Goal: Task Accomplishment & Management: Manage account settings

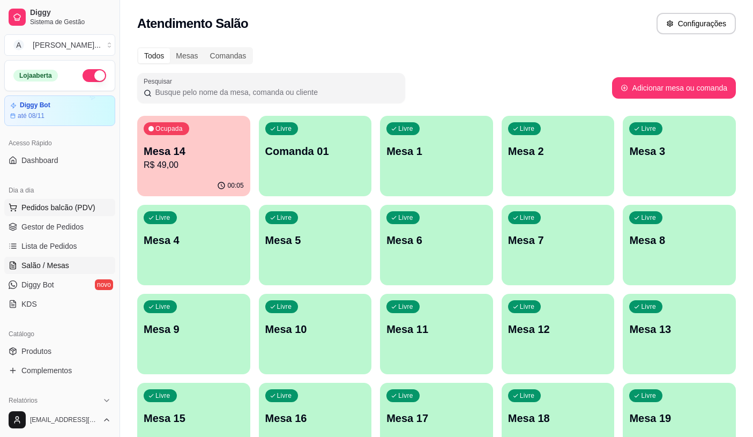
scroll to position [297, 0]
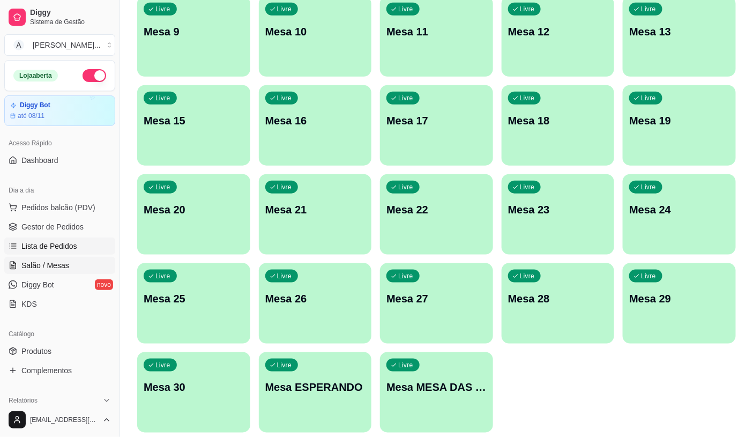
click at [54, 249] on span "Lista de Pedidos" at bounding box center [49, 246] width 56 height 11
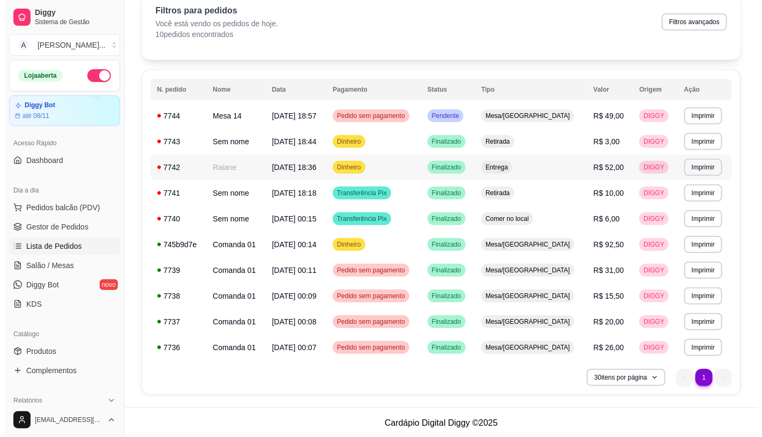
scroll to position [52, 0]
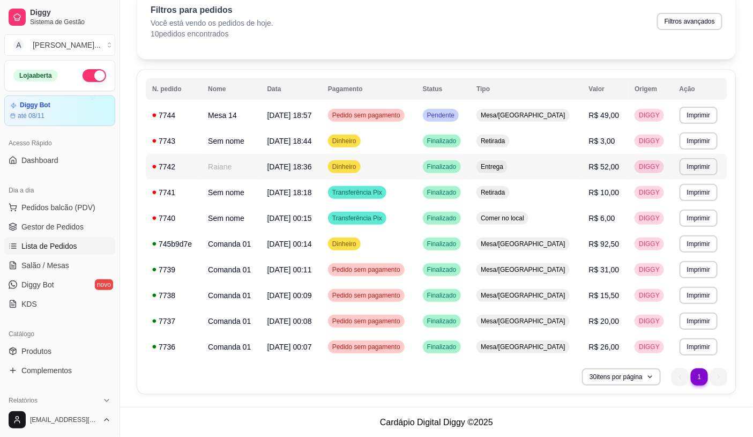
click at [321, 169] on td "[DATE] 18:36" at bounding box center [291, 167] width 61 height 26
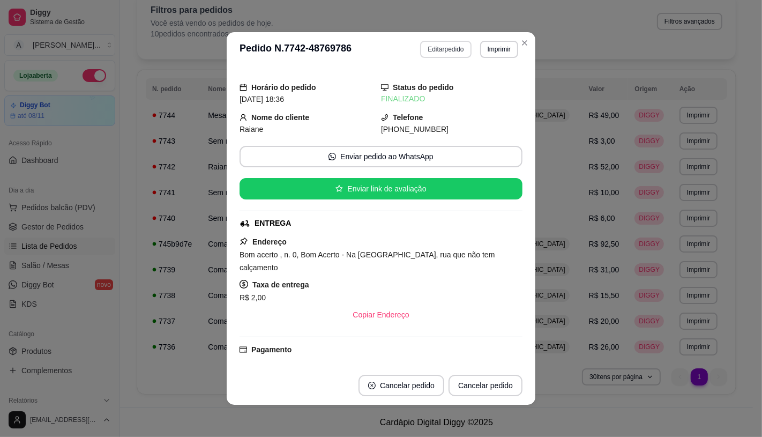
click at [431, 44] on button "Editar pedido" at bounding box center [445, 49] width 51 height 17
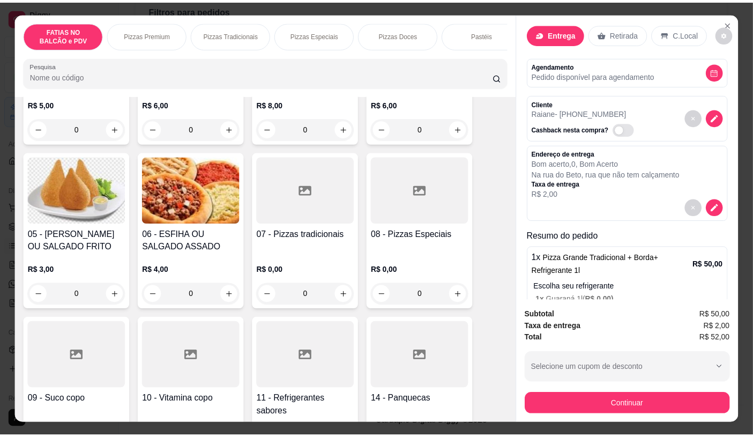
scroll to position [0, 0]
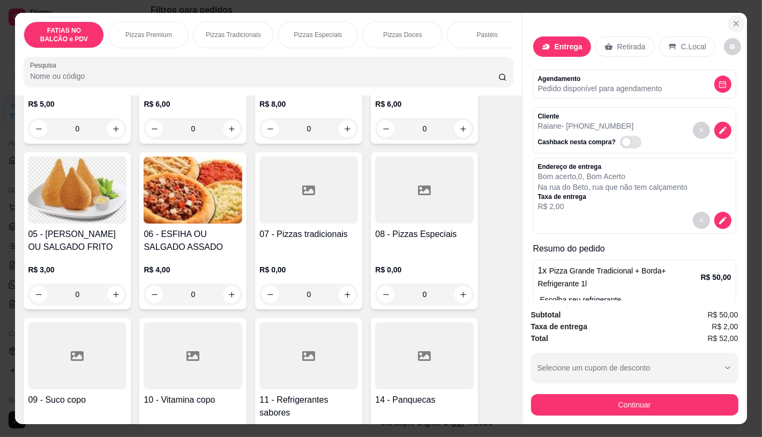
click at [732, 22] on icon "Close" at bounding box center [736, 23] width 9 height 9
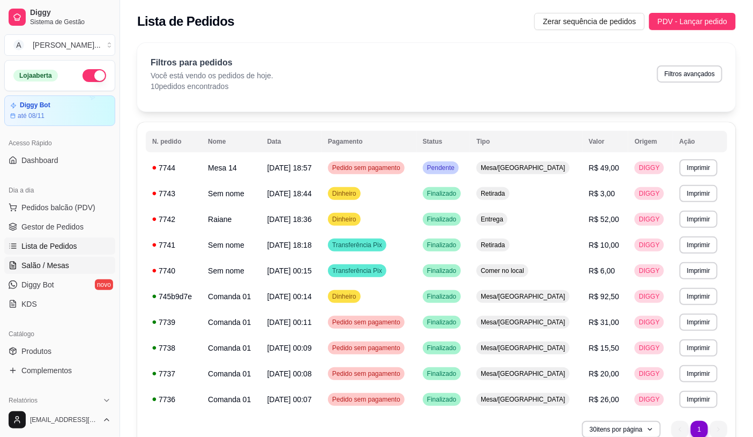
click at [72, 258] on link "Salão / Mesas" at bounding box center [59, 265] width 111 height 17
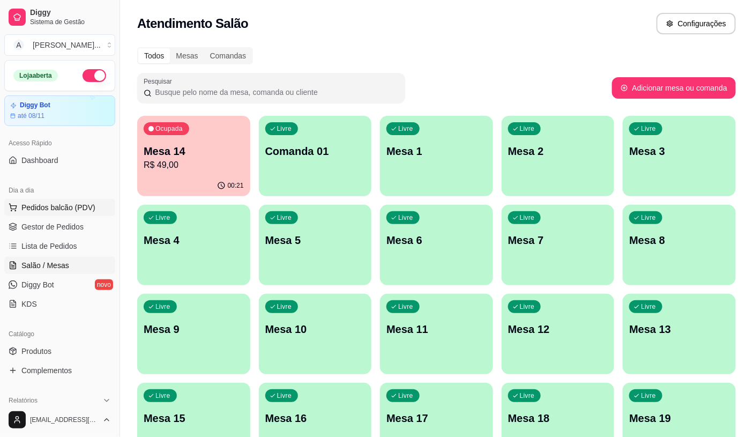
click at [49, 205] on span "Pedidos balcão (PDV)" at bounding box center [58, 207] width 74 height 11
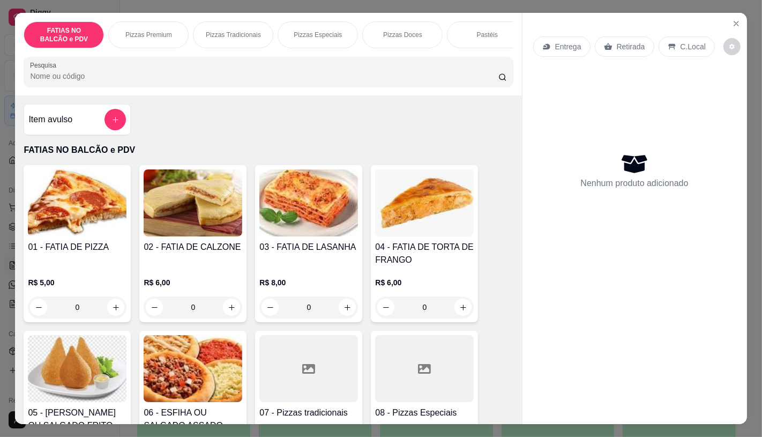
click at [313, 22] on div "Pizzas Especiais" at bounding box center [317, 34] width 80 height 27
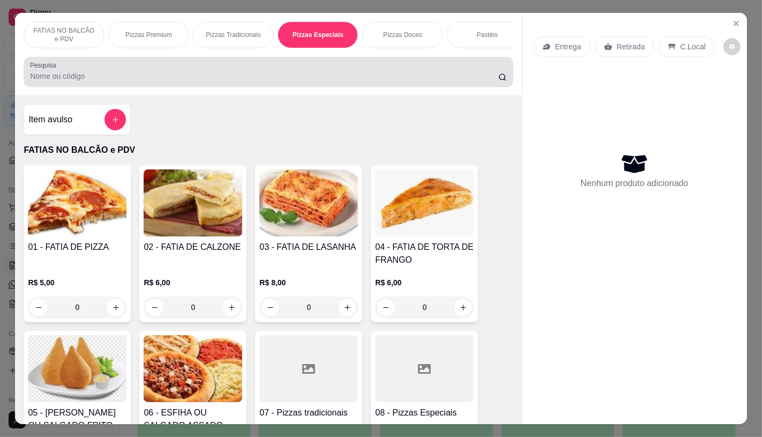
scroll to position [25, 0]
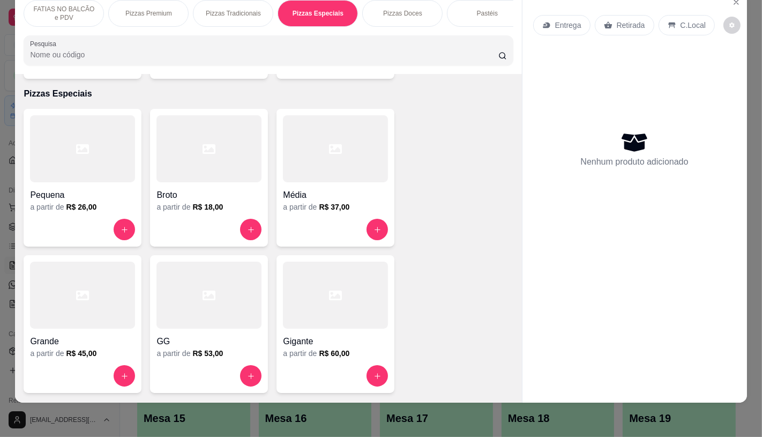
click at [387, 174] on div "Média a partir de R$ 37,00" at bounding box center [335, 178] width 118 height 138
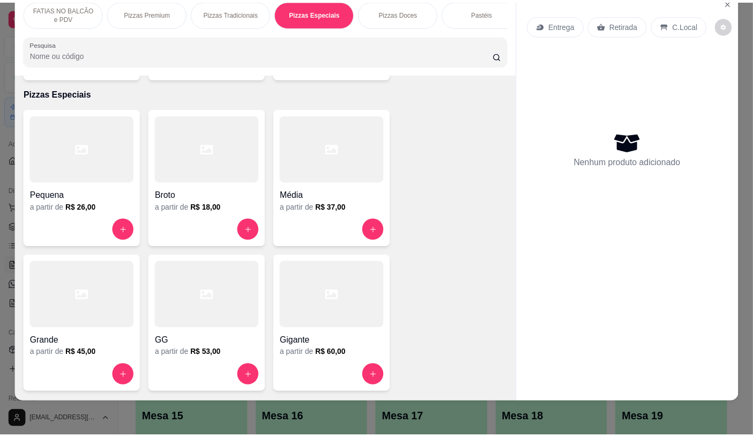
scroll to position [0, 0]
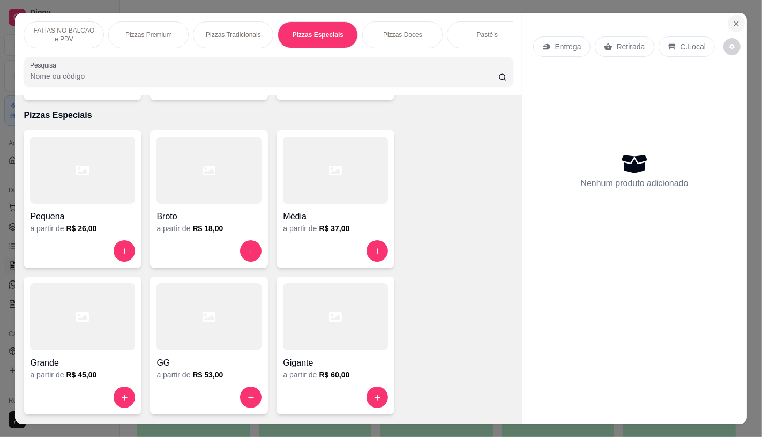
click at [734, 21] on icon "Close" at bounding box center [736, 23] width 4 height 4
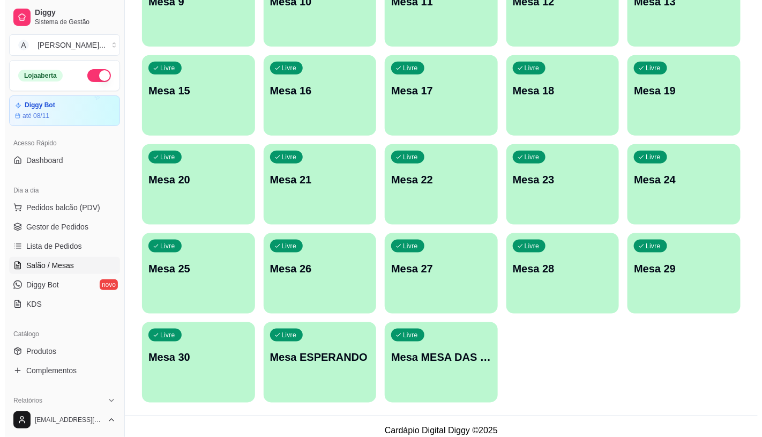
scroll to position [336, 0]
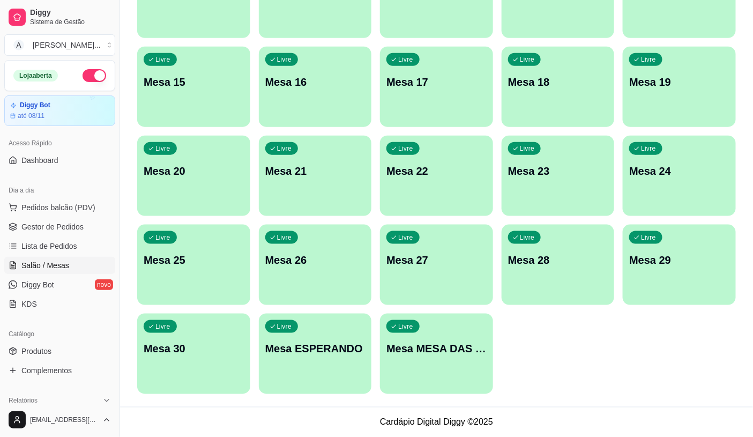
click at [446, 368] on div "Livre Mesa MESA DAS COMANDAS" at bounding box center [436, 346] width 113 height 67
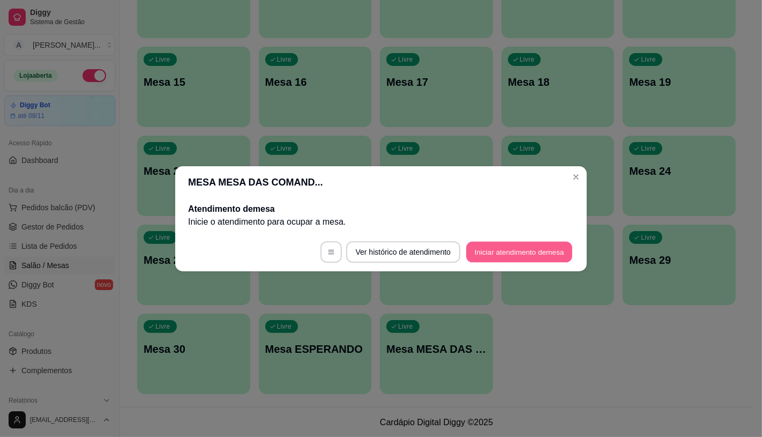
click at [502, 248] on button "Iniciar atendimento de mesa" at bounding box center [519, 251] width 106 height 21
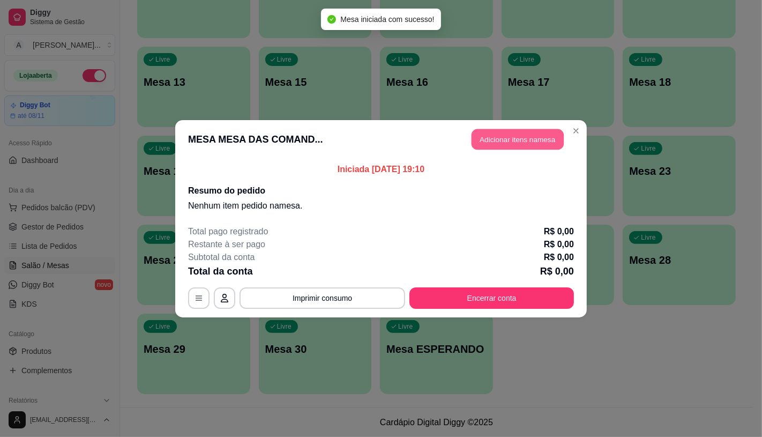
click at [502, 147] on button "Adicionar itens na mesa" at bounding box center [517, 139] width 92 height 21
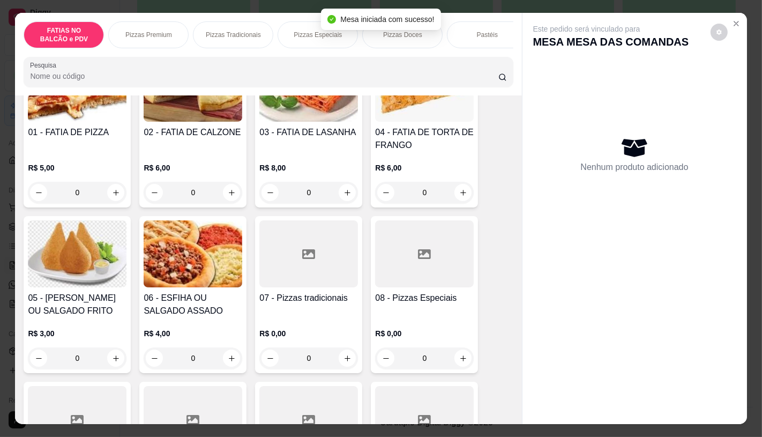
scroll to position [119, 0]
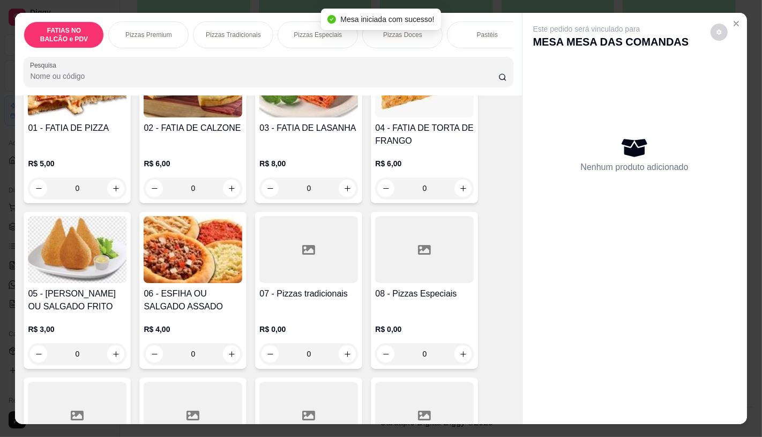
click at [425, 297] on h4 "08 - Pizzas Especiais" at bounding box center [424, 293] width 99 height 13
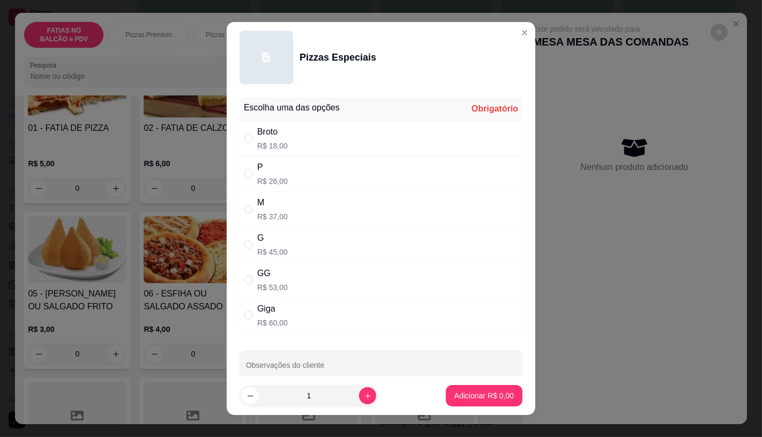
click at [276, 324] on p "R$ 60,00" at bounding box center [272, 322] width 31 height 11
radio input "true"
click at [496, 394] on p "Adicionar R$ 60,00" at bounding box center [482, 396] width 62 height 10
type input "1"
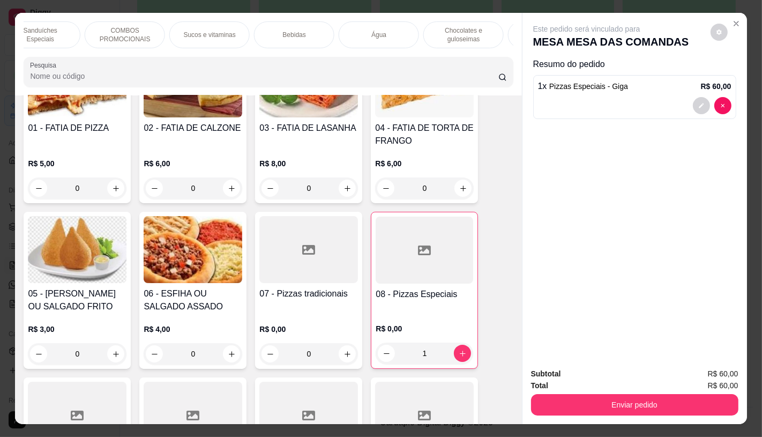
scroll to position [0, 1114]
click at [485, 30] on p "TAXAS DE ENTREGAS" at bounding box center [473, 34] width 62 height 17
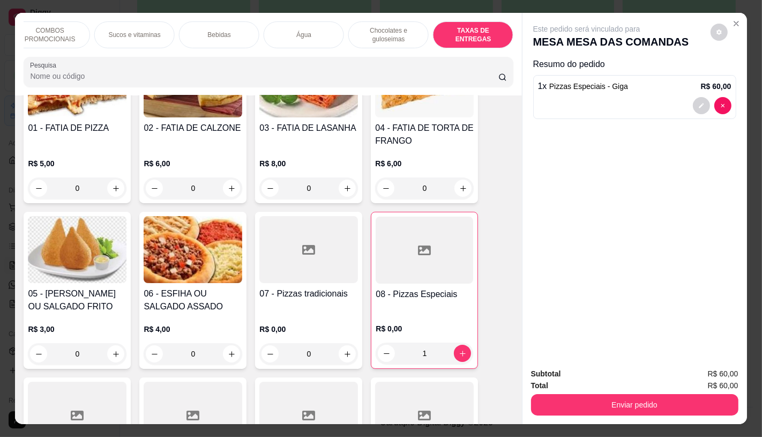
scroll to position [25, 0]
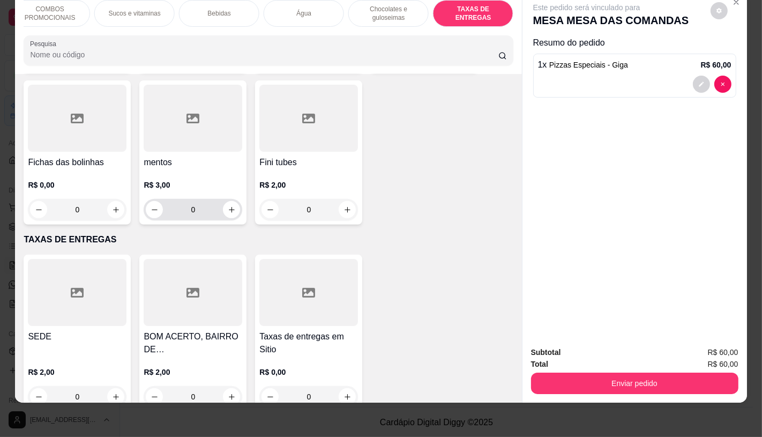
click at [118, 254] on div "SEDE R$ 2,00 0 BOM ACERTO, BAIRRO DE FATIMA, OUTRO LADO DO RIO R$ 2,00 0 Taxas …" at bounding box center [268, 332] width 489 height 157
click at [44, 259] on div at bounding box center [77, 292] width 99 height 67
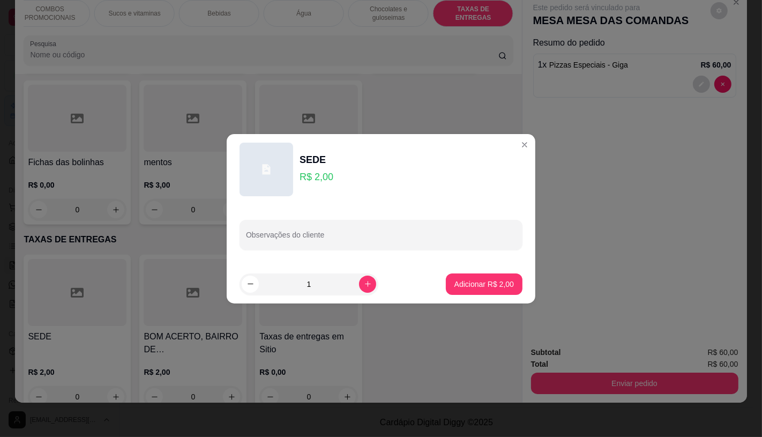
click at [475, 296] on footer "1 Adicionar R$ 2,00" at bounding box center [381, 284] width 309 height 39
click at [451, 295] on footer "1 Adicionar R$ 2,00" at bounding box center [381, 284] width 309 height 39
click at [477, 284] on p "Adicionar R$ 2,00" at bounding box center [483, 284] width 59 height 11
type input "1"
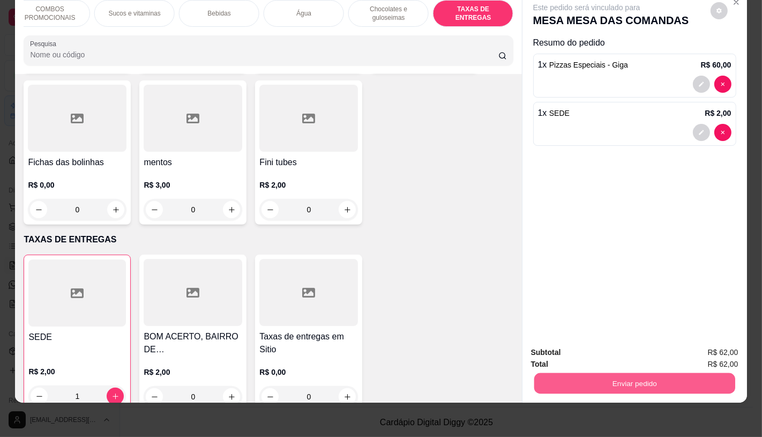
click at [600, 378] on button "Enviar pedido" at bounding box center [634, 382] width 201 height 21
click at [719, 351] on button "Enviar pedido" at bounding box center [709, 349] width 59 height 20
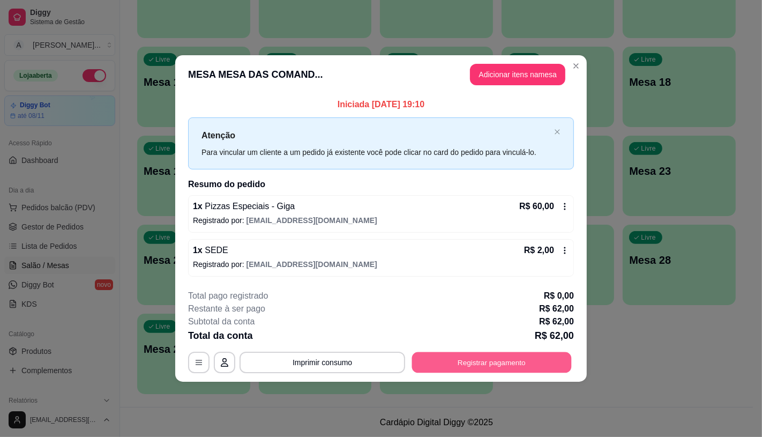
click at [476, 365] on button "Registrar pagamento" at bounding box center [492, 362] width 160 height 21
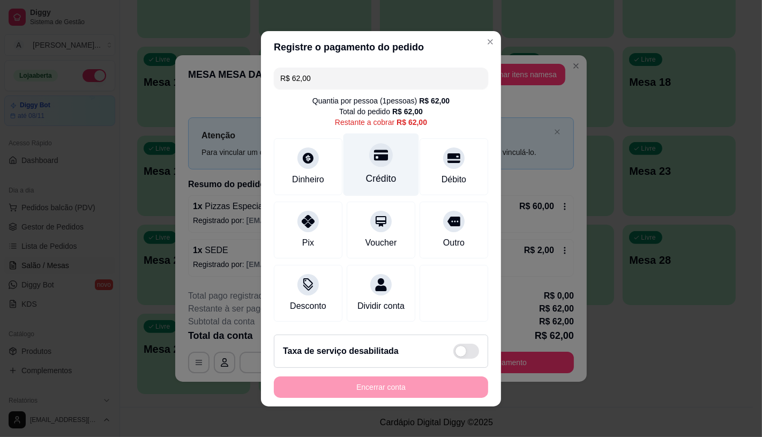
click at [373, 171] on div "Crédito" at bounding box center [381, 178] width 31 height 14
type input "R$ 0,00"
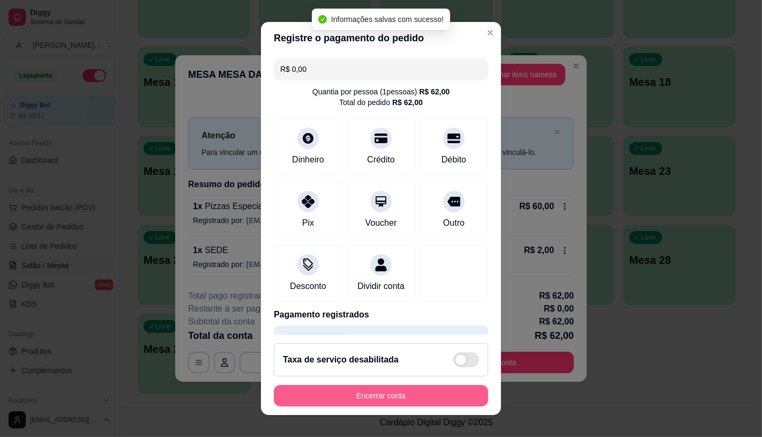
click at [376, 393] on button "Encerrar conta" at bounding box center [381, 395] width 214 height 21
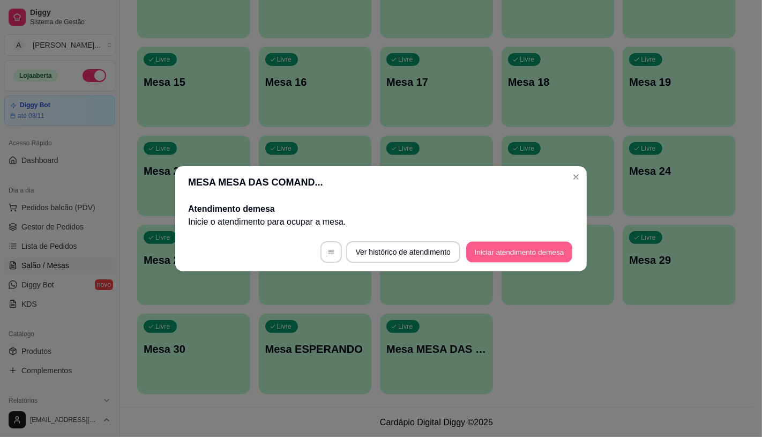
click at [486, 249] on button "Iniciar atendimento de mesa" at bounding box center [519, 251] width 106 height 21
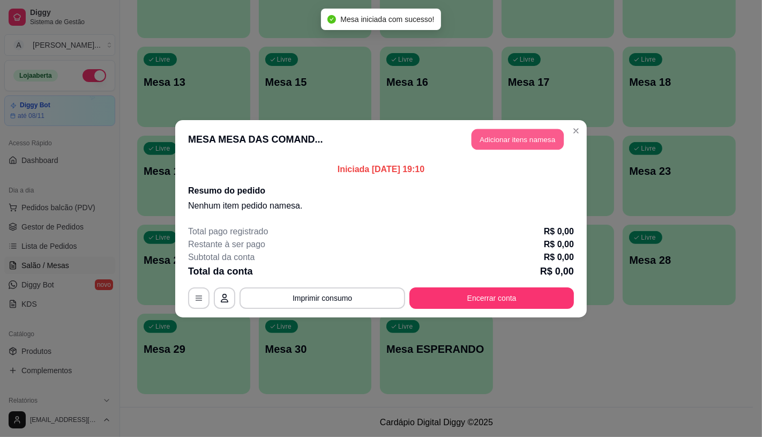
click at [504, 134] on button "Adicionar itens na mesa" at bounding box center [517, 139] width 92 height 21
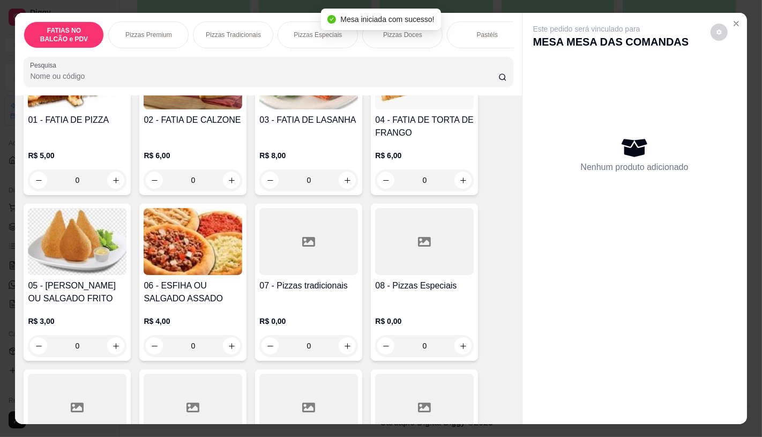
scroll to position [178, 0]
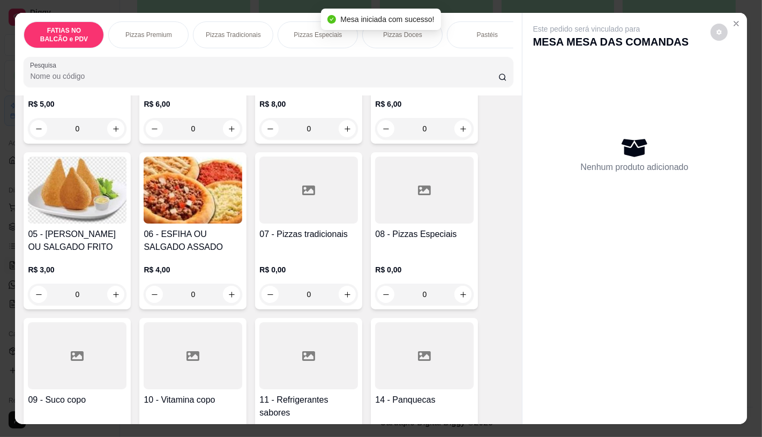
click at [324, 241] on h4 "07 - Pizzas tradicionais" at bounding box center [308, 234] width 99 height 13
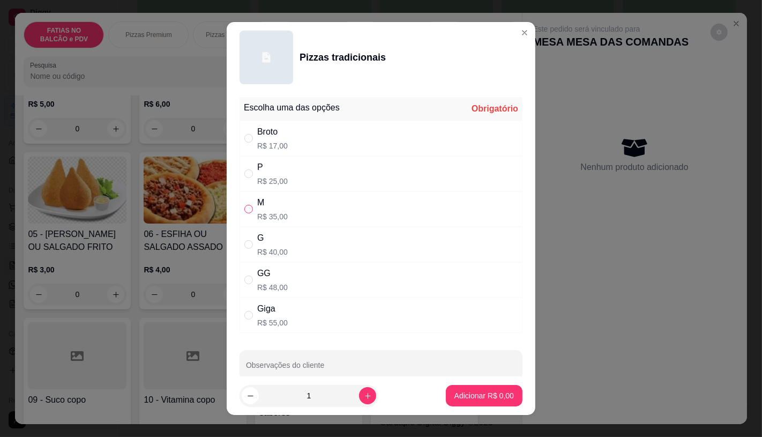
click at [245, 206] on input "" at bounding box center [248, 209] width 9 height 9
radio input "true"
click at [495, 393] on p "Adicionar R$ 35,00" at bounding box center [482, 396] width 62 height 10
type input "1"
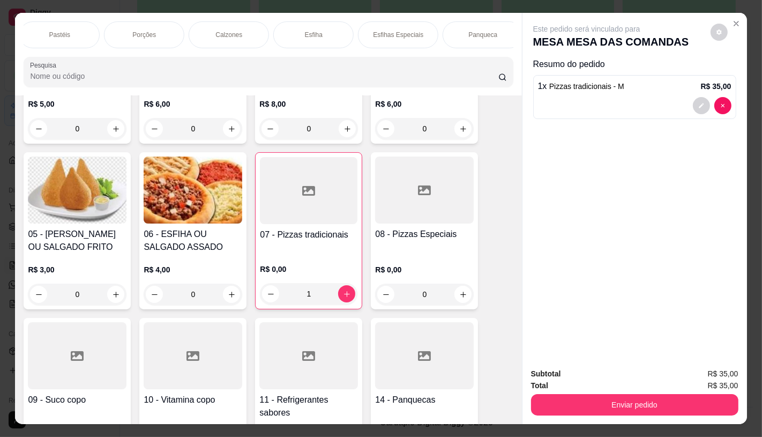
scroll to position [0, 1114]
click at [476, 17] on div "FATIAS NO BALCÃO e PDV Pizzas Premium Pizzas Tradicionais Pizzas Especiais Pizz…" at bounding box center [268, 54] width 506 height 82
click at [476, 30] on p "TAXAS DE ENTREGAS" at bounding box center [473, 34] width 62 height 17
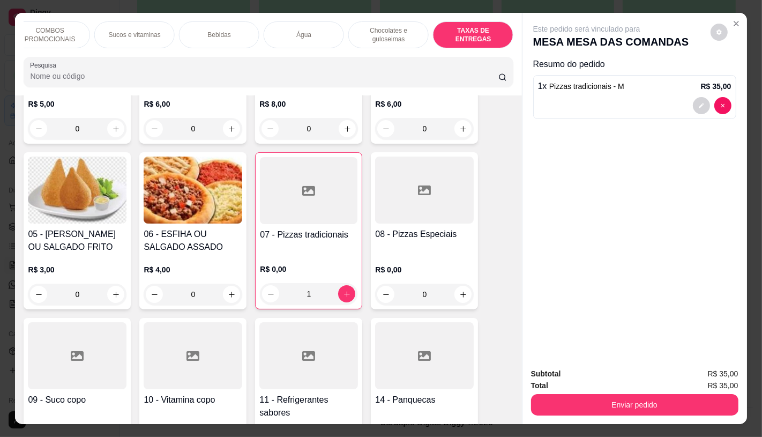
scroll to position [25, 0]
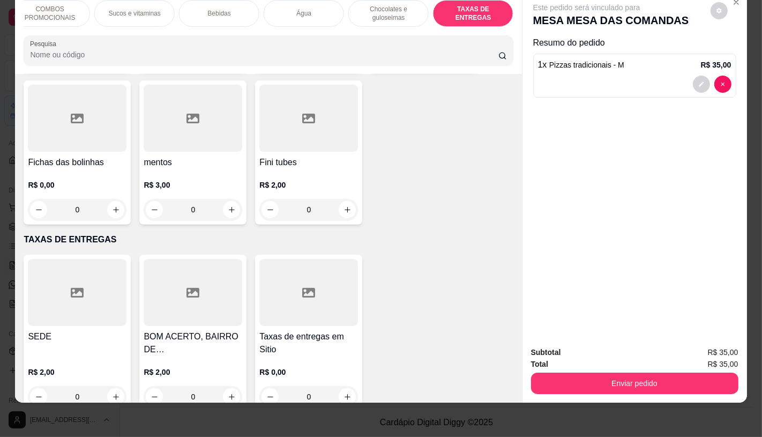
click at [125, 306] on div "SEDE R$ 2,00 0" at bounding box center [77, 332] width 107 height 157
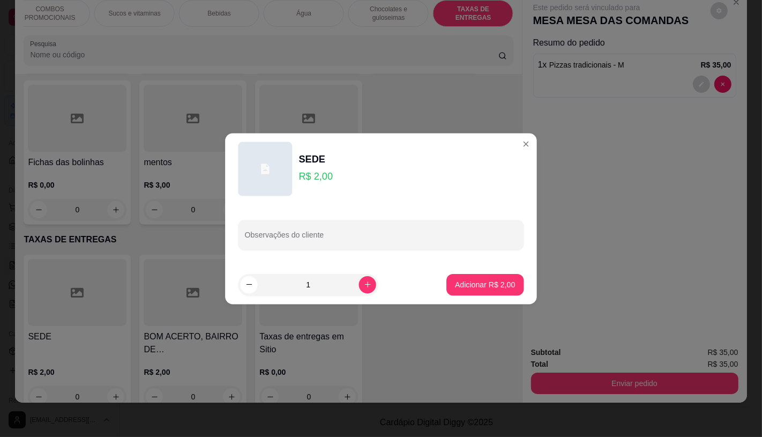
click at [111, 279] on div at bounding box center [77, 292] width 99 height 67
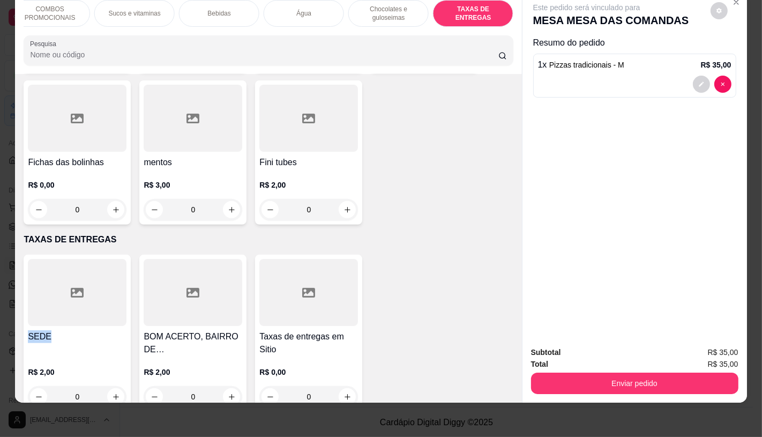
click at [56, 303] on div "SEDE R$ 2,00 0" at bounding box center [77, 332] width 107 height 157
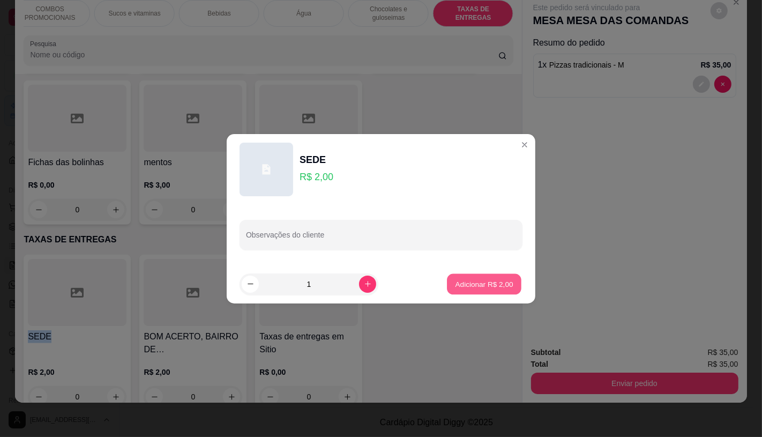
click at [464, 285] on p "Adicionar R$ 2,00" at bounding box center [484, 284] width 58 height 10
type input "1"
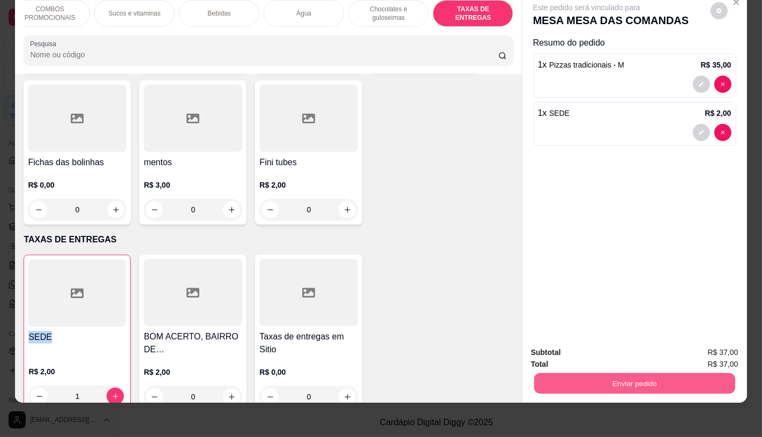
click at [611, 380] on button "Enviar pedido" at bounding box center [634, 382] width 201 height 21
click at [704, 343] on button "Enviar pedido" at bounding box center [709, 349] width 59 height 20
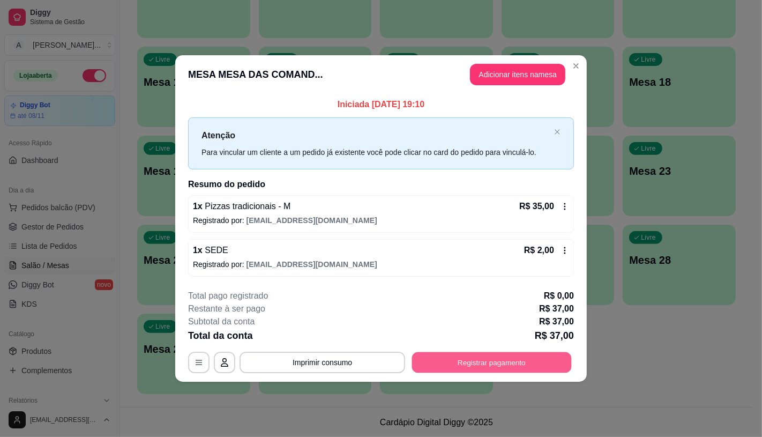
click at [459, 363] on button "Registrar pagamento" at bounding box center [492, 362] width 160 height 21
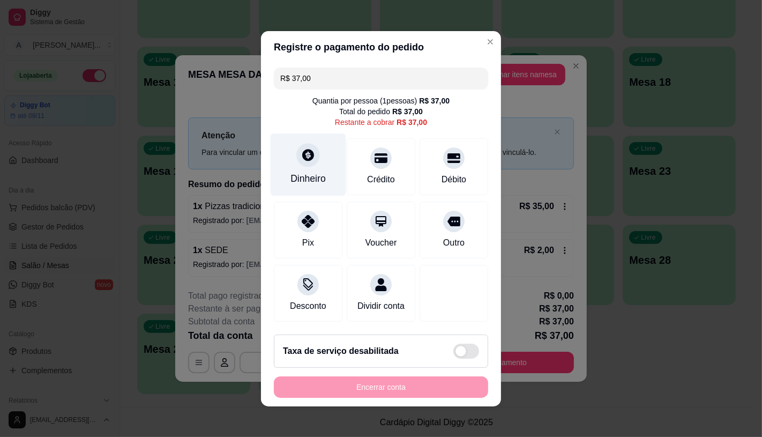
click at [307, 173] on div "Dinheiro" at bounding box center [307, 178] width 35 height 14
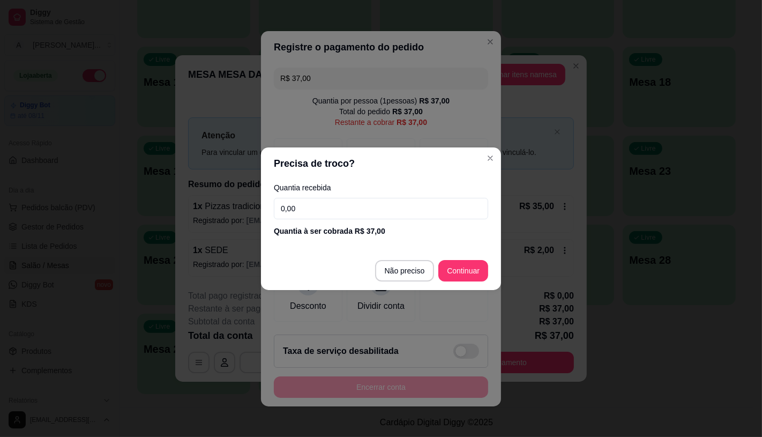
drag, startPoint x: 494, startPoint y: 270, endPoint x: 479, endPoint y: 270, distance: 15.5
click at [493, 270] on footer "Não preciso Continuar" at bounding box center [381, 270] width 240 height 39
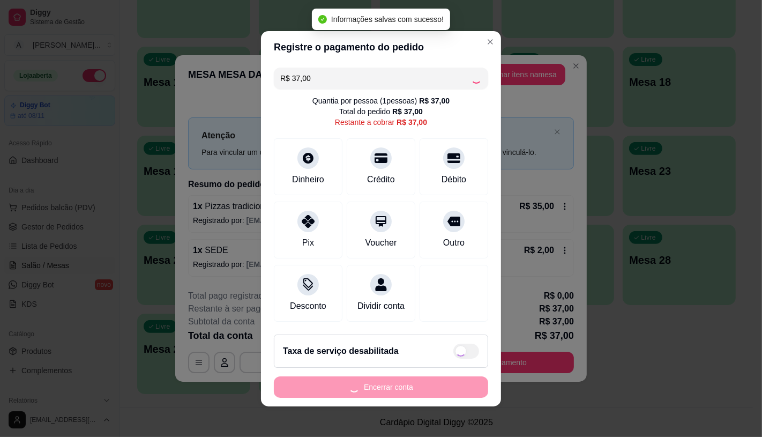
type input "R$ 0,00"
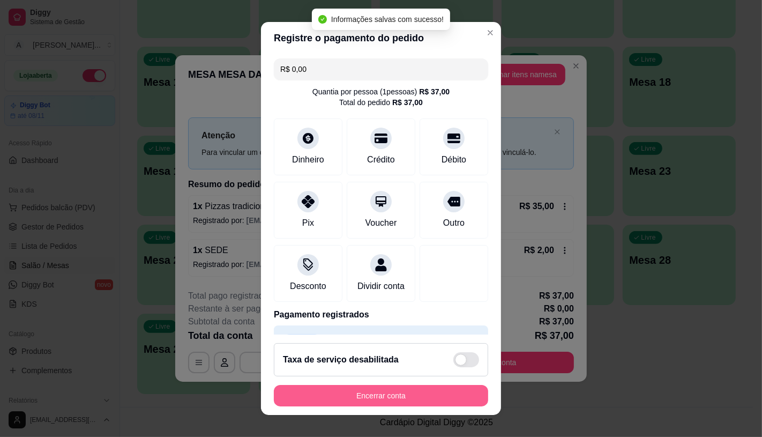
click at [361, 399] on button "Encerrar conta" at bounding box center [381, 395] width 214 height 21
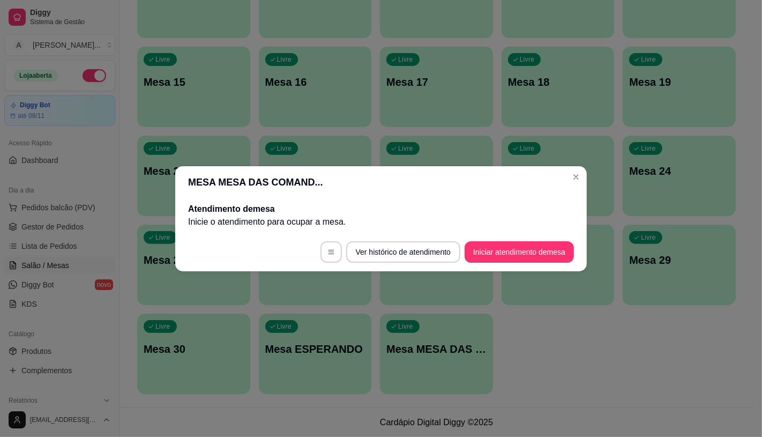
click at [486, 258] on button "Iniciar atendimento de mesa" at bounding box center [518, 251] width 109 height 21
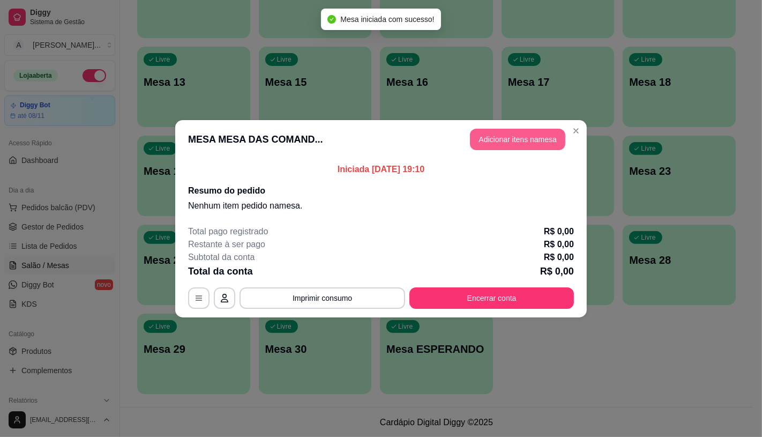
click at [515, 145] on button "Adicionar itens na mesa" at bounding box center [517, 139] width 95 height 21
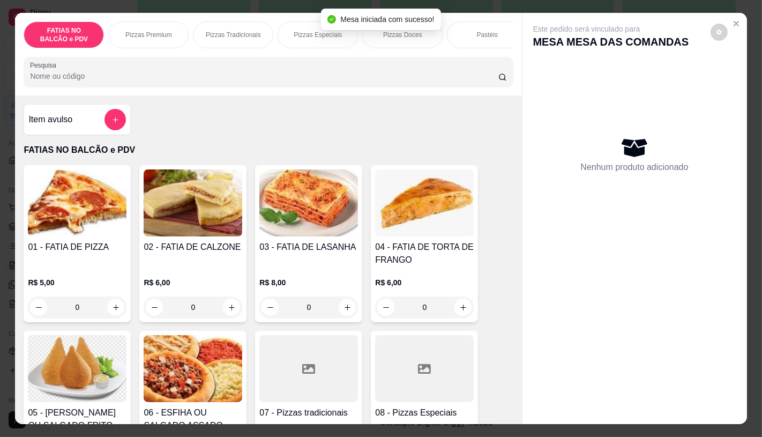
click at [136, 31] on p "Pizzas Premium" at bounding box center [148, 35] width 47 height 9
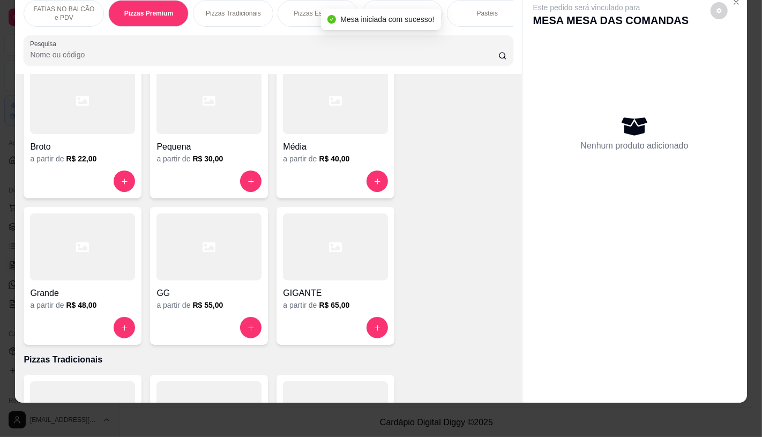
click at [232, 228] on div at bounding box center [208, 246] width 105 height 67
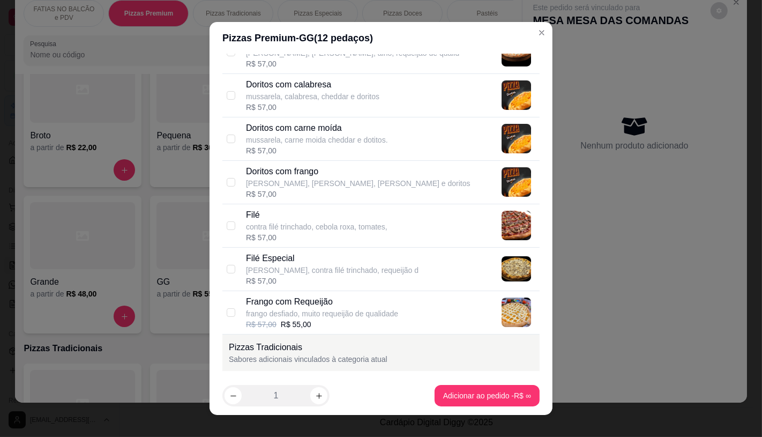
scroll to position [297, 0]
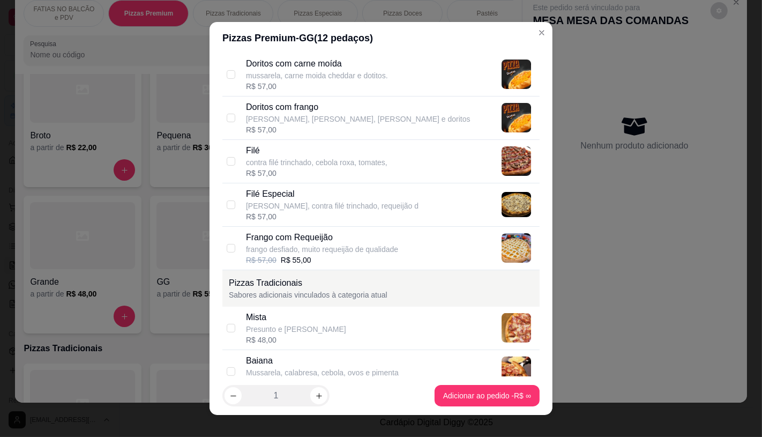
click at [252, 197] on p "Filé Especial" at bounding box center [332, 193] width 172 height 13
checkbox input "true"
click at [262, 168] on div "R$ 57,00" at bounding box center [316, 173] width 141 height 11
checkbox input "true"
click at [302, 217] on div "R$ 57,00" at bounding box center [332, 216] width 172 height 11
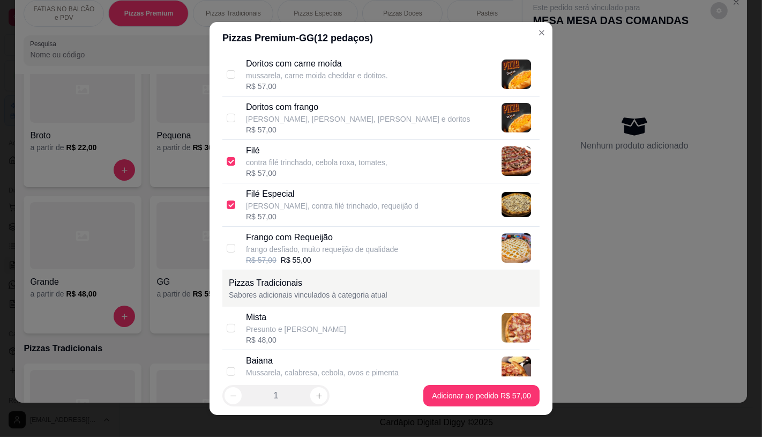
checkbox input "false"
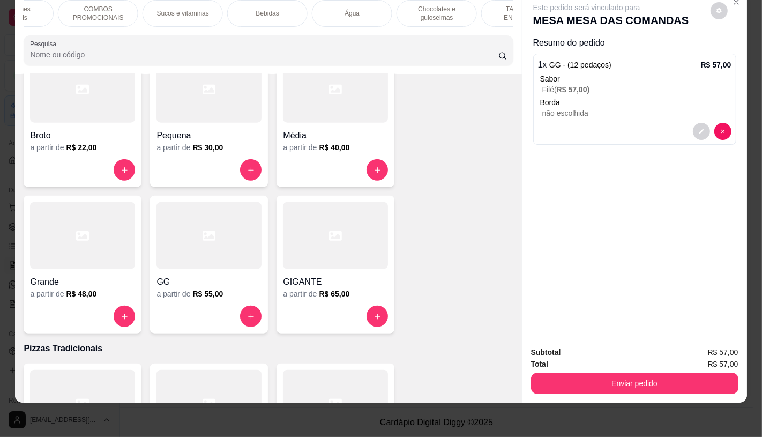
scroll to position [0, 1114]
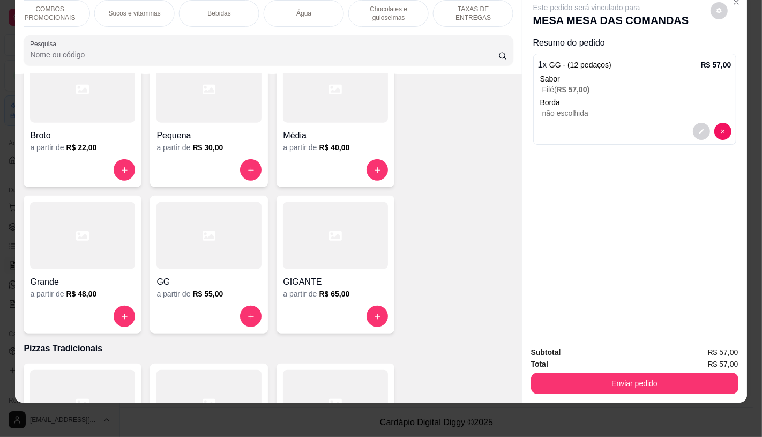
click at [479, 12] on div "TAXAS DE ENTREGAS" at bounding box center [473, 13] width 80 height 27
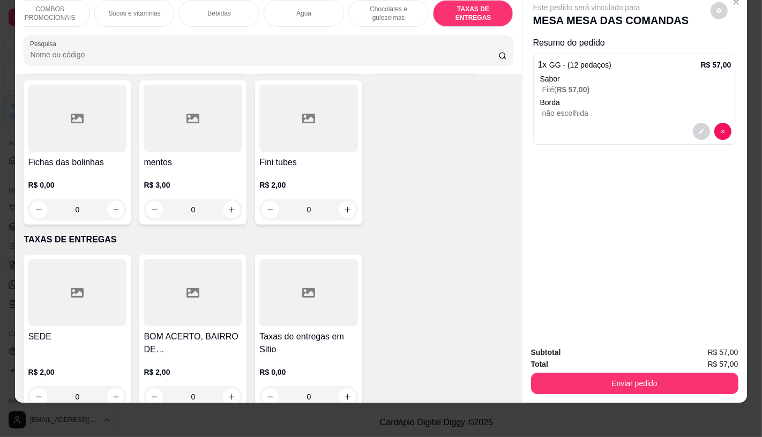
click at [67, 330] on h4 "SEDE" at bounding box center [77, 336] width 99 height 13
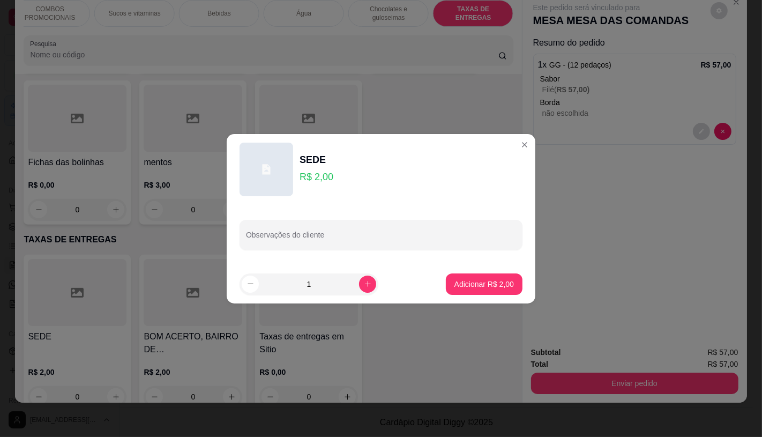
click at [437, 287] on footer "1 Adicionar R$ 2,00" at bounding box center [381, 284] width 309 height 39
click at [478, 297] on footer "1 Adicionar R$ 2,00" at bounding box center [381, 284] width 309 height 39
click at [478, 291] on button "Adicionar R$ 2,00" at bounding box center [484, 283] width 77 height 21
type input "1"
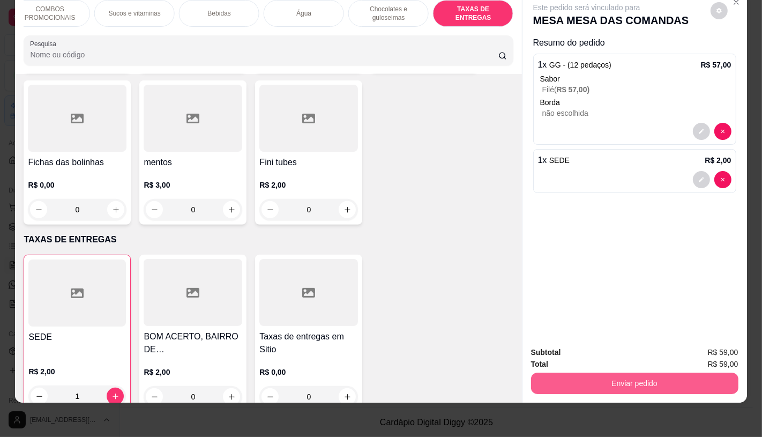
click at [614, 372] on button "Enviar pedido" at bounding box center [634, 382] width 207 height 21
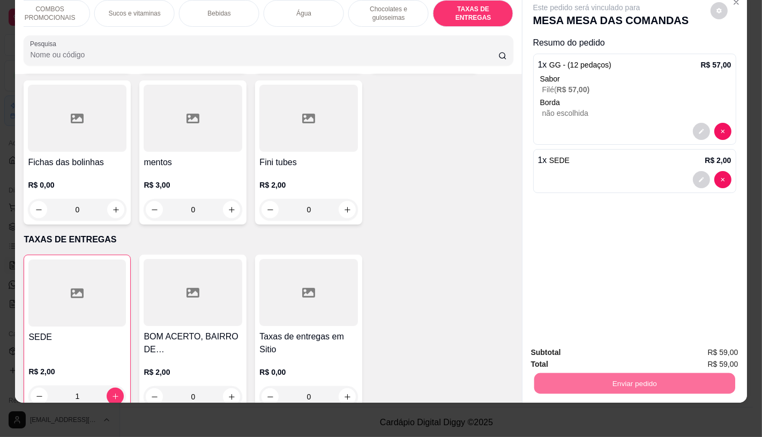
click at [703, 349] on button "Enviar pedido" at bounding box center [709, 349] width 59 height 20
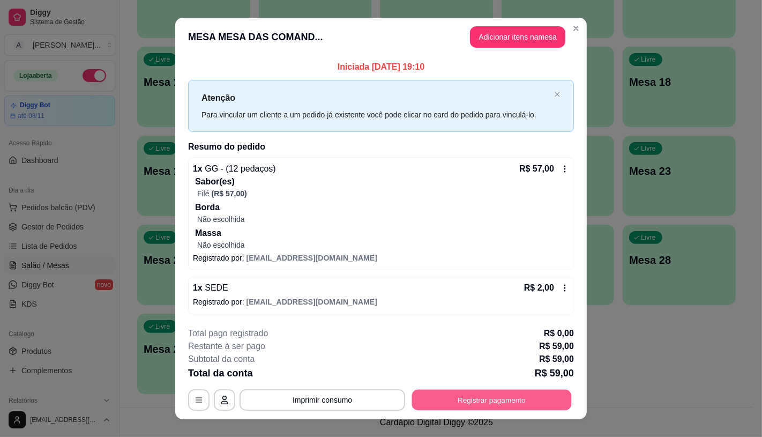
click at [505, 399] on button "Registrar pagamento" at bounding box center [492, 399] width 160 height 21
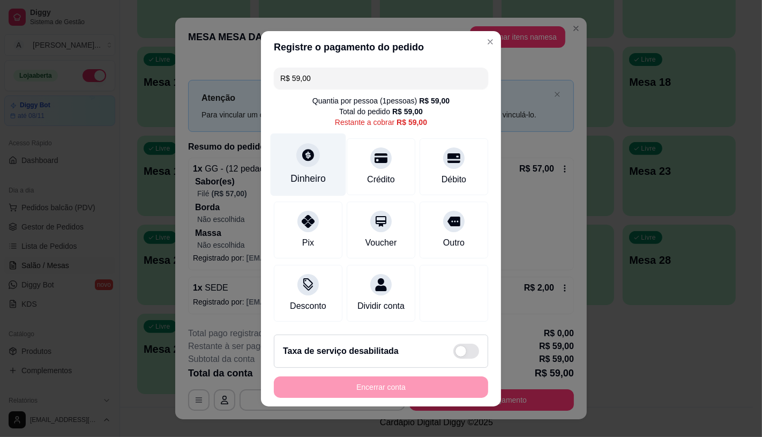
click at [298, 156] on div at bounding box center [308, 155] width 24 height 24
click at [370, 397] on div "Encerrar conta" at bounding box center [381, 386] width 214 height 21
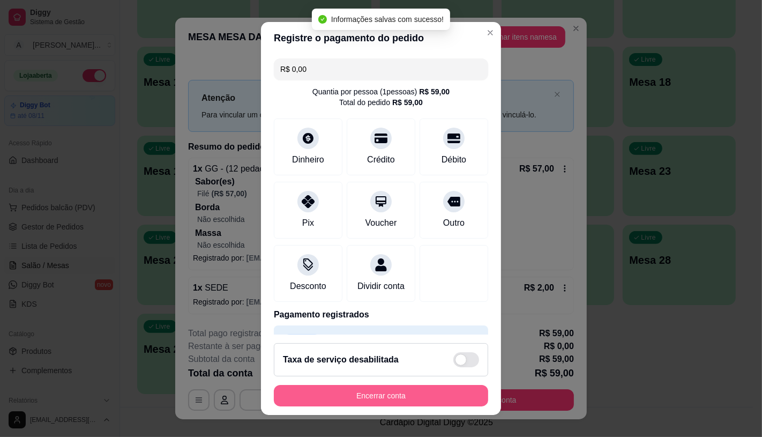
type input "R$ 0,00"
click at [370, 397] on button "Encerrar conta" at bounding box center [381, 395] width 214 height 21
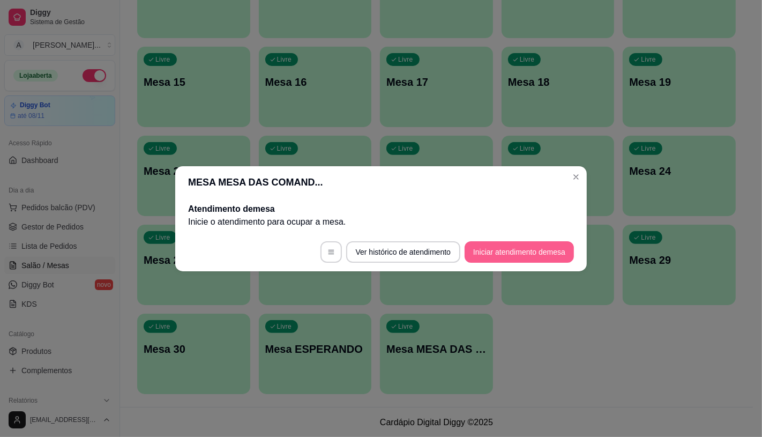
click at [516, 243] on button "Iniciar atendimento de mesa" at bounding box center [518, 251] width 109 height 21
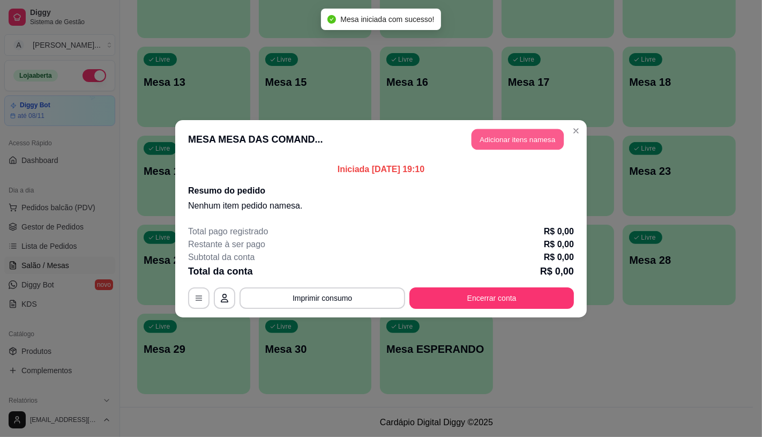
click at [534, 141] on button "Adicionar itens na mesa" at bounding box center [517, 139] width 92 height 21
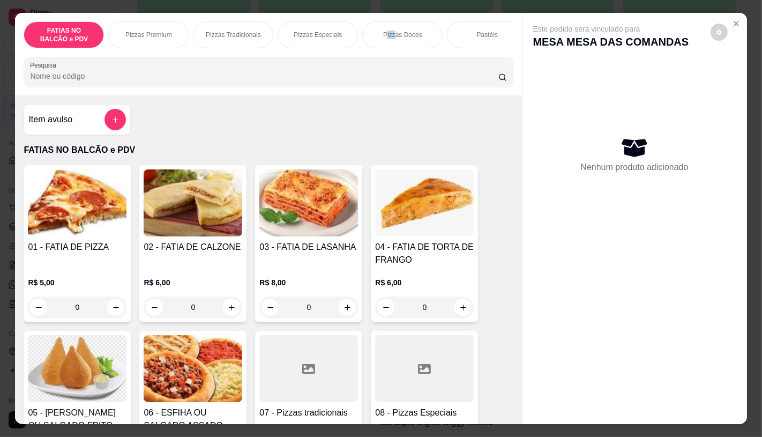
drag, startPoint x: 383, startPoint y: 43, endPoint x: 404, endPoint y: 45, distance: 21.0
click at [393, 45] on div "FATIAS NO BALCÃO e PDV Pizzas Premium Pizzas Tradicionais Pizzas Especiais Pizz…" at bounding box center [268, 34] width 489 height 27
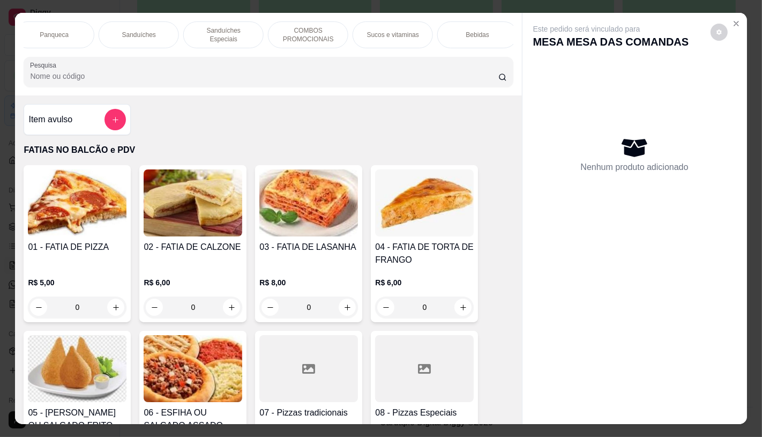
click at [148, 22] on div "Sanduíches" at bounding box center [139, 34] width 80 height 27
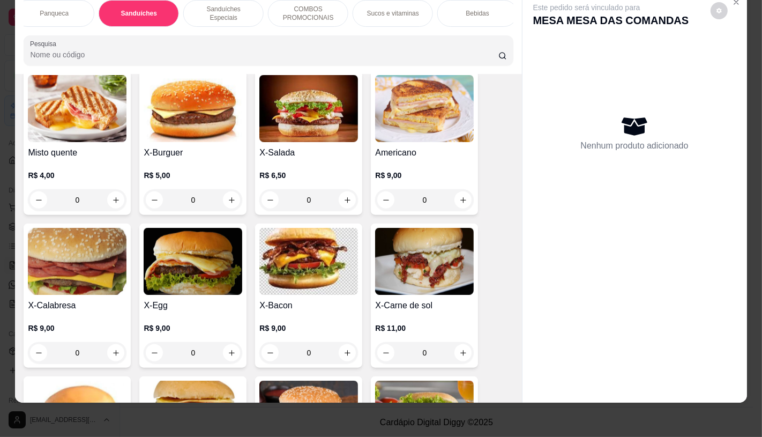
scroll to position [4330, 0]
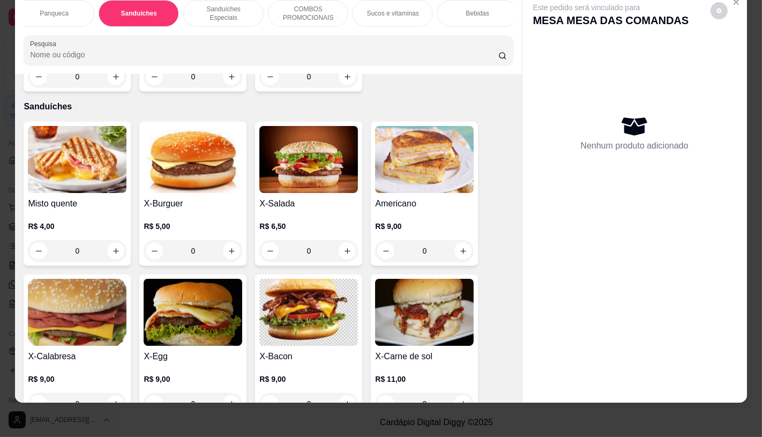
click at [145, 152] on img at bounding box center [193, 159] width 99 height 67
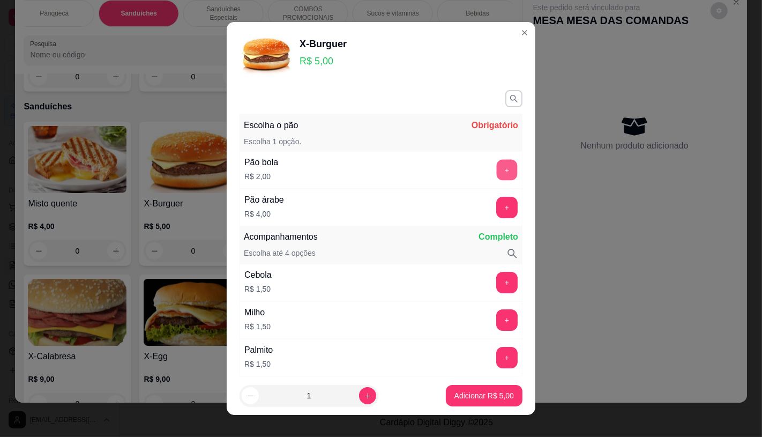
click at [497, 172] on button "+" at bounding box center [507, 169] width 21 height 21
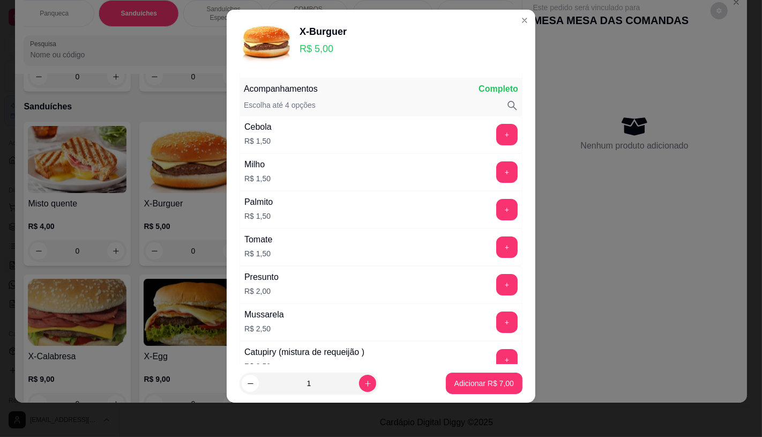
scroll to position [140, 0]
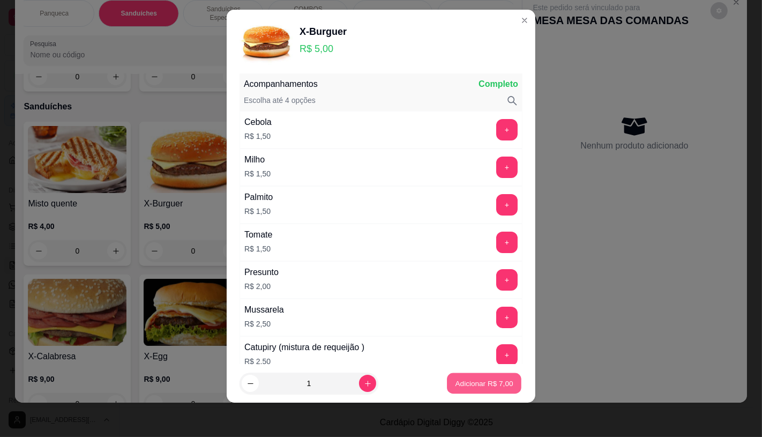
click at [455, 379] on p "Adicionar R$ 7,00" at bounding box center [484, 383] width 58 height 10
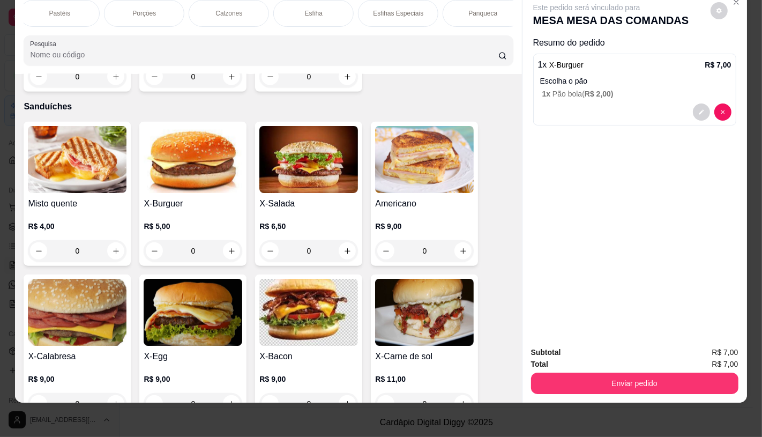
scroll to position [0, 0]
click at [41, 5] on p "FATIAS NO BALCÃO e PDV" at bounding box center [64, 13] width 62 height 17
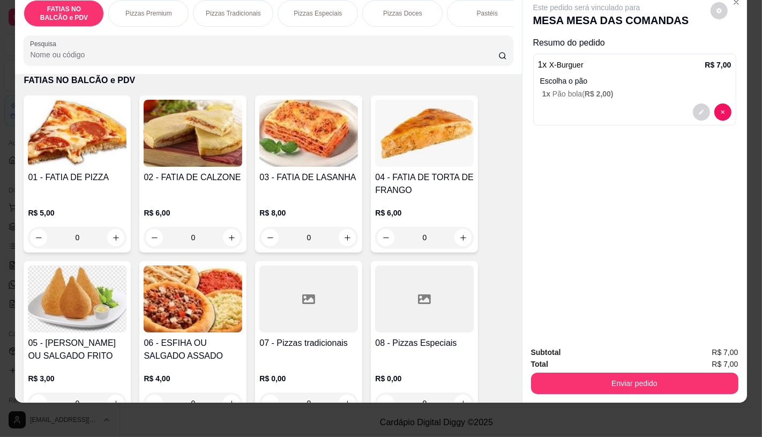
click at [290, 292] on div at bounding box center [308, 298] width 99 height 67
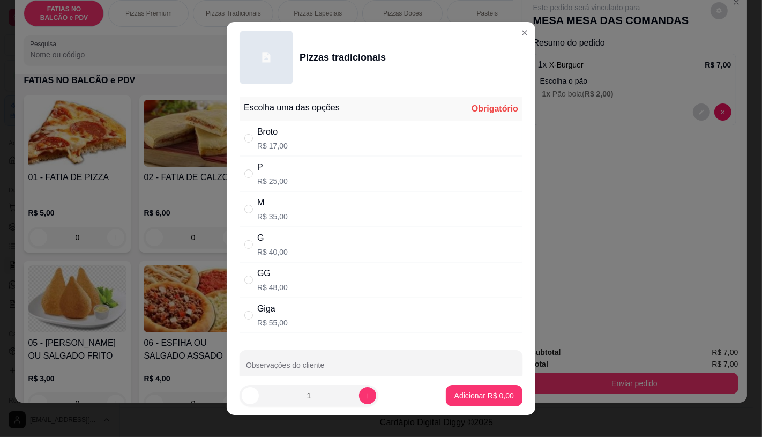
click at [264, 195] on div "M R$ 35,00" at bounding box center [380, 208] width 283 height 35
radio input "true"
click at [466, 391] on p "Adicionar R$ 35,00" at bounding box center [482, 396] width 62 height 10
type input "1"
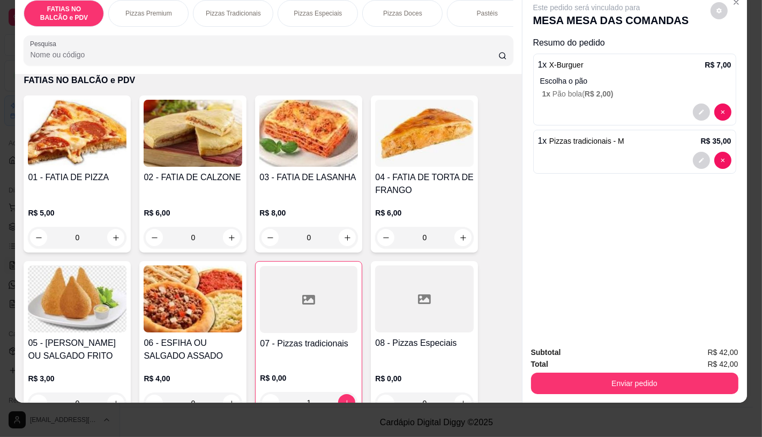
click at [58, 297] on img at bounding box center [77, 298] width 99 height 67
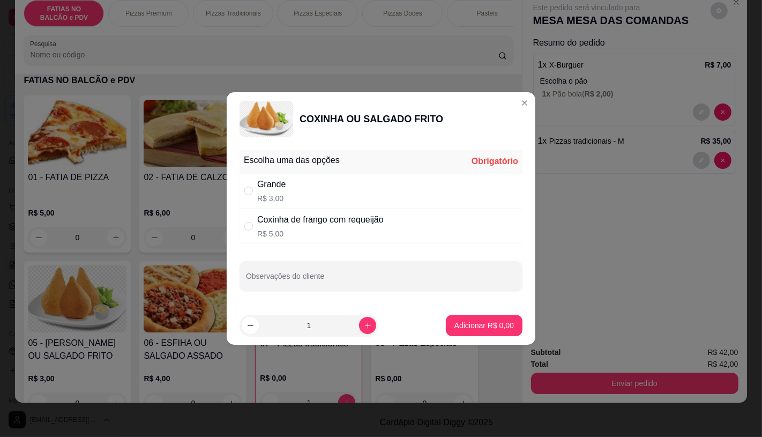
click at [271, 177] on div "Grande R$ 3,00" at bounding box center [380, 190] width 283 height 35
radio input "true"
click at [359, 319] on button "increase-product-quantity" at bounding box center [367, 325] width 17 height 17
type input "2"
click at [475, 325] on p "Adicionar R$ 6,00" at bounding box center [484, 325] width 58 height 10
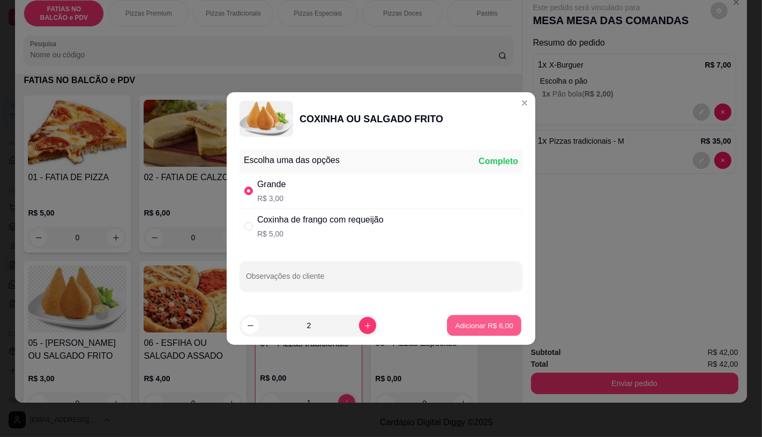
type input "2"
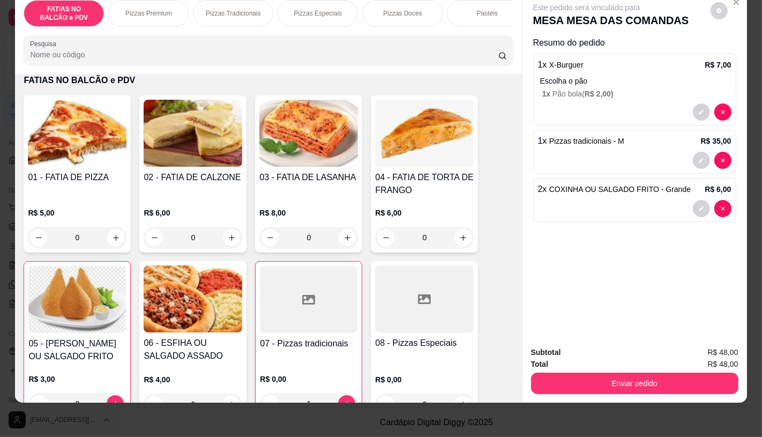
click at [484, 24] on div "FATIAS NO BALCÃO e PDV Pizzas Premium Pizzas Tradicionais Pizzas Especiais Pizz…" at bounding box center [268, 32] width 506 height 82
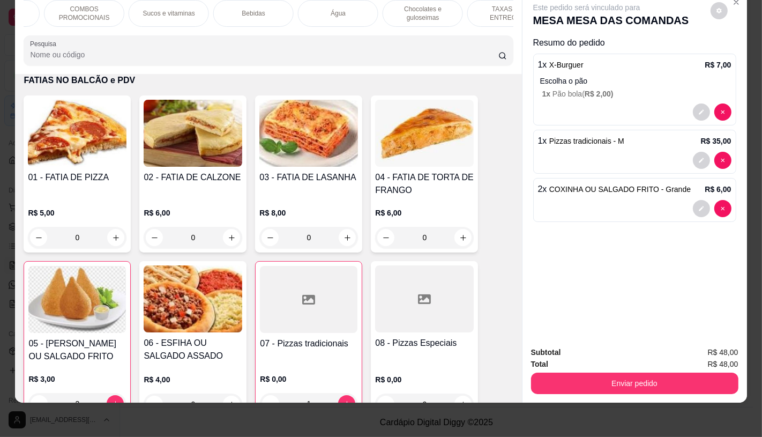
scroll to position [0, 1114]
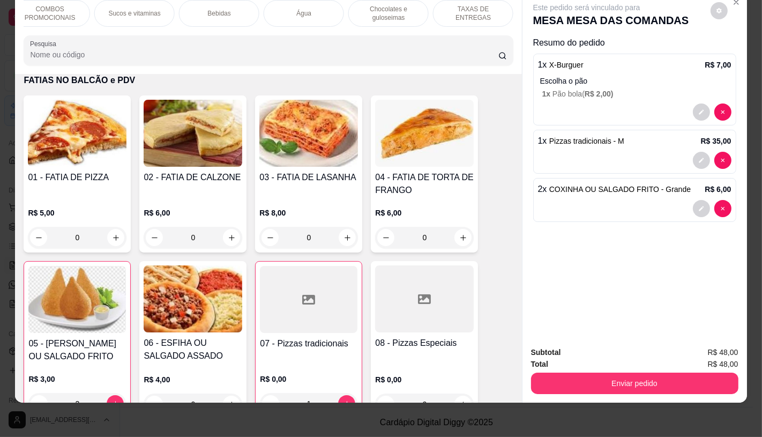
click at [484, 12] on div "TAXAS DE ENTREGAS" at bounding box center [473, 13] width 80 height 27
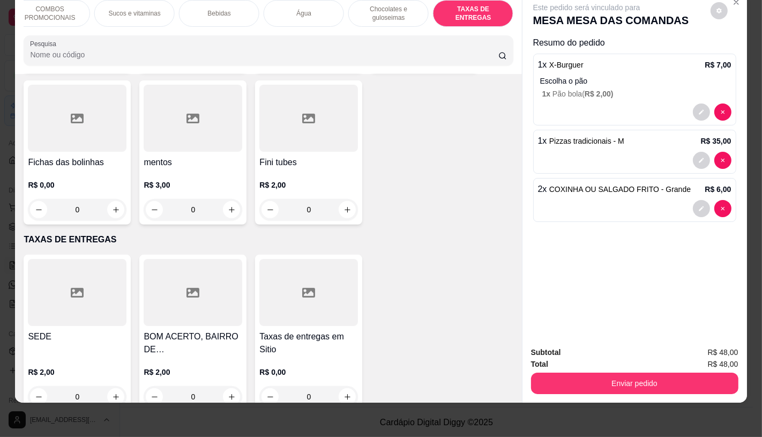
click at [322, 330] on h4 "Taxas de entregas em Sitio" at bounding box center [308, 343] width 99 height 26
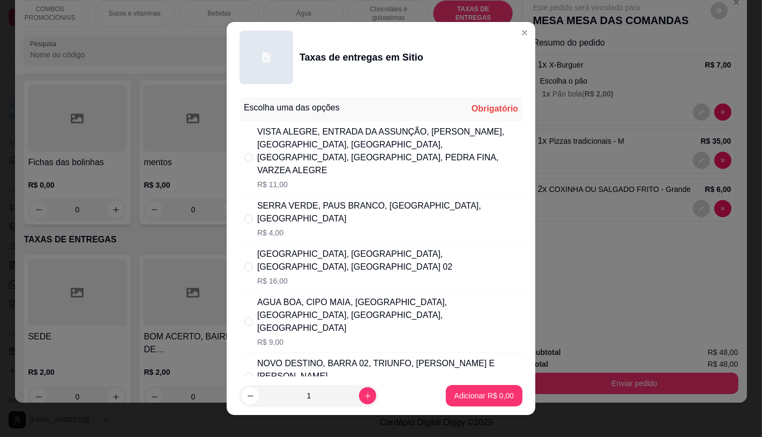
click at [404, 307] on div "AGUA BOA, CIPO MAIA, [GEOGRAPHIC_DATA], [GEOGRAPHIC_DATA], [GEOGRAPHIC_DATA], […" at bounding box center [387, 315] width 260 height 39
radio input "true"
click at [456, 395] on p "Adicionar R$ 9,00" at bounding box center [483, 395] width 59 height 11
type input "1"
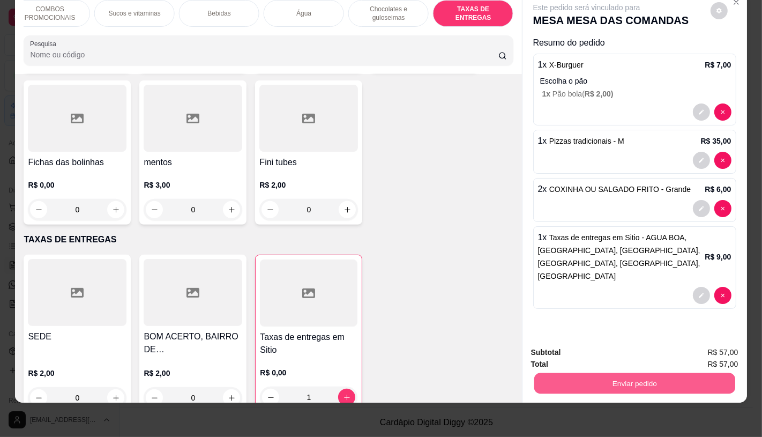
click at [603, 379] on button "Enviar pedido" at bounding box center [634, 382] width 201 height 21
click at [711, 342] on button "Enviar pedido" at bounding box center [710, 349] width 61 height 20
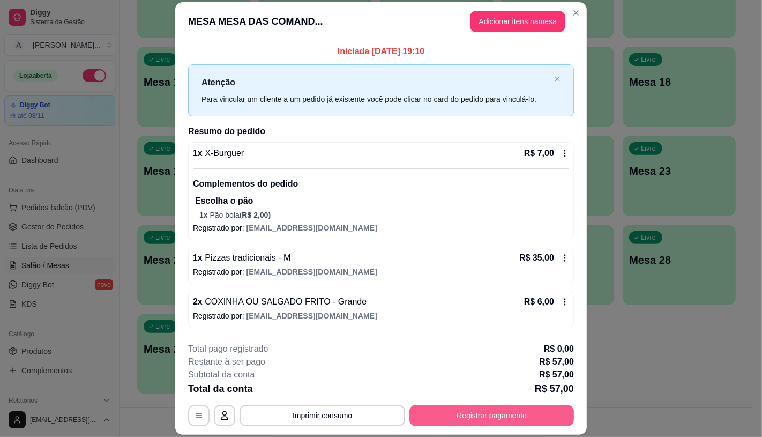
click at [520, 417] on button "Registrar pagamento" at bounding box center [491, 414] width 164 height 21
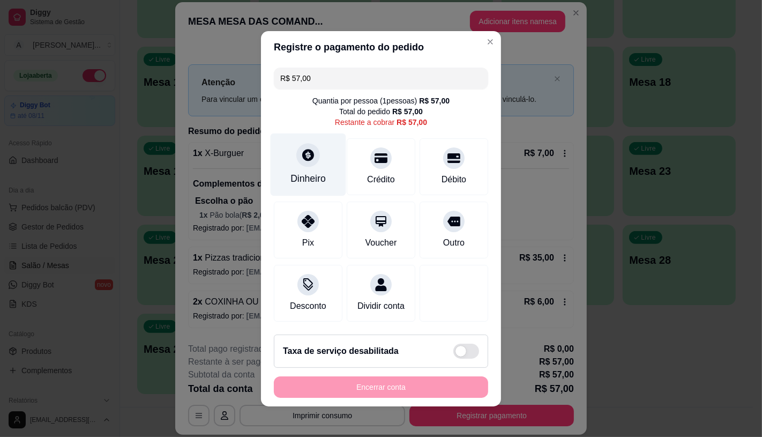
click at [303, 153] on icon at bounding box center [308, 155] width 14 height 14
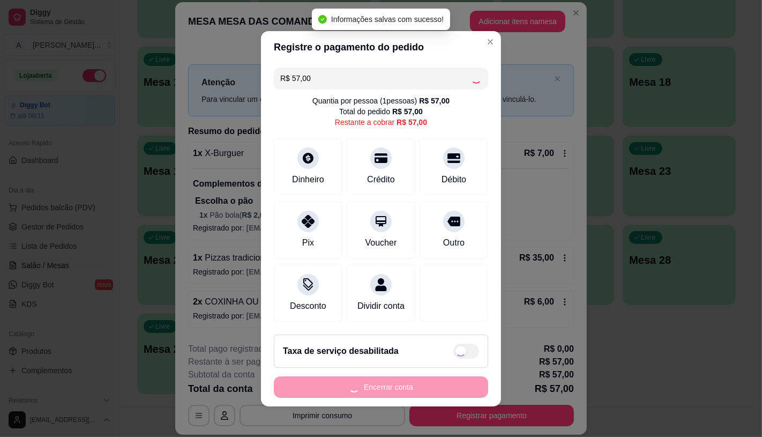
type input "R$ 0,00"
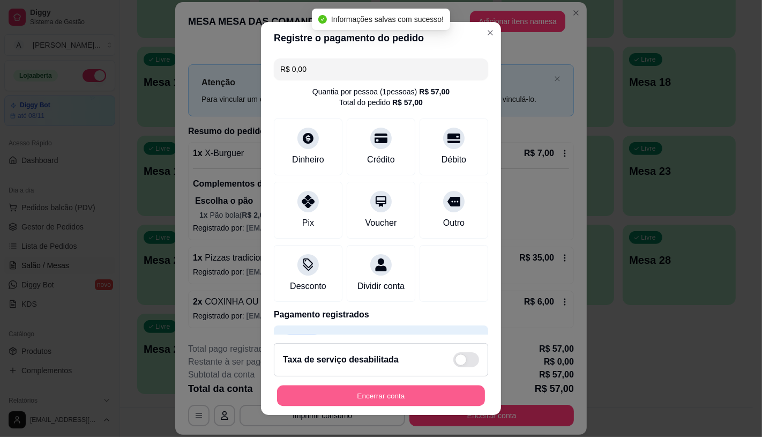
click at [405, 395] on button "Encerrar conta" at bounding box center [381, 395] width 208 height 21
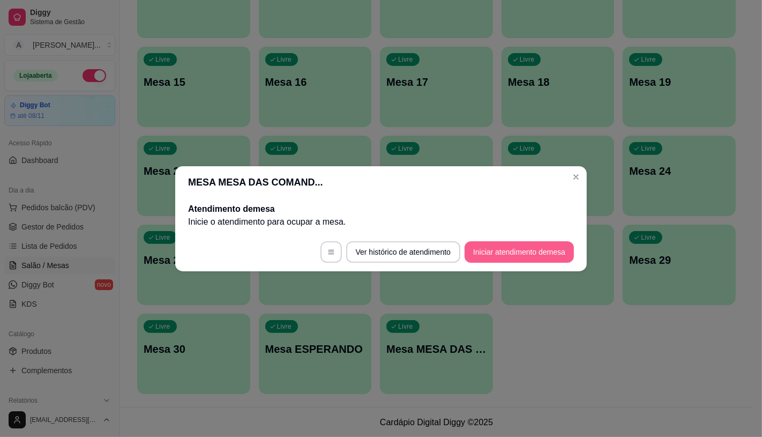
click at [507, 244] on button "Iniciar atendimento de mesa" at bounding box center [518, 251] width 109 height 21
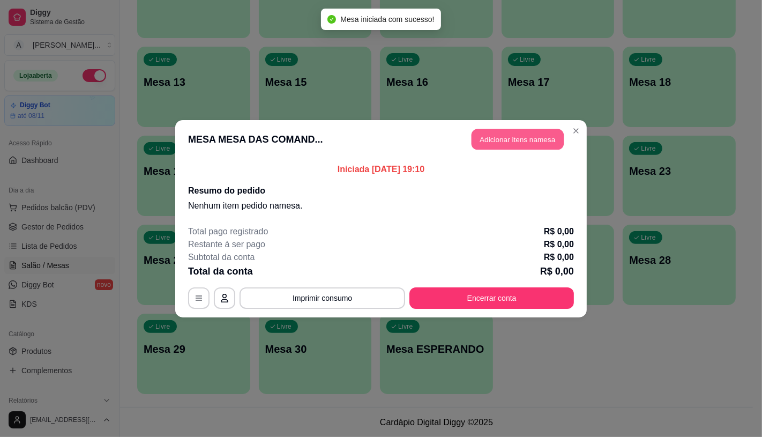
click at [502, 143] on button "Adicionar itens na mesa" at bounding box center [517, 139] width 92 height 21
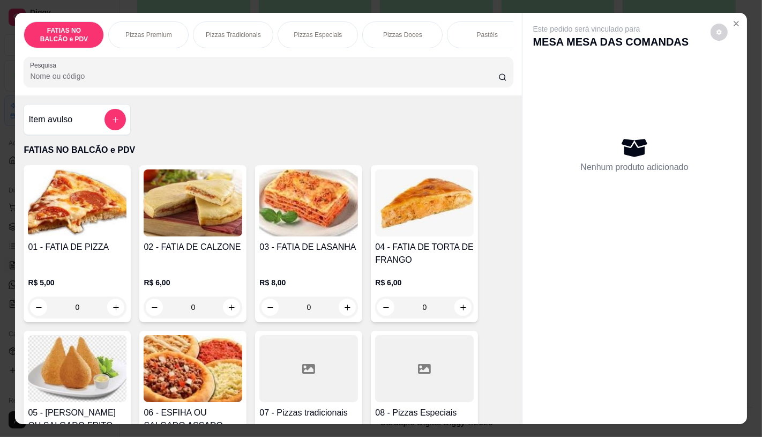
click at [421, 335] on div "08 - Pizzas Especiais R$ 0,00 0" at bounding box center [424, 409] width 107 height 157
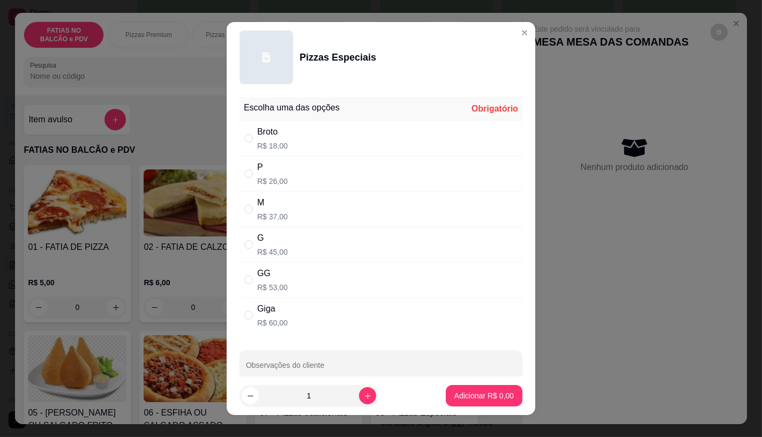
click at [303, 253] on div "G R$ 45,00" at bounding box center [380, 244] width 283 height 35
radio input "true"
click at [453, 389] on button "Adicionar R$ 45,00" at bounding box center [481, 395] width 79 height 21
type input "1"
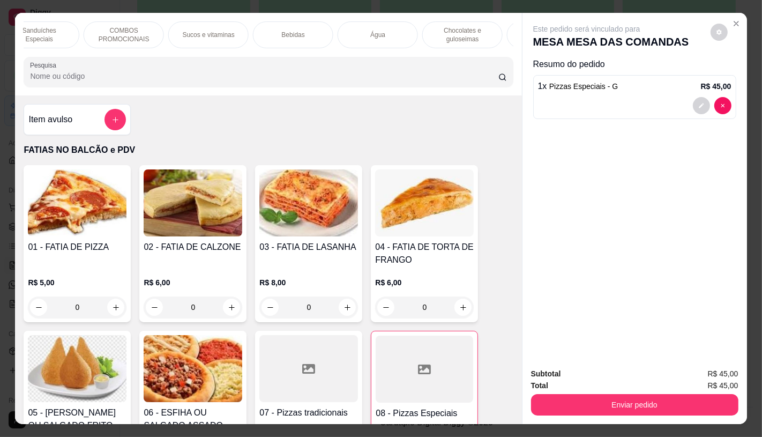
scroll to position [0, 1114]
click at [481, 29] on p "TAXAS DE ENTREGAS" at bounding box center [473, 34] width 62 height 17
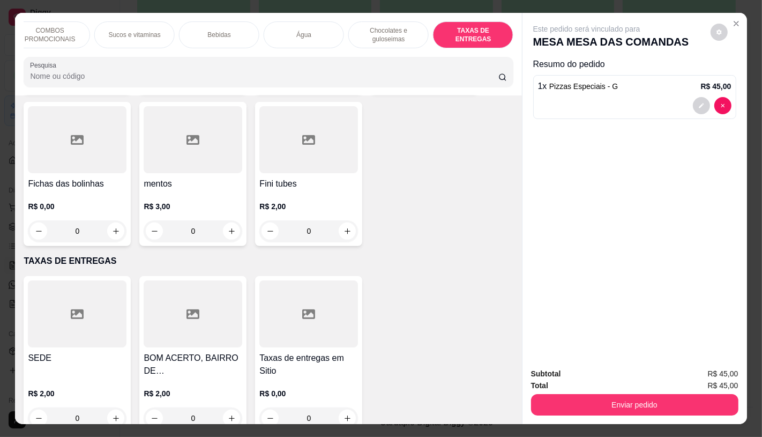
scroll to position [25, 0]
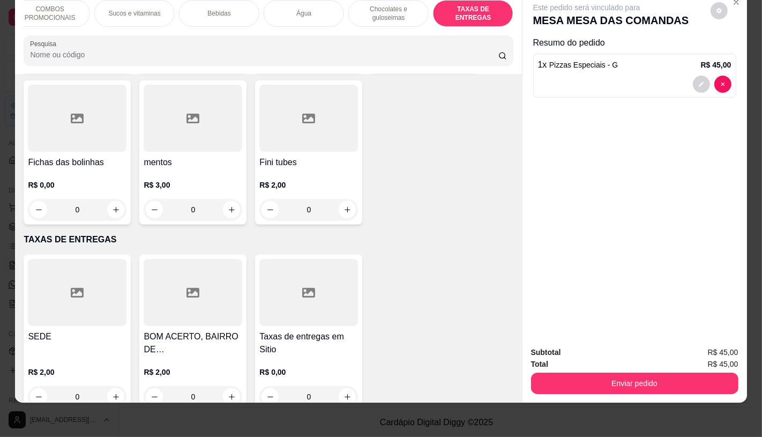
click at [324, 330] on h4 "Taxas de entregas em Sitio" at bounding box center [308, 343] width 99 height 26
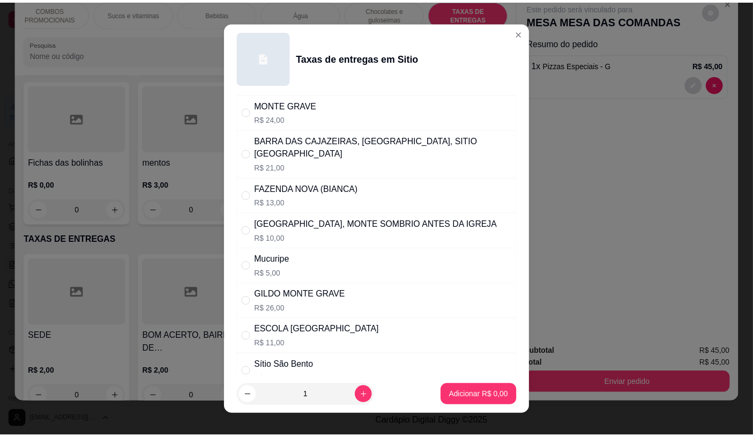
scroll to position [416, 0]
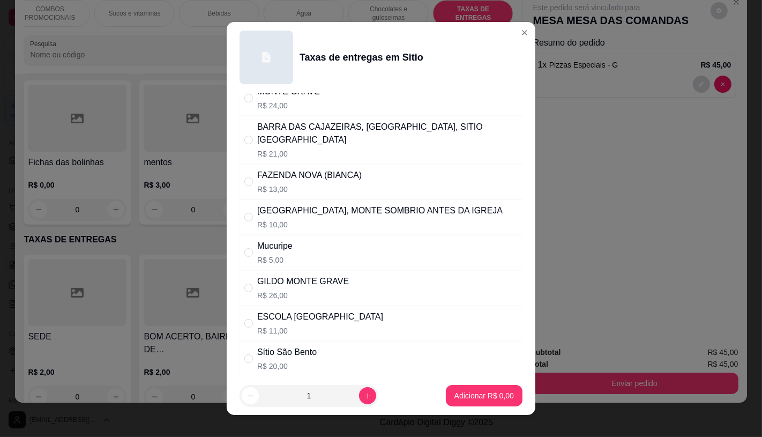
click at [301, 361] on p "R$ 20,00" at bounding box center [286, 366] width 59 height 11
radio input "true"
click at [450, 395] on p "Adicionar R$ 20,00" at bounding box center [482, 395] width 64 height 11
type input "1"
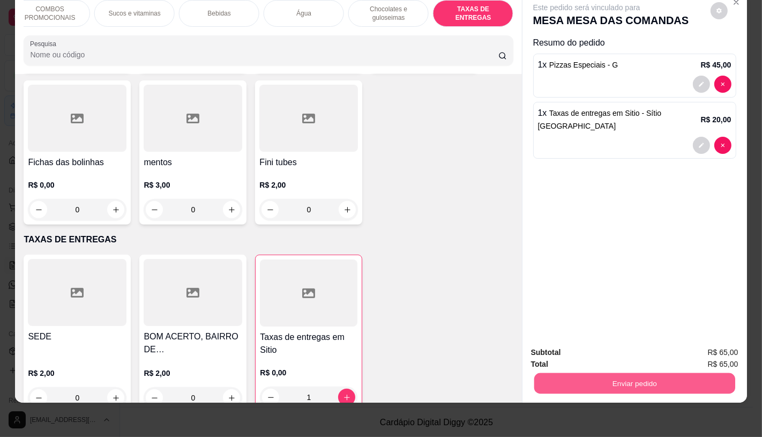
click at [617, 372] on button "Enviar pedido" at bounding box center [634, 382] width 201 height 21
click at [705, 345] on button "Enviar pedido" at bounding box center [710, 349] width 61 height 20
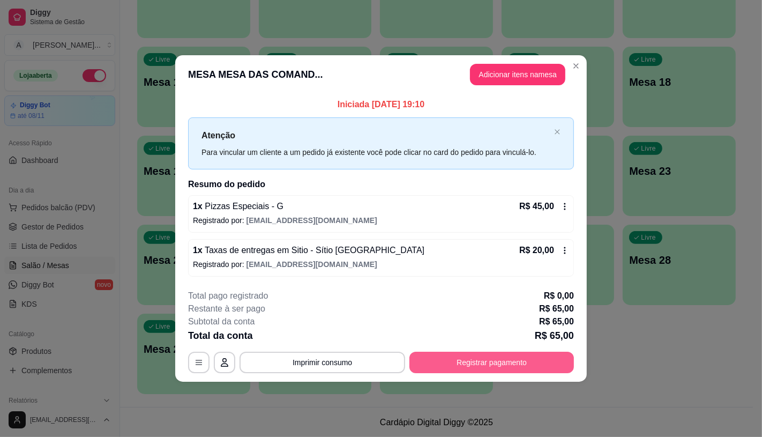
click at [520, 362] on button "Registrar pagamento" at bounding box center [491, 361] width 164 height 21
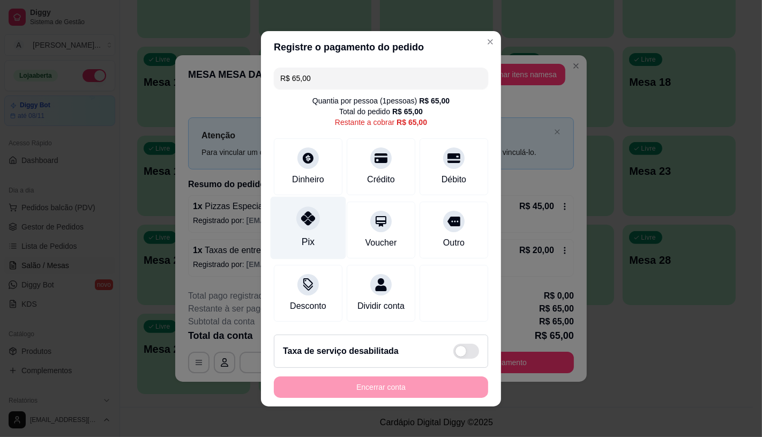
click at [298, 206] on div at bounding box center [308, 218] width 24 height 24
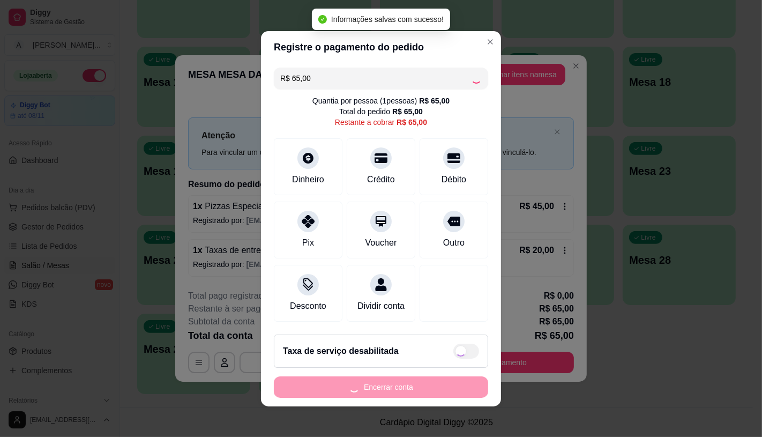
type input "R$ 0,00"
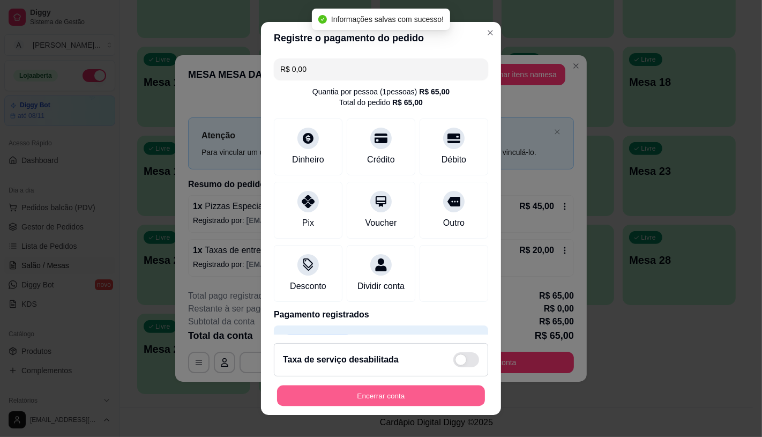
click at [402, 395] on button "Encerrar conta" at bounding box center [381, 395] width 208 height 21
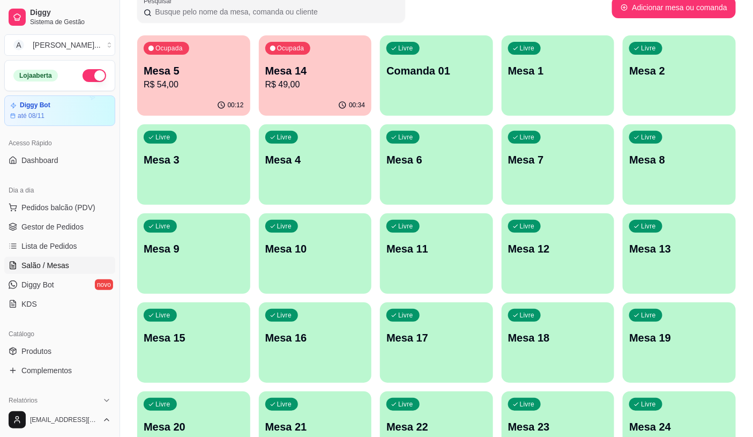
scroll to position [0, 0]
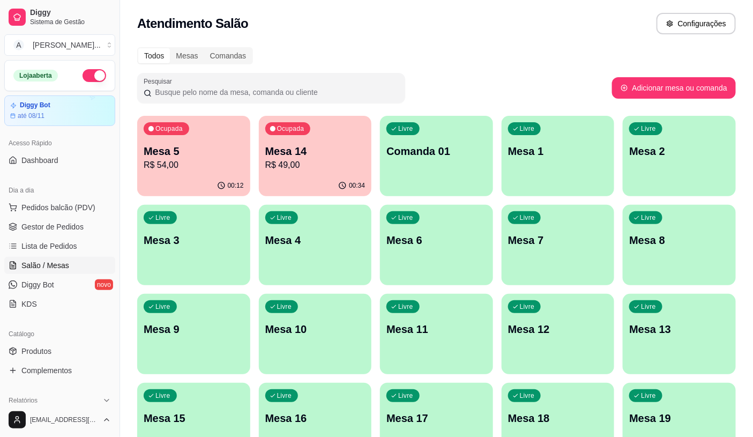
click at [147, 139] on div "Ocupada Mesa 5 R$ 54,00" at bounding box center [193, 145] width 113 height 59
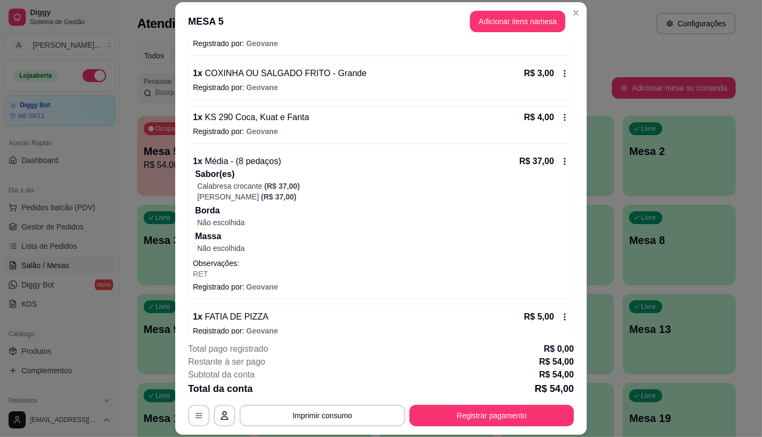
scroll to position [137, 0]
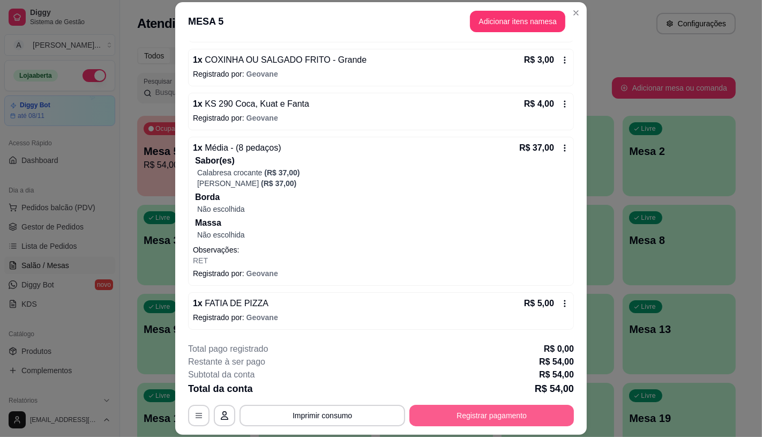
click at [433, 414] on button "Registrar pagamento" at bounding box center [491, 414] width 164 height 21
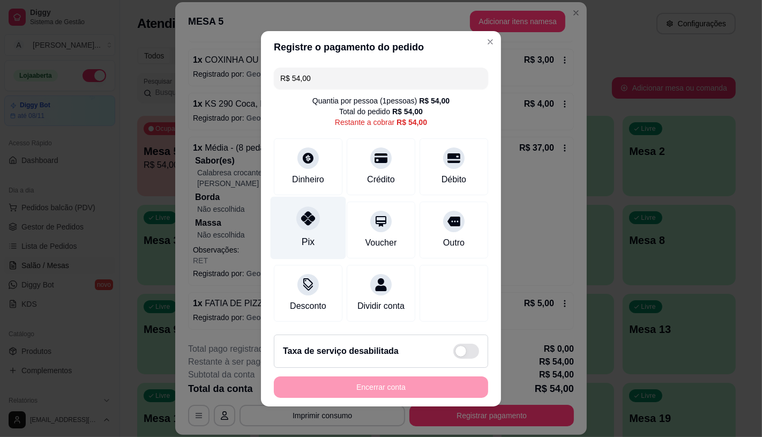
click at [299, 228] on div "Pix" at bounding box center [309, 227] width 76 height 63
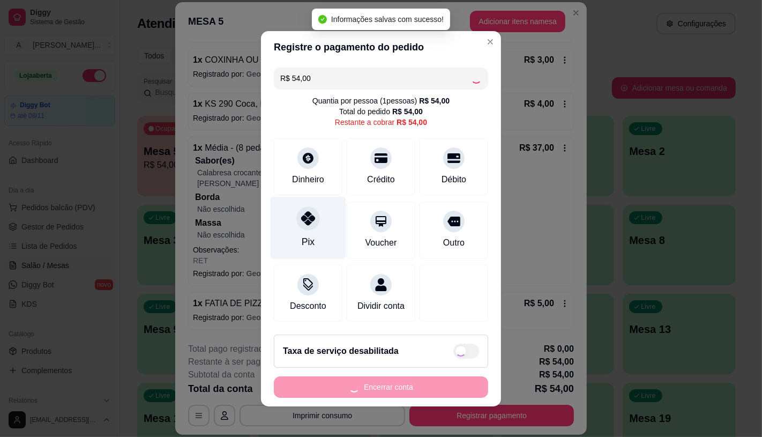
type input "R$ 0,00"
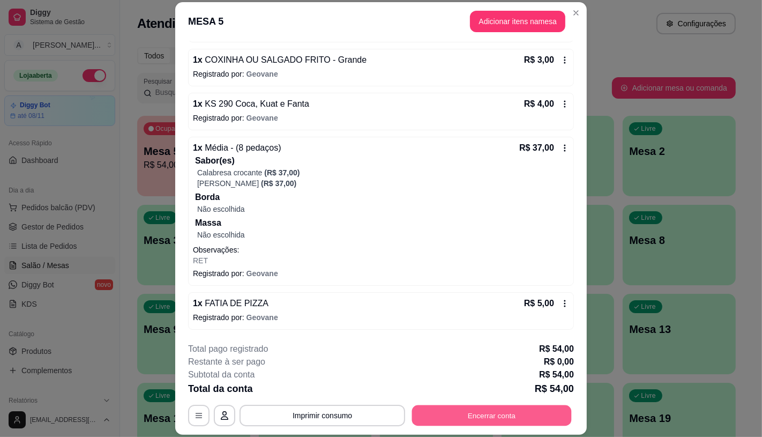
click at [495, 419] on button "Encerrar conta" at bounding box center [492, 415] width 160 height 21
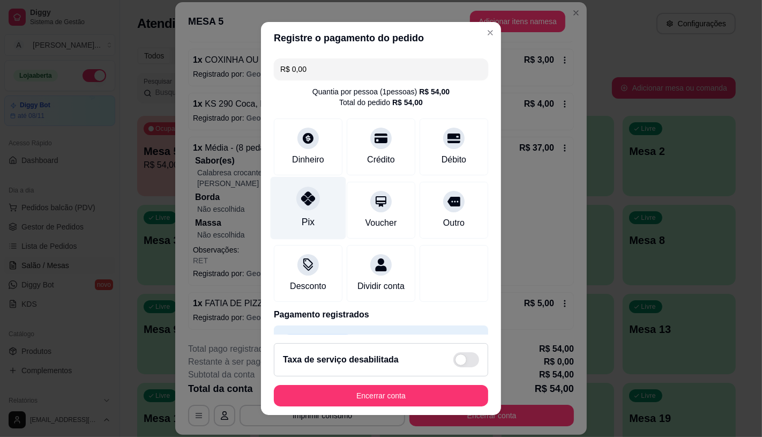
click at [290, 209] on div "Pix" at bounding box center [309, 207] width 76 height 63
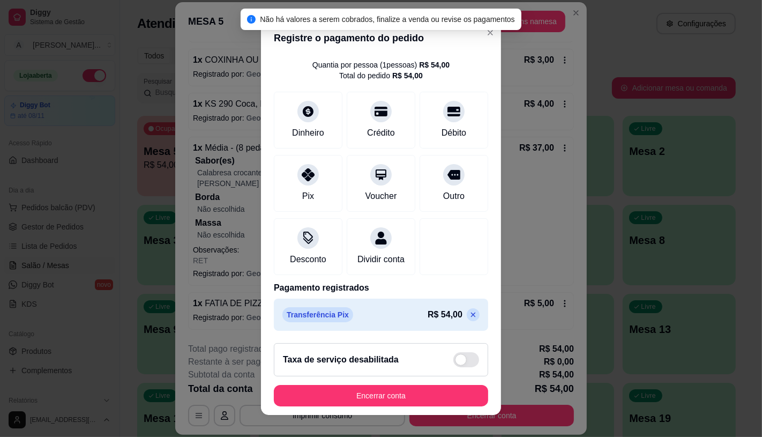
scroll to position [40, 0]
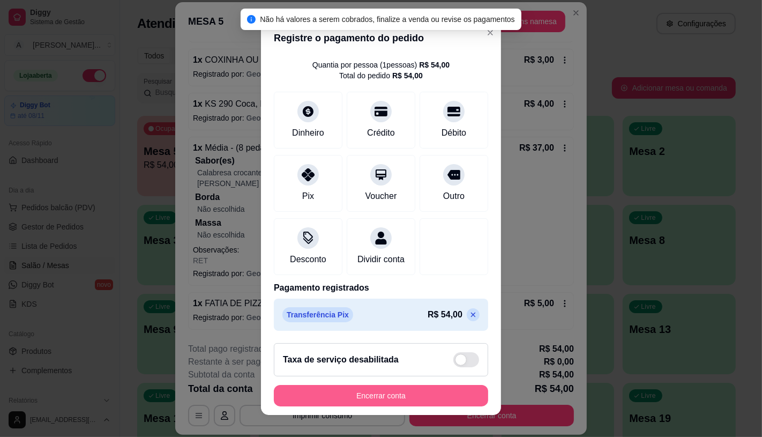
click at [343, 395] on button "Encerrar conta" at bounding box center [381, 395] width 214 height 21
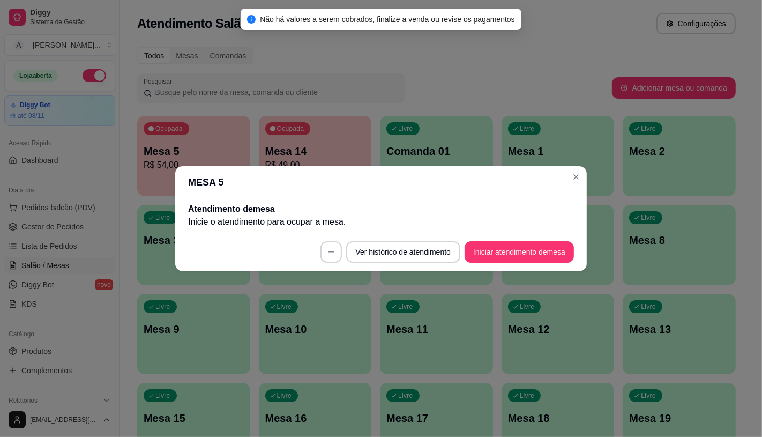
scroll to position [0, 0]
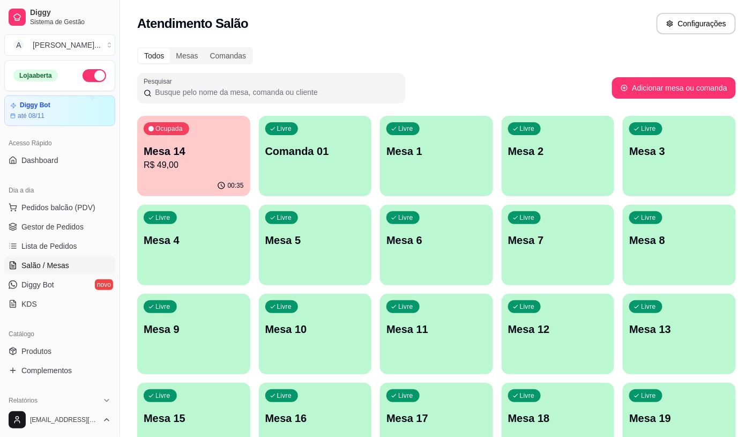
click at [255, 161] on div "Ocupada Mesa 14 R$ 49,00 00:35 Livre Comanda 01 Livre Mesa 1 Livre Mesa 2 Livre…" at bounding box center [436, 423] width 598 height 614
click at [238, 162] on p "R$ 49,00" at bounding box center [193, 165] width 97 height 12
click at [156, 156] on p "Mesa 14" at bounding box center [193, 151] width 97 height 14
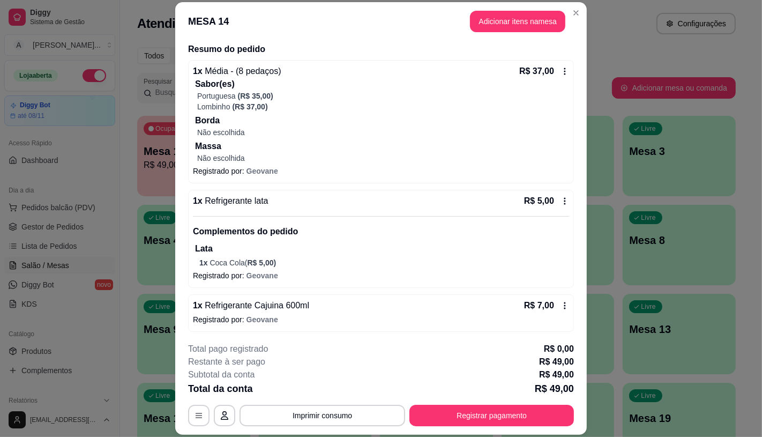
scroll to position [84, 0]
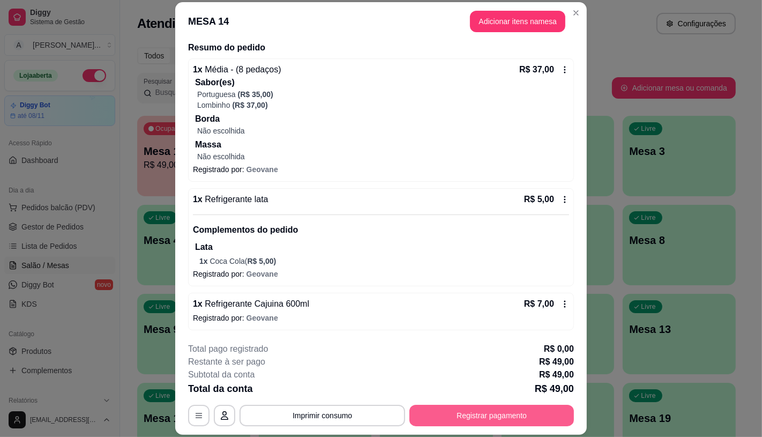
click at [451, 412] on button "Registrar pagamento" at bounding box center [491, 414] width 164 height 21
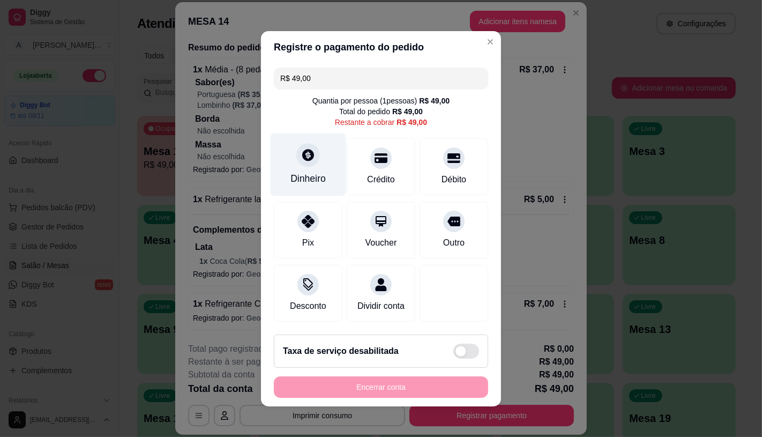
click at [312, 171] on div "Dinheiro" at bounding box center [307, 178] width 35 height 14
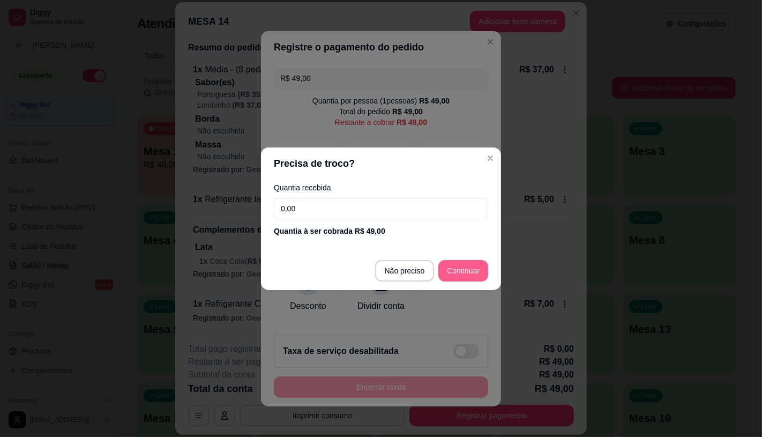
click at [466, 285] on footer "Não preciso Continuar" at bounding box center [381, 270] width 240 height 39
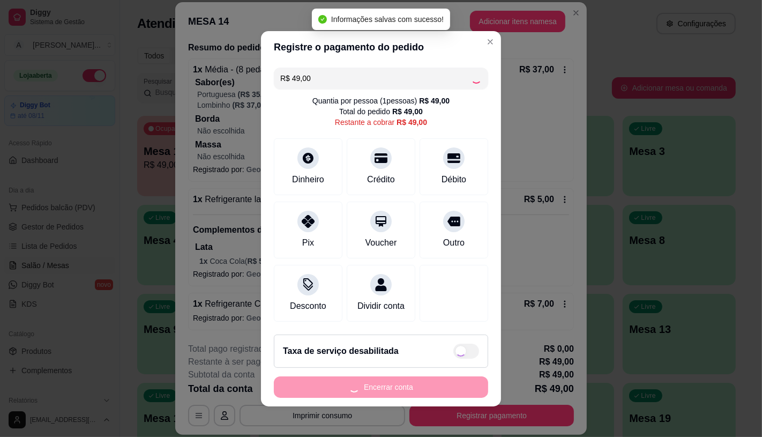
type input "R$ 0,00"
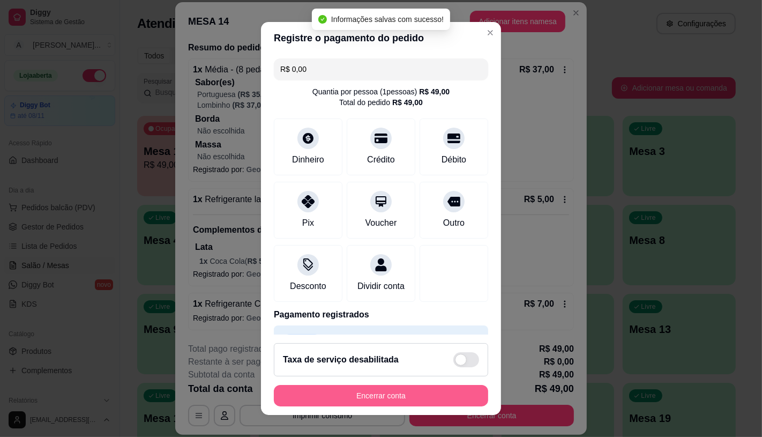
click at [395, 390] on button "Encerrar conta" at bounding box center [381, 395] width 214 height 21
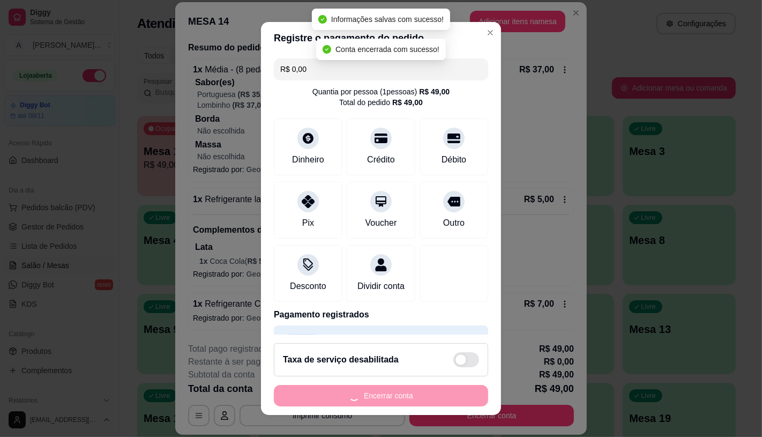
scroll to position [0, 0]
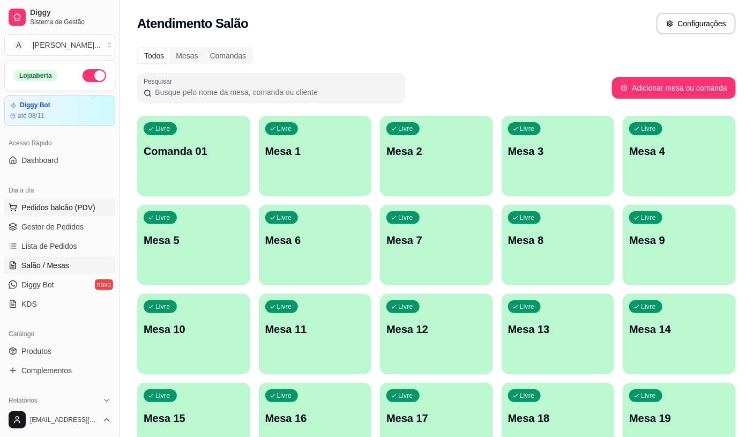
click at [88, 197] on div "Dia a dia" at bounding box center [59, 190] width 111 height 17
click at [79, 211] on span "Pedidos balcão (PDV)" at bounding box center [58, 207] width 74 height 11
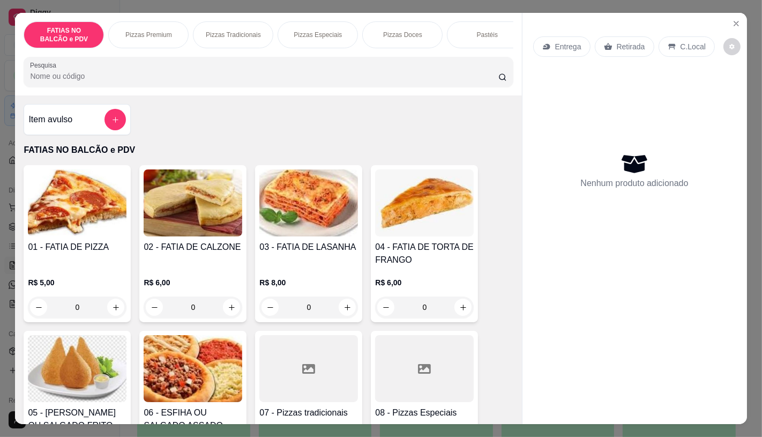
click at [89, 314] on input "0" at bounding box center [77, 306] width 60 height 21
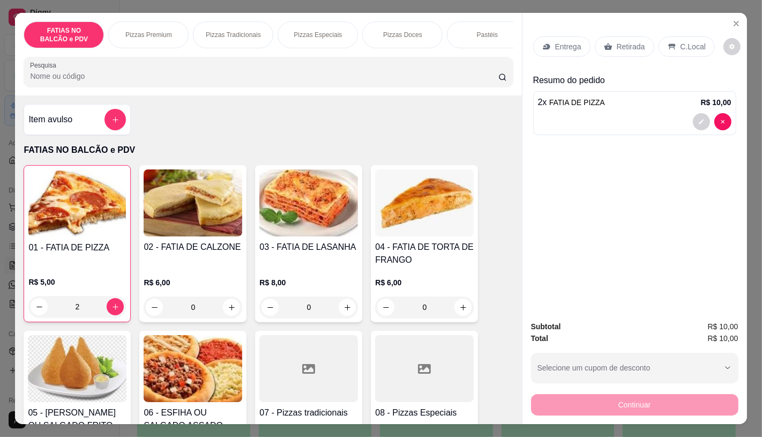
type input "2"
click at [617, 36] on div "Retirada" at bounding box center [624, 46] width 59 height 20
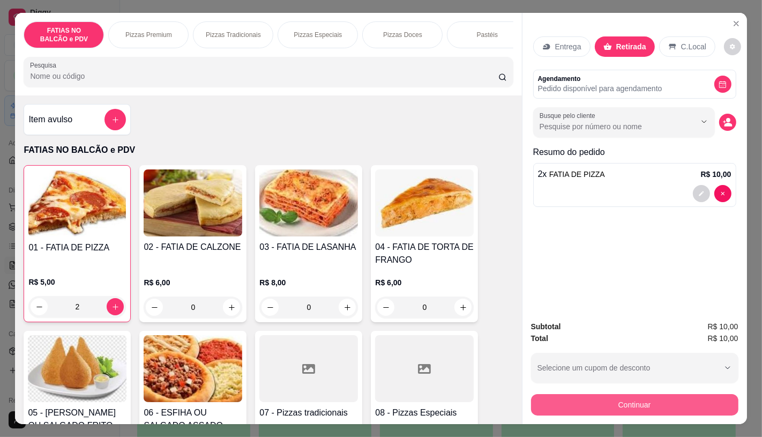
click at [612, 400] on button "Continuar" at bounding box center [634, 404] width 207 height 21
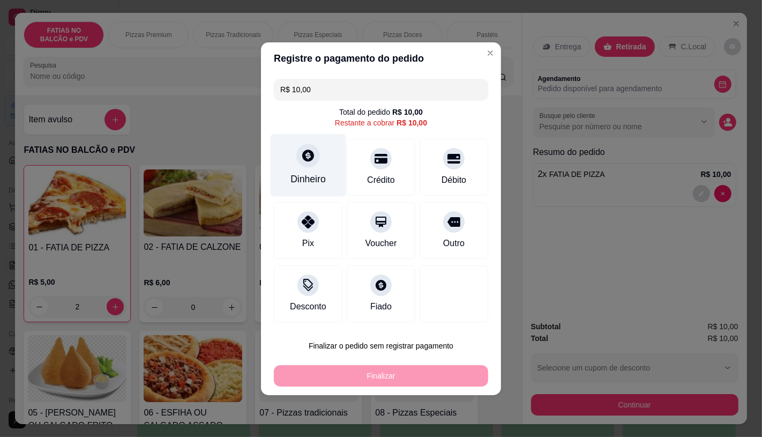
click at [302, 156] on icon at bounding box center [308, 155] width 12 height 12
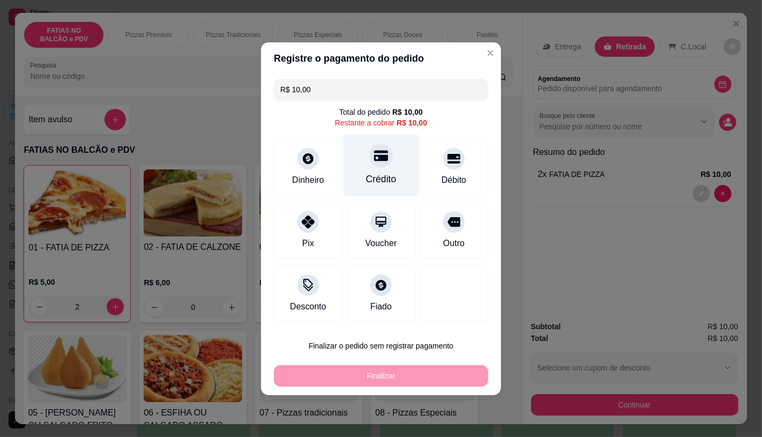
click at [369, 157] on div at bounding box center [381, 156] width 24 height 24
type input "R$ 0,00"
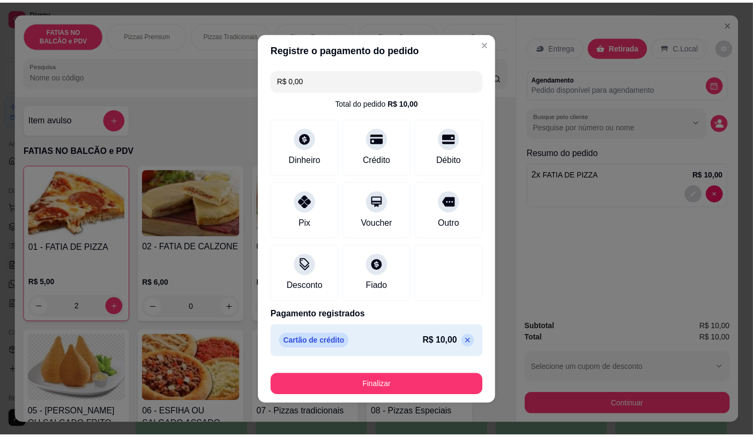
scroll to position [2, 0]
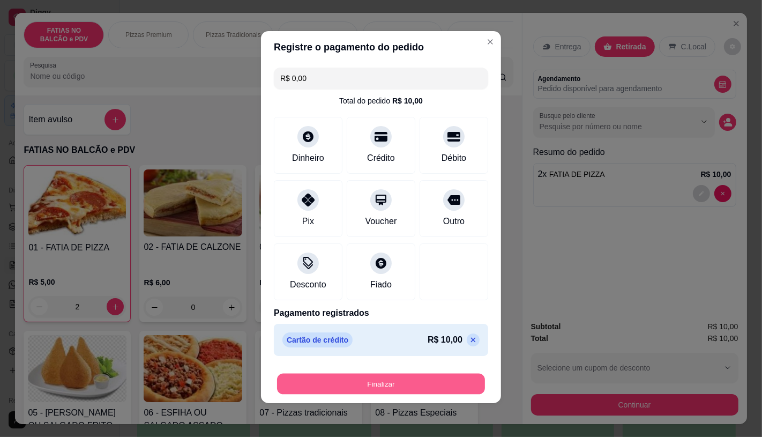
click at [404, 388] on button "Finalizar" at bounding box center [381, 383] width 208 height 21
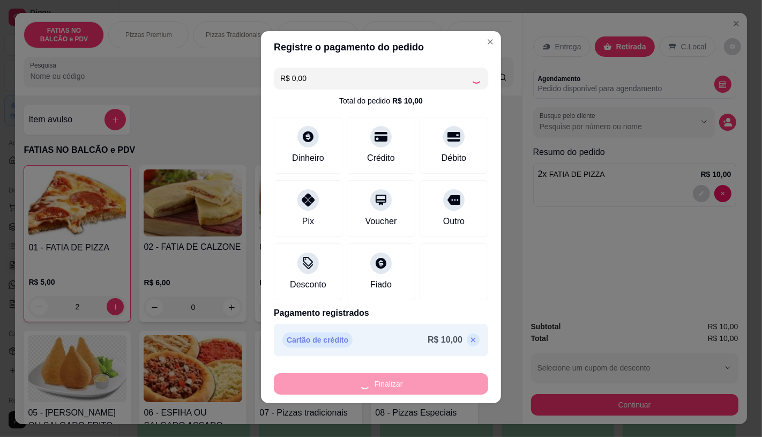
type input "0"
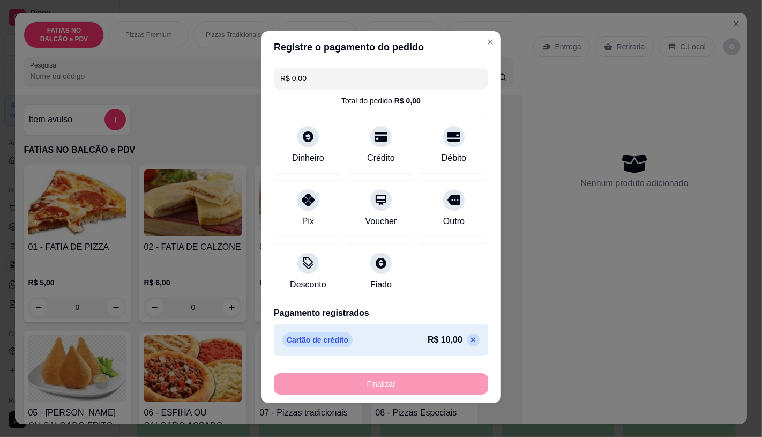
type input "-R$ 10,00"
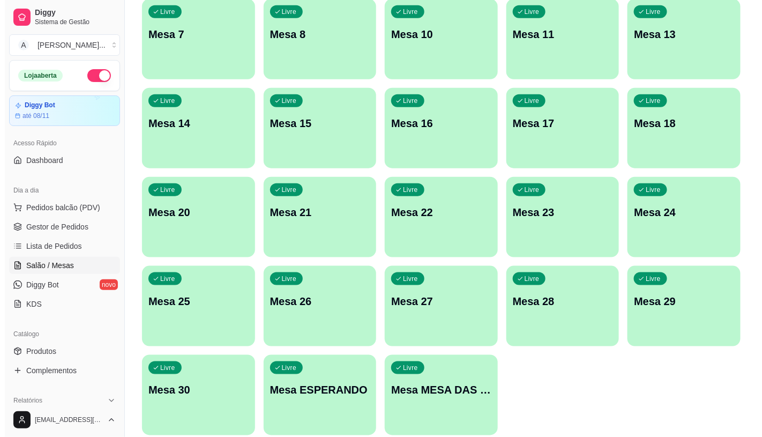
scroll to position [297, 0]
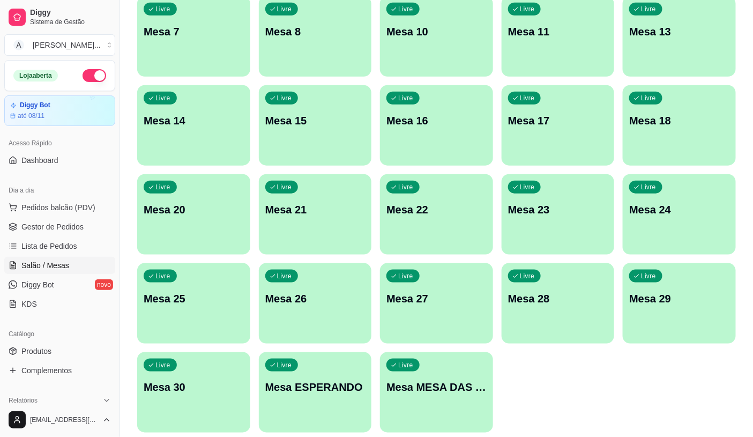
click at [419, 393] on p "Mesa MESA DAS COMANDAS" at bounding box center [436, 387] width 100 height 15
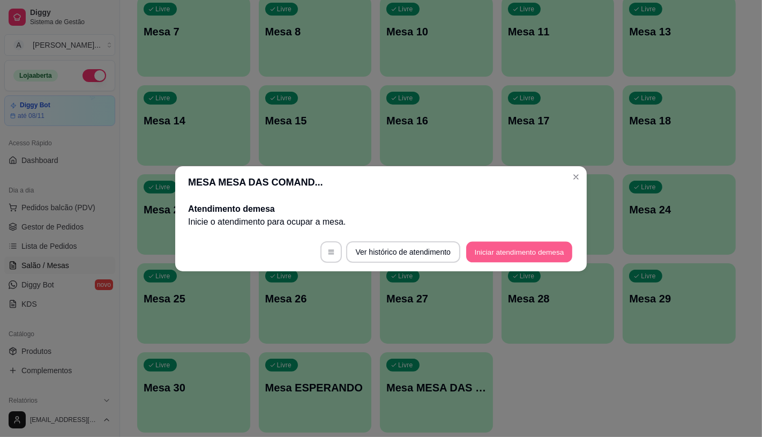
click at [545, 255] on button "Iniciar atendimento de mesa" at bounding box center [519, 251] width 106 height 21
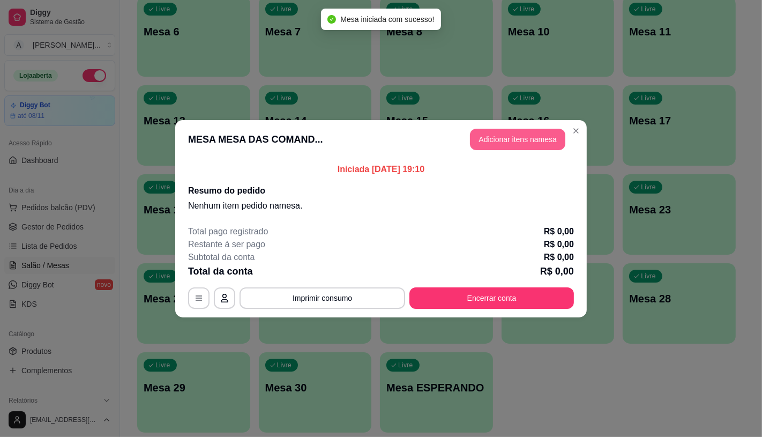
click at [524, 136] on button "Adicionar itens na mesa" at bounding box center [517, 139] width 95 height 21
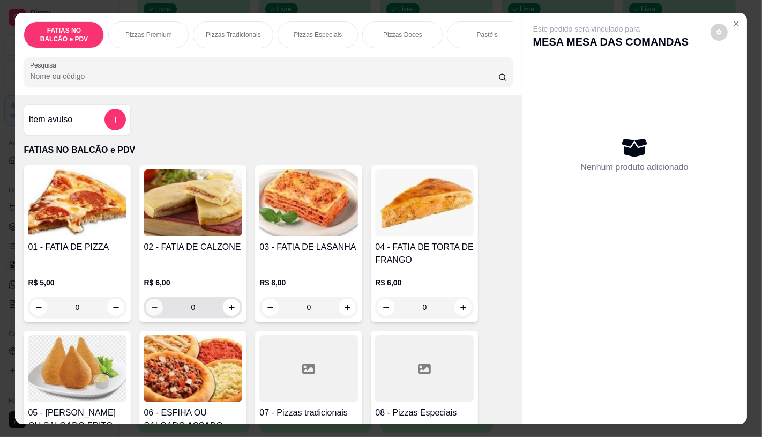
scroll to position [59, 0]
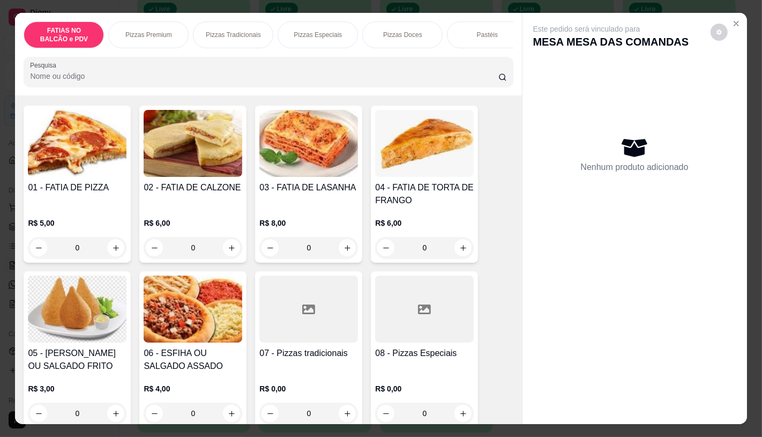
click at [234, 35] on div "Pizzas Tradicionais" at bounding box center [233, 34] width 80 height 27
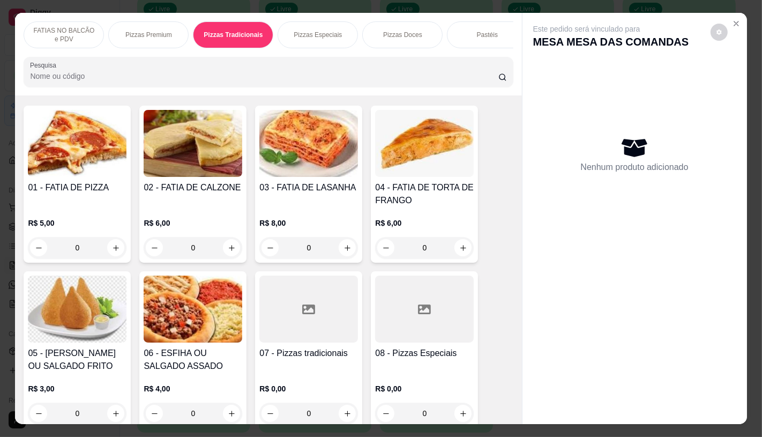
scroll to position [25, 0]
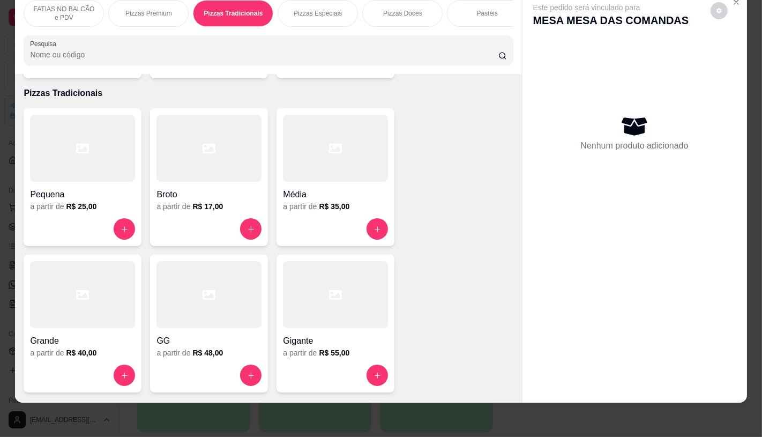
click at [84, 167] on div at bounding box center [82, 148] width 105 height 67
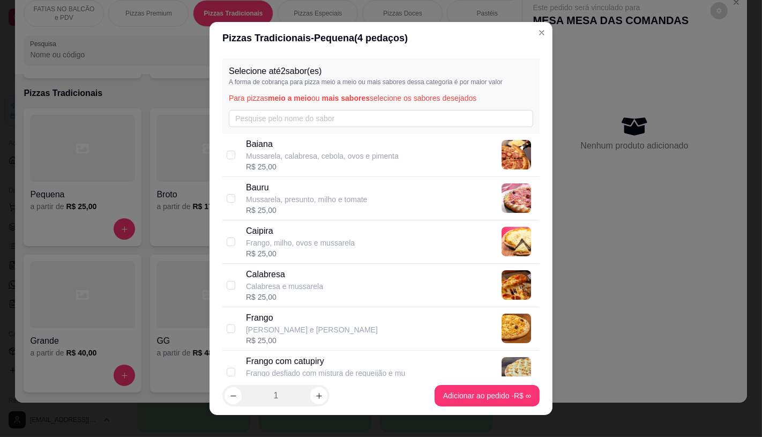
click at [163, 157] on div at bounding box center [208, 148] width 105 height 67
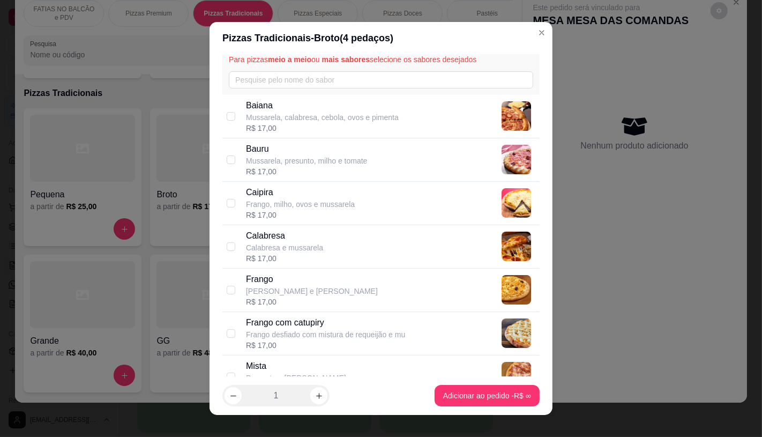
scroll to position [59, 0]
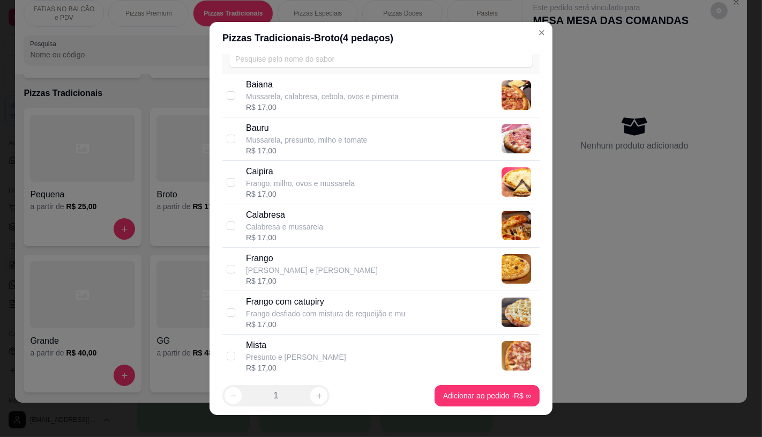
click at [282, 220] on p "Calabresa" at bounding box center [284, 214] width 77 height 13
checkbox input "true"
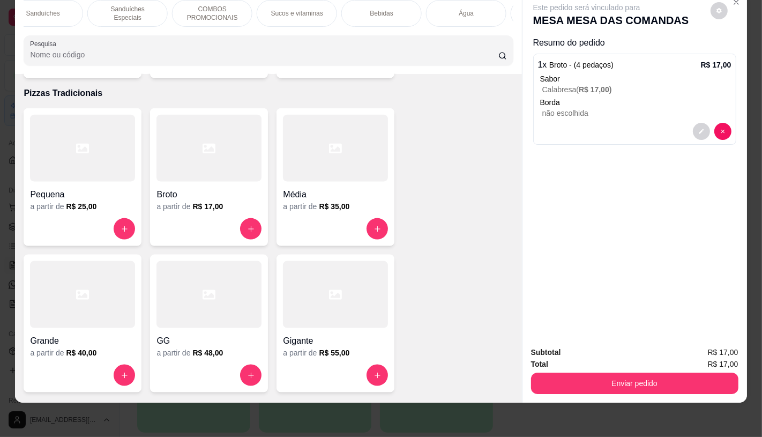
scroll to position [0, 1114]
click at [476, 6] on p "TAXAS DE ENTREGAS" at bounding box center [473, 13] width 62 height 17
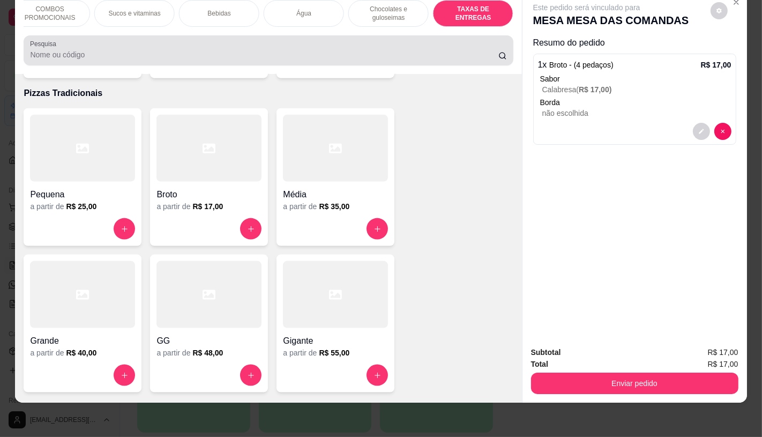
scroll to position [7164, 0]
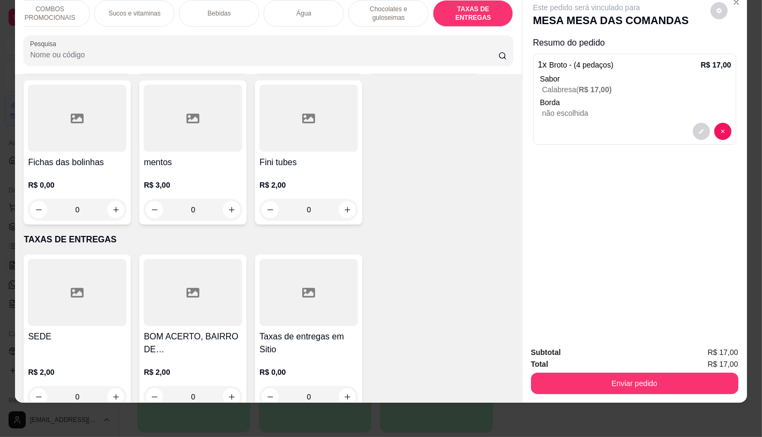
click at [56, 274] on div at bounding box center [77, 292] width 99 height 67
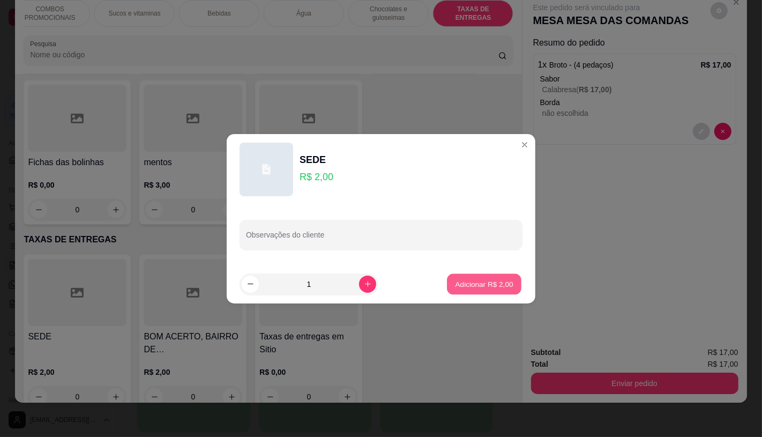
click at [465, 284] on p "Adicionar R$ 2,00" at bounding box center [484, 284] width 58 height 10
type input "1"
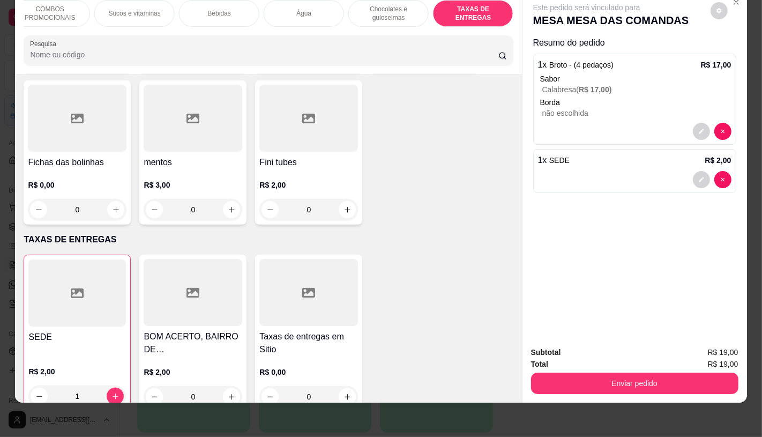
click at [621, 358] on div "Total R$ 19,00" at bounding box center [634, 364] width 207 height 12
click at [625, 374] on button "Enviar pedido" at bounding box center [634, 382] width 207 height 21
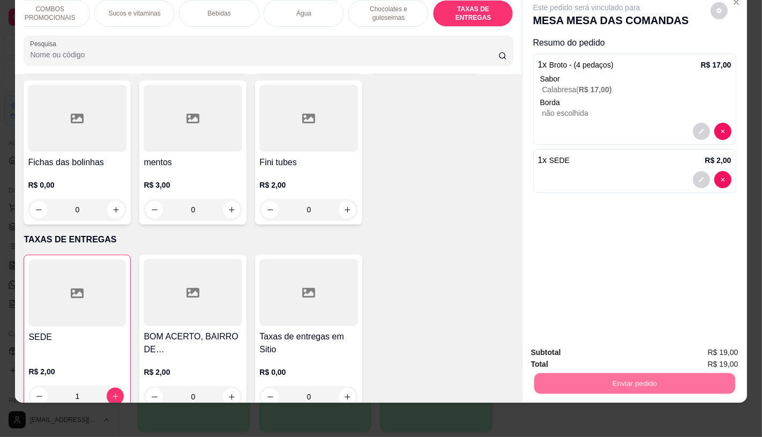
click at [687, 346] on button "Enviar pedido" at bounding box center [710, 349] width 61 height 20
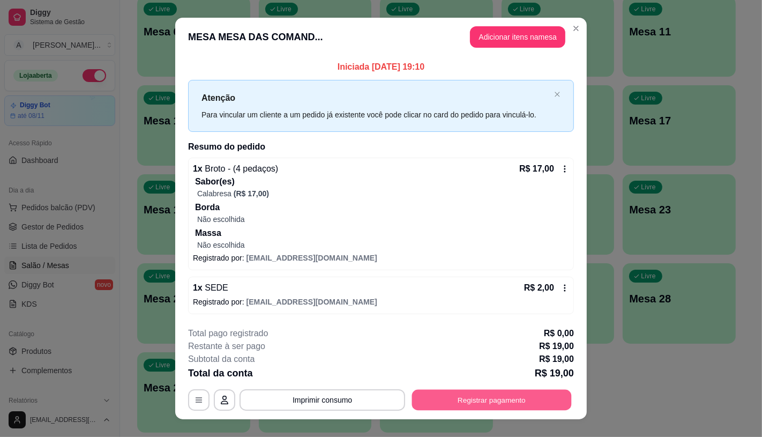
click at [459, 404] on button "Registrar pagamento" at bounding box center [492, 399] width 160 height 21
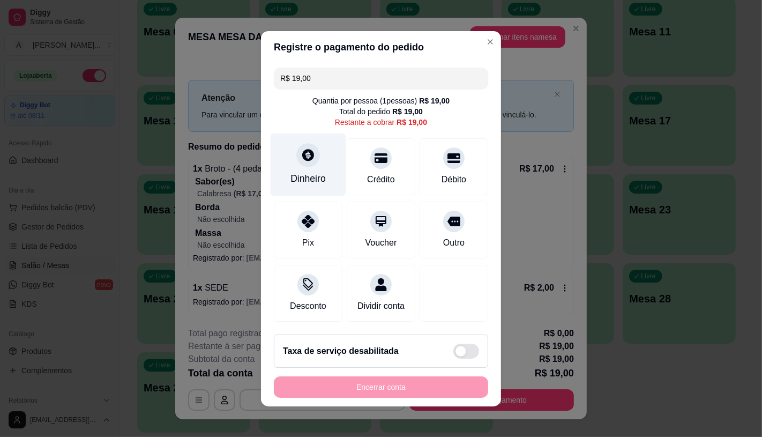
click at [302, 152] on icon at bounding box center [308, 155] width 12 height 12
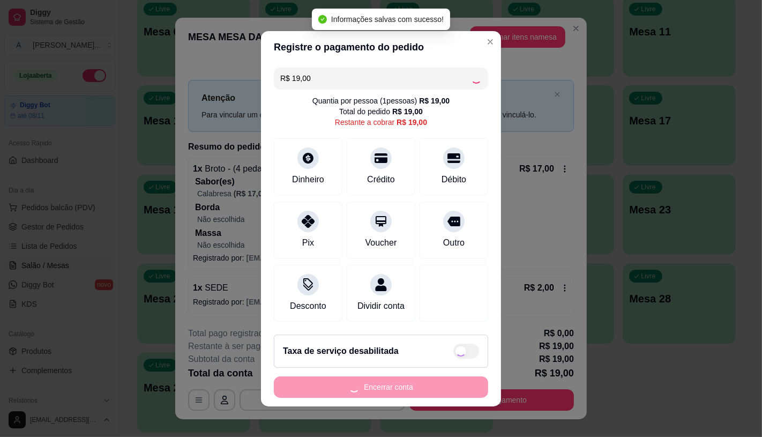
type input "R$ 0,00"
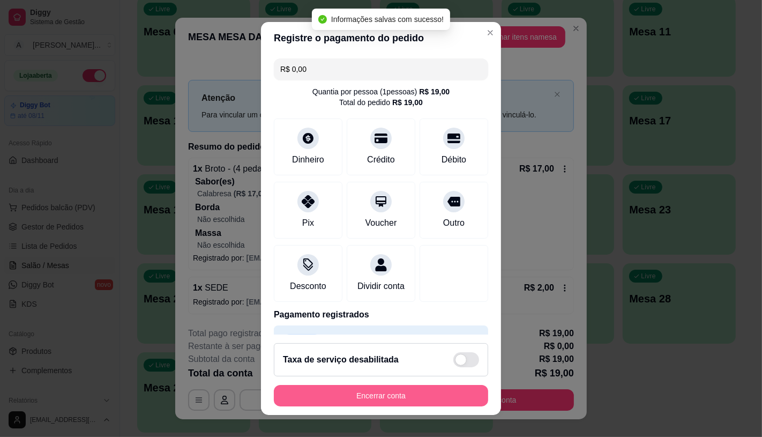
click at [415, 397] on button "Encerrar conta" at bounding box center [381, 395] width 214 height 21
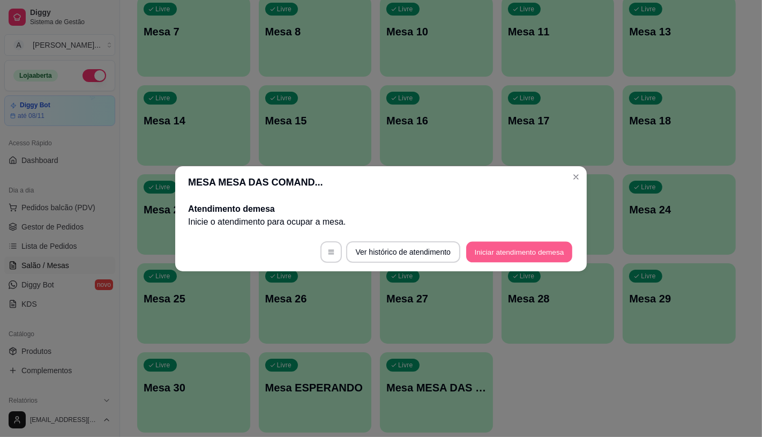
click at [526, 247] on button "Iniciar atendimento de mesa" at bounding box center [519, 251] width 106 height 21
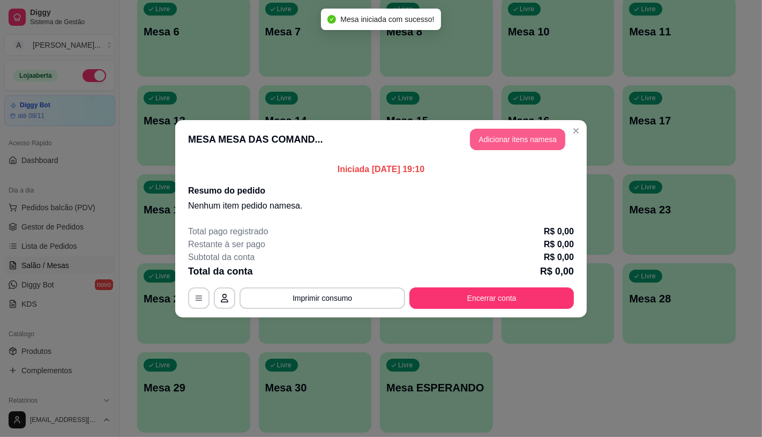
click at [512, 140] on button "Adicionar itens na mesa" at bounding box center [517, 139] width 95 height 21
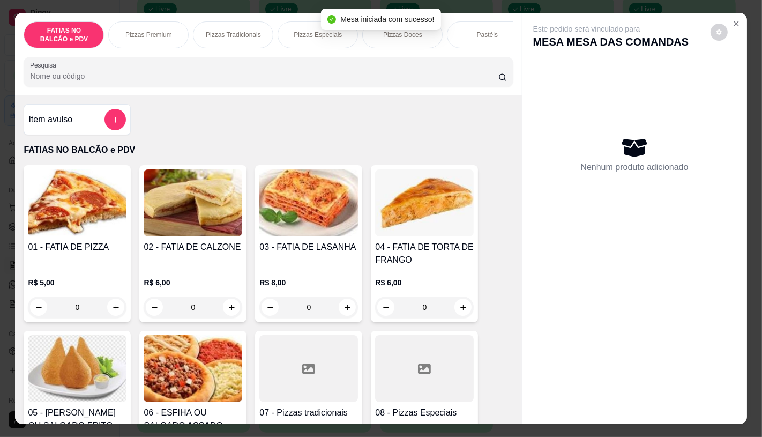
click at [286, 39] on div "Pizzas Especiais" at bounding box center [317, 34] width 80 height 27
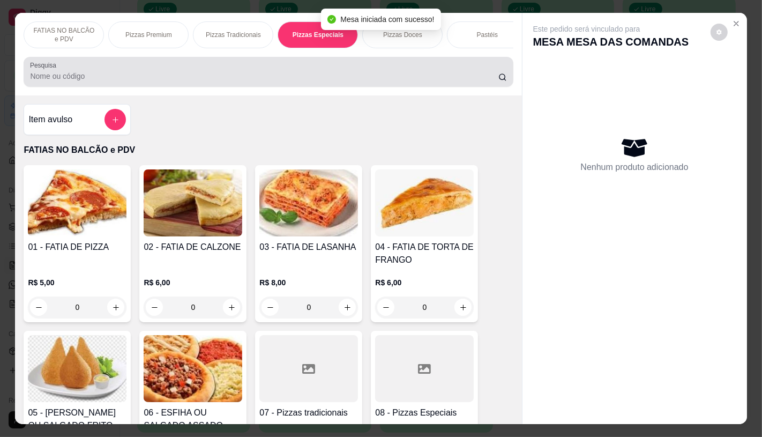
scroll to position [25, 0]
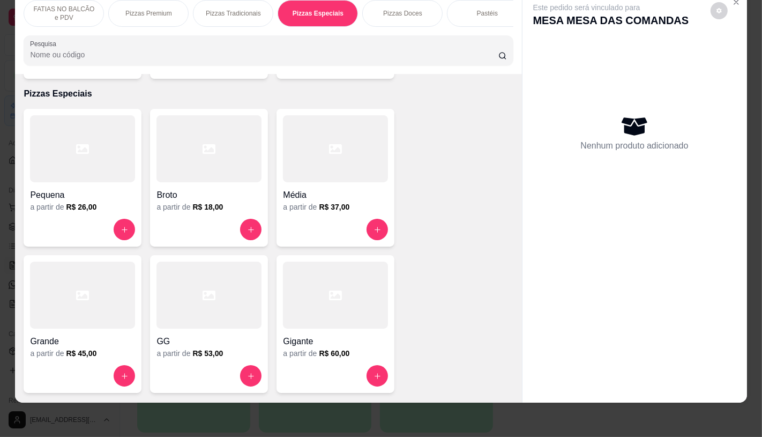
click at [177, 145] on div at bounding box center [208, 148] width 105 height 67
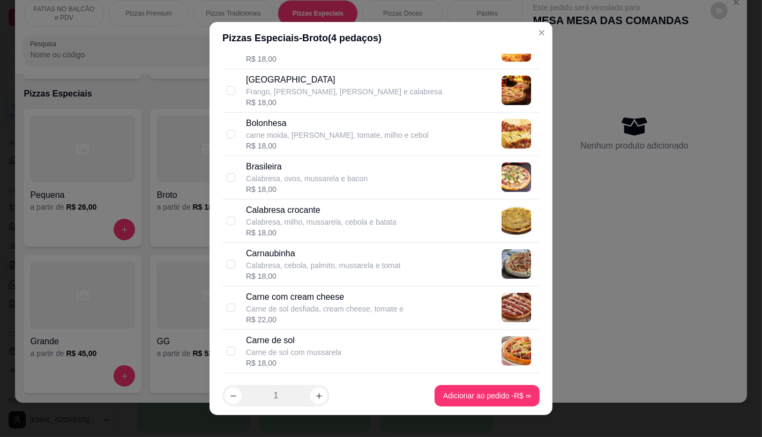
scroll to position [297, 0]
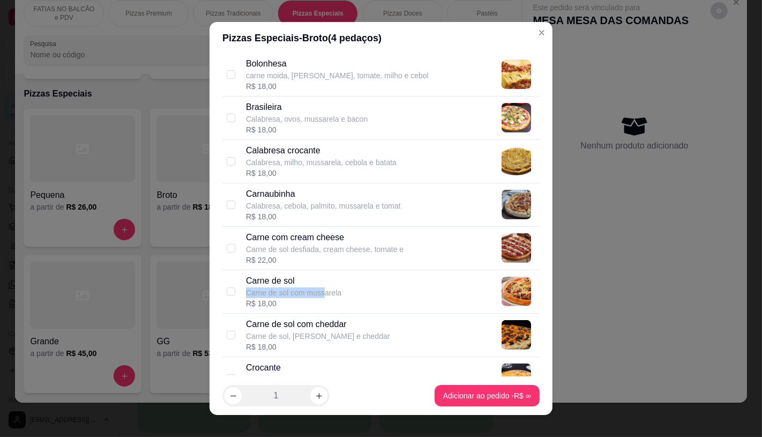
drag, startPoint x: 319, startPoint y: 285, endPoint x: 335, endPoint y: 294, distance: 17.7
click at [319, 287] on div "Carne de sol Carne de sol com mussarela" at bounding box center [293, 286] width 95 height 24
checkbox input "true"
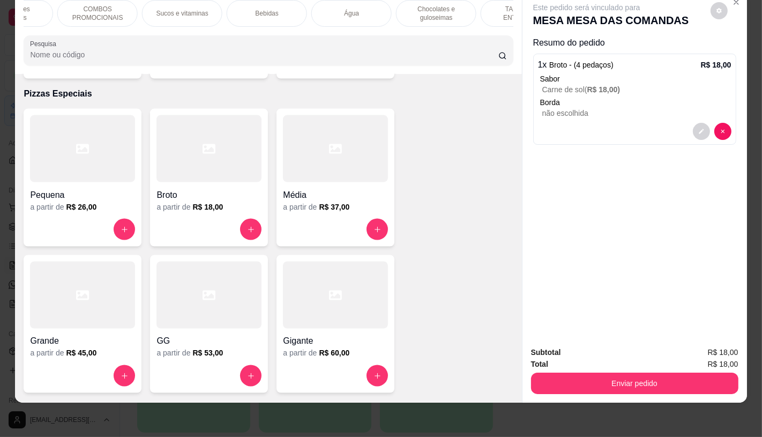
scroll to position [0, 1114]
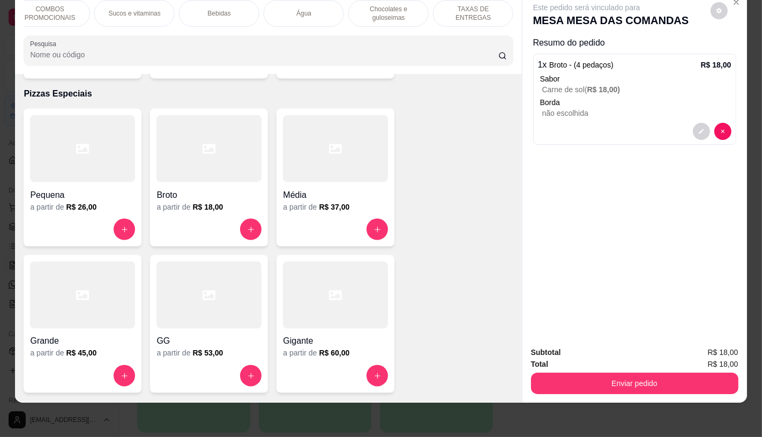
click at [491, 12] on div "TAXAS DE ENTREGAS" at bounding box center [473, 13] width 80 height 27
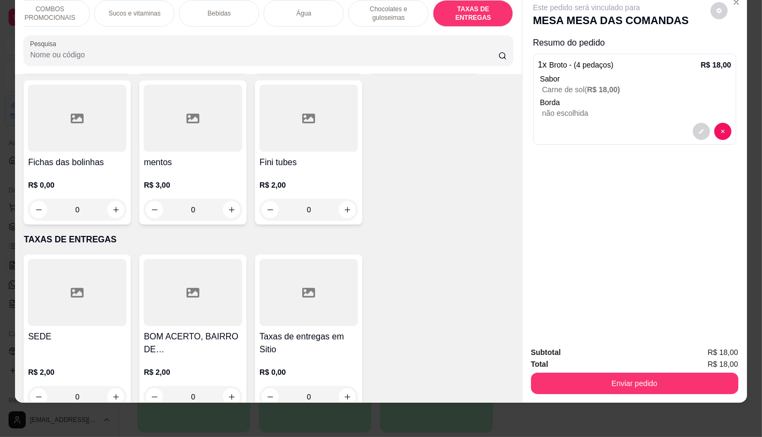
click at [106, 266] on div at bounding box center [77, 292] width 99 height 67
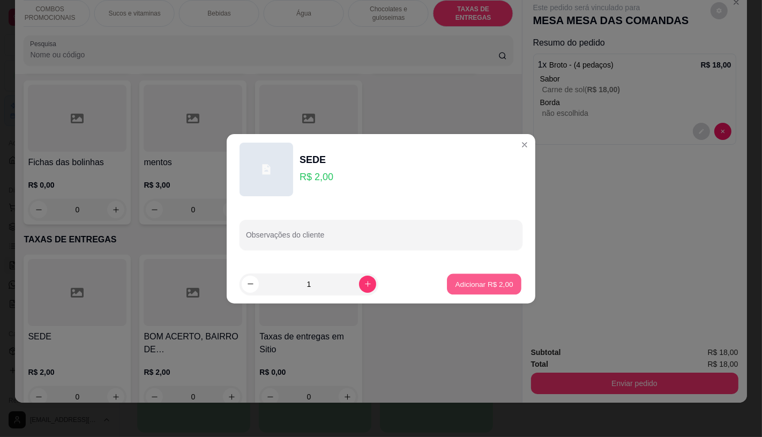
click at [462, 284] on p "Adicionar R$ 2,00" at bounding box center [484, 284] width 58 height 10
type input "1"
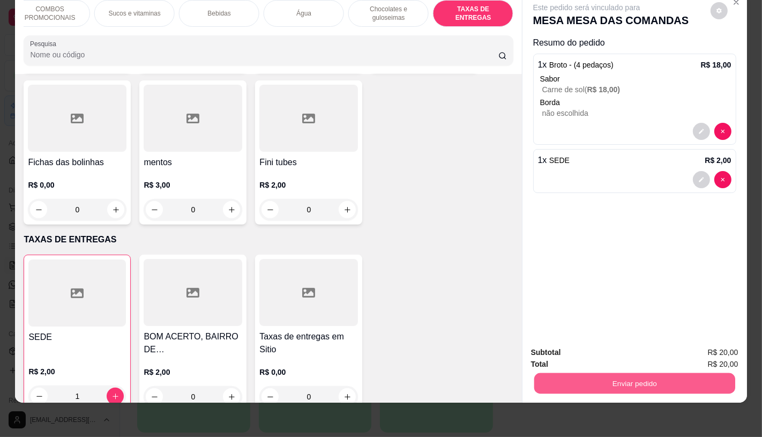
click at [617, 373] on button "Enviar pedido" at bounding box center [634, 382] width 201 height 21
click at [685, 348] on button "Enviar pedido" at bounding box center [709, 349] width 59 height 20
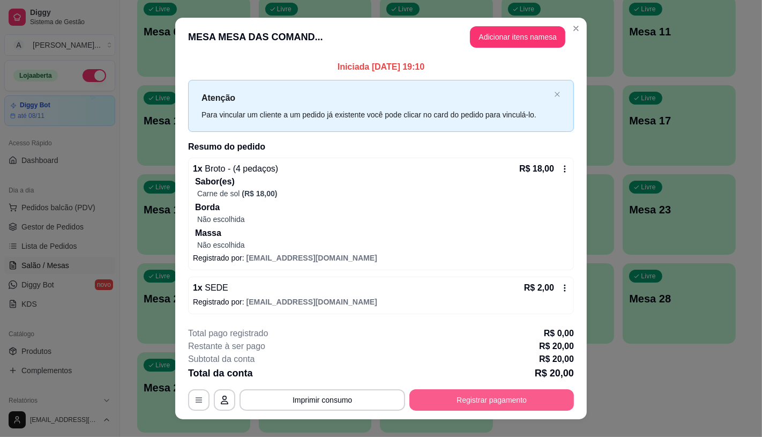
click at [469, 399] on button "Registrar pagamento" at bounding box center [491, 399] width 164 height 21
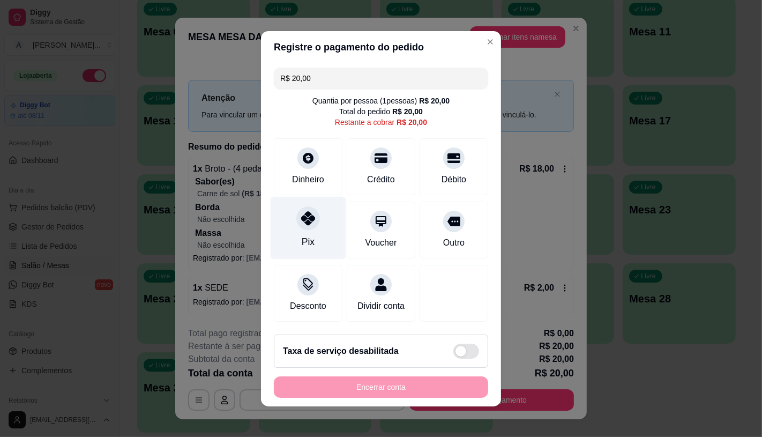
click at [297, 244] on div "Pix" at bounding box center [309, 227] width 76 height 63
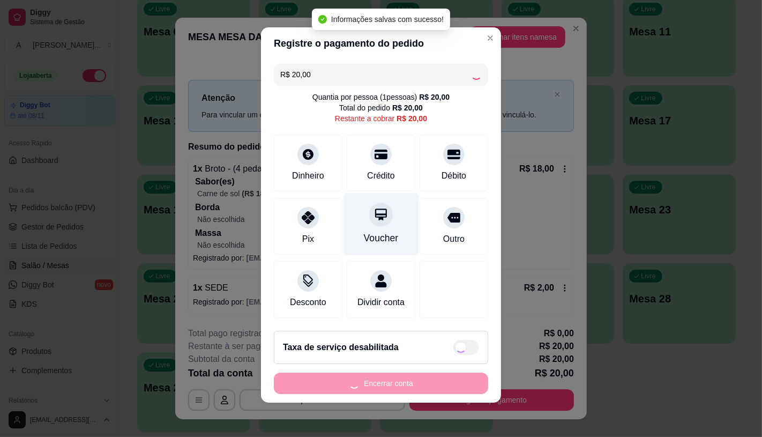
type input "R$ 0,00"
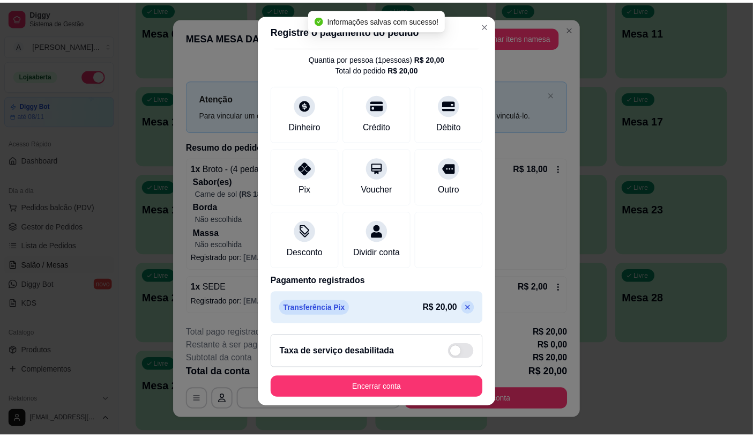
scroll to position [40, 0]
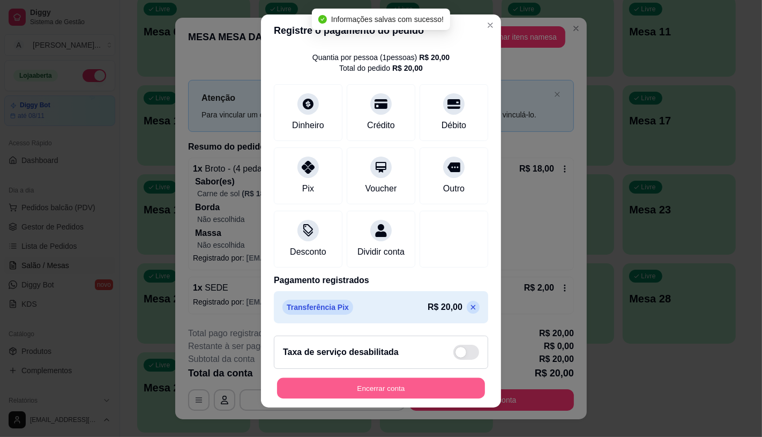
click at [362, 386] on button "Encerrar conta" at bounding box center [381, 388] width 208 height 21
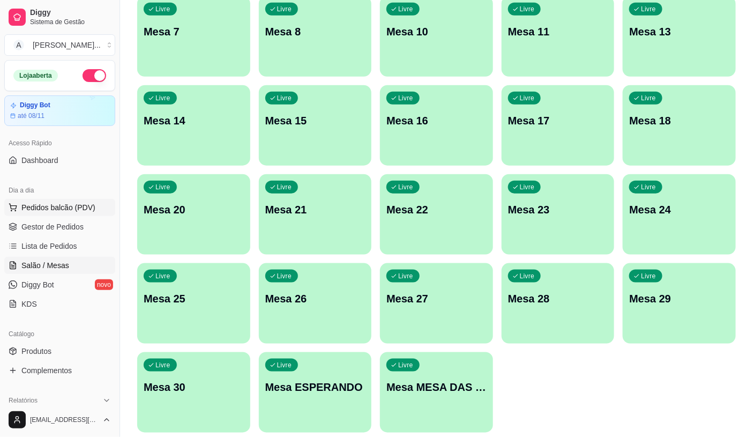
click at [72, 204] on span "Pedidos balcão (PDV)" at bounding box center [58, 207] width 74 height 11
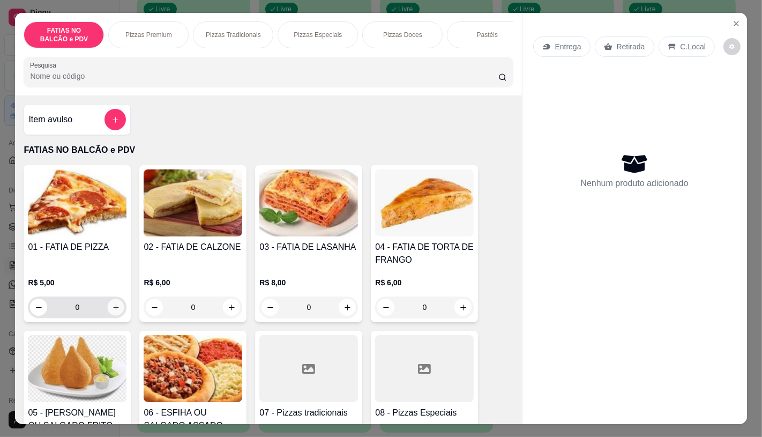
click at [112, 311] on icon "increase-product-quantity" at bounding box center [116, 307] width 8 height 8
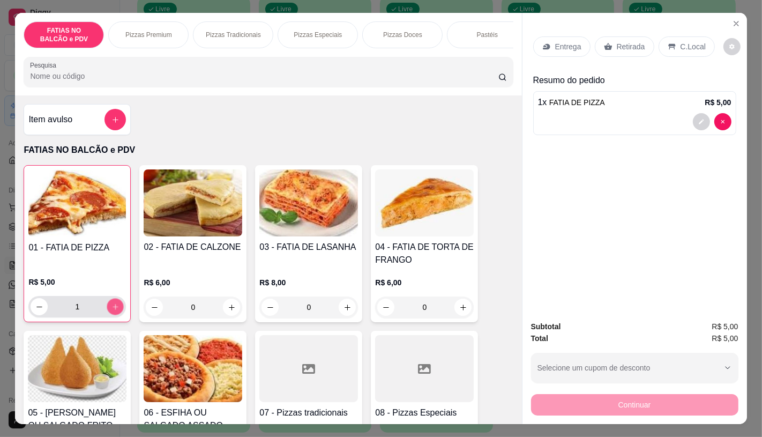
click at [111, 311] on icon "increase-product-quantity" at bounding box center [115, 307] width 8 height 8
type input "2"
click at [617, 46] on p "Retirada" at bounding box center [631, 46] width 28 height 11
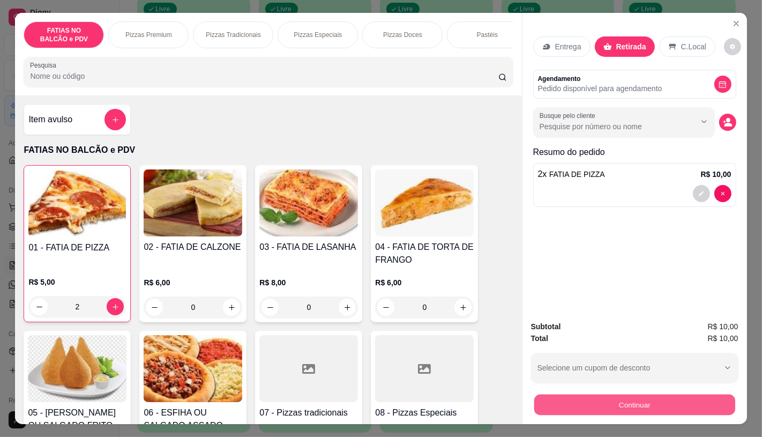
click at [611, 394] on button "Continuar" at bounding box center [634, 404] width 201 height 21
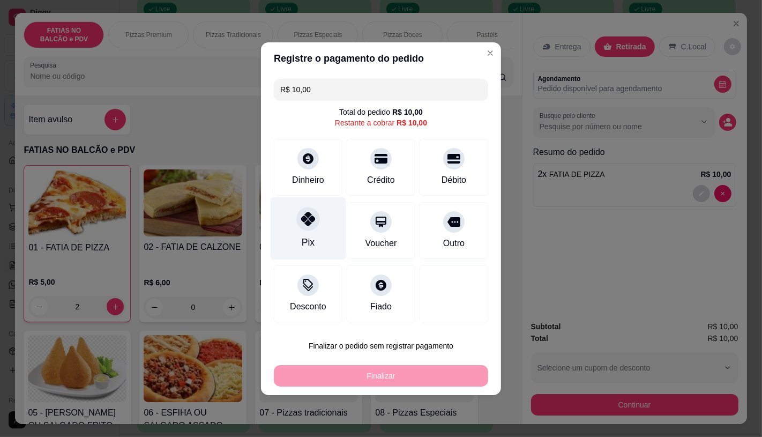
click at [312, 238] on div "Pix" at bounding box center [308, 242] width 13 height 14
type input "R$ 0,00"
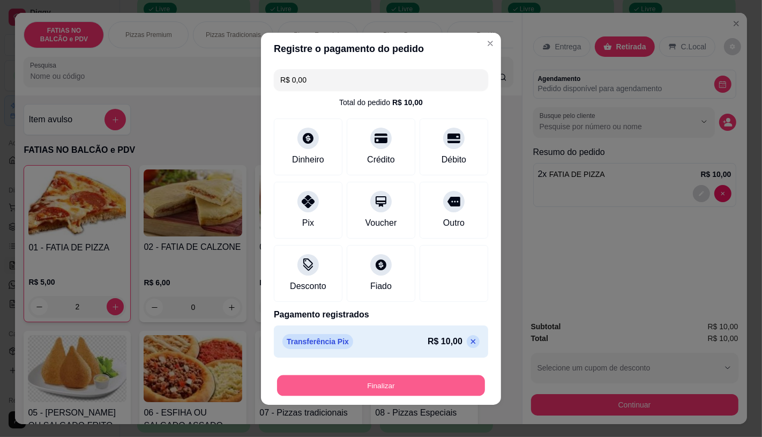
click at [395, 378] on button "Finalizar" at bounding box center [381, 384] width 208 height 21
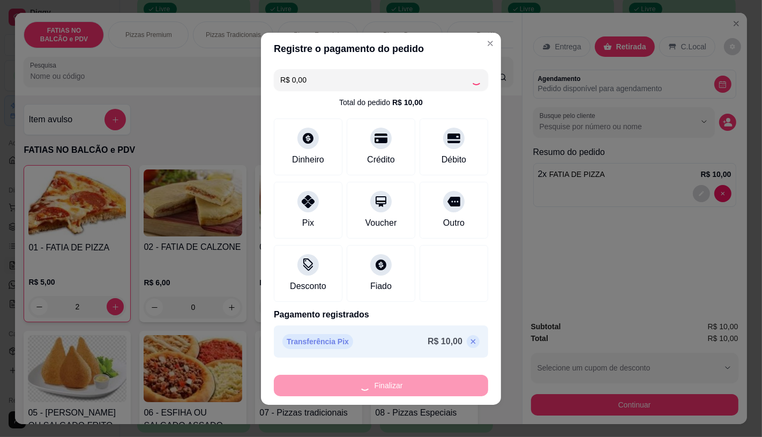
type input "0"
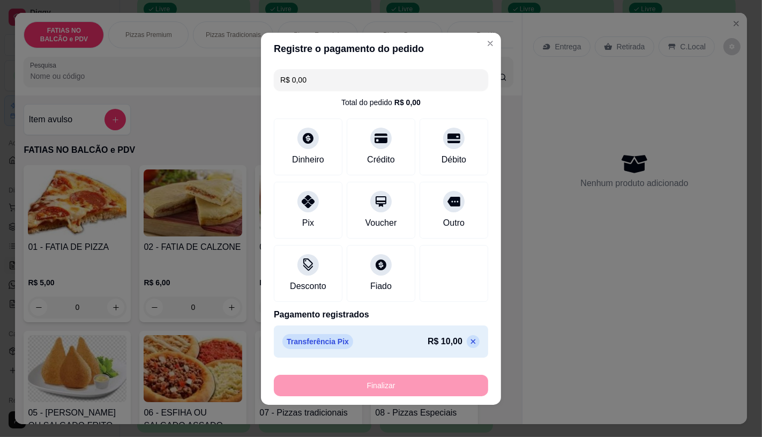
type input "-R$ 10,00"
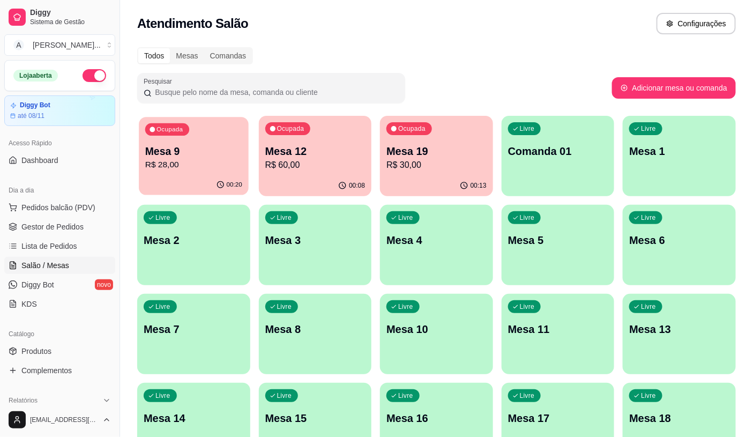
click at [199, 163] on p "R$ 28,00" at bounding box center [193, 165] width 97 height 12
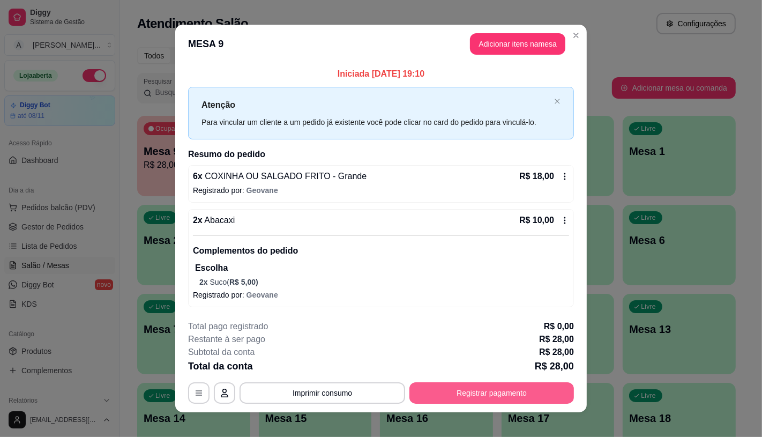
click at [461, 394] on button "Registrar pagamento" at bounding box center [491, 392] width 164 height 21
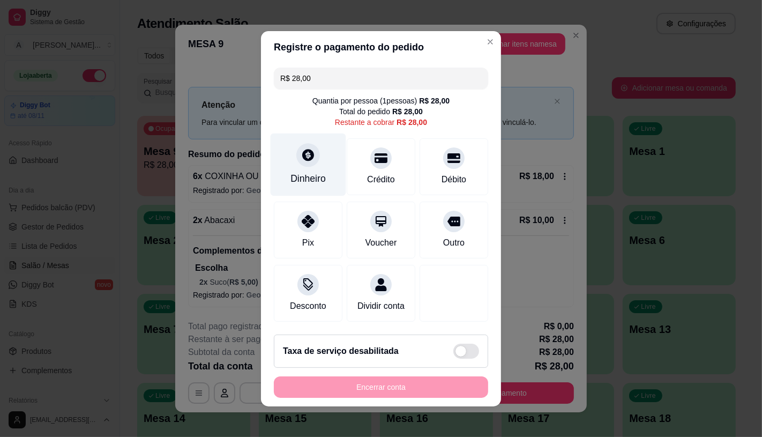
click at [303, 163] on div "Dinheiro" at bounding box center [309, 164] width 76 height 63
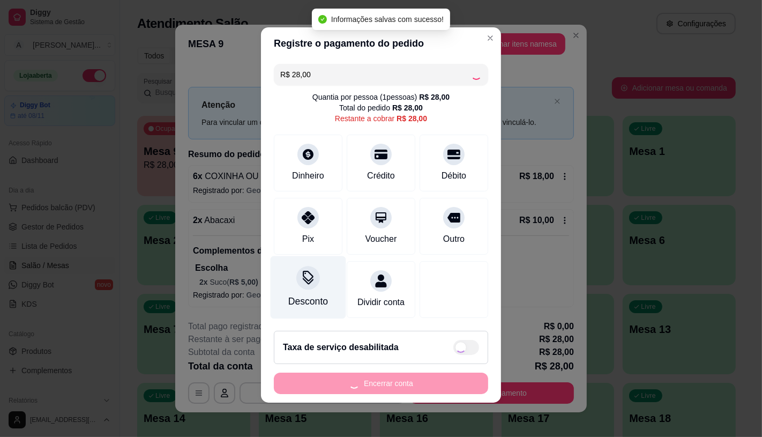
scroll to position [7, 0]
type input "R$ 0,00"
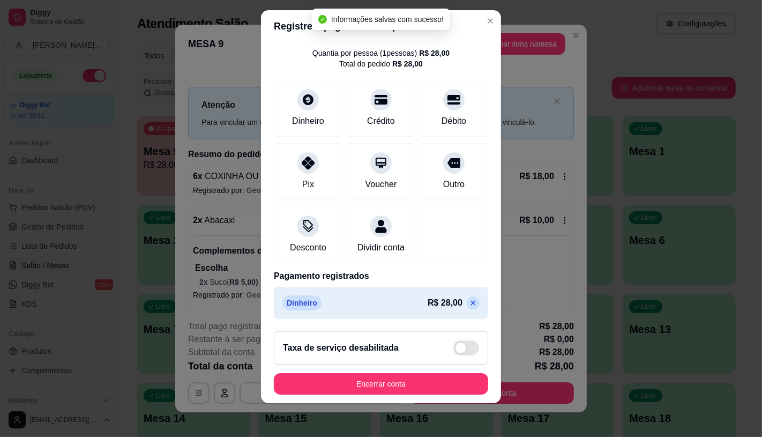
scroll to position [12, 0]
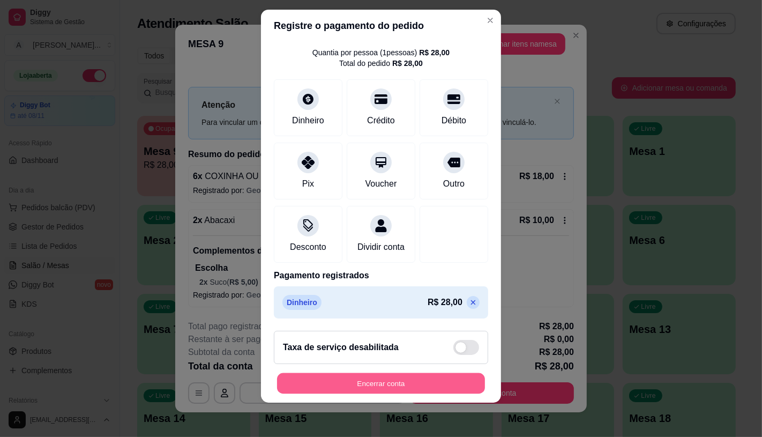
click at [348, 385] on button "Encerrar conta" at bounding box center [381, 383] width 208 height 21
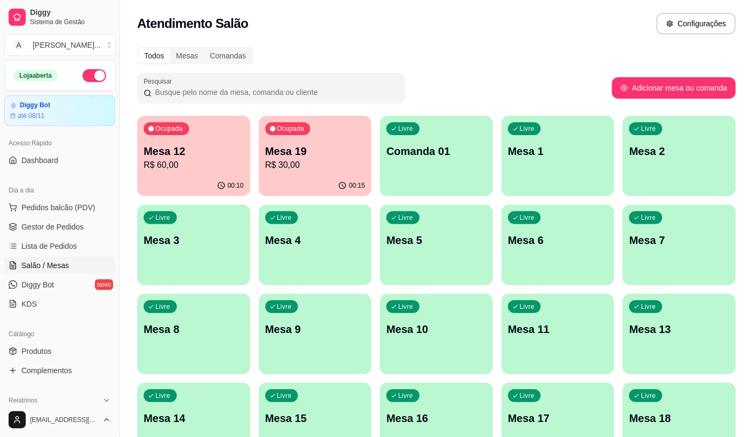
click at [302, 179] on div "00:15" at bounding box center [315, 185] width 113 height 21
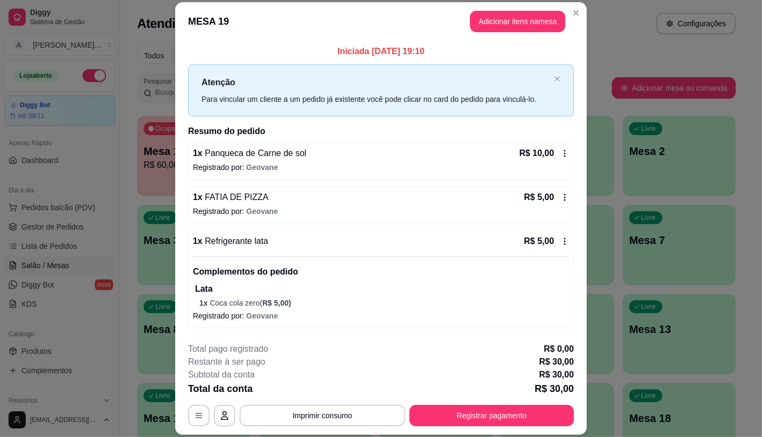
scroll to position [42, 0]
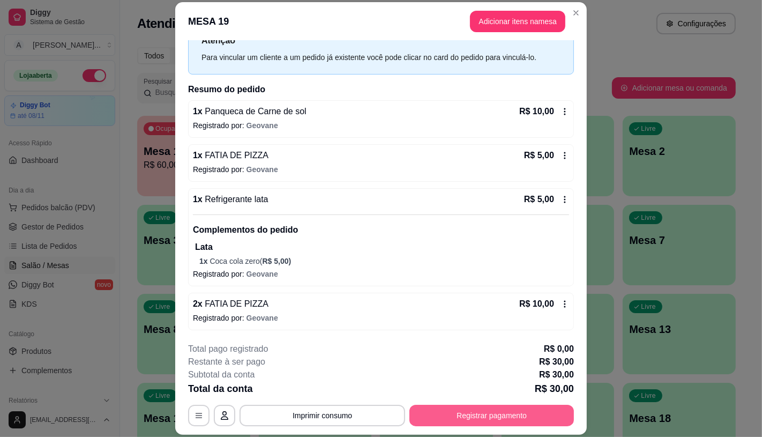
click at [495, 411] on button "Registrar pagamento" at bounding box center [491, 414] width 164 height 21
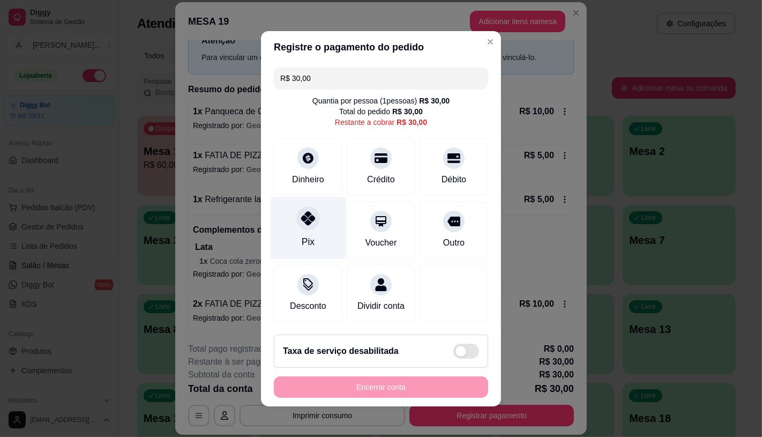
click at [296, 213] on div at bounding box center [308, 218] width 24 height 24
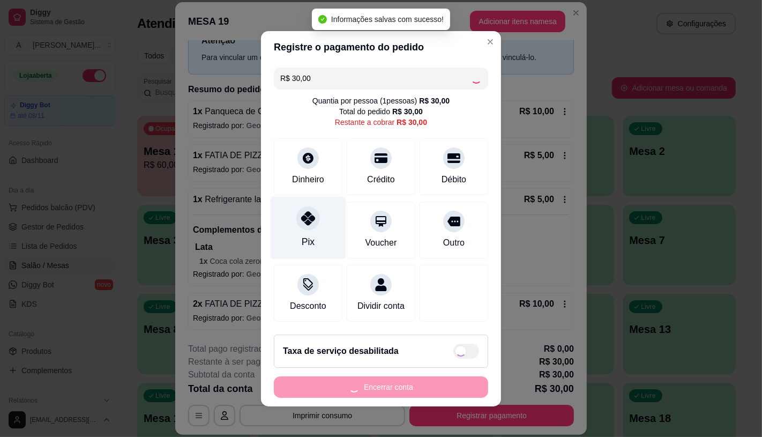
type input "R$ 0,00"
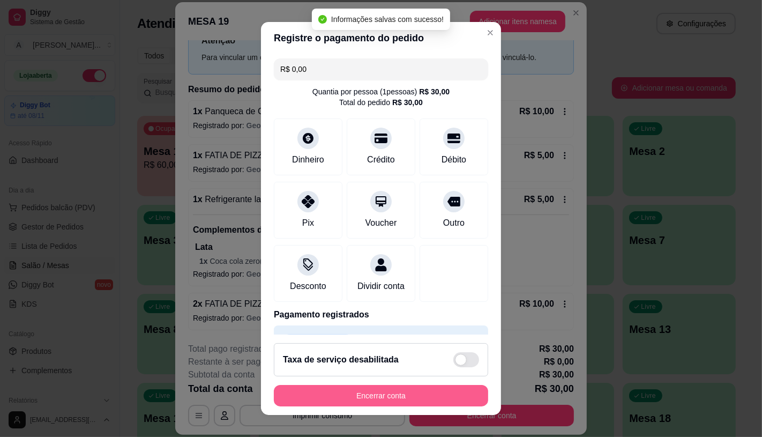
click at [340, 403] on button "Encerrar conta" at bounding box center [381, 395] width 214 height 21
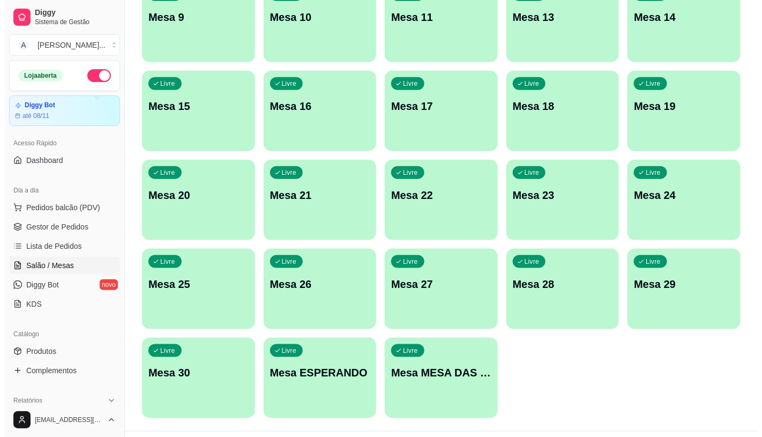
scroll to position [336, 0]
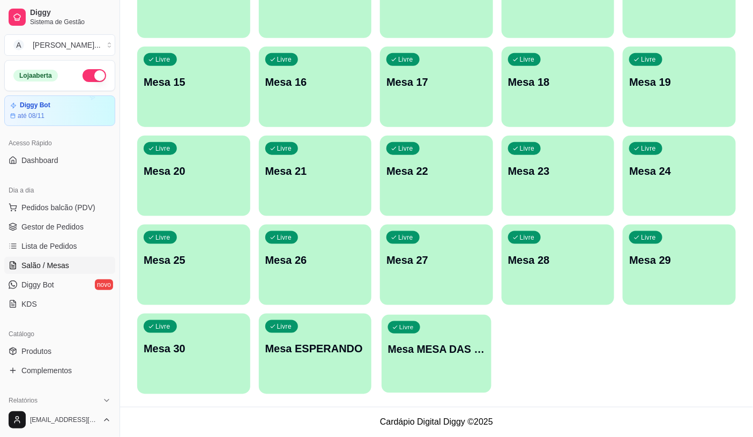
click at [422, 361] on div "Livre Mesa MESA DAS COMANDAS" at bounding box center [435, 346] width 109 height 65
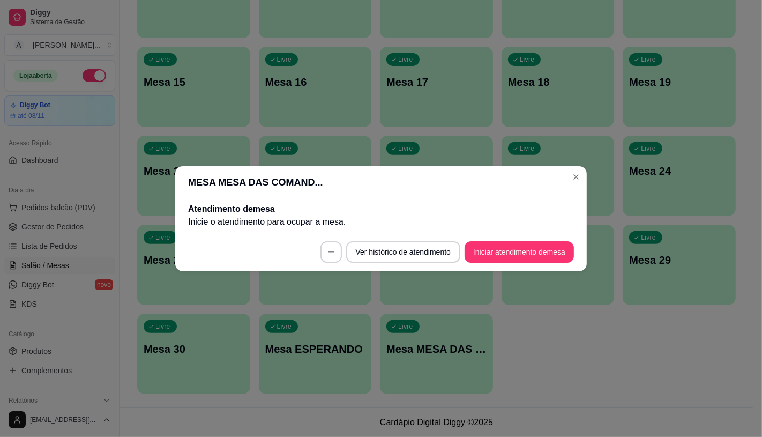
click at [523, 251] on button "Iniciar atendimento de mesa" at bounding box center [518, 251] width 109 height 21
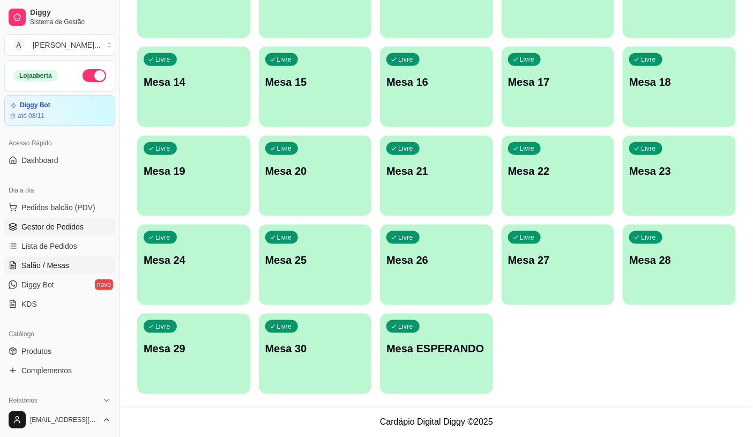
drag, startPoint x: 55, startPoint y: 204, endPoint x: 71, endPoint y: 217, distance: 20.9
click at [55, 206] on span "Pedidos balcão (PDV)" at bounding box center [58, 207] width 74 height 11
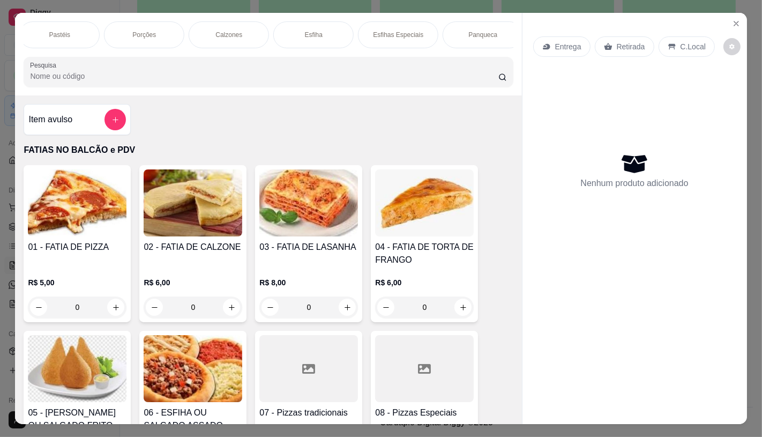
scroll to position [0, 1114]
click at [412, 28] on p "Chocolates e guloseimas" at bounding box center [388, 34] width 62 height 17
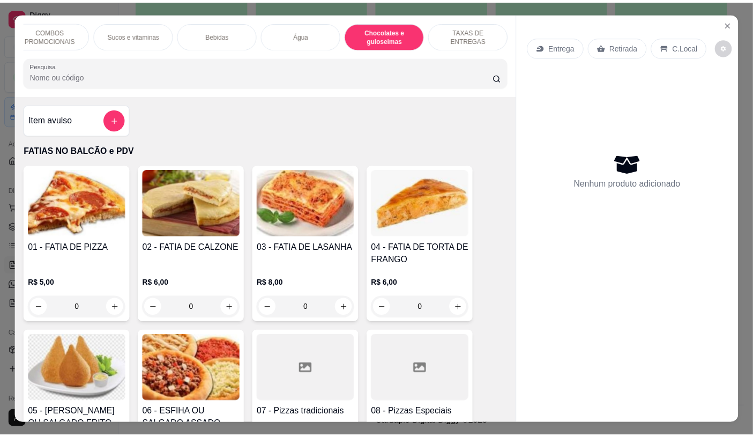
scroll to position [25, 0]
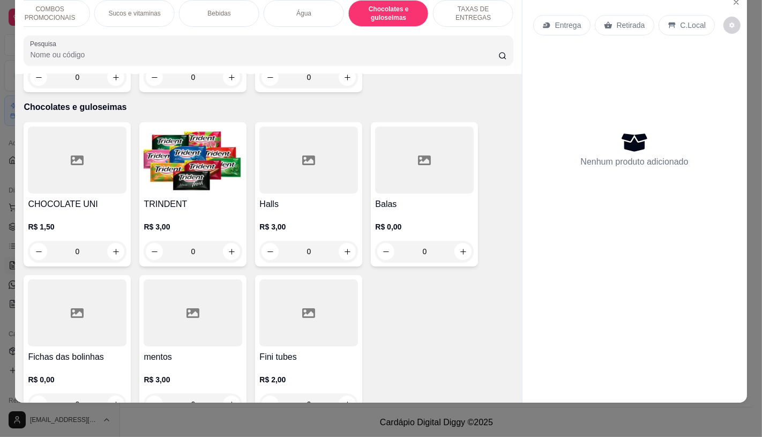
click at [221, 146] on img at bounding box center [193, 159] width 99 height 67
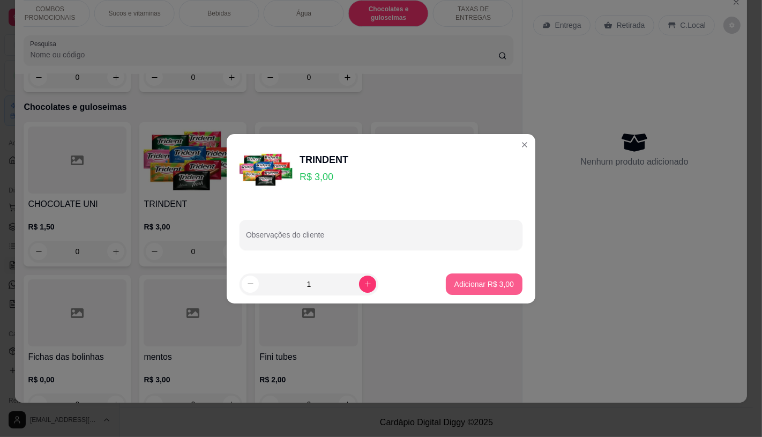
click at [474, 286] on p "Adicionar R$ 3,00" at bounding box center [483, 284] width 59 height 11
type input "1"
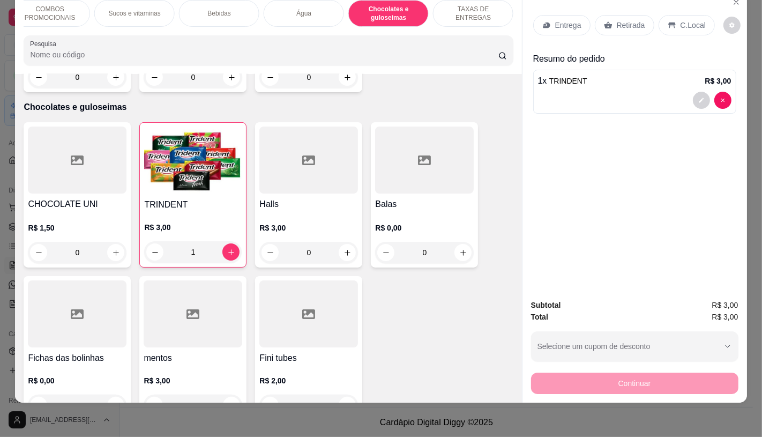
click at [622, 20] on p "Retirada" at bounding box center [631, 25] width 28 height 11
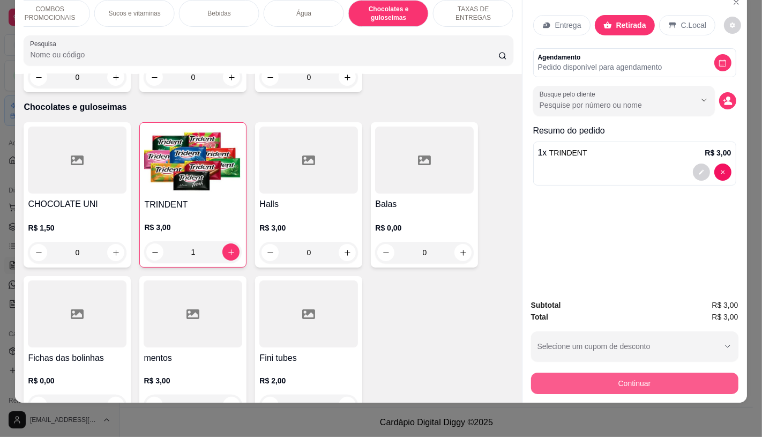
click at [602, 372] on button "Continuar" at bounding box center [634, 382] width 207 height 21
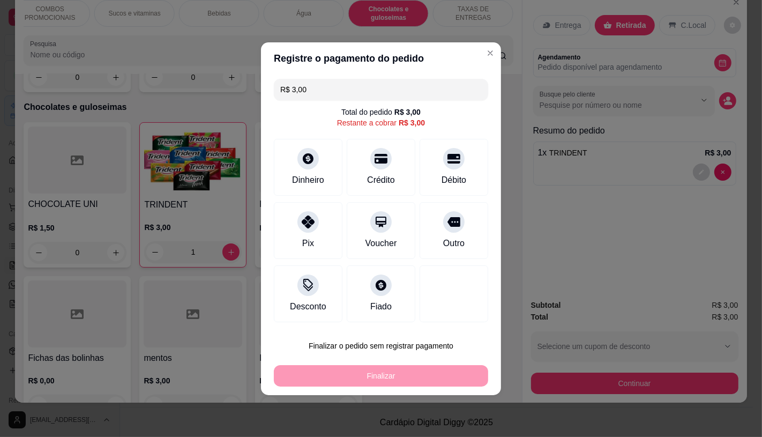
click at [313, 242] on div "Pix" at bounding box center [308, 230] width 69 height 57
type input "R$ 0,00"
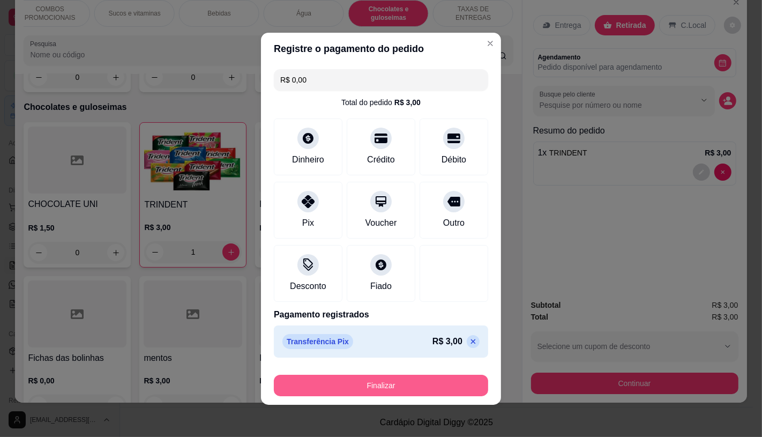
click at [418, 389] on button "Finalizar" at bounding box center [381, 384] width 214 height 21
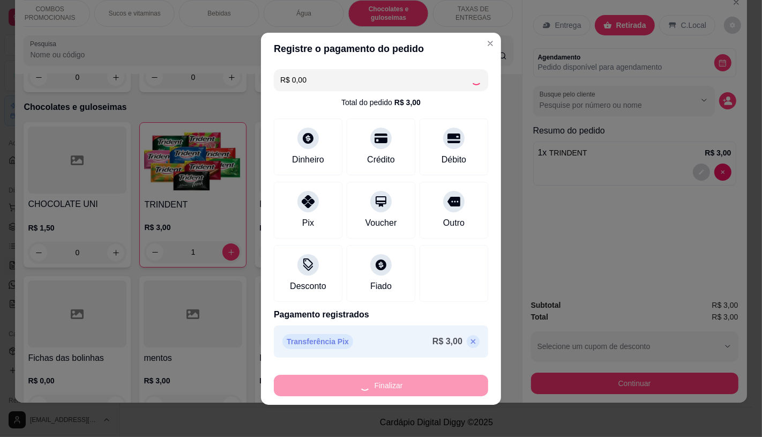
type input "0"
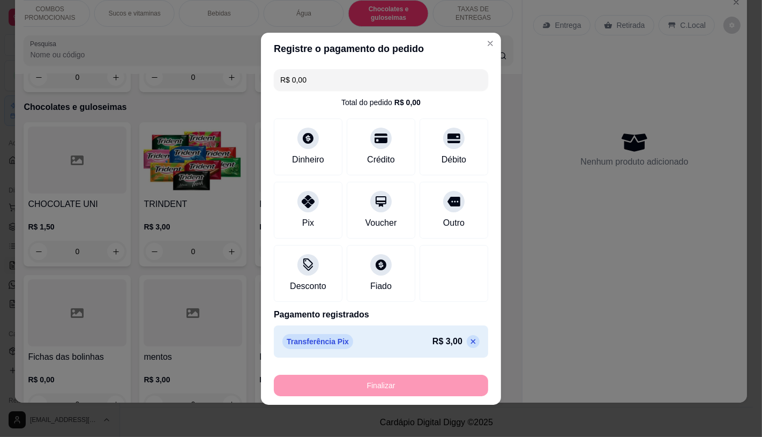
type input "-R$ 3,00"
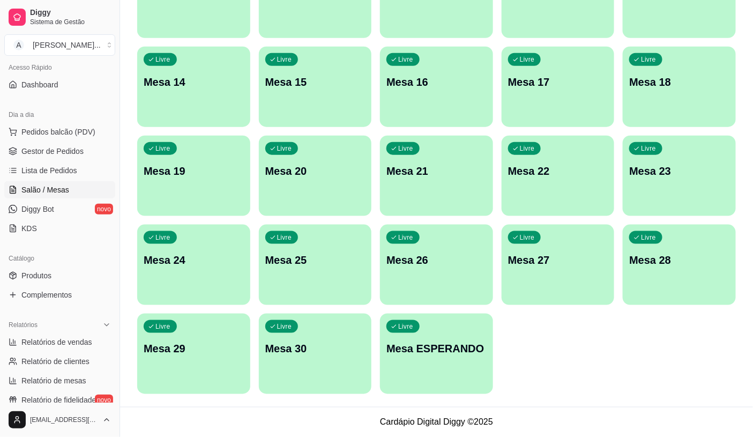
scroll to position [119, 0]
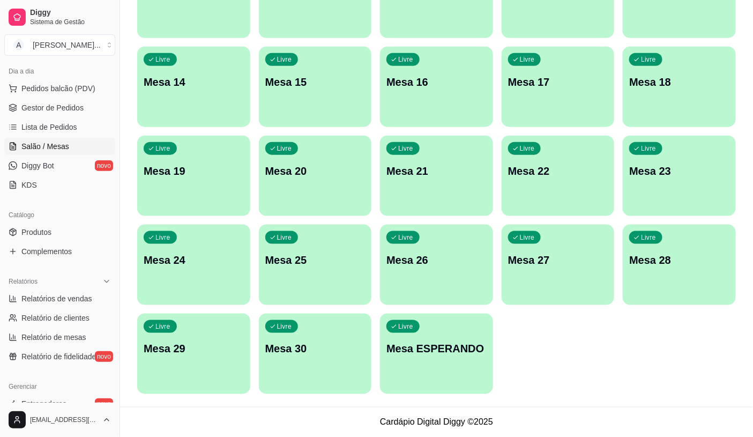
click at [399, 322] on p "Livre" at bounding box center [405, 326] width 15 height 9
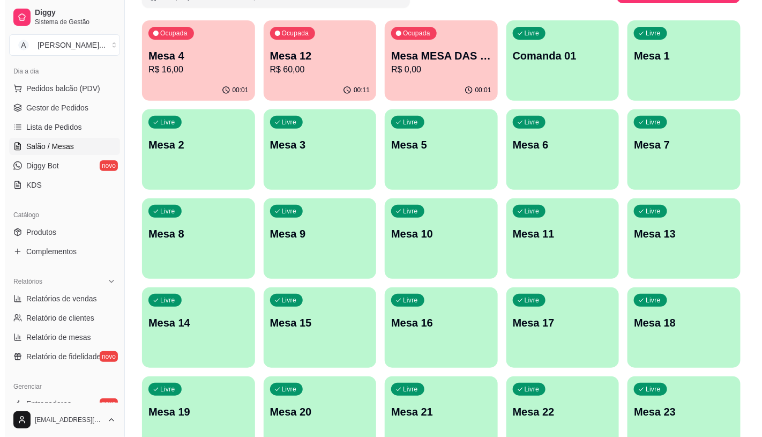
scroll to position [0, 0]
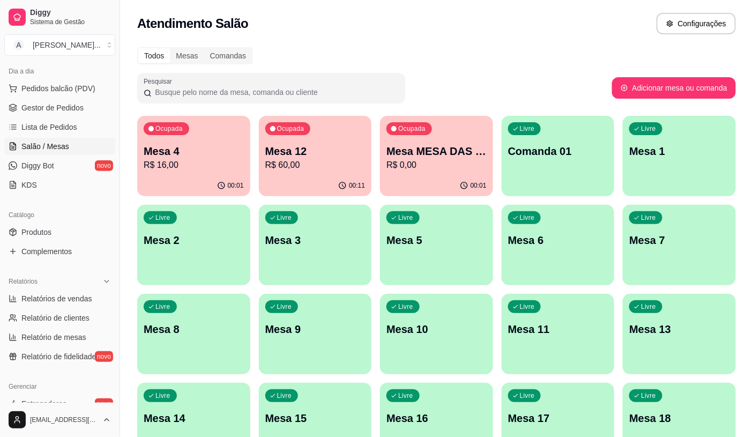
click at [453, 185] on div "00:01" at bounding box center [436, 185] width 113 height 21
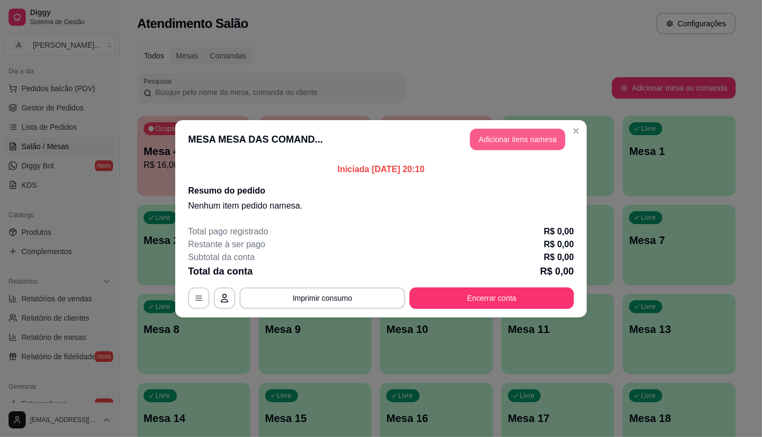
click at [552, 140] on button "Adicionar itens na mesa" at bounding box center [517, 139] width 95 height 21
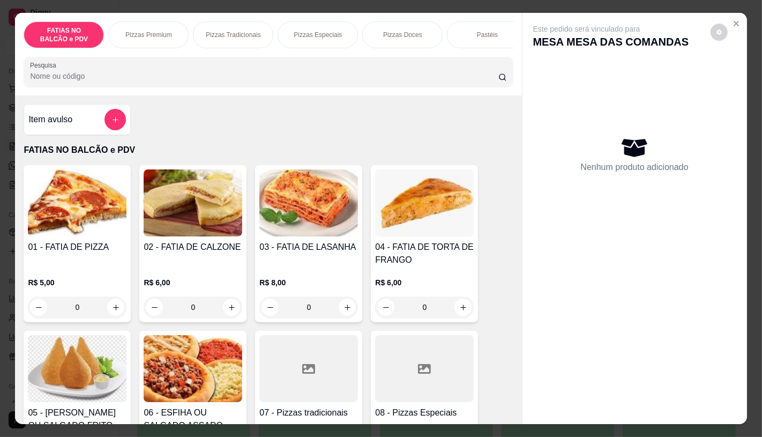
scroll to position [0, 427]
click at [307, 35] on div "Esfiha" at bounding box center [313, 34] width 80 height 27
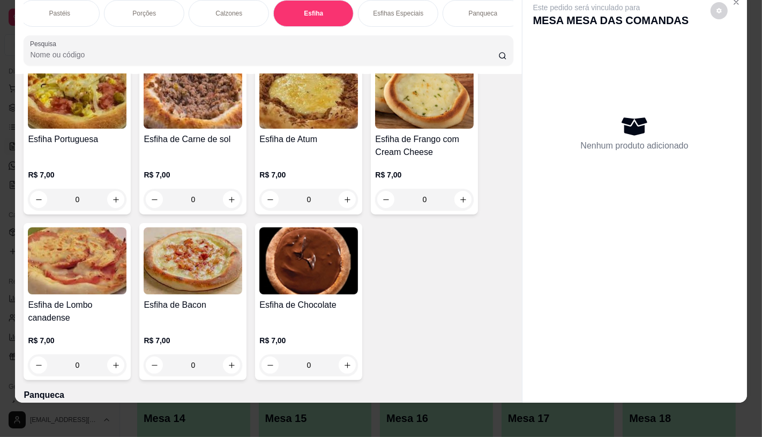
scroll to position [3762, 0]
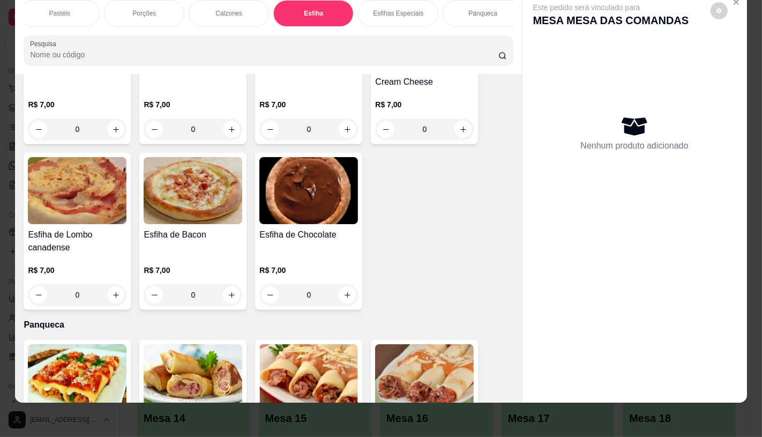
click at [288, 267] on div "R$ 7,00 0" at bounding box center [308, 285] width 99 height 41
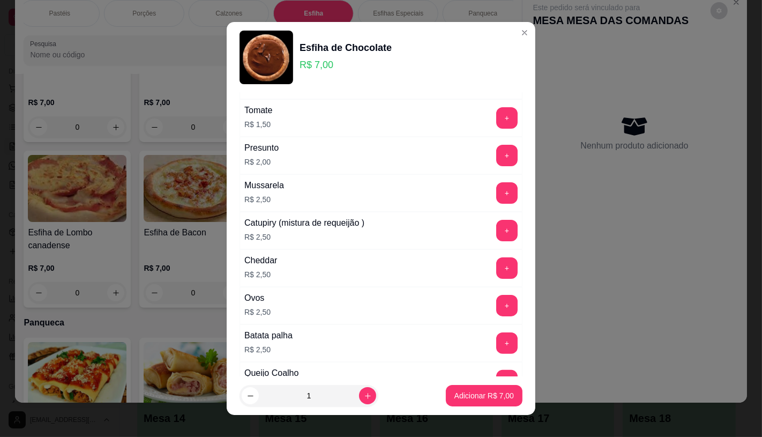
scroll to position [238, 0]
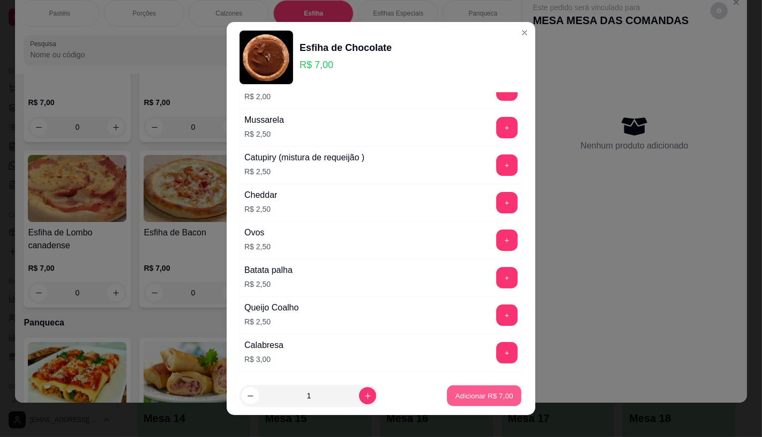
click at [481, 393] on p "Adicionar R$ 7,00" at bounding box center [484, 396] width 58 height 10
type input "1"
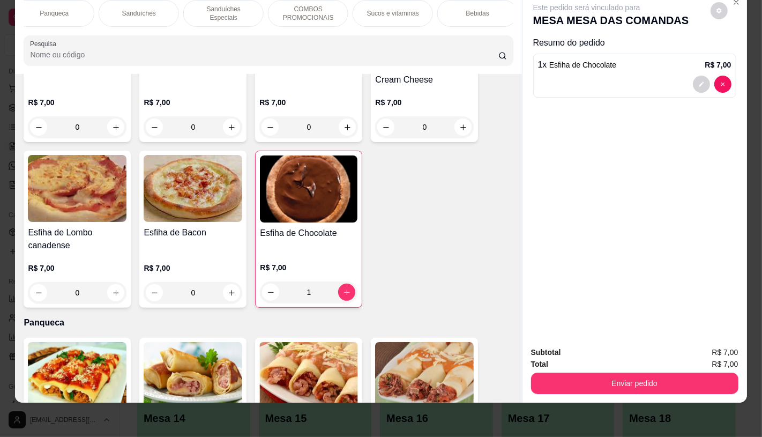
scroll to position [0, 1114]
click at [490, 13] on div "TAXAS DE ENTREGAS" at bounding box center [473, 13] width 80 height 27
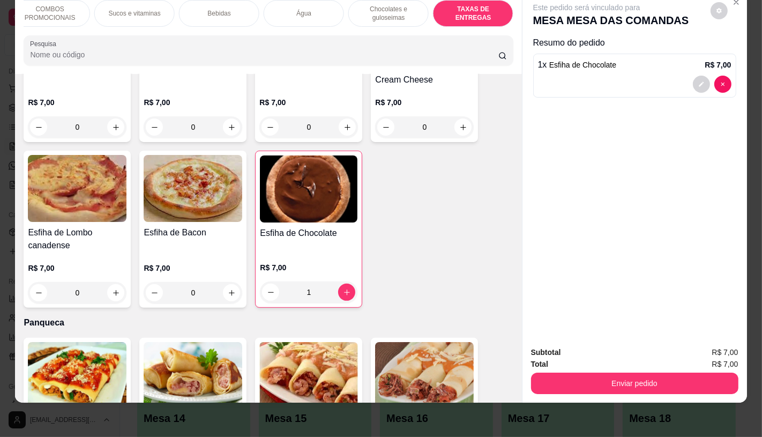
scroll to position [7164, 0]
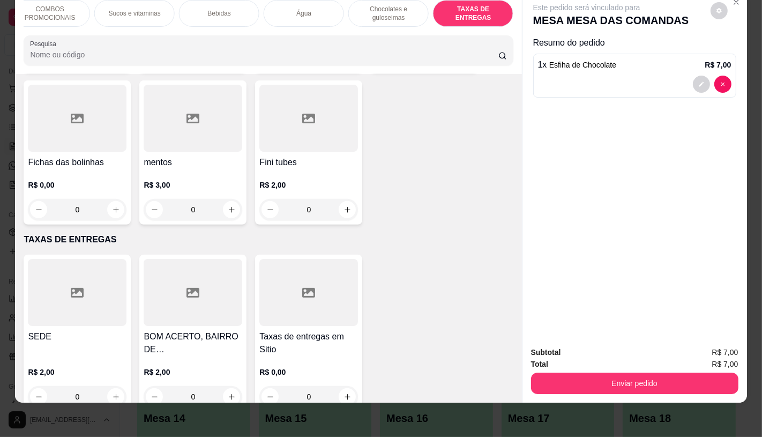
click at [81, 290] on div at bounding box center [77, 292] width 99 height 67
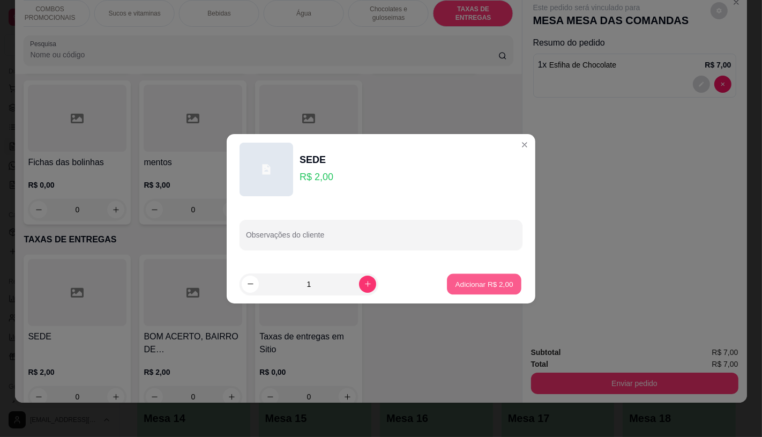
click at [471, 286] on p "Adicionar R$ 2,00" at bounding box center [484, 284] width 58 height 10
type input "1"
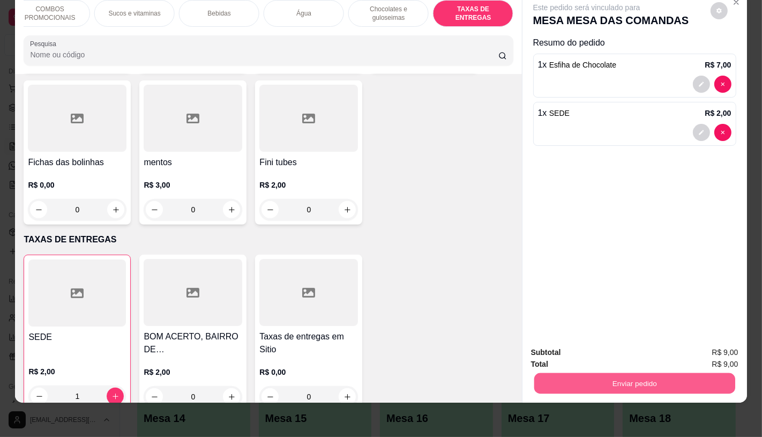
click at [593, 383] on button "Enviar pedido" at bounding box center [634, 382] width 201 height 21
click at [690, 355] on button "Enviar pedido" at bounding box center [710, 348] width 61 height 20
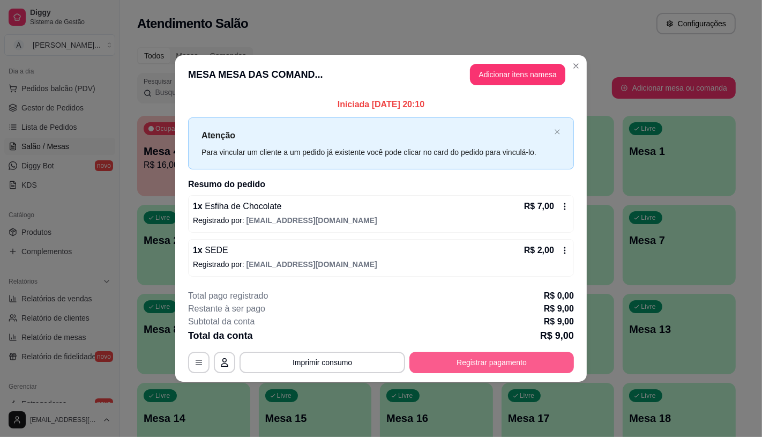
click at [496, 357] on button "Registrar pagamento" at bounding box center [491, 361] width 164 height 21
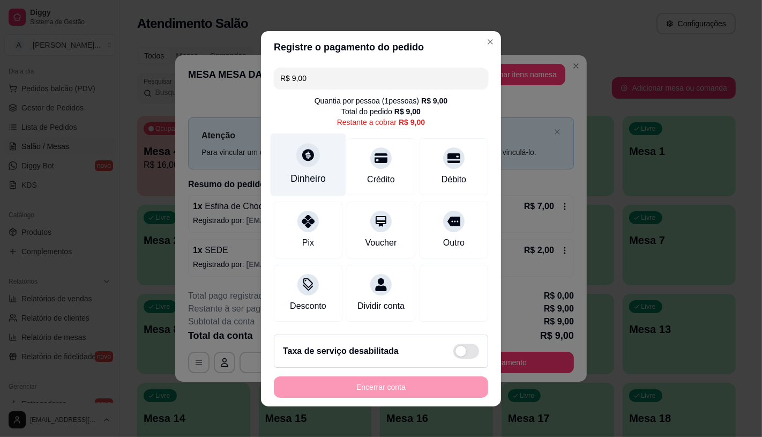
click at [309, 145] on div at bounding box center [308, 155] width 24 height 24
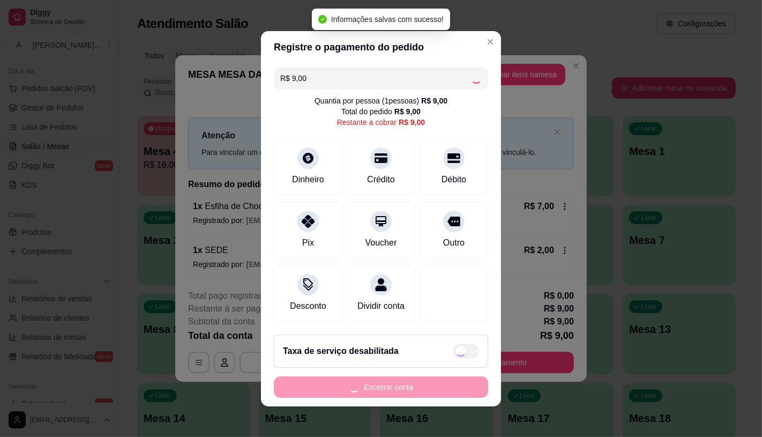
type input "R$ 0,00"
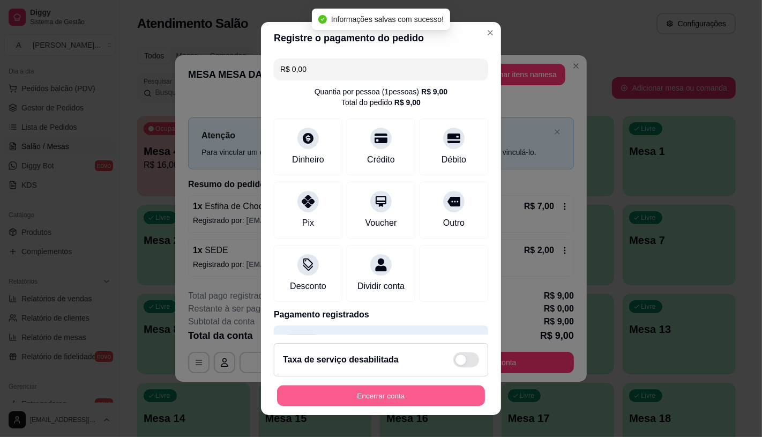
click at [418, 396] on button "Encerrar conta" at bounding box center [381, 395] width 208 height 21
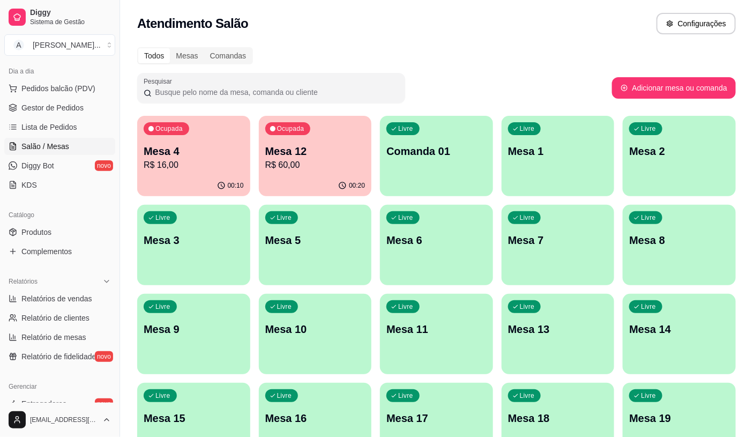
click at [219, 164] on p "R$ 16,00" at bounding box center [194, 165] width 100 height 13
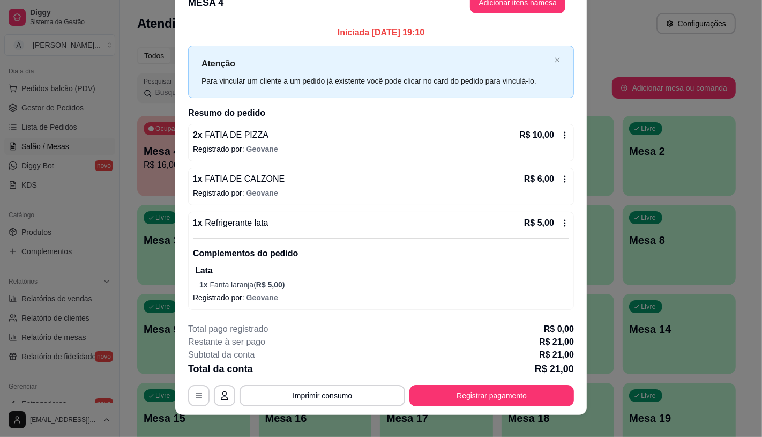
scroll to position [31, 0]
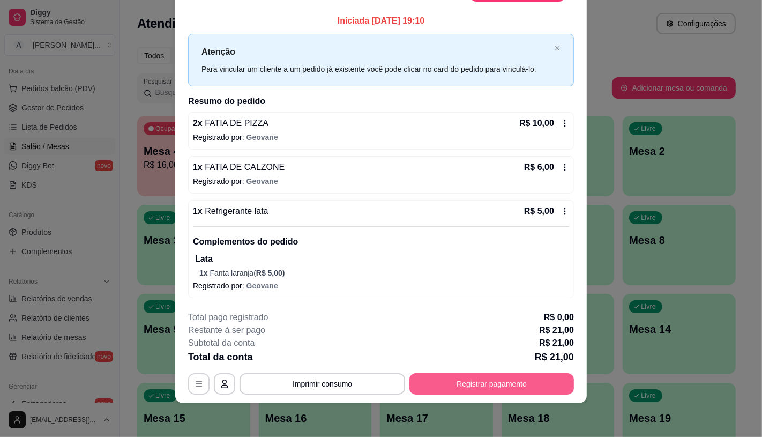
click at [510, 383] on button "Registrar pagamento" at bounding box center [491, 383] width 164 height 21
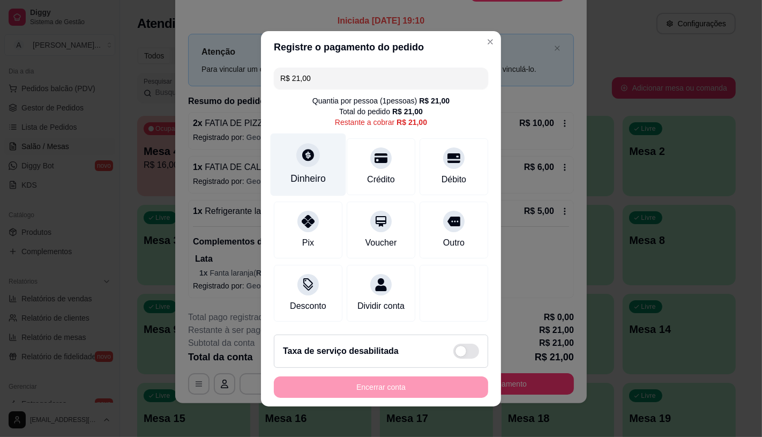
click at [290, 171] on div "Dinheiro" at bounding box center [307, 178] width 35 height 14
click at [376, 404] on footer "Taxa de serviço desabilitada Encerrar conta" at bounding box center [381, 366] width 240 height 80
click at [362, 396] on div "Encerrar conta" at bounding box center [381, 386] width 214 height 21
type input "R$ 0,00"
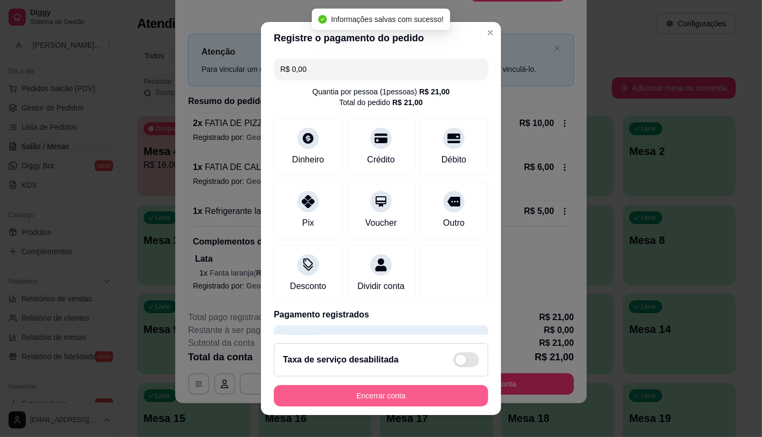
click at [361, 395] on button "Encerrar conta" at bounding box center [381, 395] width 214 height 21
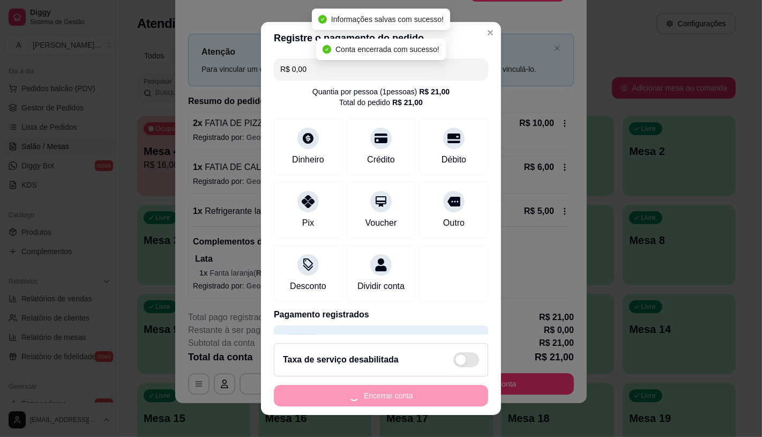
scroll to position [0, 0]
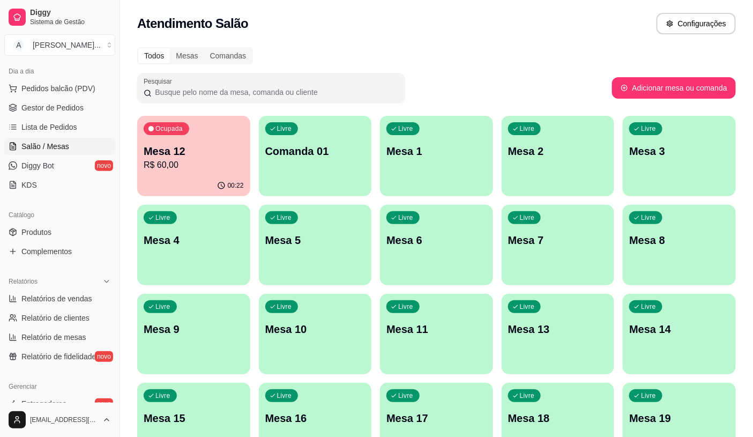
click at [185, 174] on div "Ocupada Mesa 12 R$ 60,00" at bounding box center [193, 145] width 113 height 59
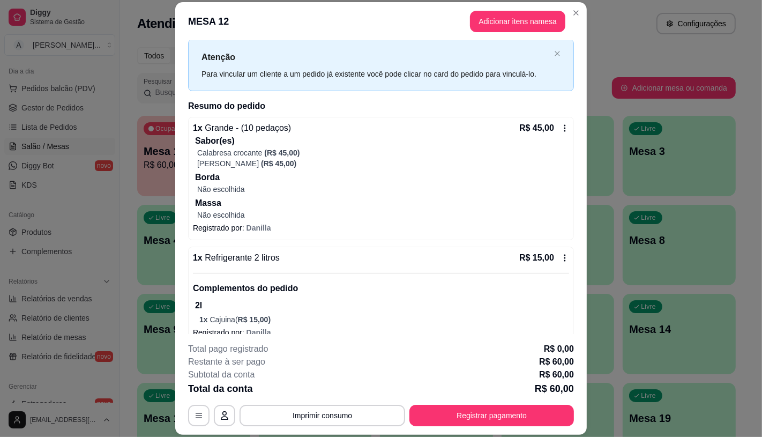
scroll to position [40, 0]
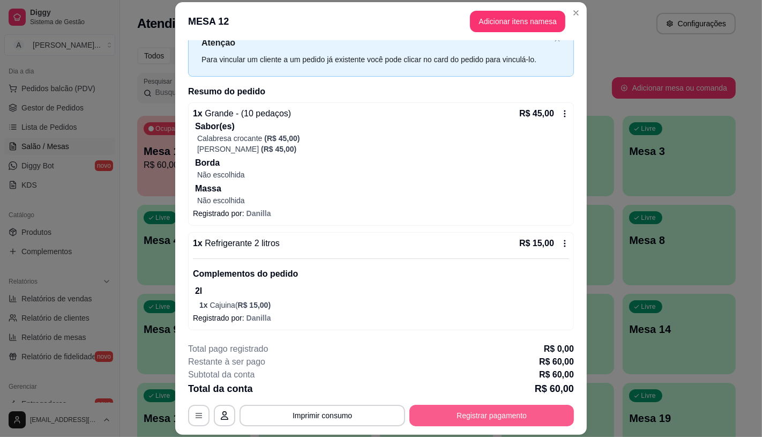
click at [519, 414] on button "Registrar pagamento" at bounding box center [491, 414] width 164 height 21
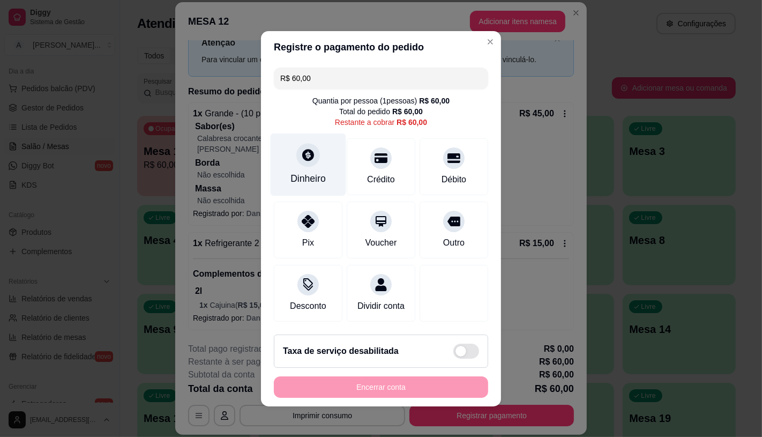
click at [301, 161] on div "Dinheiro" at bounding box center [309, 164] width 76 height 63
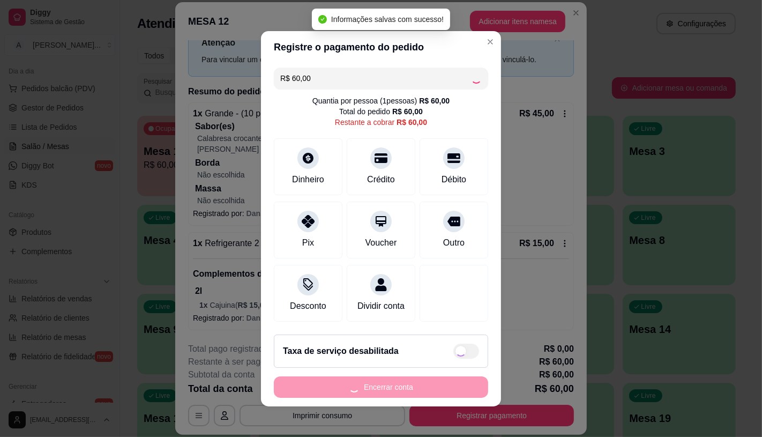
type input "R$ 0,00"
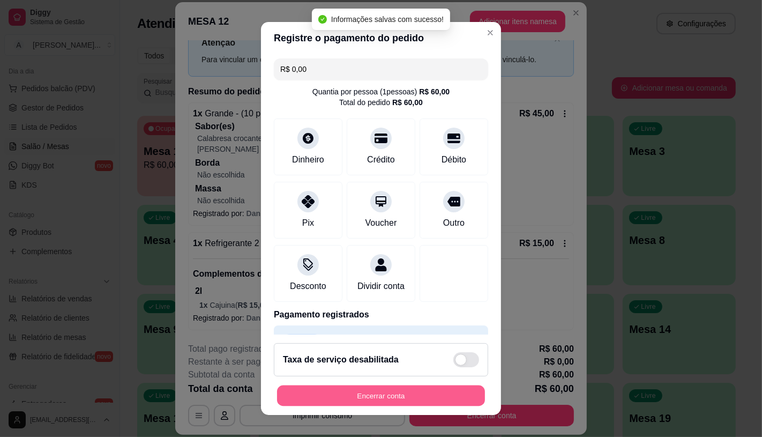
click at [395, 399] on button "Encerrar conta" at bounding box center [381, 395] width 208 height 21
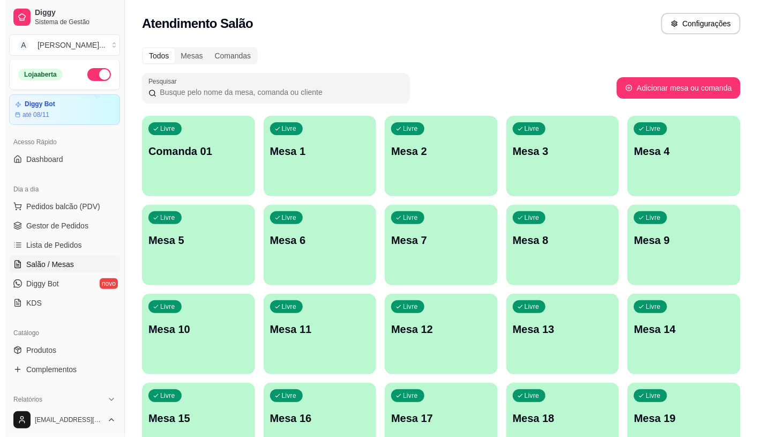
scroll to position [0, 0]
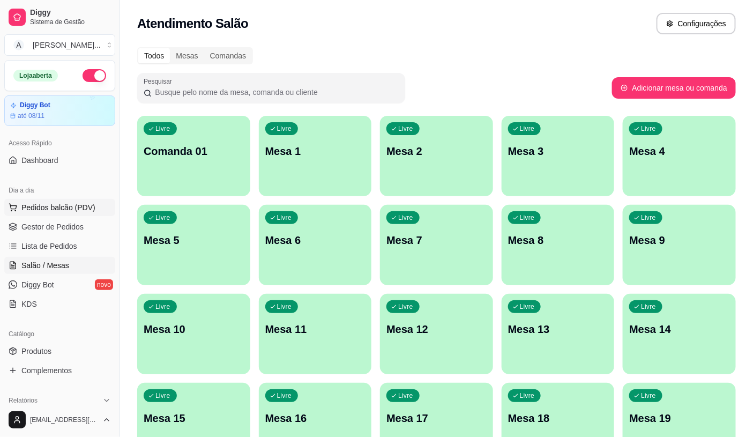
click at [77, 206] on span "Pedidos balcão (PDV)" at bounding box center [58, 207] width 74 height 11
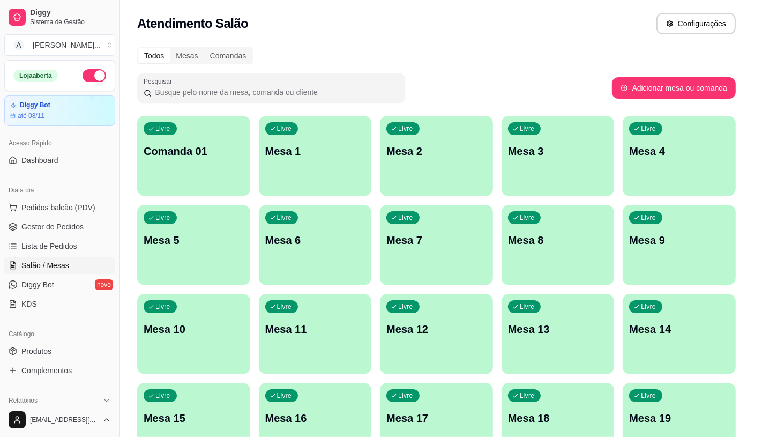
click at [399, 37] on div "Pizzas Doces" at bounding box center [402, 34] width 80 height 27
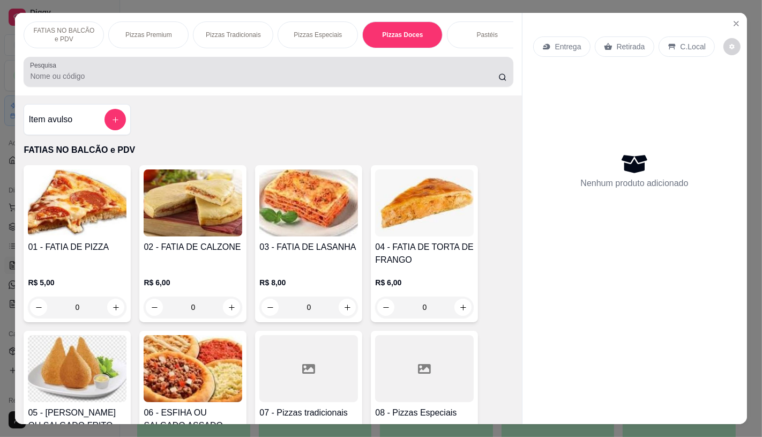
click at [404, 61] on div at bounding box center [268, 71] width 476 height 21
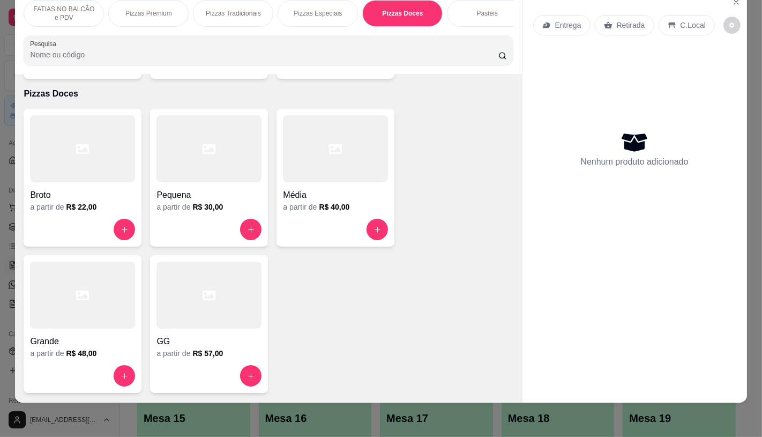
scroll to position [0, 427]
click at [200, 8] on div "Calzones" at bounding box center [229, 13] width 80 height 27
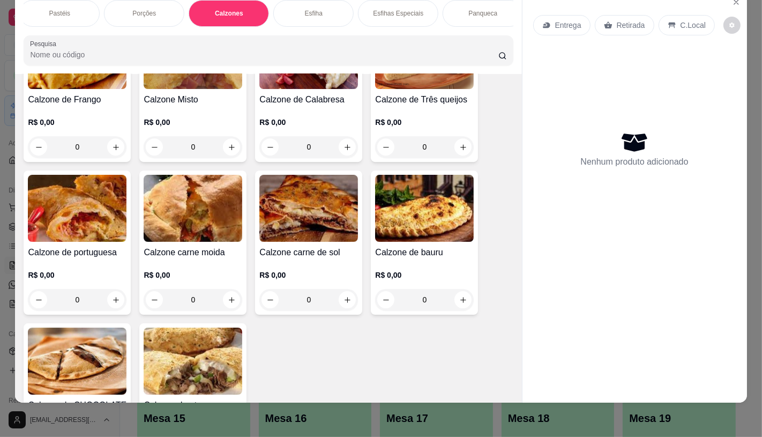
scroll to position [2746, 0]
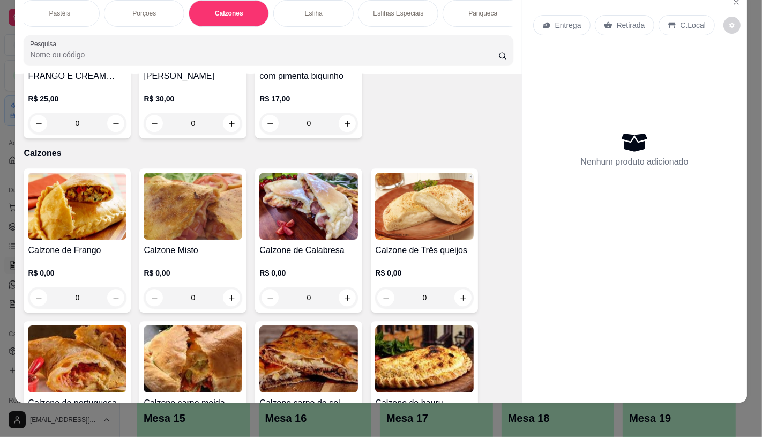
click at [85, 153] on div "Item avulso FATIAS NO BALCÃO e PDV 01 - FATIA DE PIZZA R$ 5,00 0 02 - FATIA DE …" at bounding box center [268, 238] width 506 height 328
click at [86, 172] on img at bounding box center [77, 205] width 99 height 67
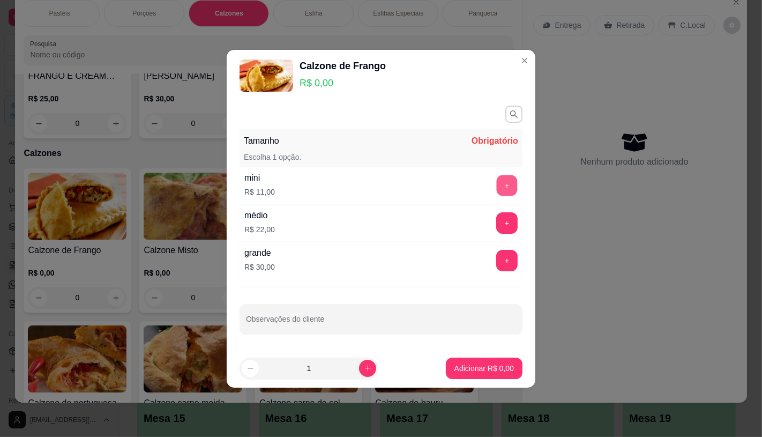
click at [500, 187] on button "+" at bounding box center [507, 185] width 21 height 21
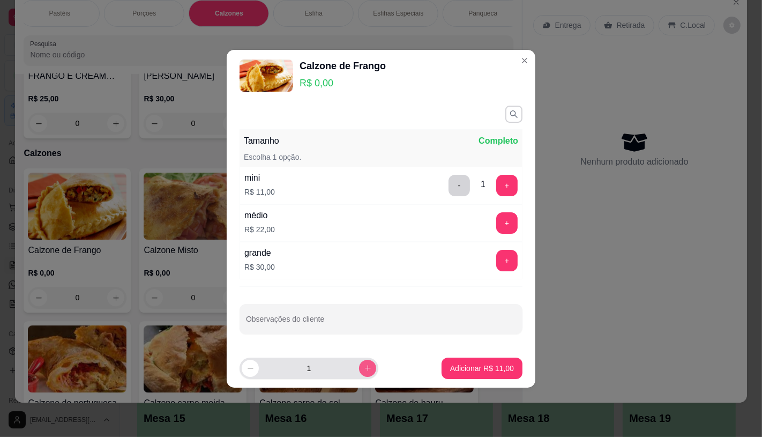
click at [359, 367] on button "increase-product-quantity" at bounding box center [367, 367] width 17 height 17
type input "2"
click at [456, 367] on p "Adicionar R$ 22,00" at bounding box center [482, 368] width 64 height 11
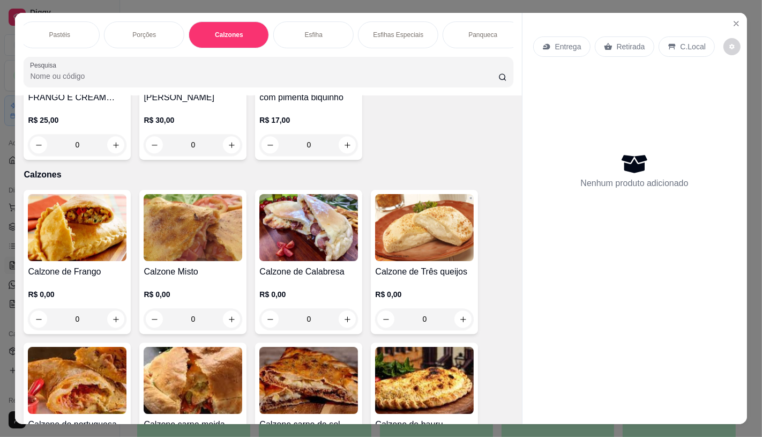
scroll to position [0, 0]
click at [288, 31] on div "Pizzas Especiais" at bounding box center [317, 34] width 80 height 27
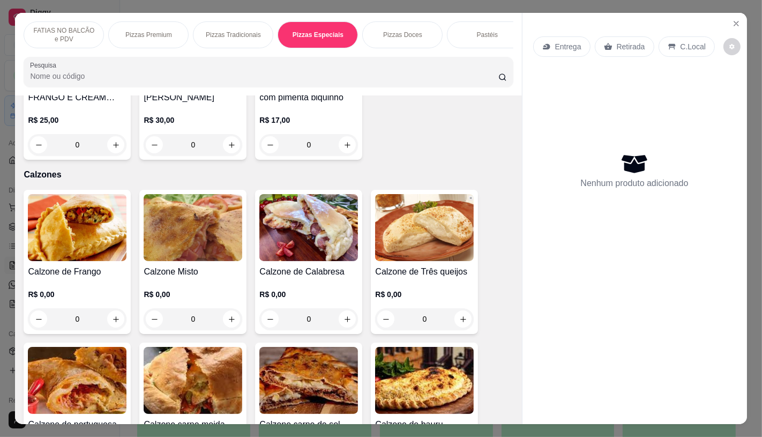
scroll to position [25, 0]
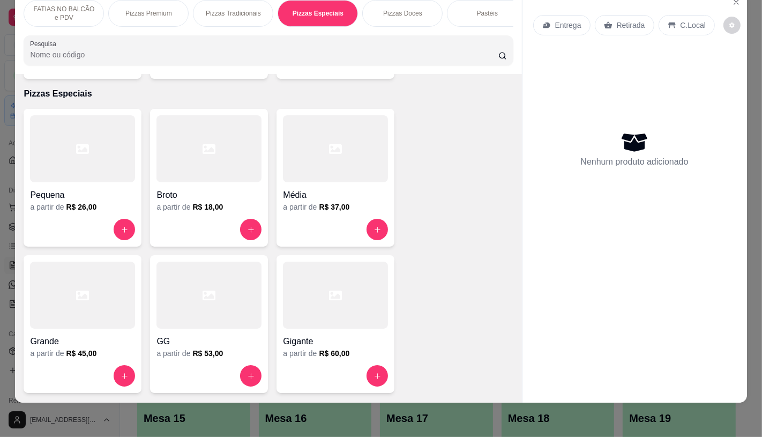
click at [79, 151] on div at bounding box center [82, 148] width 105 height 67
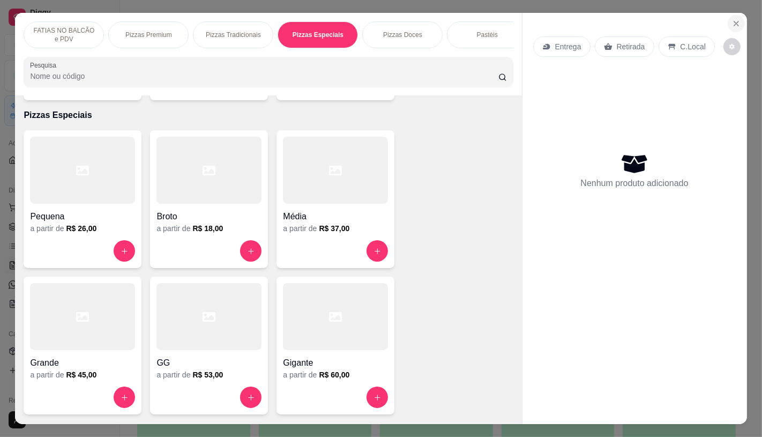
click at [732, 20] on icon "Close" at bounding box center [736, 23] width 9 height 9
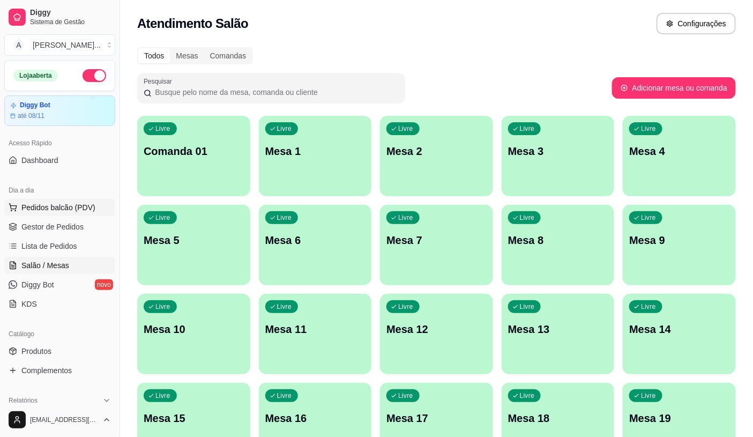
click at [79, 204] on span "Pedidos balcão (PDV)" at bounding box center [58, 207] width 74 height 11
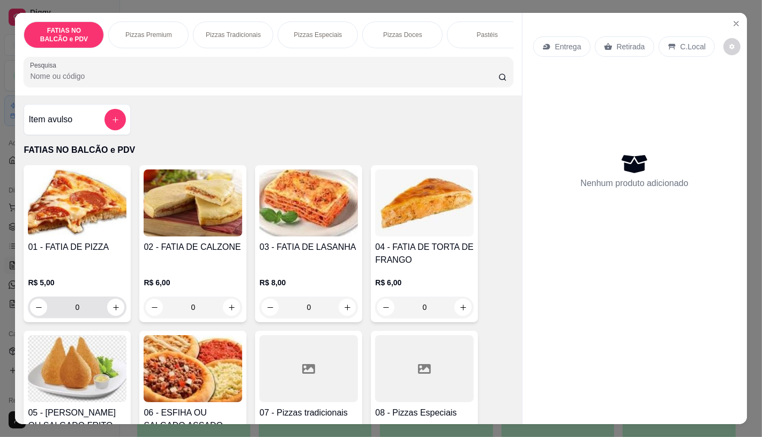
click at [95, 308] on input "0" at bounding box center [77, 306] width 60 height 21
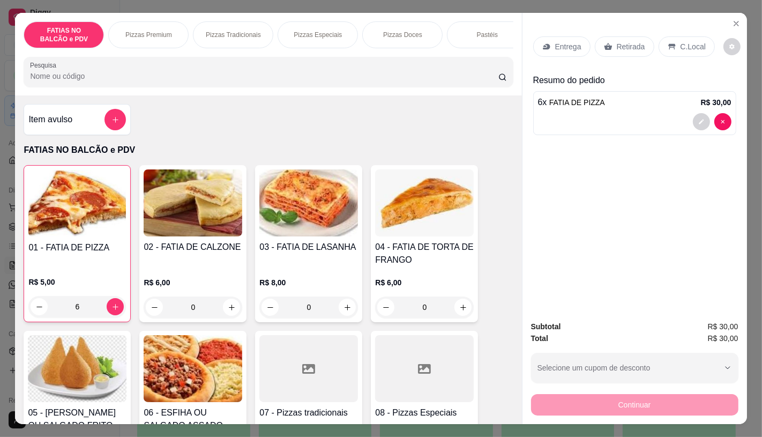
type input "6"
click at [617, 46] on p "Retirada" at bounding box center [631, 46] width 28 height 11
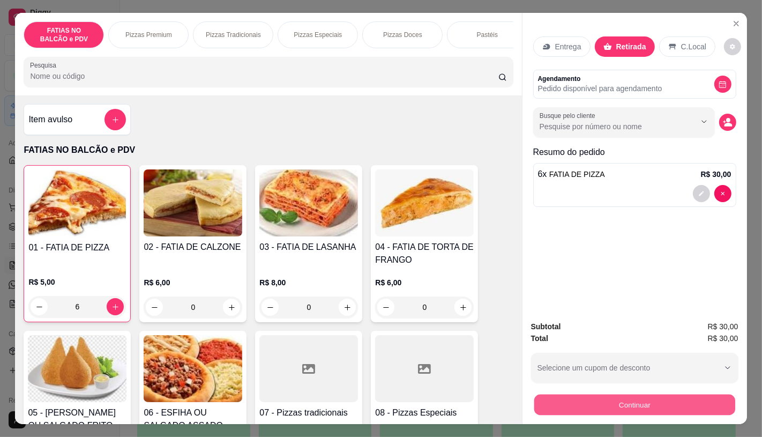
click at [561, 397] on button "Continuar" at bounding box center [634, 404] width 201 height 21
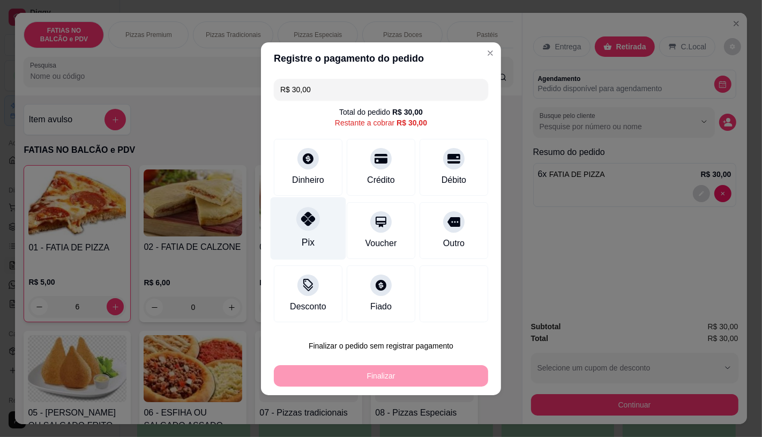
click at [313, 236] on div "Pix" at bounding box center [309, 228] width 76 height 63
type input "R$ 0,00"
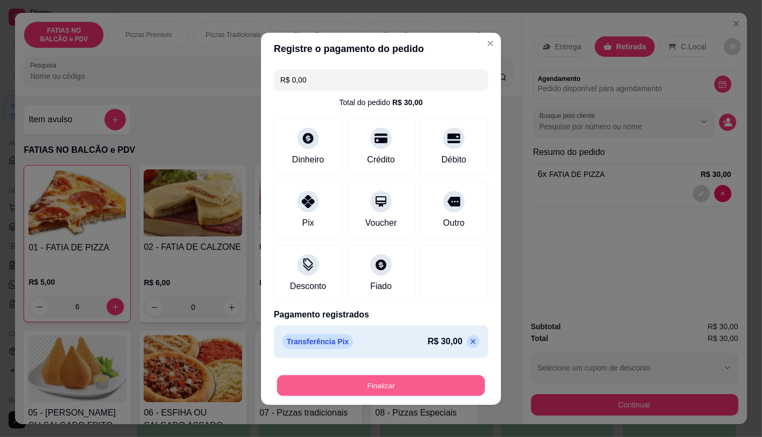
click at [347, 390] on button "Finalizar" at bounding box center [381, 384] width 208 height 21
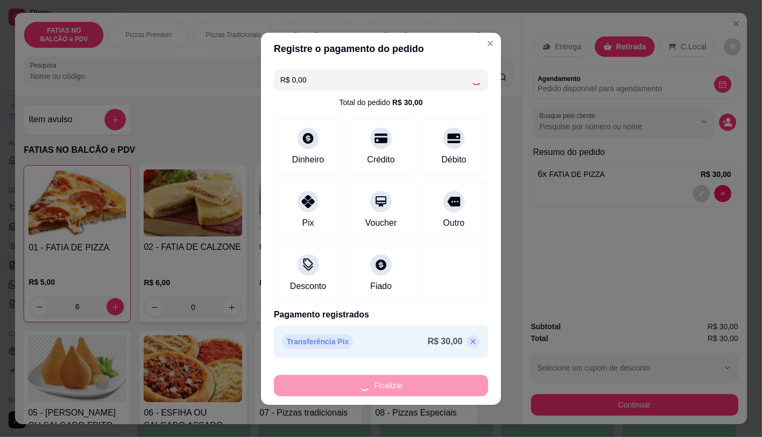
type input "0"
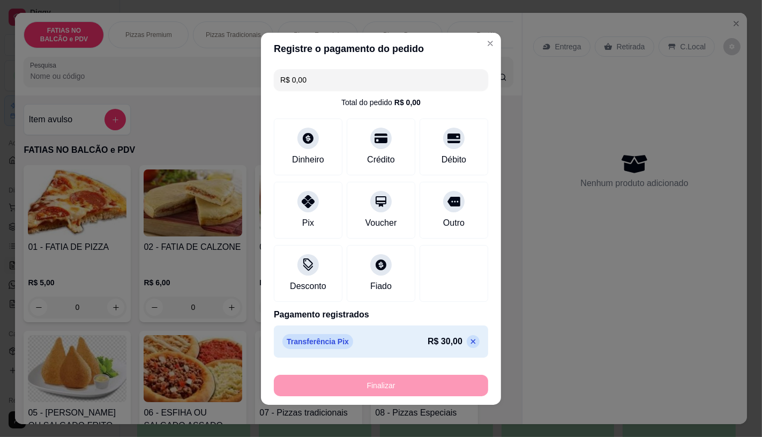
type input "-R$ 30,00"
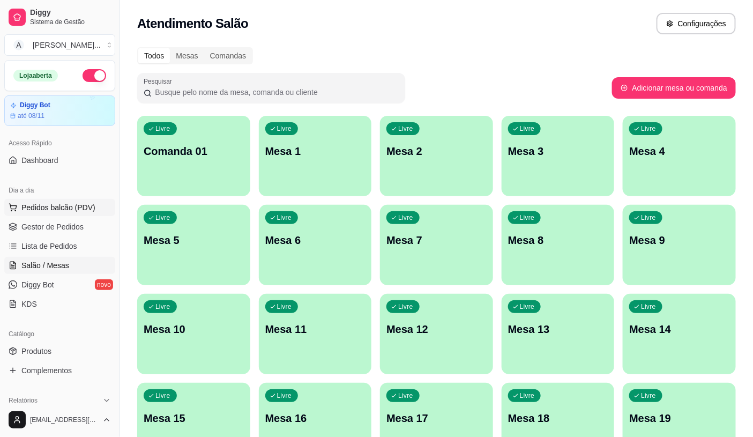
click at [55, 204] on span "Pedidos balcão (PDV)" at bounding box center [58, 207] width 74 height 11
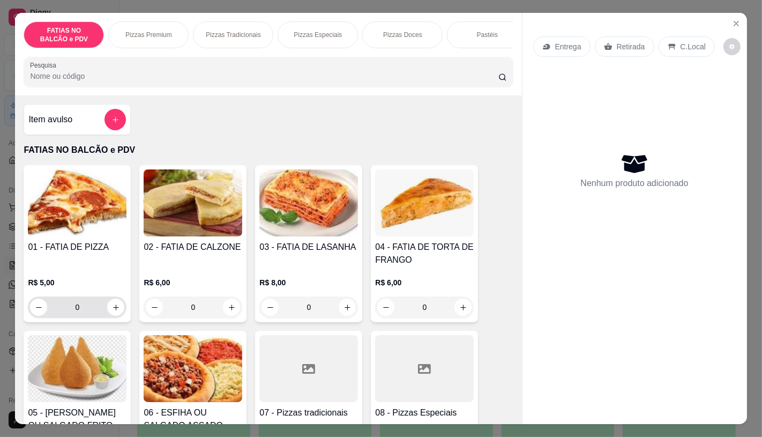
click at [84, 318] on input "0" at bounding box center [77, 306] width 60 height 21
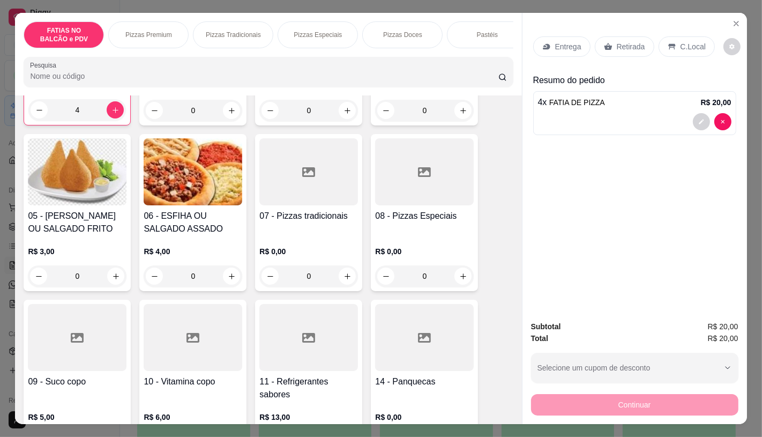
scroll to position [238, 0]
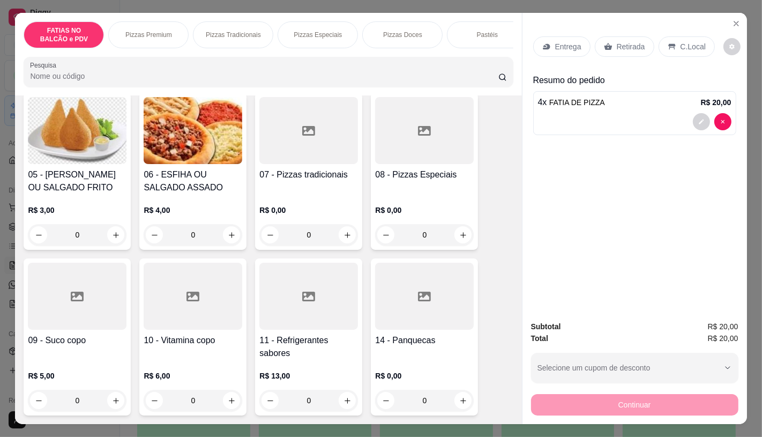
type input "4"
click at [294, 335] on div "11 - Refrigerantes sabores R$ 13,00 0" at bounding box center [308, 336] width 107 height 157
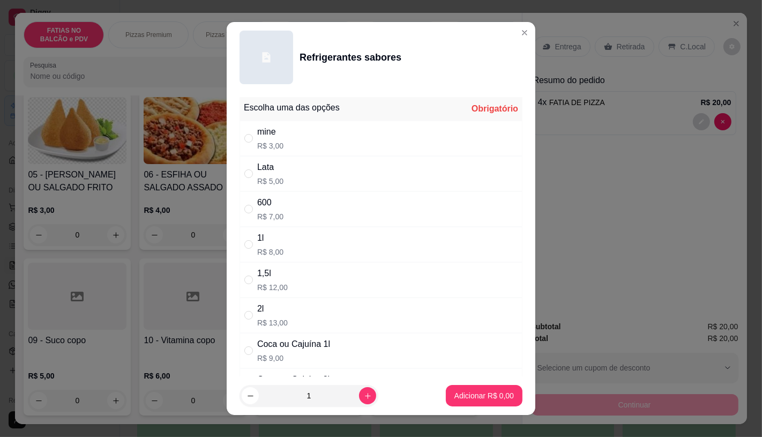
click at [285, 212] on div "600 R$ 7,00" at bounding box center [380, 208] width 283 height 35
radio input "true"
click at [475, 402] on button "Adicionar R$ 7,00" at bounding box center [484, 395] width 77 height 21
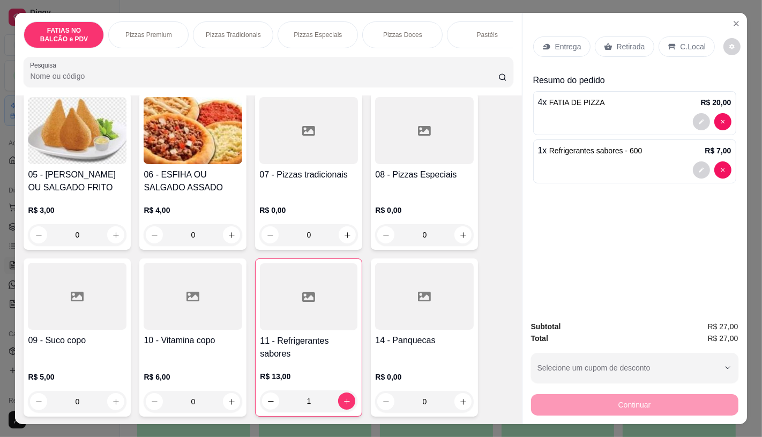
type input "1"
drag, startPoint x: 619, startPoint y: 35, endPoint x: 612, endPoint y: 216, distance: 181.2
click at [619, 36] on div "Retirada" at bounding box center [624, 46] width 59 height 20
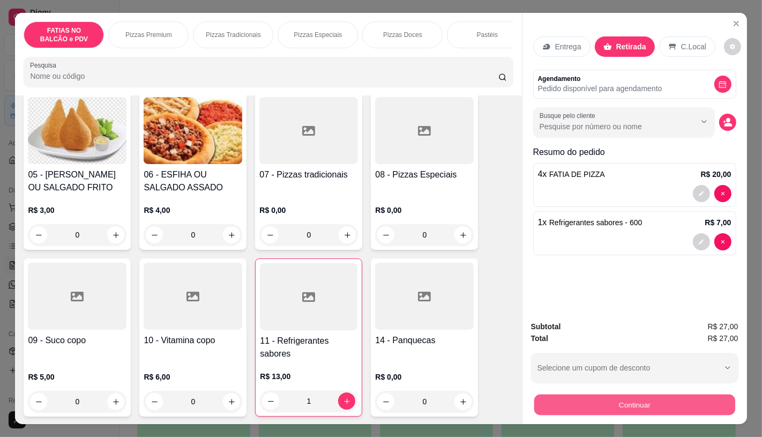
click at [606, 394] on button "Continuar" at bounding box center [634, 404] width 201 height 21
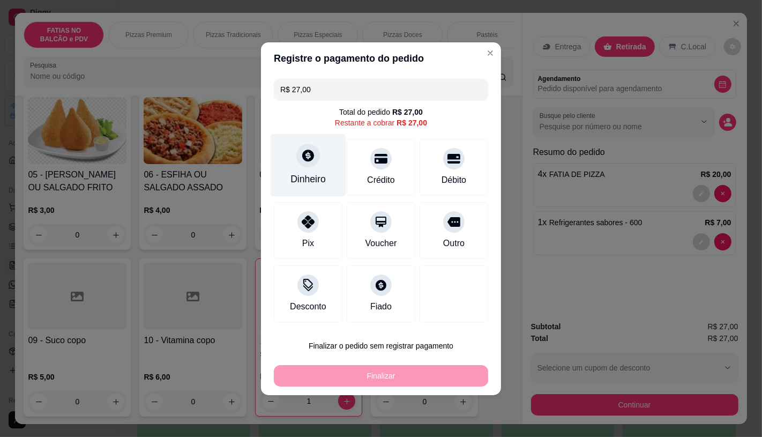
click at [315, 178] on div "Dinheiro" at bounding box center [307, 179] width 35 height 14
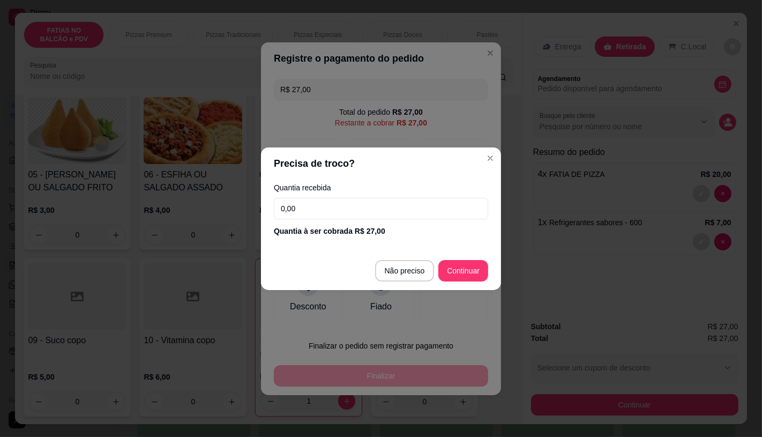
click at [351, 216] on input "0,00" at bounding box center [381, 208] width 214 height 21
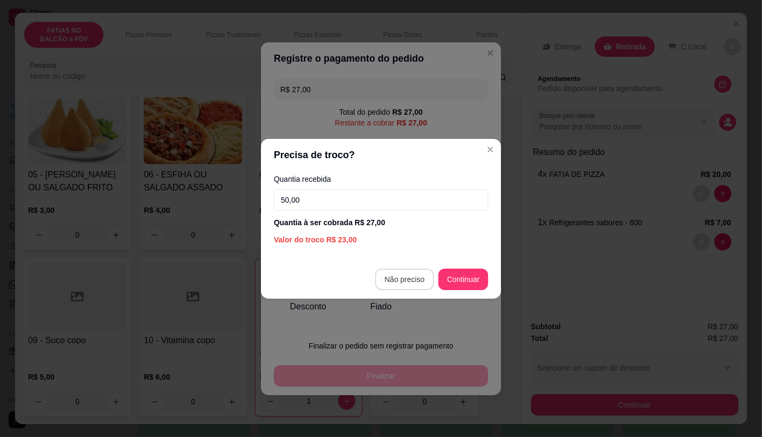
type input "50,00"
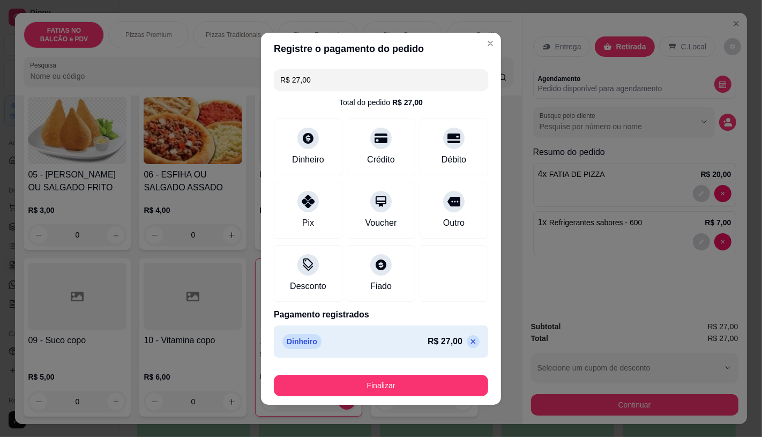
type input "R$ 0,00"
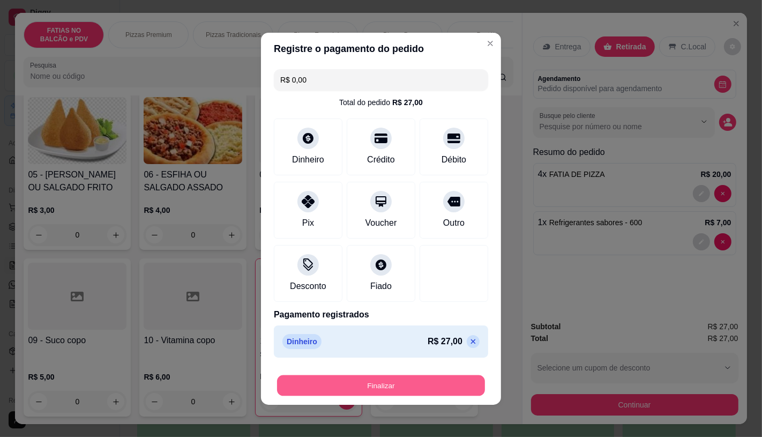
click at [382, 393] on button "Finalizar" at bounding box center [381, 384] width 208 height 21
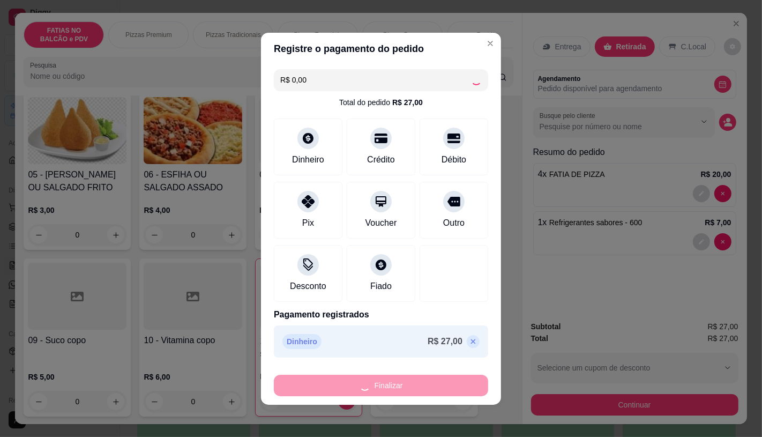
type input "0"
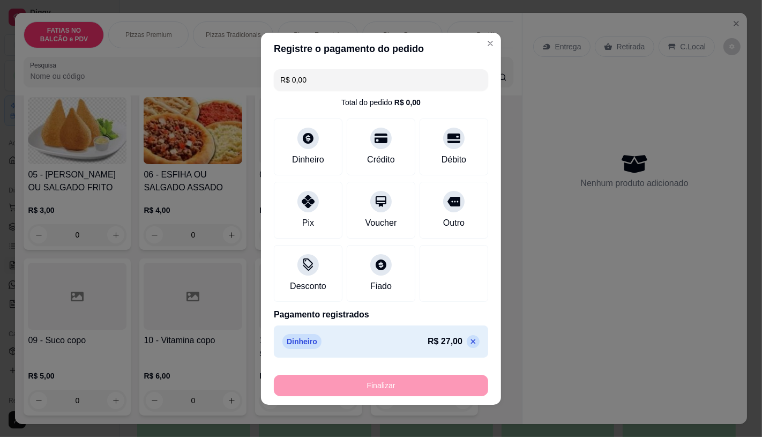
type input "-R$ 27,00"
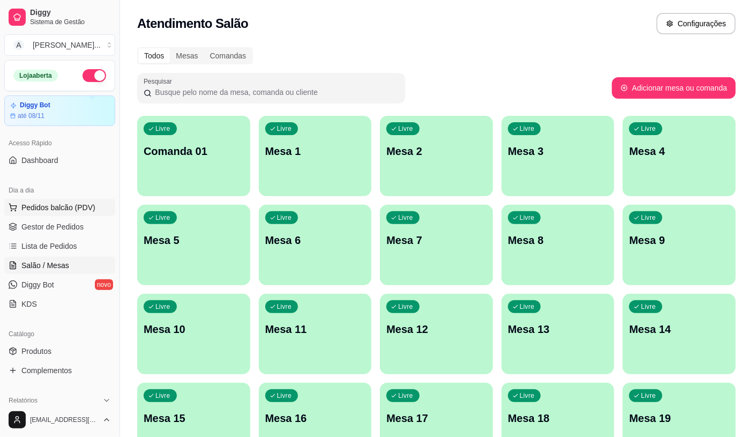
click at [71, 202] on span "Pedidos balcão (PDV)" at bounding box center [58, 207] width 74 height 11
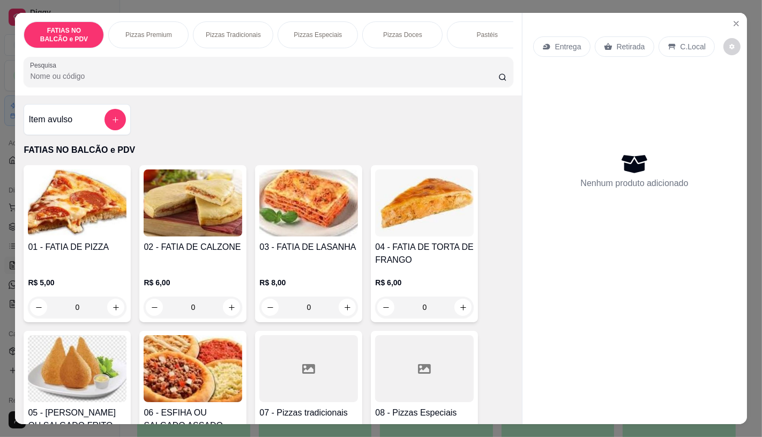
click at [254, 35] on div "Pizzas Tradicionais" at bounding box center [233, 34] width 80 height 27
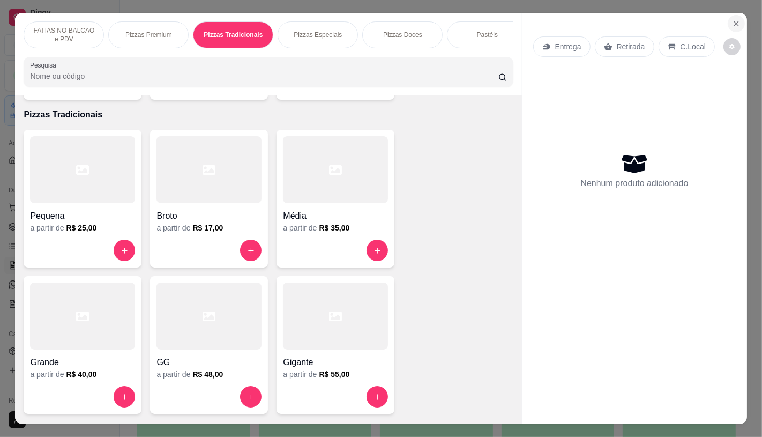
click at [727, 18] on button "Close" at bounding box center [735, 23] width 17 height 17
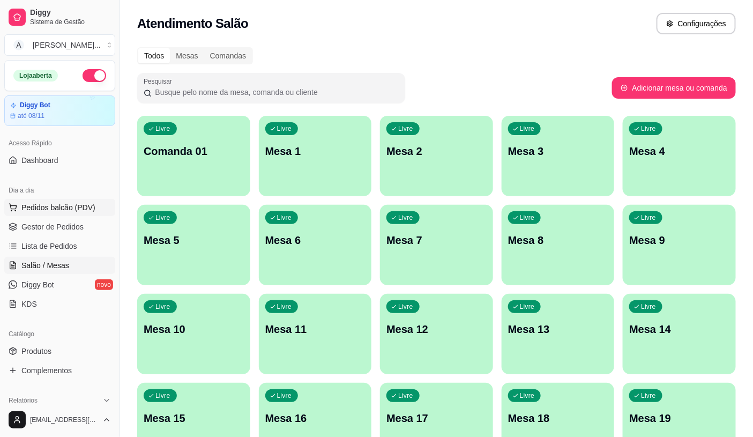
click at [40, 204] on span "Pedidos balcão (PDV)" at bounding box center [58, 207] width 74 height 11
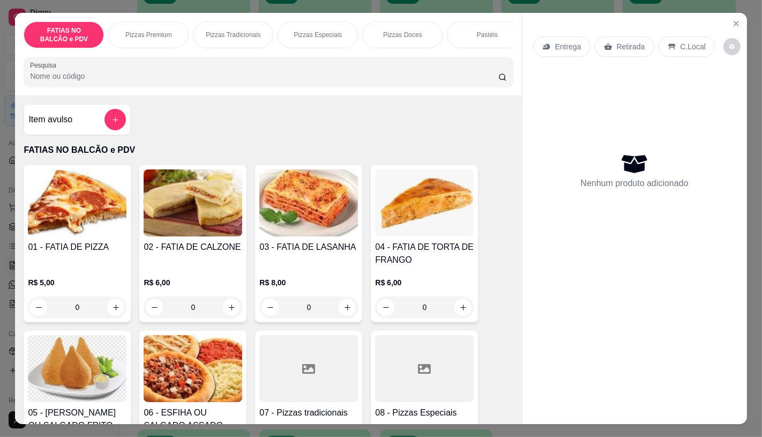
scroll to position [238, 0]
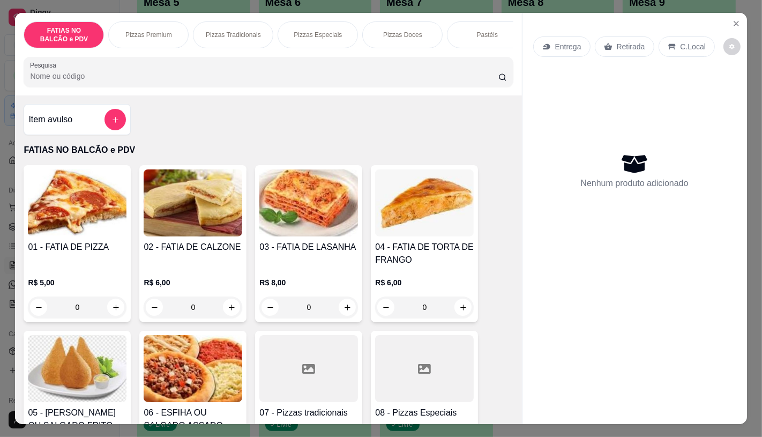
click at [438, 335] on div at bounding box center [424, 368] width 99 height 67
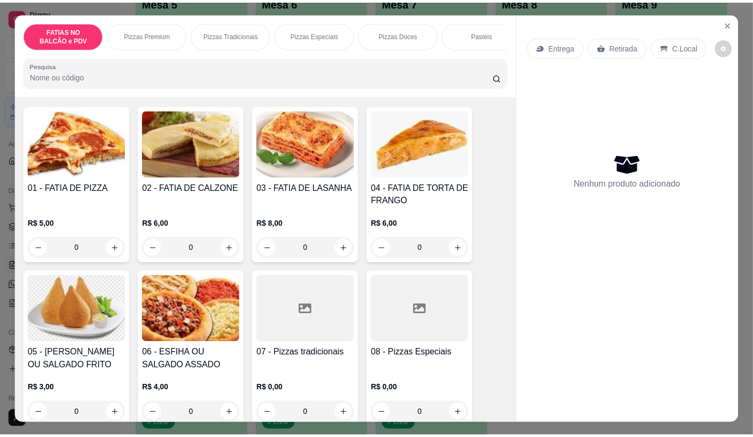
scroll to position [0, 0]
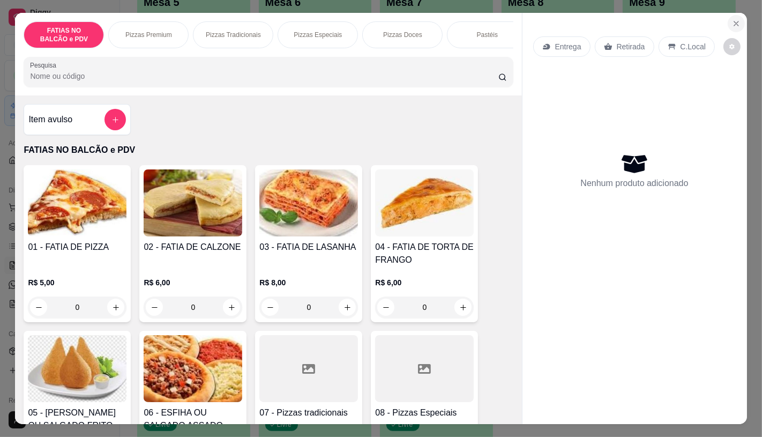
click at [736, 19] on icon "Close" at bounding box center [736, 23] width 9 height 9
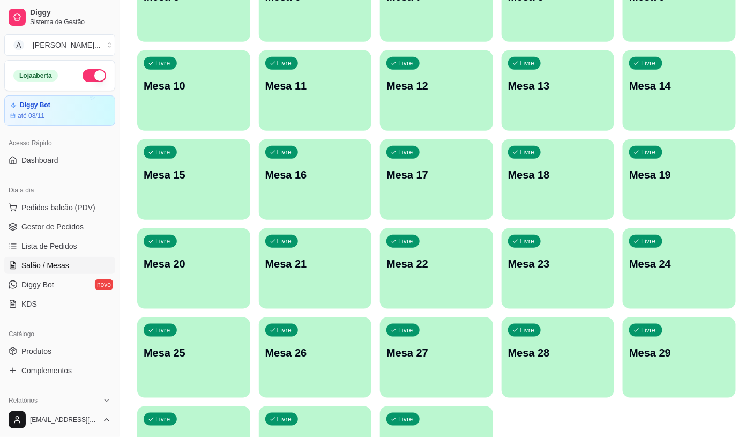
scroll to position [297, 0]
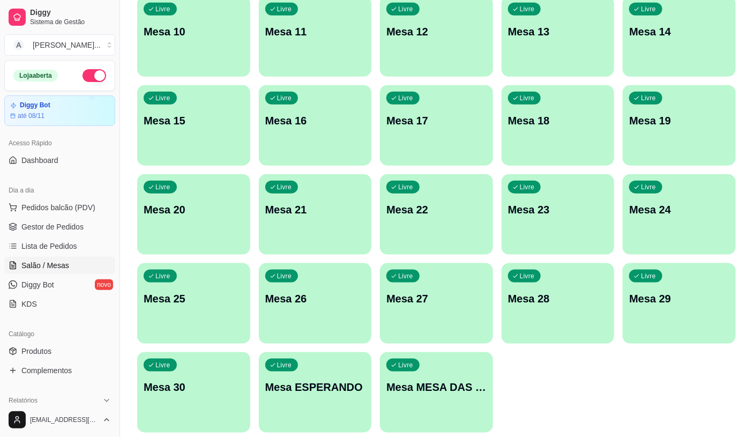
click at [432, 394] on p "Mesa MESA DAS COMANDAS" at bounding box center [436, 387] width 100 height 15
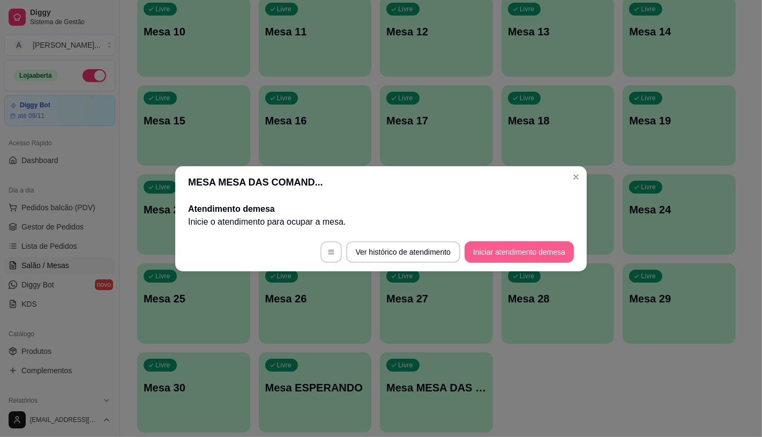
click at [539, 254] on button "Iniciar atendimento de mesa" at bounding box center [518, 251] width 109 height 21
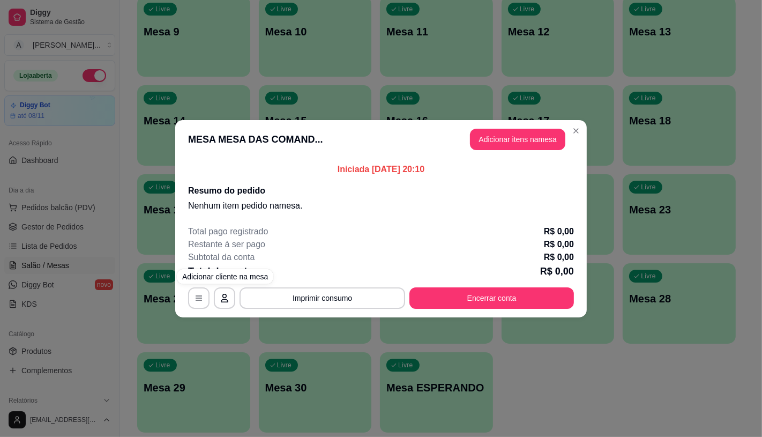
click at [19, 231] on div "MESA MESA DAS COMAND... Adicionar itens na mesa Iniciada 14/10/2025 às 20:10 Re…" at bounding box center [381, 218] width 762 height 437
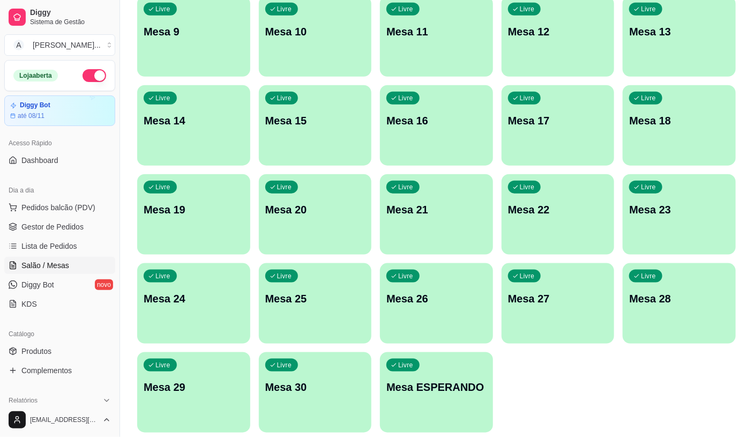
click at [36, 248] on span "Lista de Pedidos" at bounding box center [49, 246] width 56 height 11
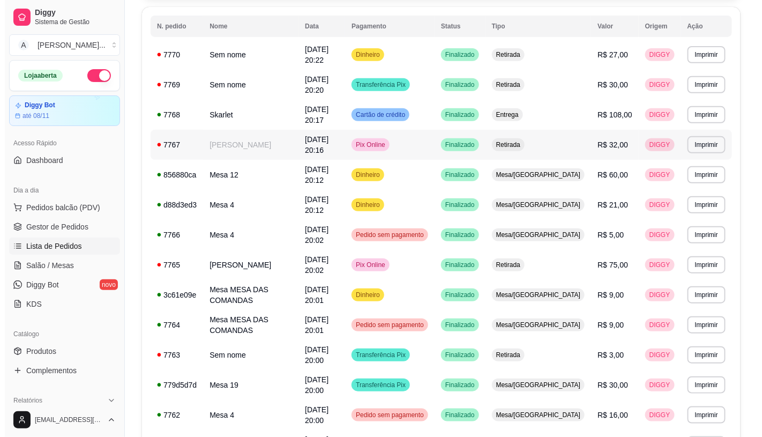
scroll to position [119, 0]
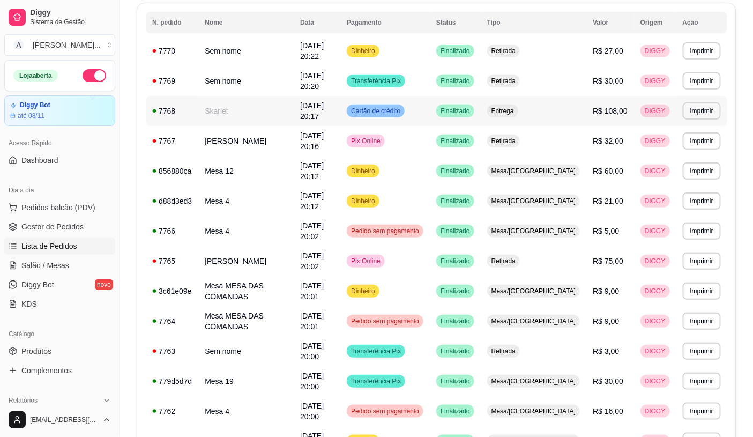
click at [254, 102] on td "Skarlet" at bounding box center [245, 111] width 95 height 30
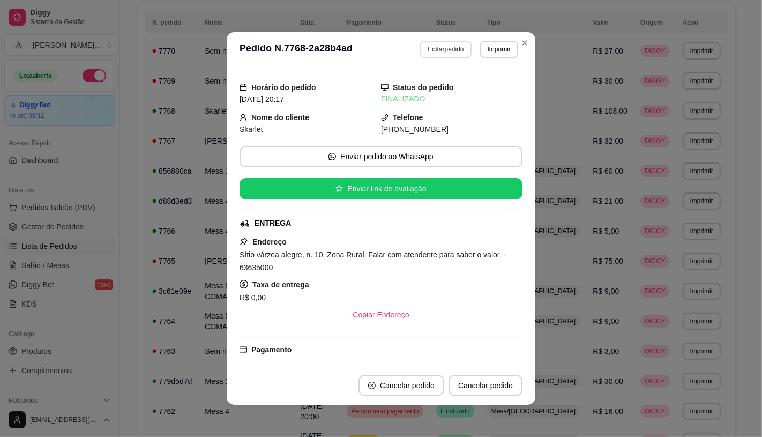
click at [424, 45] on button "Editar pedido" at bounding box center [445, 49] width 51 height 17
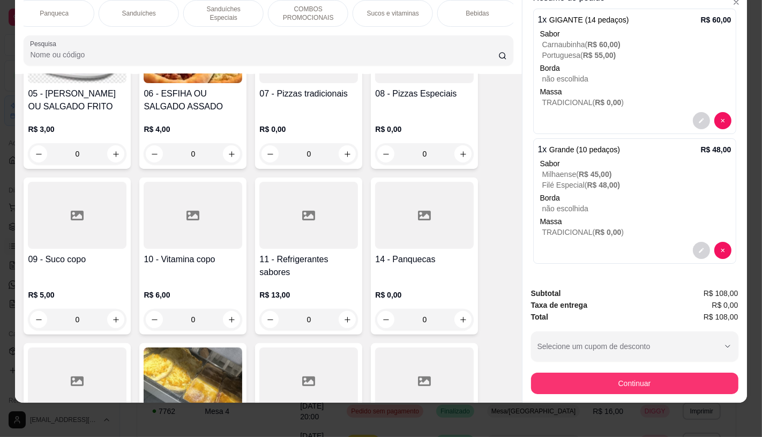
scroll to position [0, 1114]
click at [185, 4] on div "Bebidas" at bounding box center [219, 13] width 80 height 27
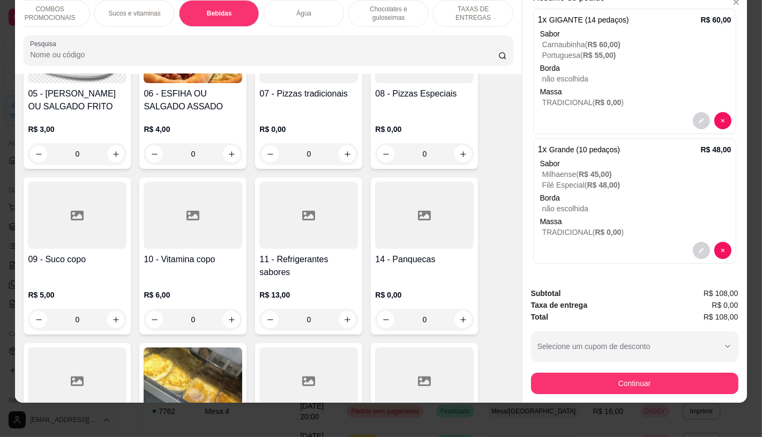
scroll to position [6137, 0]
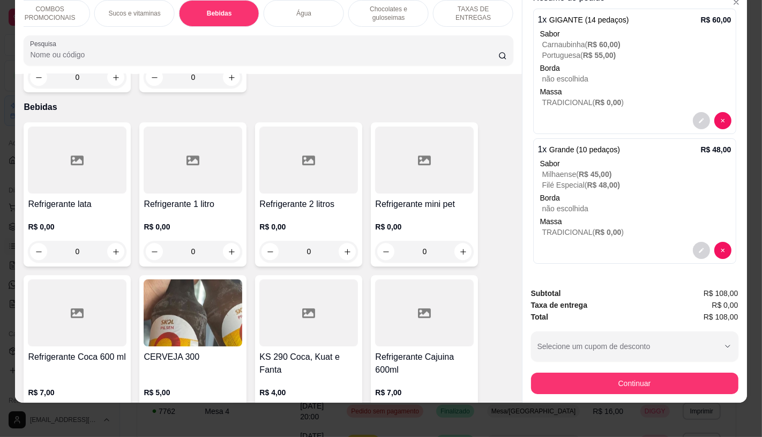
click at [189, 159] on div at bounding box center [193, 159] width 99 height 67
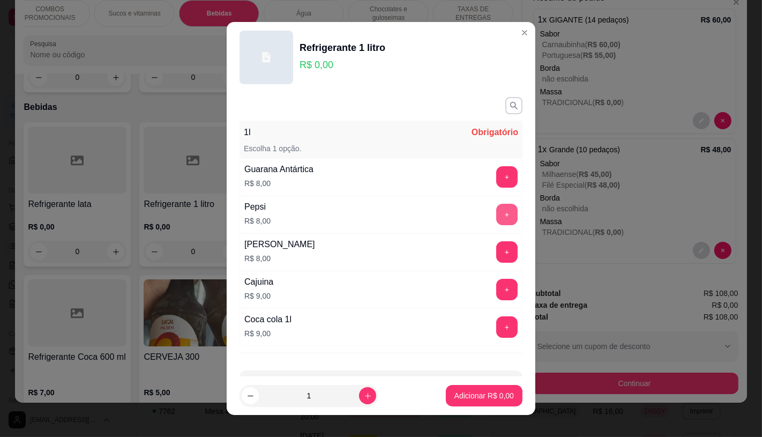
click at [496, 217] on button "+" at bounding box center [506, 214] width 21 height 21
click at [456, 396] on p "Adicionar R$ 8,00" at bounding box center [484, 396] width 58 height 10
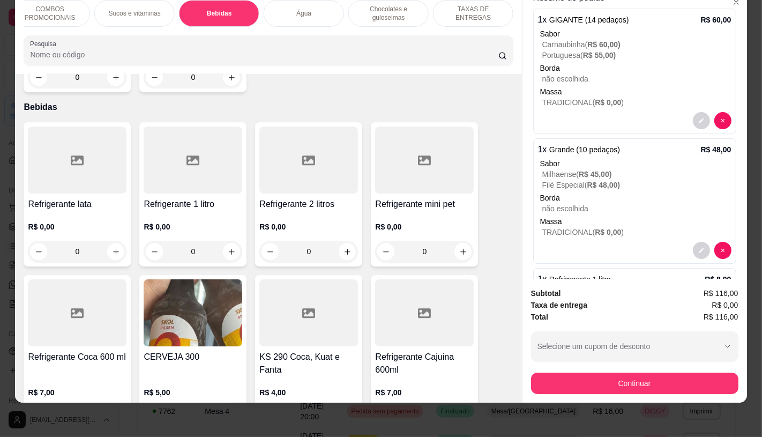
click at [316, 149] on div at bounding box center [308, 159] width 99 height 67
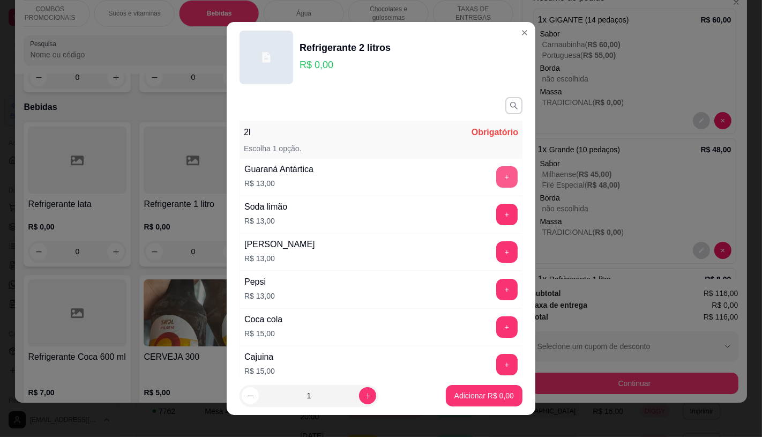
click at [496, 172] on button "+" at bounding box center [506, 176] width 21 height 21
click at [481, 402] on button "Adicionar R$ 13,00" at bounding box center [481, 395] width 79 height 21
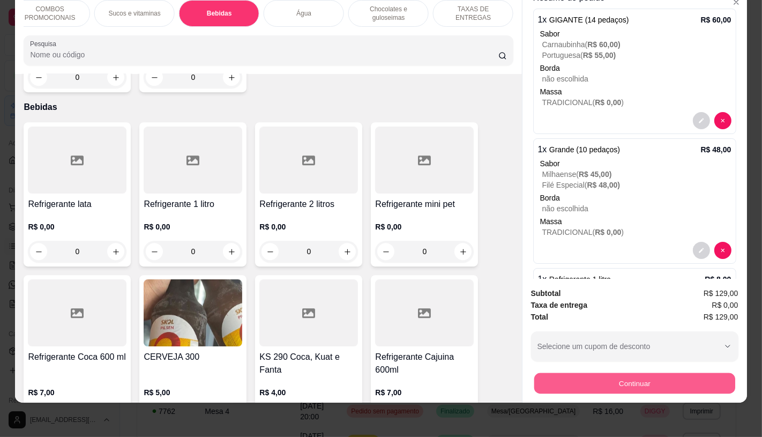
click at [674, 372] on button "Continuar" at bounding box center [634, 382] width 201 height 21
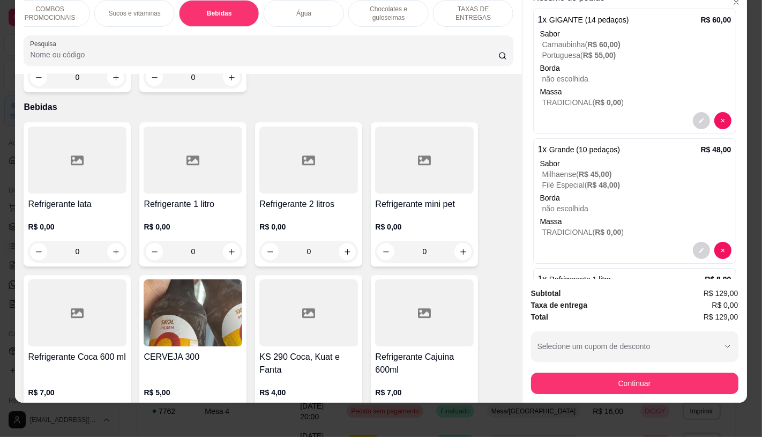
click at [488, 33] on div "FATIAS NO BALCÃO e PDV Pizzas Premium Pizzas Tradicionais Pizzas Especiais Pizz…" at bounding box center [268, 32] width 506 height 82
click at [490, 9] on div "TAXAS DE ENTREGAS" at bounding box center [473, 13] width 80 height 27
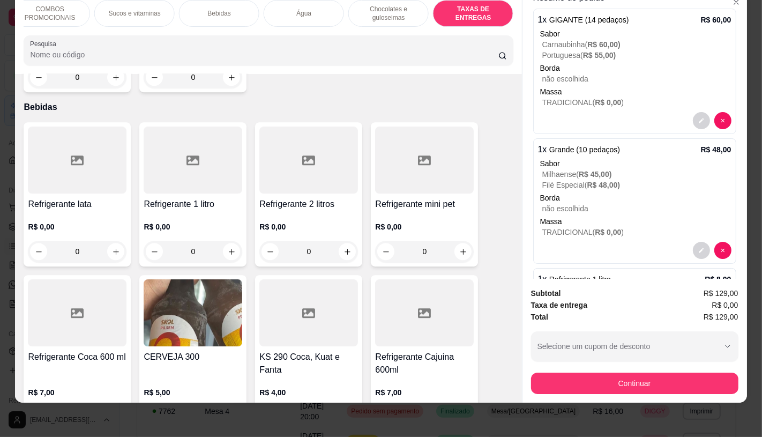
scroll to position [7164, 0]
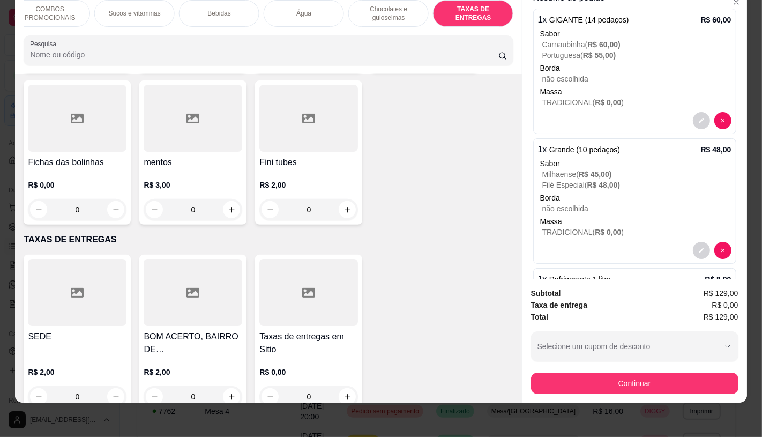
click at [295, 277] on div at bounding box center [308, 292] width 99 height 67
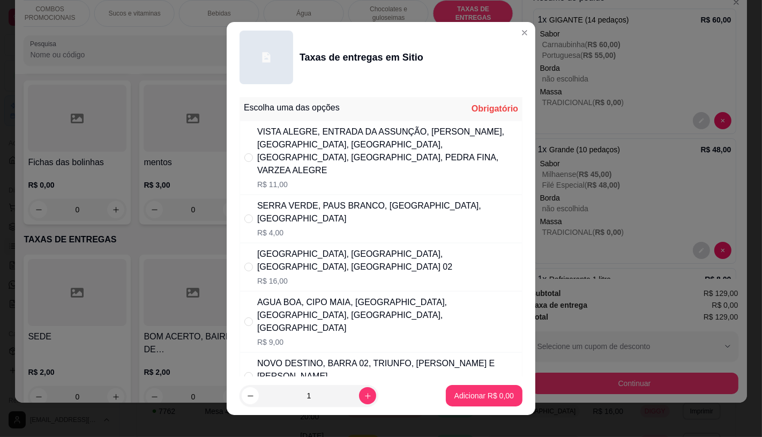
click at [311, 154] on div "VISTA ALEGRE, ENTRADA DA ASSUNÇÃO, [PERSON_NAME], [GEOGRAPHIC_DATA], [GEOGRAPHI…" at bounding box center [387, 150] width 260 height 51
radio input "true"
click at [482, 395] on p "Adicionar R$ 11,00" at bounding box center [482, 395] width 64 height 11
type input "1"
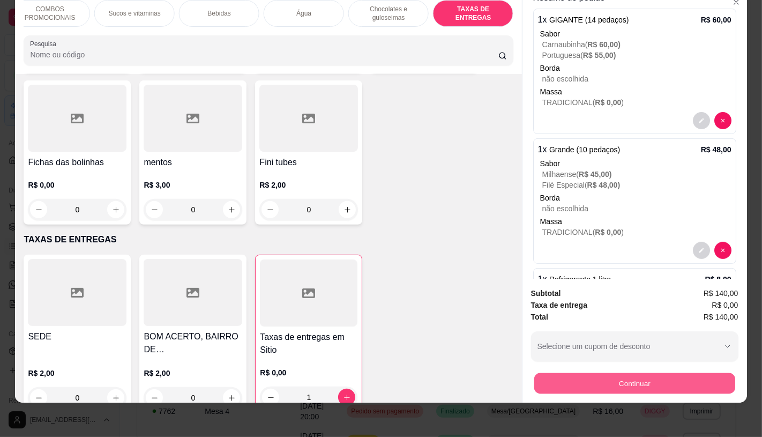
click at [662, 375] on button "Continuar" at bounding box center [634, 382] width 201 height 21
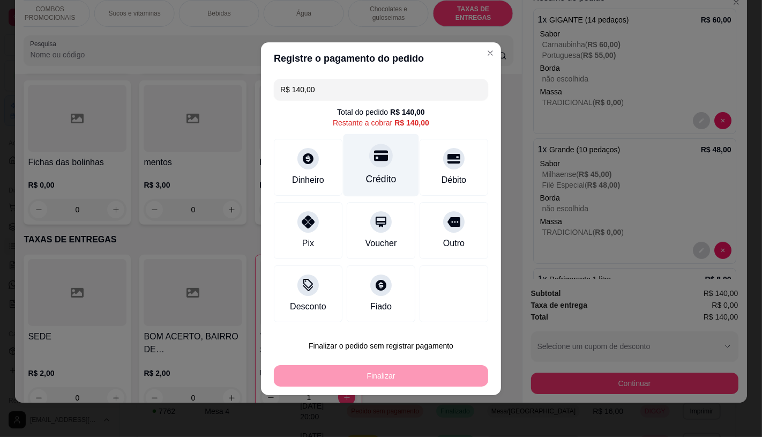
click at [390, 168] on div "Crédito" at bounding box center [381, 164] width 76 height 63
type input "R$ 0,00"
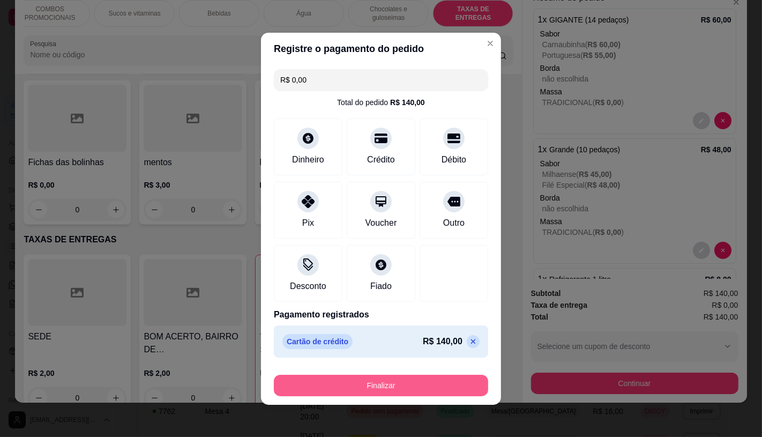
click at [373, 383] on button "Finalizar" at bounding box center [381, 384] width 214 height 21
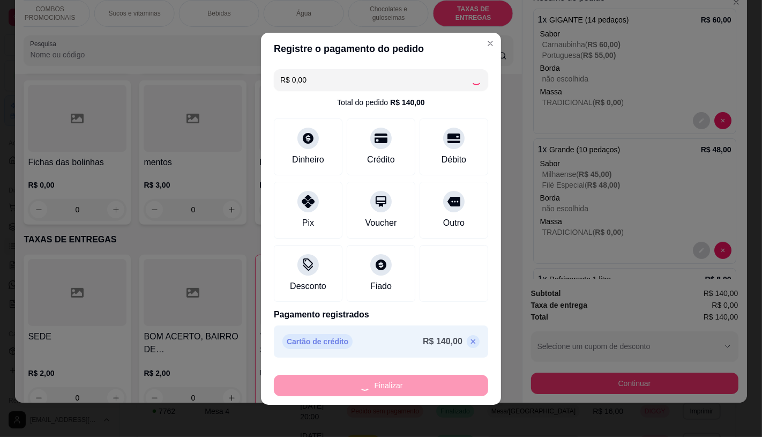
type input "0"
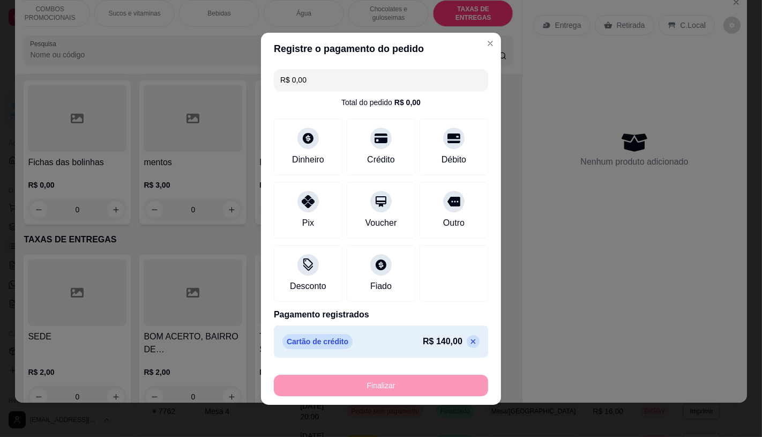
type input "-R$ 140,00"
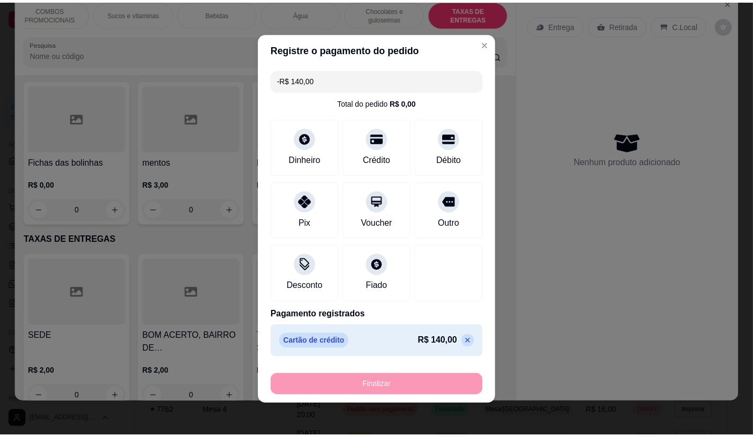
scroll to position [0, 0]
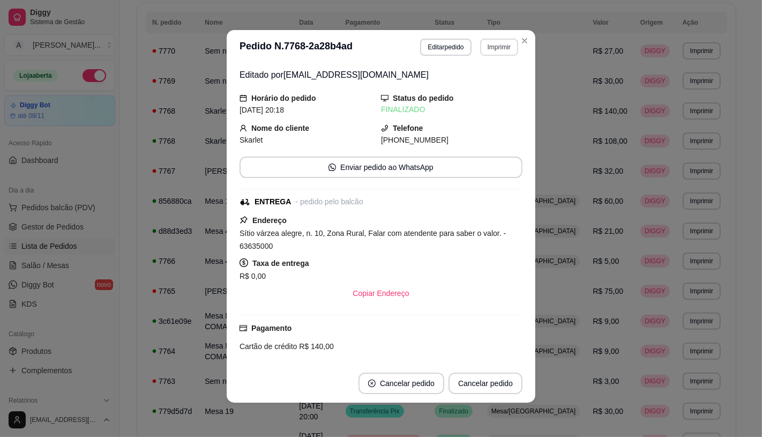
click at [497, 51] on button "Imprimir" at bounding box center [499, 47] width 38 height 17
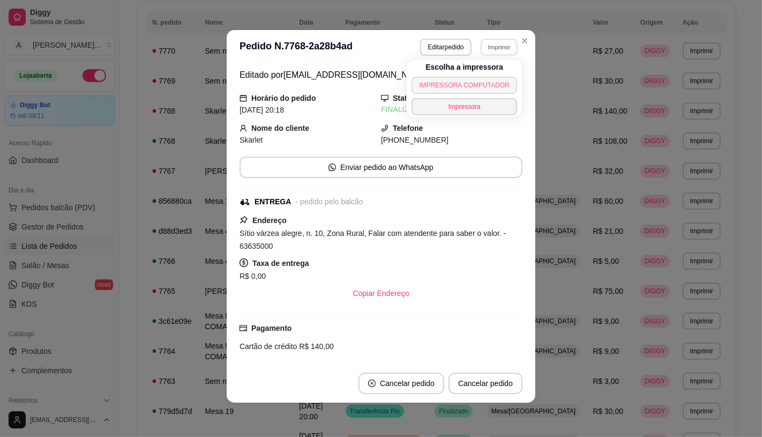
click at [448, 84] on button "IMPRESSORA COMPUTADOR" at bounding box center [463, 85] width 105 height 17
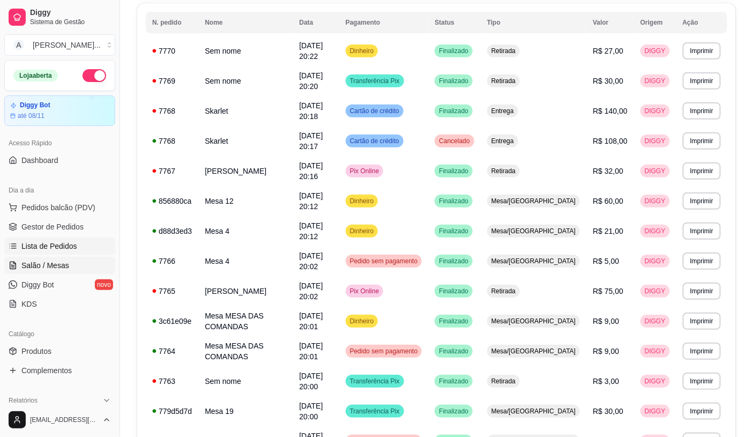
click at [70, 260] on link "Salão / Mesas" at bounding box center [59, 265] width 111 height 17
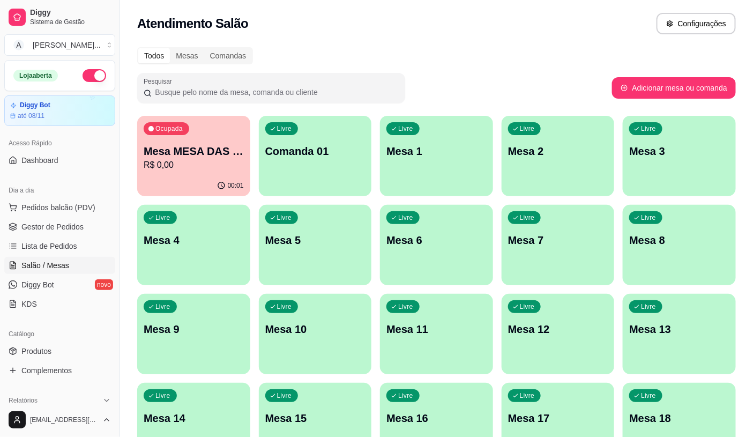
click at [199, 142] on div "Ocupada Mesa MESA DAS COMANDAS R$ 0,00" at bounding box center [193, 145] width 113 height 59
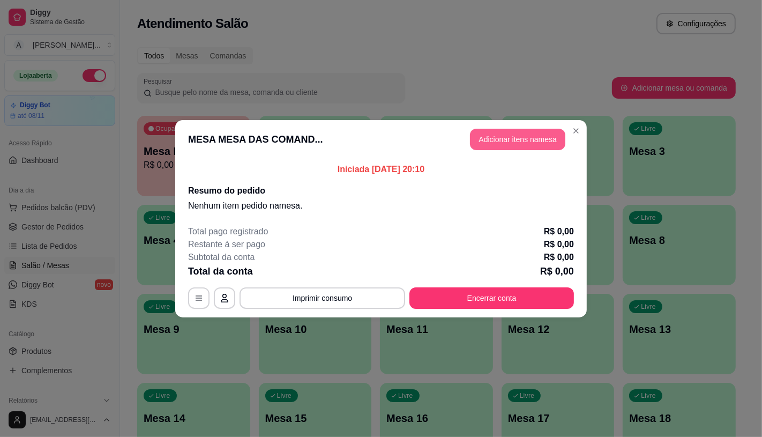
click at [517, 146] on button "Adicionar itens na mesa" at bounding box center [517, 139] width 95 height 21
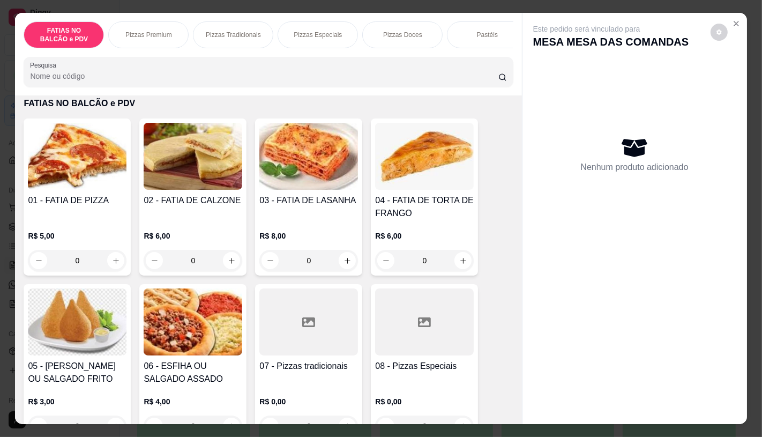
scroll to position [59, 0]
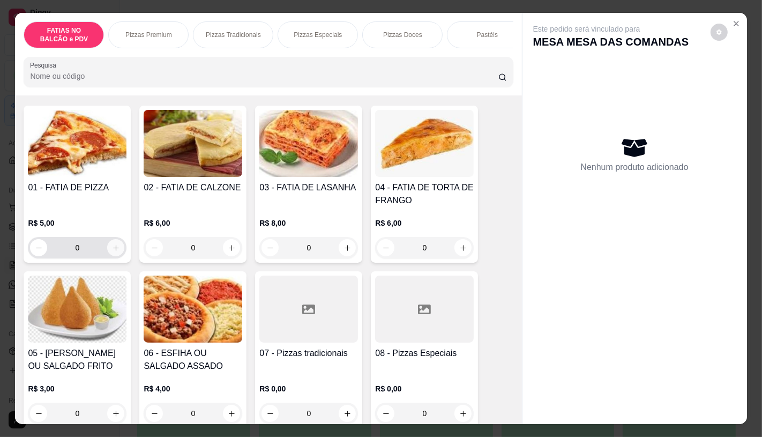
click at [107, 250] on button "increase-product-quantity" at bounding box center [115, 247] width 17 height 17
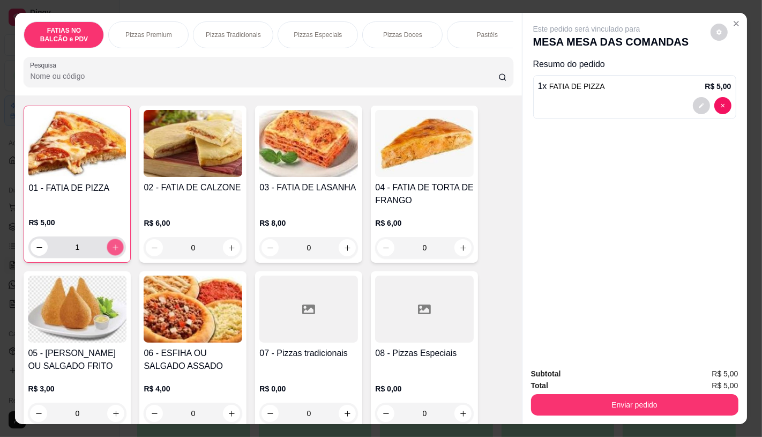
click at [107, 250] on button "increase-product-quantity" at bounding box center [115, 247] width 17 height 17
type input "2"
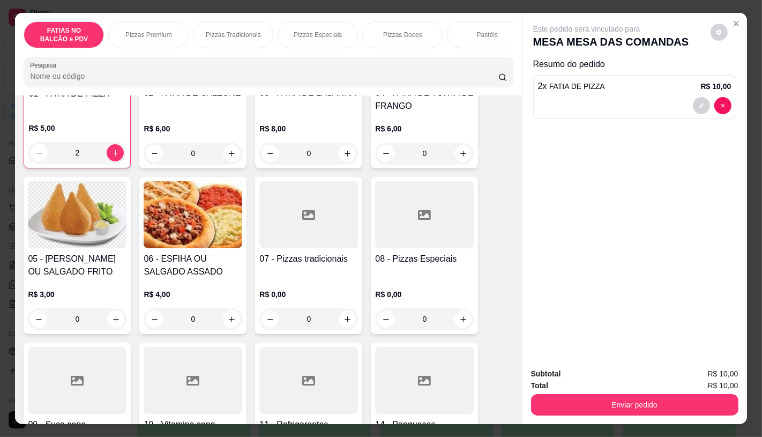
scroll to position [238, 0]
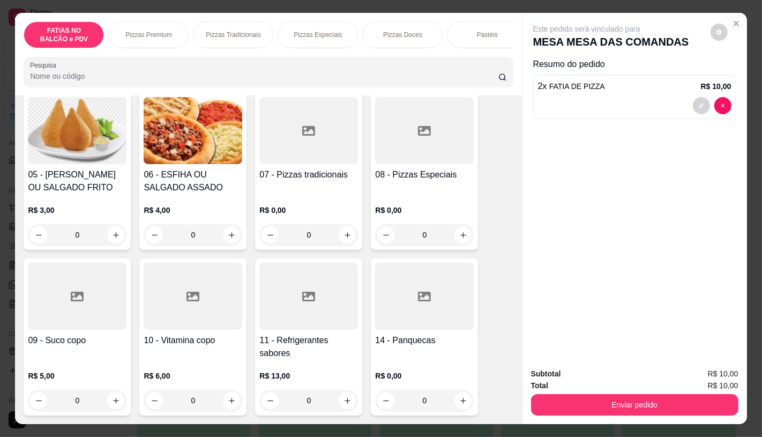
click at [287, 359] on h4 "11 - Refrigerantes sabores" at bounding box center [308, 347] width 99 height 26
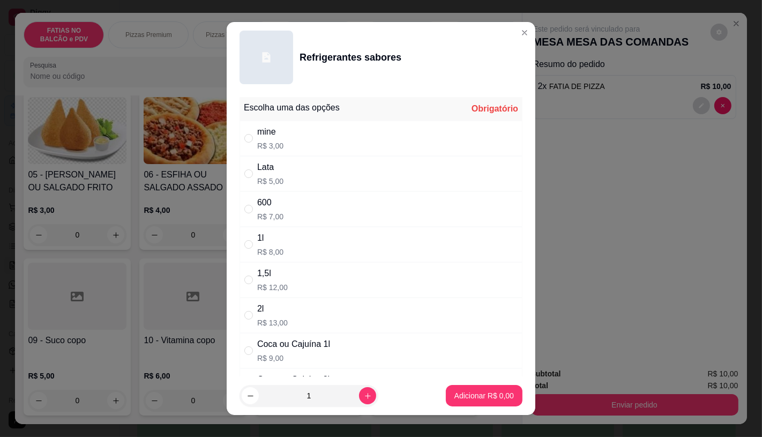
click at [300, 359] on p "R$ 9,00" at bounding box center [293, 357] width 73 height 11
radio input "true"
click at [493, 402] on button "Adicionar R$ 9,00" at bounding box center [484, 395] width 77 height 21
type input "1"
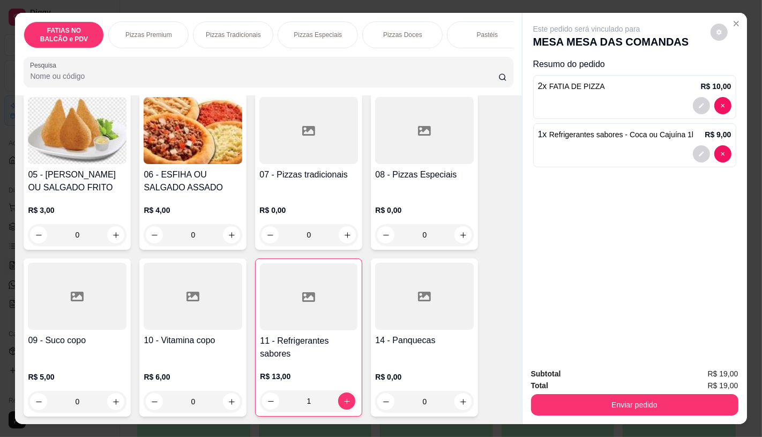
click at [489, 51] on div "FATIAS NO BALCÃO e PDV Pizzas Premium Pizzas Tradicionais Pizzas Especiais Pizz…" at bounding box center [268, 54] width 506 height 82
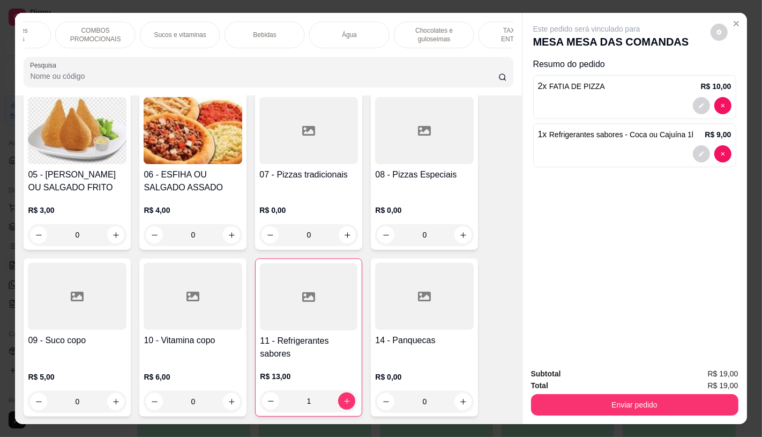
scroll to position [0, 1114]
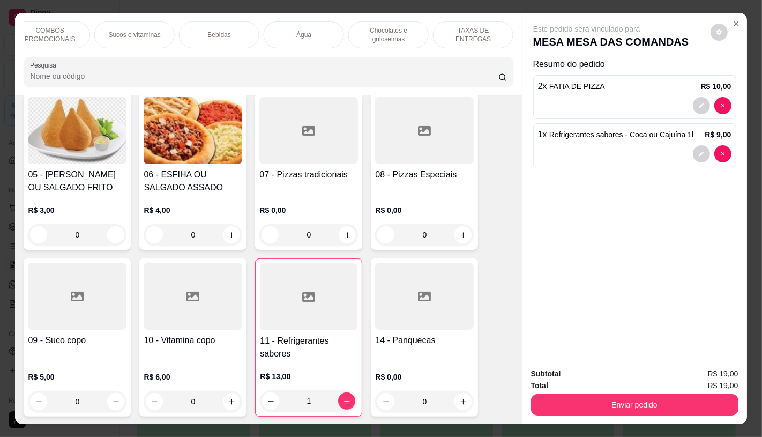
click at [488, 34] on p "TAXAS DE ENTREGAS" at bounding box center [473, 34] width 62 height 17
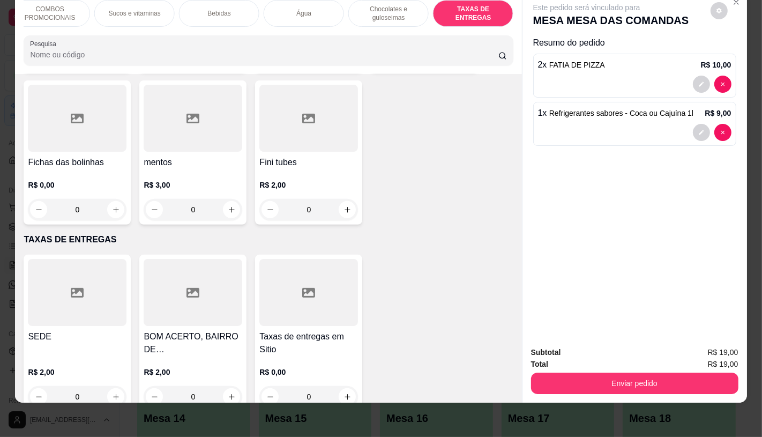
click at [55, 264] on div at bounding box center [77, 292] width 99 height 67
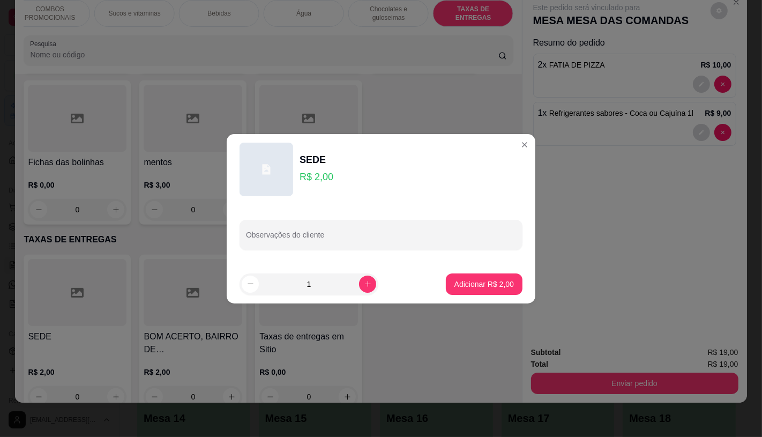
click at [510, 281] on button "Adicionar R$ 2,00" at bounding box center [484, 283] width 77 height 21
type input "1"
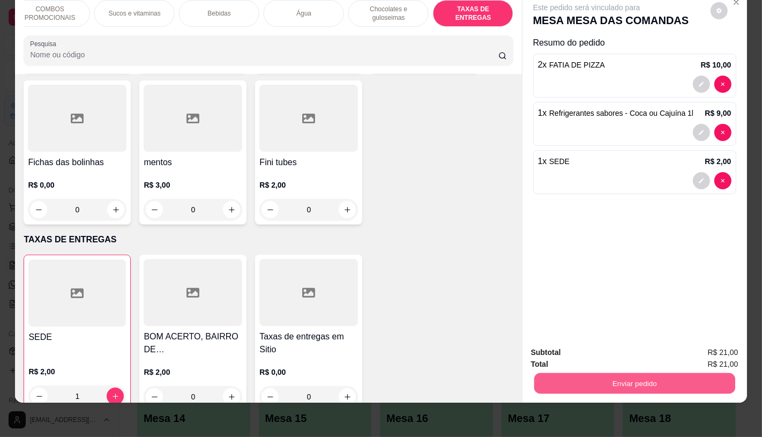
click at [620, 372] on button "Enviar pedido" at bounding box center [634, 382] width 201 height 21
click at [700, 349] on button "Enviar pedido" at bounding box center [709, 348] width 59 height 20
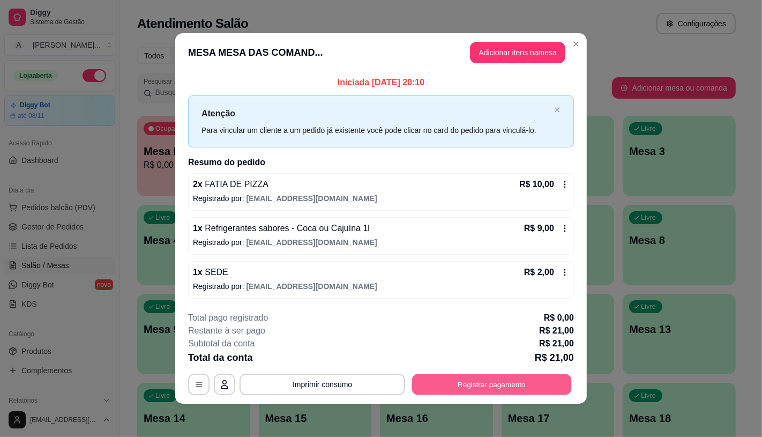
click at [532, 385] on button "Registrar pagamento" at bounding box center [492, 384] width 160 height 21
click at [308, 217] on icon at bounding box center [308, 218] width 14 height 14
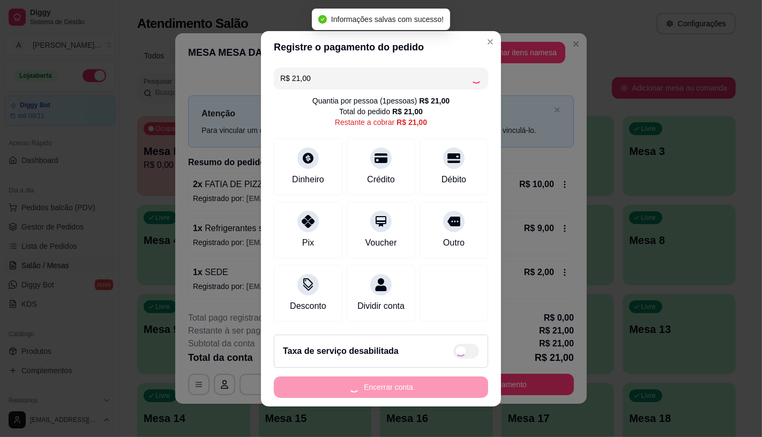
type input "R$ 0,00"
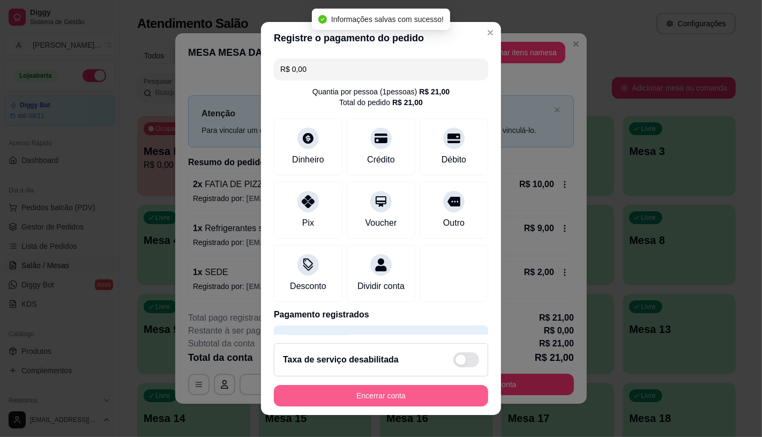
click at [389, 391] on button "Encerrar conta" at bounding box center [381, 395] width 214 height 21
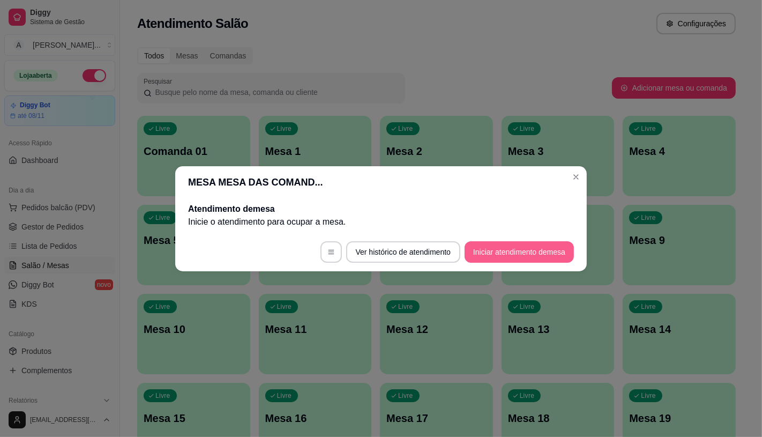
click at [496, 256] on button "Iniciar atendimento de mesa" at bounding box center [518, 251] width 109 height 21
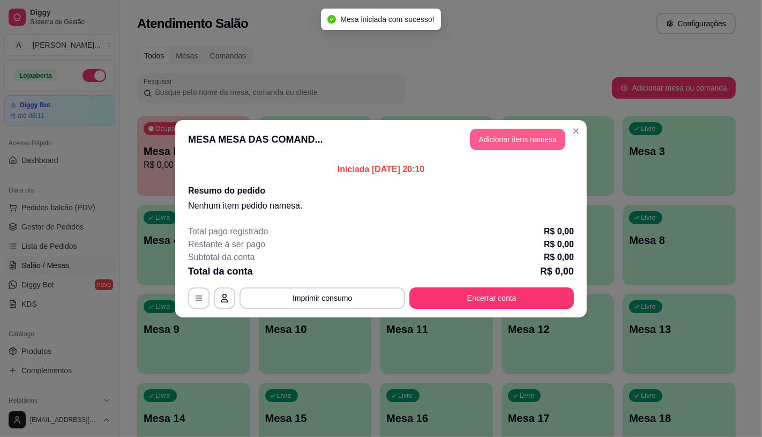
click at [509, 142] on button "Adicionar itens na mesa" at bounding box center [517, 139] width 95 height 21
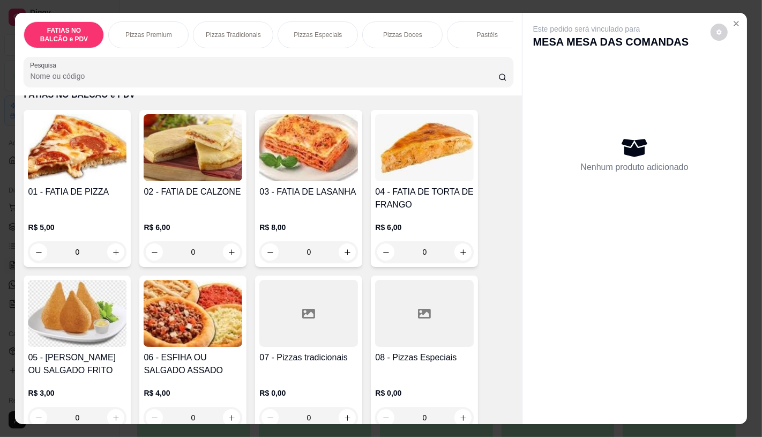
scroll to position [59, 0]
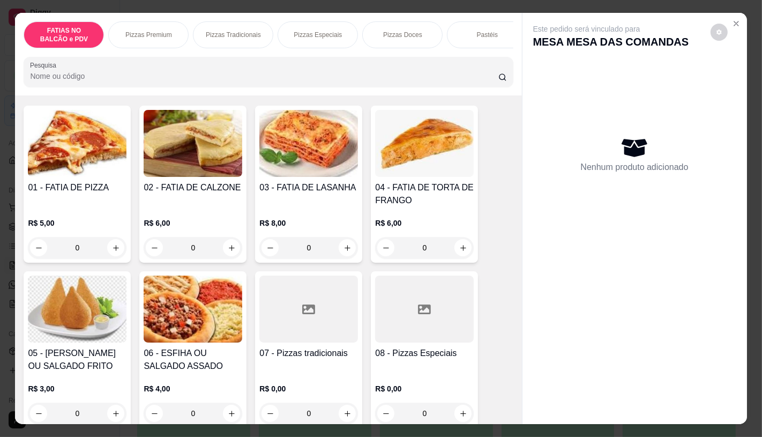
drag, startPoint x: 324, startPoint y: 33, endPoint x: 290, endPoint y: 51, distance: 38.8
click at [324, 34] on p "Pizzas Especiais" at bounding box center [318, 35] width 48 height 9
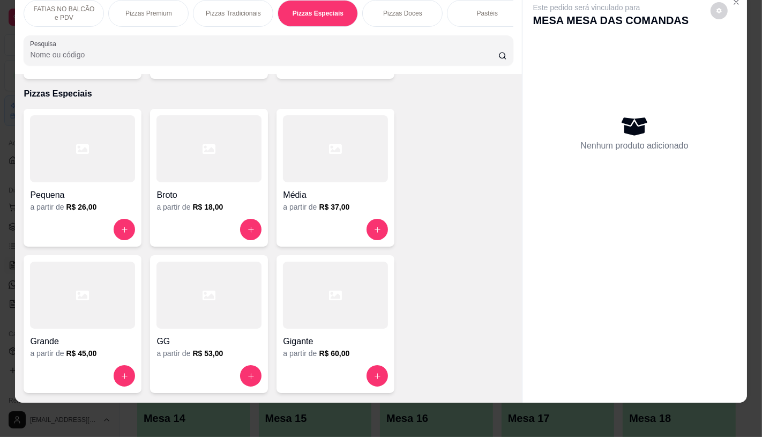
scroll to position [0, 0]
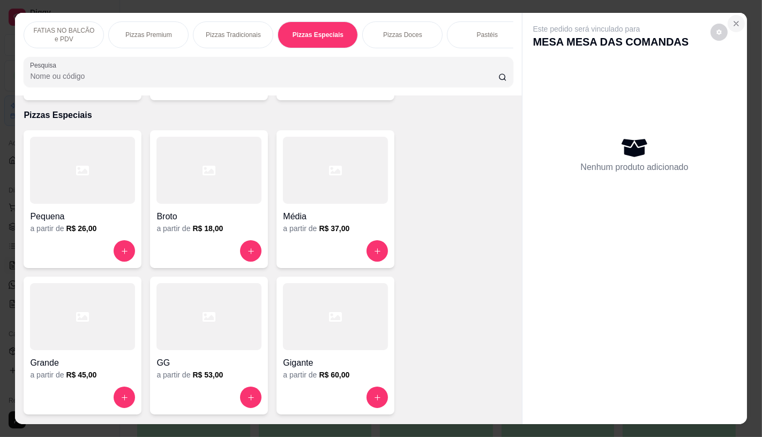
click at [734, 22] on icon "Close" at bounding box center [736, 23] width 9 height 9
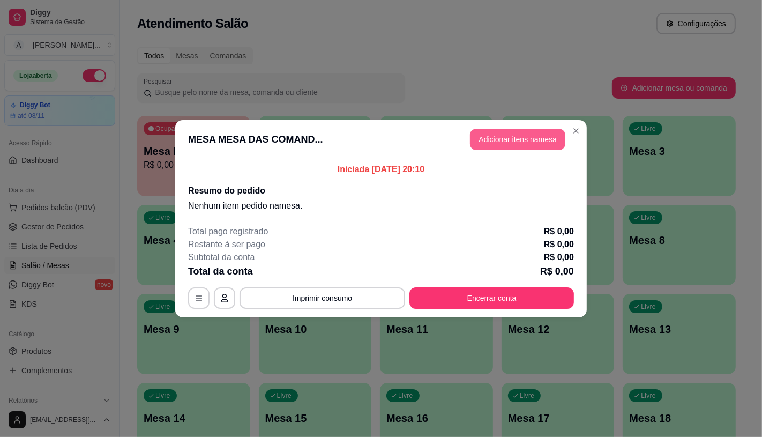
click at [559, 147] on button "Adicionar itens na mesa" at bounding box center [517, 139] width 95 height 21
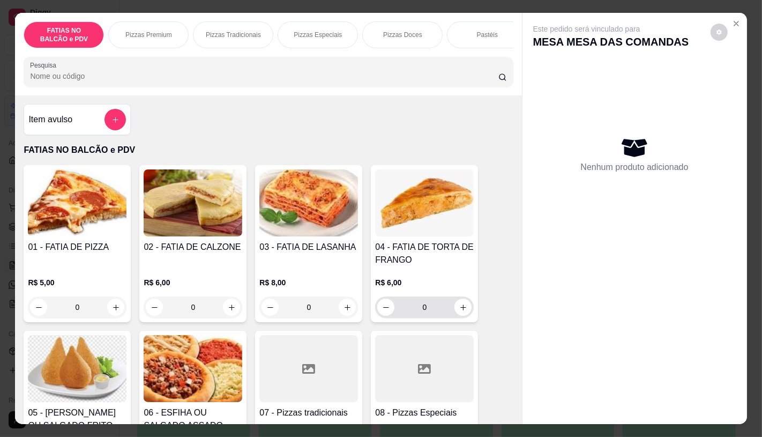
scroll to position [119, 0]
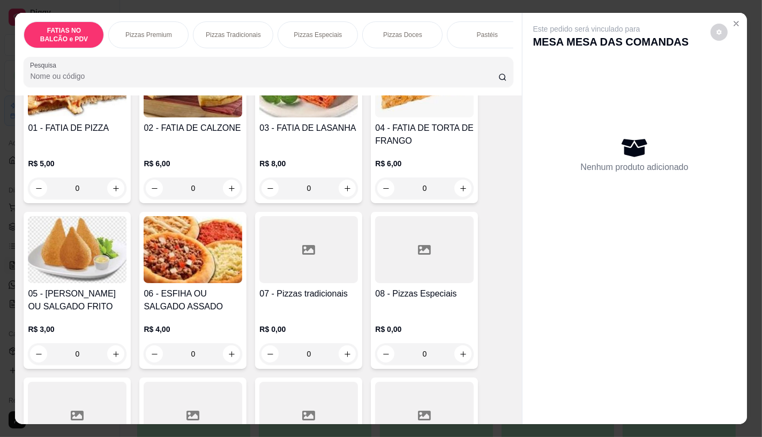
click at [411, 307] on div "08 - Pizzas Especiais" at bounding box center [424, 300] width 99 height 26
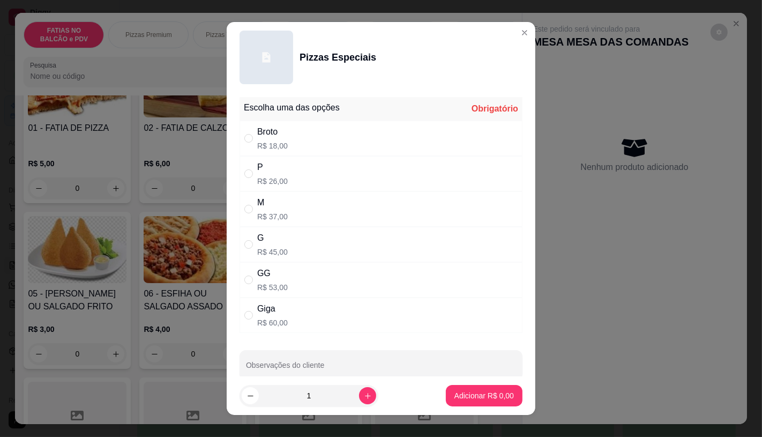
click at [286, 168] on div "P R$ 26,00" at bounding box center [380, 173] width 283 height 35
radio input "true"
click at [464, 401] on button "Adicionar R$ 26,00" at bounding box center [481, 395] width 81 height 21
type input "1"
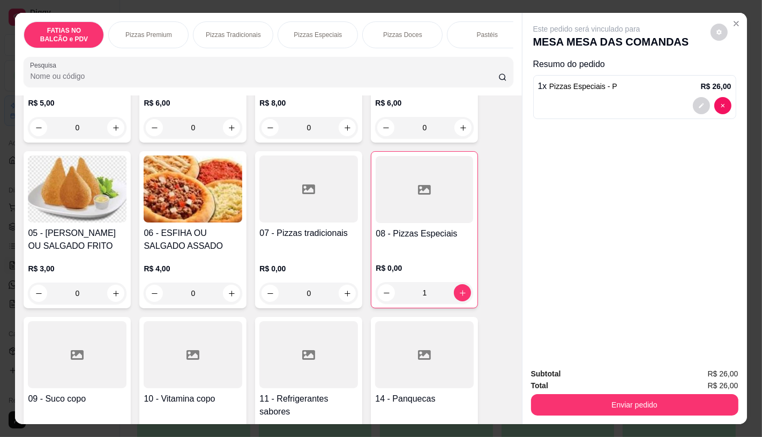
scroll to position [238, 0]
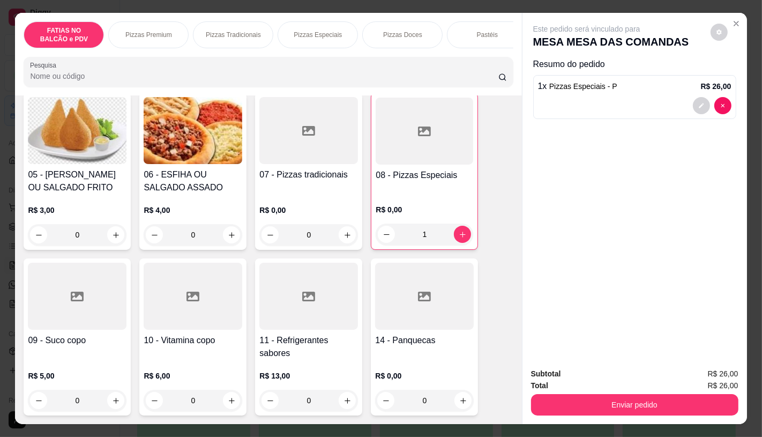
click at [111, 280] on div at bounding box center [77, 295] width 99 height 67
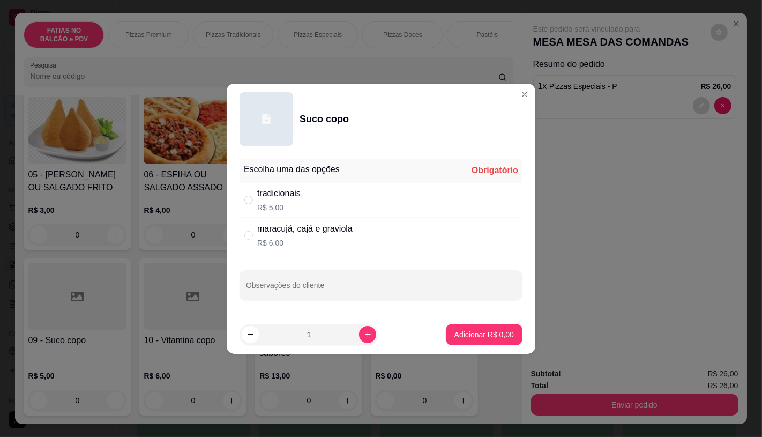
click at [311, 217] on div "maracujá, cajá e graviola R$ 6,00" at bounding box center [380, 234] width 283 height 35
radio input "true"
click at [472, 336] on p "Adicionar R$ 6,00" at bounding box center [484, 334] width 58 height 10
type input "1"
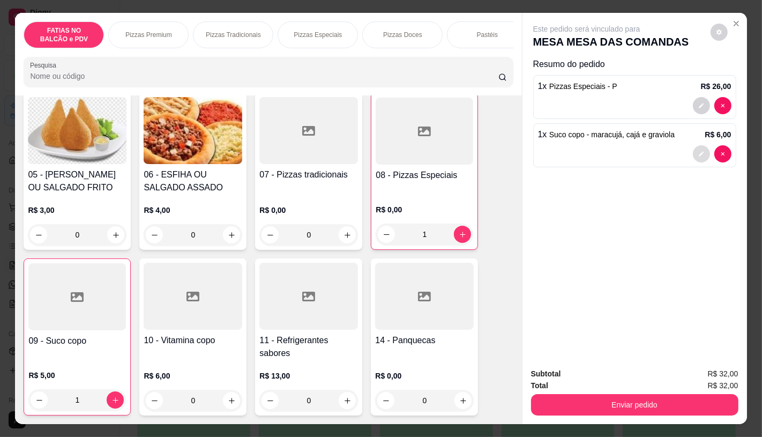
click at [698, 151] on icon "decrease-product-quantity" at bounding box center [701, 154] width 6 height 6
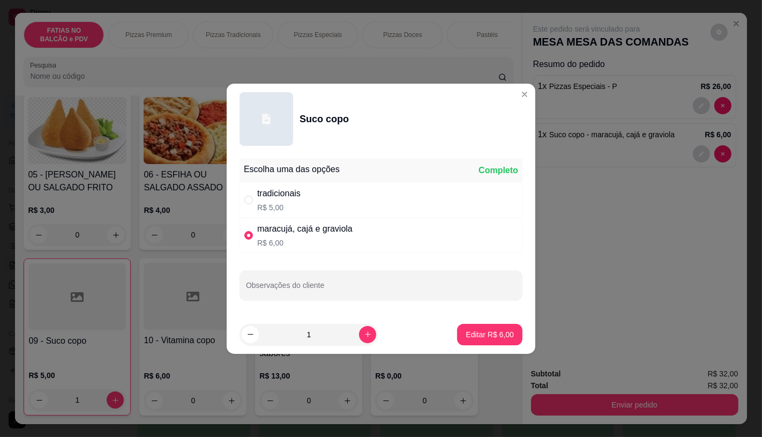
click at [313, 211] on div "tradicionais R$ 5,00" at bounding box center [380, 199] width 283 height 35
radio input "true"
radio input "false"
click at [488, 333] on p "Editar R$ 5,00" at bounding box center [490, 334] width 48 height 11
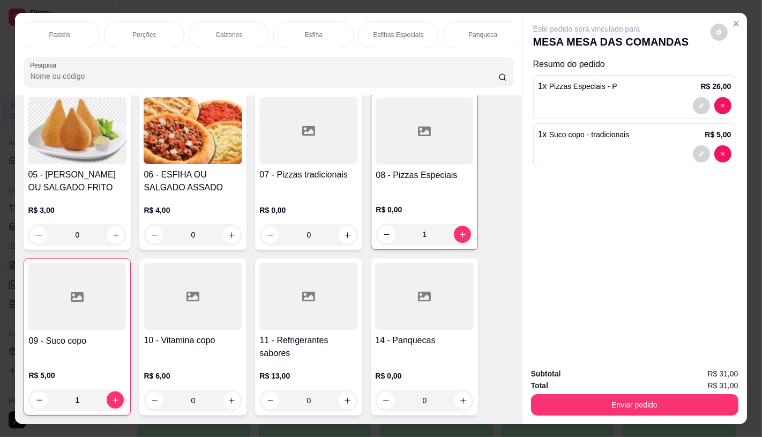
scroll to position [0, 1114]
click at [486, 34] on p "TAXAS DE ENTREGAS" at bounding box center [473, 34] width 62 height 17
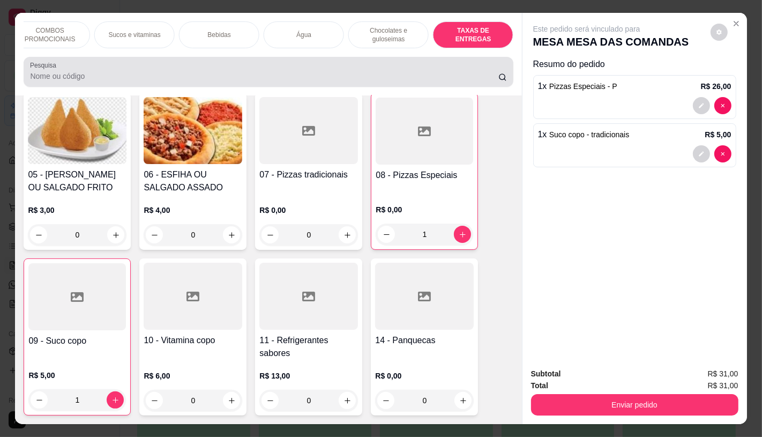
scroll to position [25, 0]
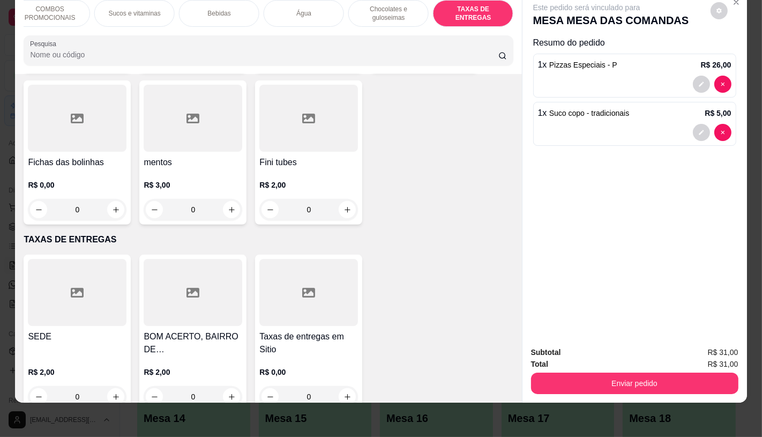
click at [491, 8] on p "TAXAS DE ENTREGAS" at bounding box center [473, 13] width 62 height 17
click at [52, 287] on div at bounding box center [77, 292] width 99 height 67
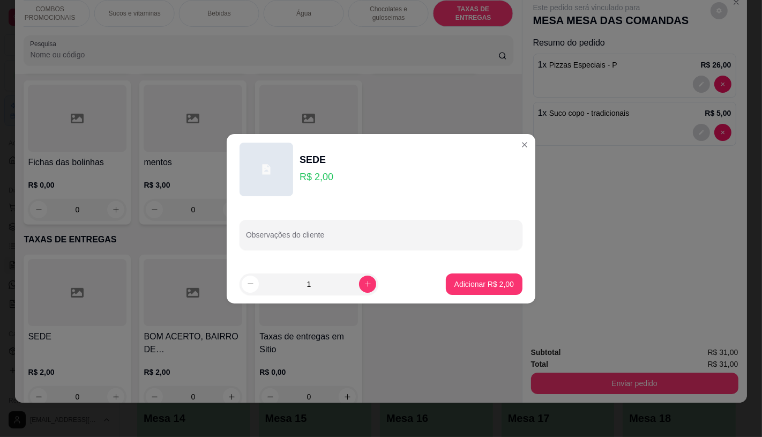
click at [521, 284] on footer "1 Adicionar R$ 2,00" at bounding box center [381, 284] width 309 height 39
click at [492, 286] on p "Adicionar R$ 2,00" at bounding box center [484, 284] width 58 height 10
type input "1"
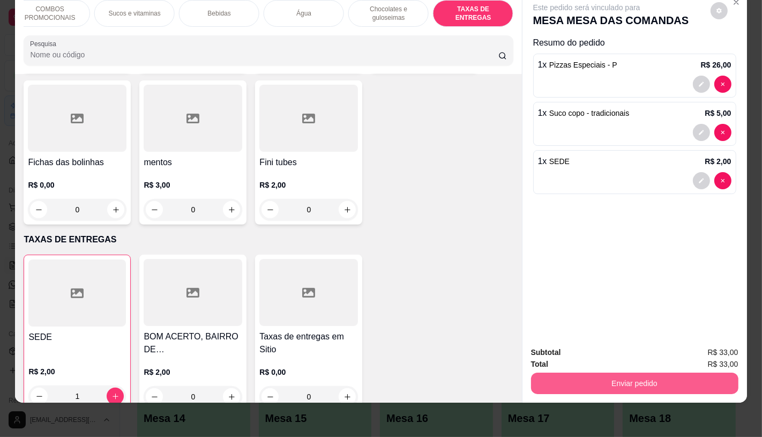
click at [662, 373] on button "Enviar pedido" at bounding box center [634, 382] width 207 height 21
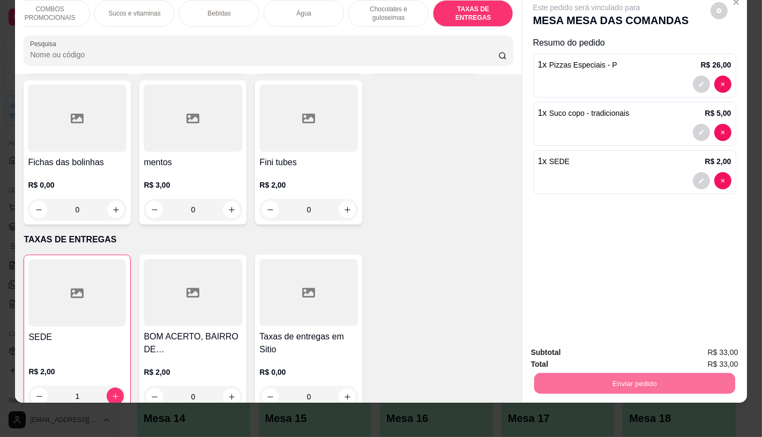
click at [739, 349] on button "Enviar pedido" at bounding box center [709, 348] width 59 height 20
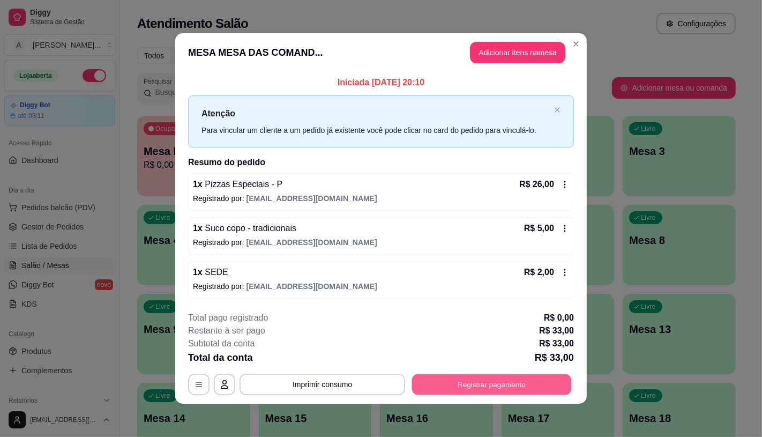
click at [504, 384] on button "Registrar pagamento" at bounding box center [492, 384] width 160 height 21
click at [314, 231] on div "Pix" at bounding box center [309, 227] width 76 height 63
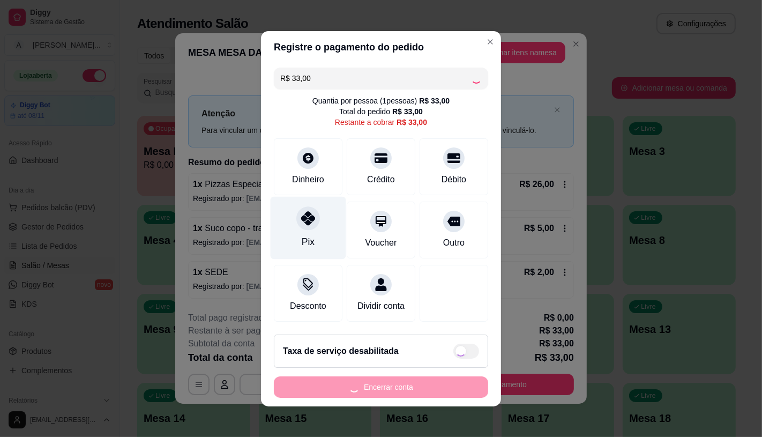
type input "R$ 0,00"
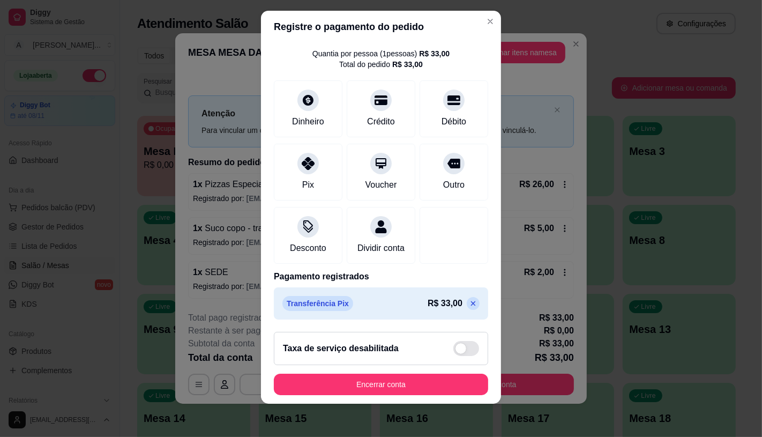
scroll to position [12, 0]
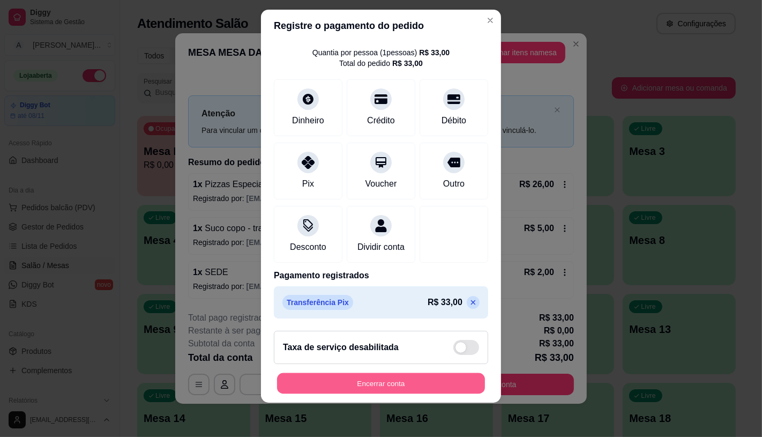
click at [407, 381] on button "Encerrar conta" at bounding box center [381, 383] width 208 height 21
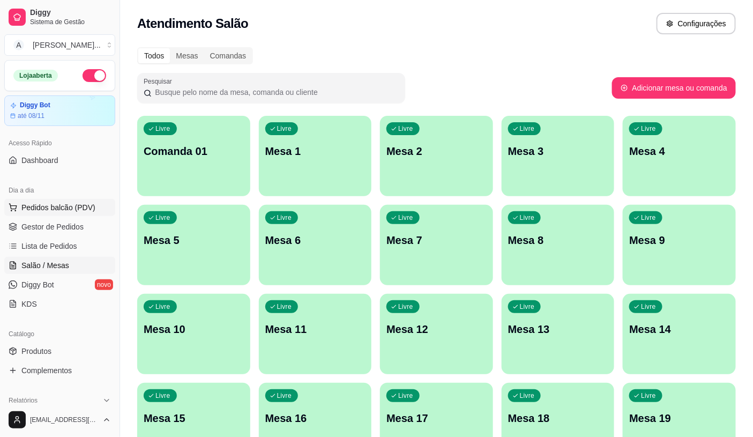
click at [88, 213] on button "Pedidos balcão (PDV)" at bounding box center [59, 207] width 111 height 17
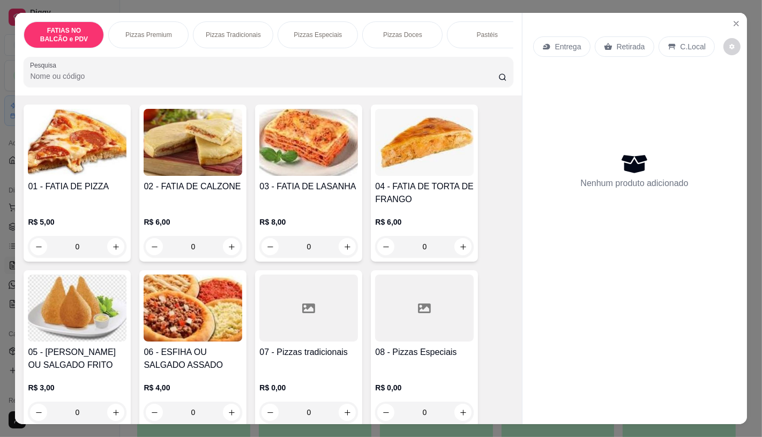
scroll to position [119, 0]
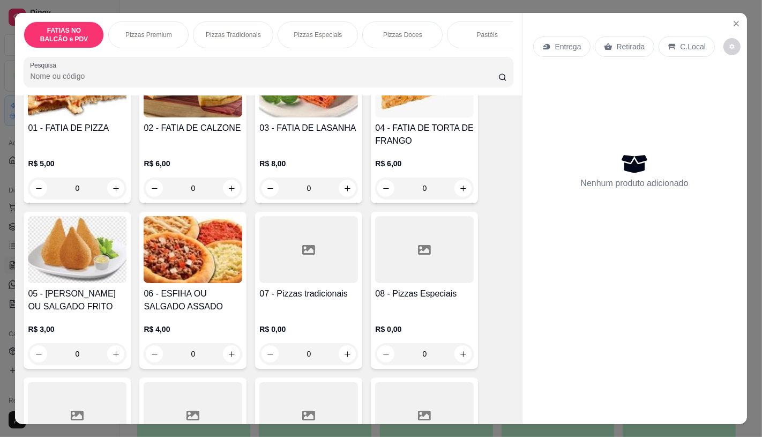
click at [95, 356] on div "0" at bounding box center [77, 353] width 99 height 21
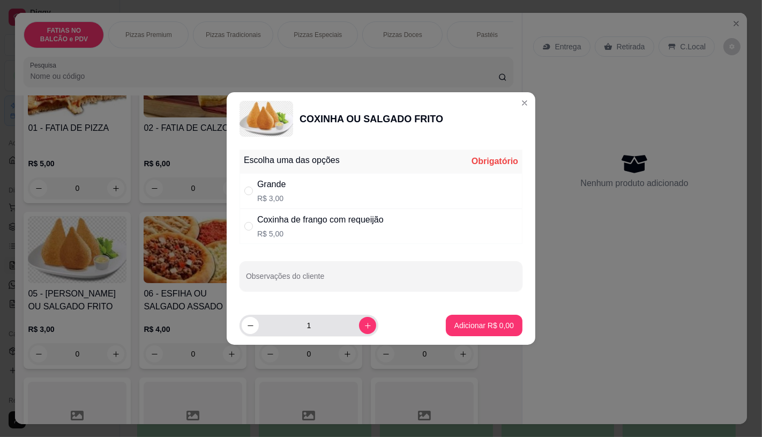
click at [346, 322] on input "1" at bounding box center [309, 324] width 100 height 21
click at [359, 326] on button "increase-product-quantity" at bounding box center [367, 325] width 17 height 17
type input "2"
click at [293, 198] on div "Grande R$ 3,00" at bounding box center [380, 190] width 283 height 35
radio input "true"
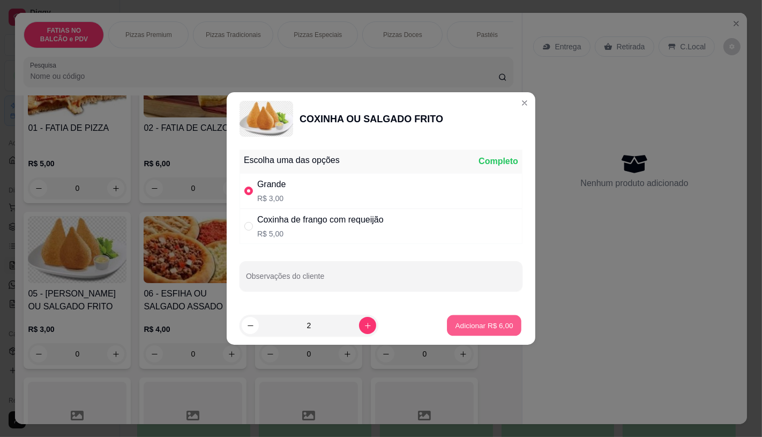
click at [468, 328] on p "Adicionar R$ 6,00" at bounding box center [484, 325] width 58 height 10
type input "2"
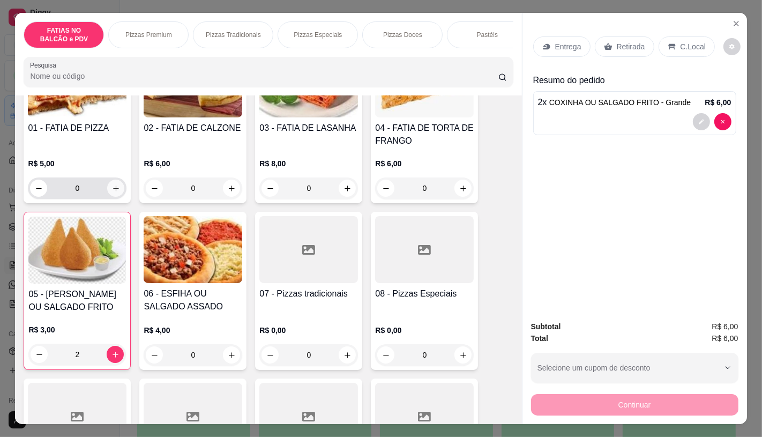
click at [118, 194] on button "increase-product-quantity" at bounding box center [115, 187] width 17 height 17
type input "1"
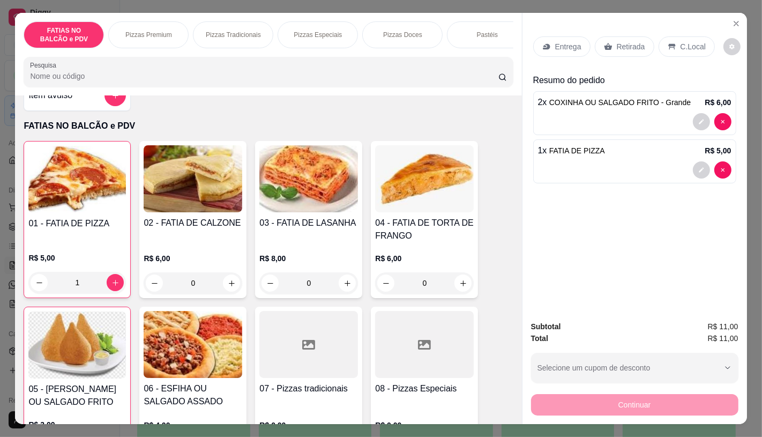
scroll to position [1, 0]
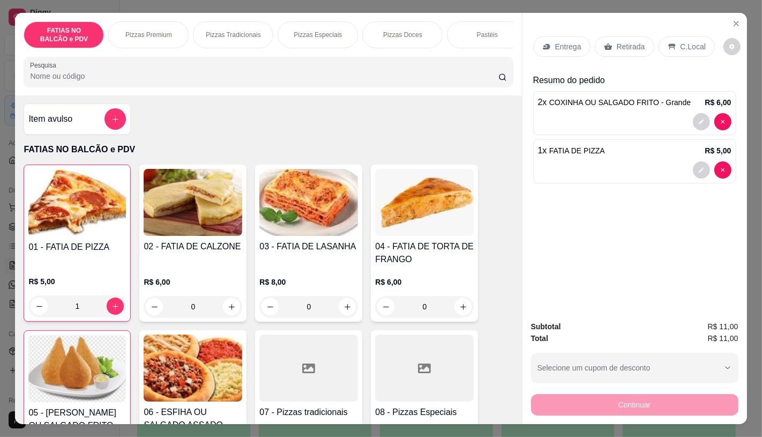
drag, startPoint x: 622, startPoint y: 33, endPoint x: 622, endPoint y: 63, distance: 29.5
click at [622, 36] on div "Retirada" at bounding box center [624, 46] width 59 height 20
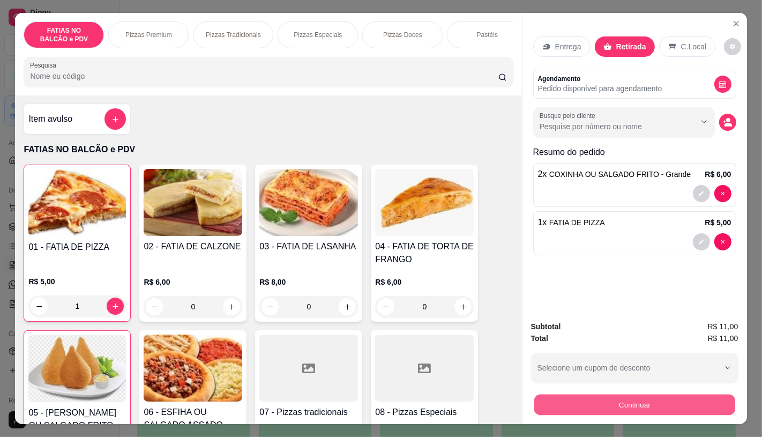
click at [635, 397] on button "Continuar" at bounding box center [634, 404] width 201 height 21
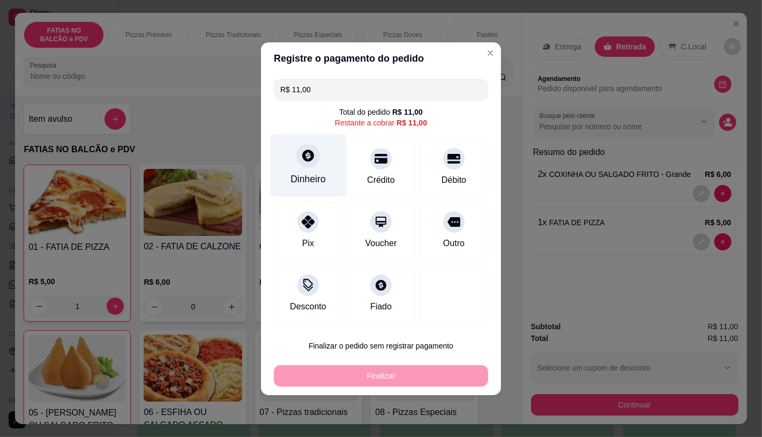
click at [304, 167] on div at bounding box center [308, 156] width 24 height 24
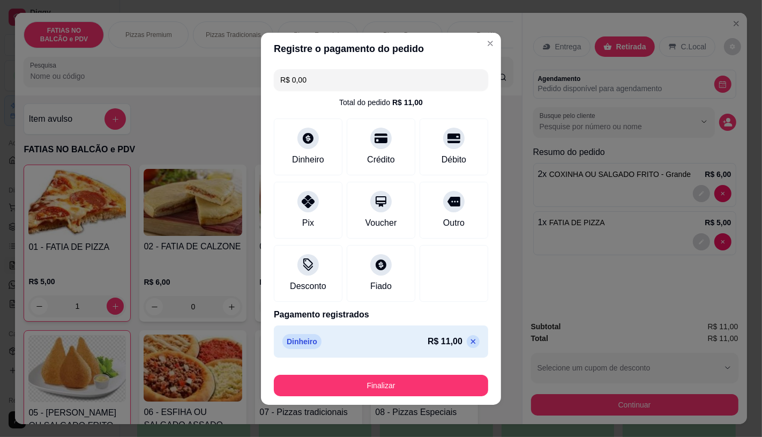
type input "R$ 0,00"
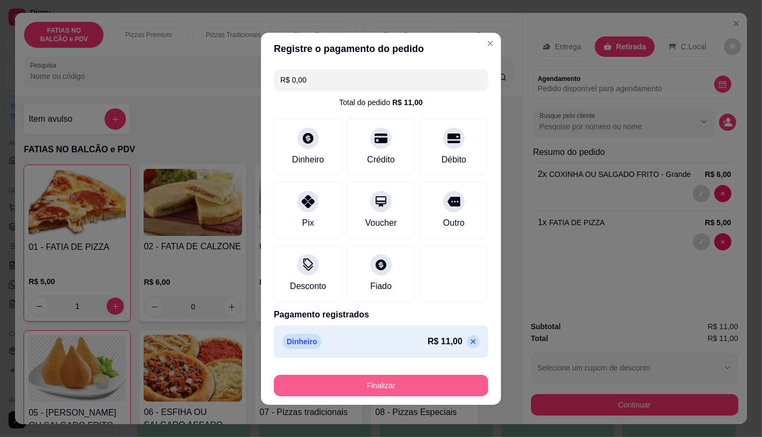
click at [354, 386] on button "Finalizar" at bounding box center [381, 384] width 214 height 21
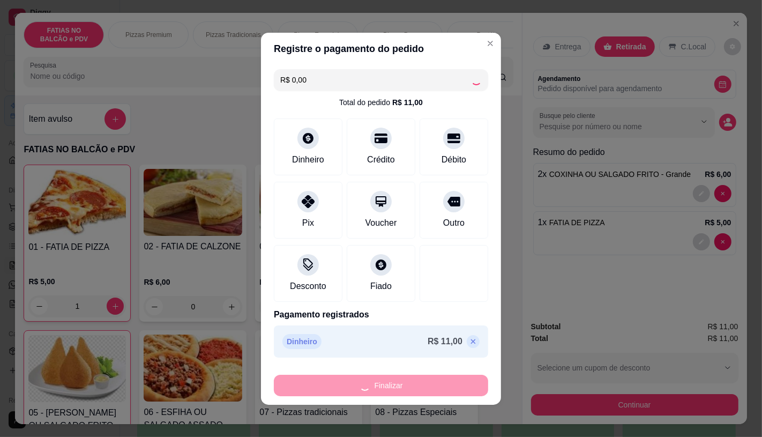
type input "0"
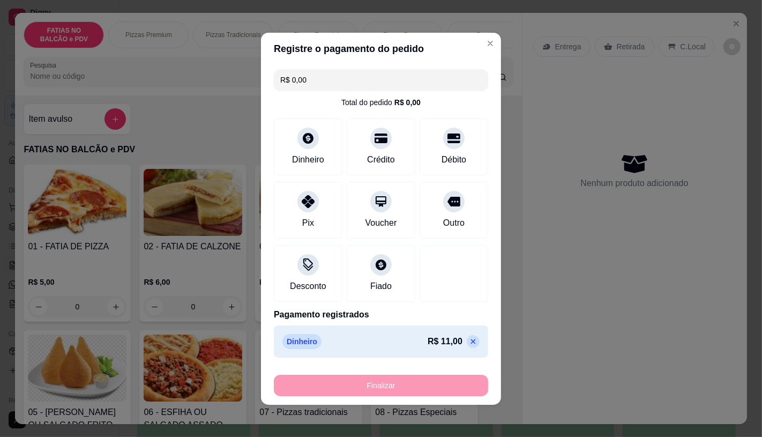
type input "-R$ 11,00"
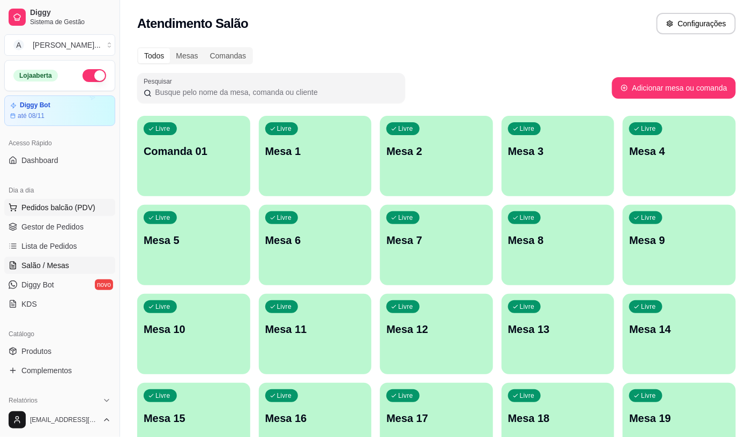
click at [80, 209] on span "Pedidos balcão (PDV)" at bounding box center [58, 207] width 74 height 11
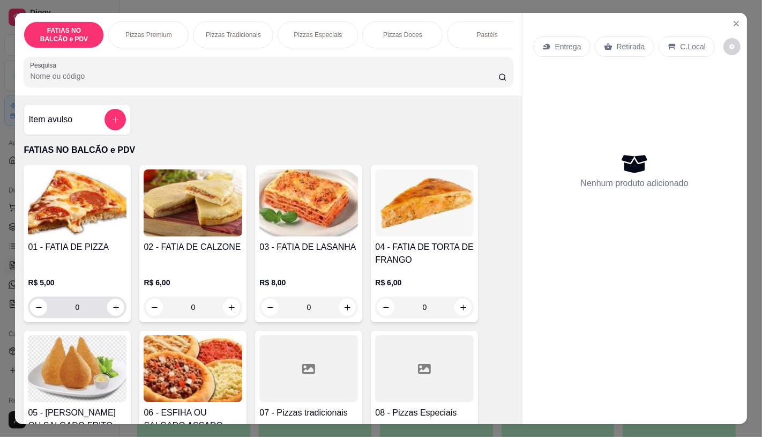
click at [70, 313] on input "0" at bounding box center [77, 306] width 60 height 21
click at [81, 313] on input "0" at bounding box center [77, 306] width 60 height 21
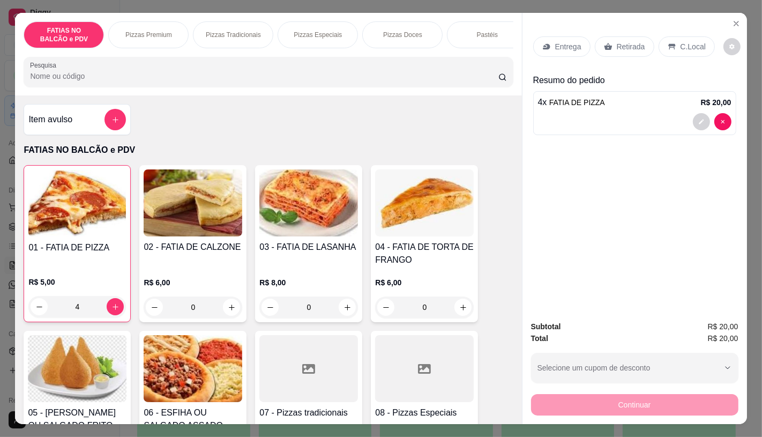
type input "4"
click at [620, 50] on div "Retirada" at bounding box center [624, 46] width 59 height 20
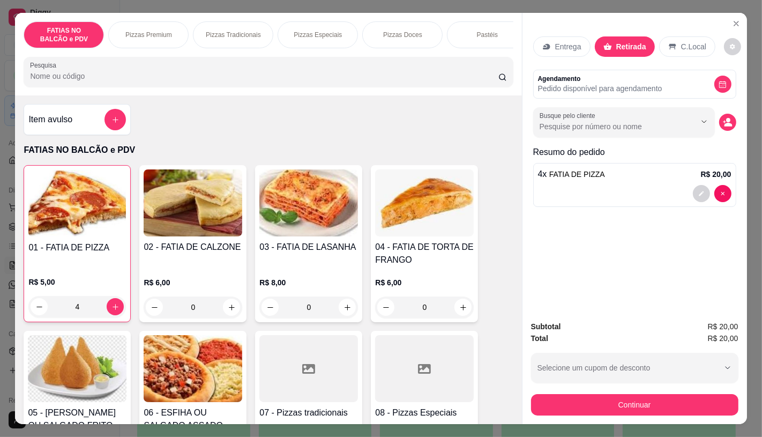
click at [582, 395] on button "Continuar" at bounding box center [634, 404] width 207 height 21
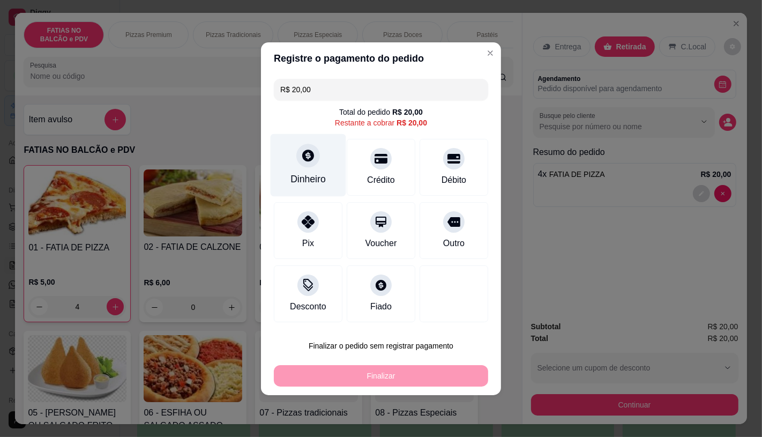
click at [307, 176] on div "Dinheiro" at bounding box center [307, 179] width 35 height 14
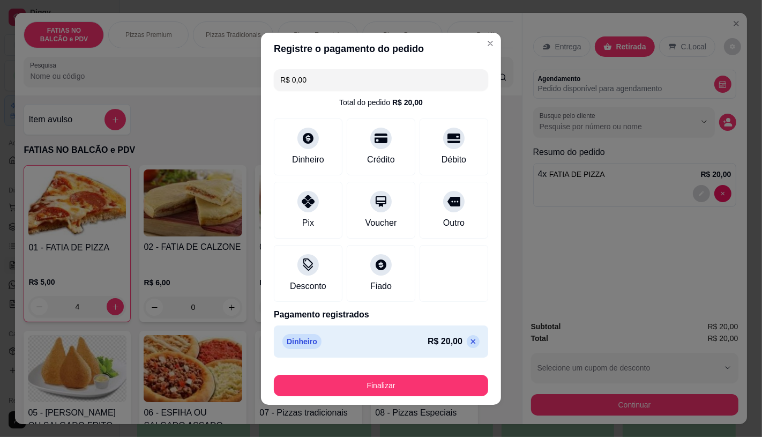
type input "R$ 0,00"
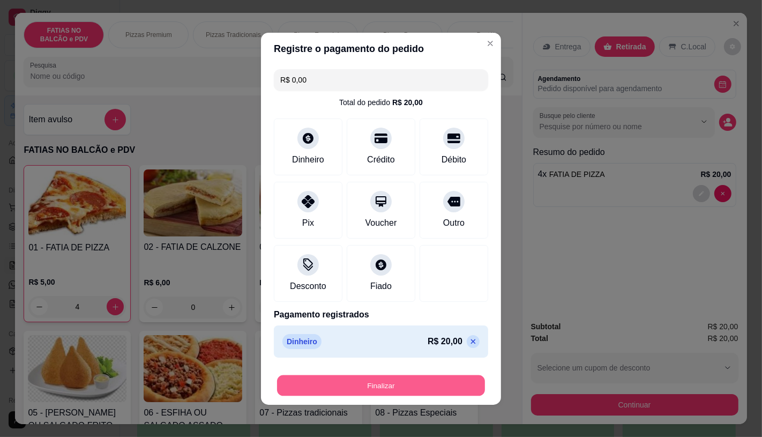
click at [418, 386] on button "Finalizar" at bounding box center [381, 384] width 208 height 21
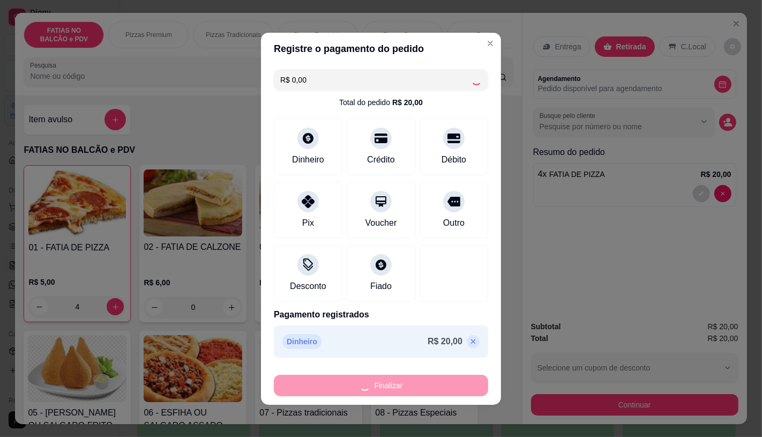
type input "0"
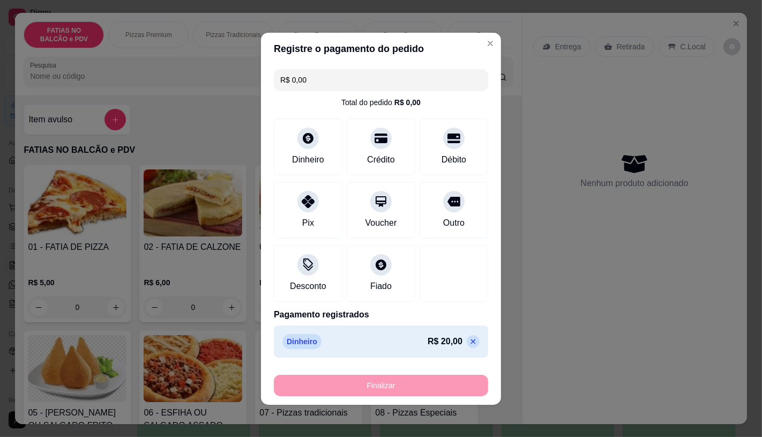
type input "-R$ 20,00"
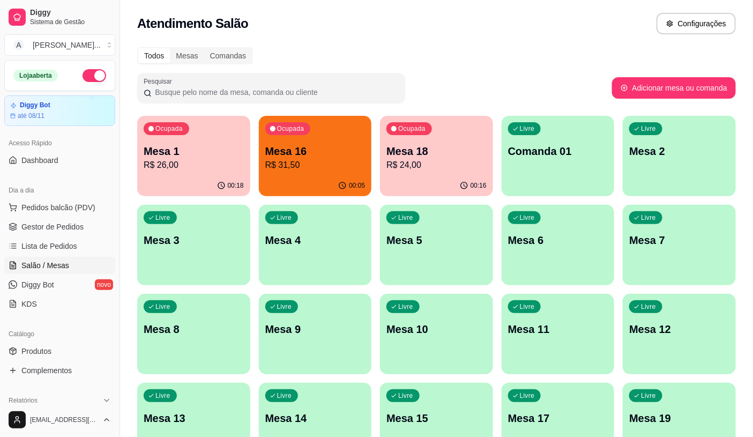
click at [420, 147] on p "Mesa 18" at bounding box center [436, 151] width 100 height 15
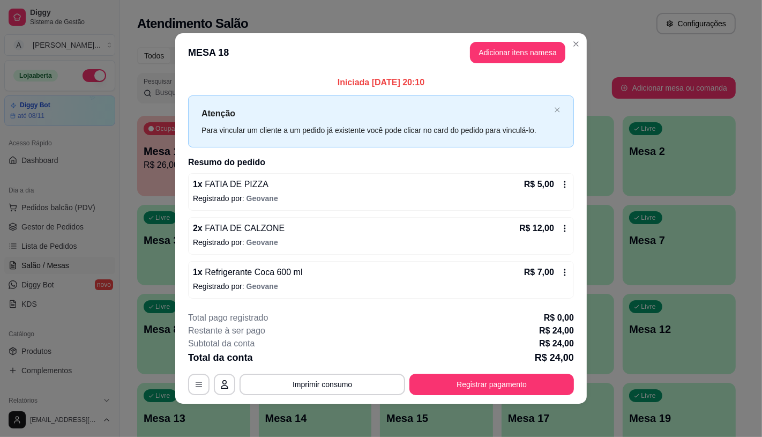
scroll to position [1, 0]
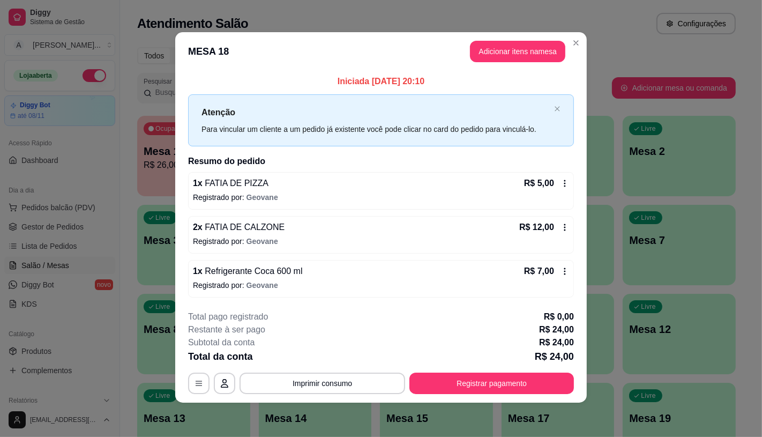
click at [509, 391] on button "Registrar pagamento" at bounding box center [491, 382] width 164 height 21
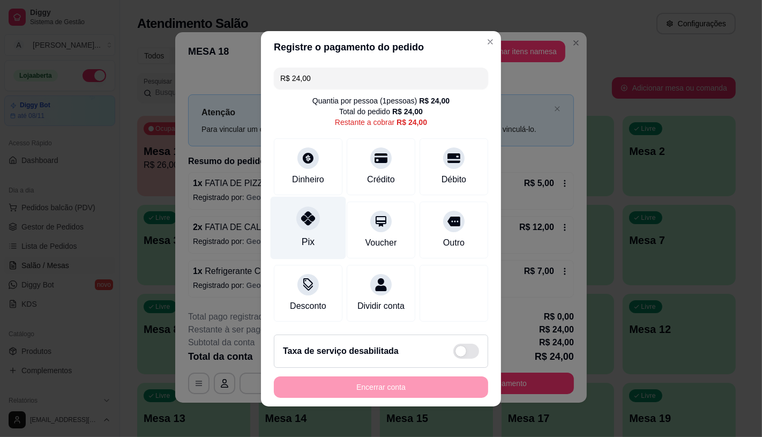
click at [290, 205] on div "Pix" at bounding box center [309, 227] width 76 height 63
type input "R$ 0,00"
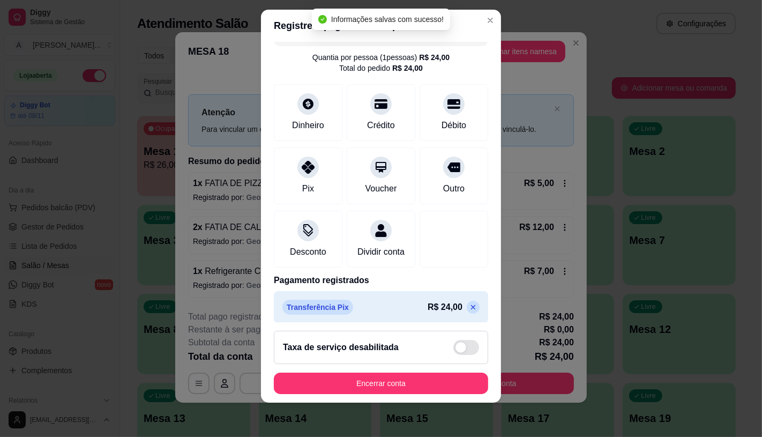
scroll to position [40, 0]
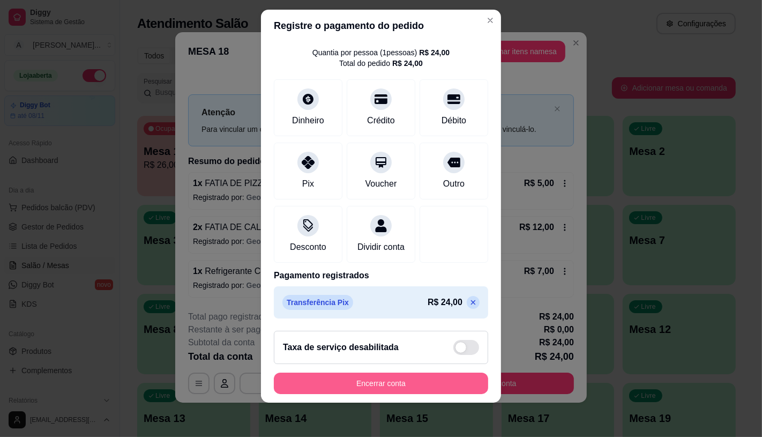
click at [366, 377] on button "Encerrar conta" at bounding box center [381, 382] width 214 height 21
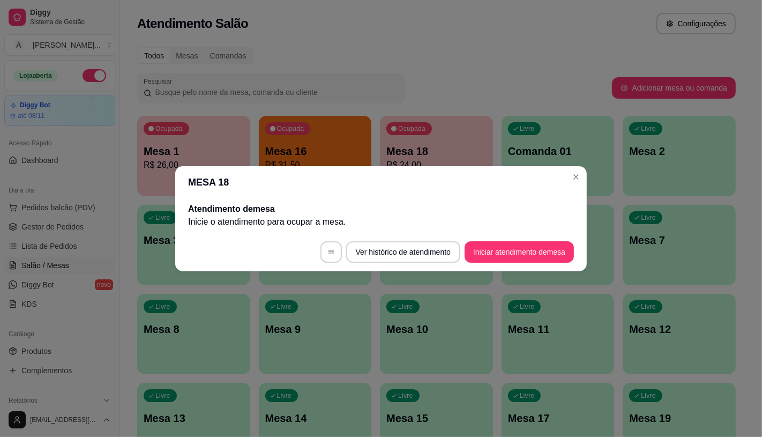
scroll to position [0, 0]
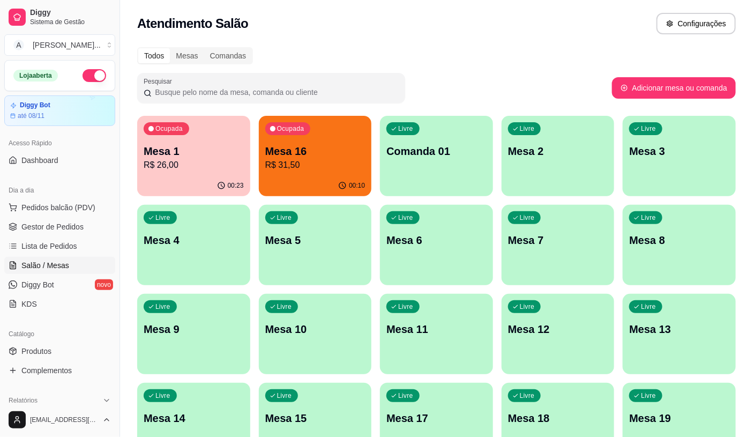
click at [207, 148] on p "Mesa 1" at bounding box center [194, 151] width 100 height 15
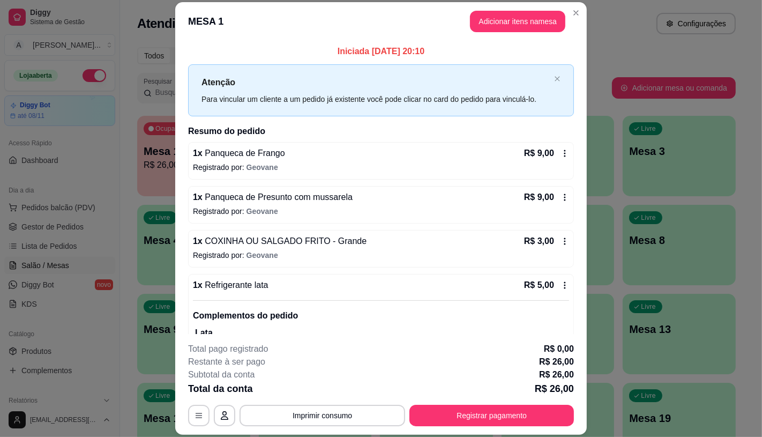
click at [536, 31] on button "Adicionar itens na mesa" at bounding box center [517, 21] width 95 height 21
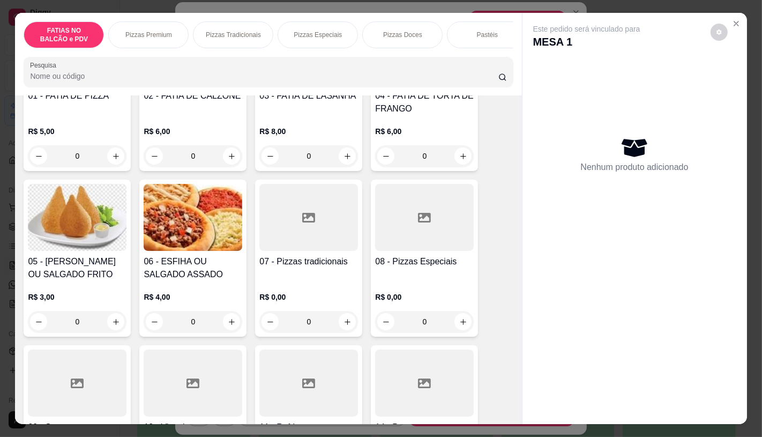
scroll to position [178, 0]
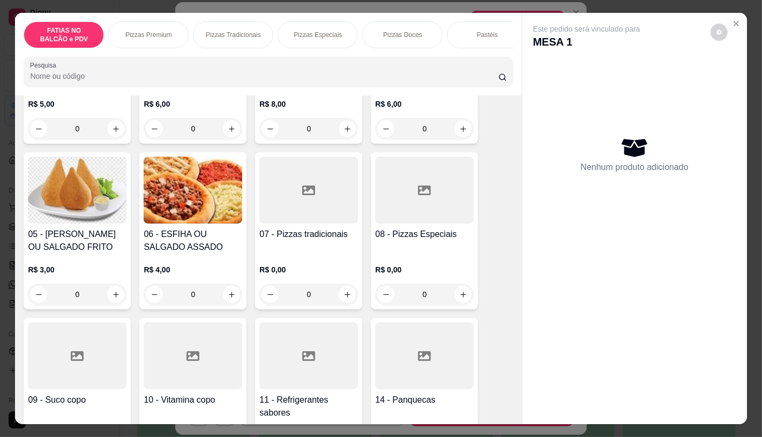
click at [279, 357] on div at bounding box center [308, 355] width 99 height 67
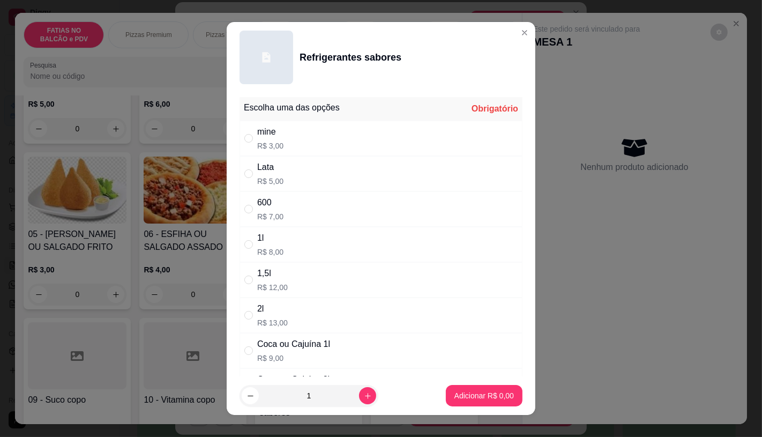
click at [269, 134] on div "mine" at bounding box center [270, 131] width 26 height 13
radio input "true"
click at [479, 395] on p "Adicionar R$ 3,00" at bounding box center [483, 395] width 59 height 11
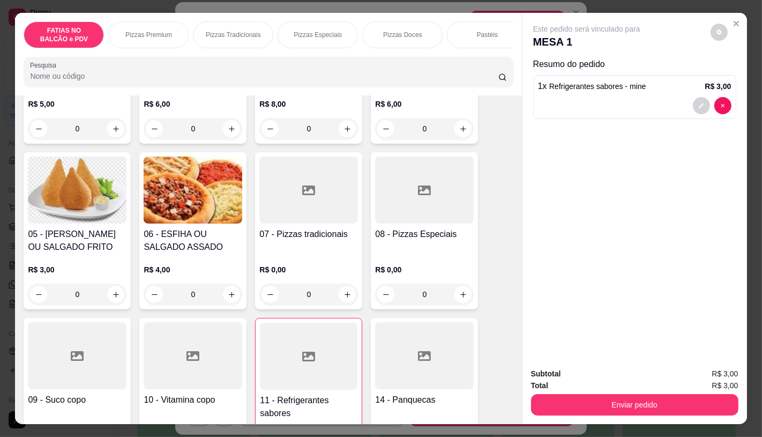
type input "1"
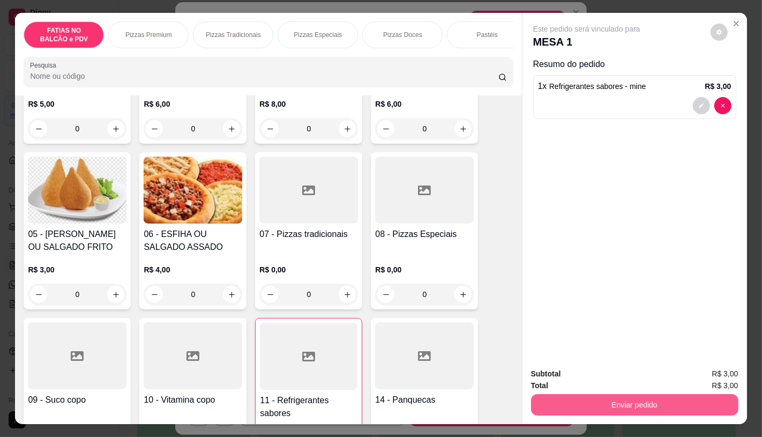
click at [636, 394] on button "Enviar pedido" at bounding box center [634, 404] width 207 height 21
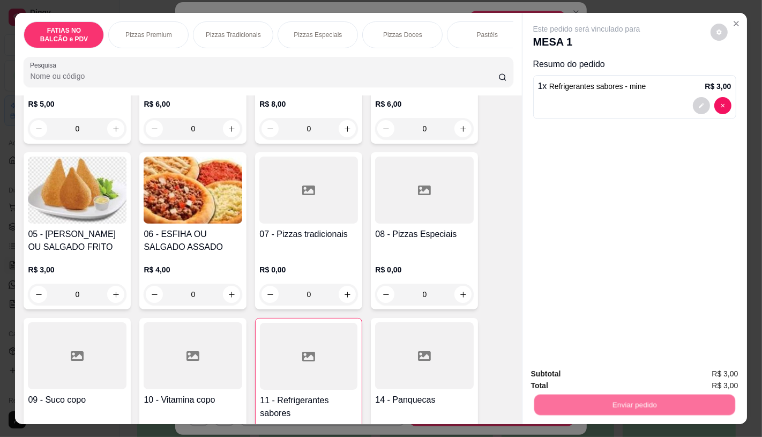
click at [714, 366] on button "Enviar pedido" at bounding box center [709, 374] width 59 height 20
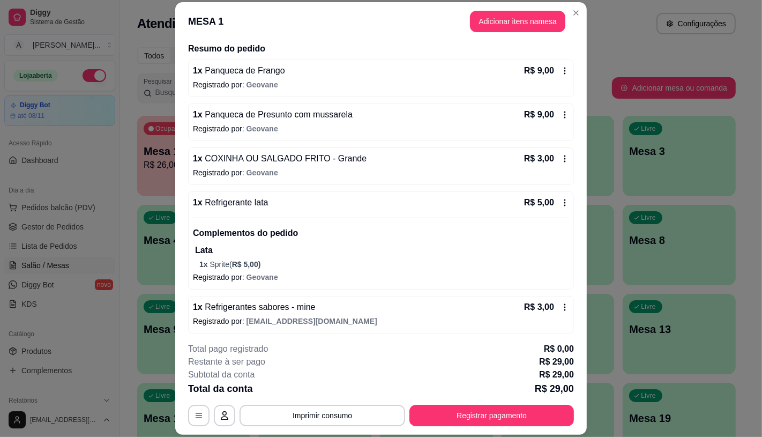
scroll to position [86, 0]
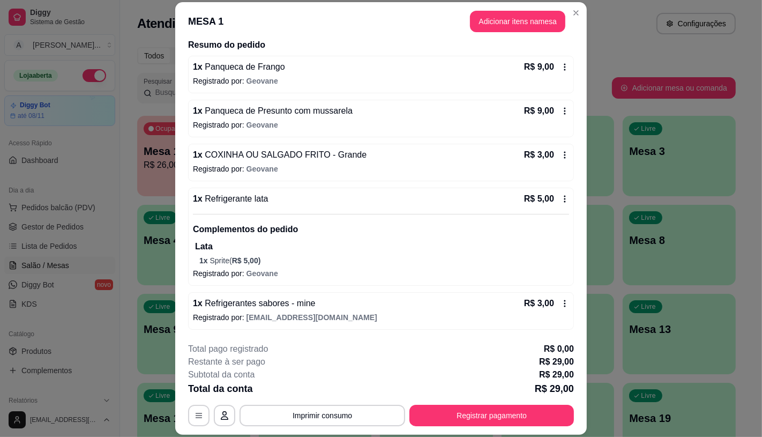
click at [471, 427] on footer "**********" at bounding box center [380, 384] width 411 height 101
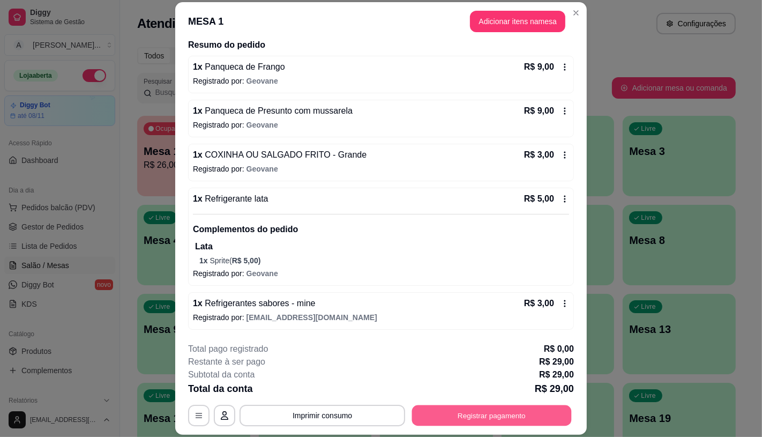
click at [483, 422] on button "Registrar pagamento" at bounding box center [492, 415] width 160 height 21
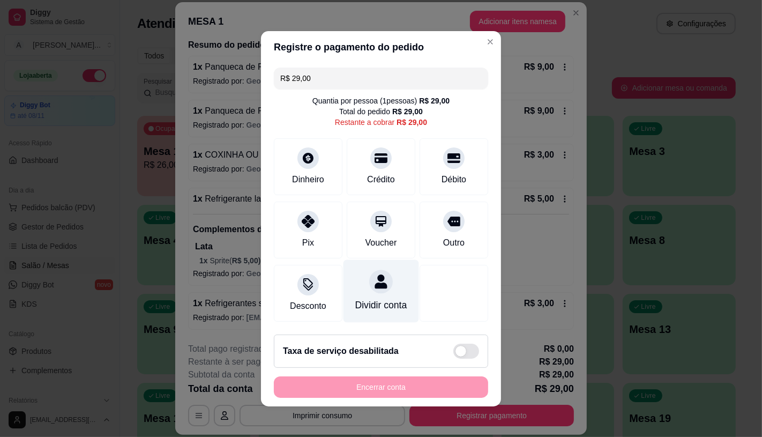
click at [376, 307] on div "Dividir conta" at bounding box center [381, 305] width 52 height 14
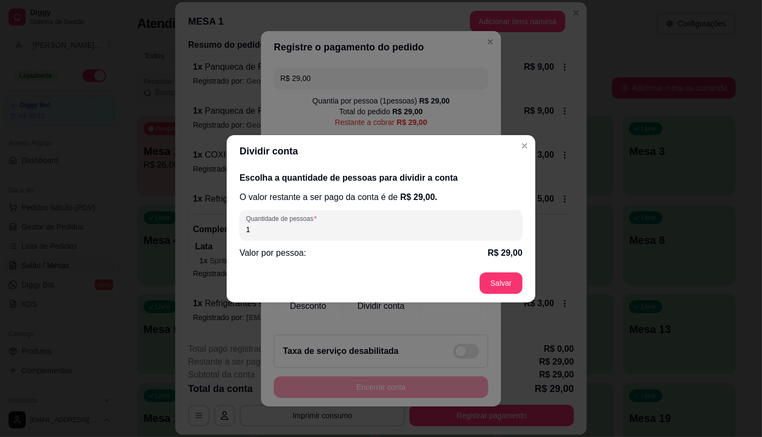
click at [298, 230] on input "1" at bounding box center [381, 229] width 270 height 11
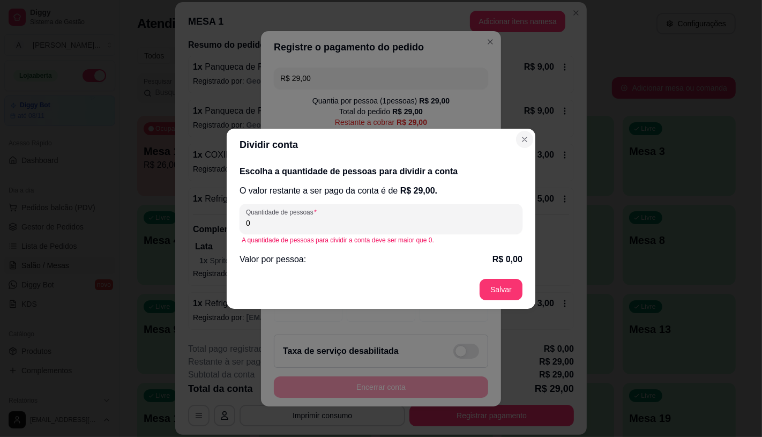
type input "0"
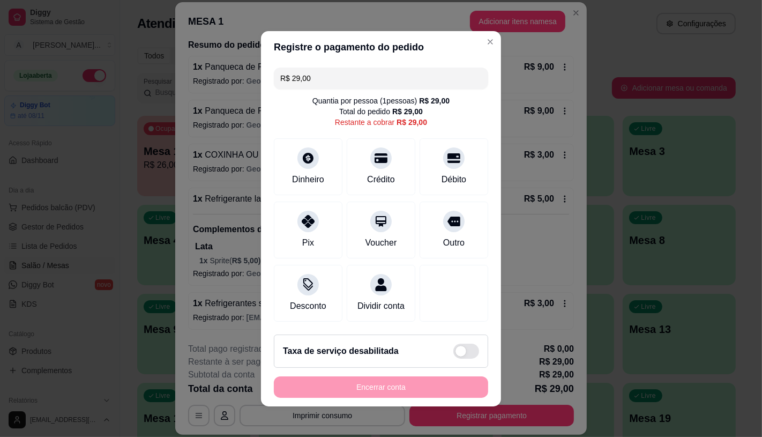
drag, startPoint x: 347, startPoint y: 67, endPoint x: 204, endPoint y: 67, distance: 142.5
click at [206, 67] on div "Registre o pagamento do pedido R$ 29,00 Quantia por pessoa ( 1 pessoas) R$ 29,0…" at bounding box center [381, 218] width 762 height 437
click at [363, 185] on div "Crédito" at bounding box center [381, 164] width 76 height 63
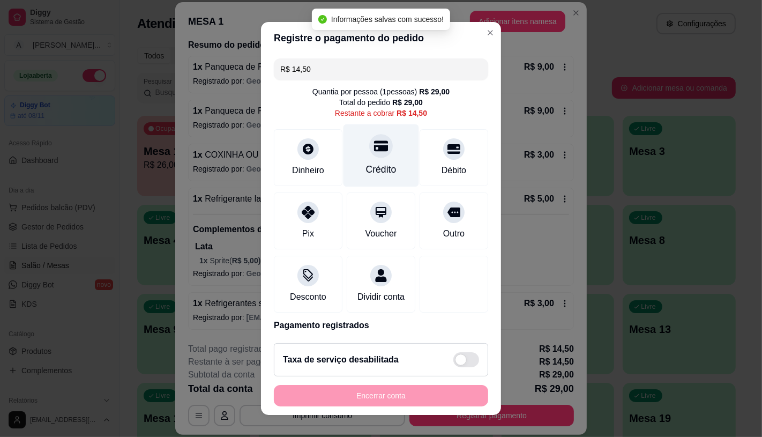
click at [356, 177] on div "Crédito" at bounding box center [381, 155] width 76 height 63
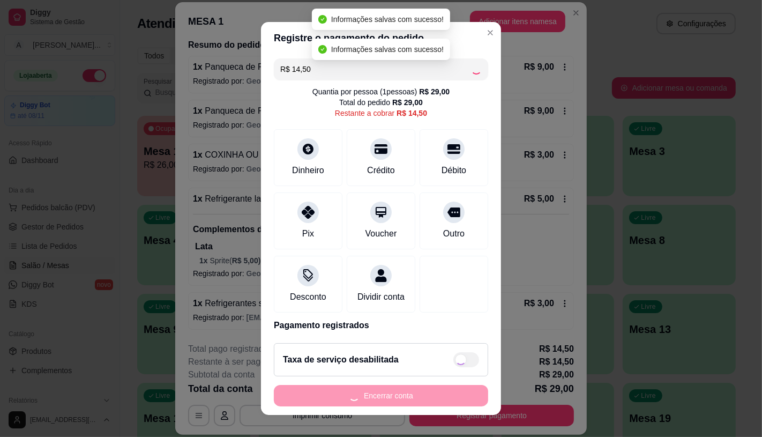
type input "R$ 0,00"
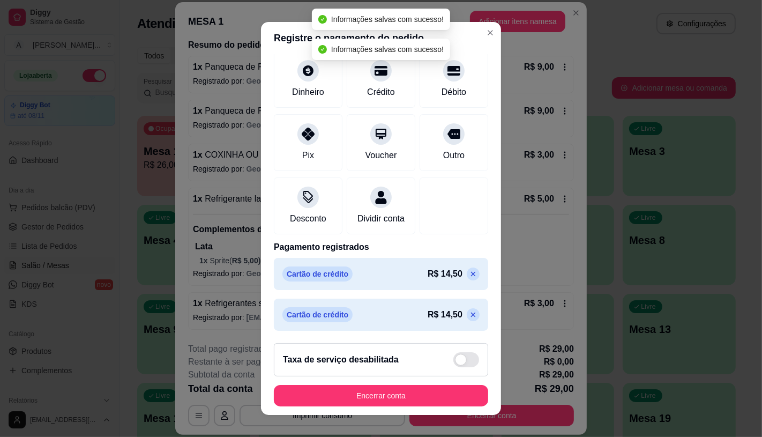
scroll to position [81, 0]
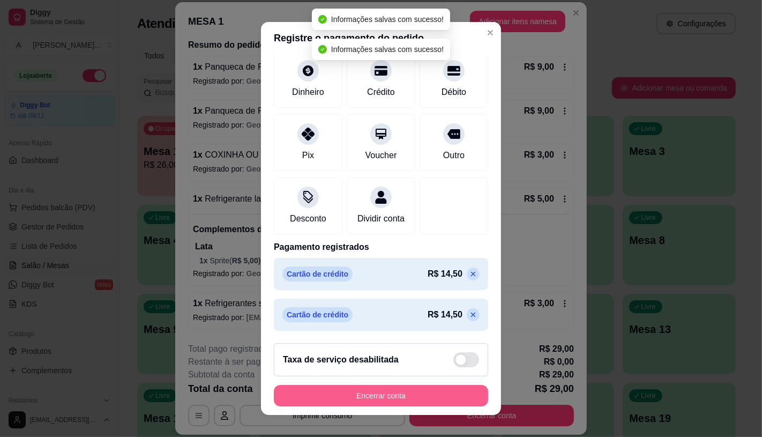
click at [384, 393] on button "Encerrar conta" at bounding box center [381, 395] width 214 height 21
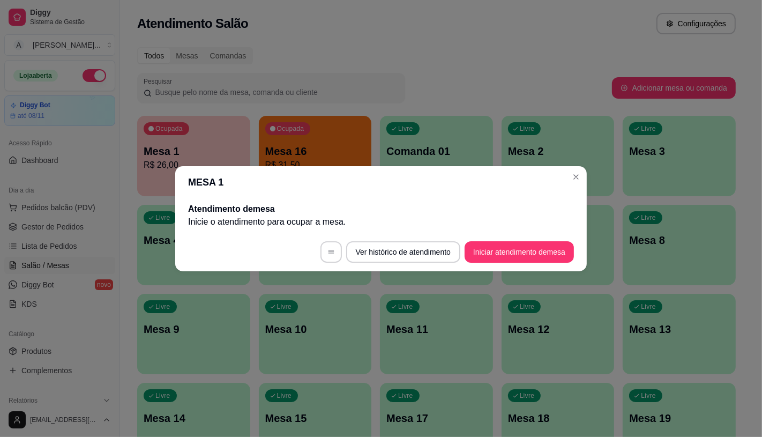
scroll to position [0, 0]
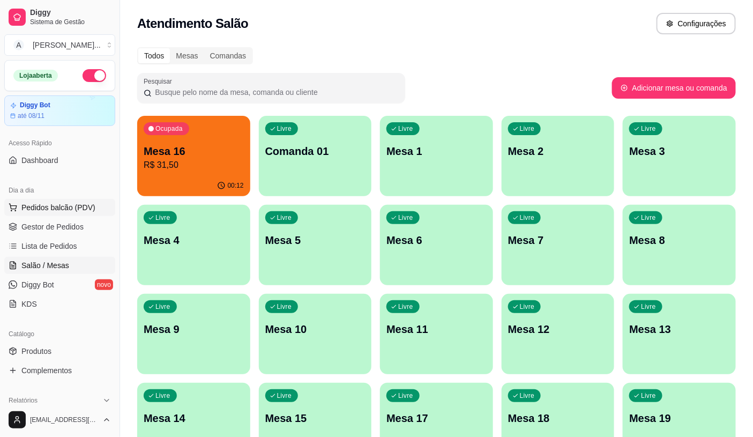
click at [74, 207] on span "Pedidos balcão (PDV)" at bounding box center [58, 207] width 74 height 11
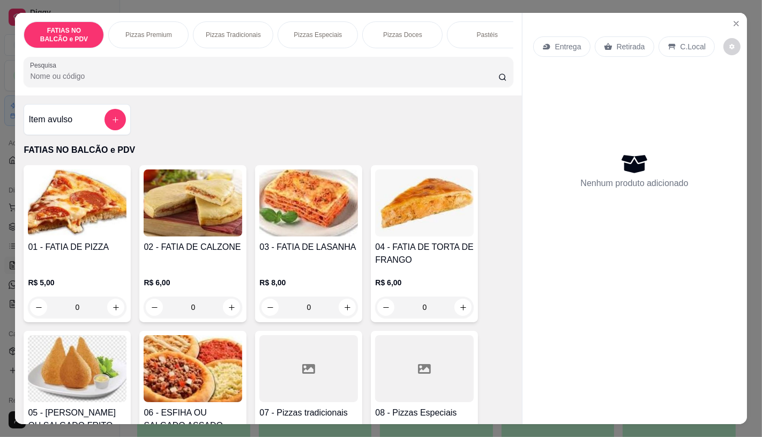
click at [232, 32] on p "Pizzas Tradicionais" at bounding box center [233, 35] width 55 height 9
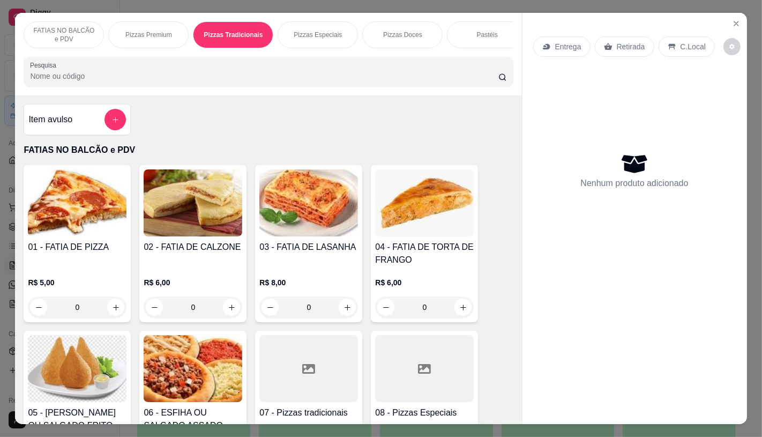
scroll to position [25, 0]
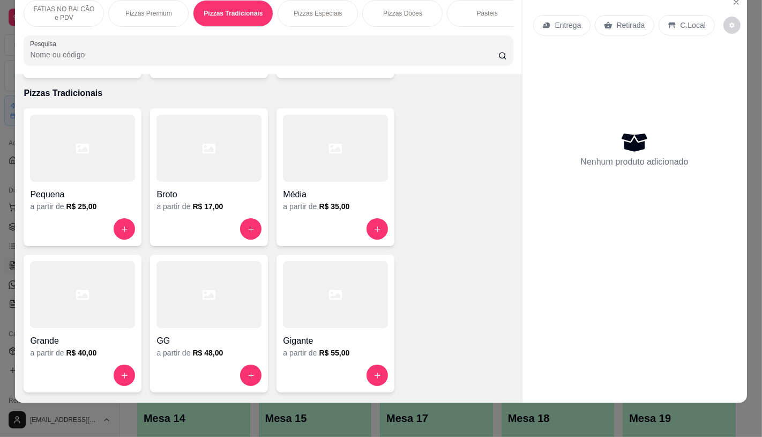
click at [314, 14] on div "Pizzas Especiais" at bounding box center [317, 13] width 80 height 27
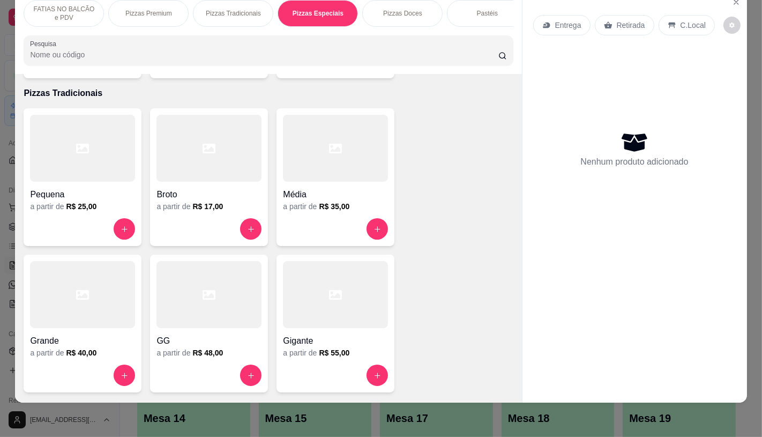
scroll to position [1499, 0]
click at [140, 150] on div "Pequena a partir de R$ 26,00 Broto a partir de R$ 18,00 Média a partir de R$ 37…" at bounding box center [268, 251] width 489 height 284
click at [169, 148] on div at bounding box center [208, 148] width 105 height 67
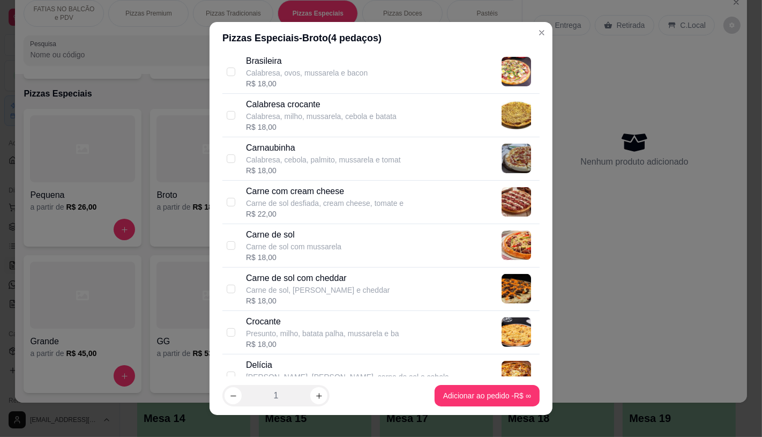
scroll to position [357, 0]
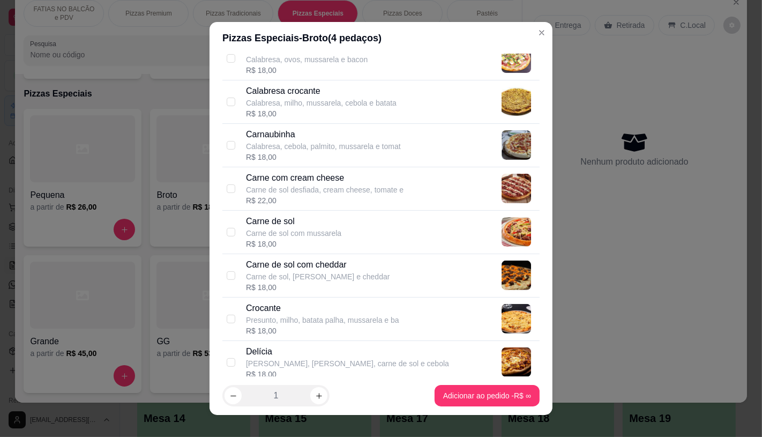
click at [276, 306] on p "Crocante" at bounding box center [322, 308] width 153 height 13
checkbox input "true"
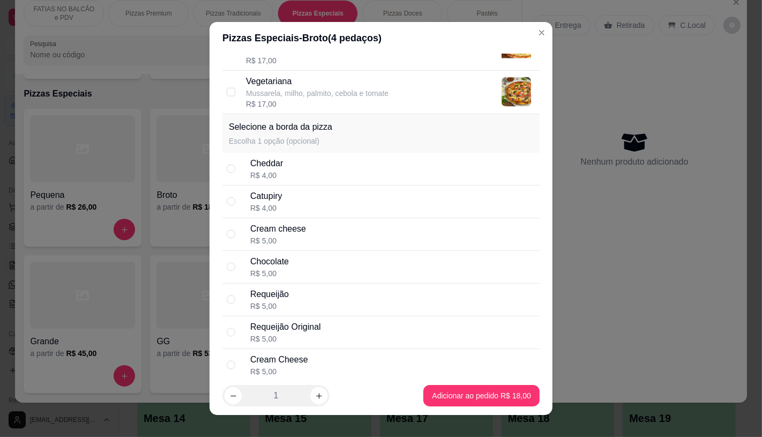
scroll to position [1541, 0]
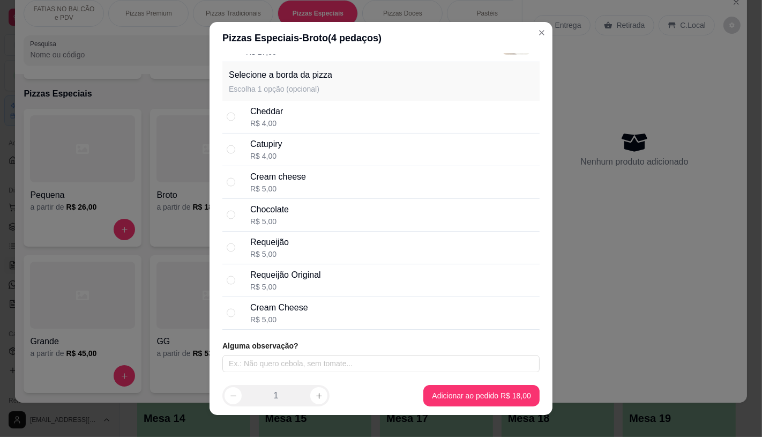
click at [277, 223] on div "R$ 5,00" at bounding box center [269, 221] width 39 height 11
click at [265, 244] on div "Requeijão" at bounding box center [269, 242] width 39 height 13
radio input "false"
radio input "true"
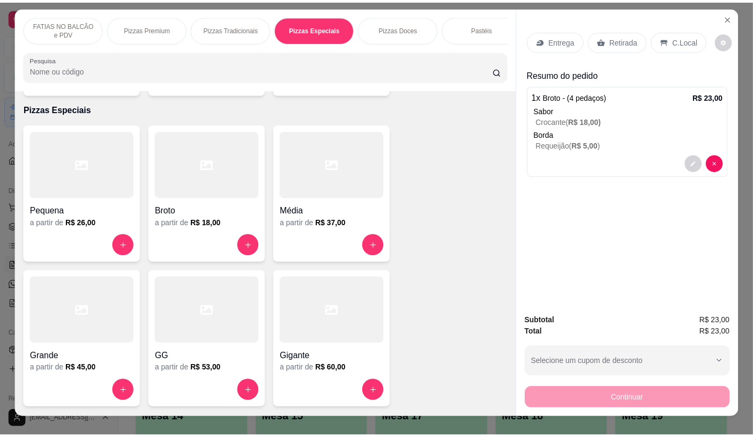
scroll to position [0, 0]
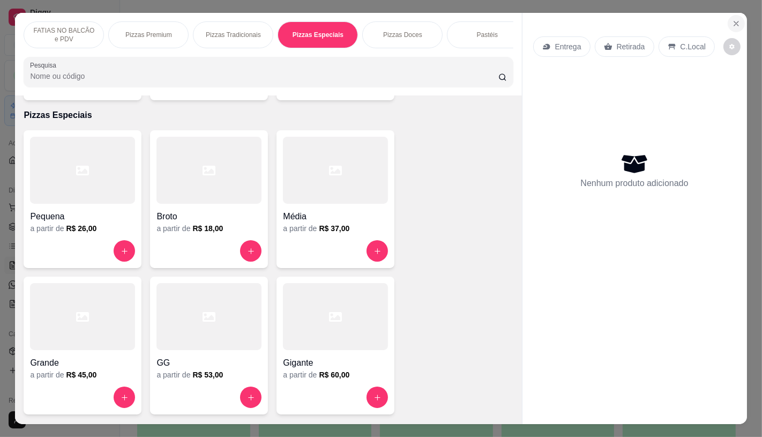
click at [732, 22] on icon "Close" at bounding box center [736, 23] width 9 height 9
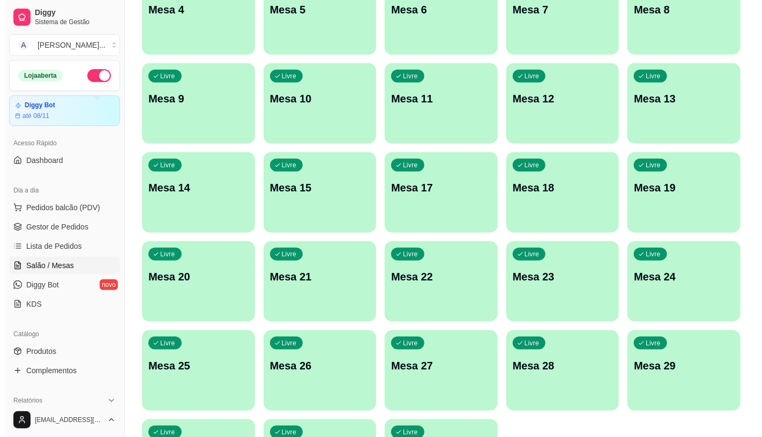
scroll to position [336, 0]
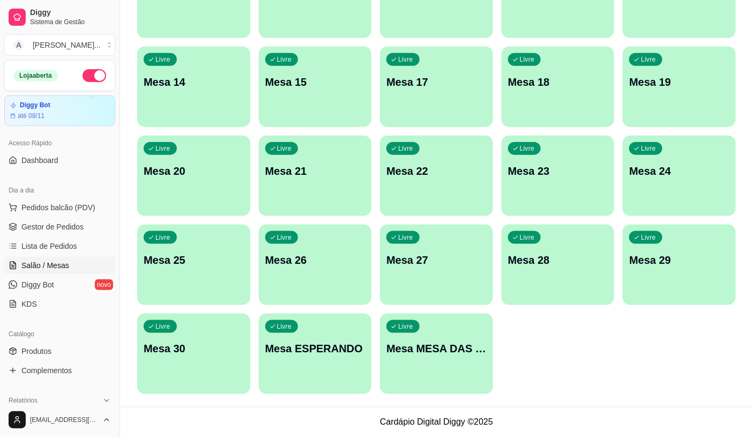
click at [386, 321] on div "Livre Mesa MESA DAS COMANDAS" at bounding box center [436, 346] width 113 height 67
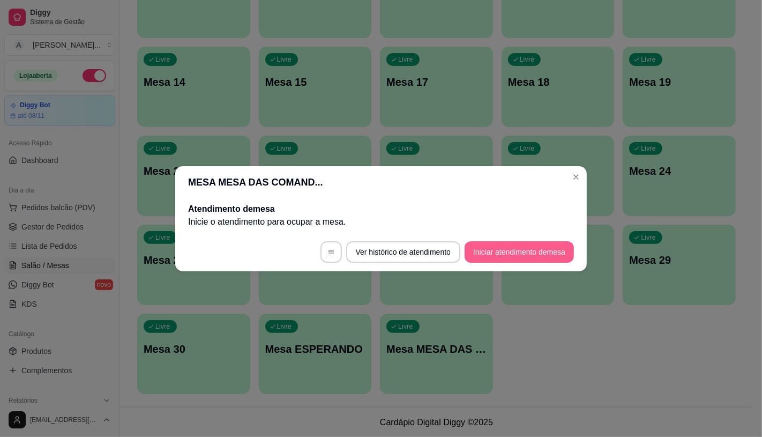
click at [536, 252] on button "Iniciar atendimento de mesa" at bounding box center [518, 251] width 109 height 21
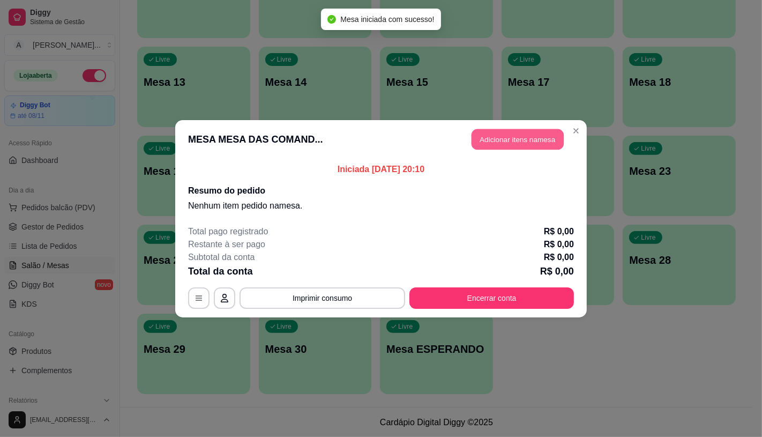
click at [506, 145] on button "Adicionar itens na mesa" at bounding box center [517, 139] width 92 height 21
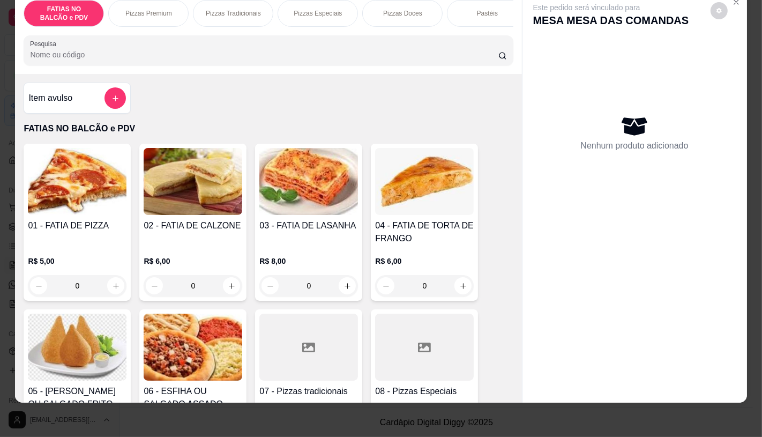
scroll to position [0, 427]
click at [236, 9] on p "Calzones" at bounding box center [228, 13] width 27 height 9
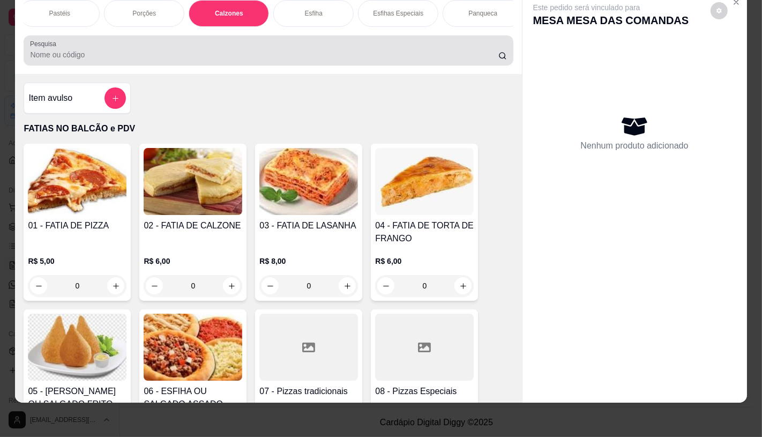
scroll to position [2806, 0]
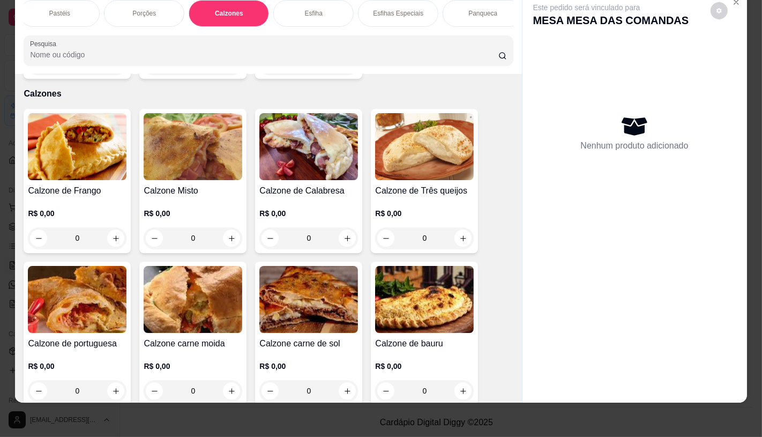
click at [100, 151] on img at bounding box center [77, 146] width 99 height 67
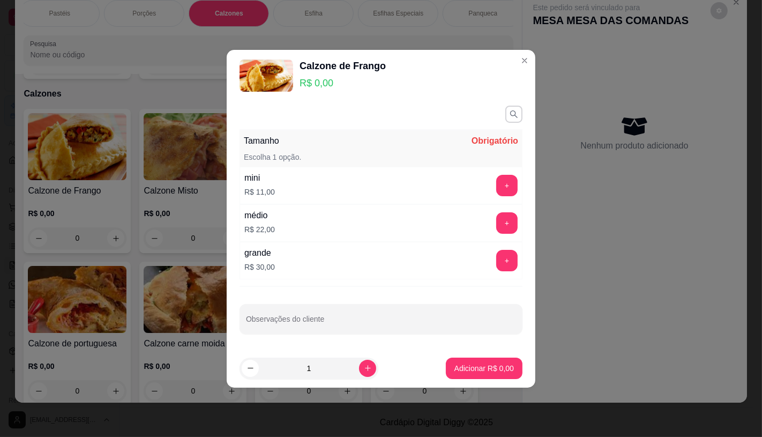
click at [496, 187] on button "+" at bounding box center [506, 185] width 21 height 21
click at [361, 362] on button "increase-product-quantity" at bounding box center [367, 367] width 17 height 17
type input "2"
click at [452, 364] on p "Adicionar R$ 22,00" at bounding box center [482, 368] width 64 height 11
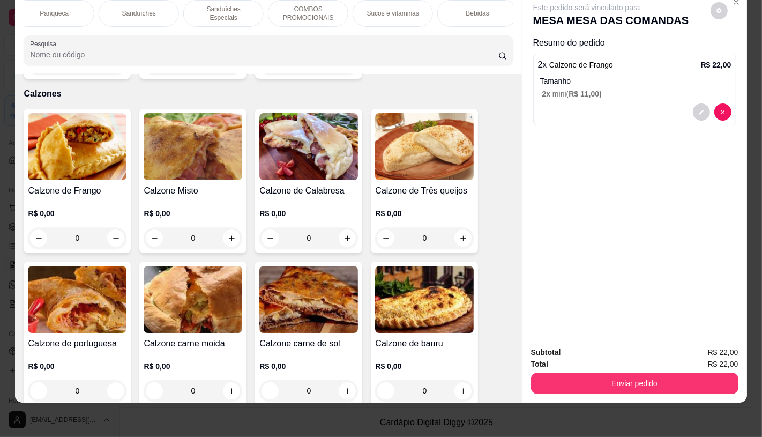
scroll to position [0, 1114]
click at [488, 13] on div "TAXAS DE ENTREGAS" at bounding box center [473, 13] width 80 height 27
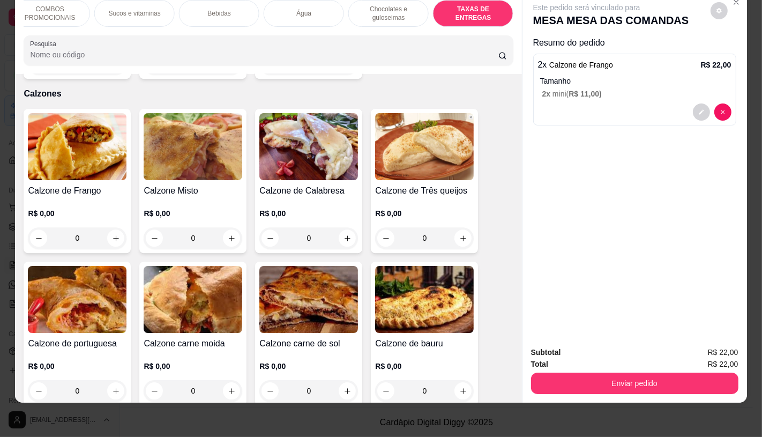
scroll to position [7164, 0]
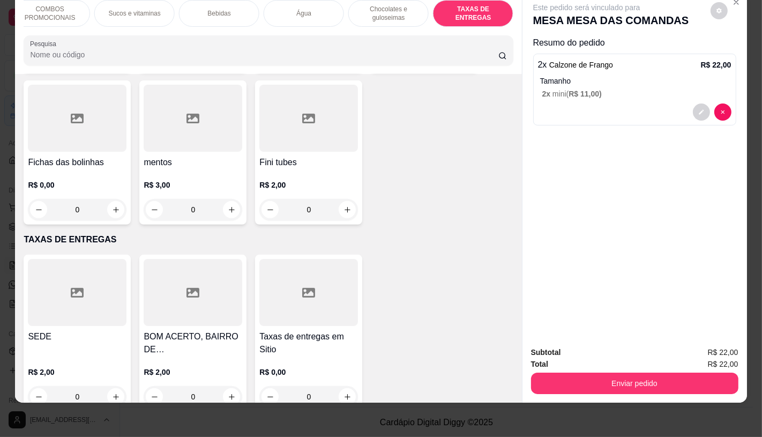
click at [52, 296] on div at bounding box center [77, 292] width 99 height 67
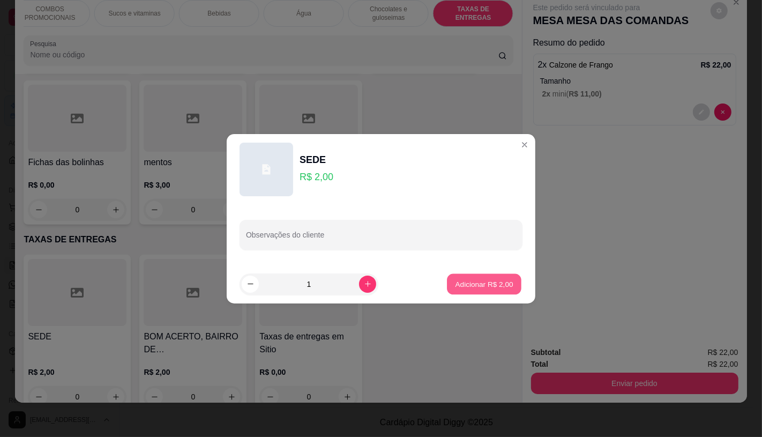
click at [474, 276] on button "Adicionar R$ 2,00" at bounding box center [484, 283] width 74 height 21
type input "1"
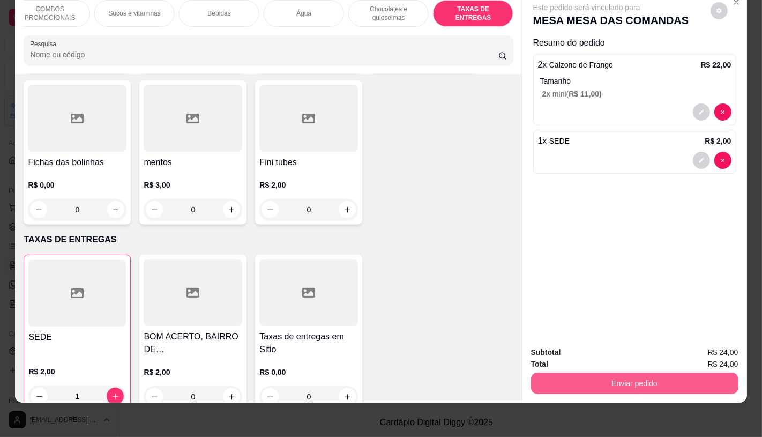
click at [614, 379] on button "Enviar pedido" at bounding box center [634, 382] width 207 height 21
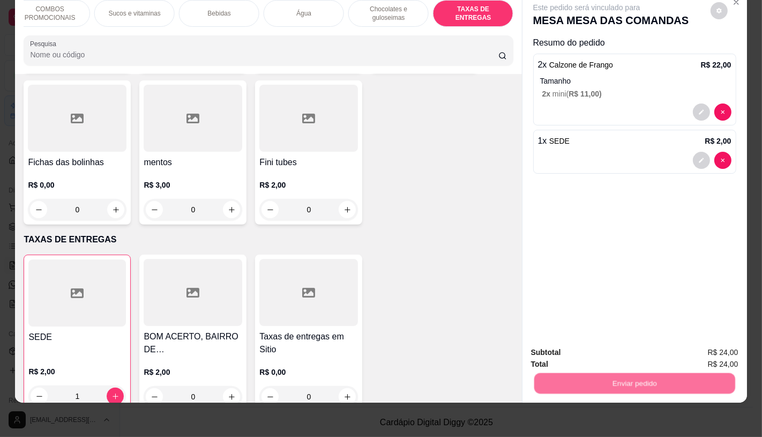
click at [711, 339] on button "Enviar pedido" at bounding box center [710, 349] width 61 height 20
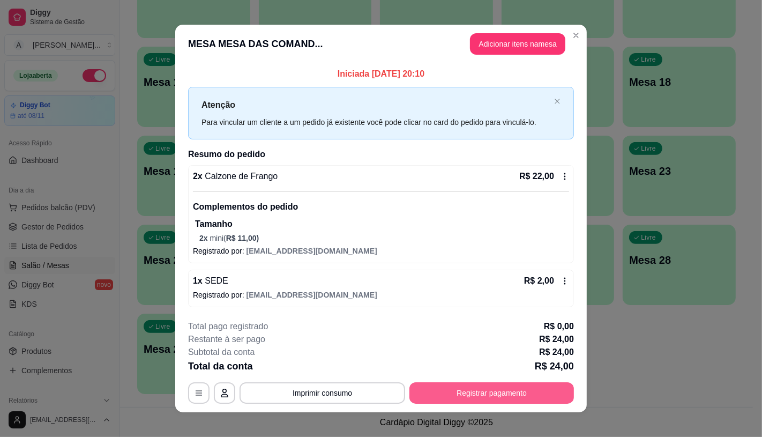
click at [470, 402] on button "Registrar pagamento" at bounding box center [491, 392] width 164 height 21
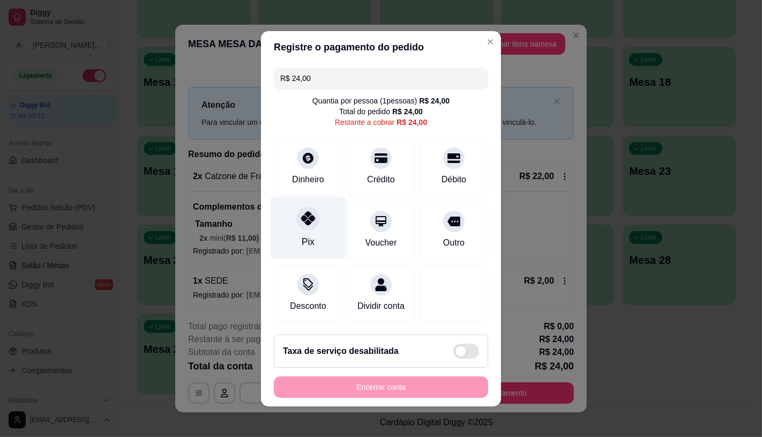
click at [311, 225] on div "Pix" at bounding box center [309, 227] width 76 height 63
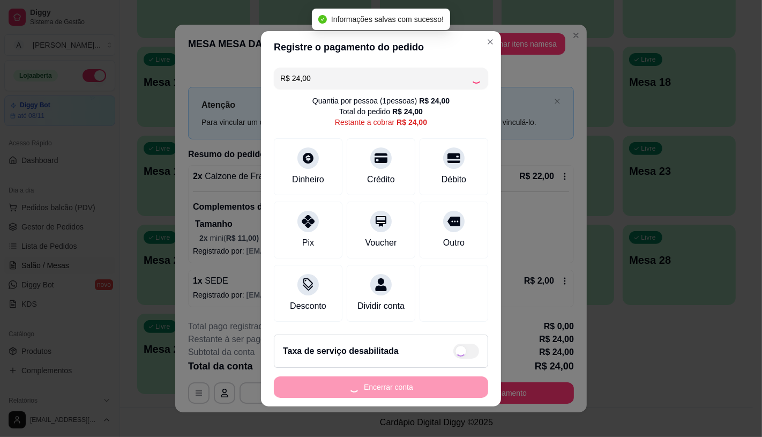
type input "R$ 0,00"
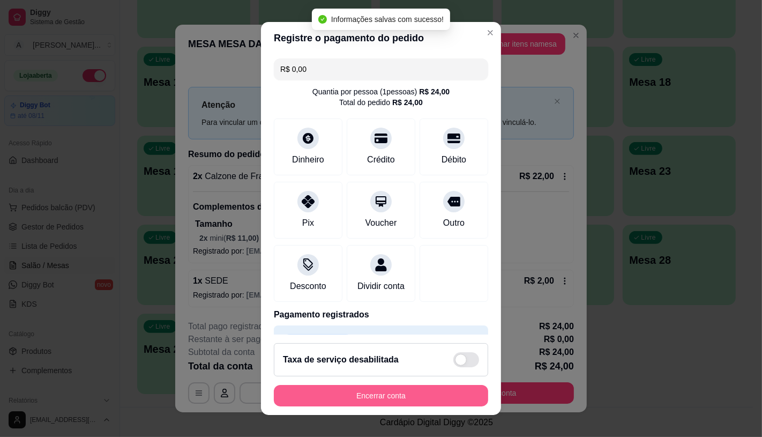
click at [335, 393] on button "Encerrar conta" at bounding box center [381, 395] width 214 height 21
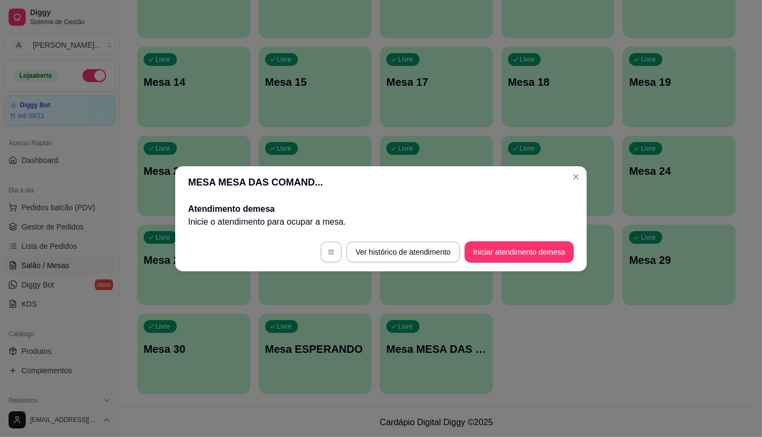
click at [501, 262] on footer "Ver histórico de atendimento Iniciar atendimento de mesa" at bounding box center [380, 251] width 411 height 39
click at [501, 258] on footer "Ver histórico de atendimento Iniciar atendimento de mesa" at bounding box center [380, 251] width 411 height 39
click at [501, 258] on button "Iniciar atendimento de mesa" at bounding box center [518, 251] width 109 height 21
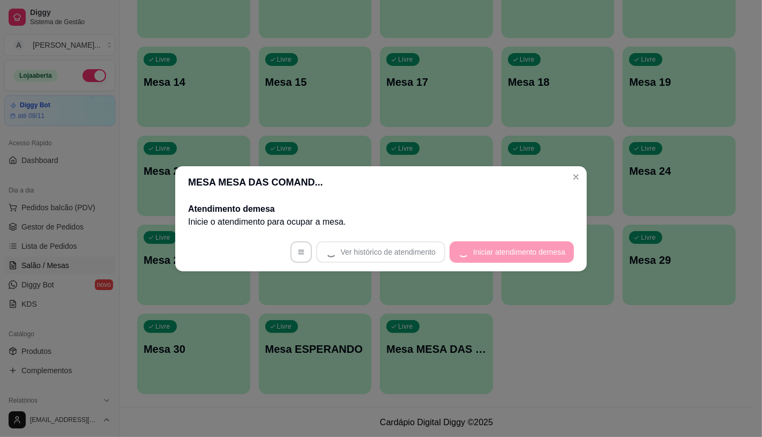
click at [501, 258] on footer "Ver histórico de atendimento Iniciar atendimento de mesa" at bounding box center [380, 251] width 411 height 39
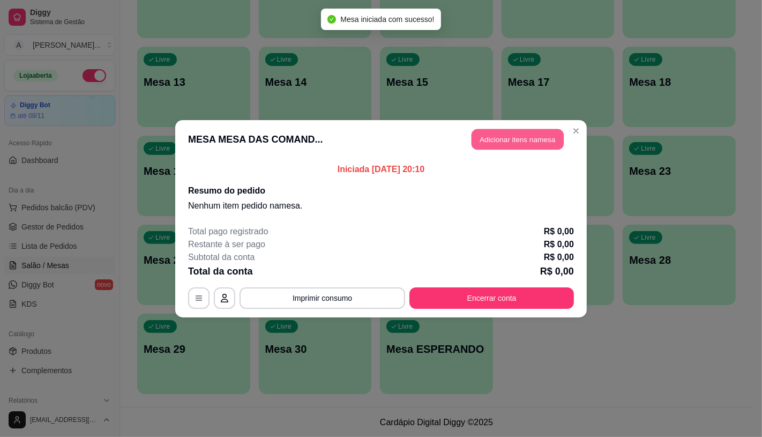
click at [513, 137] on button "Adicionar itens na mesa" at bounding box center [517, 139] width 92 height 21
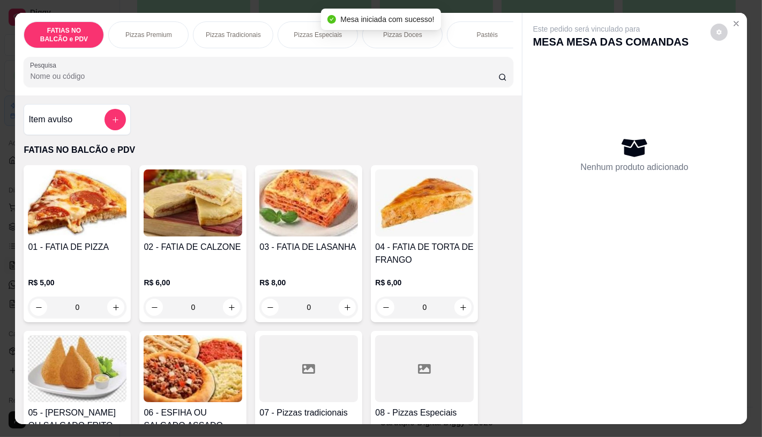
click at [427, 392] on div at bounding box center [424, 368] width 99 height 67
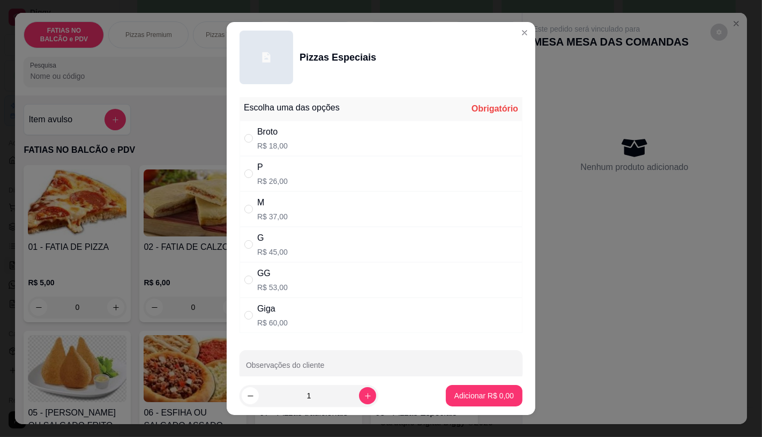
click at [296, 166] on div "P R$ 26,00" at bounding box center [380, 173] width 283 height 35
radio input "true"
click at [451, 393] on p "Adicionar R$ 26,00" at bounding box center [482, 396] width 62 height 10
type input "1"
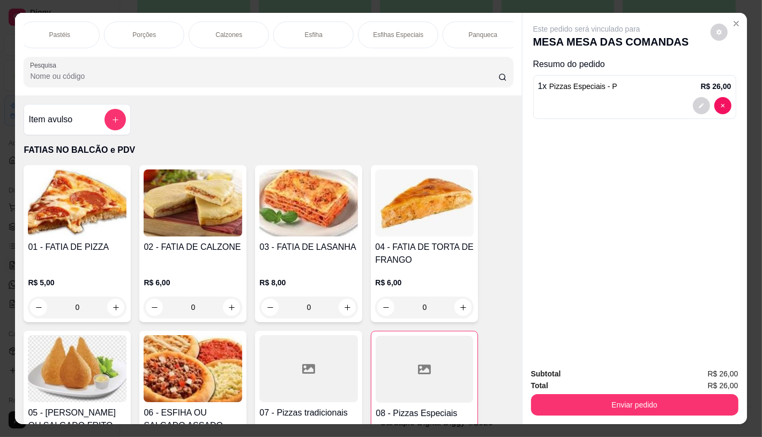
scroll to position [0, 1114]
click at [484, 37] on div "TAXAS DE ENTREGAS" at bounding box center [473, 34] width 80 height 27
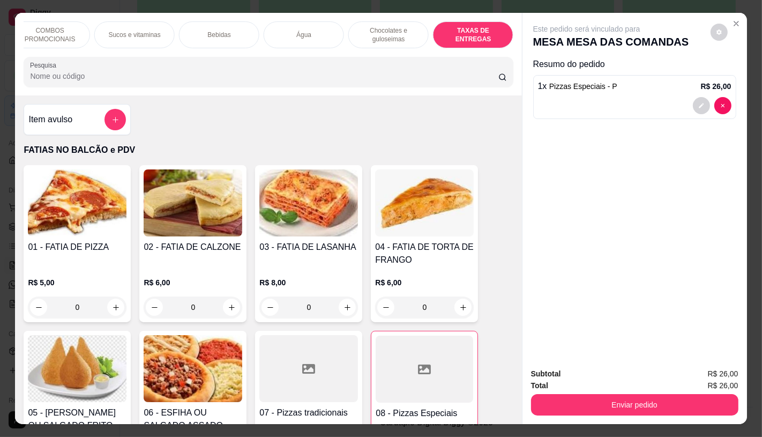
scroll to position [25, 0]
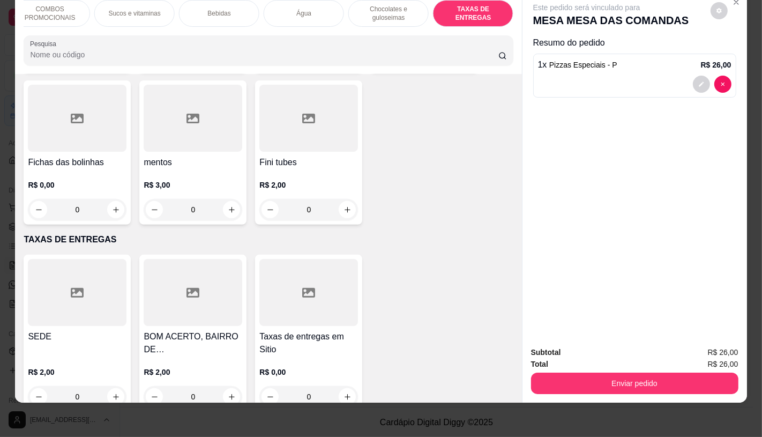
click at [93, 285] on div at bounding box center [77, 292] width 99 height 67
click at [481, 290] on button "Adicionar R$ 2,00" at bounding box center [484, 283] width 77 height 21
type input "1"
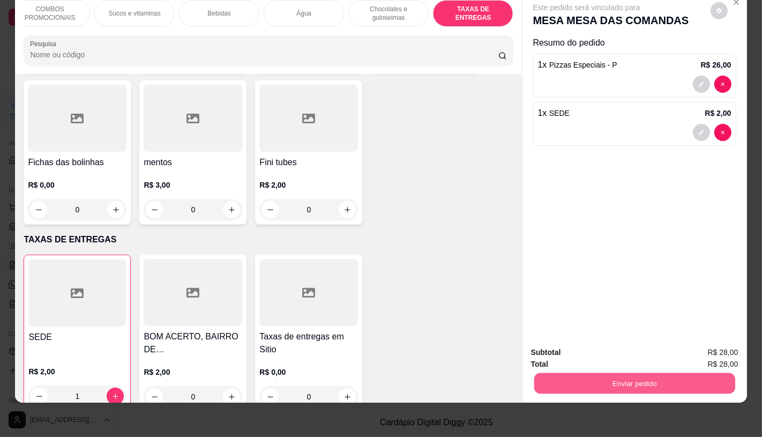
click at [605, 376] on button "Enviar pedido" at bounding box center [634, 382] width 201 height 21
click at [709, 355] on button "Enviar pedido" at bounding box center [710, 349] width 61 height 20
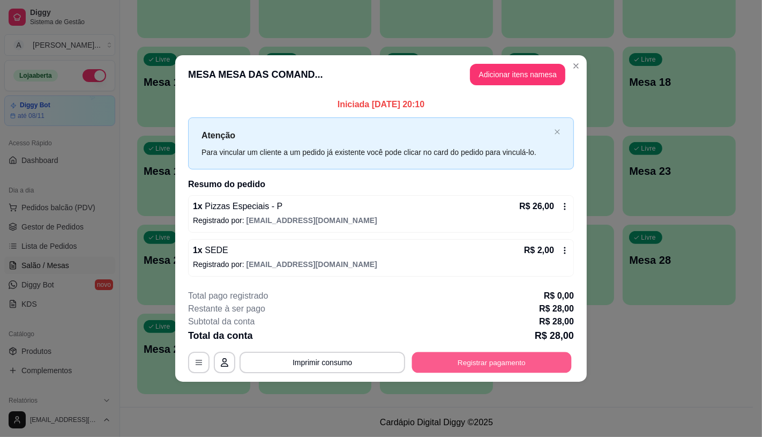
click at [435, 358] on button "Registrar pagamento" at bounding box center [492, 362] width 160 height 21
click at [311, 226] on div "Pix" at bounding box center [309, 227] width 76 height 63
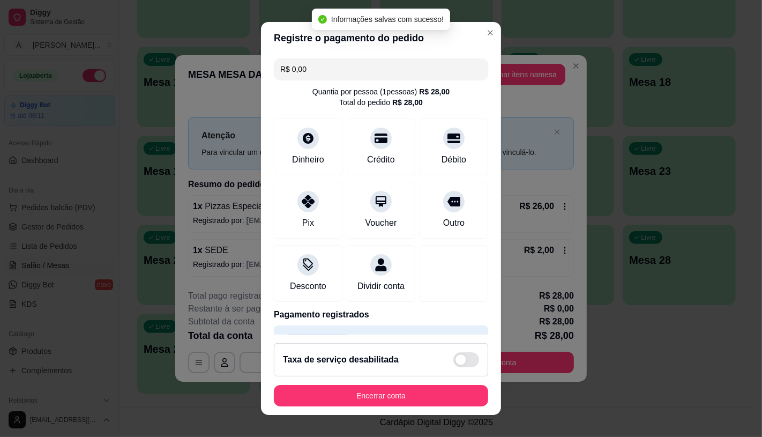
type input "R$ 0,00"
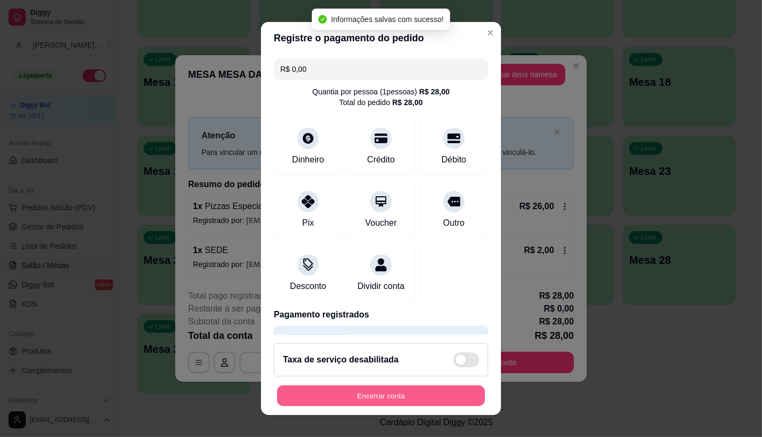
click at [361, 392] on button "Encerrar conta" at bounding box center [381, 395] width 208 height 21
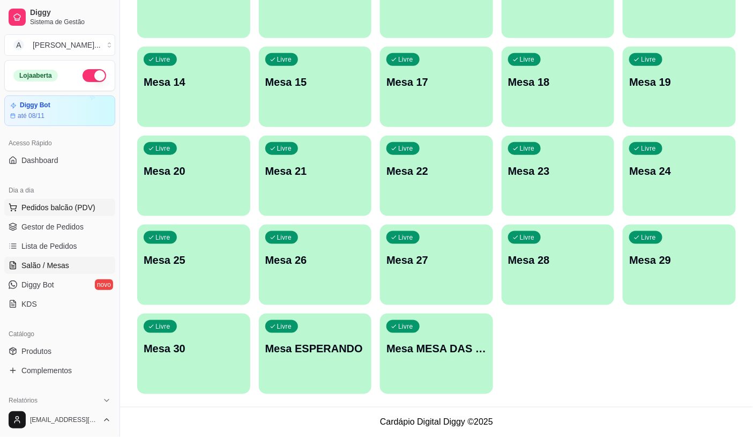
click at [72, 205] on span "Pedidos balcão (PDV)" at bounding box center [58, 207] width 74 height 11
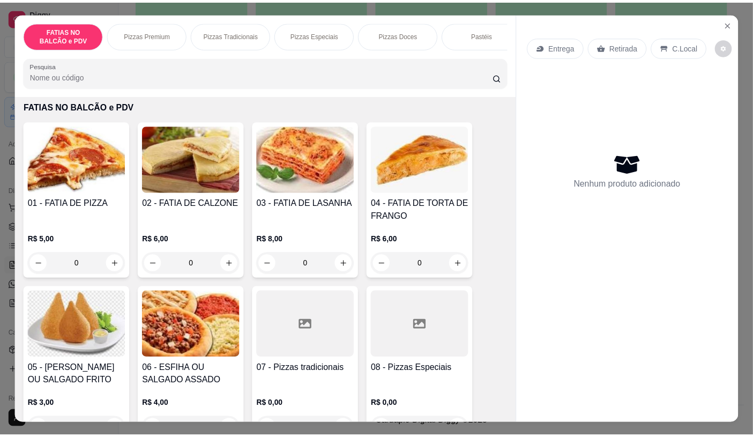
scroll to position [59, 0]
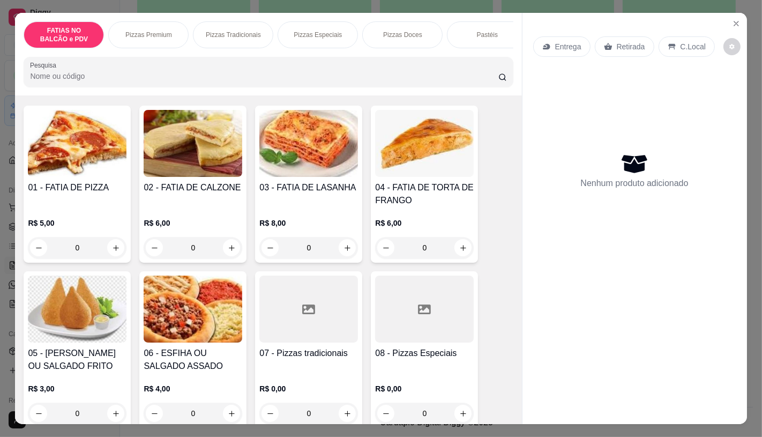
click at [419, 325] on div at bounding box center [424, 308] width 99 height 67
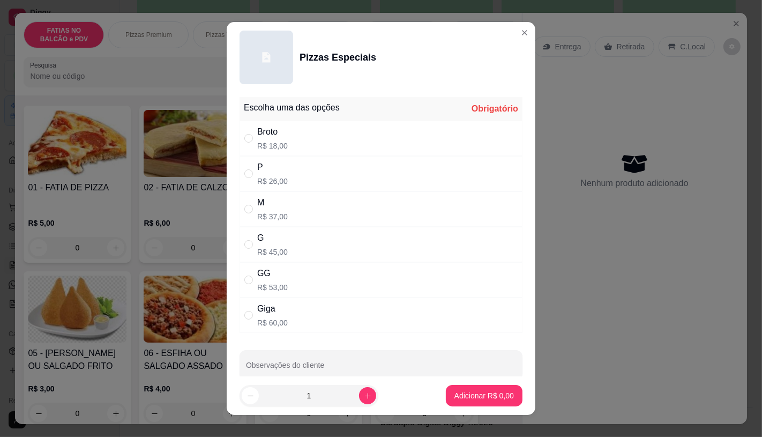
click at [249, 255] on div "G R$ 45,00" at bounding box center [380, 244] width 283 height 35
radio input "true"
click at [482, 389] on button "Adicionar R$ 45,00" at bounding box center [481, 395] width 79 height 21
type input "1"
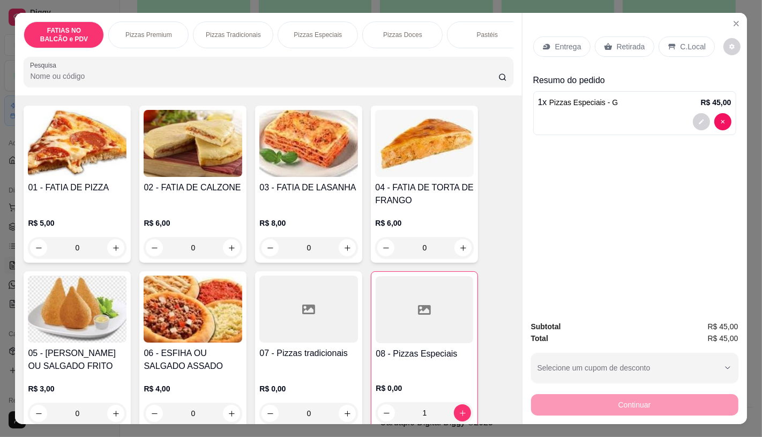
click at [625, 41] on p "Retirada" at bounding box center [631, 46] width 28 height 11
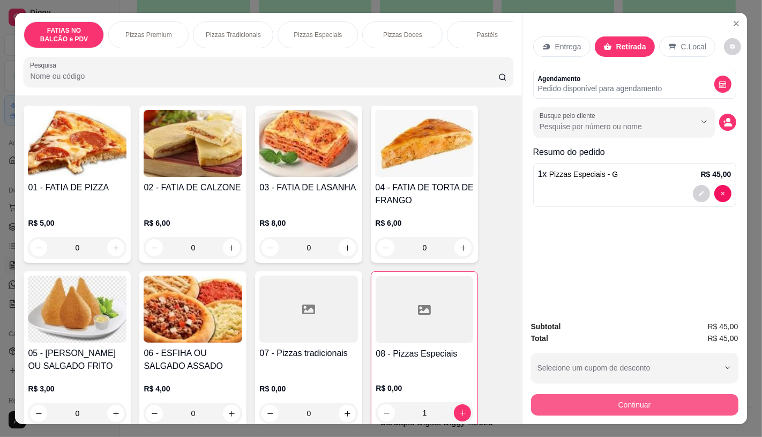
click at [556, 394] on button "Continuar" at bounding box center [634, 404] width 207 height 21
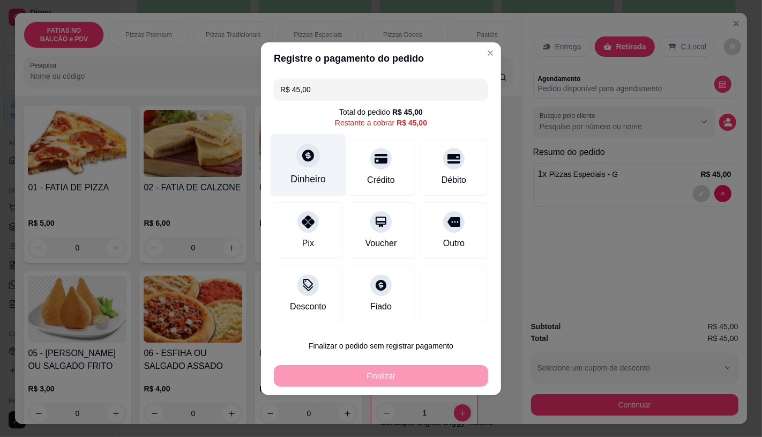
click at [317, 175] on div "Dinheiro" at bounding box center [307, 179] width 35 height 14
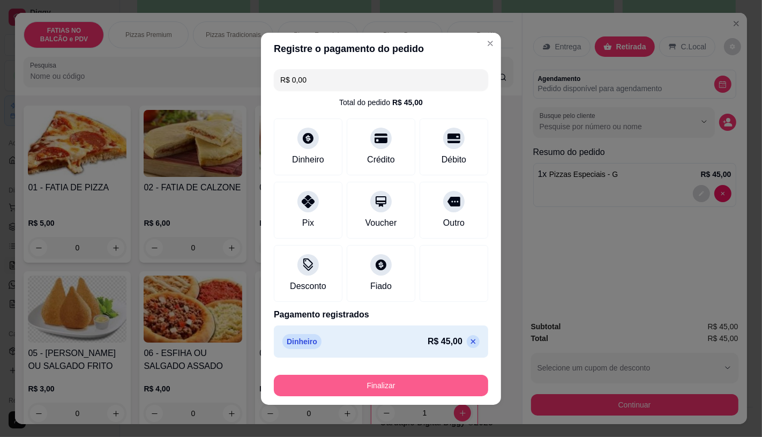
type input "R$ 0,00"
click at [378, 380] on button "Finalizar" at bounding box center [381, 384] width 214 height 21
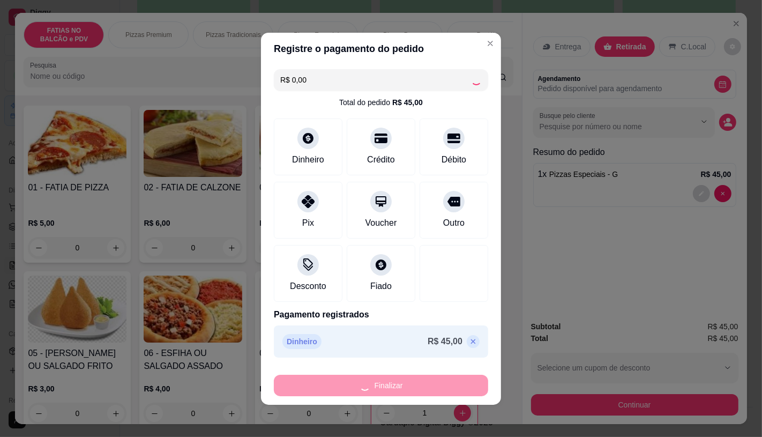
type input "0"
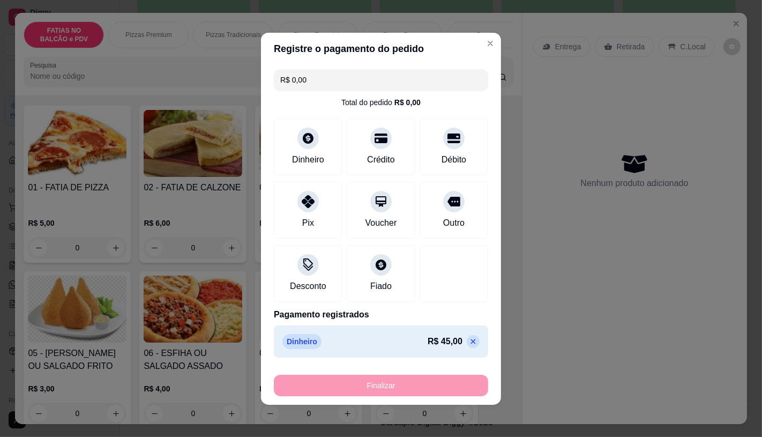
type input "-R$ 45,00"
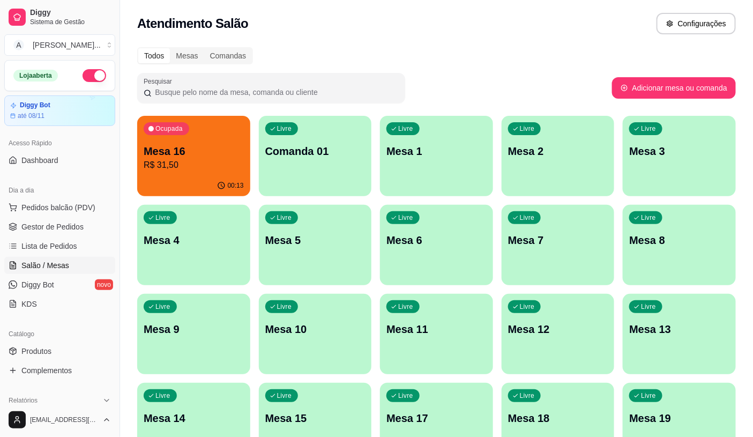
click at [201, 184] on div "00:13" at bounding box center [193, 185] width 113 height 21
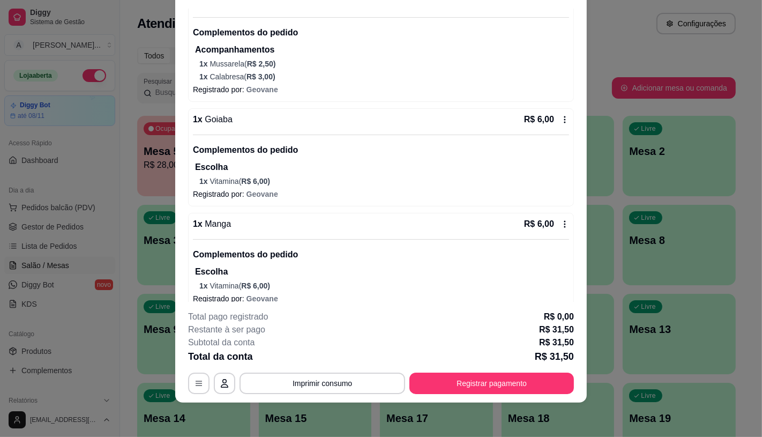
scroll to position [176, 0]
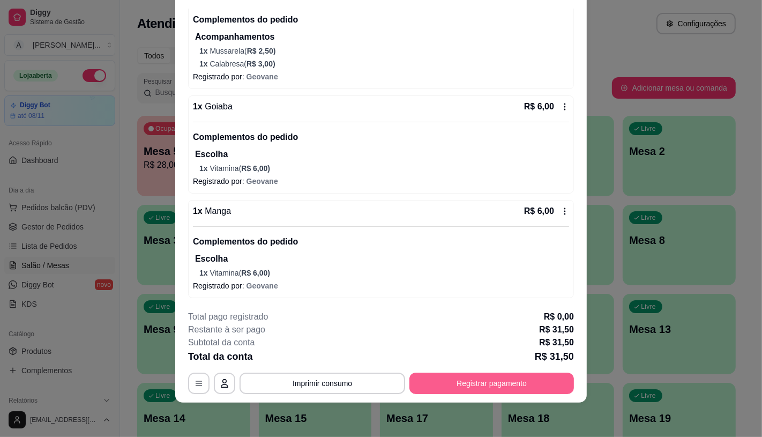
click at [537, 383] on button "Registrar pagamento" at bounding box center [491, 382] width 164 height 21
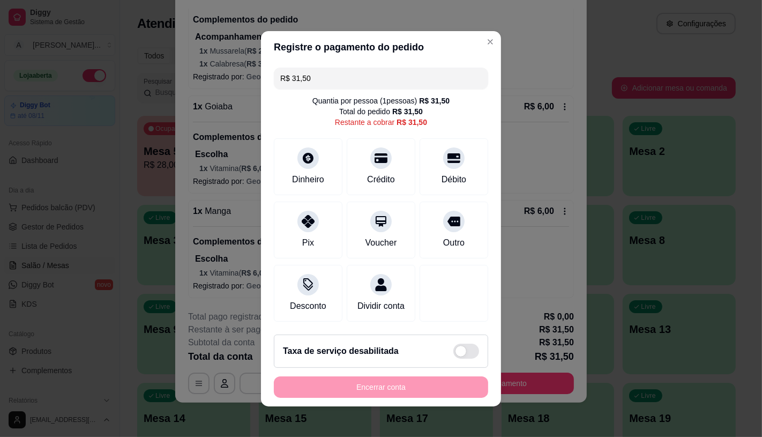
drag, startPoint x: 335, startPoint y: 76, endPoint x: 261, endPoint y: 87, distance: 74.8
click at [263, 86] on div "R$ 31,50 Quantia por pessoa ( 1 pessoas) R$ 31,50 Total do pedido R$ 31,50 Rest…" at bounding box center [381, 194] width 240 height 262
click at [454, 189] on div "R$ 18,50 Quantia por pessoa ( 1 pessoas) R$ 31,50 Total do pedido R$ 31,50 Rest…" at bounding box center [381, 194] width 240 height 262
click at [440, 171] on div "Débito" at bounding box center [453, 178] width 27 height 14
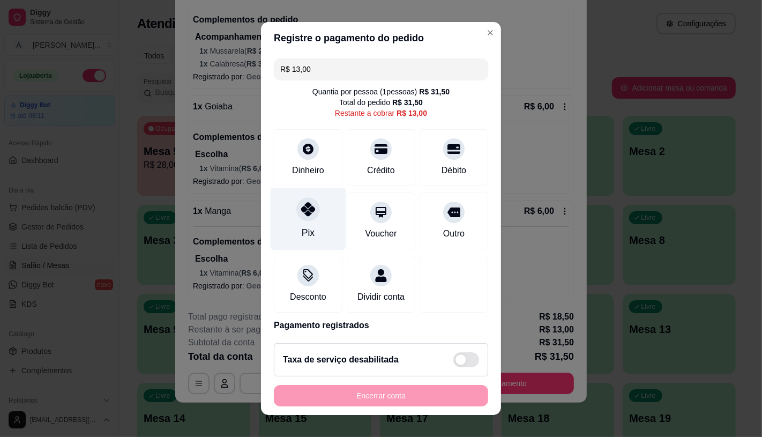
click at [309, 227] on div "Pix" at bounding box center [309, 218] width 76 height 63
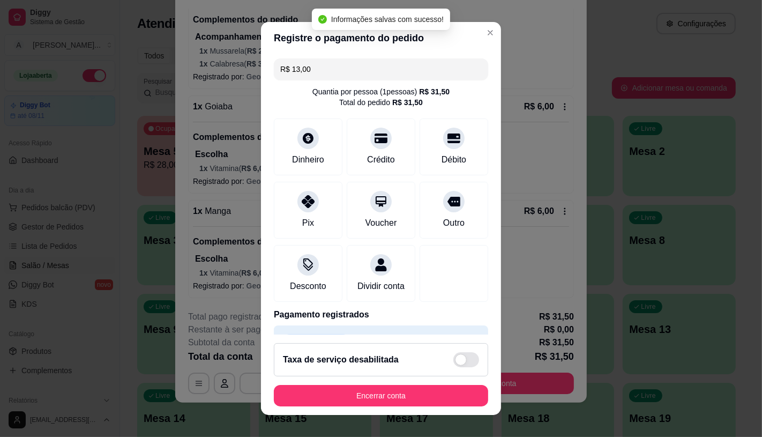
type input "R$ 0,00"
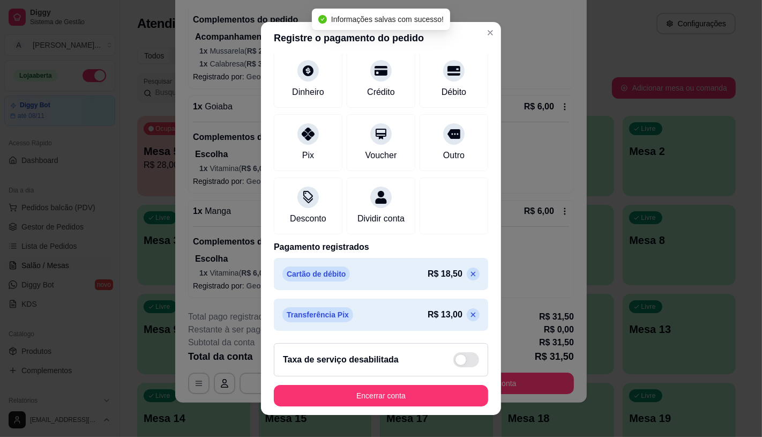
scroll to position [81, 0]
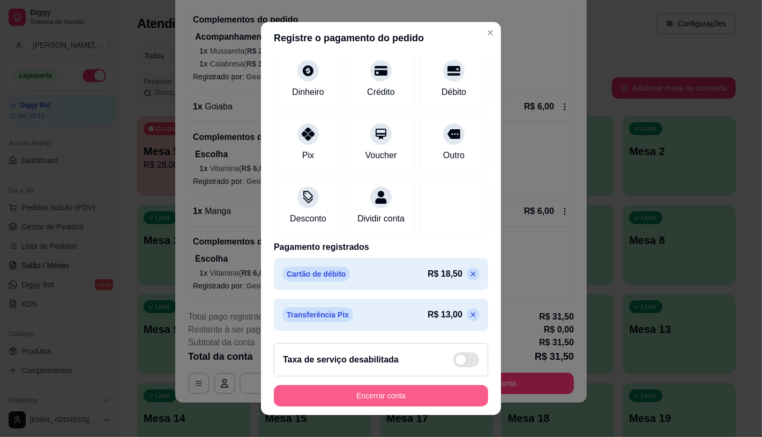
click at [363, 394] on button "Encerrar conta" at bounding box center [381, 395] width 214 height 21
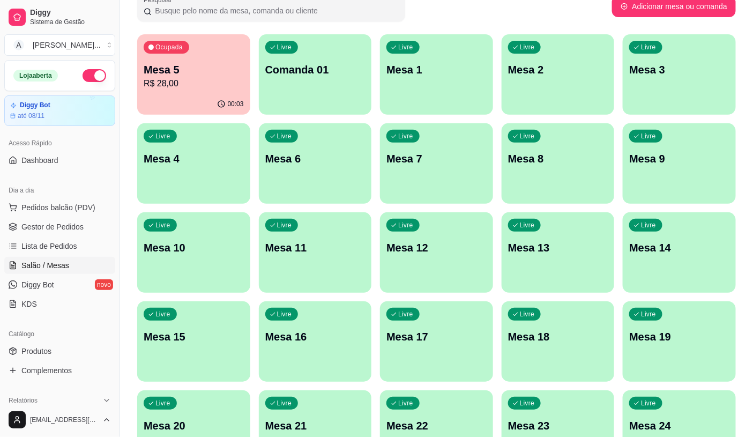
scroll to position [59, 0]
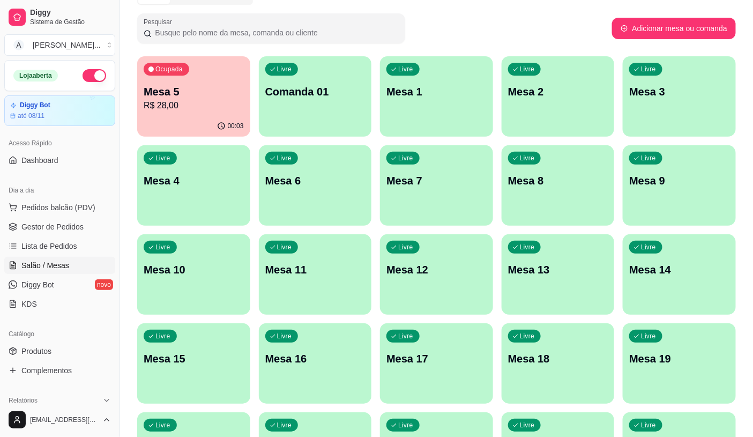
click at [178, 123] on div "00:03" at bounding box center [193, 126] width 113 height 21
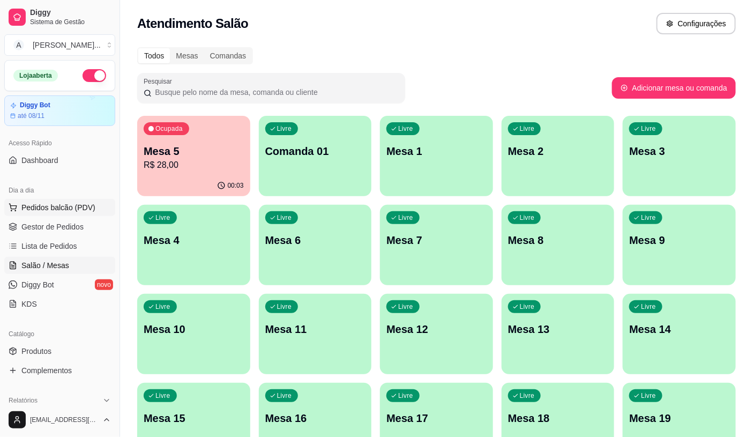
click at [54, 212] on span "Pedidos balcão (PDV)" at bounding box center [58, 207] width 74 height 11
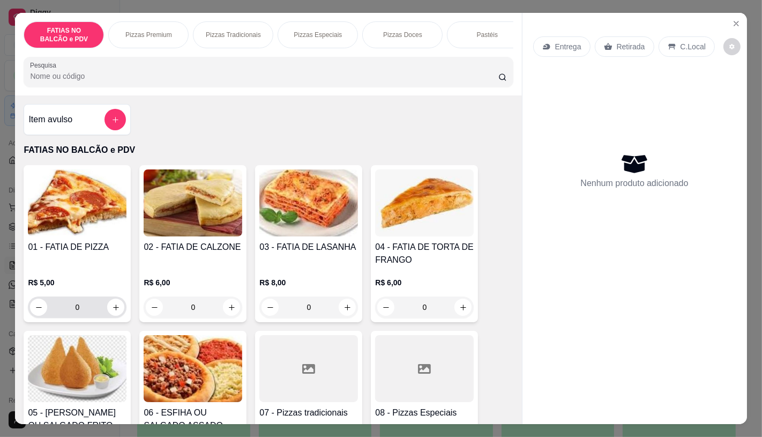
click at [83, 306] on input "0" at bounding box center [77, 306] width 60 height 21
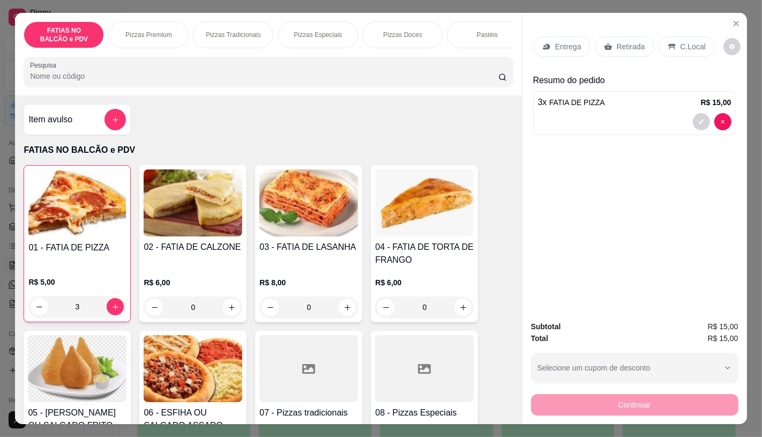
click at [632, 46] on p "Retirada" at bounding box center [631, 46] width 28 height 11
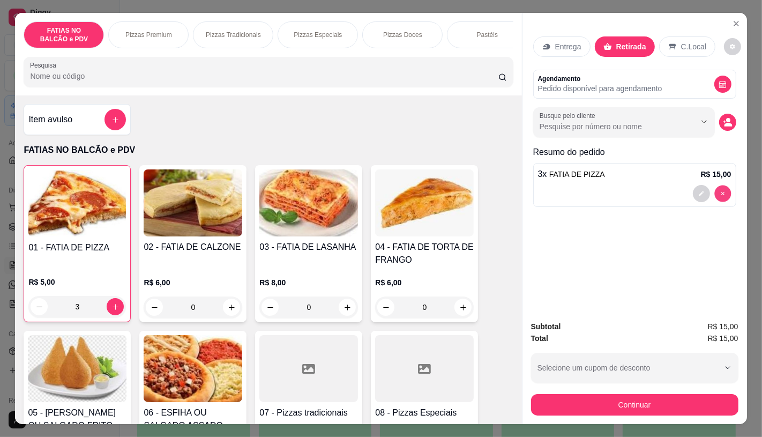
type input "0"
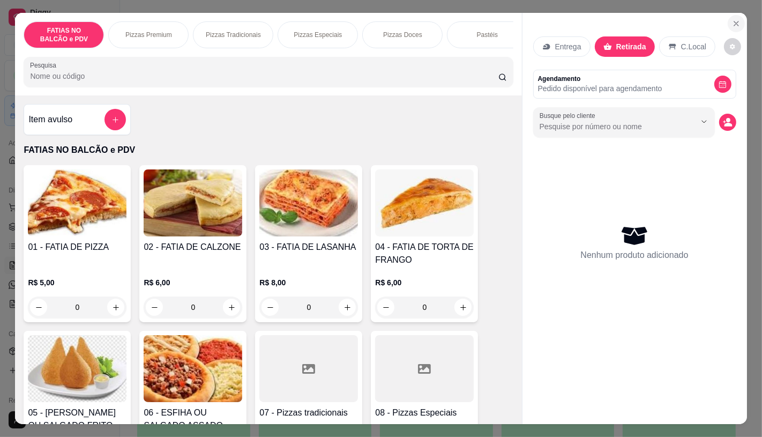
click at [734, 19] on icon "Close" at bounding box center [736, 23] width 9 height 9
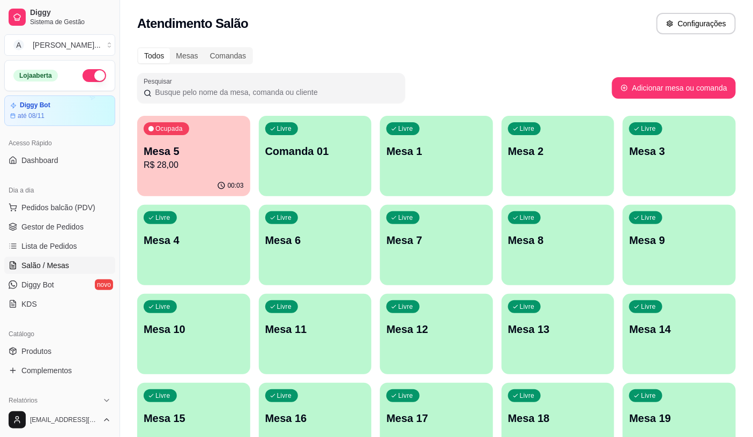
click at [4, 199] on button "Pedidos balcão (PDV)" at bounding box center [59, 207] width 111 height 17
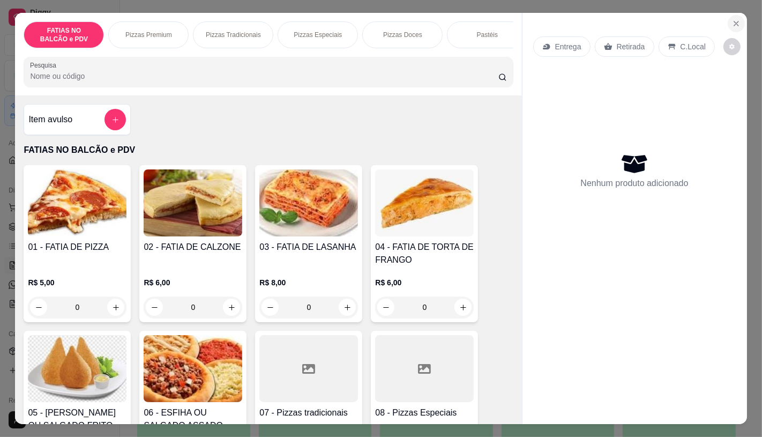
click at [733, 24] on button "Close" at bounding box center [735, 23] width 17 height 17
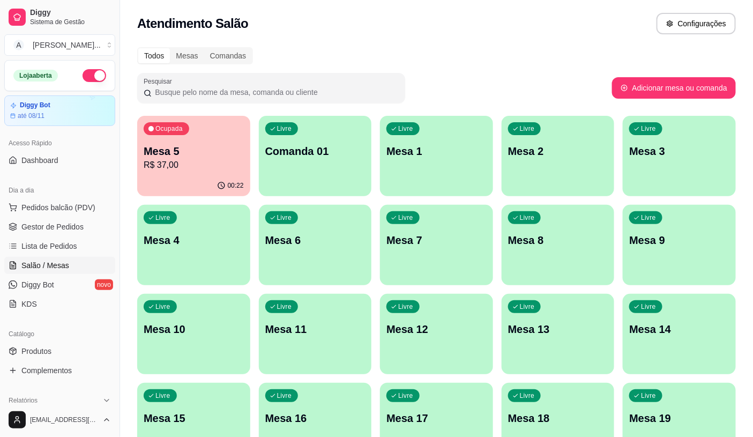
click at [161, 149] on p "Mesa 5" at bounding box center [194, 151] width 100 height 15
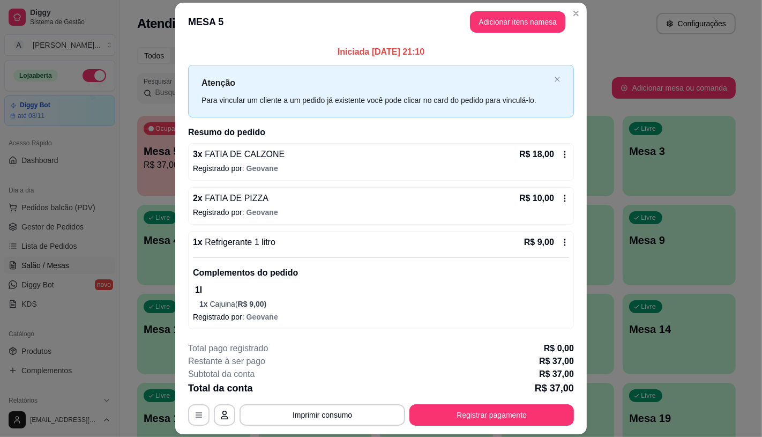
scroll to position [31, 0]
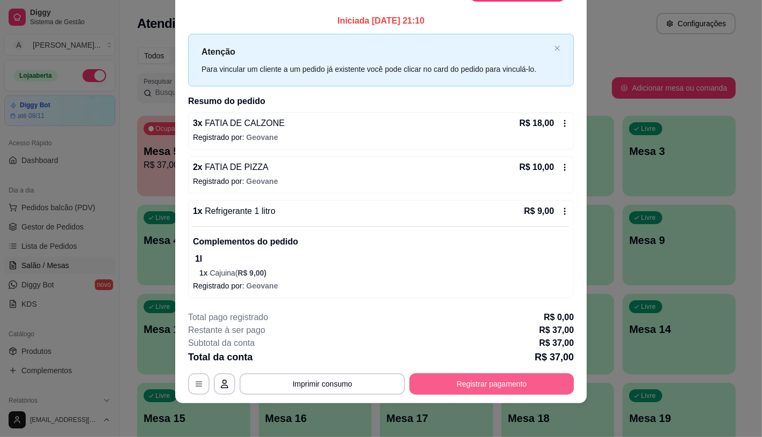
click at [433, 378] on button "Registrar pagamento" at bounding box center [491, 383] width 164 height 21
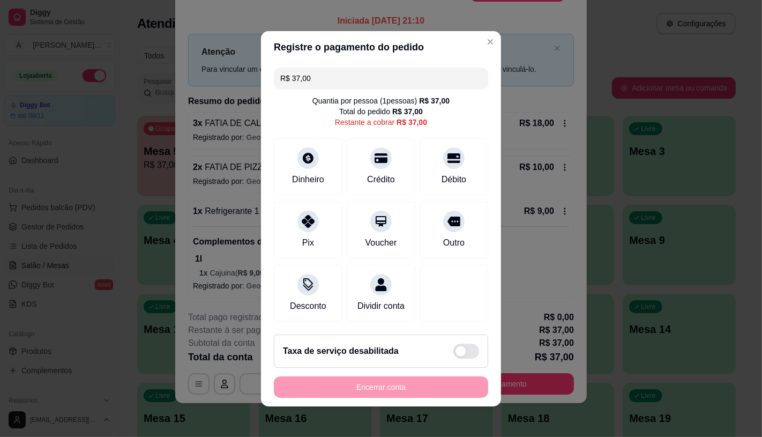
click at [301, 122] on div "R$ 37,00 Quantia por pessoa ( 1 pessoas) R$ 37,00 Total do pedido R$ 37,00 Rest…" at bounding box center [381, 194] width 240 height 262
click at [304, 157] on div at bounding box center [308, 155] width 24 height 24
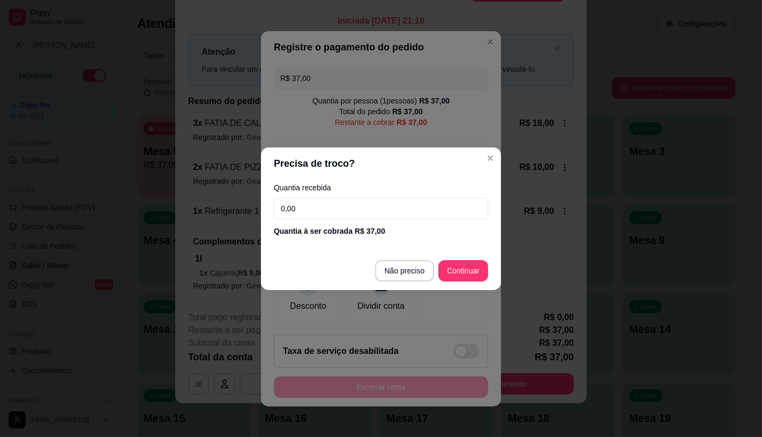
click at [316, 211] on input "0,00" at bounding box center [381, 208] width 214 height 21
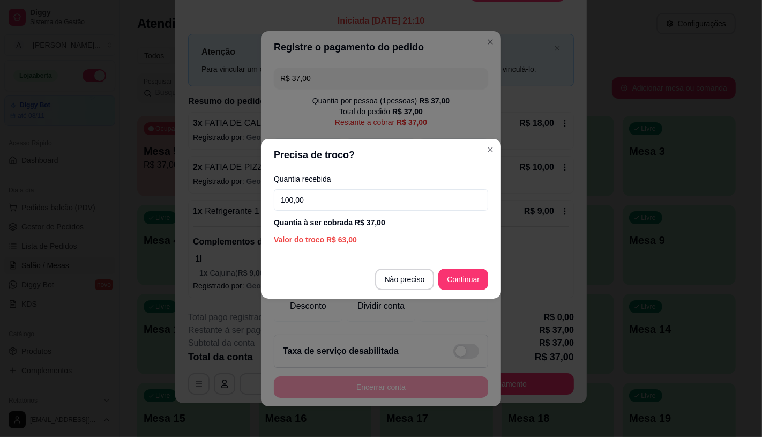
type input "100,00"
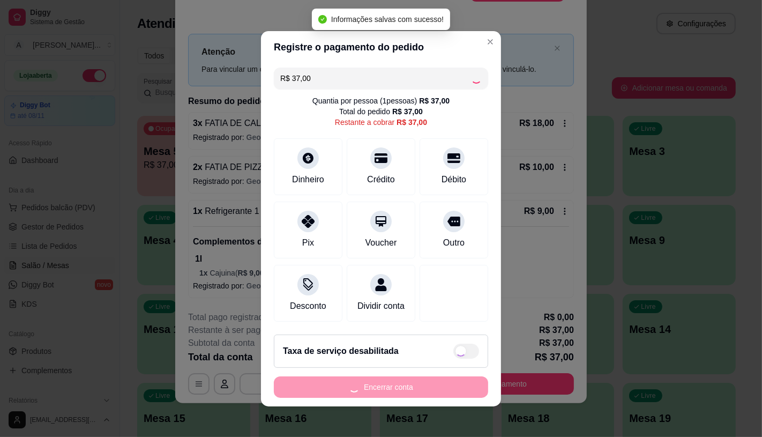
type input "R$ 0,00"
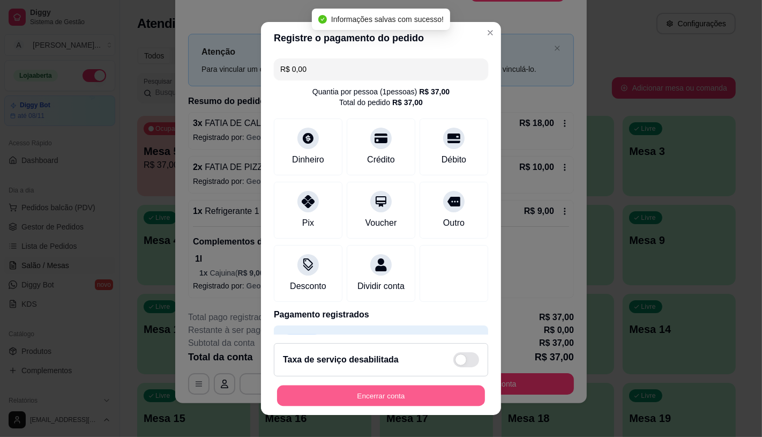
click at [373, 401] on button "Encerrar conta" at bounding box center [381, 395] width 208 height 21
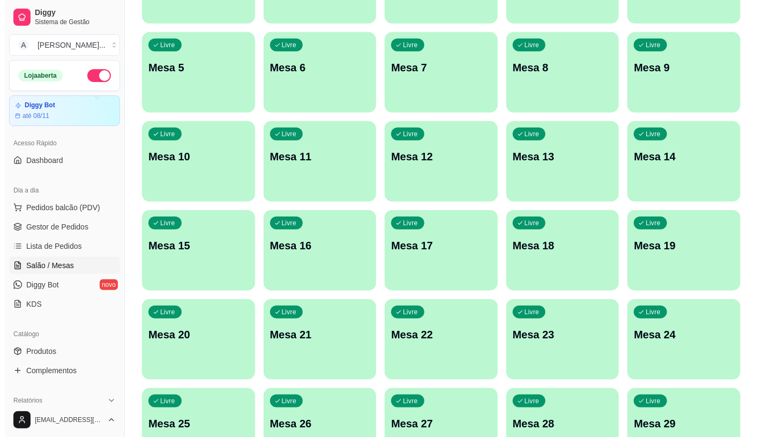
scroll to position [297, 0]
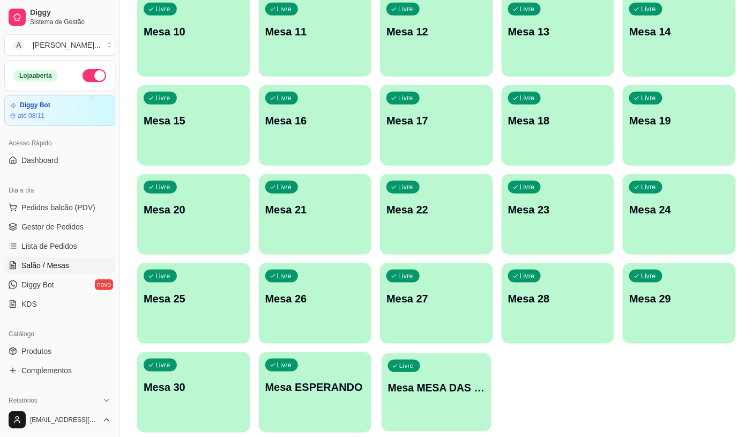
click at [411, 392] on p "Mesa MESA DAS COMANDAS" at bounding box center [436, 387] width 97 height 14
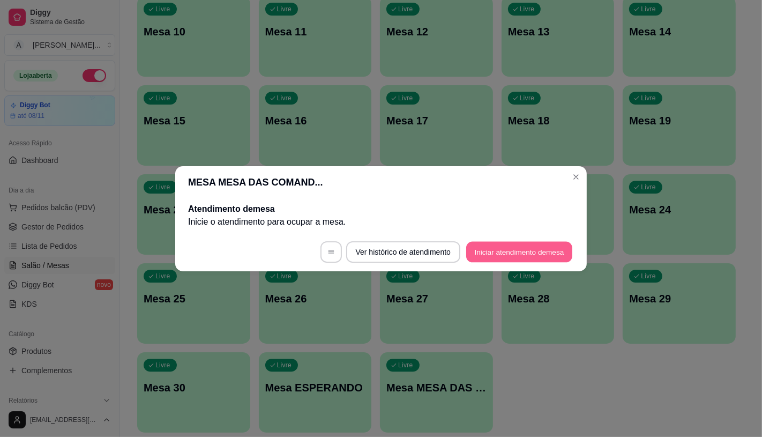
click at [534, 246] on button "Iniciar atendimento de mesa" at bounding box center [519, 251] width 106 height 21
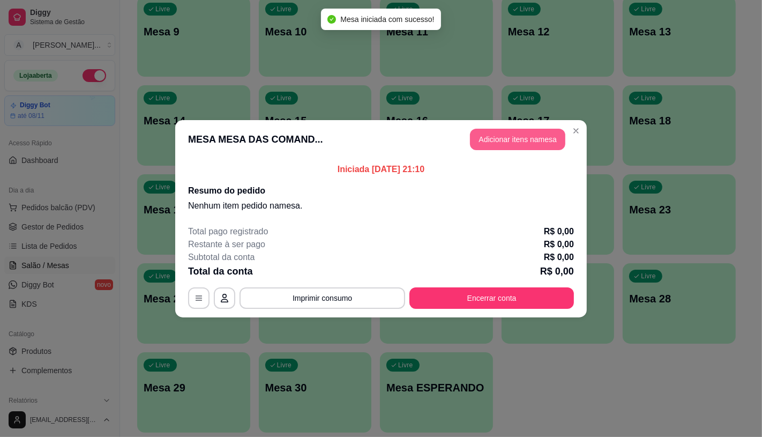
click at [505, 133] on button "Adicionar itens na mesa" at bounding box center [517, 139] width 95 height 21
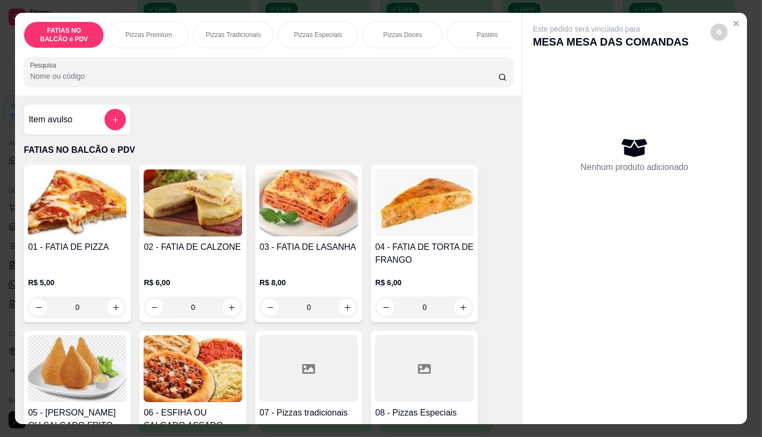
click at [160, 31] on p "Pizzas Premium" at bounding box center [148, 35] width 47 height 9
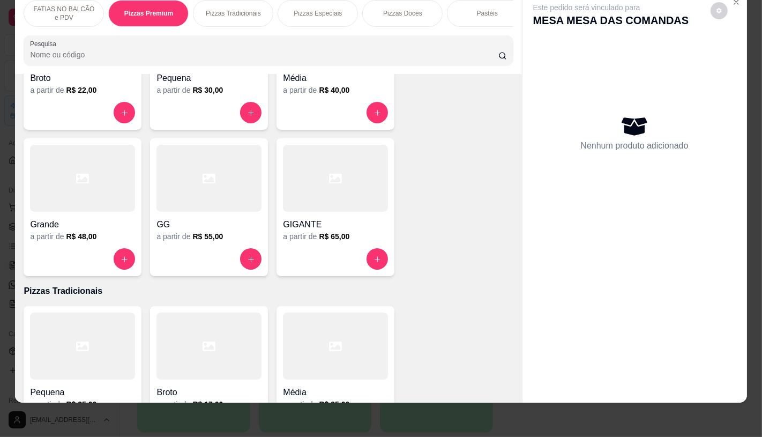
scroll to position [990, 0]
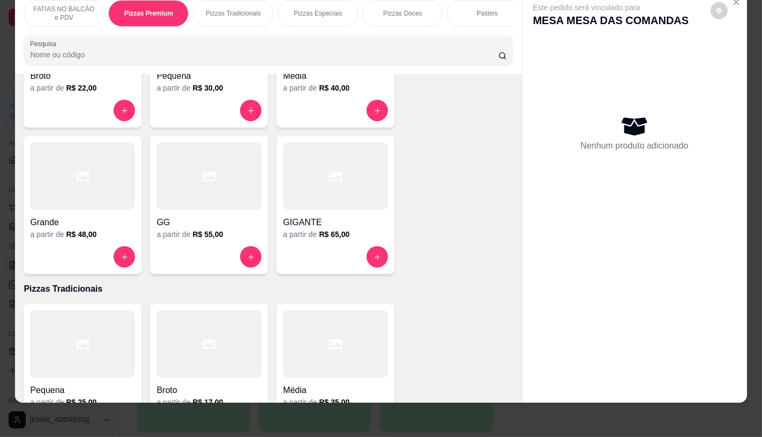
click at [181, 246] on div at bounding box center [208, 256] width 105 height 21
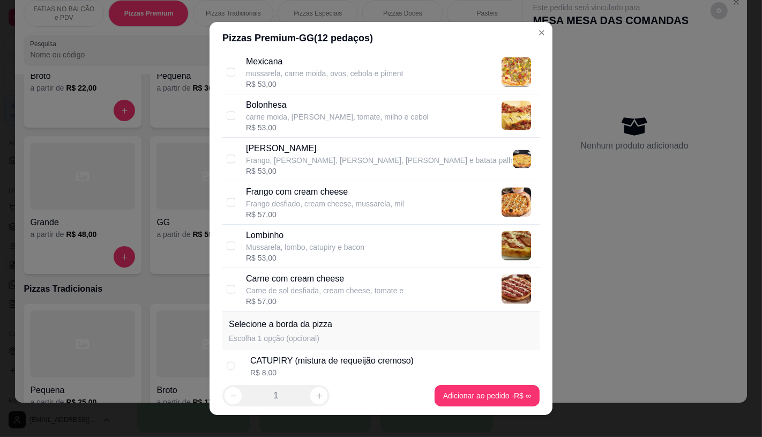
scroll to position [1845, 0]
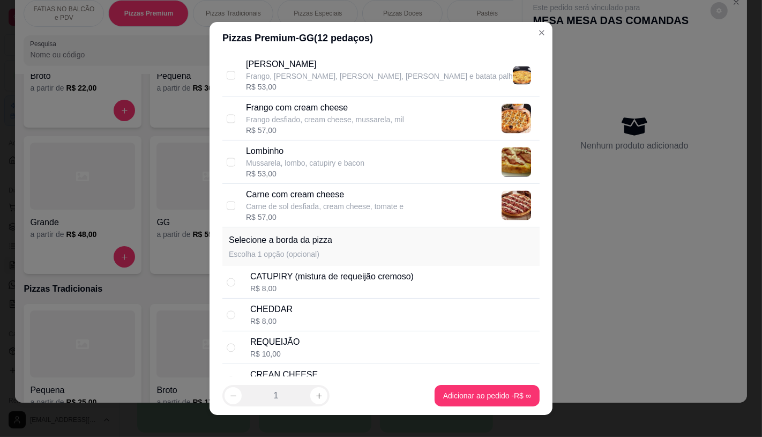
click at [302, 119] on div "Frango desfiado, cream cheese, mussarela, mil" at bounding box center [325, 119] width 158 height 11
checkbox input "true"
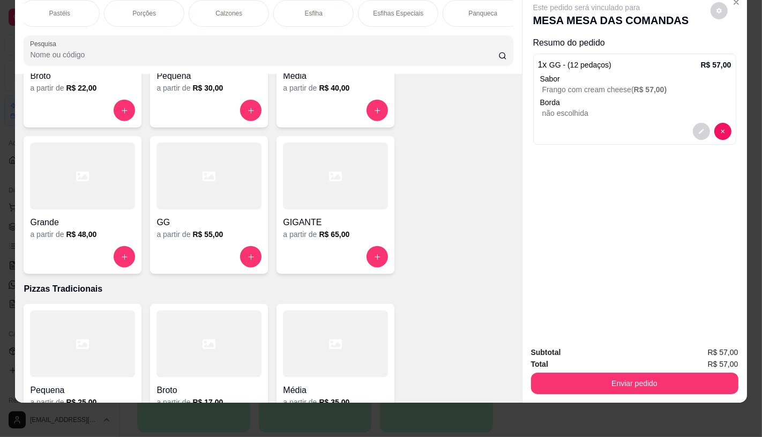
scroll to position [0, 1114]
click at [469, 5] on p "TAXAS DE ENTREGAS" at bounding box center [473, 13] width 62 height 17
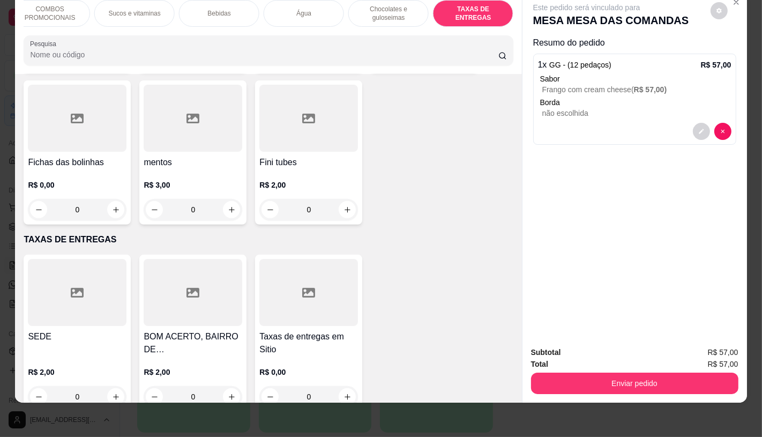
click at [297, 330] on h4 "Taxas de entregas em Sitio" at bounding box center [308, 343] width 99 height 26
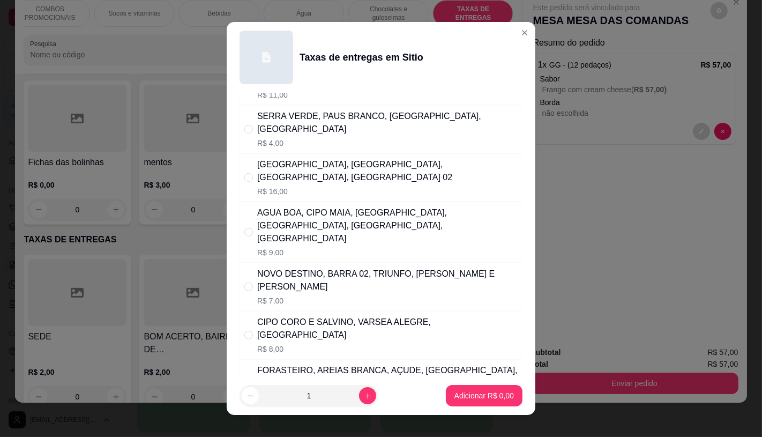
scroll to position [119, 0]
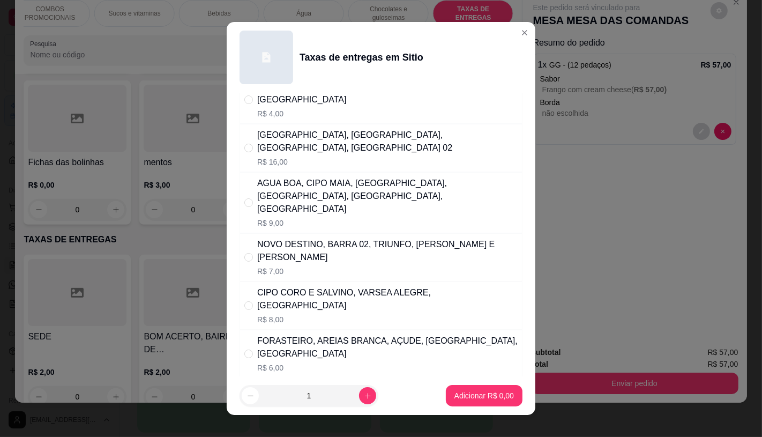
click at [313, 362] on p "R$ 6,00" at bounding box center [387, 367] width 260 height 11
radio input "true"
click at [490, 406] on footer "1 Adicionar R$ 6,00" at bounding box center [381, 395] width 309 height 39
click at [504, 393] on button "Adicionar R$ 6,00" at bounding box center [484, 395] width 74 height 21
type input "1"
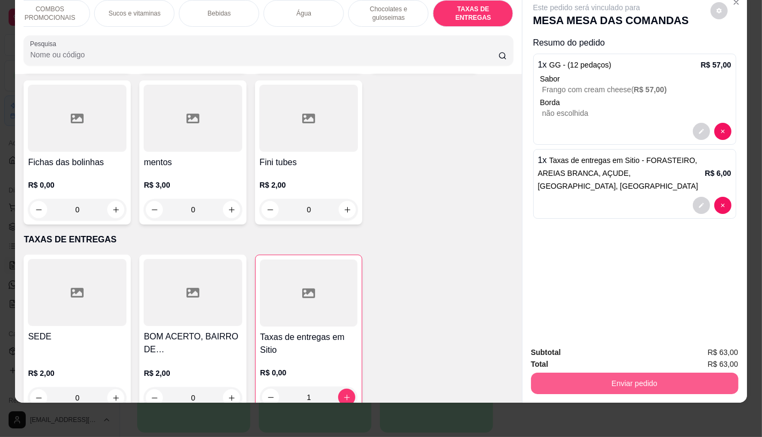
click at [656, 383] on button "Enviar pedido" at bounding box center [634, 382] width 207 height 21
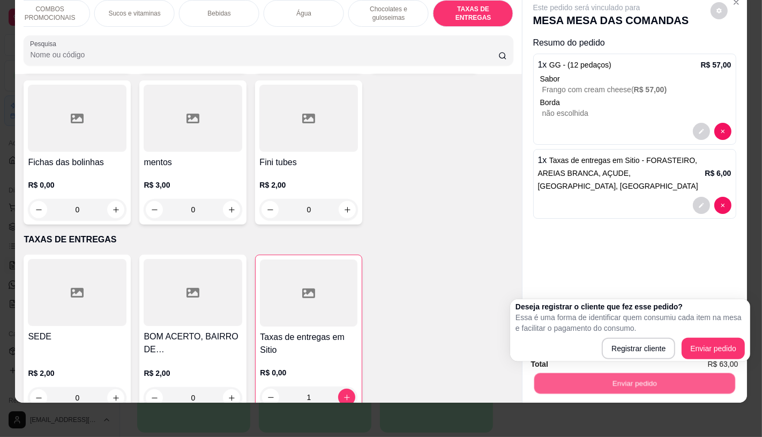
click at [722, 360] on div "Deseja registrar o cliente que fez esse pedido? Essa é uma forma de identificar…" at bounding box center [630, 330] width 240 height 62
click at [722, 359] on div "Deseja registrar o cliente que fez esse pedido? Essa é uma forma de identificar…" at bounding box center [630, 330] width 240 height 62
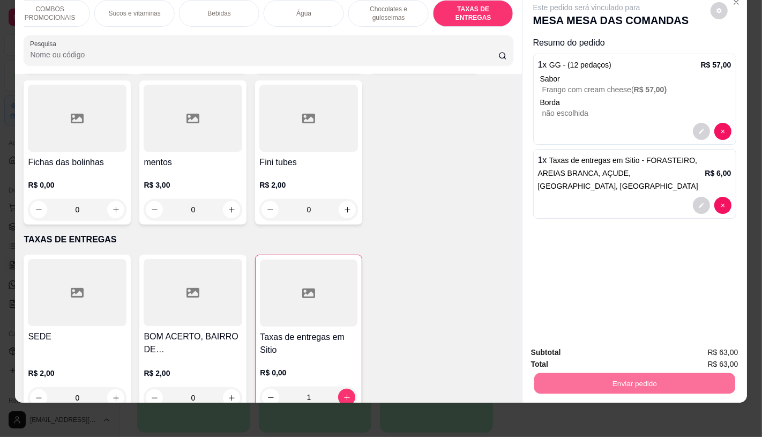
click at [722, 351] on button "Enviar pedido" at bounding box center [709, 349] width 59 height 20
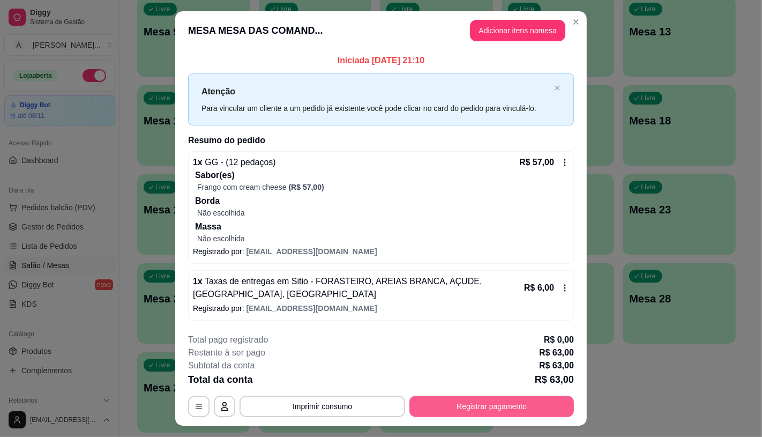
click at [521, 416] on button "Registrar pagamento" at bounding box center [491, 405] width 164 height 21
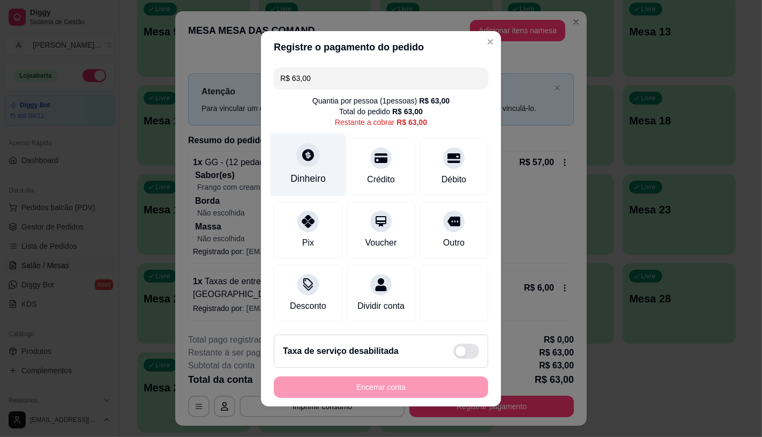
click at [292, 172] on div "Dinheiro" at bounding box center [307, 178] width 35 height 14
type input "R$ 0,00"
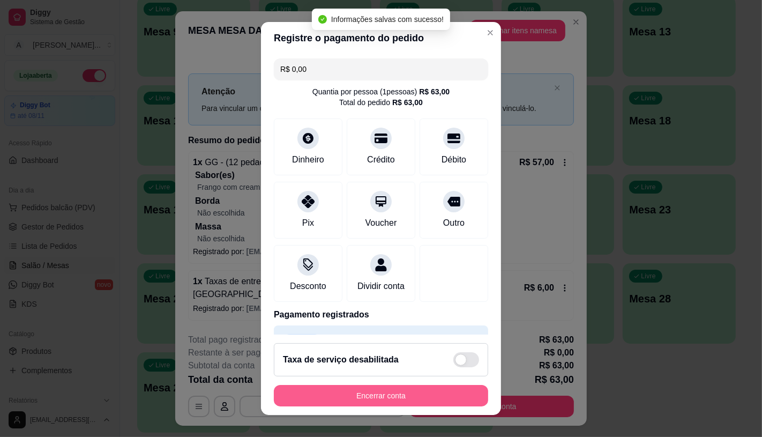
click at [390, 400] on button "Encerrar conta" at bounding box center [381, 395] width 214 height 21
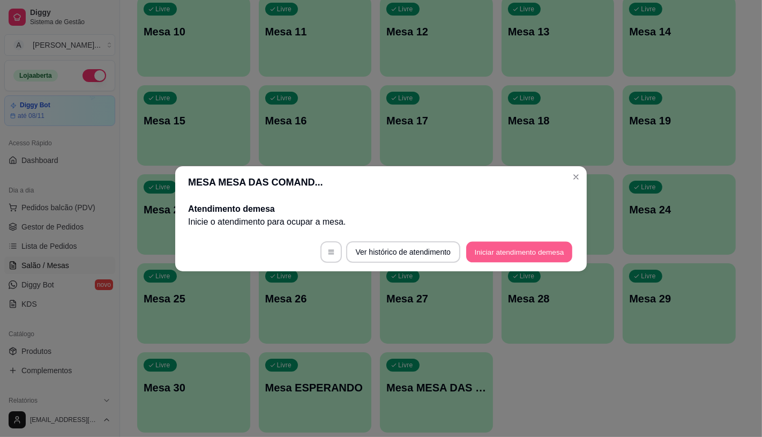
click at [490, 243] on button "Iniciar atendimento de mesa" at bounding box center [519, 251] width 106 height 21
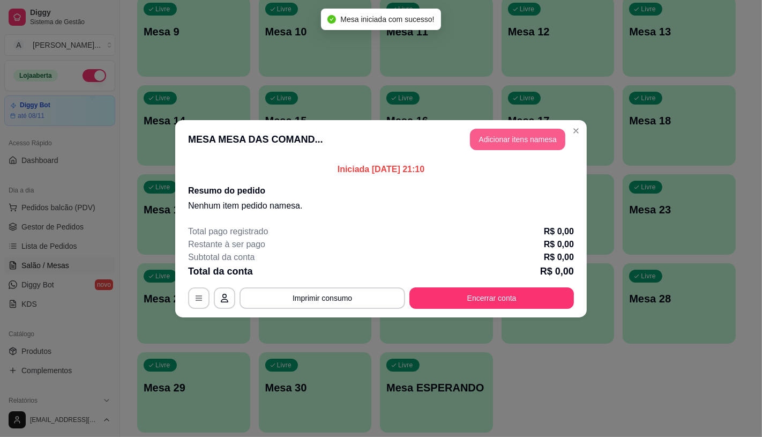
click at [493, 140] on button "Adicionar itens na mesa" at bounding box center [517, 139] width 95 height 21
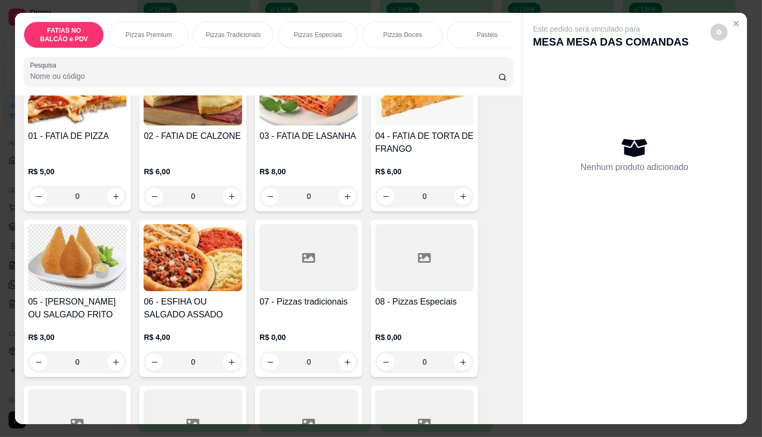
click at [282, 332] on p "R$ 0,00" at bounding box center [308, 337] width 99 height 11
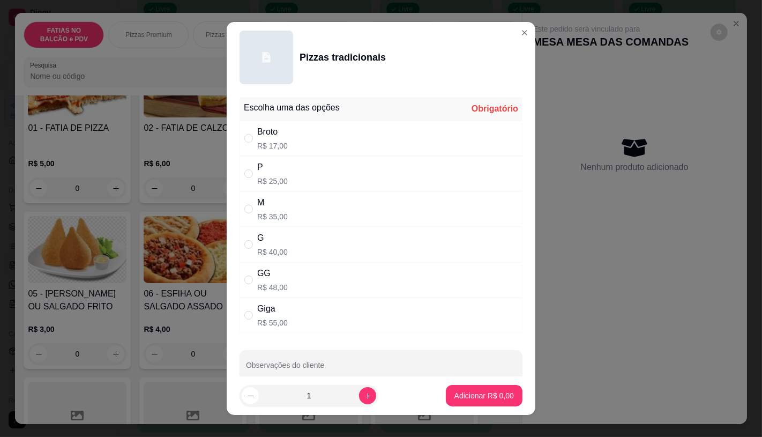
drag, startPoint x: 288, startPoint y: 269, endPoint x: 378, endPoint y: 346, distance: 118.6
click at [288, 272] on div "GG R$ 48,00" at bounding box center [380, 279] width 283 height 35
radio input "true"
click at [467, 398] on p "Adicionar R$ 48,00" at bounding box center [482, 396] width 62 height 10
type input "1"
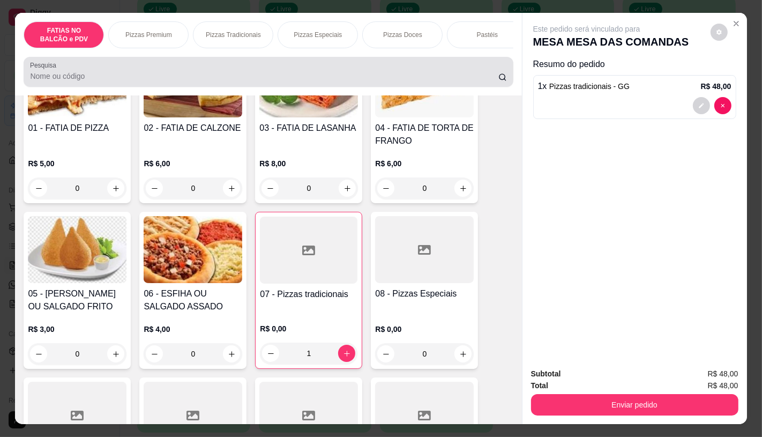
click at [470, 65] on div at bounding box center [268, 71] width 476 height 21
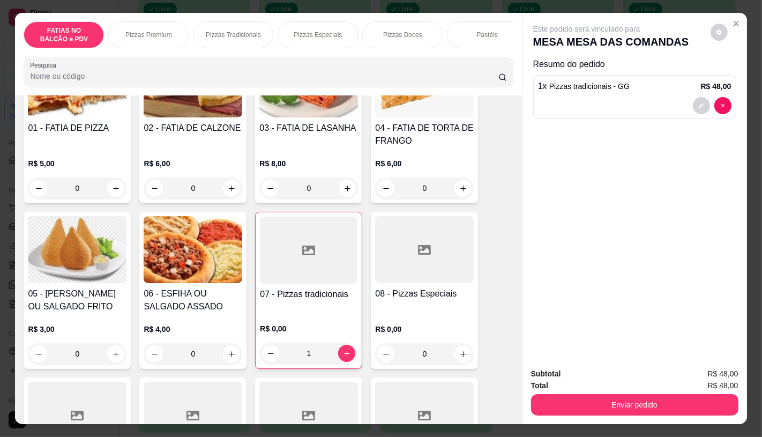
drag, startPoint x: 478, startPoint y: 52, endPoint x: 478, endPoint y: 43, distance: 9.1
click at [478, 48] on div "FATIAS NO BALCÃO e PDV Pizzas Premium Pizzas Tradicionais Pizzas Especiais Pizz…" at bounding box center [268, 34] width 489 height 27
click at [480, 44] on div "FATIAS NO BALCÃO e PDV Pizzas Premium Pizzas Tradicionais Pizzas Especiais Pizz…" at bounding box center [268, 34] width 489 height 27
click at [486, 48] on div "FATIAS NO BALCÃO e PDV Pizzas Premium Pizzas Tradicionais Pizzas Especiais Pizz…" at bounding box center [268, 34] width 489 height 27
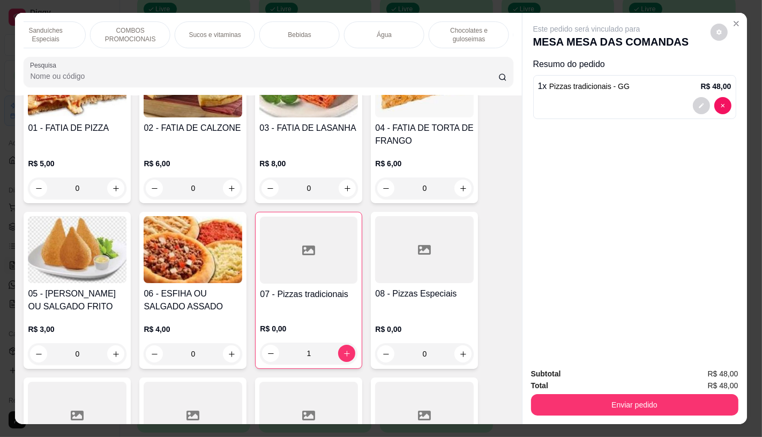
scroll to position [0, 1114]
click at [481, 43] on div "TAXAS DE ENTREGAS" at bounding box center [473, 34] width 80 height 27
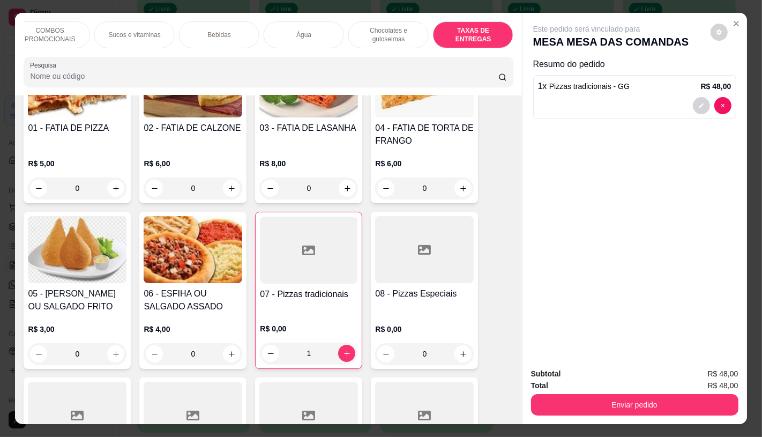
scroll to position [25, 0]
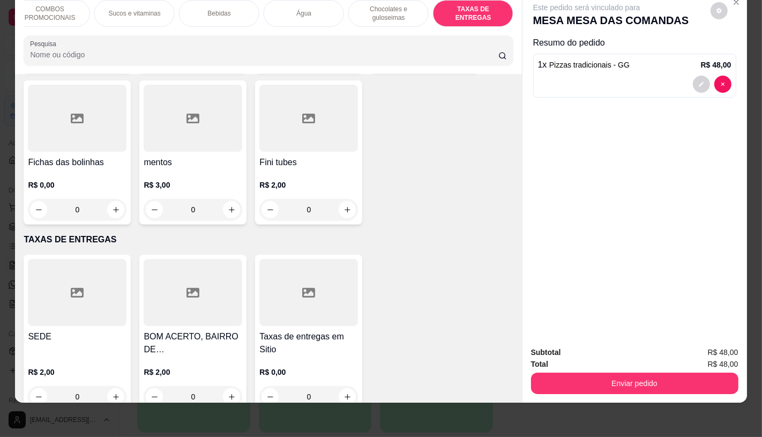
click at [63, 280] on div at bounding box center [77, 292] width 99 height 67
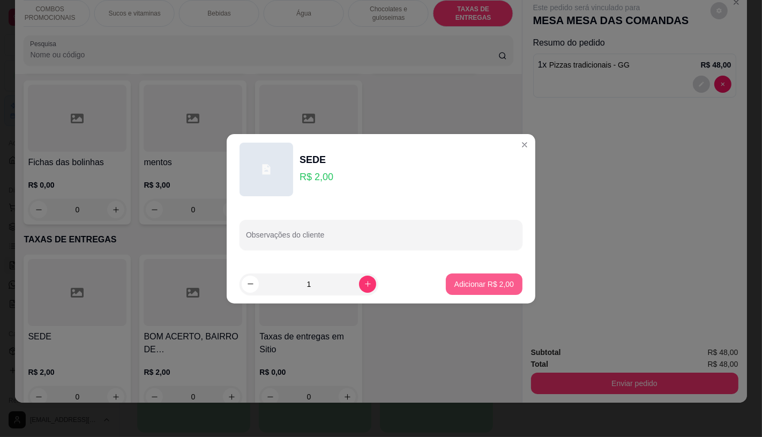
click at [483, 275] on button "Adicionar R$ 2,00" at bounding box center [484, 283] width 77 height 21
type input "1"
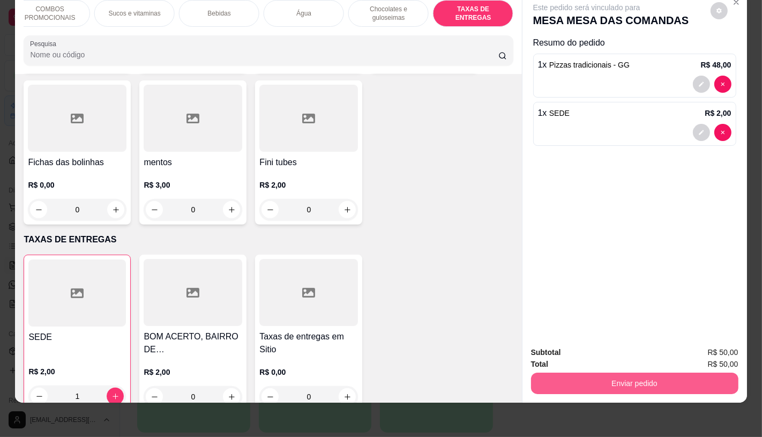
click at [588, 373] on button "Enviar pedido" at bounding box center [634, 382] width 207 height 21
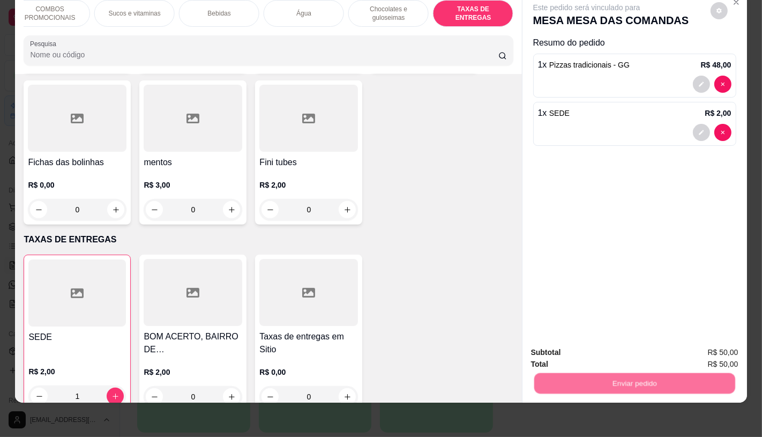
click at [722, 343] on button "Enviar pedido" at bounding box center [710, 348] width 61 height 20
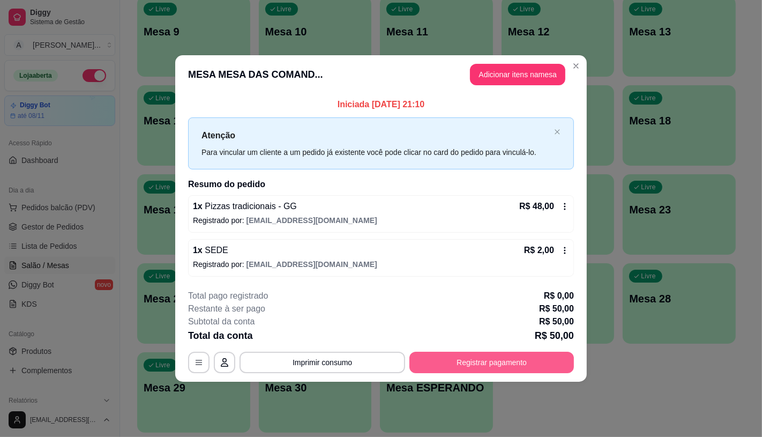
click at [452, 364] on button "Registrar pagamento" at bounding box center [491, 361] width 164 height 21
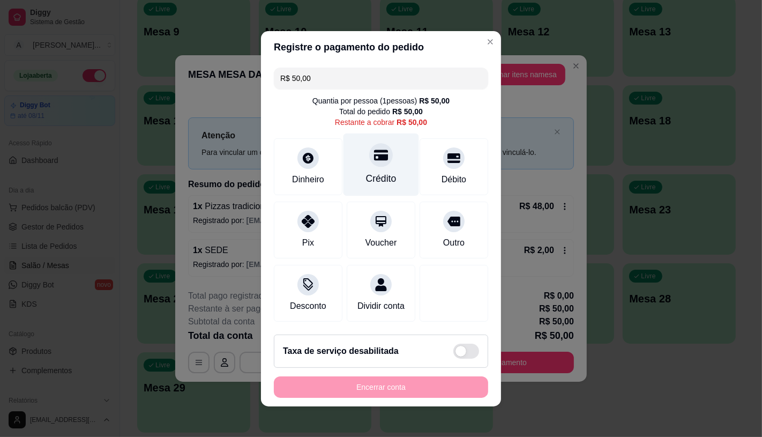
click at [369, 162] on div "Crédito" at bounding box center [381, 164] width 76 height 63
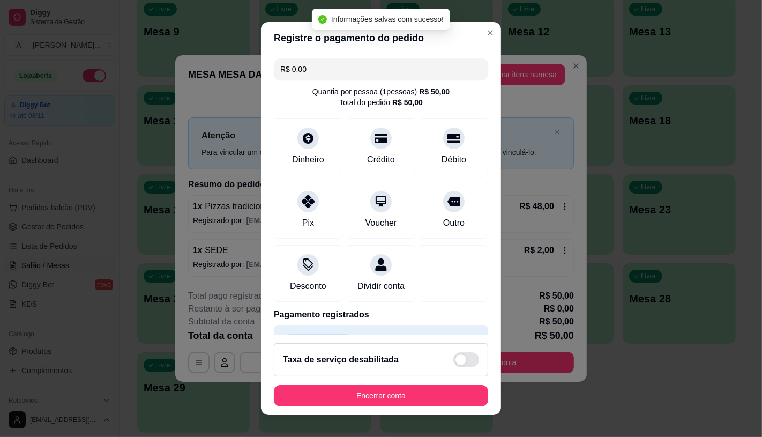
type input "R$ 0,00"
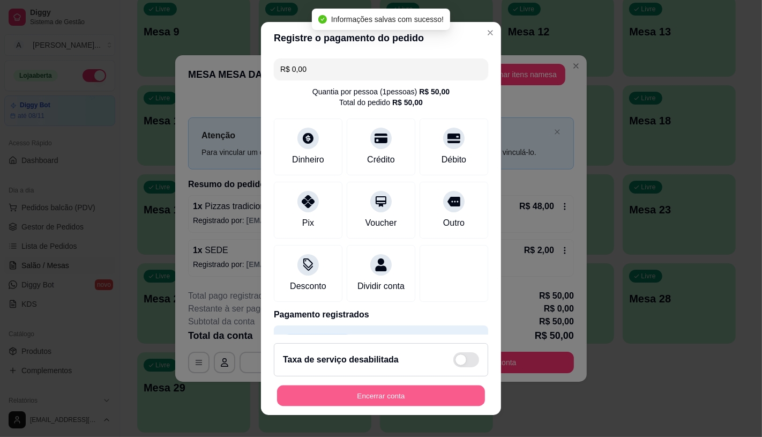
click at [367, 391] on button "Encerrar conta" at bounding box center [381, 395] width 208 height 21
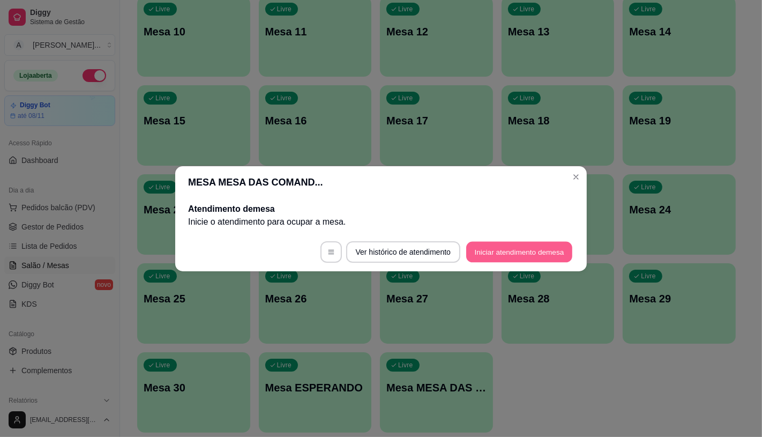
click at [524, 252] on button "Iniciar atendimento de mesa" at bounding box center [519, 251] width 106 height 21
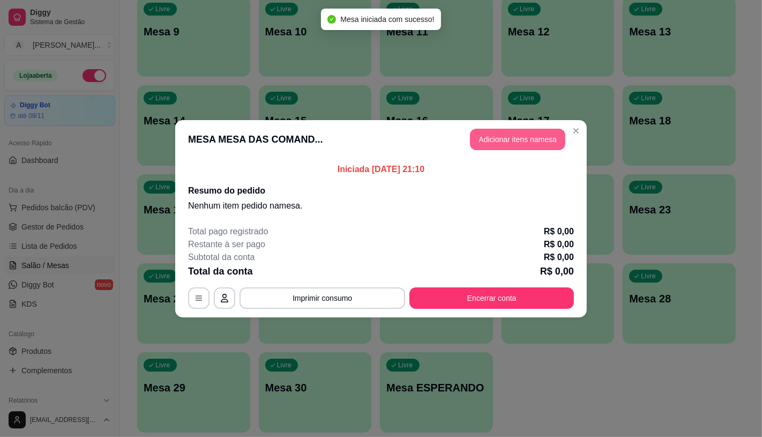
click at [481, 143] on button "Adicionar itens na mesa" at bounding box center [517, 139] width 95 height 21
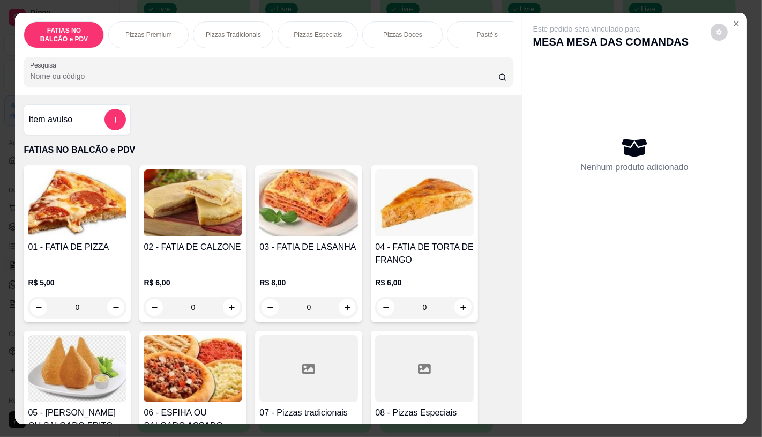
click at [295, 31] on p "Pizzas Especiais" at bounding box center [318, 35] width 48 height 9
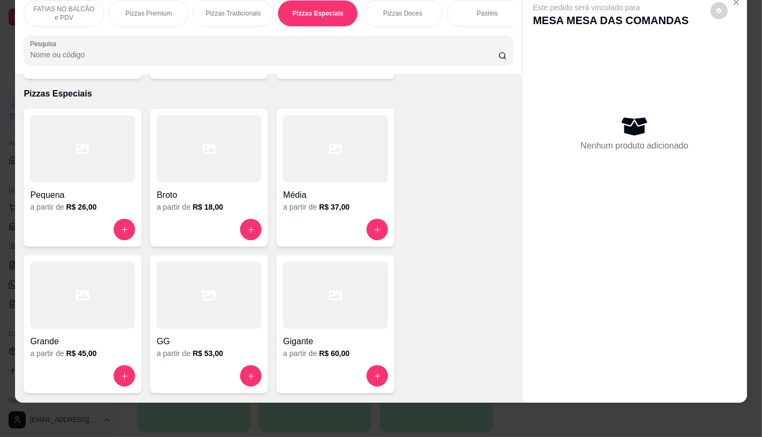
click at [162, 155] on div at bounding box center [208, 148] width 105 height 67
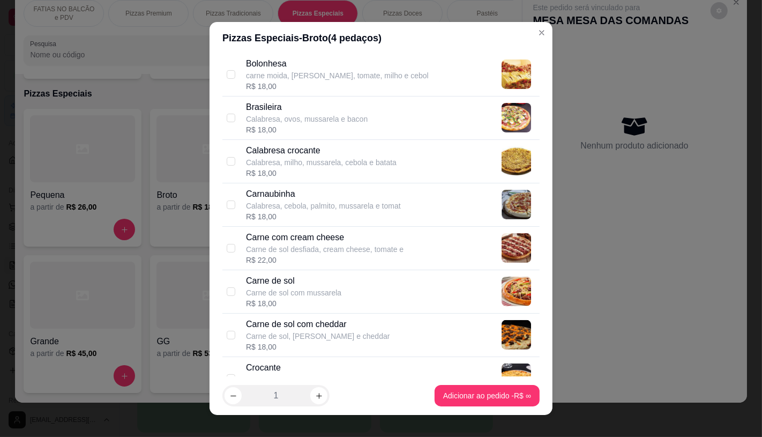
scroll to position [357, 0]
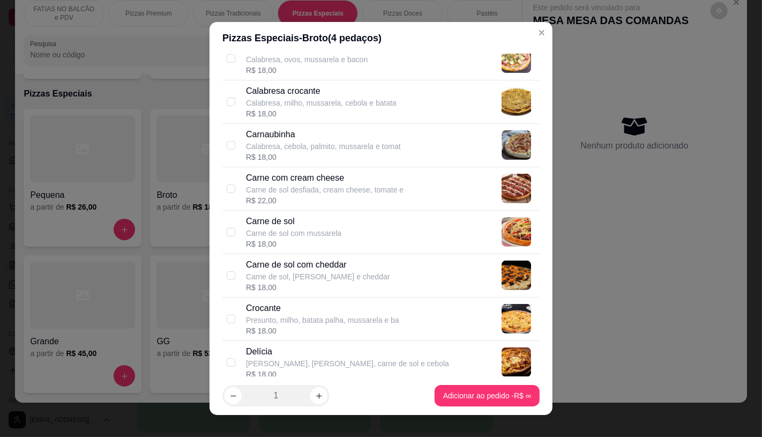
click at [272, 314] on p "Presunto, milho, batata palha, mussarela e ba" at bounding box center [322, 319] width 153 height 11
checkbox input "true"
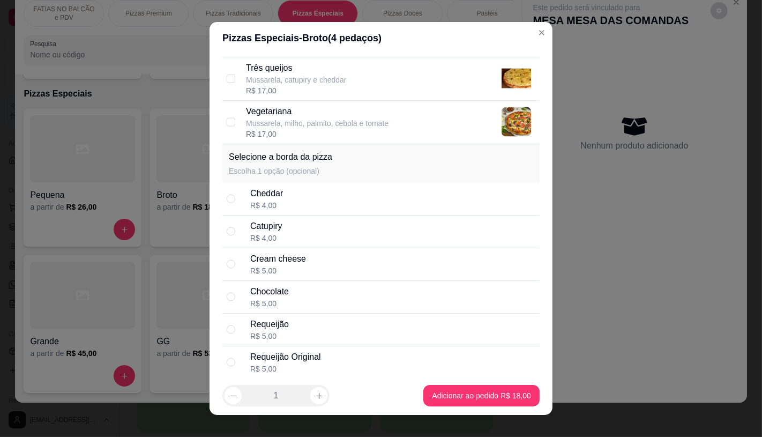
scroll to position [1488, 0]
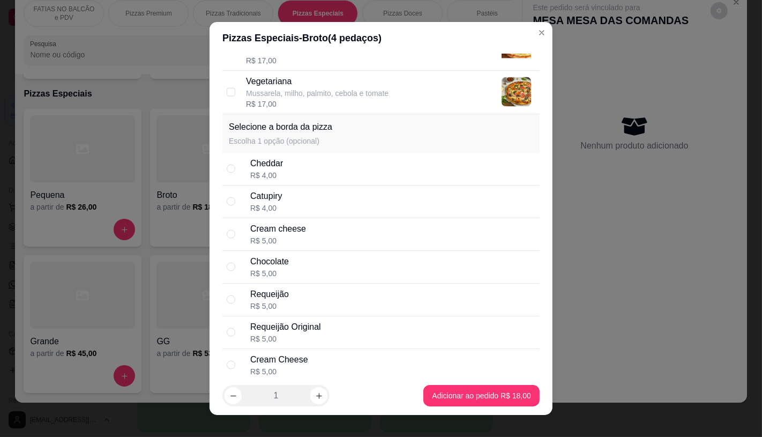
click at [279, 311] on div "R$ 5,00" at bounding box center [269, 306] width 39 height 11
radio input "true"
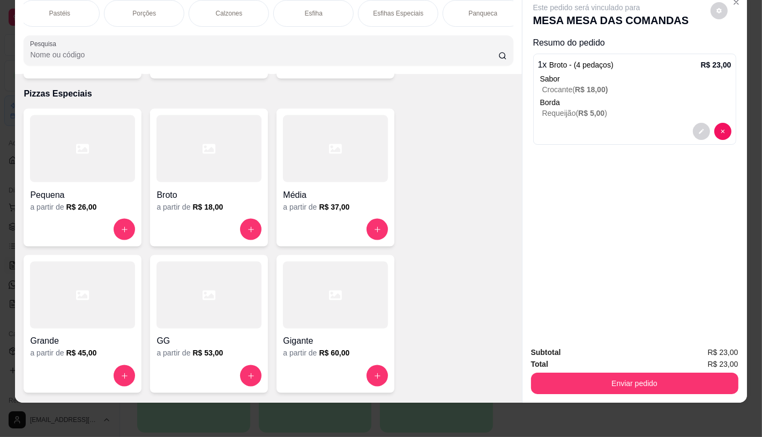
scroll to position [0, 1114]
click at [491, 11] on div "TAXAS DE ENTREGAS" at bounding box center [473, 13] width 80 height 27
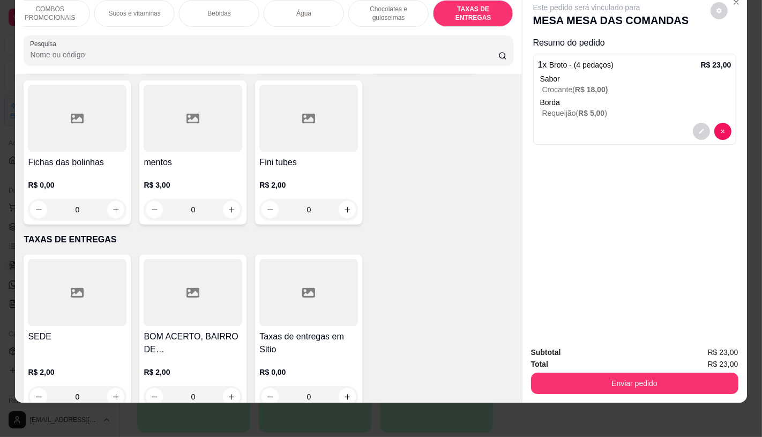
click at [94, 276] on div at bounding box center [77, 292] width 99 height 67
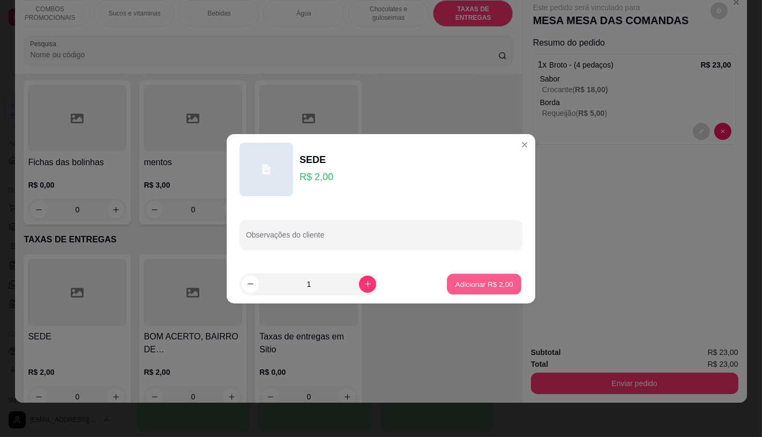
click at [474, 281] on p "Adicionar R$ 2,00" at bounding box center [484, 284] width 58 height 10
type input "1"
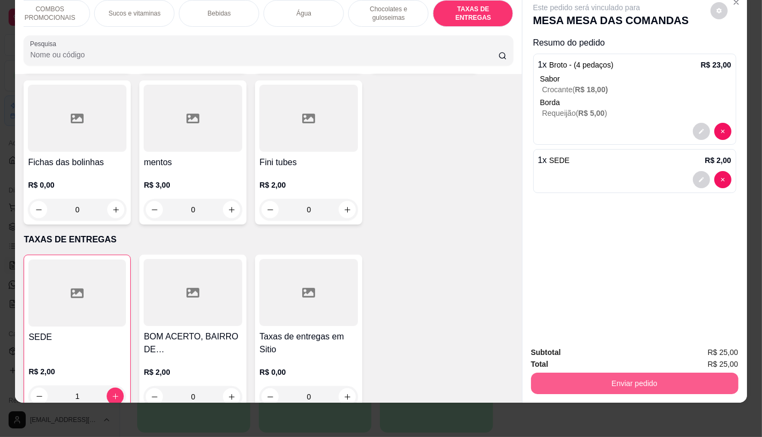
click at [602, 376] on button "Enviar pedido" at bounding box center [634, 382] width 207 height 21
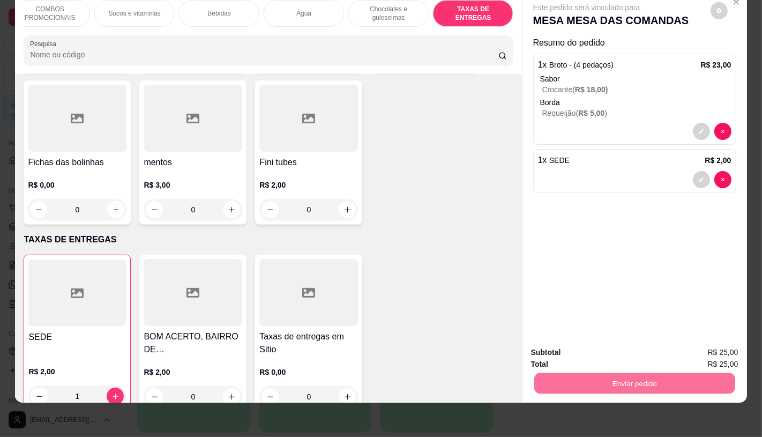
click at [706, 350] on button "Enviar pedido" at bounding box center [710, 349] width 61 height 20
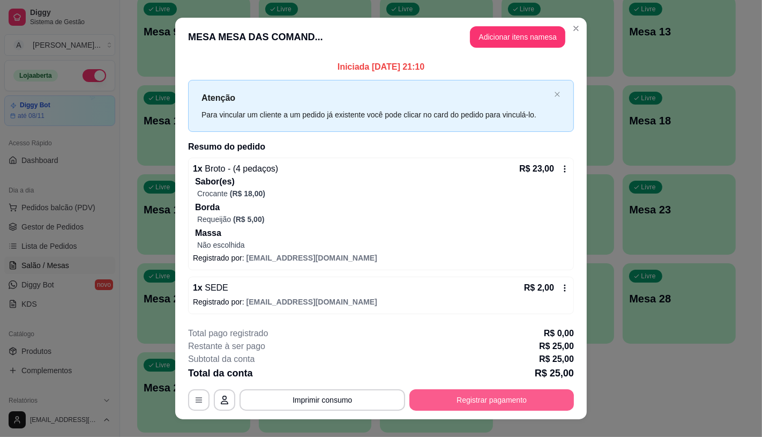
click at [452, 400] on button "Registrar pagamento" at bounding box center [491, 399] width 164 height 21
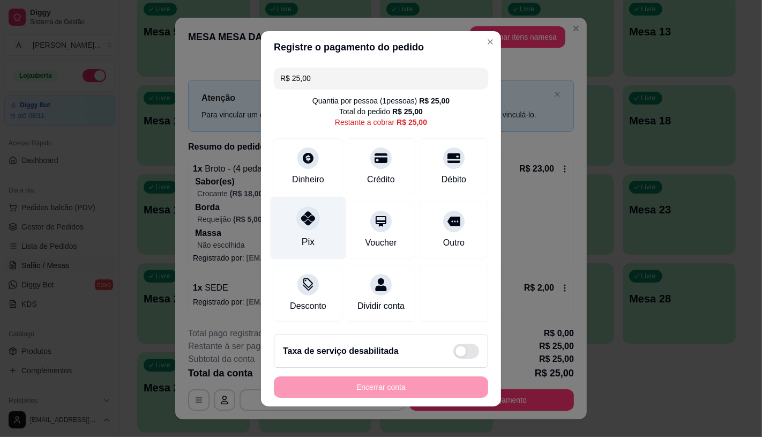
click at [317, 233] on div "Pix" at bounding box center [309, 227] width 76 height 63
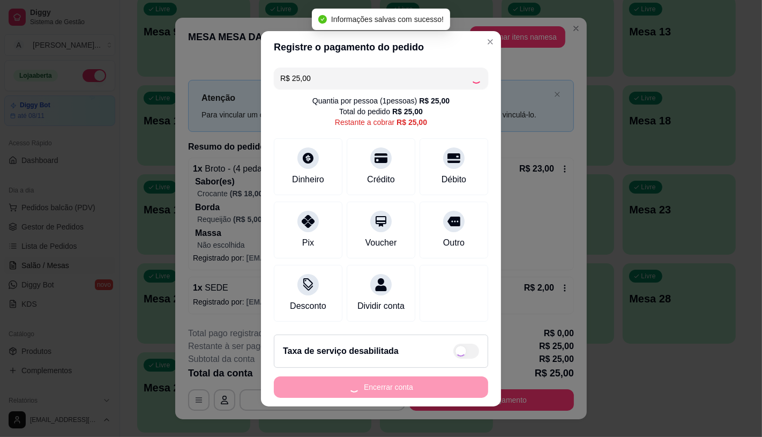
type input "R$ 0,00"
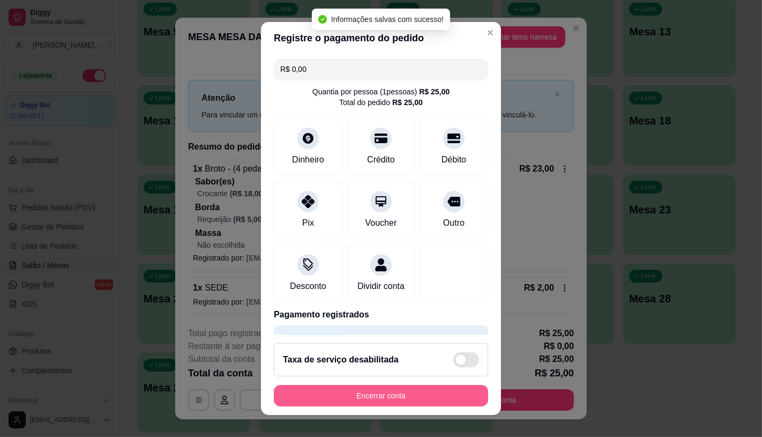
click at [352, 393] on button "Encerrar conta" at bounding box center [381, 395] width 214 height 21
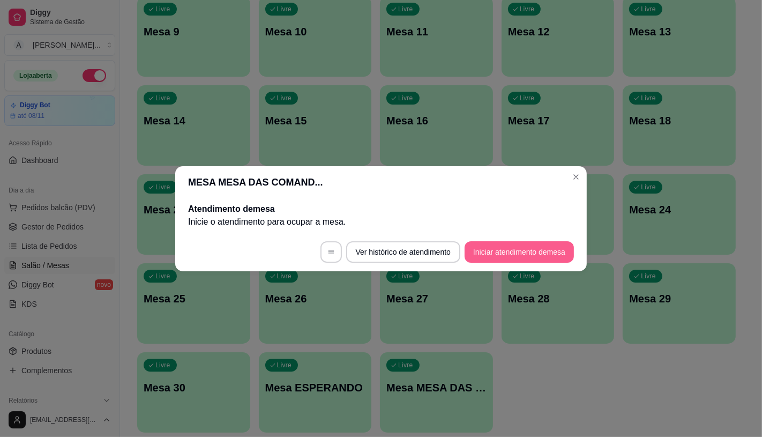
click at [519, 255] on button "Iniciar atendimento de mesa" at bounding box center [518, 251] width 109 height 21
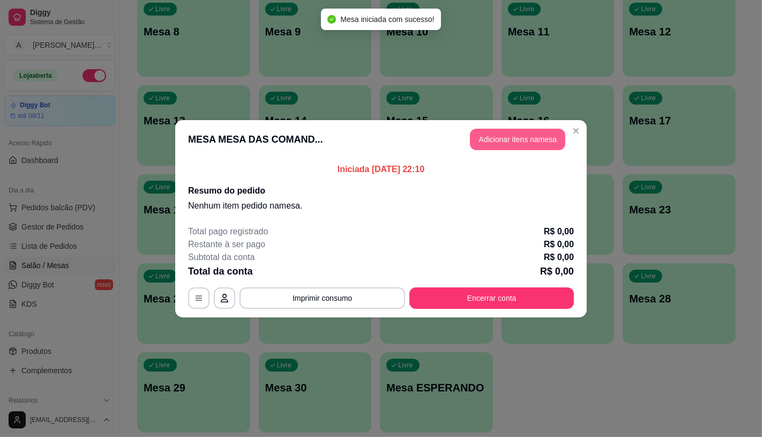
click at [547, 130] on button "Adicionar itens na mesa" at bounding box center [517, 139] width 95 height 21
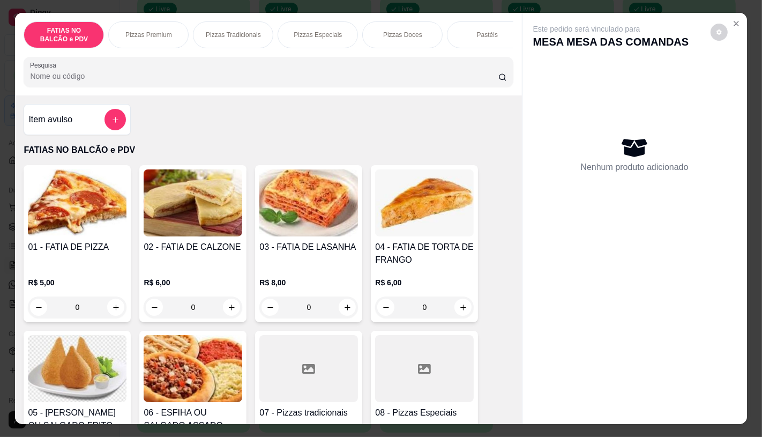
click at [277, 376] on div at bounding box center [308, 368] width 99 height 67
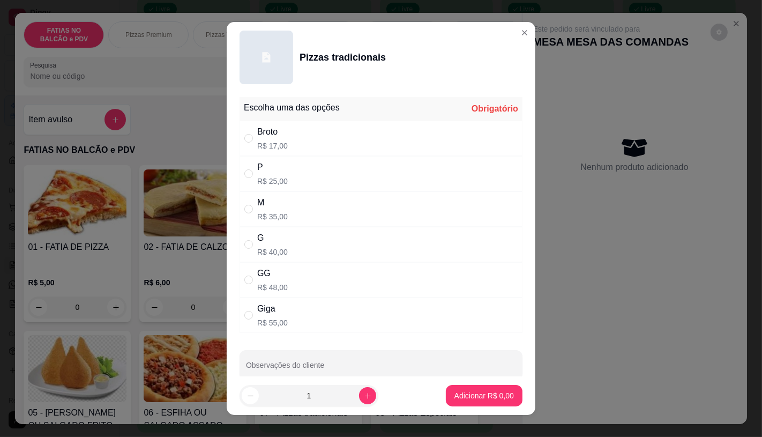
click at [287, 314] on div "Giga R$ 55,00" at bounding box center [380, 314] width 283 height 35
radio input "true"
click at [461, 393] on p "Adicionar R$ 55,00" at bounding box center [482, 395] width 64 height 11
type input "1"
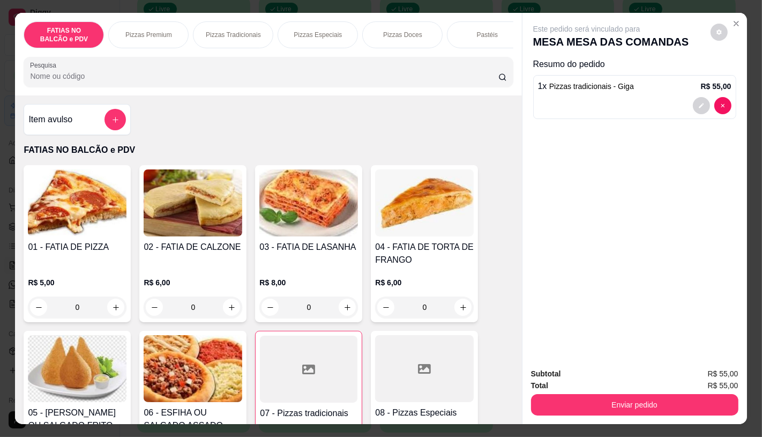
click at [314, 370] on div at bounding box center [308, 368] width 97 height 67
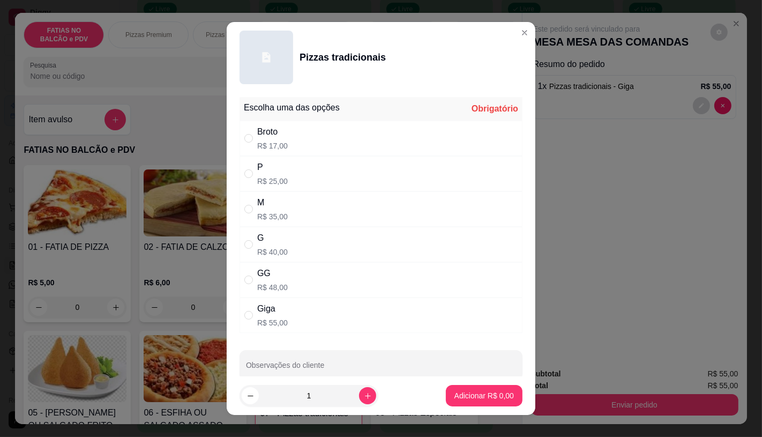
click at [269, 172] on div "P" at bounding box center [272, 167] width 31 height 13
radio input "true"
click at [475, 389] on button "Adicionar R$ 25,00" at bounding box center [481, 395] width 79 height 21
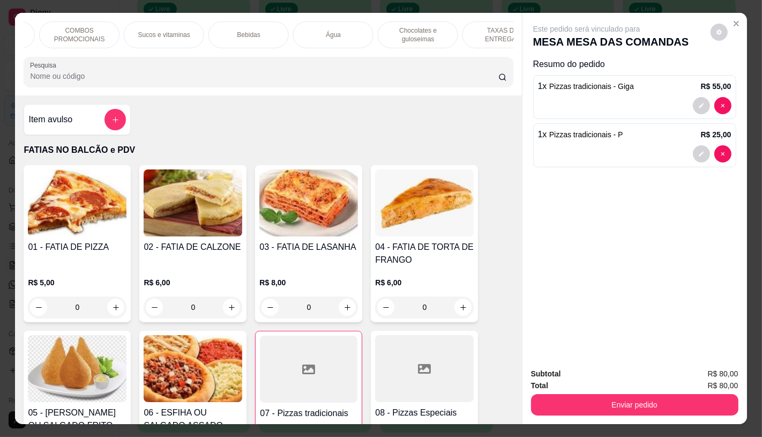
scroll to position [0, 1114]
click at [479, 27] on p "TAXAS DE ENTREGAS" at bounding box center [473, 34] width 62 height 17
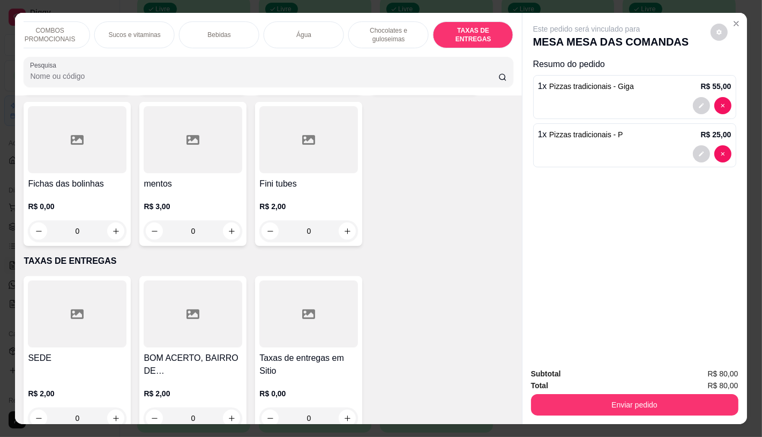
scroll to position [25, 0]
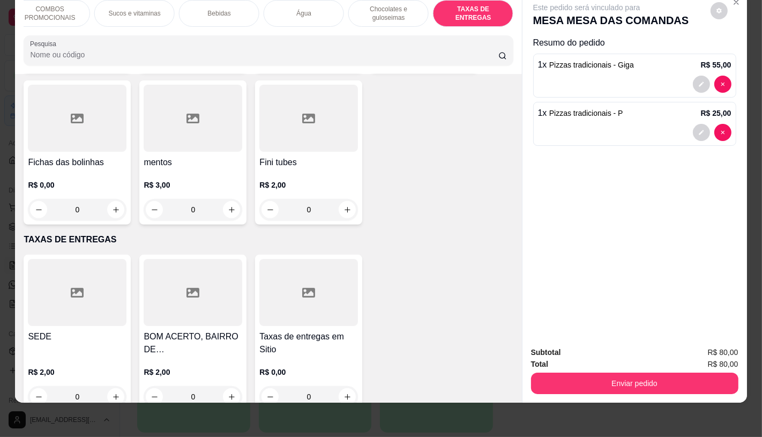
click at [319, 281] on div at bounding box center [308, 292] width 99 height 67
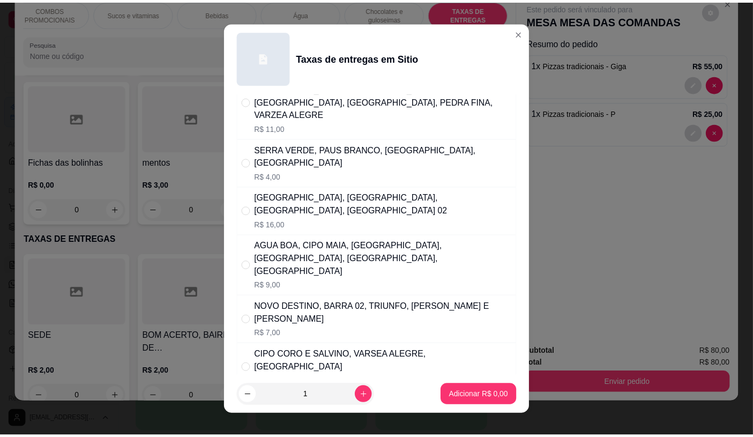
scroll to position [0, 0]
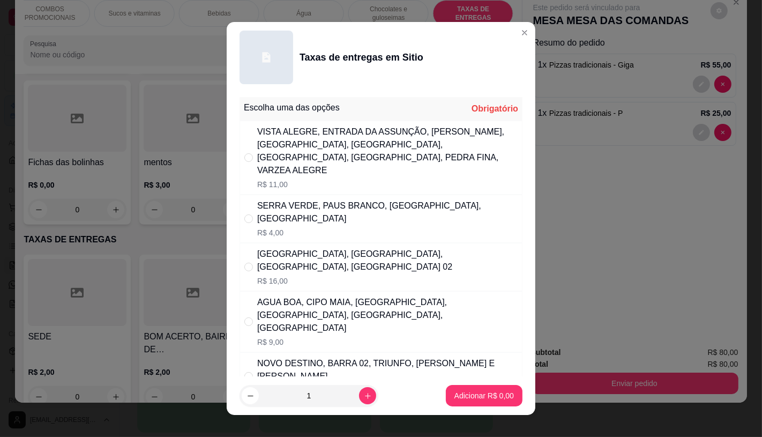
click at [306, 158] on div "VISTA ALEGRE, ENTRADA DA ASSUNÇÃO, [PERSON_NAME], [GEOGRAPHIC_DATA], [GEOGRAPHI…" at bounding box center [387, 150] width 260 height 51
radio input "true"
click at [474, 394] on p "Adicionar R$ 11,00" at bounding box center [482, 395] width 64 height 11
type input "1"
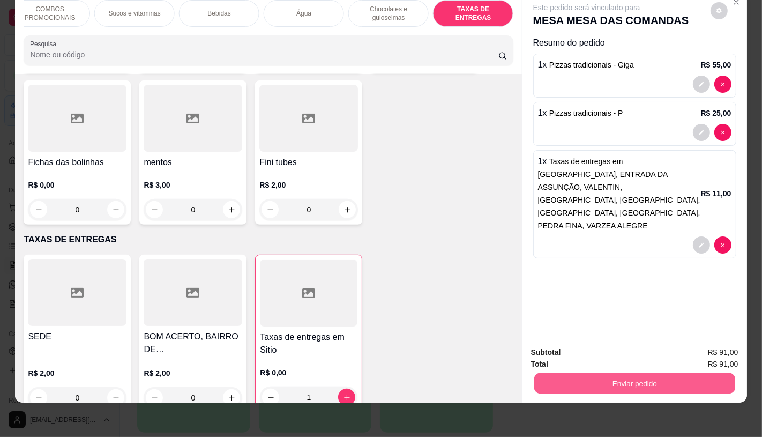
click at [672, 376] on button "Enviar pedido" at bounding box center [634, 382] width 201 height 21
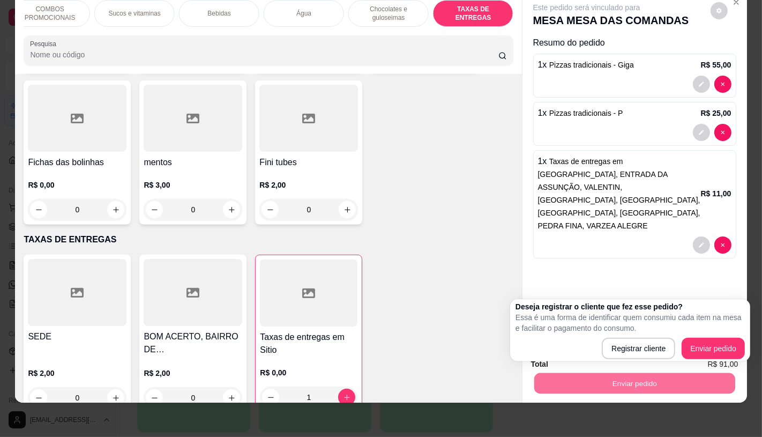
click at [622, 297] on div "Este pedido será vinculado para MESA MESA DAS COMANDAS Resumo do pedido 1 x Piz…" at bounding box center [634, 164] width 224 height 346
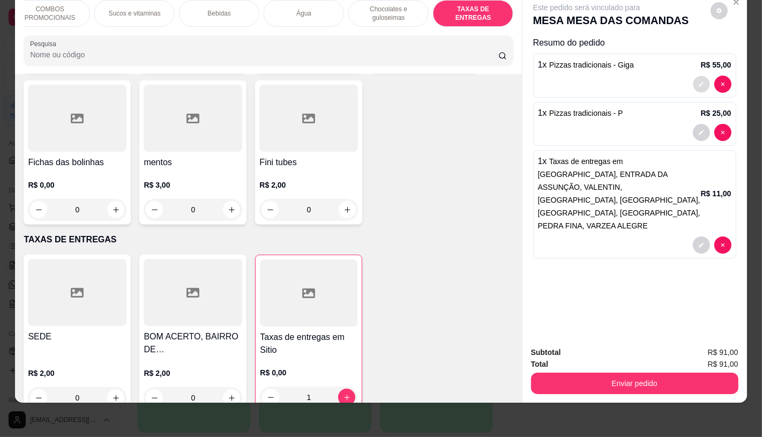
click at [693, 81] on button "decrease-product-quantity" at bounding box center [701, 84] width 17 height 17
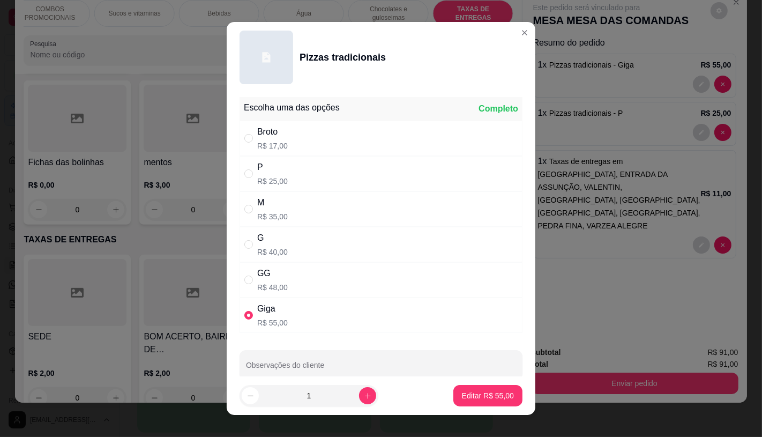
click at [274, 242] on div "G" at bounding box center [272, 237] width 31 height 13
radio input "true"
radio input "false"
click at [490, 391] on p "Editar R$ 40,00" at bounding box center [488, 395] width 52 height 11
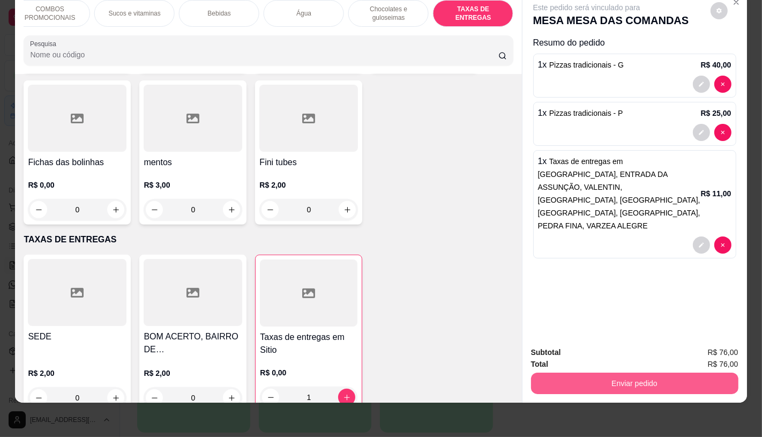
click at [648, 375] on button "Enviar pedido" at bounding box center [634, 382] width 207 height 21
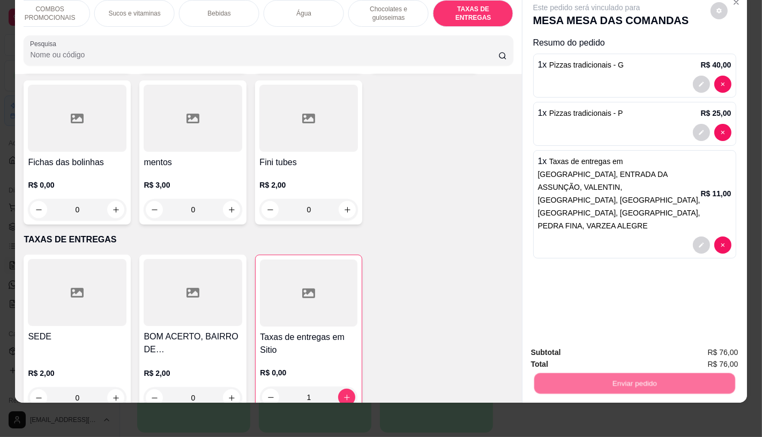
click at [712, 351] on button "Enviar pedido" at bounding box center [709, 348] width 59 height 20
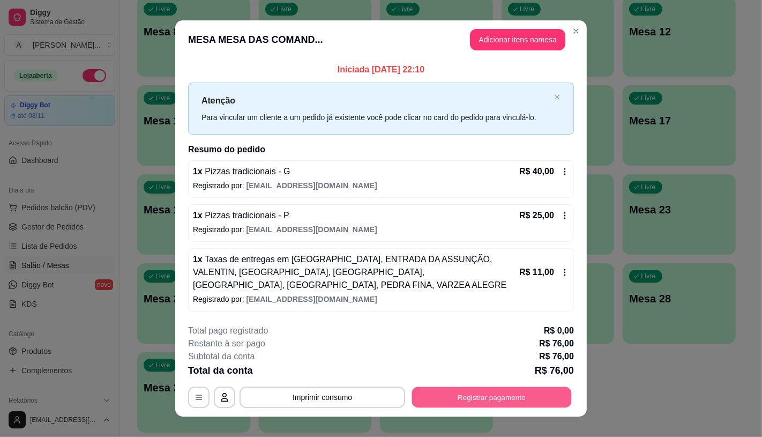
click at [551, 396] on button "Registrar pagamento" at bounding box center [492, 397] width 160 height 21
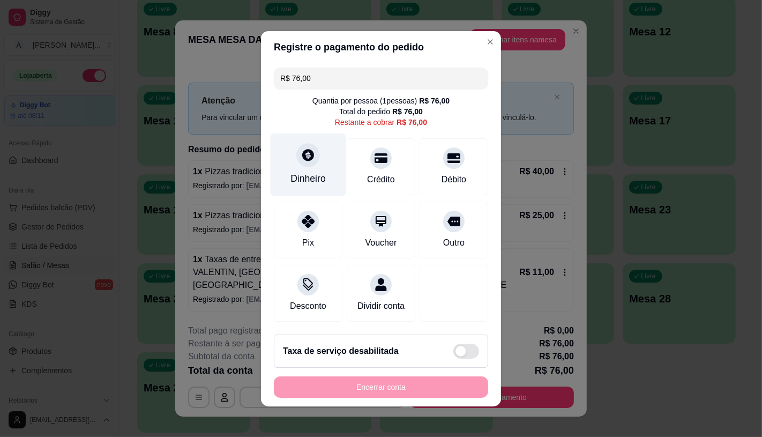
click at [308, 171] on div "Dinheiro" at bounding box center [307, 178] width 35 height 14
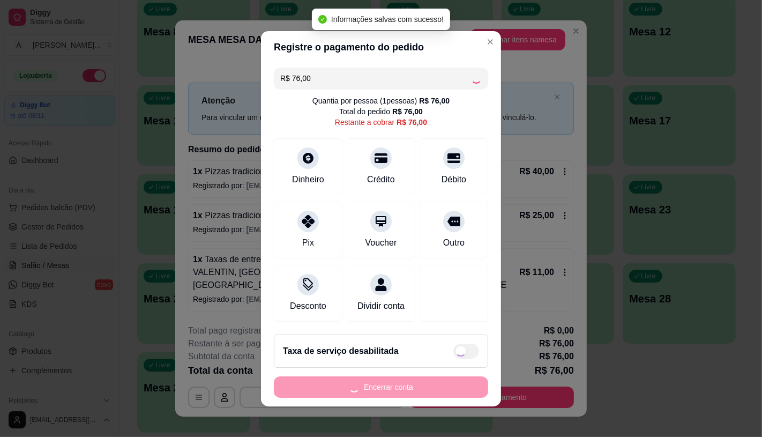
type input "R$ 0,00"
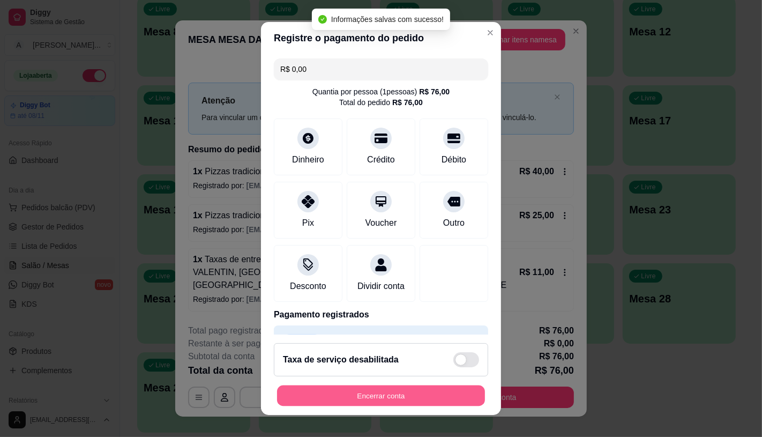
click at [418, 391] on button "Encerrar conta" at bounding box center [381, 395] width 208 height 21
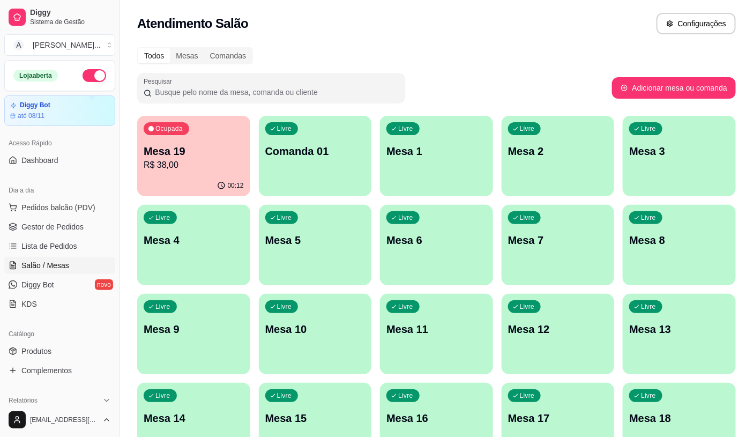
click at [189, 189] on div "00:12" at bounding box center [193, 185] width 113 height 21
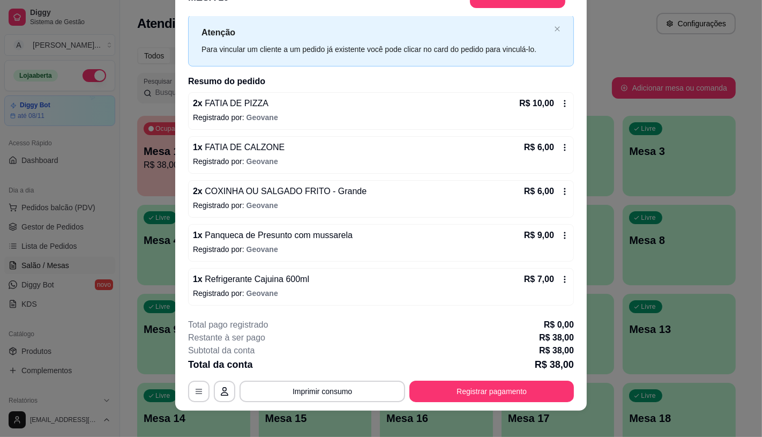
scroll to position [32, 0]
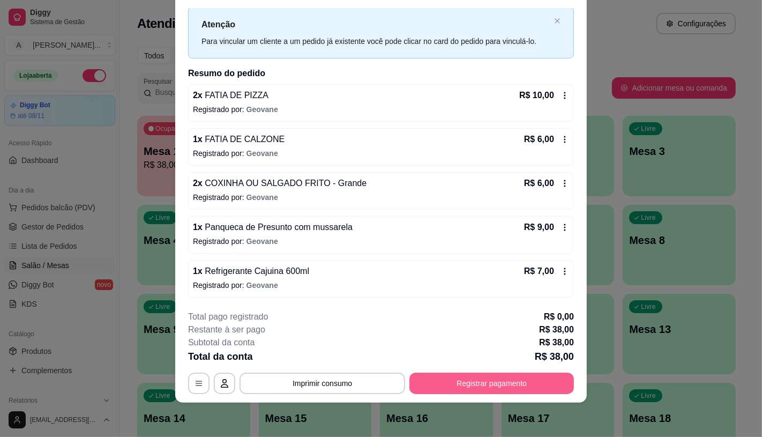
click at [453, 378] on button "Registrar pagamento" at bounding box center [491, 382] width 164 height 21
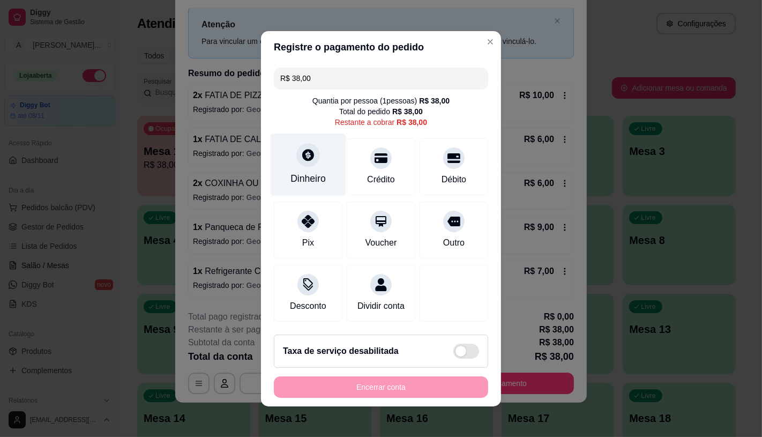
click at [297, 159] on div at bounding box center [308, 155] width 24 height 24
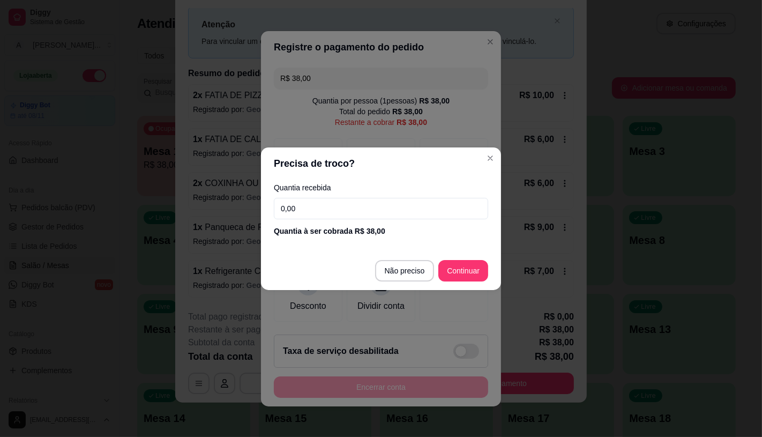
click at [374, 207] on input "0,00" at bounding box center [381, 208] width 214 height 21
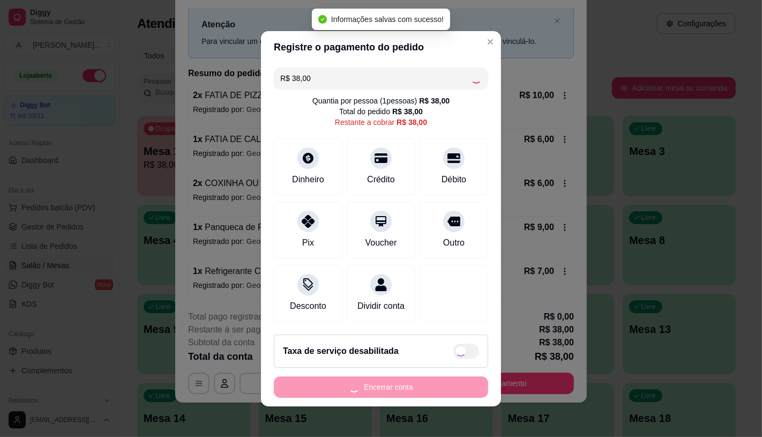
click at [396, 397] on div "Encerrar conta" at bounding box center [381, 386] width 214 height 21
type input "R$ 0,00"
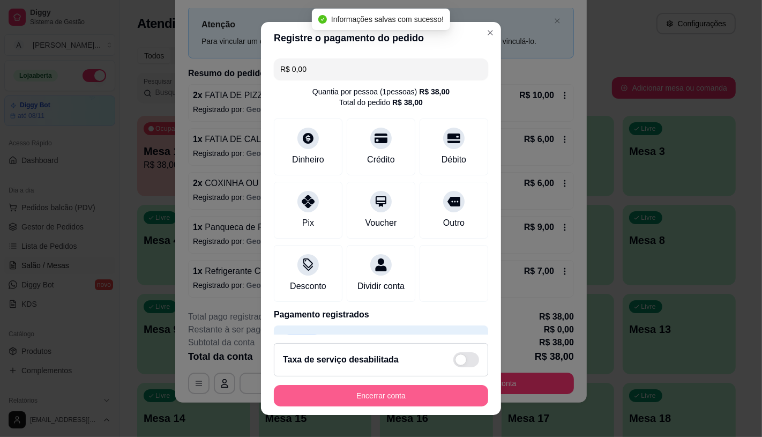
click at [396, 398] on button "Encerrar conta" at bounding box center [381, 395] width 214 height 21
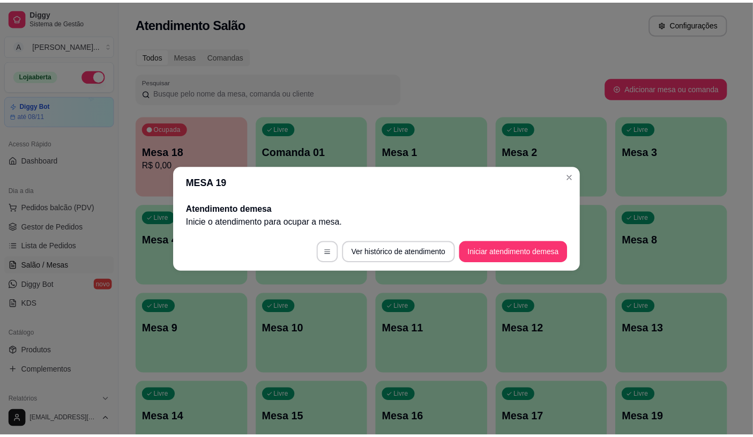
scroll to position [0, 0]
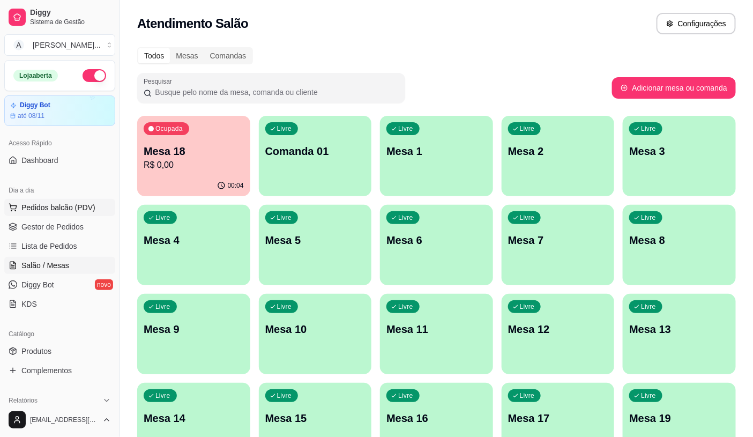
click at [71, 209] on span "Pedidos balcão (PDV)" at bounding box center [58, 207] width 74 height 11
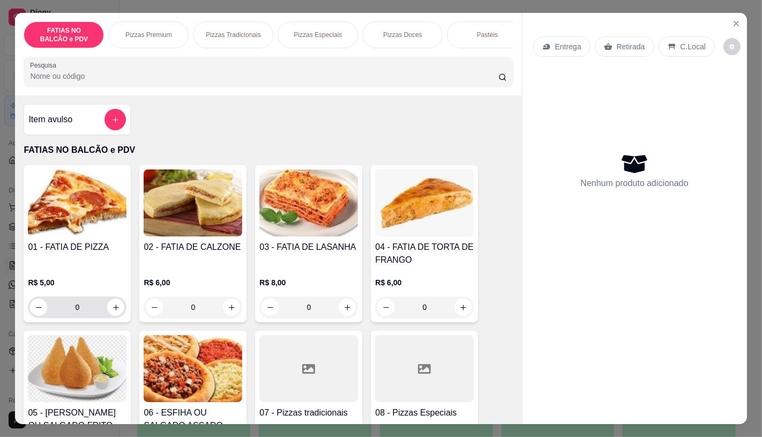
click at [94, 308] on input "0" at bounding box center [77, 306] width 60 height 21
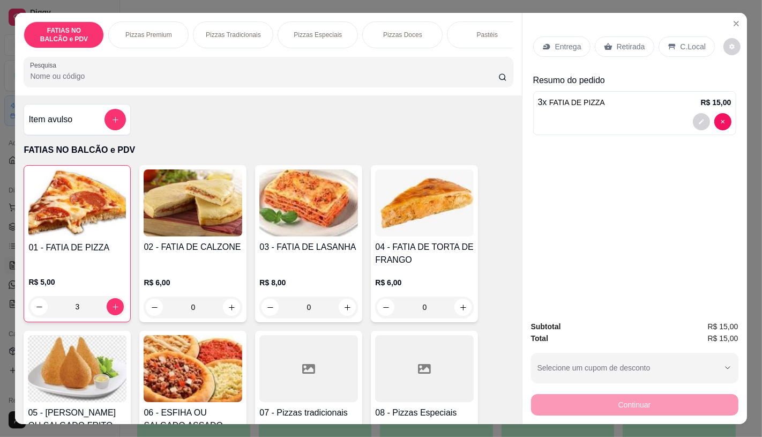
type input "3"
click at [104, 373] on img at bounding box center [77, 368] width 99 height 67
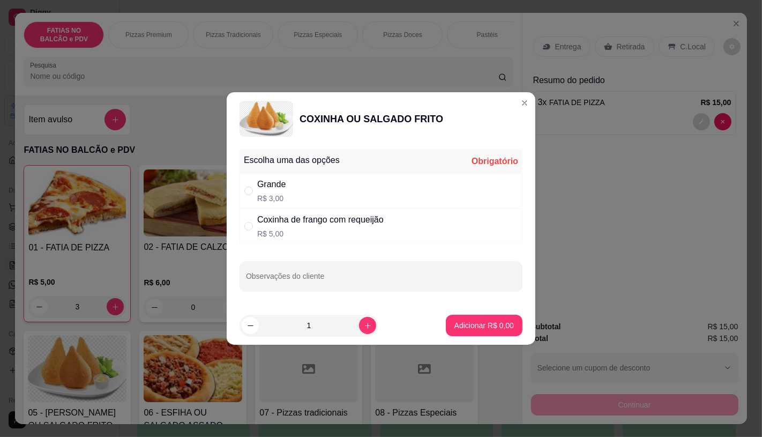
click at [287, 193] on div "Grande R$ 3,00" at bounding box center [380, 190] width 283 height 35
radio input "true"
click at [364, 322] on icon "increase-product-quantity" at bounding box center [368, 325] width 8 height 8
type input "2"
click at [454, 323] on p "Adicionar R$ 6,00" at bounding box center [483, 325] width 59 height 11
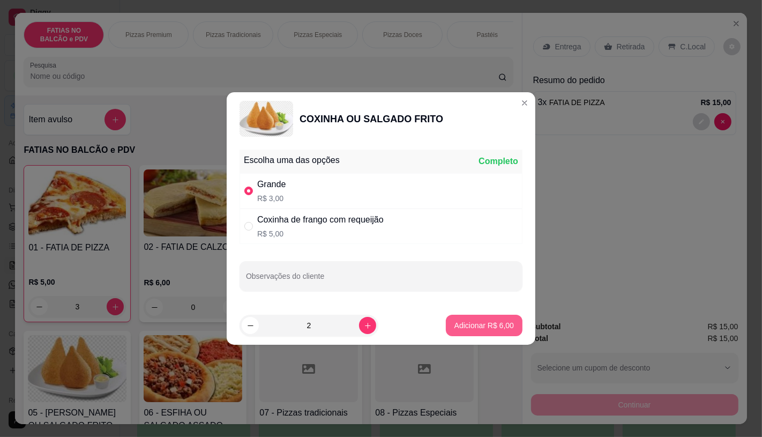
type input "2"
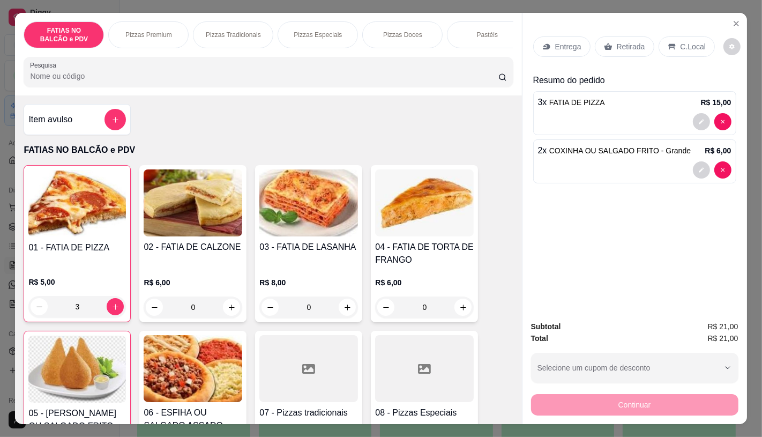
click at [617, 41] on p "Retirada" at bounding box center [631, 46] width 28 height 11
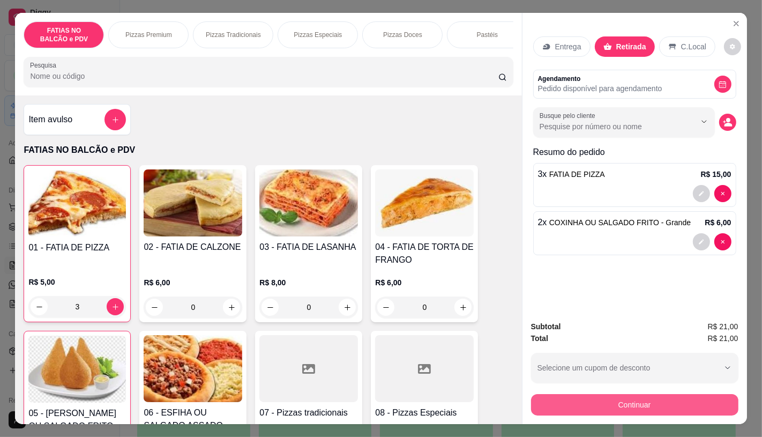
click at [609, 394] on button "Continuar" at bounding box center [634, 404] width 207 height 21
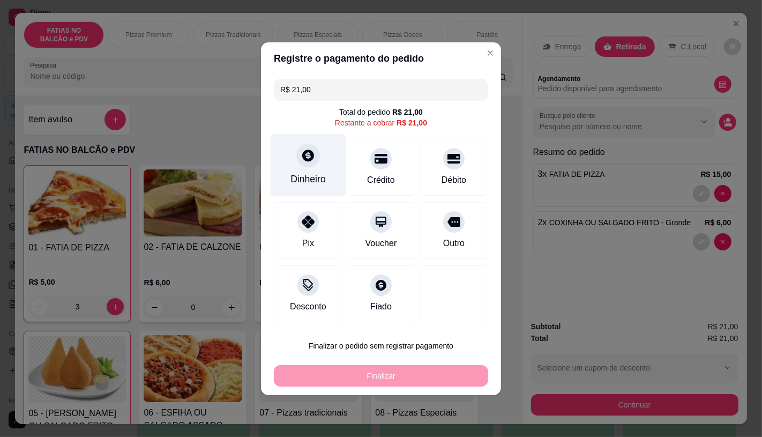
click at [319, 168] on div "Dinheiro" at bounding box center [309, 164] width 76 height 63
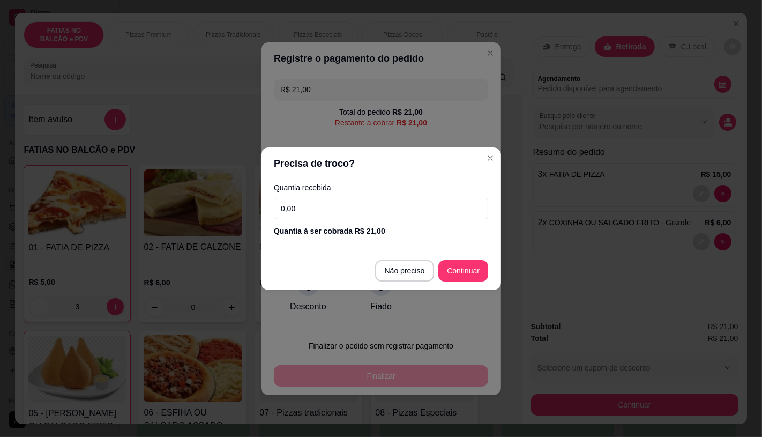
click at [334, 216] on input "0,00" at bounding box center [381, 208] width 214 height 21
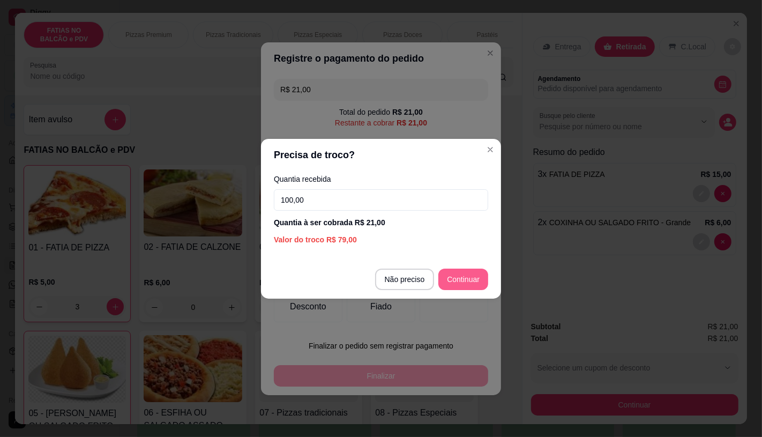
type input "100,00"
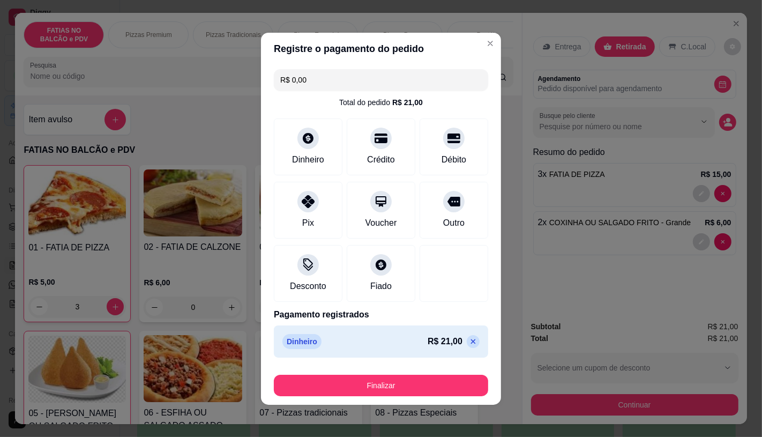
type input "R$ 0,00"
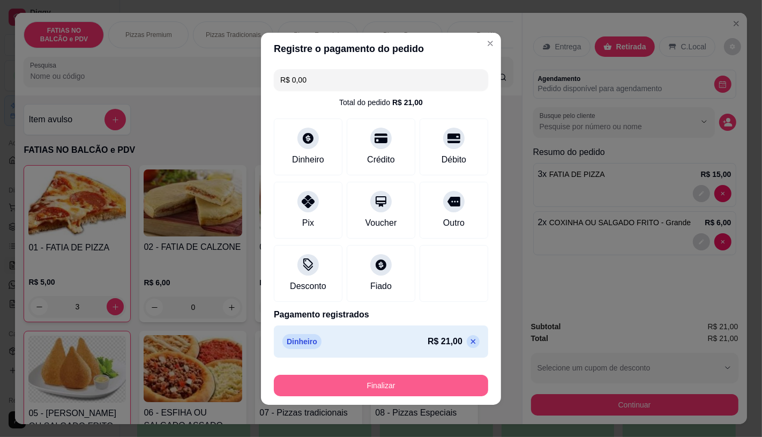
click at [386, 392] on button "Finalizar" at bounding box center [381, 384] width 214 height 21
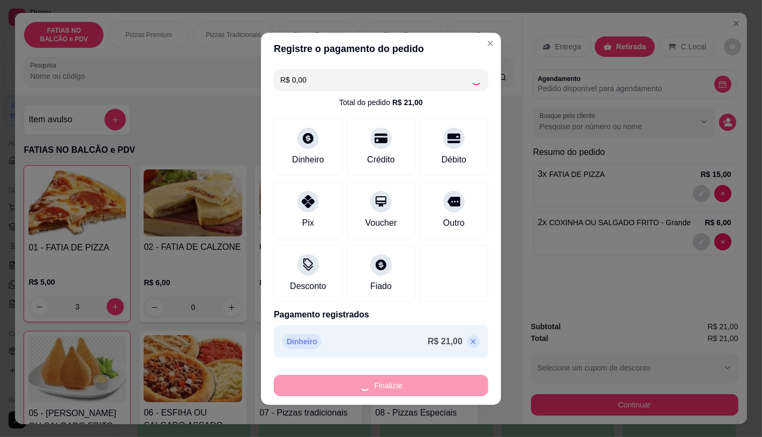
type input "0"
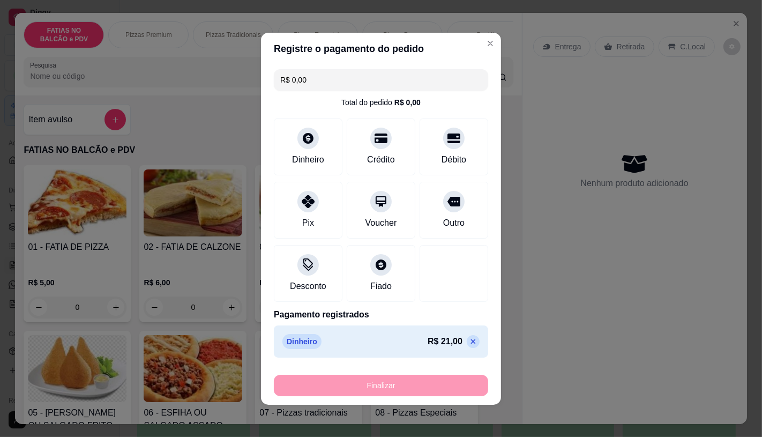
type input "-R$ 21,00"
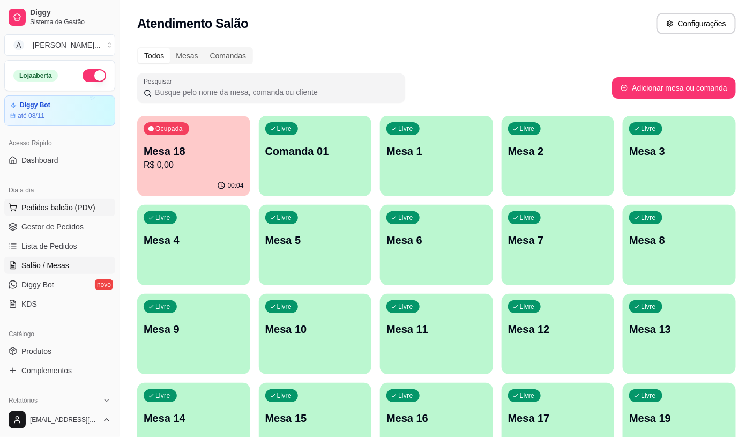
click at [91, 214] on button "Pedidos balcão (PDV)" at bounding box center [59, 207] width 111 height 17
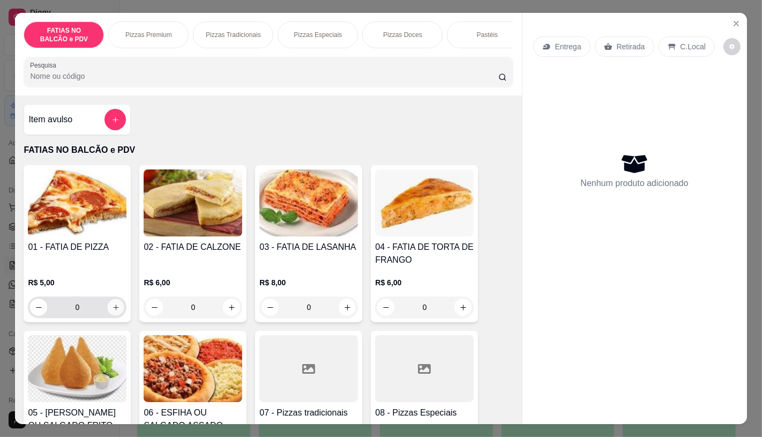
click at [112, 307] on icon "increase-product-quantity" at bounding box center [116, 307] width 8 height 8
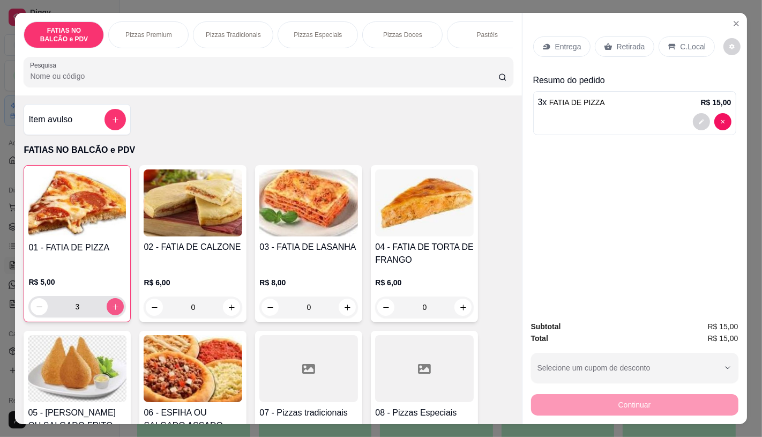
click at [111, 307] on icon "increase-product-quantity" at bounding box center [115, 307] width 8 height 8
click at [35, 311] on icon "decrease-product-quantity" at bounding box center [39, 307] width 8 height 8
type input "4"
click at [618, 43] on p "Retirada" at bounding box center [631, 46] width 28 height 11
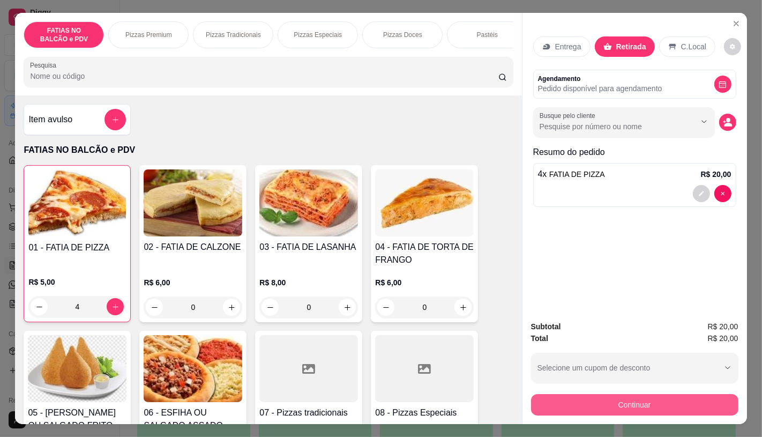
click at [606, 400] on button "Continuar" at bounding box center [634, 404] width 207 height 21
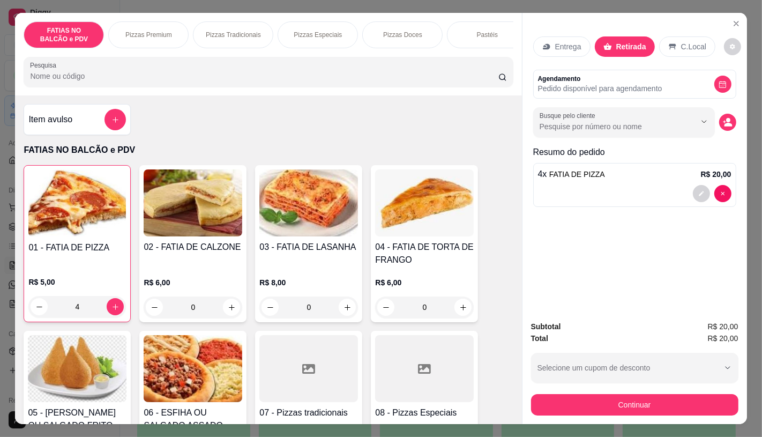
click at [296, 164] on div "Dinheiro" at bounding box center [309, 164] width 76 height 63
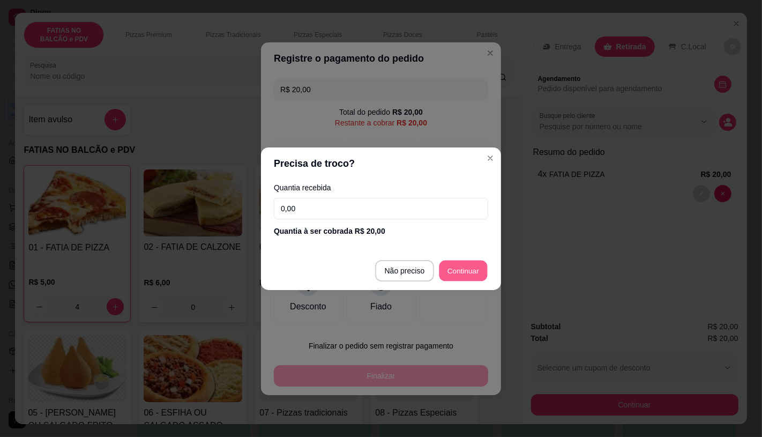
type input "R$ 0,00"
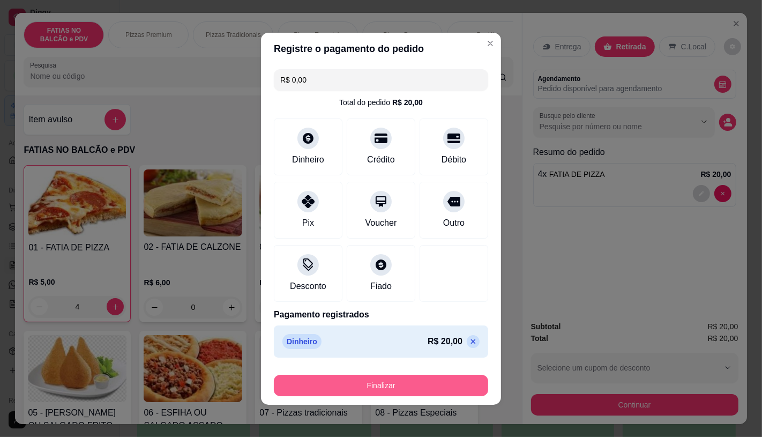
click at [395, 383] on button "Finalizar" at bounding box center [381, 384] width 214 height 21
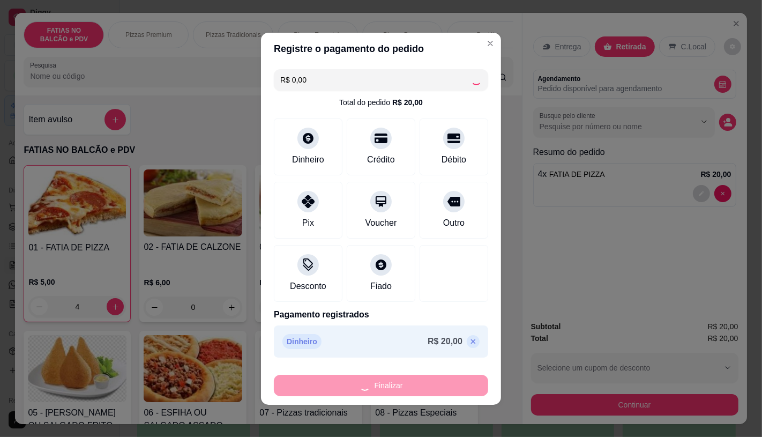
type input "0"
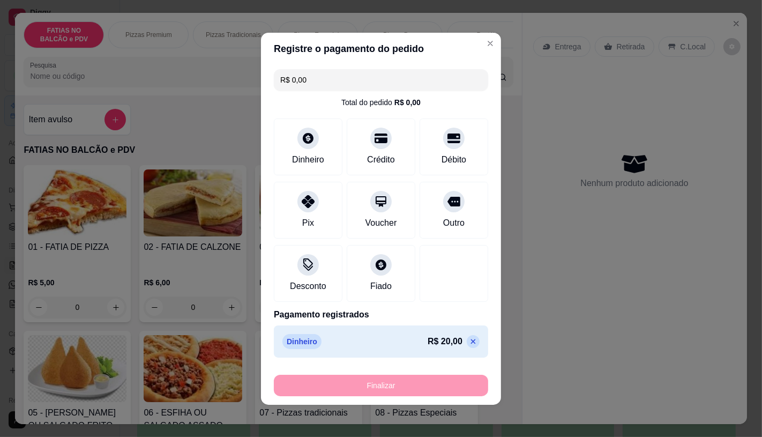
type input "-R$ 20,00"
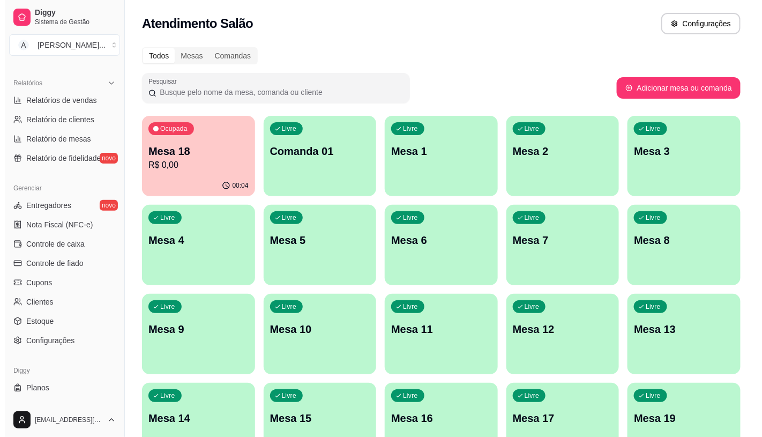
scroll to position [334, 0]
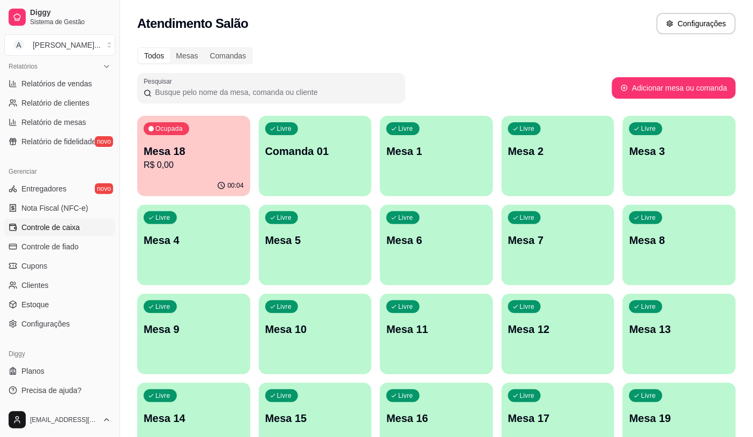
drag, startPoint x: 63, startPoint y: 219, endPoint x: 68, endPoint y: 223, distance: 6.5
click at [64, 219] on link "Controle de caixa" at bounding box center [59, 227] width 111 height 17
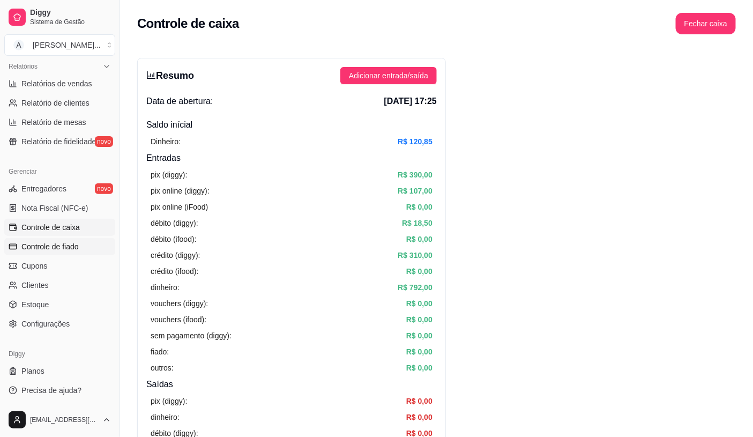
click at [69, 245] on span "Controle de fiado" at bounding box center [49, 246] width 57 height 11
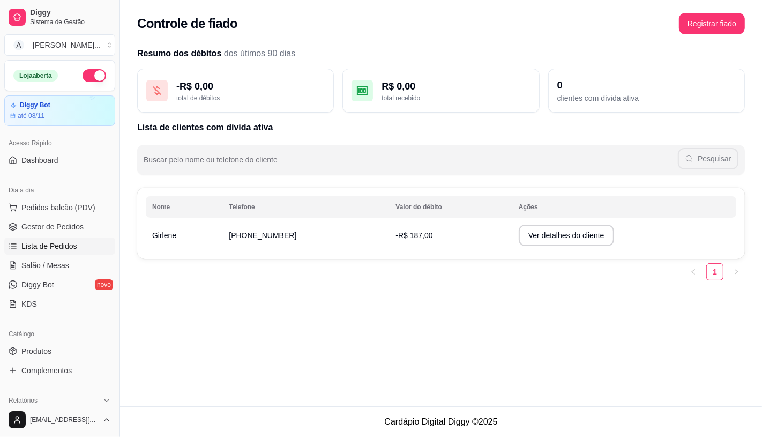
click at [62, 237] on link "Lista de Pedidos" at bounding box center [59, 245] width 111 height 17
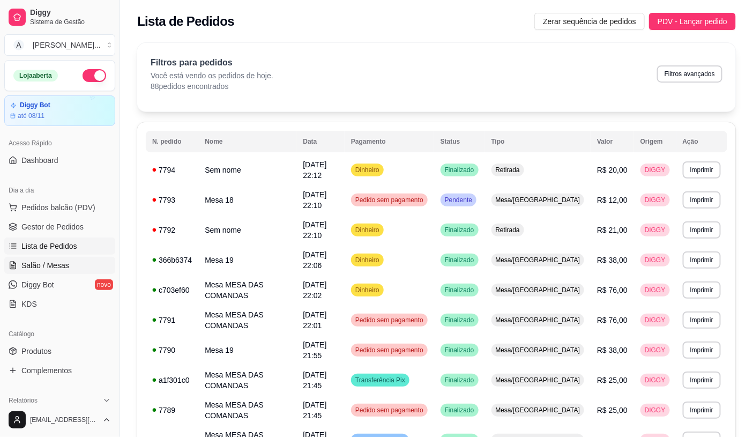
click at [63, 258] on link "Salão / Mesas" at bounding box center [59, 265] width 111 height 17
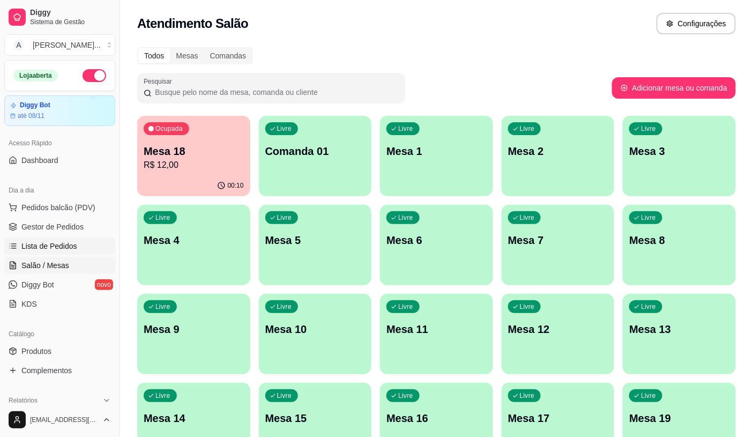
click at [77, 240] on link "Lista de Pedidos" at bounding box center [59, 245] width 111 height 17
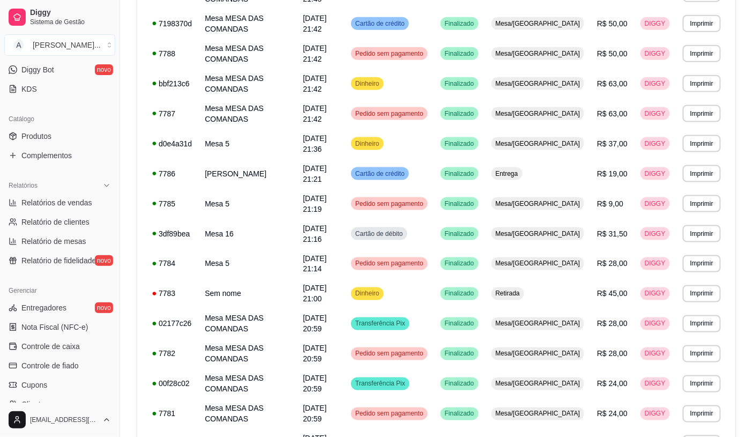
scroll to position [238, 0]
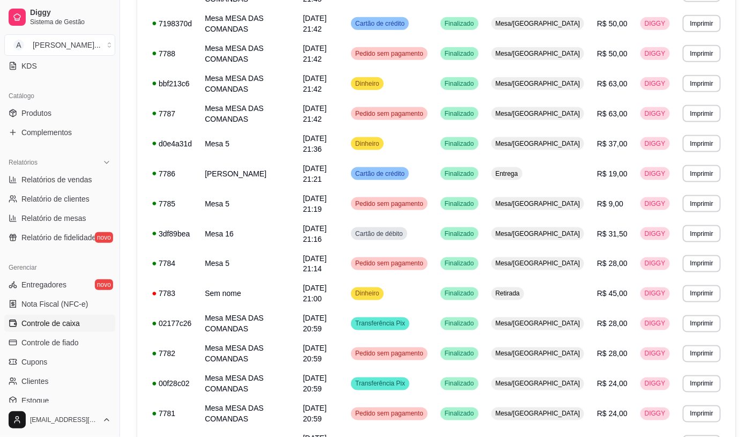
click at [69, 328] on link "Controle de caixa" at bounding box center [59, 322] width 111 height 17
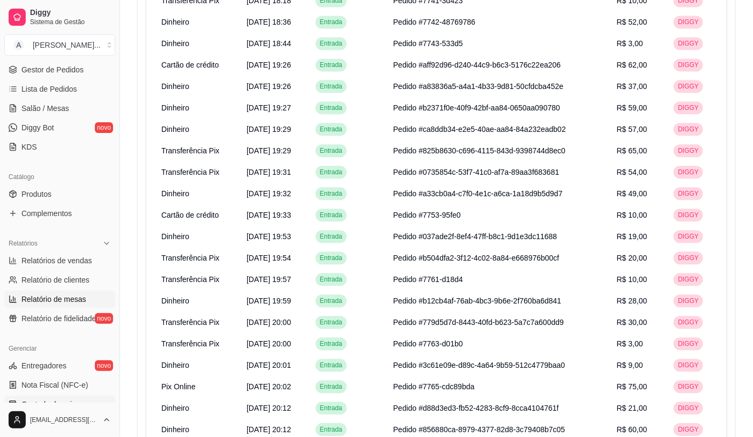
scroll to position [178, 0]
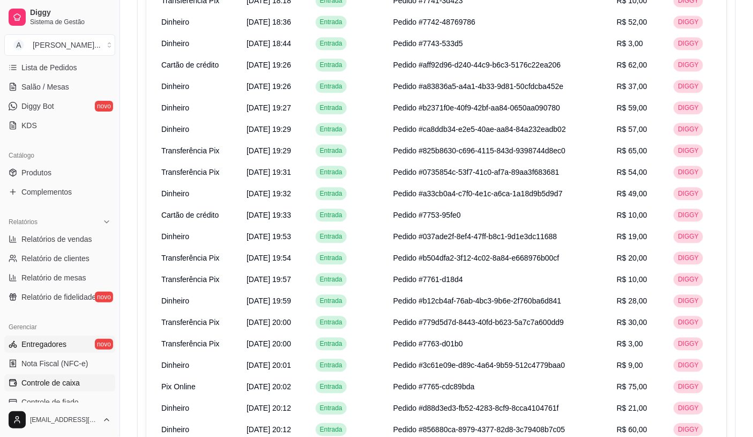
click at [67, 347] on link "Entregadores novo" at bounding box center [59, 343] width 111 height 17
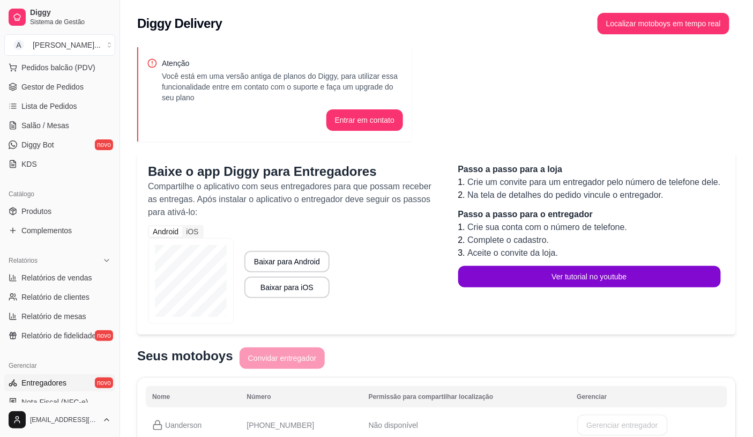
scroll to position [119, 0]
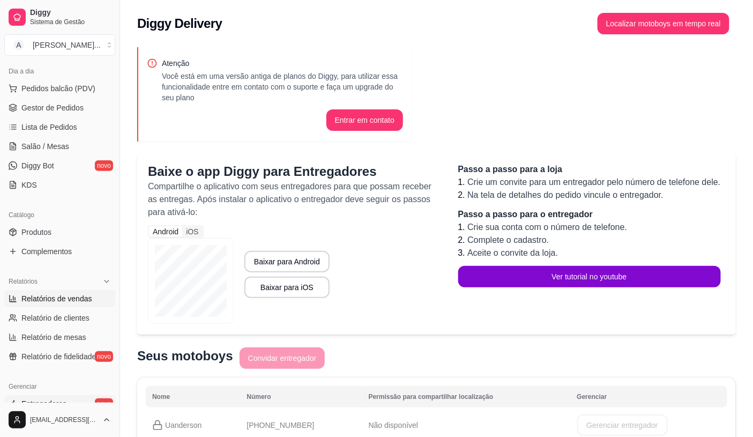
click at [78, 302] on span "Relatórios de vendas" at bounding box center [56, 298] width 71 height 11
select select "ALL"
select select "0"
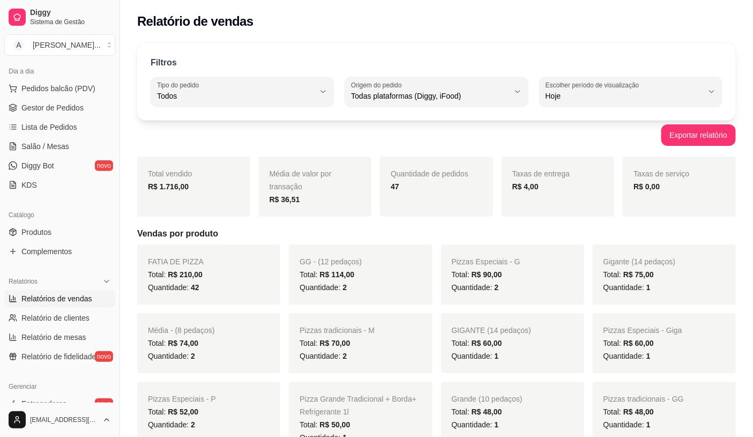
click at [556, 195] on div "Taxas de entrega R$ 4,00" at bounding box center [557, 186] width 113 height 60
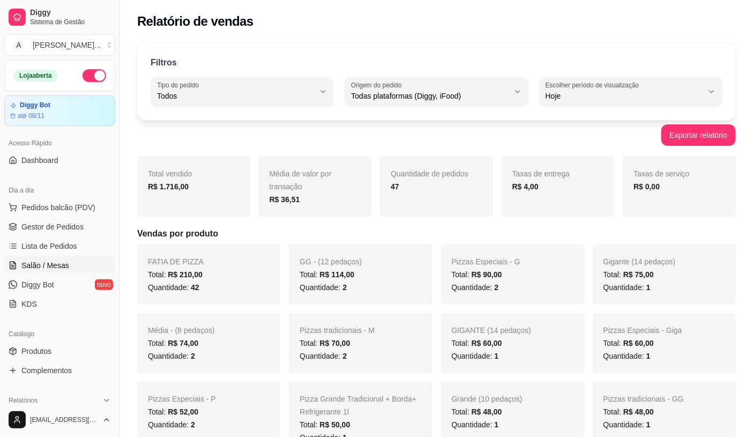
click at [44, 260] on span "Salão / Mesas" at bounding box center [45, 265] width 48 height 11
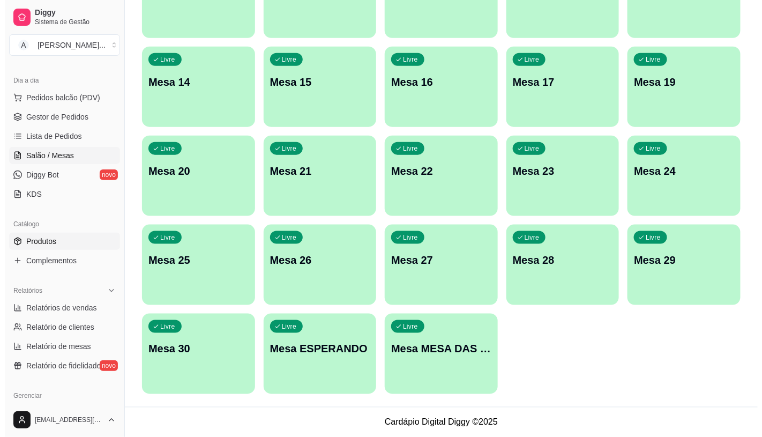
scroll to position [59, 0]
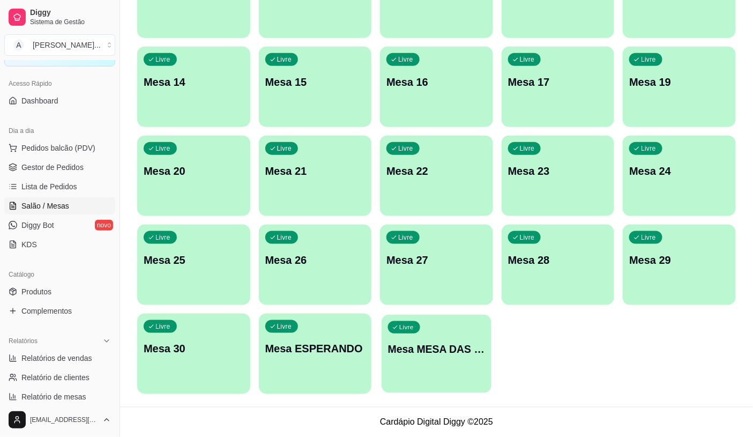
click at [448, 364] on div "Livre Mesa MESA DAS COMANDAS" at bounding box center [435, 346] width 109 height 65
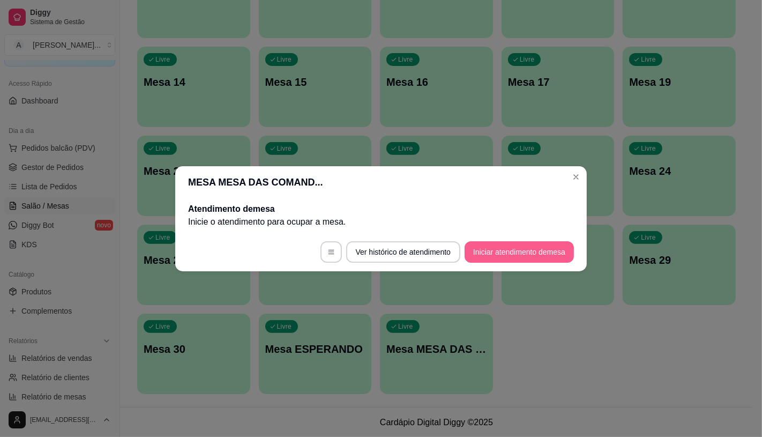
click at [539, 247] on button "Iniciar atendimento de mesa" at bounding box center [518, 251] width 109 height 21
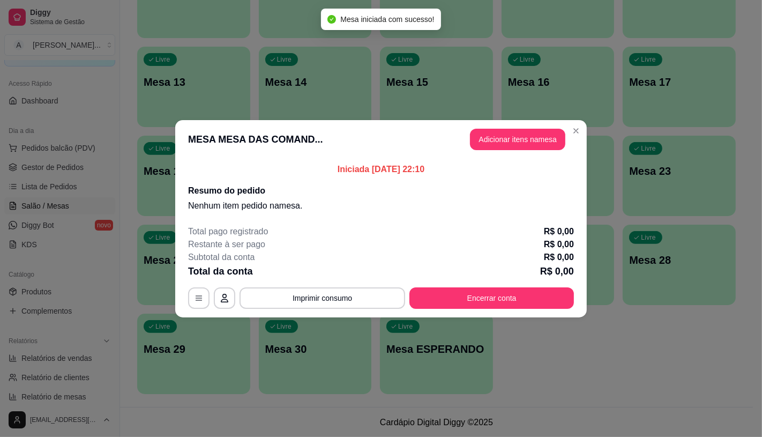
click at [514, 151] on header "MESA MESA DAS COMAND... Adicionar itens na mesa" at bounding box center [380, 139] width 411 height 39
click at [515, 146] on button "Adicionar itens na mesa" at bounding box center [517, 139] width 95 height 21
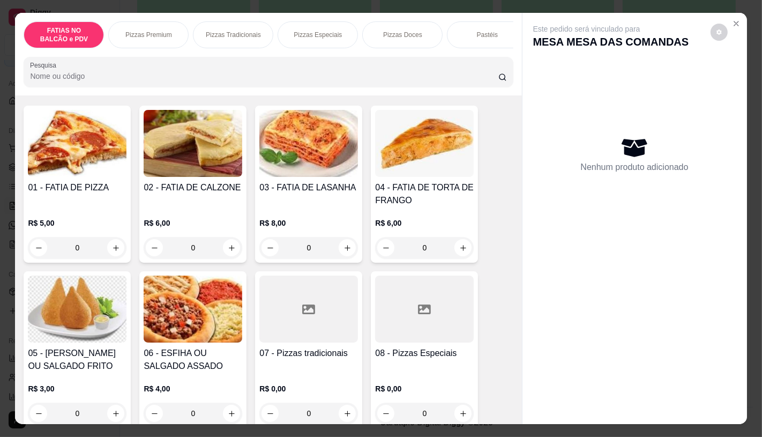
click at [384, 341] on div at bounding box center [424, 308] width 99 height 67
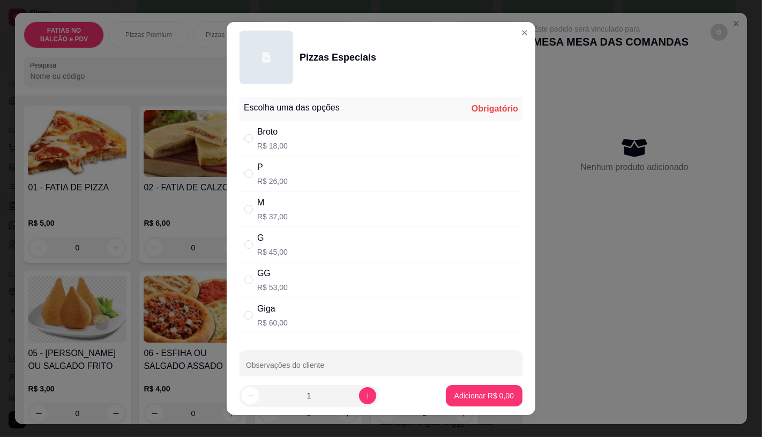
click at [286, 280] on div "GG R$ 53,00" at bounding box center [380, 279] width 283 height 35
radio input "true"
click at [475, 397] on p "Adicionar R$ 53,00" at bounding box center [482, 396] width 62 height 10
type input "1"
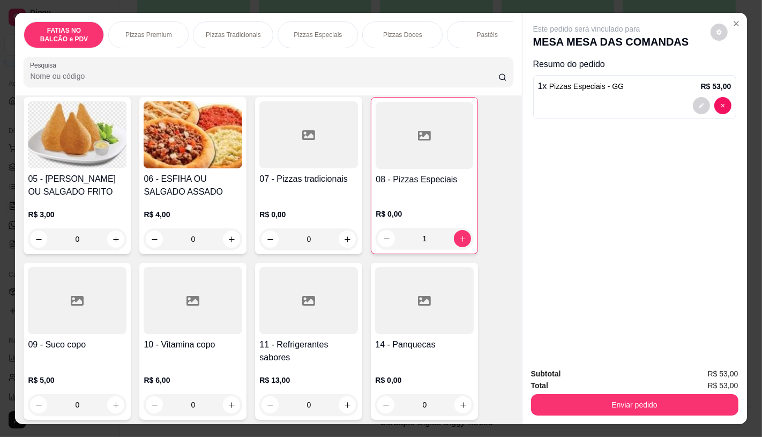
scroll to position [238, 0]
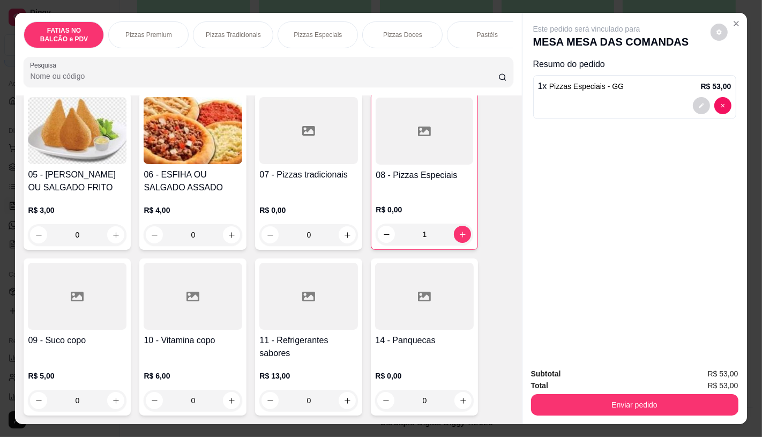
click at [299, 368] on div "R$ 13,00 0" at bounding box center [308, 384] width 99 height 51
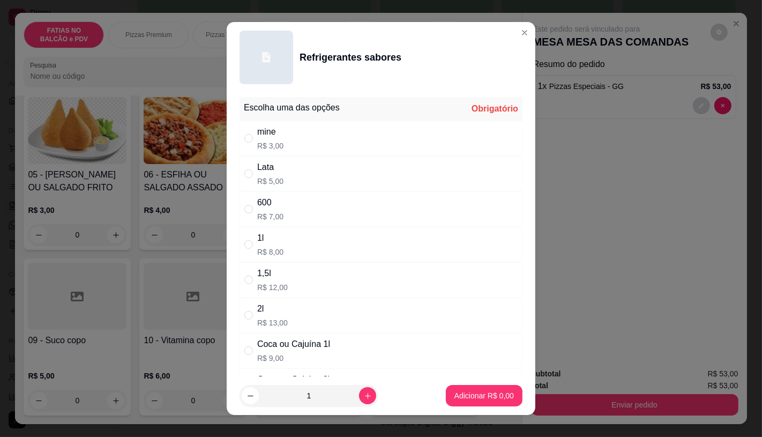
click at [307, 356] on p "R$ 9,00" at bounding box center [293, 357] width 73 height 11
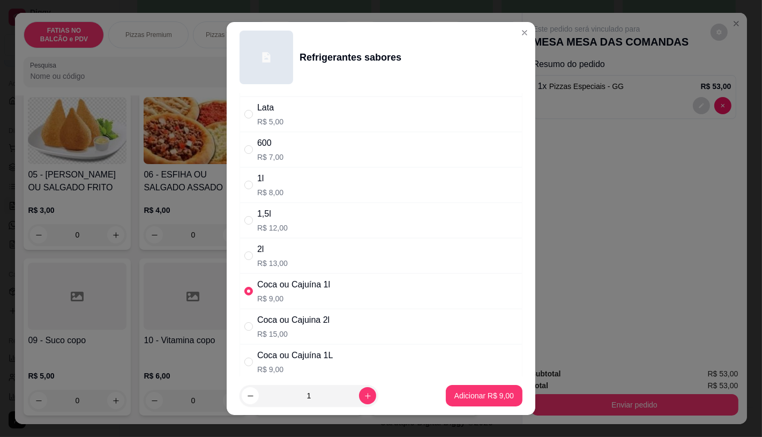
drag, startPoint x: 288, startPoint y: 321, endPoint x: 374, endPoint y: 349, distance: 90.5
click at [289, 322] on div "Coca ou Cajuina 2l" at bounding box center [293, 319] width 72 height 13
radio input "false"
radio input "true"
click at [465, 400] on p "Adicionar R$ 15,00" at bounding box center [482, 395] width 64 height 11
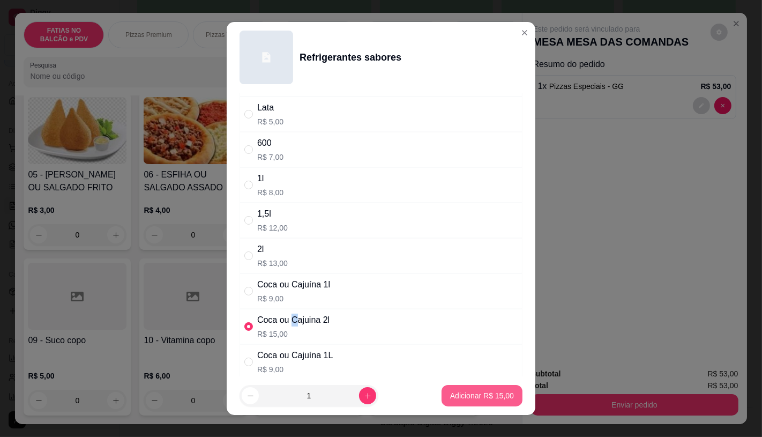
type input "1"
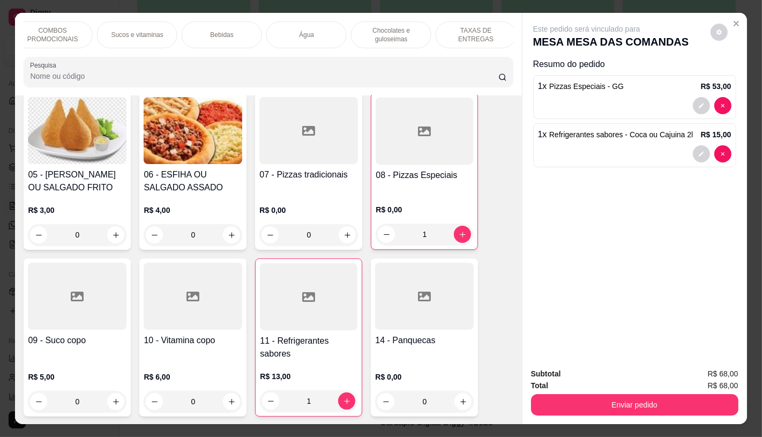
scroll to position [0, 1114]
click at [490, 33] on p "TAXAS DE ENTREGAS" at bounding box center [473, 34] width 62 height 17
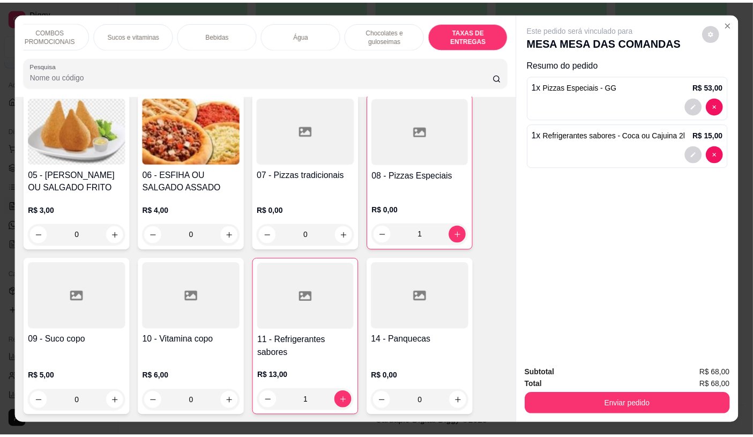
scroll to position [25, 0]
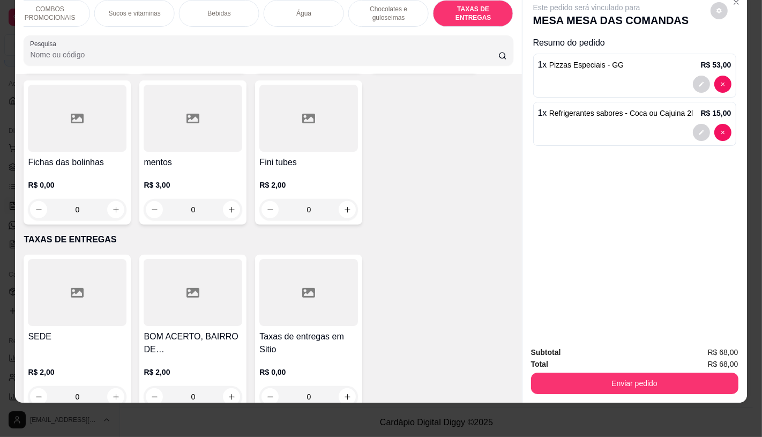
click at [102, 259] on div at bounding box center [77, 292] width 99 height 67
click at [463, 280] on p "Adicionar R$ 2,00" at bounding box center [483, 284] width 59 height 11
type input "1"
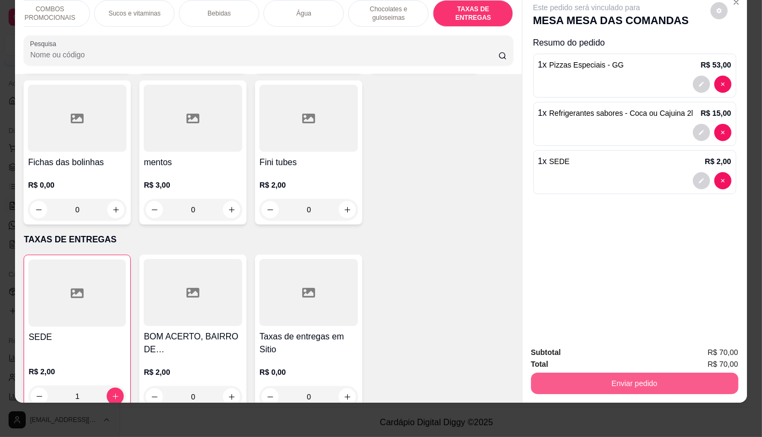
click at [614, 376] on button "Enviar pedido" at bounding box center [634, 382] width 207 height 21
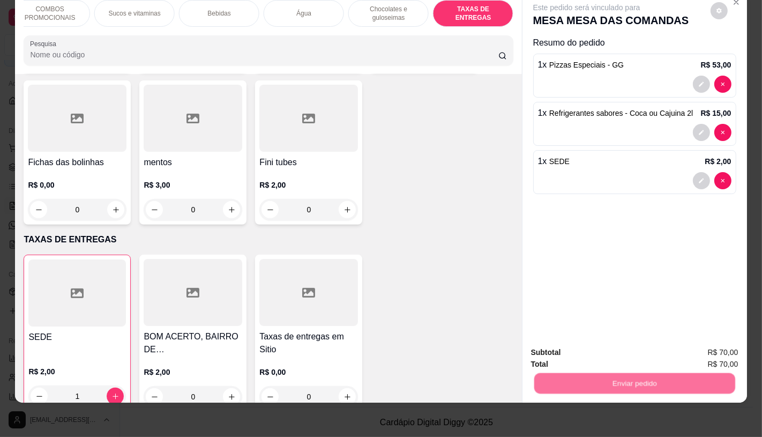
click at [711, 347] on button "Enviar pedido" at bounding box center [710, 349] width 61 height 20
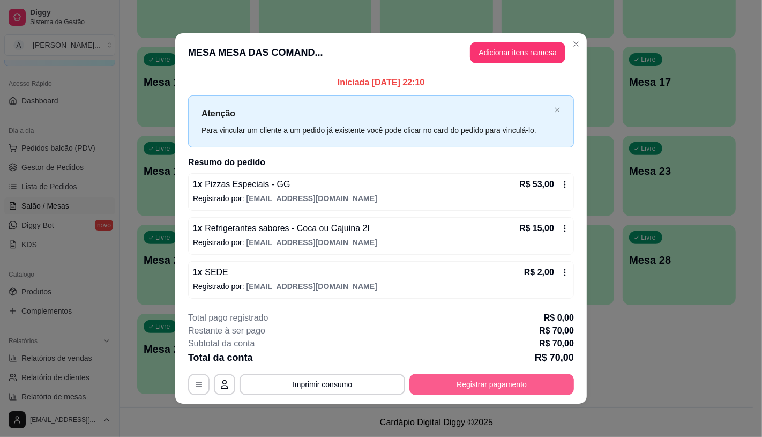
click at [500, 388] on button "Registrar pagamento" at bounding box center [491, 383] width 164 height 21
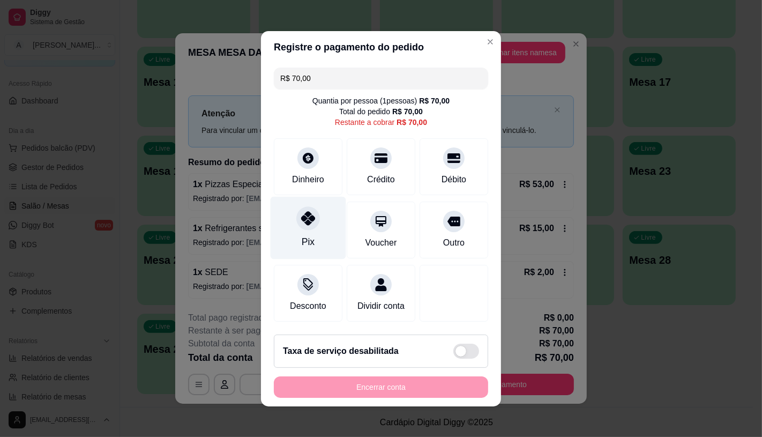
click at [303, 222] on div at bounding box center [308, 218] width 24 height 24
type input "R$ 0,00"
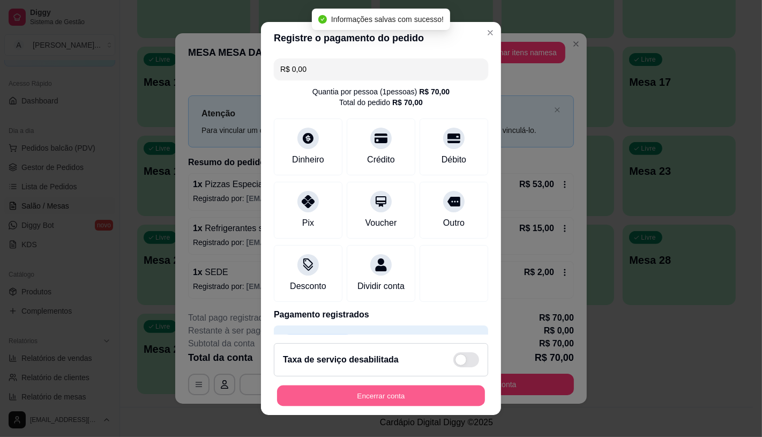
click at [411, 396] on button "Encerrar conta" at bounding box center [381, 395] width 208 height 21
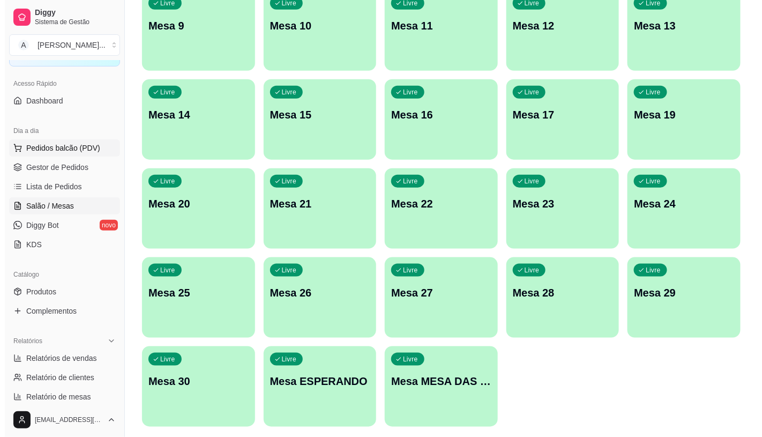
scroll to position [276, 0]
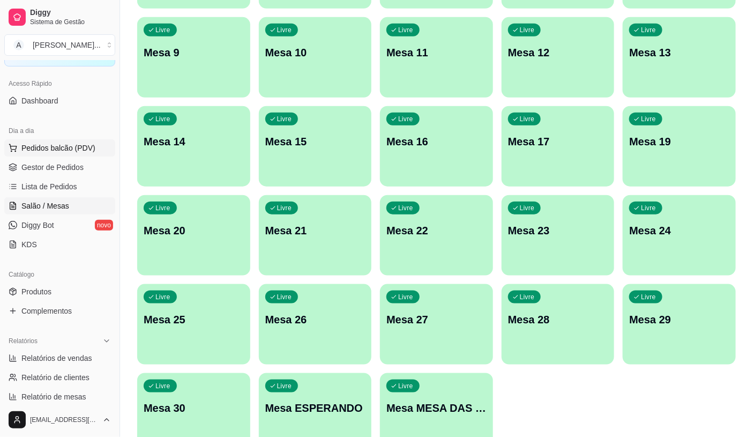
click at [14, 152] on button "Pedidos balcão (PDV)" at bounding box center [59, 147] width 111 height 17
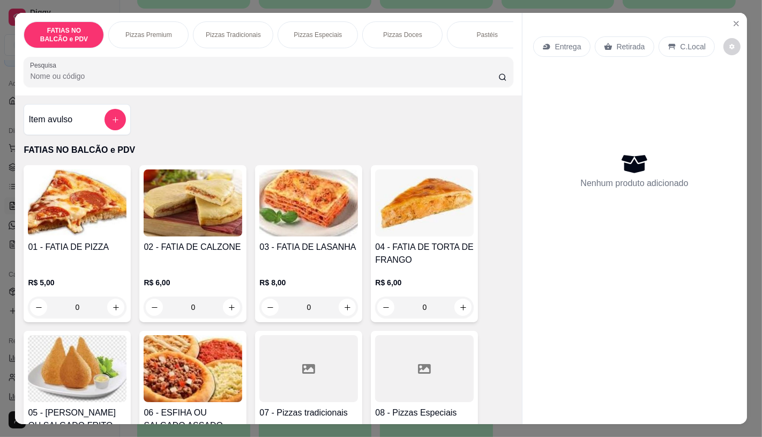
click at [457, 29] on div "Pastéis" at bounding box center [487, 34] width 80 height 27
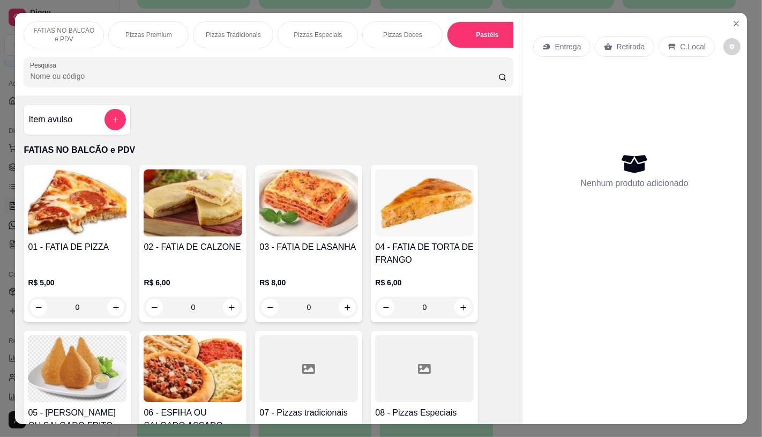
scroll to position [25, 0]
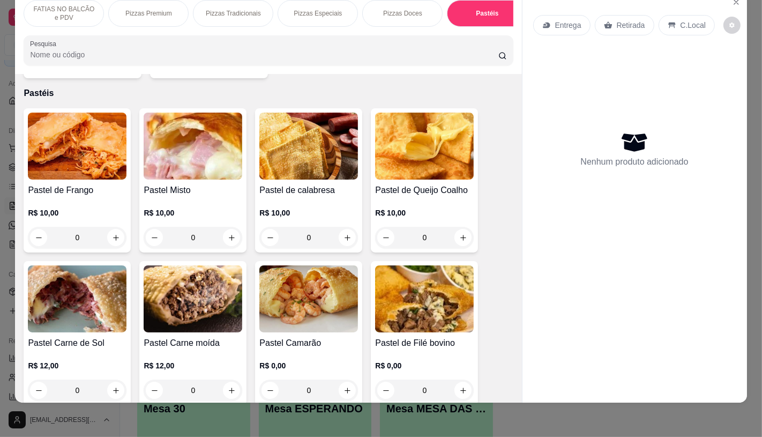
click at [62, 290] on img at bounding box center [77, 298] width 99 height 67
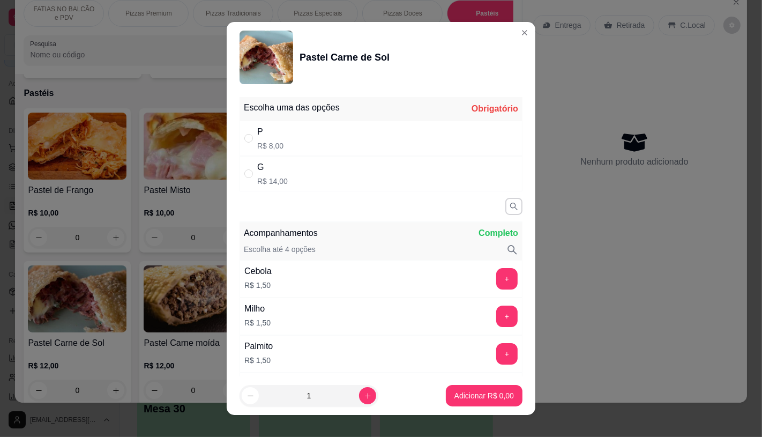
click at [302, 172] on div "G R$ 14,00" at bounding box center [380, 173] width 283 height 35
radio input "true"
click at [451, 386] on button "Adicionar R$ 14,00" at bounding box center [481, 395] width 81 height 21
type input "1"
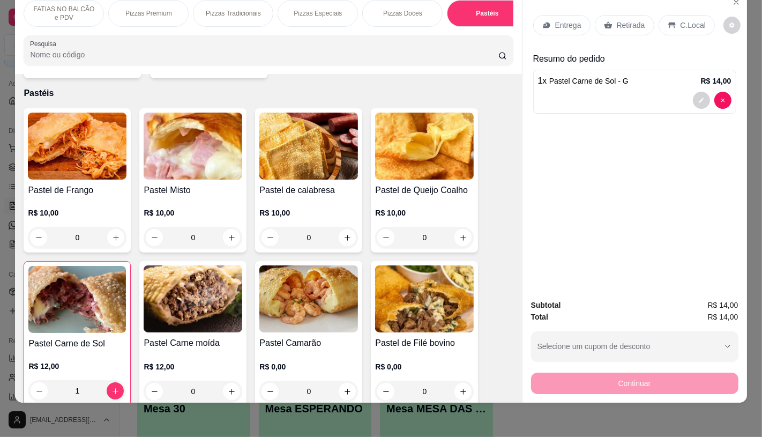
click at [115, 140] on img at bounding box center [77, 145] width 99 height 67
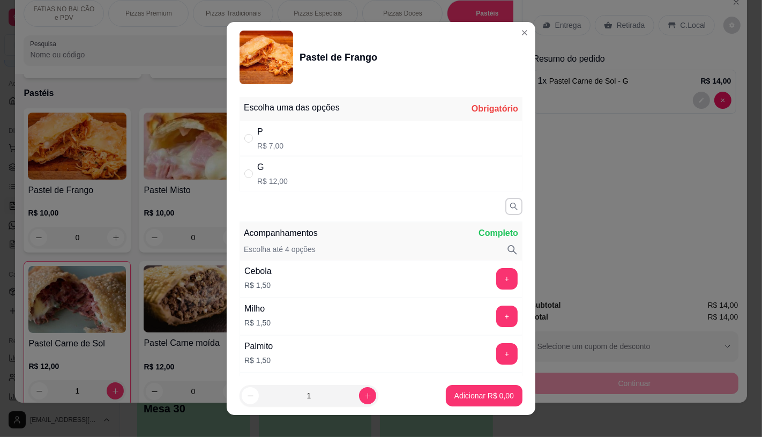
click at [296, 187] on div "G R$ 12,00" at bounding box center [380, 173] width 283 height 35
radio input "true"
click at [458, 399] on p "Adicionar R$ 12,00" at bounding box center [482, 395] width 64 height 11
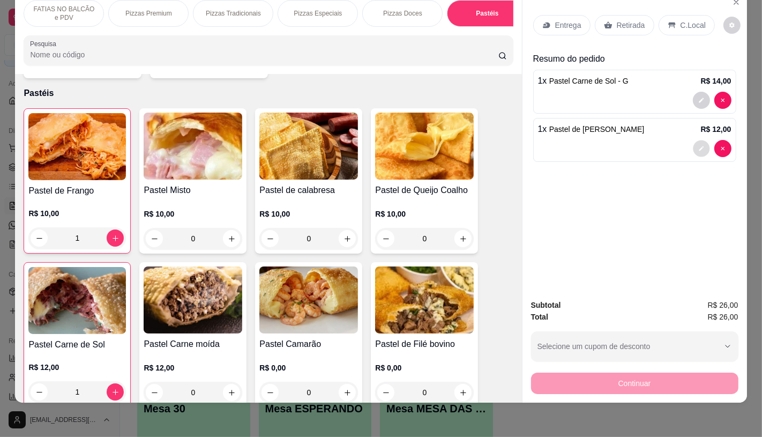
click at [693, 140] on button "decrease-product-quantity" at bounding box center [701, 148] width 17 height 17
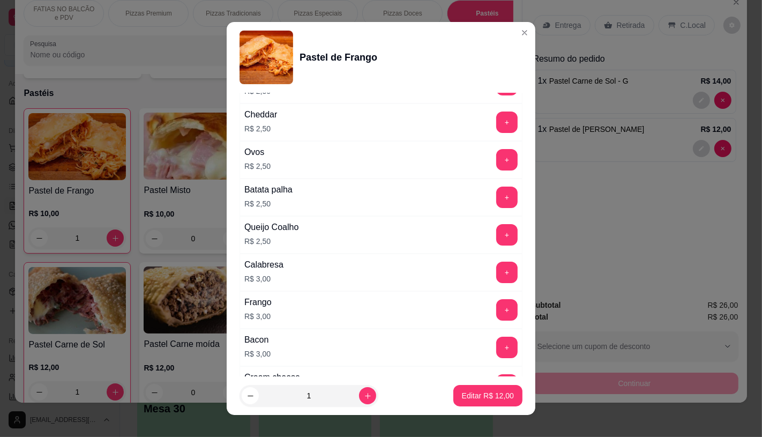
scroll to position [476, 0]
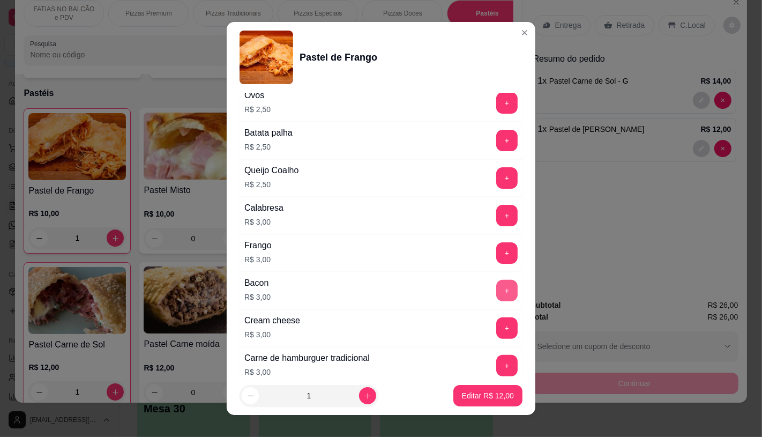
click at [496, 295] on button "+" at bounding box center [506, 290] width 21 height 21
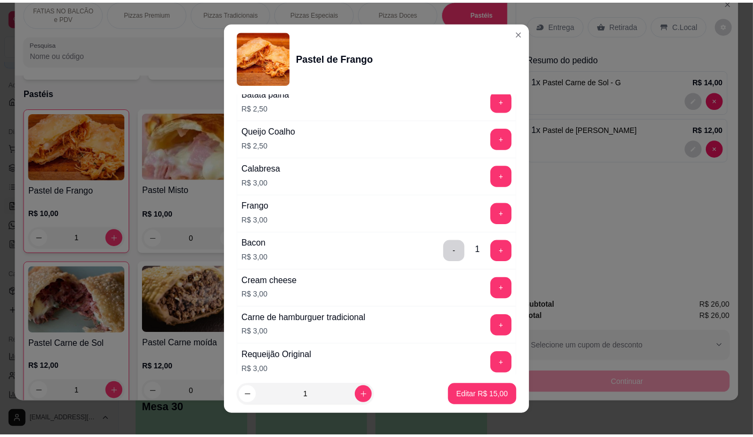
scroll to position [536, 0]
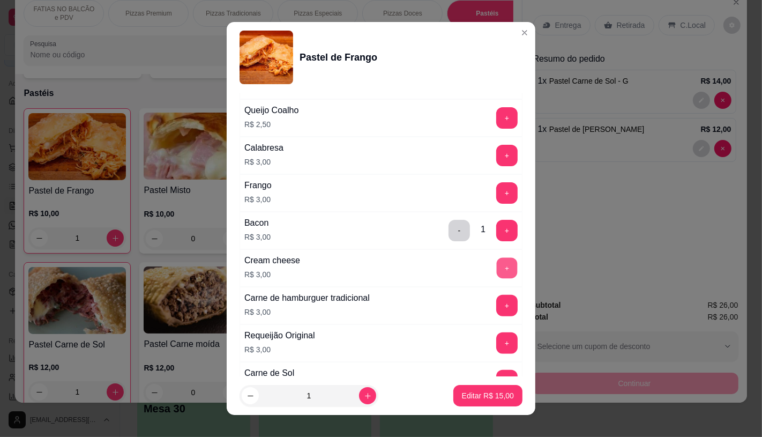
click at [497, 269] on button "+" at bounding box center [507, 267] width 21 height 21
click at [462, 403] on button "Editar R$ 18,00" at bounding box center [487, 395] width 69 height 21
type input "0"
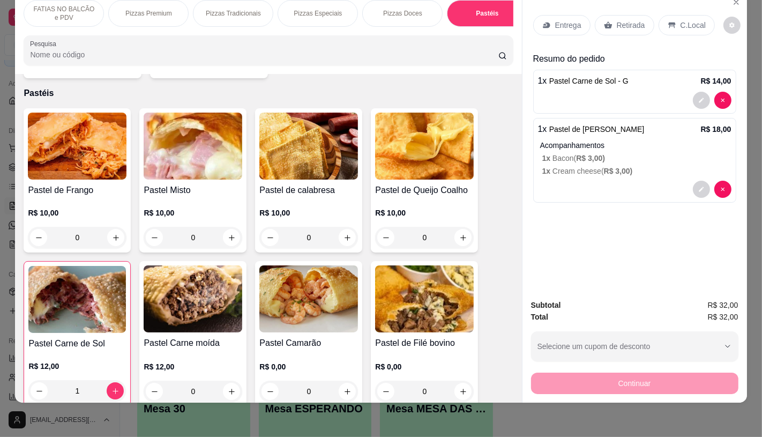
click at [631, 22] on p "Retirada" at bounding box center [631, 25] width 28 height 11
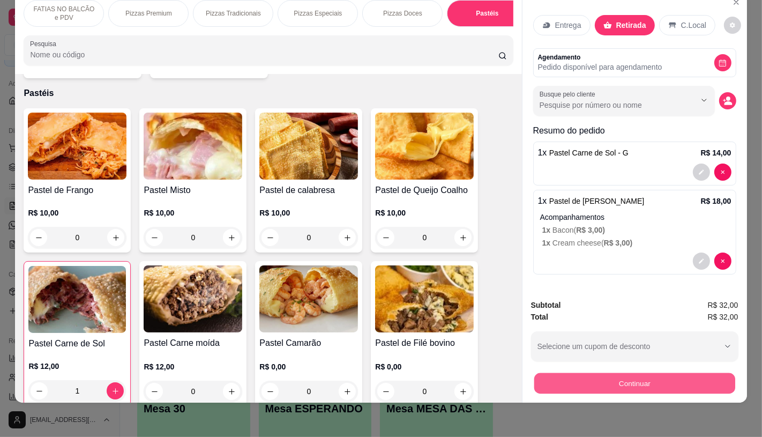
click at [602, 376] on button "Continuar" at bounding box center [634, 382] width 201 height 21
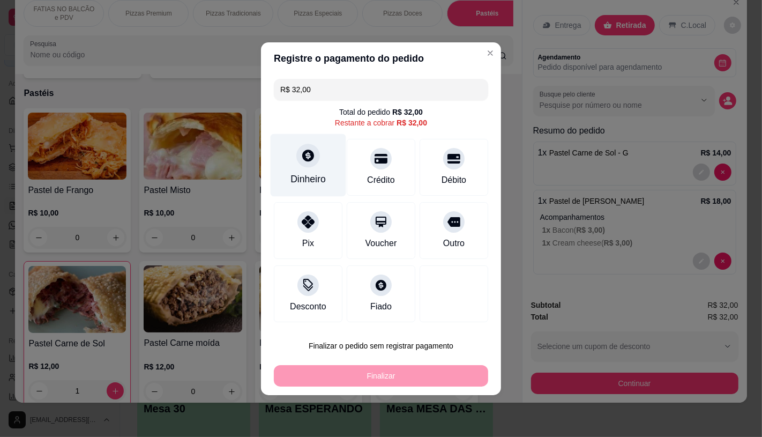
click at [317, 178] on div "Dinheiro" at bounding box center [307, 179] width 35 height 14
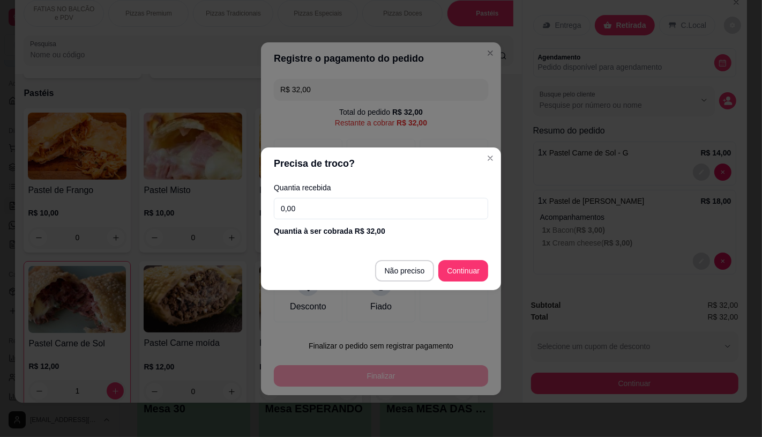
click at [360, 212] on input "0,00" at bounding box center [381, 208] width 214 height 21
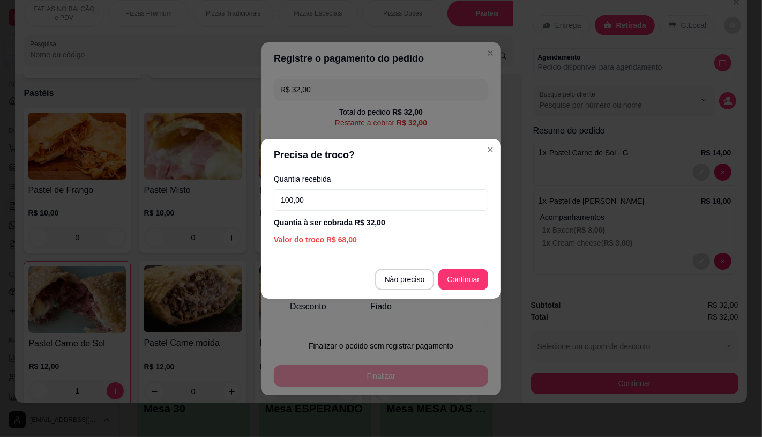
type input "100,00"
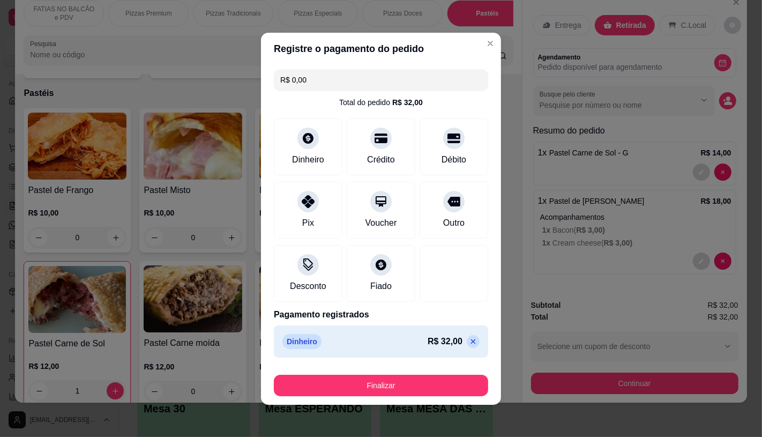
type input "R$ 0,00"
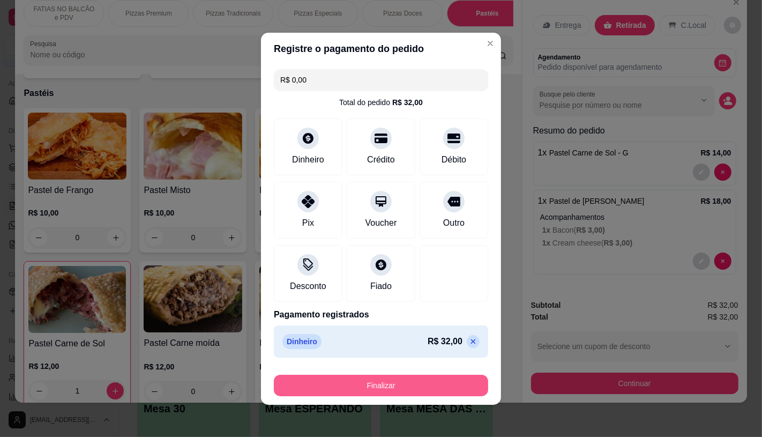
click at [416, 380] on button "Finalizar" at bounding box center [381, 384] width 214 height 21
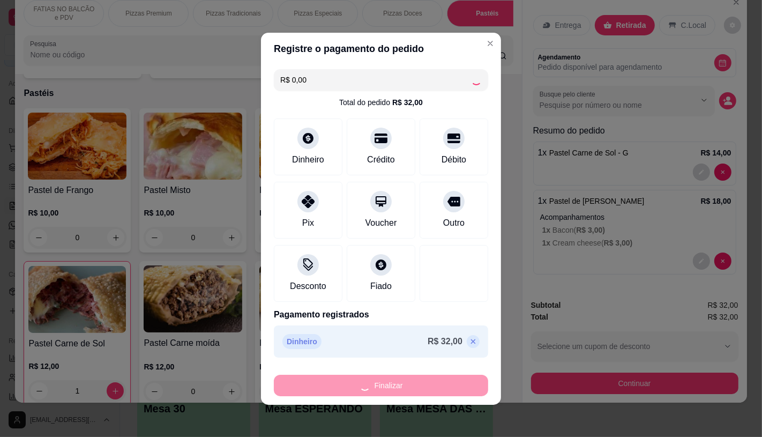
type input "0"
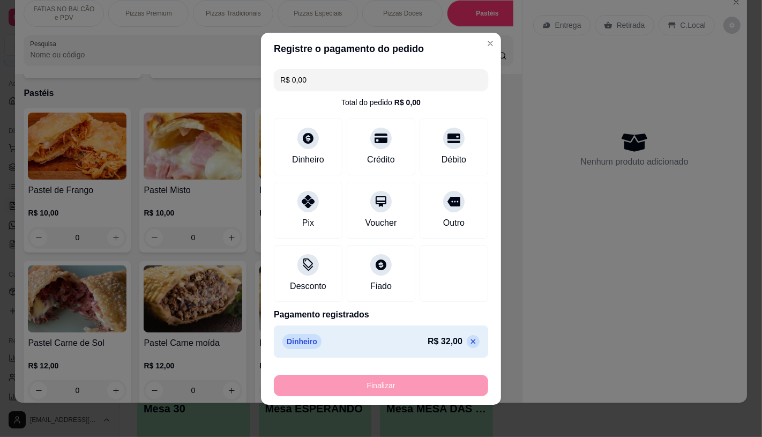
type input "-R$ 32,00"
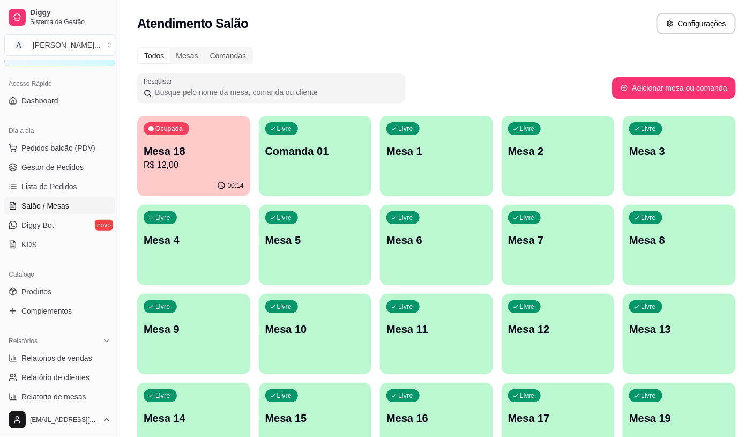
click at [201, 151] on p "Mesa 18" at bounding box center [194, 151] width 100 height 15
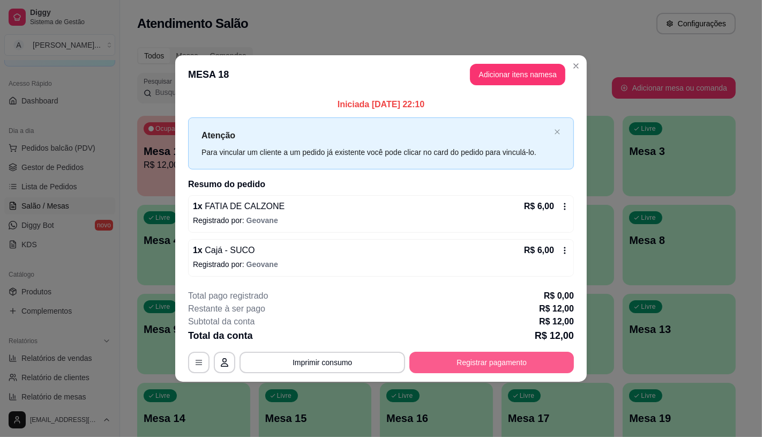
click at [500, 356] on button "Registrar pagamento" at bounding box center [491, 361] width 164 height 21
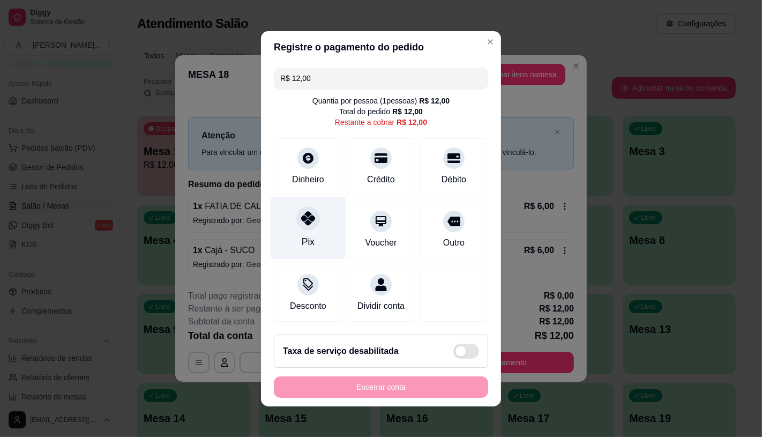
click at [296, 206] on div at bounding box center [308, 218] width 24 height 24
type input "R$ 0,00"
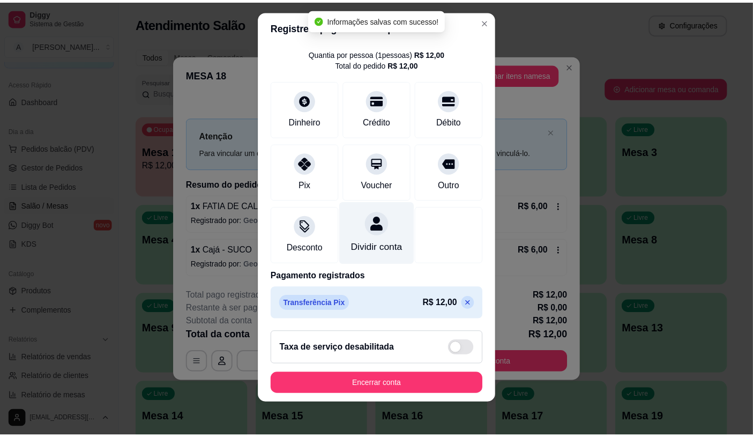
scroll to position [12, 0]
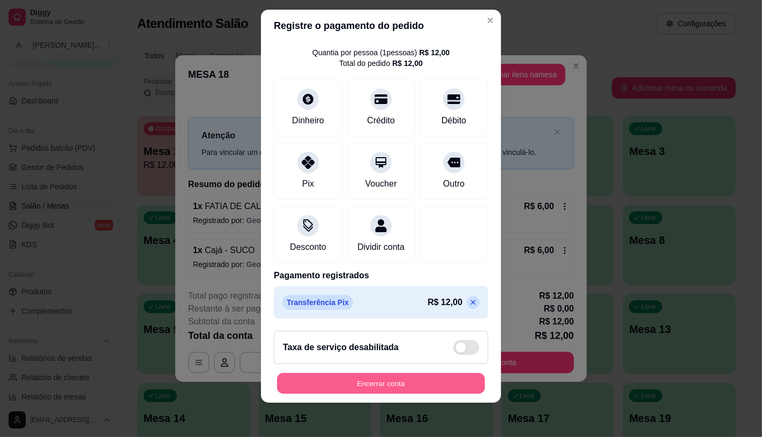
click at [345, 387] on button "Encerrar conta" at bounding box center [381, 383] width 208 height 21
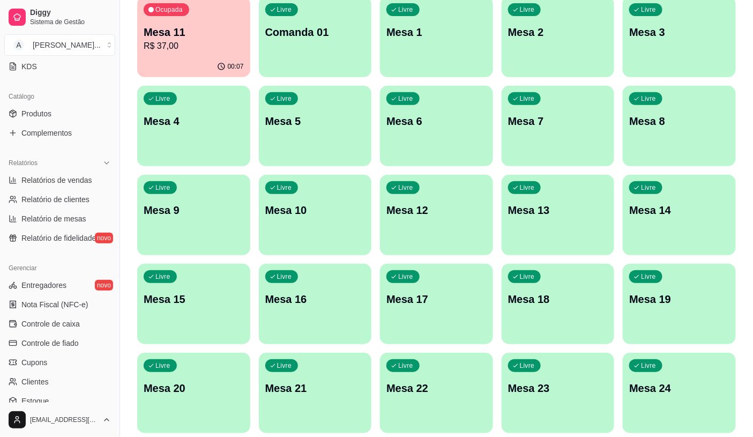
scroll to position [238, 0]
click at [57, 324] on span "Controle de caixa" at bounding box center [50, 323] width 58 height 11
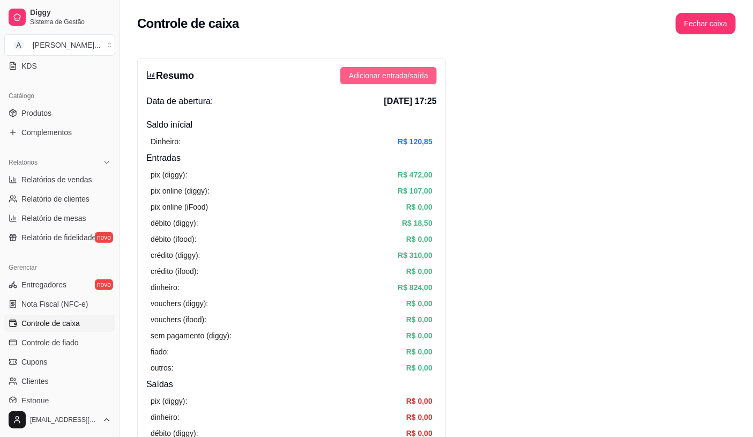
click at [367, 78] on span "Adicionar entrada/saída" at bounding box center [388, 76] width 79 height 12
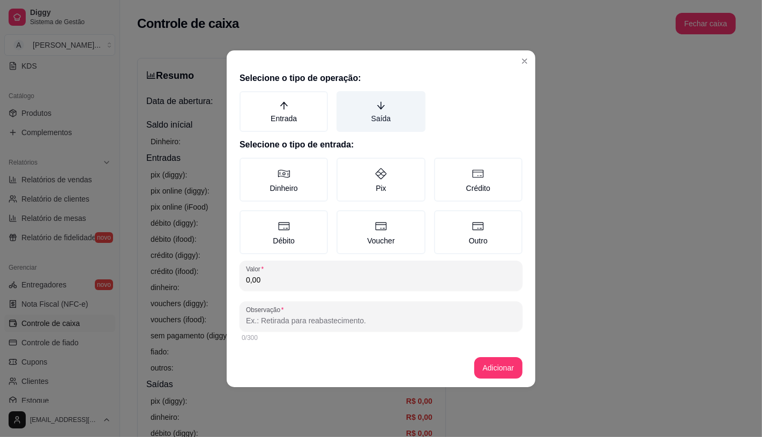
click at [363, 122] on label "Saída" at bounding box center [380, 111] width 88 height 41
click at [344, 99] on button "Saída" at bounding box center [340, 95] width 9 height 9
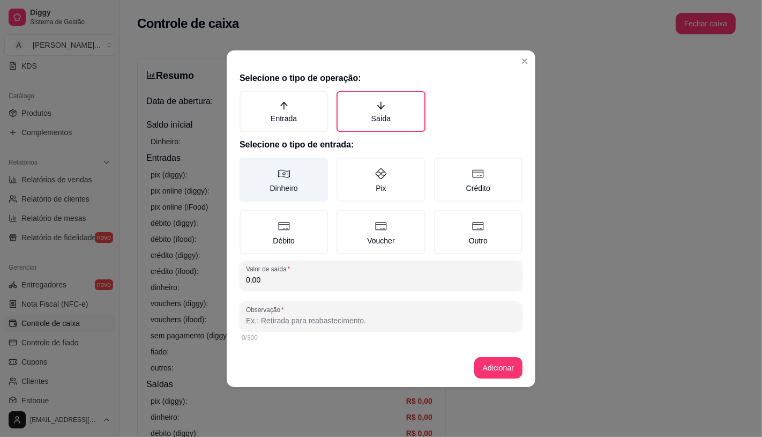
click at [289, 178] on icon at bounding box center [283, 173] width 13 height 13
click at [247, 166] on button "Dinheiro" at bounding box center [243, 161] width 9 height 9
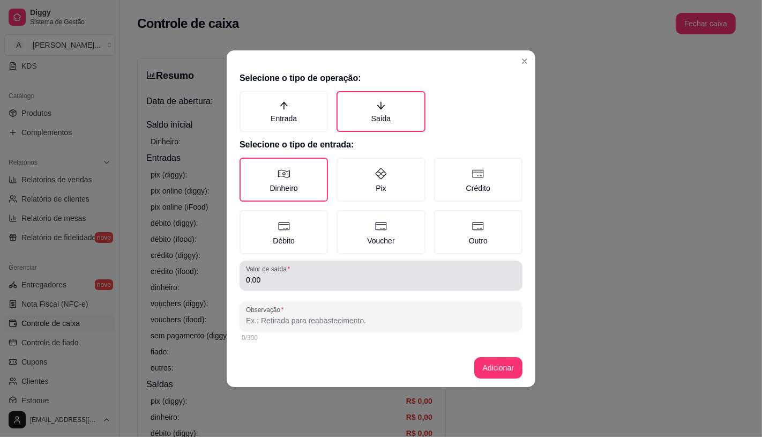
click at [293, 279] on input "0,00" at bounding box center [381, 279] width 270 height 11
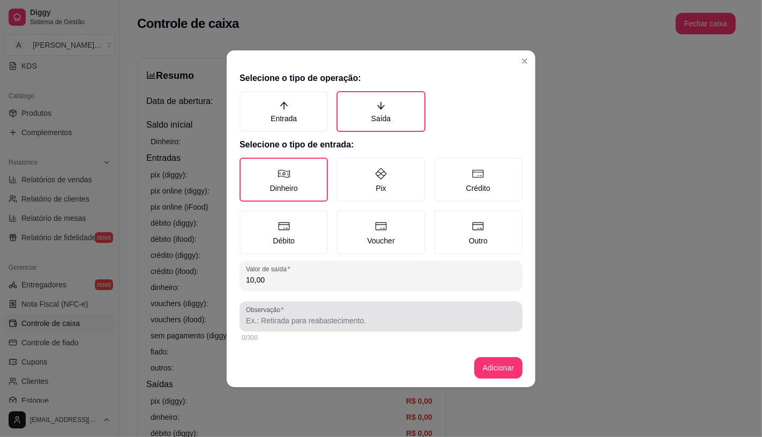
type input "10,00"
click at [282, 321] on input "Observação" at bounding box center [381, 320] width 270 height 11
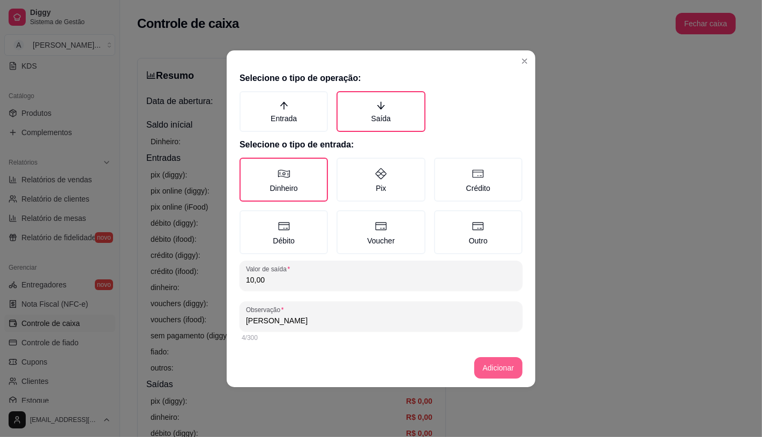
type input "[PERSON_NAME]"
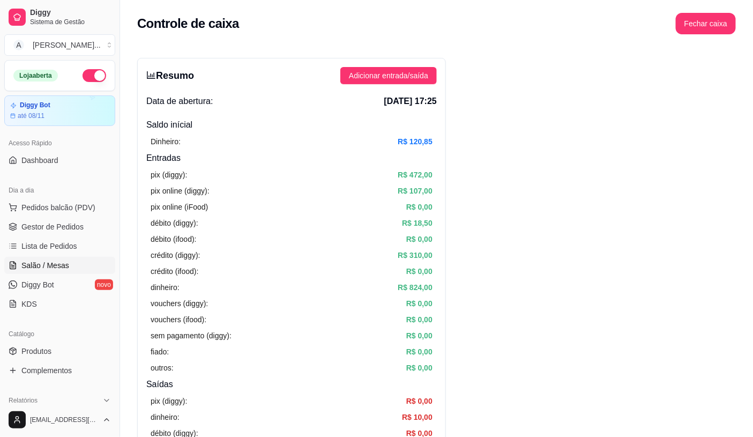
click at [52, 260] on span "Salão / Mesas" at bounding box center [45, 265] width 48 height 11
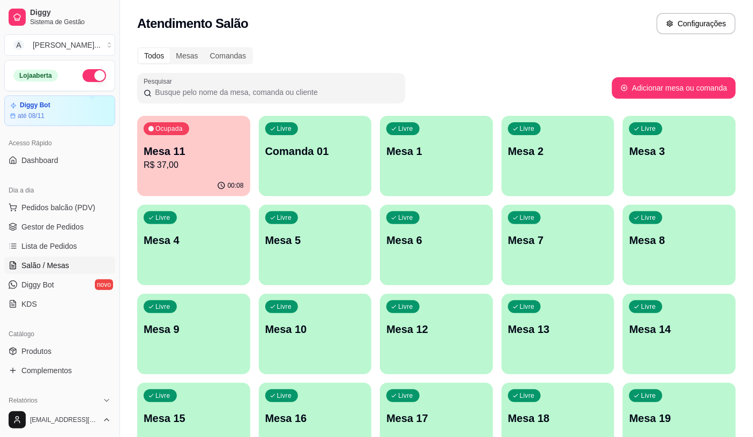
click at [264, 177] on div "Ocupada Mesa 11 R$ 37,00 00:08 Livre Comanda 01 Livre Mesa 1 Livre Mesa 2 Livre…" at bounding box center [436, 423] width 598 height 614
click at [71, 210] on span "Pedidos balcão (PDV)" at bounding box center [58, 207] width 74 height 11
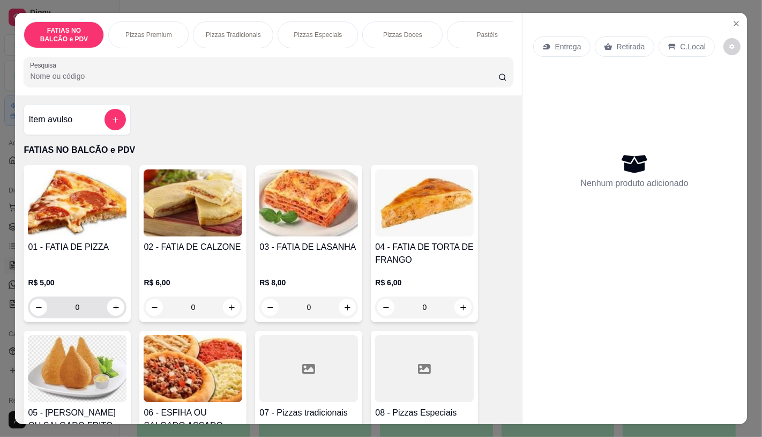
click at [87, 315] on input "0" at bounding box center [77, 306] width 60 height 21
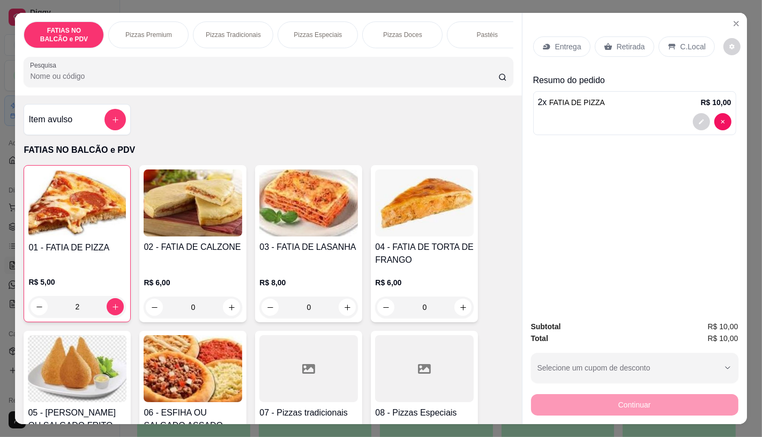
type input "2"
click at [612, 52] on div "Entrega Retirada C.Local" at bounding box center [634, 46] width 203 height 37
click at [611, 45] on div "Retirada" at bounding box center [624, 46] width 59 height 20
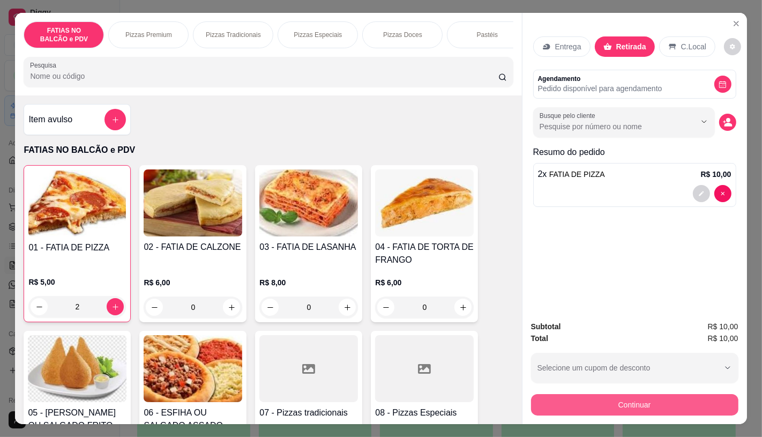
click at [599, 395] on button "Continuar" at bounding box center [634, 404] width 207 height 21
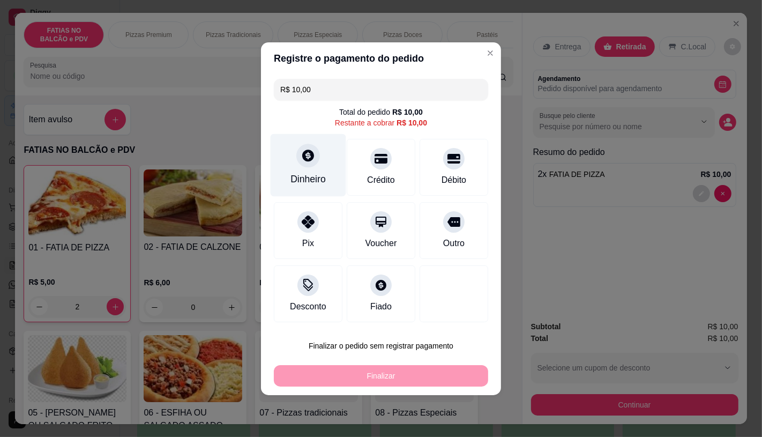
click at [287, 167] on div "Dinheiro" at bounding box center [309, 164] width 76 height 63
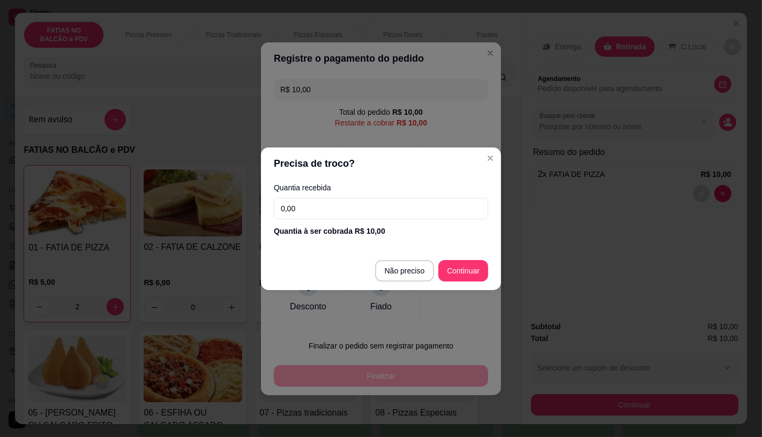
click at [500, 275] on footer "Não preciso Continuar" at bounding box center [381, 270] width 240 height 39
type input "R$ 0,00"
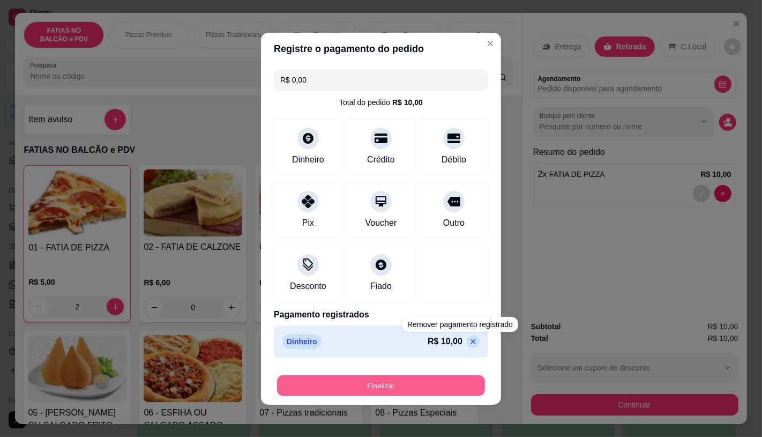
click at [438, 388] on button "Finalizar" at bounding box center [381, 384] width 208 height 21
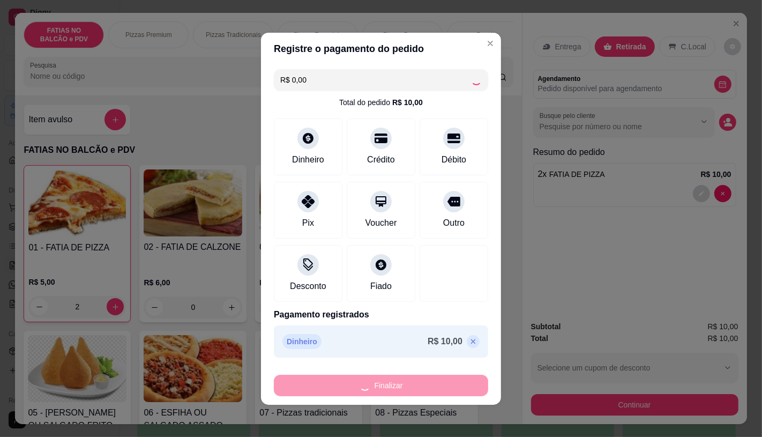
type input "0"
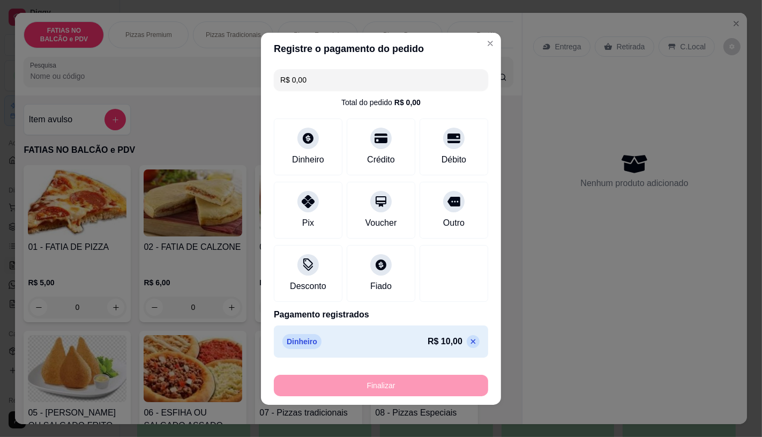
type input "-R$ 10,00"
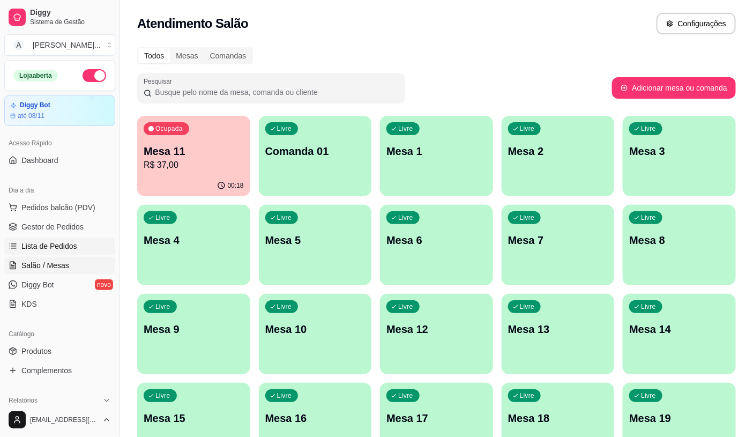
click at [59, 245] on span "Lista de Pedidos" at bounding box center [49, 246] width 56 height 11
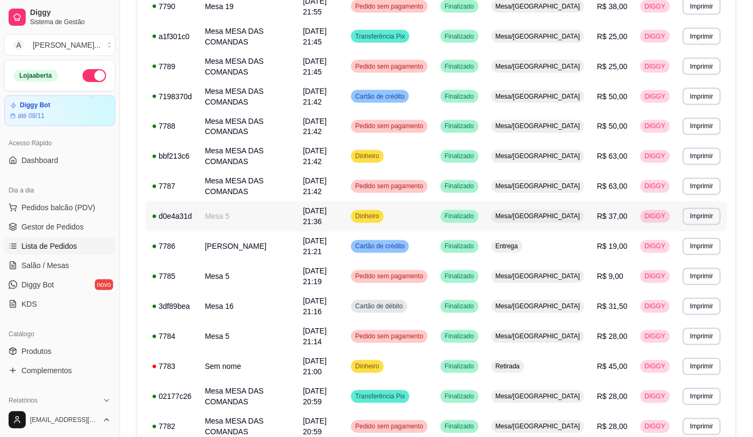
scroll to position [566, 0]
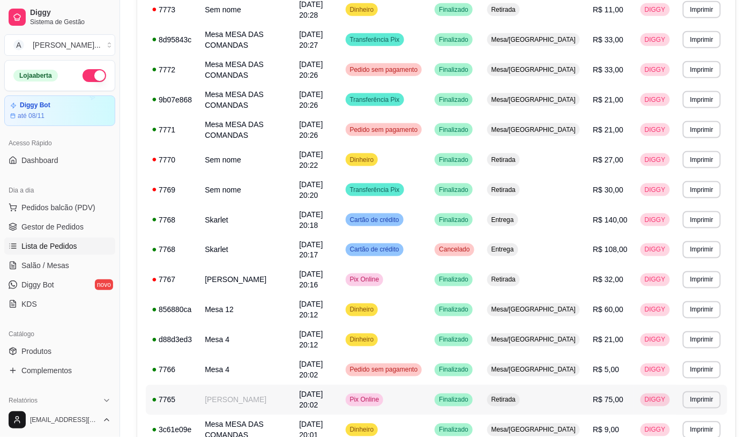
scroll to position [536, 0]
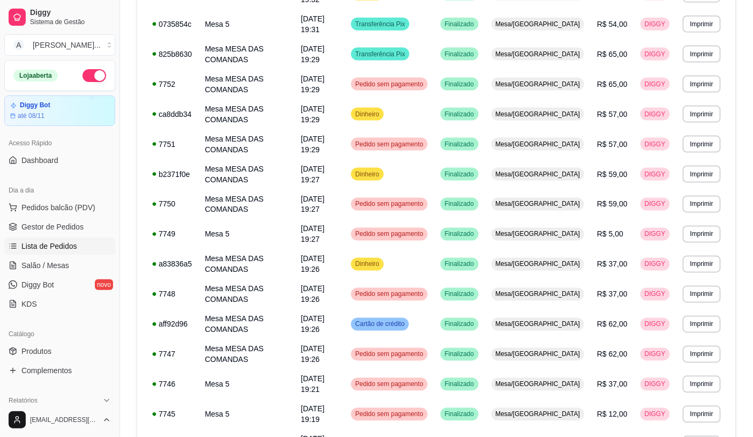
scroll to position [566, 0]
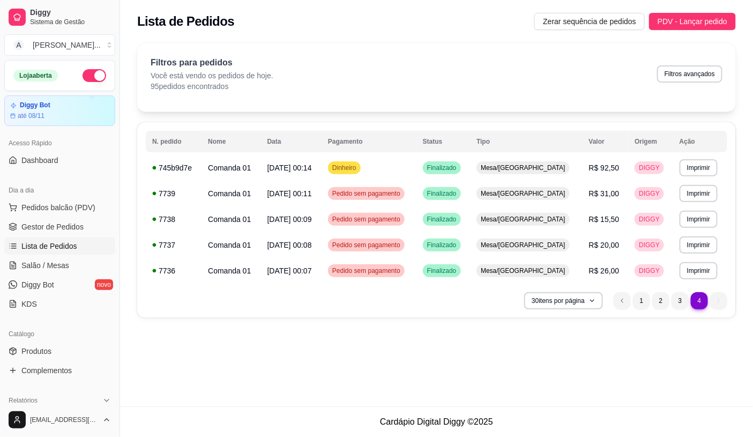
scroll to position [0, 0]
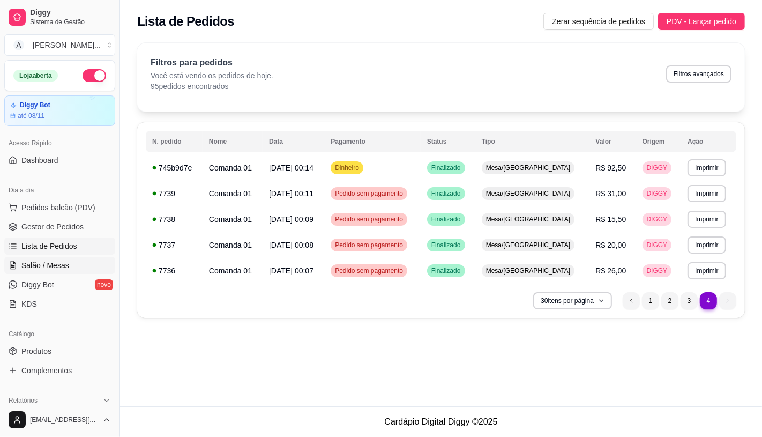
click at [63, 259] on link "Salão / Mesas" at bounding box center [59, 265] width 111 height 17
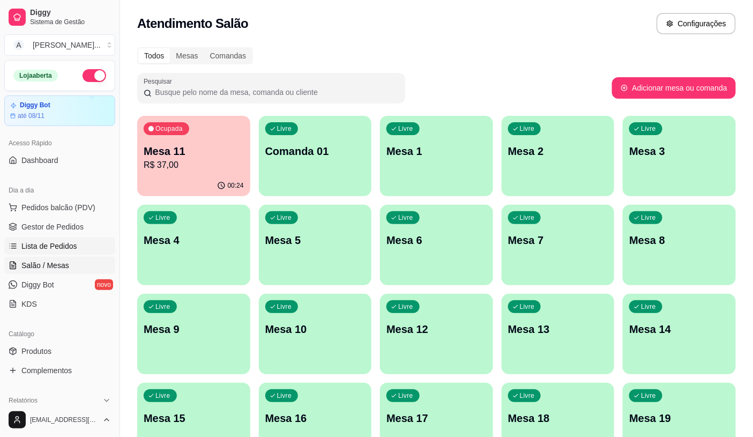
click at [70, 250] on span "Lista de Pedidos" at bounding box center [49, 246] width 56 height 11
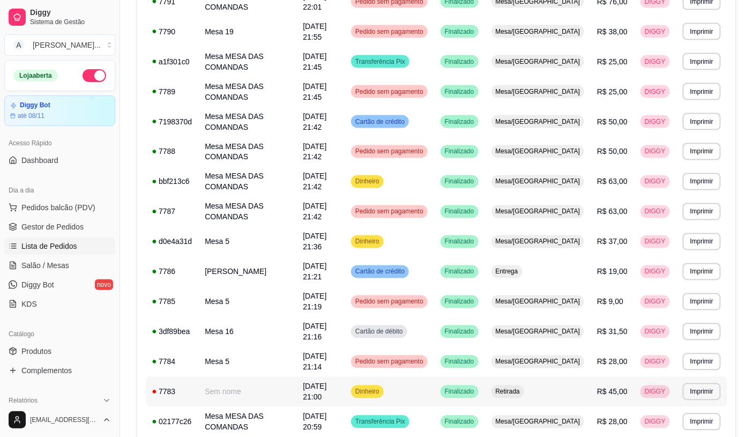
scroll to position [566, 0]
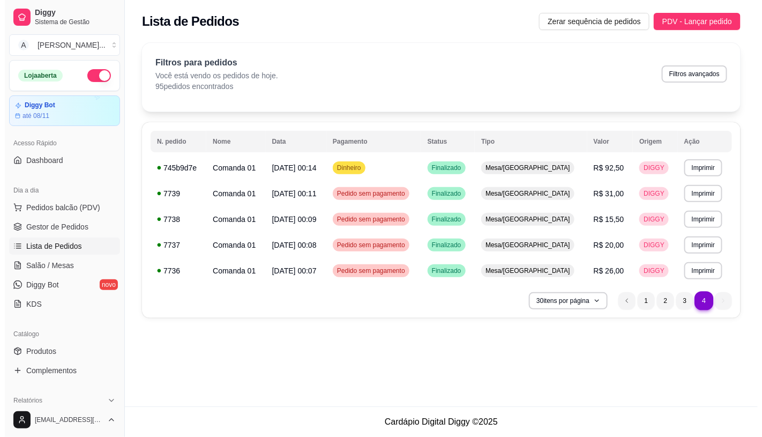
scroll to position [0, 0]
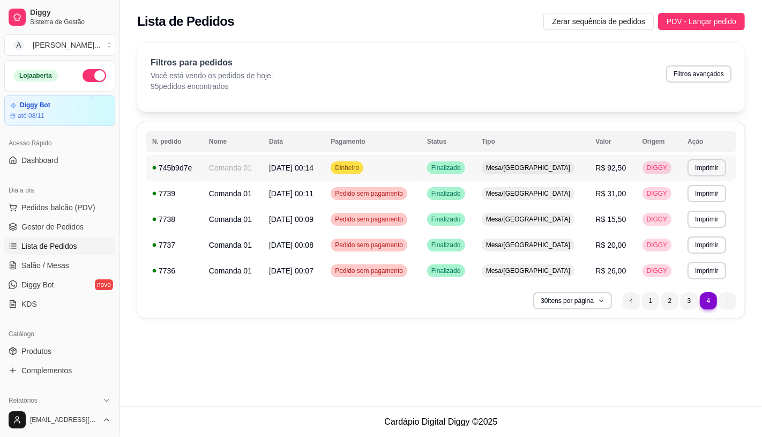
click at [277, 173] on td "[DATE] 00:14" at bounding box center [293, 168] width 62 height 26
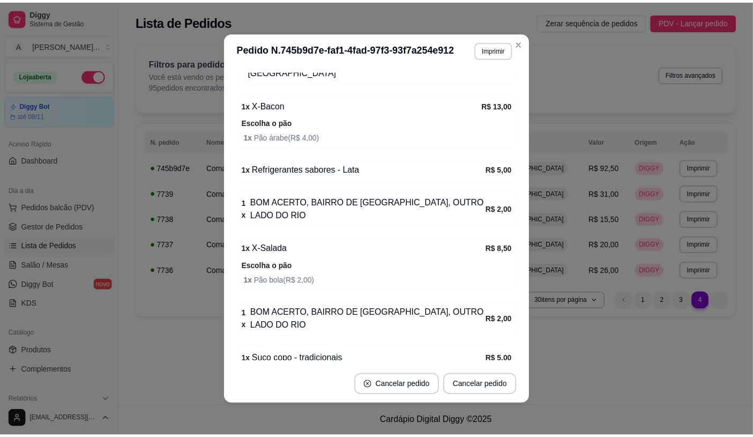
scroll to position [357, 0]
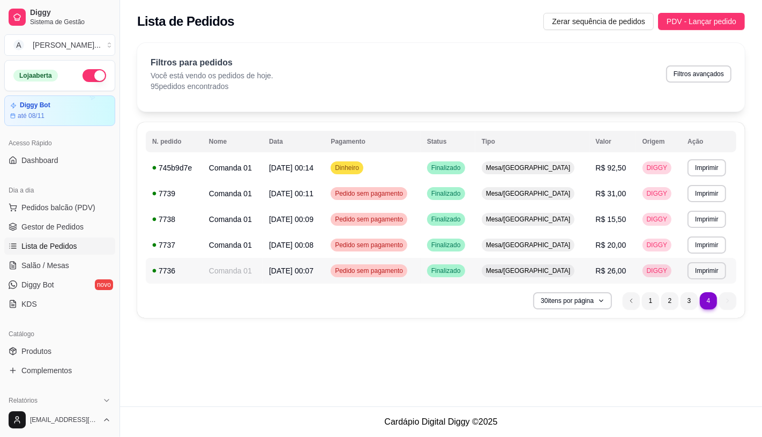
click at [611, 275] on td "R$ 26,00" at bounding box center [612, 271] width 47 height 26
click at [686, 299] on li "3" at bounding box center [688, 300] width 17 height 17
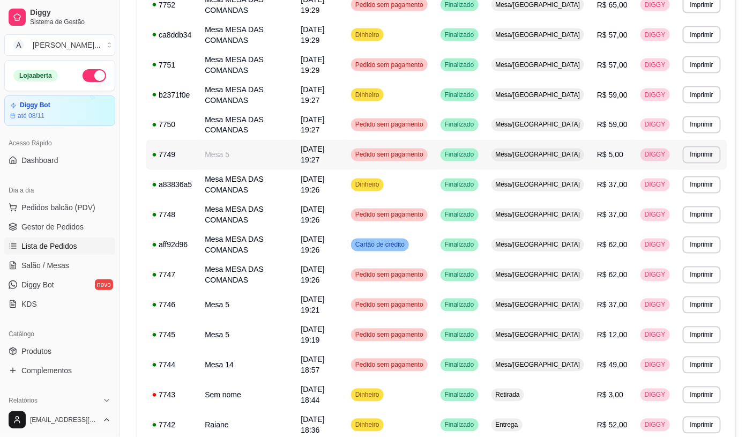
scroll to position [566, 0]
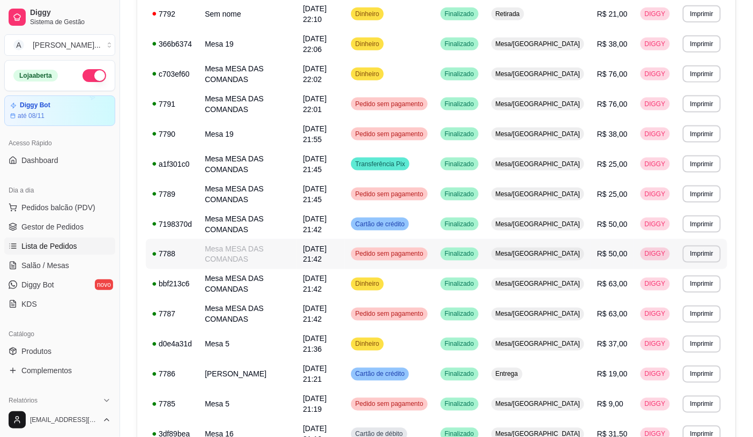
scroll to position [447, 0]
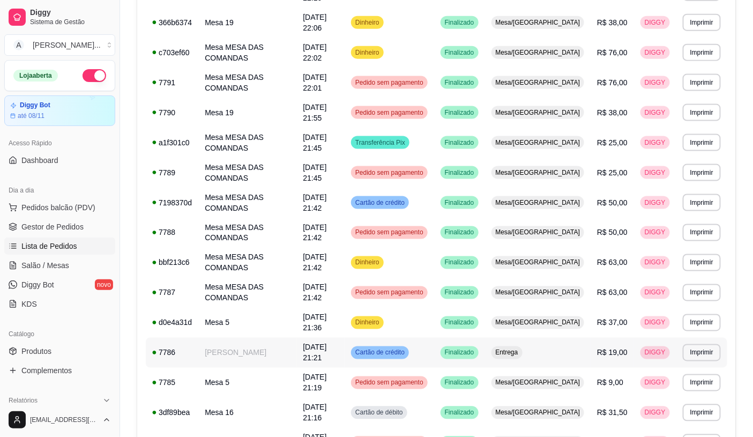
click at [404, 348] on span "Cartão de crédito" at bounding box center [380, 352] width 54 height 9
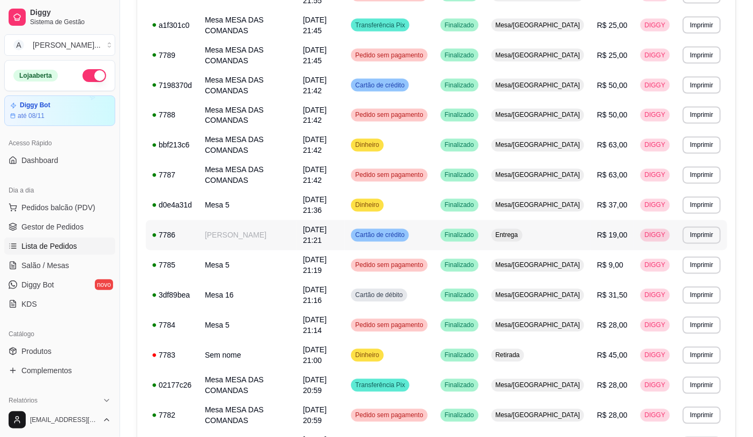
scroll to position [566, 0]
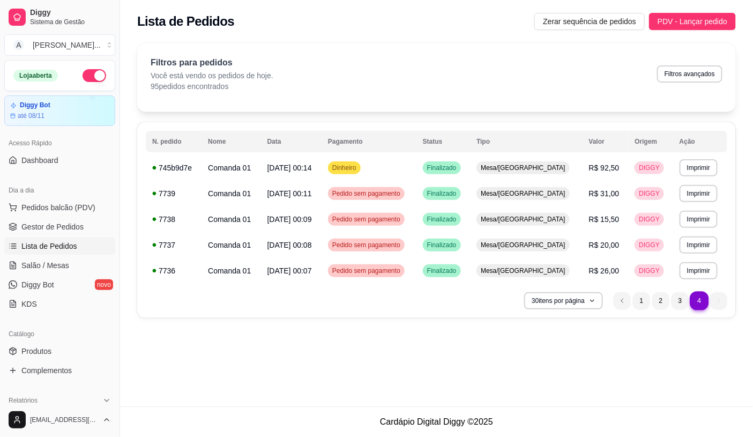
scroll to position [0, 0]
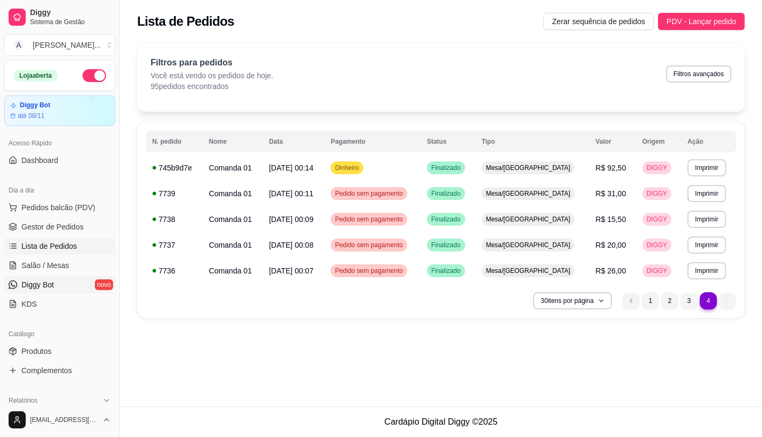
drag, startPoint x: 31, startPoint y: 277, endPoint x: 36, endPoint y: 271, distance: 8.8
click at [33, 277] on link "Diggy Bot novo" at bounding box center [59, 284] width 111 height 17
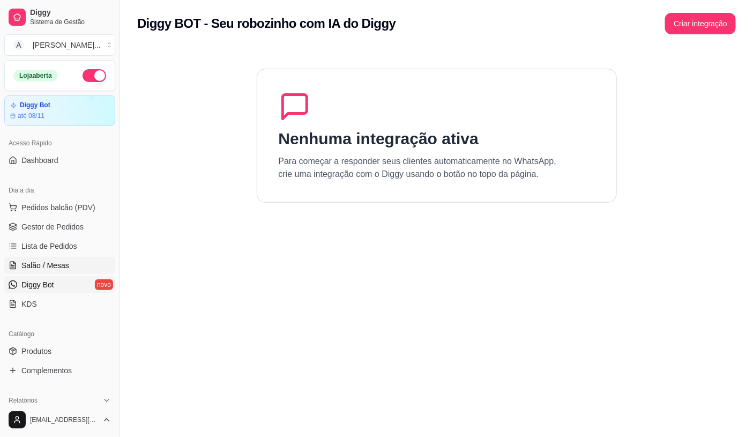
click at [38, 264] on span "Salão / Mesas" at bounding box center [45, 265] width 48 height 11
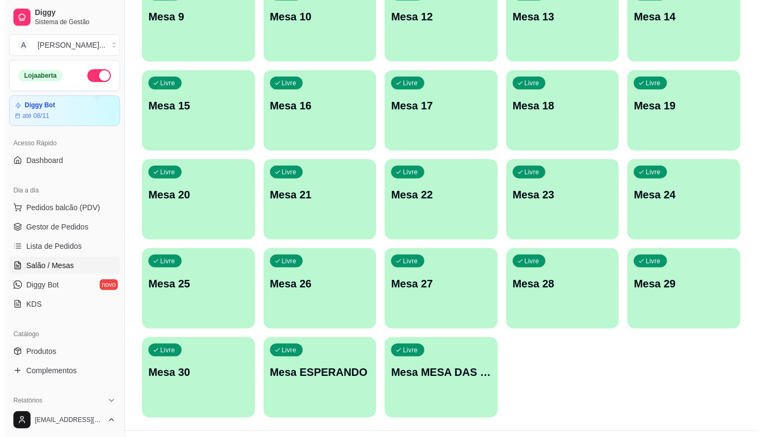
scroll to position [336, 0]
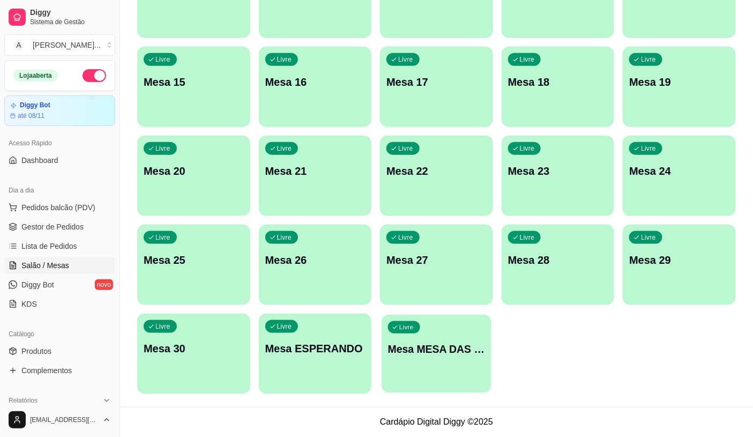
click at [410, 343] on p "Mesa MESA DAS COMANDAS" at bounding box center [436, 349] width 97 height 14
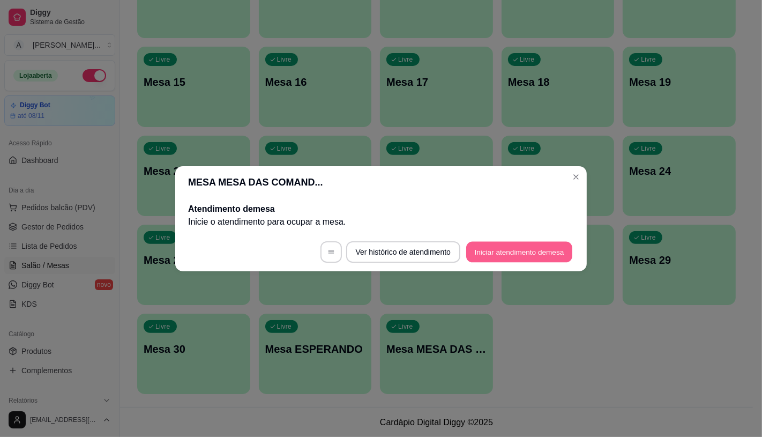
click at [518, 248] on button "Iniciar atendimento de mesa" at bounding box center [519, 251] width 106 height 21
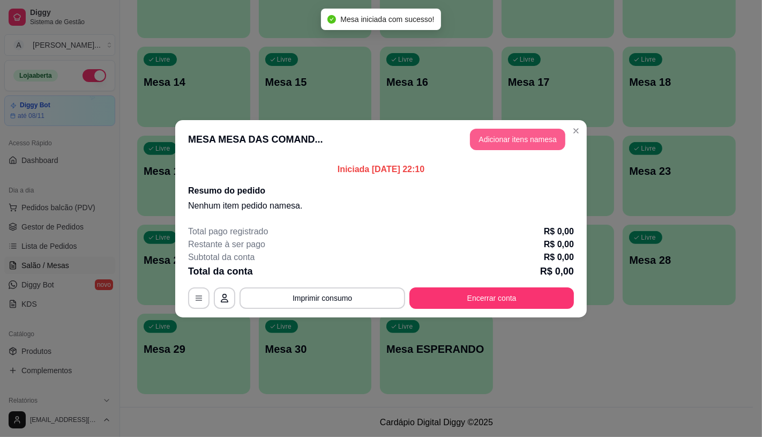
click at [548, 148] on button "Adicionar itens na mesa" at bounding box center [517, 139] width 95 height 21
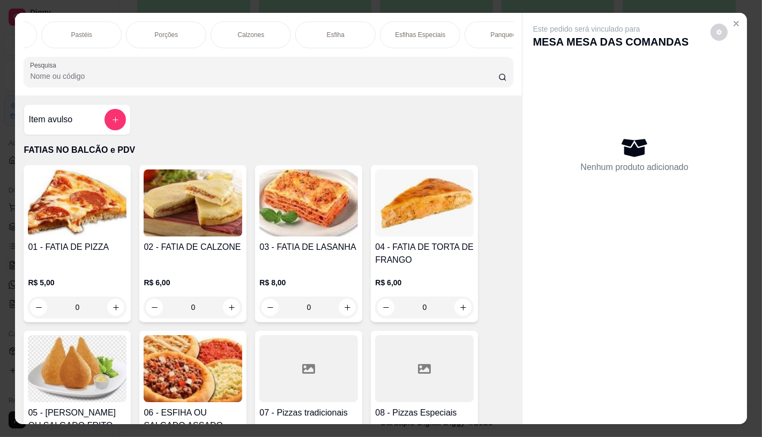
scroll to position [0, 394]
drag, startPoint x: 143, startPoint y: 3, endPoint x: 171, endPoint y: 18, distance: 31.9
click at [160, 11] on div "FATIAS NO BALCÃO e PDV Pizzas Premium Pizzas Tradicionais Pizzas Especiais Pizz…" at bounding box center [381, 218] width 762 height 437
click at [185, 24] on div "Porções" at bounding box center [178, 34] width 80 height 27
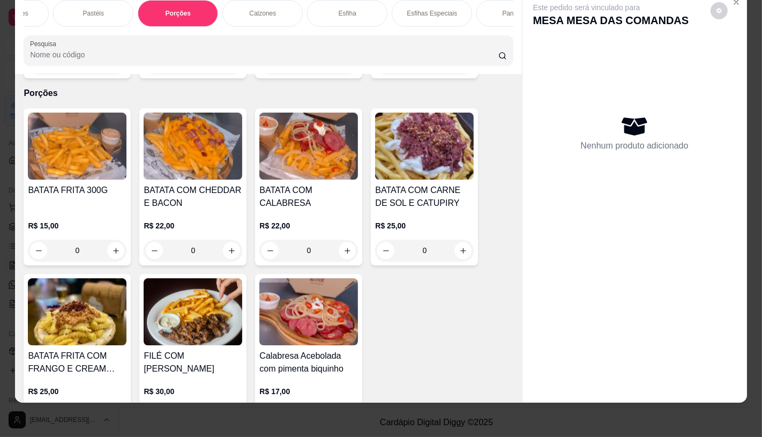
click at [393, 155] on img at bounding box center [424, 145] width 99 height 67
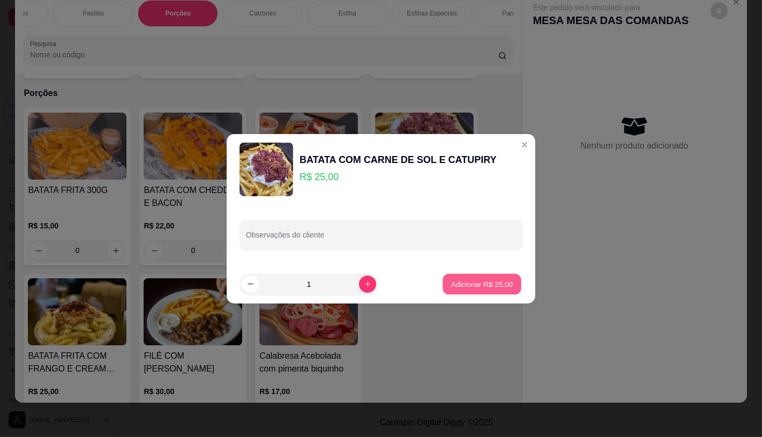
click at [478, 285] on p "Adicionar R$ 25,00" at bounding box center [482, 284] width 62 height 10
type input "1"
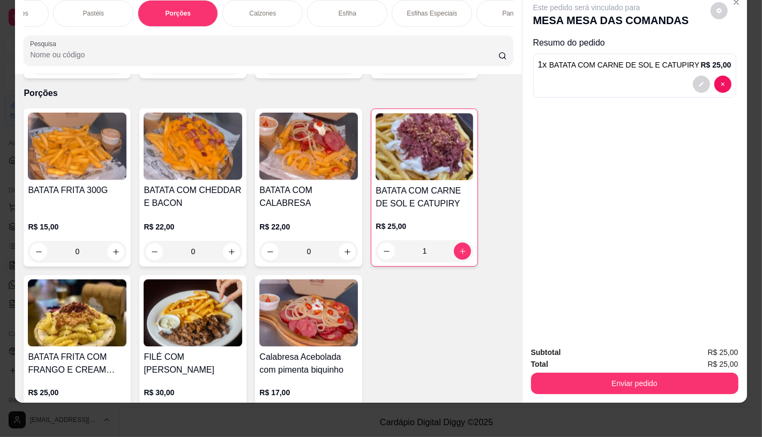
scroll to position [0, 0]
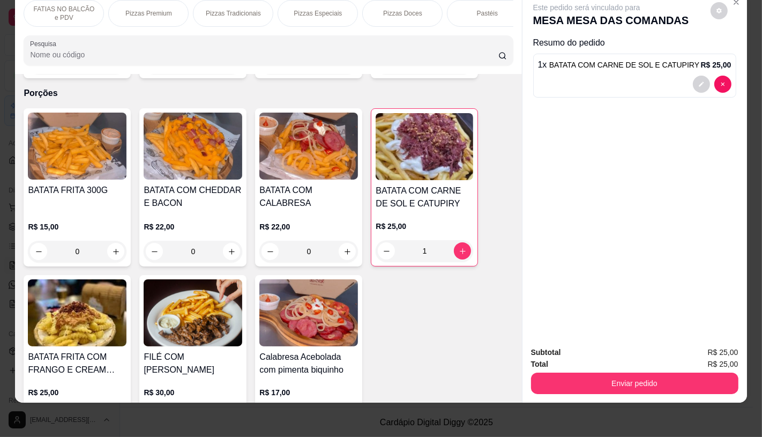
drag, startPoint x: 461, startPoint y: 28, endPoint x: 513, endPoint y: 23, distance: 52.2
click at [513, 23] on div "FATIAS NO BALCÃO e PDV Pizzas Premium Pizzas Tradicionais Pizzas Especiais Pizz…" at bounding box center [268, 32] width 506 height 82
click at [475, 5] on p "TAXAS DE ENTREGAS" at bounding box center [473, 13] width 62 height 17
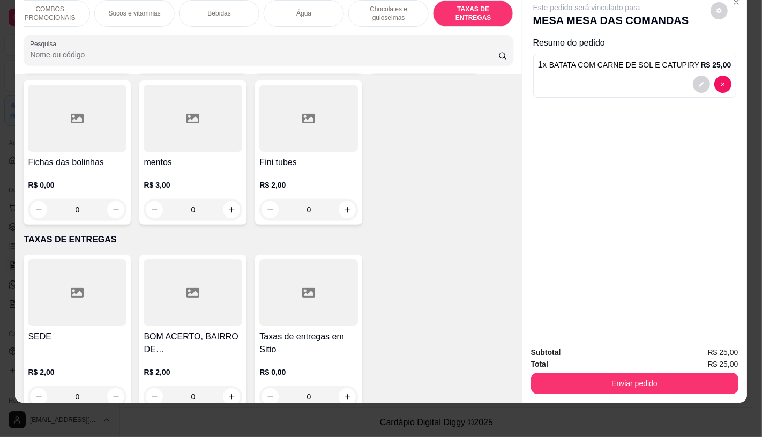
click at [76, 289] on div at bounding box center [77, 292] width 99 height 67
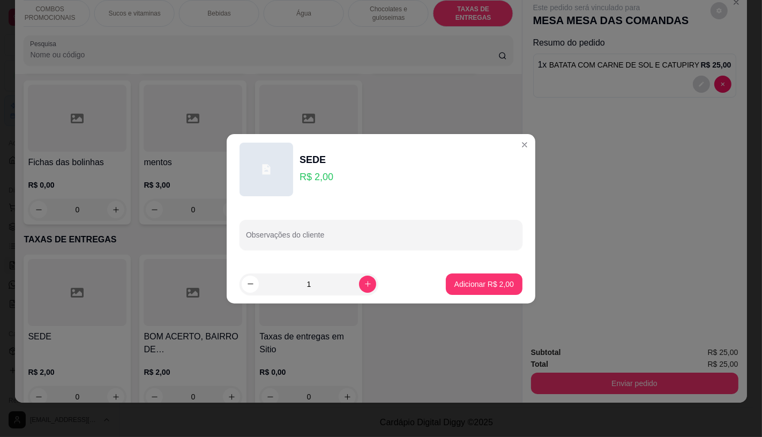
click at [489, 272] on footer "1 Adicionar R$ 2,00" at bounding box center [381, 284] width 309 height 39
click at [488, 286] on p "Adicionar R$ 2,00" at bounding box center [483, 284] width 59 height 11
type input "1"
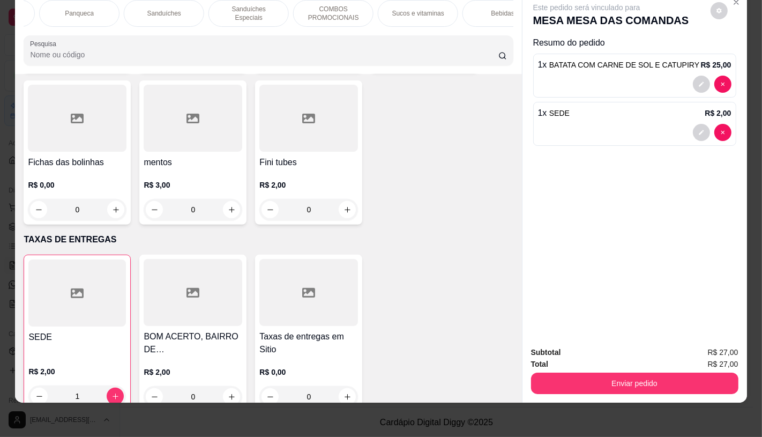
scroll to position [0, 0]
click at [71, 5] on p "FATIAS NO BALCÃO e PDV" at bounding box center [64, 13] width 62 height 17
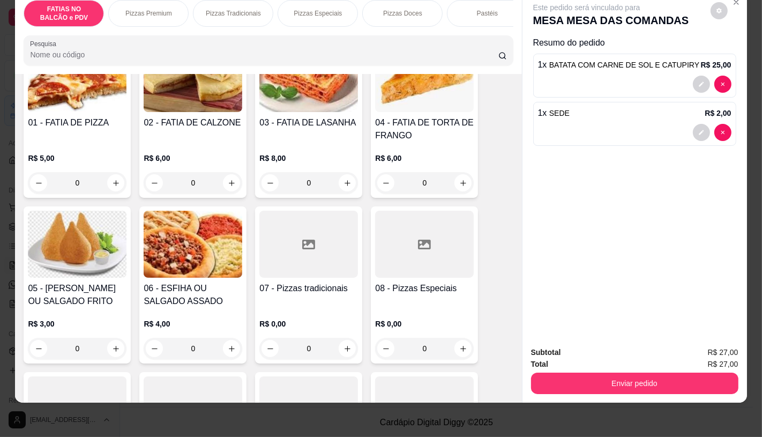
scroll to position [108, 0]
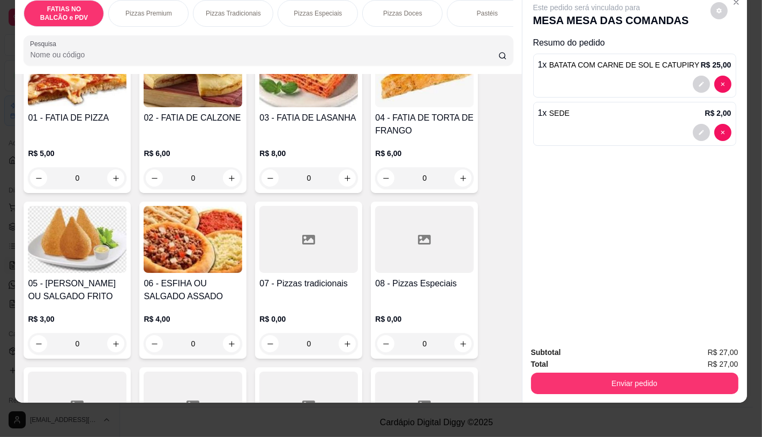
click at [302, 234] on icon at bounding box center [308, 239] width 13 height 13
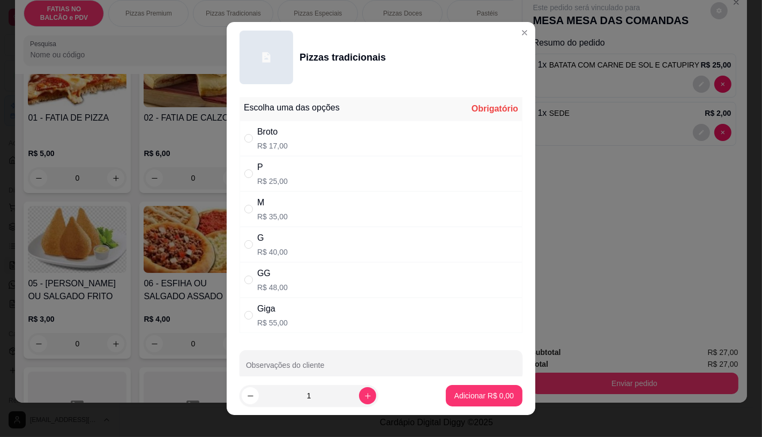
click at [286, 171] on div "P R$ 25,00" at bounding box center [380, 173] width 283 height 35
radio input "true"
click at [504, 395] on button "Adicionar R$ 25,00" at bounding box center [481, 395] width 81 height 21
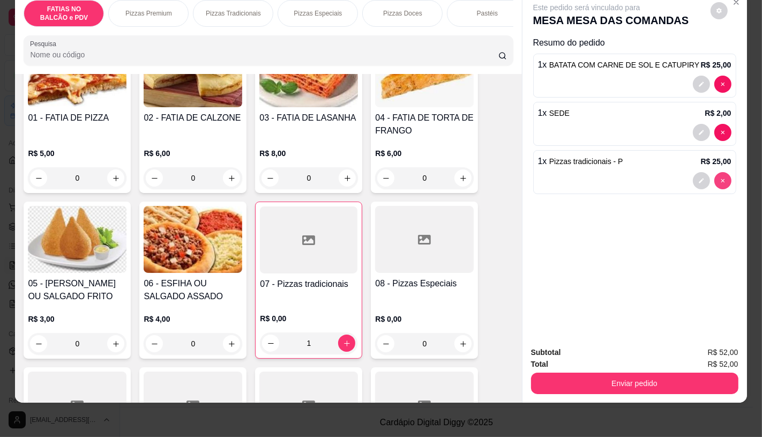
type input "0"
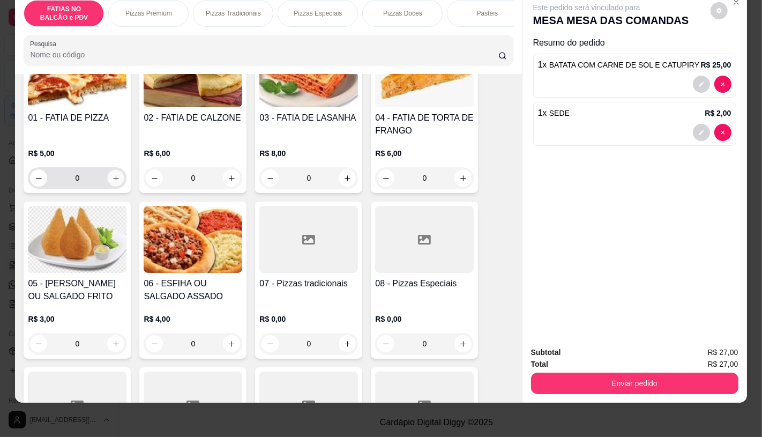
click at [115, 173] on button "increase-product-quantity" at bounding box center [116, 178] width 17 height 17
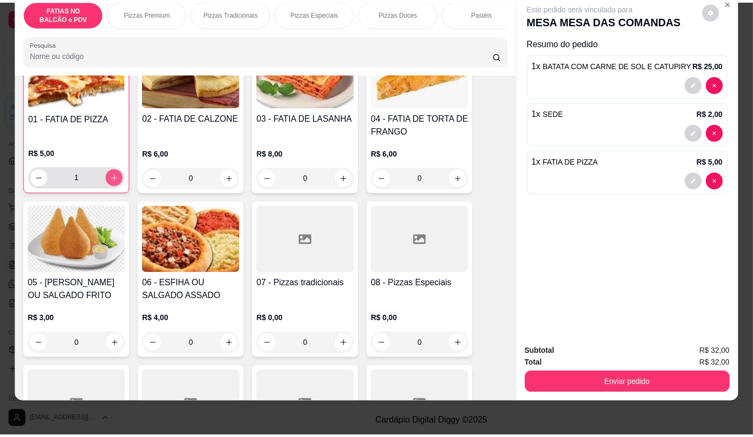
scroll to position [108, 0]
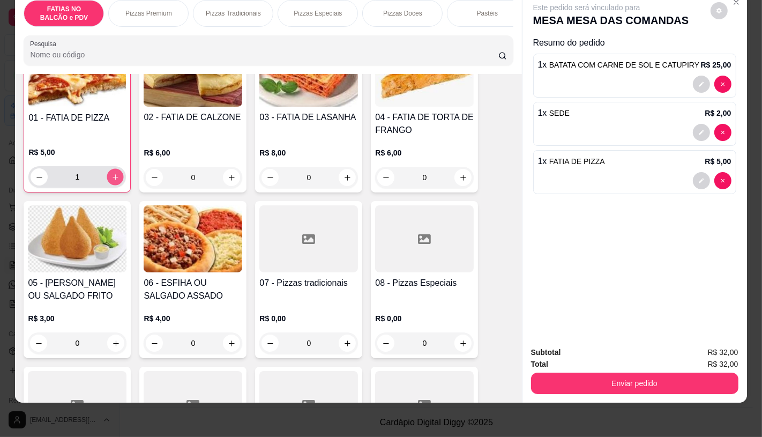
click at [115, 173] on button "increase-product-quantity" at bounding box center [115, 177] width 17 height 17
type input "2"
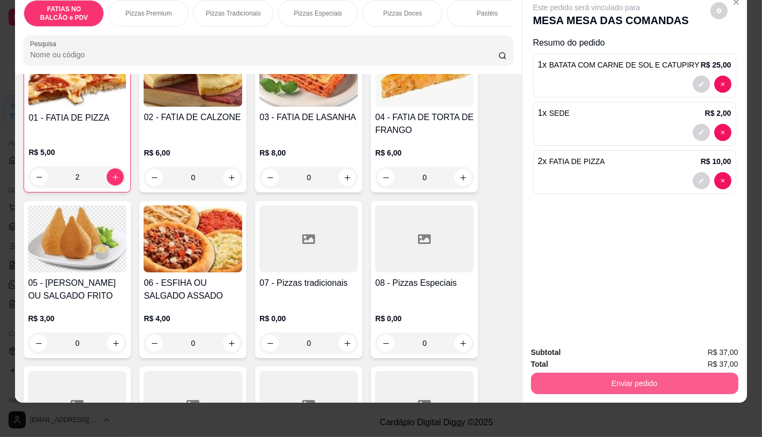
click at [574, 372] on button "Enviar pedido" at bounding box center [634, 382] width 207 height 21
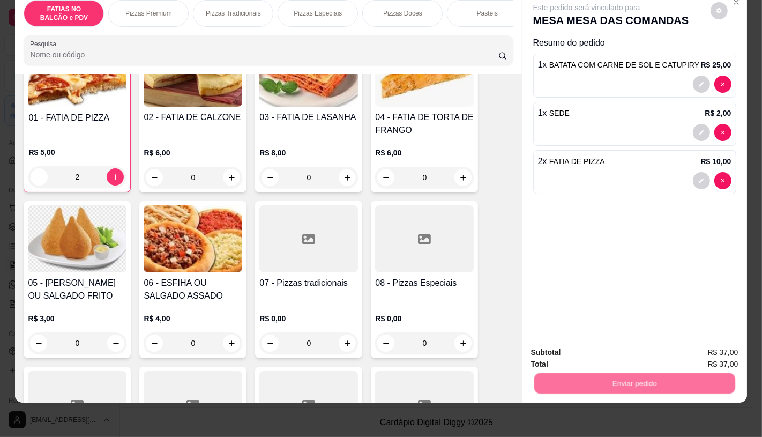
click at [719, 352] on button "Enviar pedido" at bounding box center [709, 349] width 59 height 20
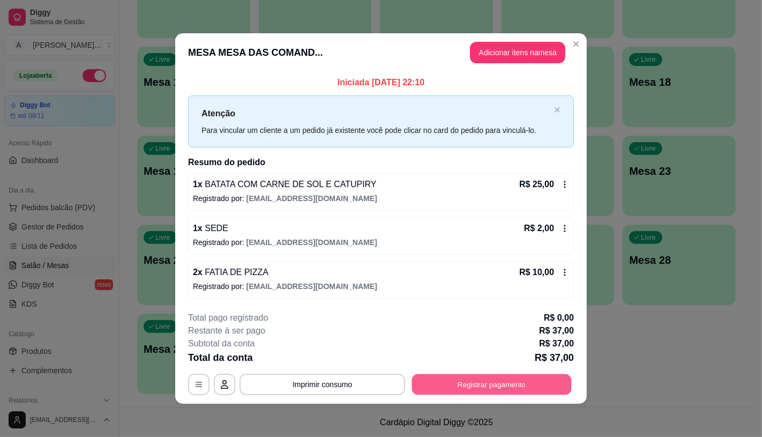
click at [453, 375] on button "Registrar pagamento" at bounding box center [492, 384] width 160 height 21
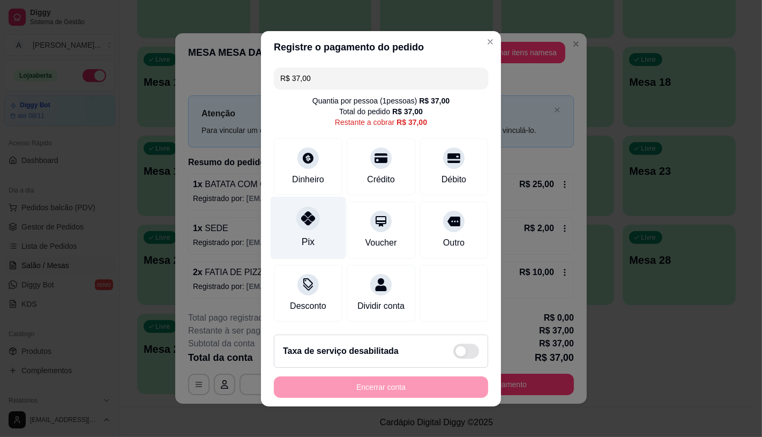
click at [311, 222] on div "Pix" at bounding box center [309, 227] width 76 height 63
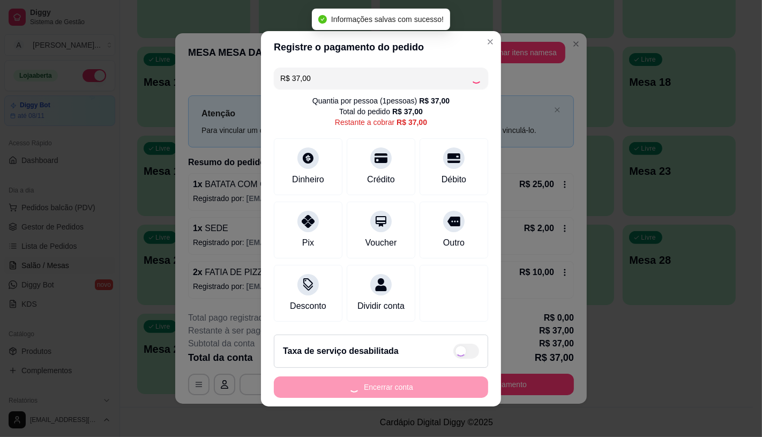
type input "R$ 0,00"
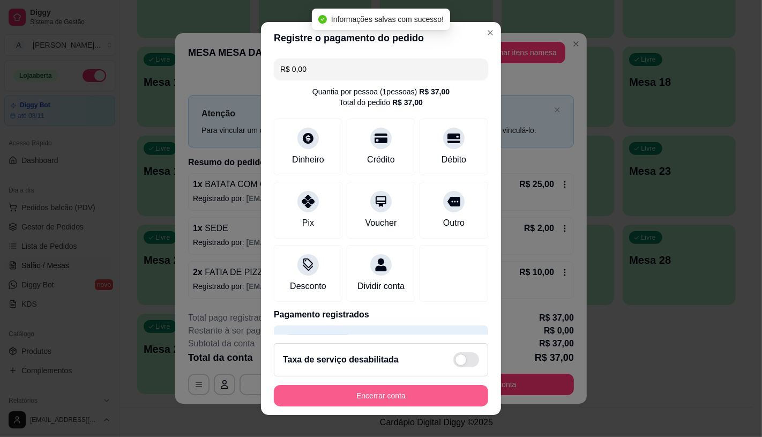
click at [352, 402] on button "Encerrar conta" at bounding box center [381, 395] width 214 height 21
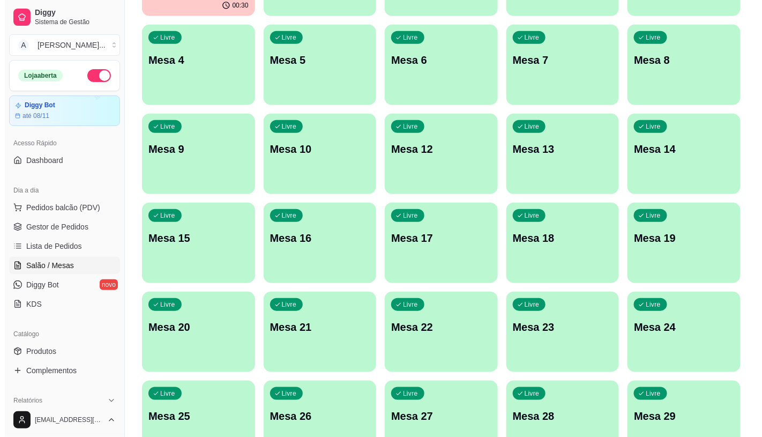
scroll to position [0, 0]
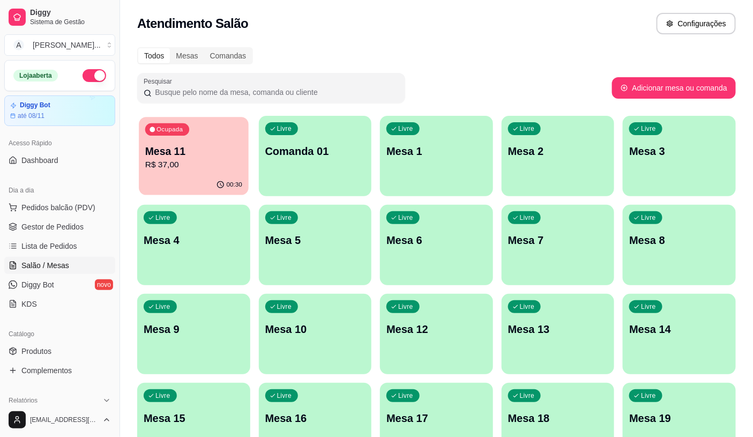
click at [170, 174] on div "Ocupada Mesa 11 R$ 37,00" at bounding box center [193, 146] width 109 height 58
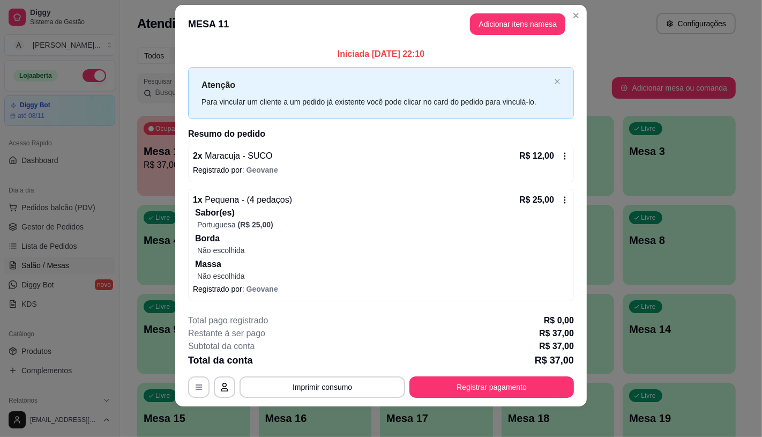
scroll to position [17, 0]
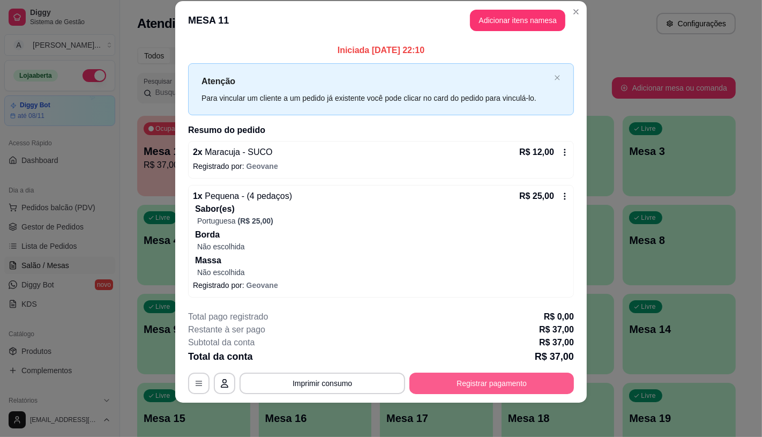
click at [448, 385] on button "Registrar pagamento" at bounding box center [491, 382] width 164 height 21
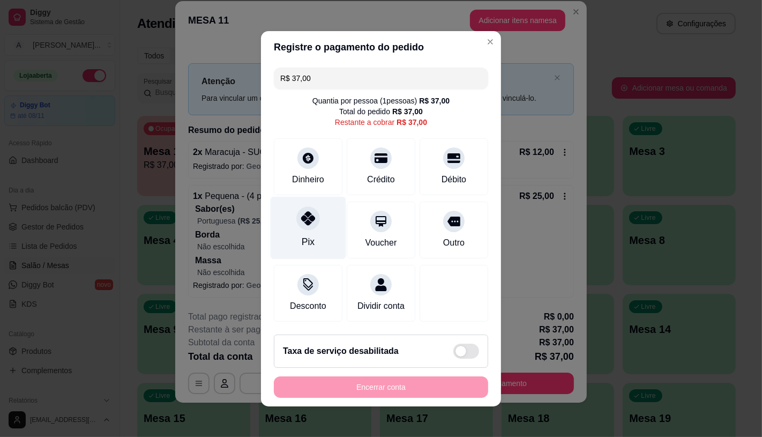
click at [311, 235] on div "Pix" at bounding box center [309, 227] width 76 height 63
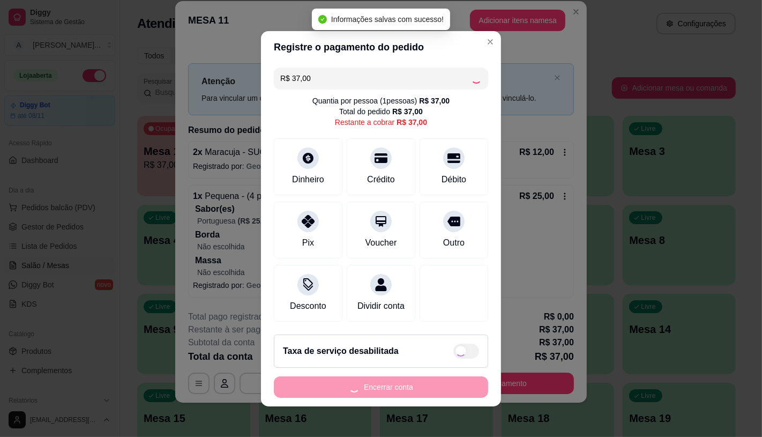
type input "R$ 0,00"
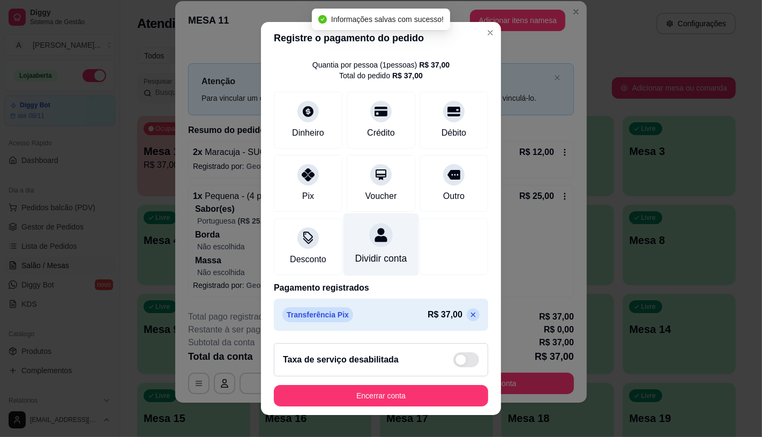
scroll to position [40, 0]
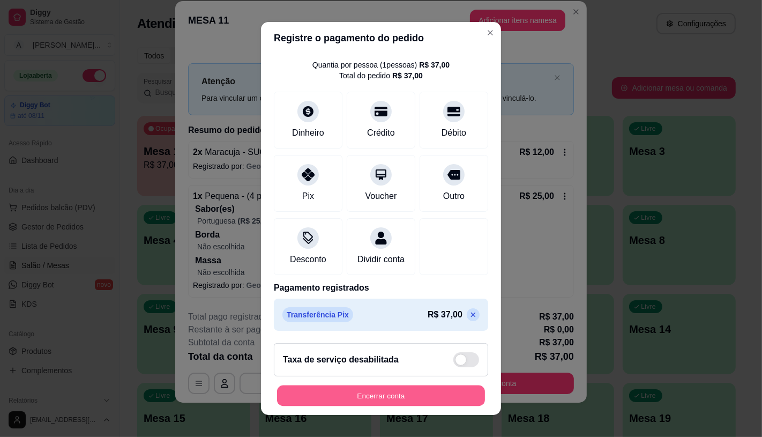
click at [347, 402] on button "Encerrar conta" at bounding box center [381, 395] width 208 height 21
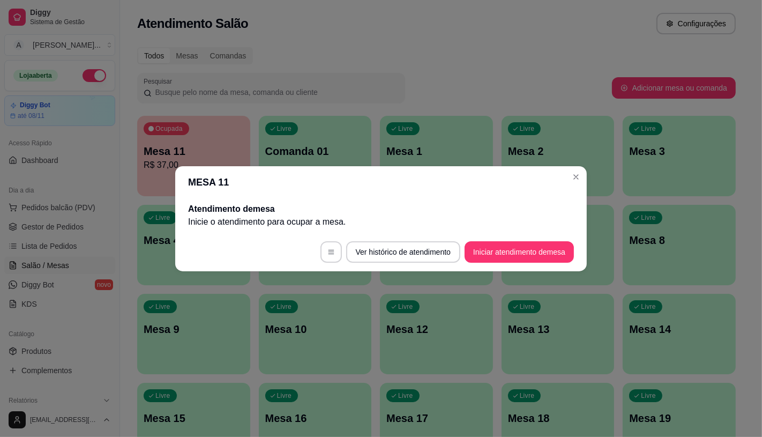
scroll to position [0, 0]
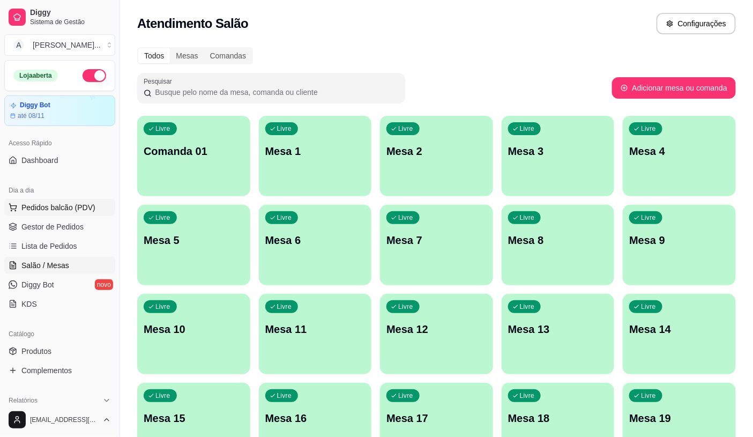
click at [100, 215] on button "Pedidos balcão (PDV)" at bounding box center [59, 207] width 111 height 17
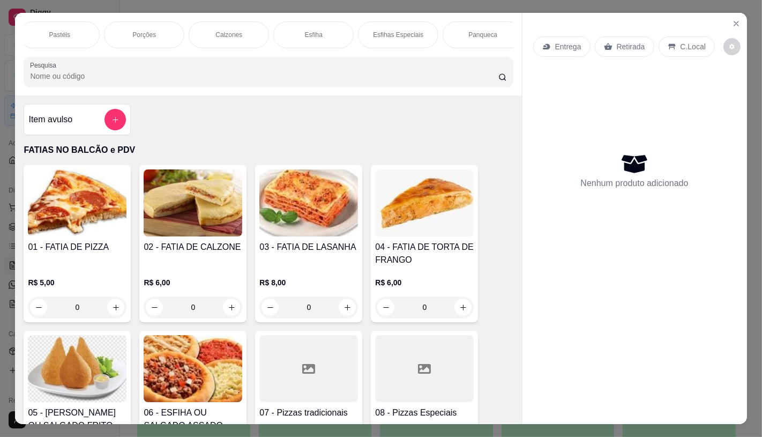
scroll to position [0, 1114]
click at [384, 40] on div "Chocolates e guloseimas" at bounding box center [388, 34] width 80 height 27
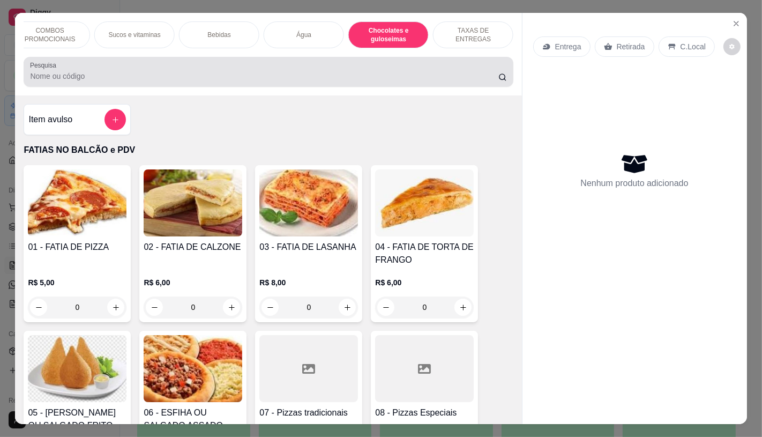
scroll to position [25, 0]
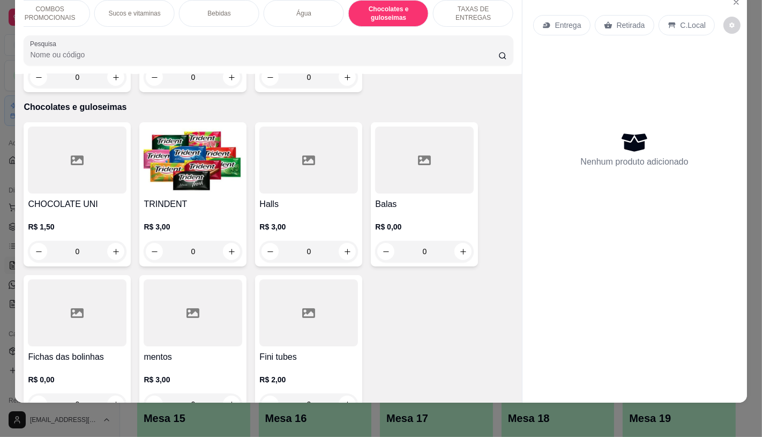
click at [214, 170] on div "TRINDENT R$ 3,00 0" at bounding box center [192, 194] width 107 height 144
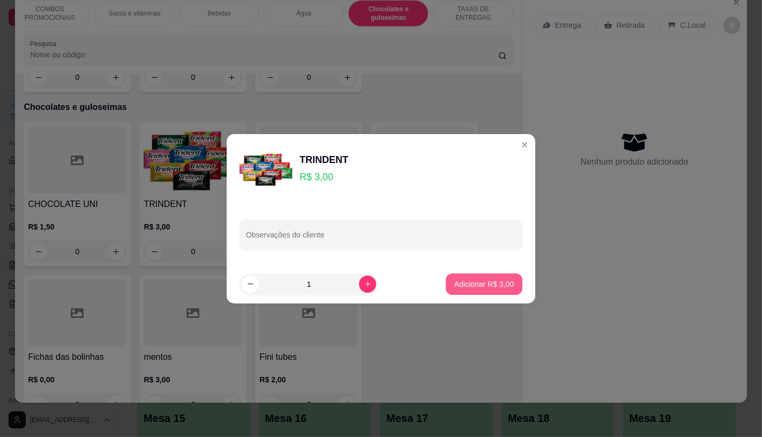
click at [461, 286] on p "Adicionar R$ 3,00" at bounding box center [483, 284] width 59 height 11
type input "1"
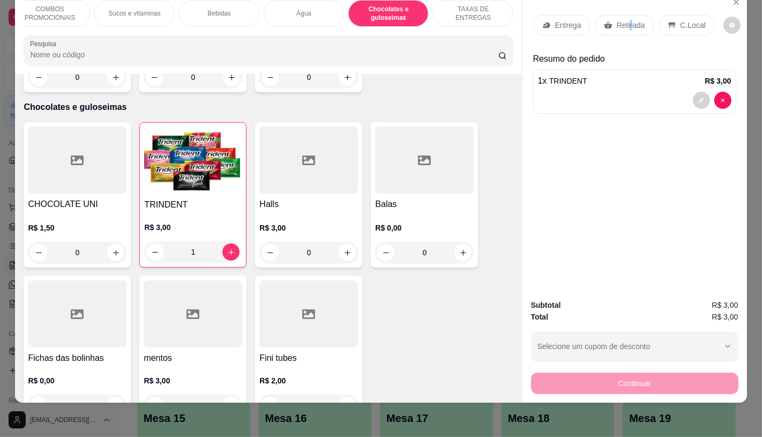
drag, startPoint x: 625, startPoint y: 17, endPoint x: 625, endPoint y: 168, distance: 151.6
click at [625, 20] on p "Retirada" at bounding box center [631, 25] width 28 height 11
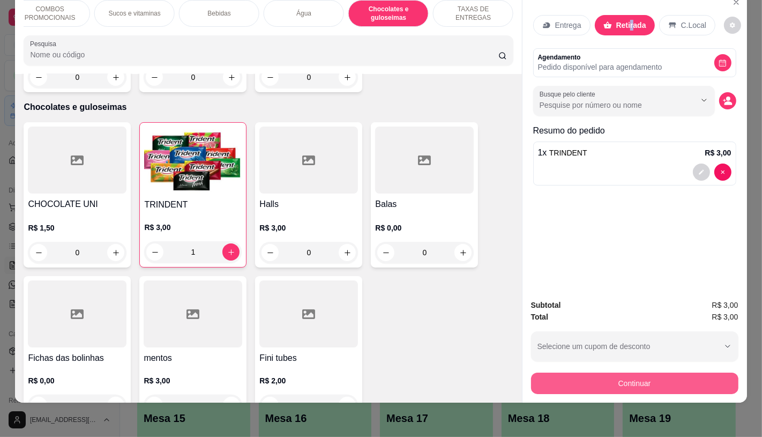
click at [609, 373] on button "Continuar" at bounding box center [634, 382] width 207 height 21
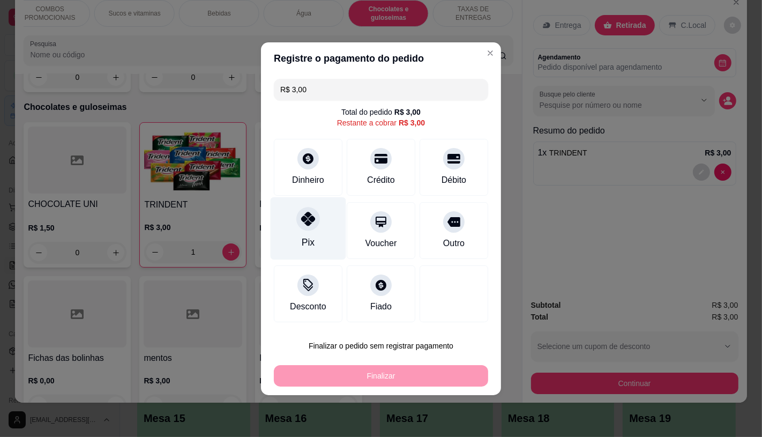
click at [310, 226] on icon at bounding box center [308, 219] width 14 height 14
type input "R$ 0,00"
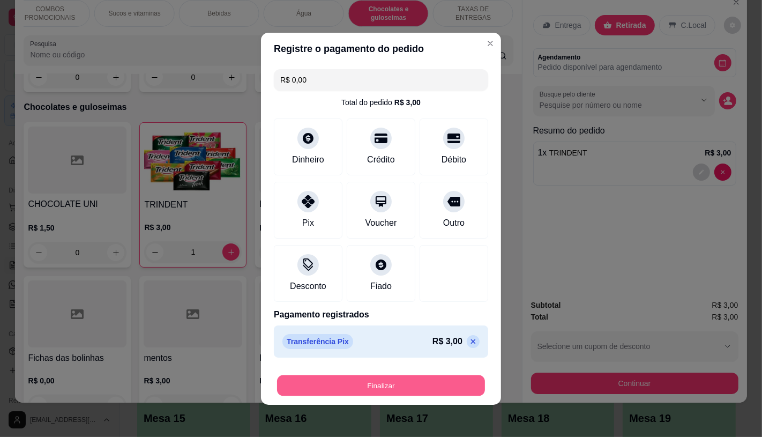
click at [380, 378] on button "Finalizar" at bounding box center [381, 384] width 208 height 21
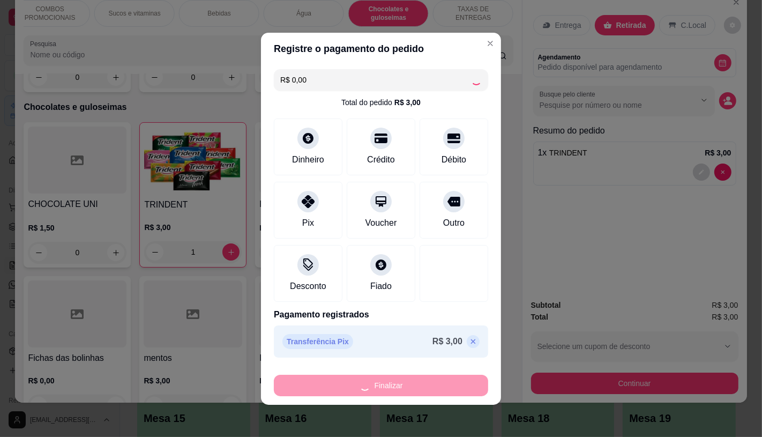
type input "0"
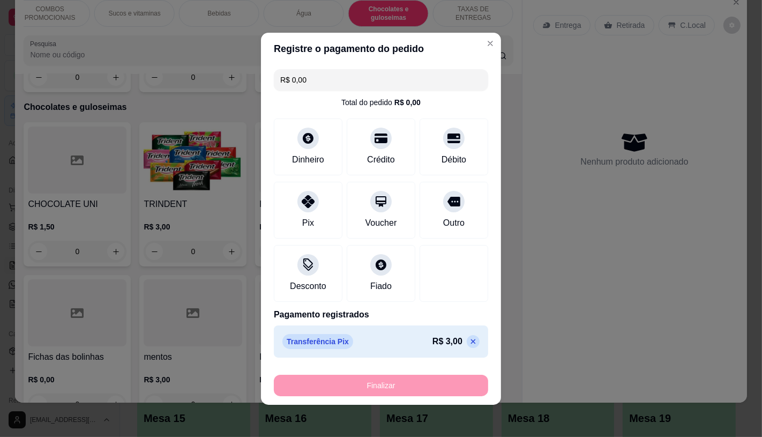
type input "-R$ 3,00"
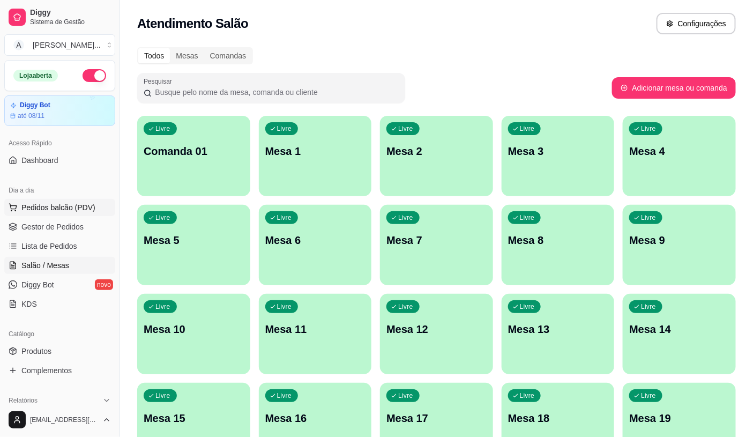
click at [39, 211] on span "Pedidos balcão (PDV)" at bounding box center [58, 207] width 74 height 11
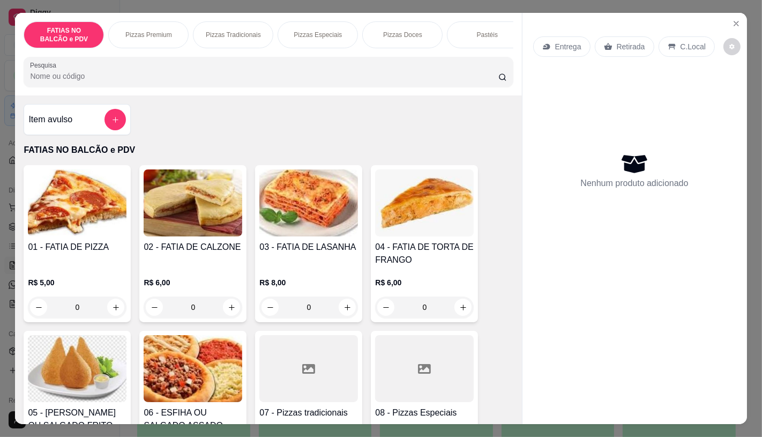
drag, startPoint x: 83, startPoint y: 309, endPoint x: 87, endPoint y: 288, distance: 21.2
click at [83, 307] on input "0" at bounding box center [77, 306] width 60 height 21
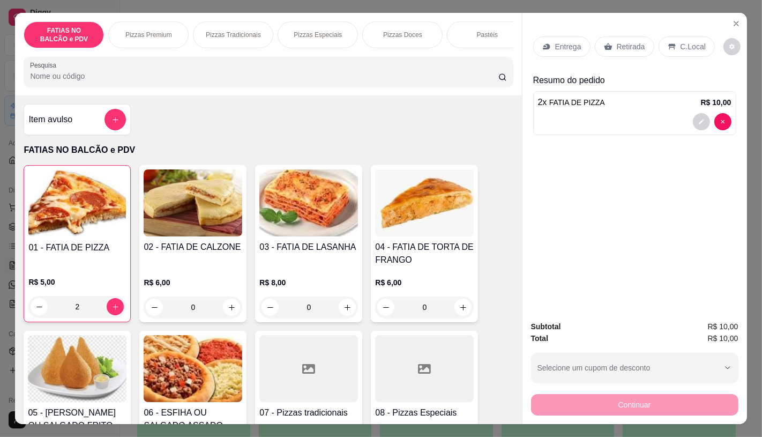
type input "2"
click at [487, 43] on div "Pastéis" at bounding box center [487, 34] width 80 height 27
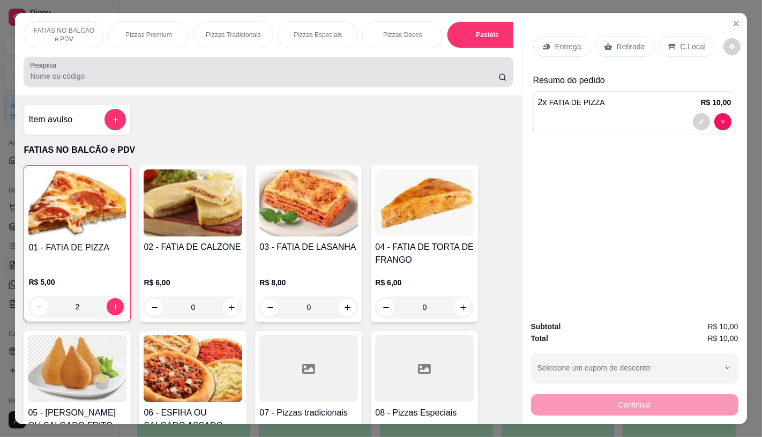
scroll to position [25, 0]
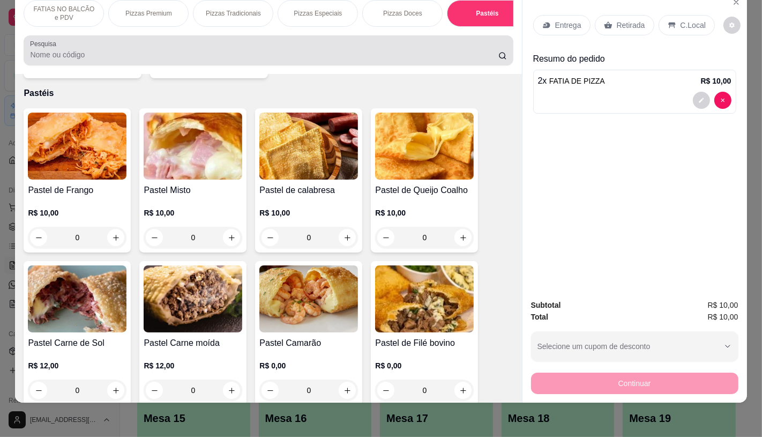
click at [487, 44] on div at bounding box center [268, 50] width 476 height 21
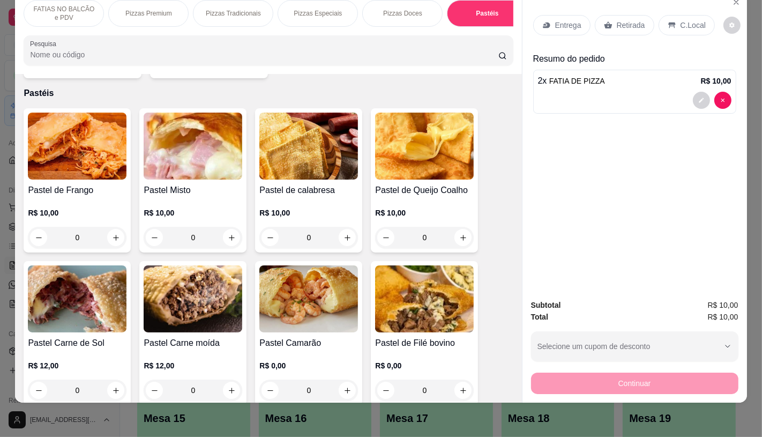
click at [479, 27] on div "FATIAS NO BALCÃO e PDV Pizzas Premium Pizzas Tradicionais Pizzas Especiais Pizz…" at bounding box center [268, 13] width 489 height 27
drag, startPoint x: 479, startPoint y: 27, endPoint x: 464, endPoint y: 18, distance: 18.0
click at [478, 27] on div "FATIAS NO BALCÃO e PDV Pizzas Premium Pizzas Tradicionais Pizzas Especiais Pizz…" at bounding box center [268, 13] width 489 height 27
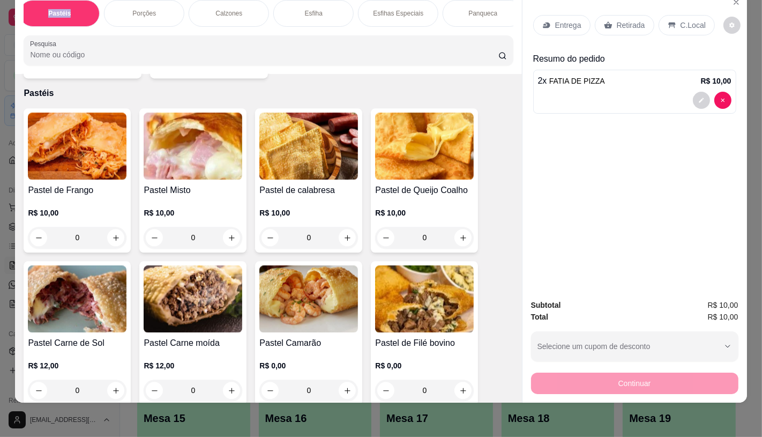
scroll to position [0, 856]
click at [31, 16] on div "Panqueca" at bounding box center [54, 13] width 80 height 27
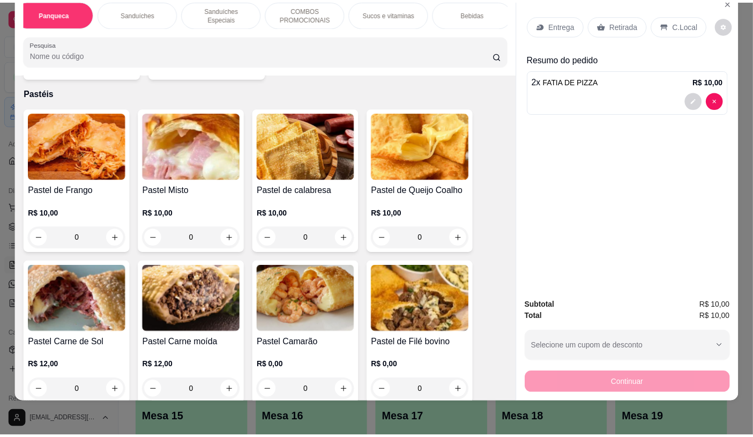
scroll to position [3990, 0]
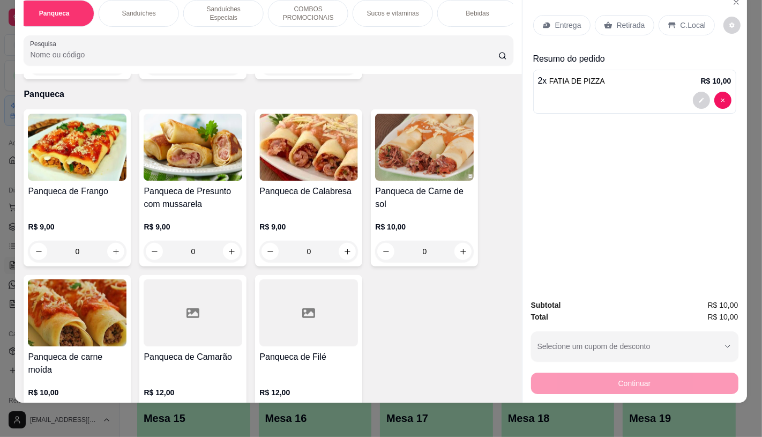
click at [108, 167] on img at bounding box center [77, 147] width 99 height 67
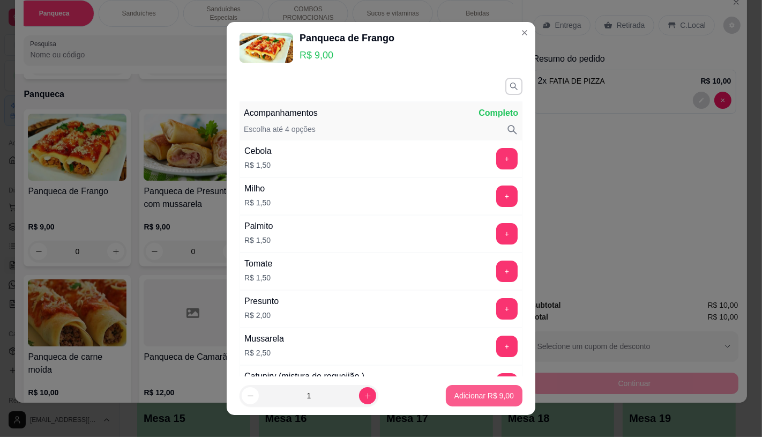
click at [464, 404] on button "Adicionar R$ 9,00" at bounding box center [484, 395] width 77 height 21
type input "1"
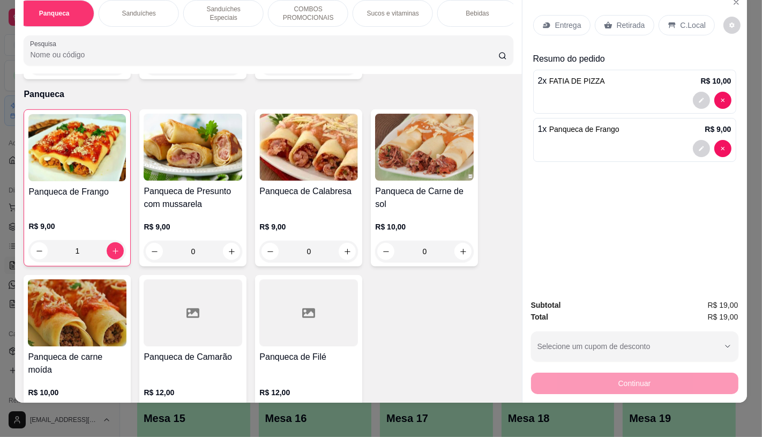
click at [639, 25] on div "Retirada" at bounding box center [624, 25] width 59 height 20
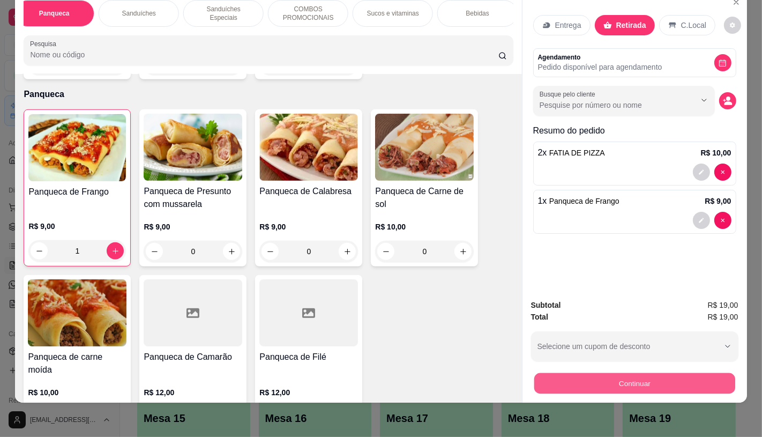
click at [585, 378] on button "Continuar" at bounding box center [634, 382] width 201 height 21
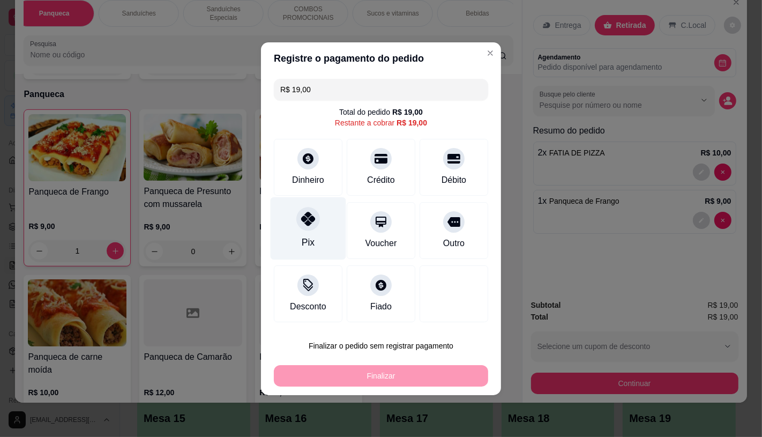
click at [284, 223] on div "Pix" at bounding box center [309, 228] width 76 height 63
type input "R$ 0,00"
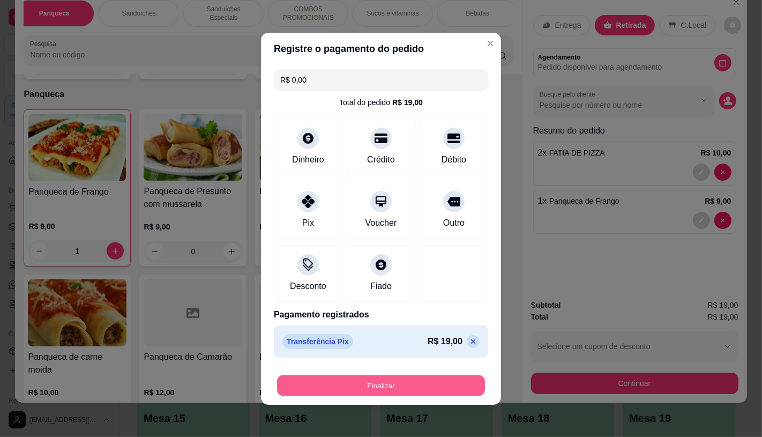
click at [415, 384] on button "Finalizar" at bounding box center [381, 384] width 208 height 21
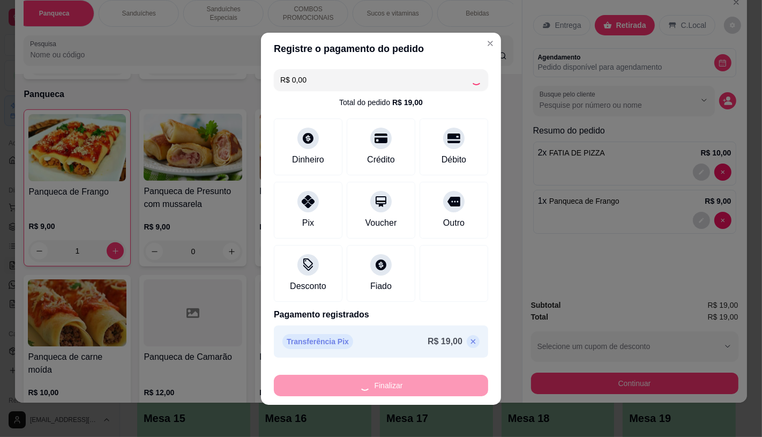
type input "0"
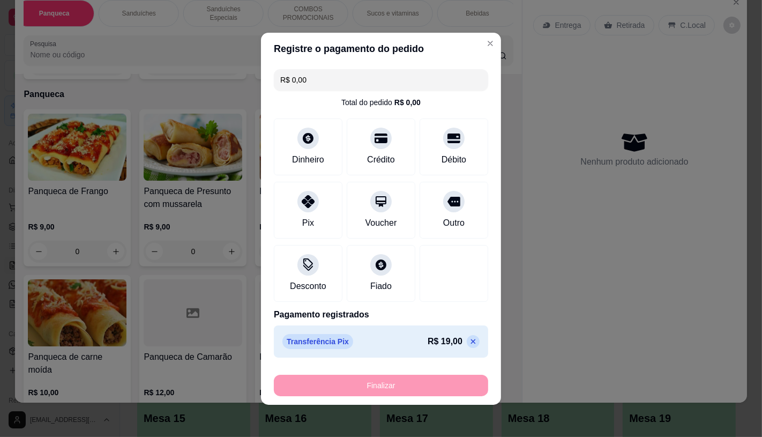
type input "-R$ 19,00"
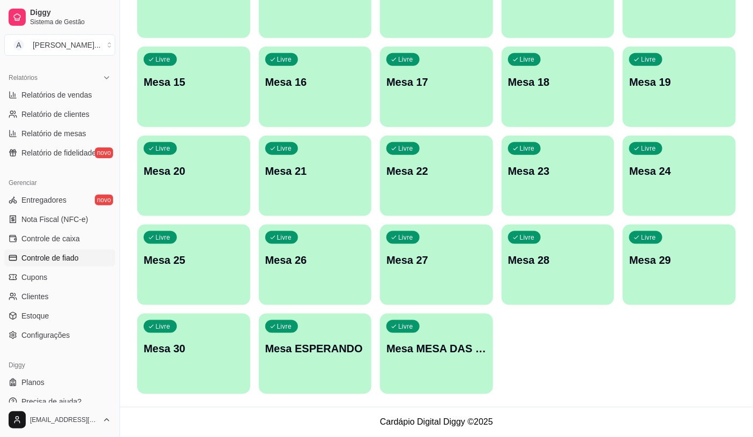
scroll to position [334, 0]
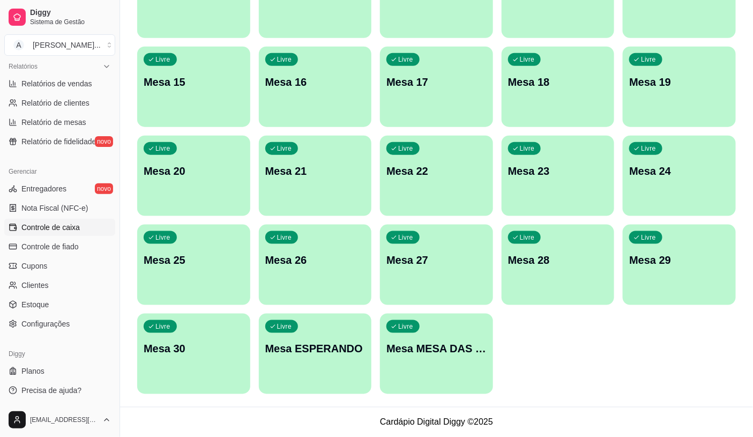
click at [77, 220] on link "Controle de caixa" at bounding box center [59, 227] width 111 height 17
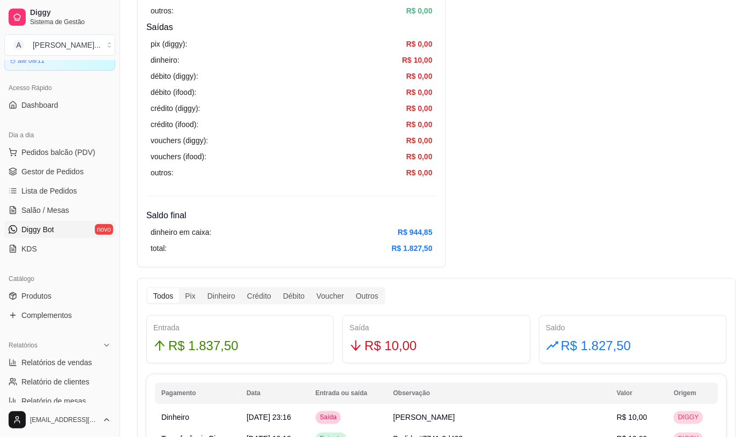
scroll to position [36, 0]
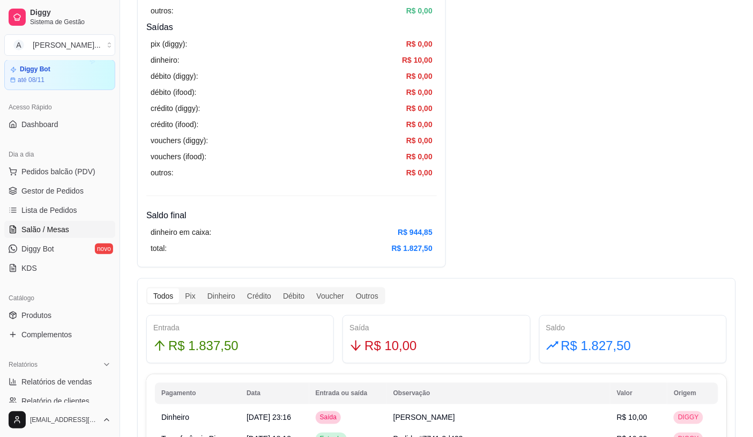
click at [71, 227] on link "Salão / Mesas" at bounding box center [59, 229] width 111 height 17
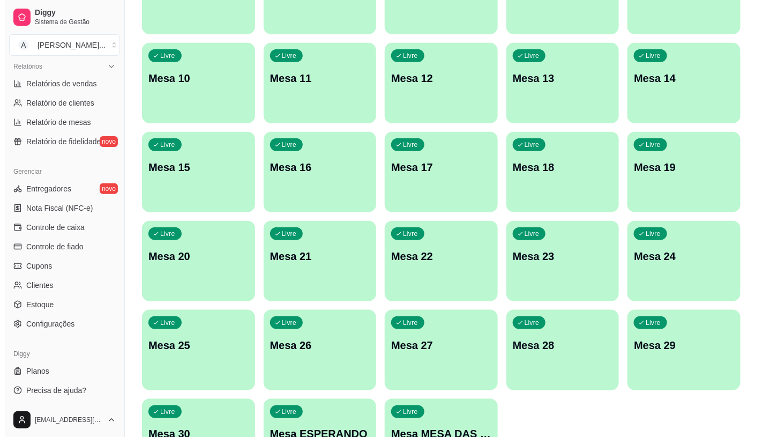
scroll to position [336, 0]
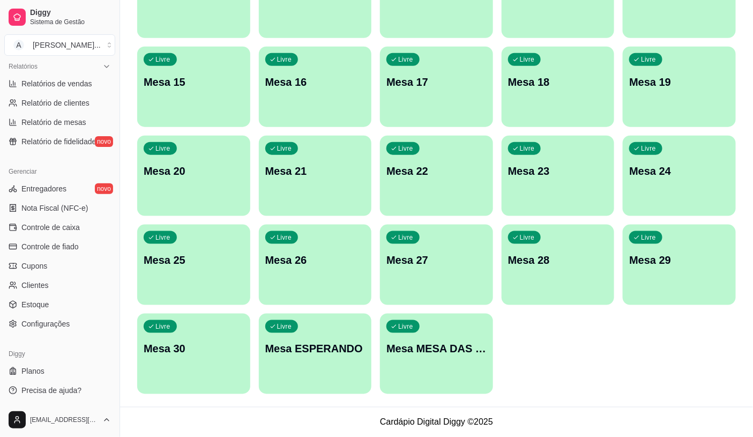
click at [448, 356] on div "Livre Mesa MESA DAS COMANDAS" at bounding box center [436, 346] width 113 height 67
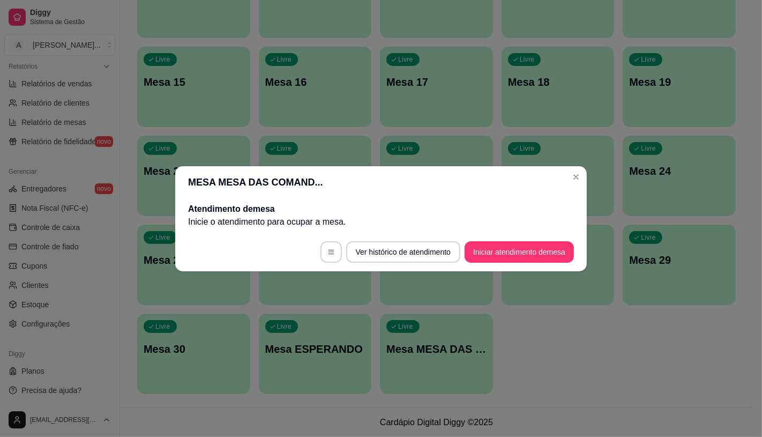
click at [533, 234] on footer "Ver histórico de atendimento Iniciar atendimento de mesa" at bounding box center [380, 251] width 411 height 39
click at [534, 253] on button "Iniciar atendimento de mesa" at bounding box center [518, 251] width 109 height 21
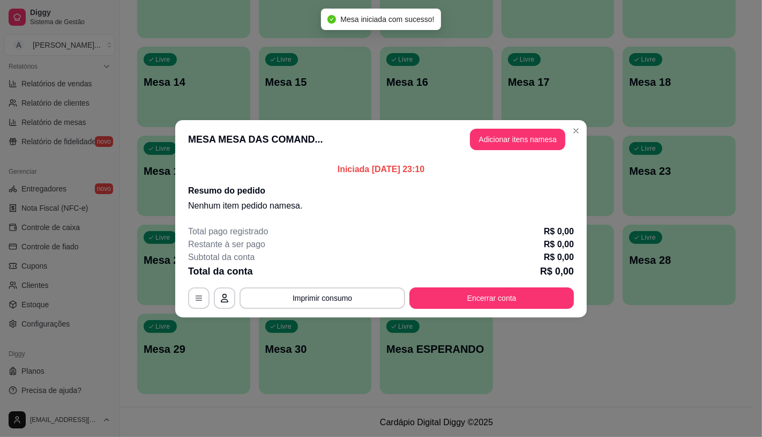
click at [506, 146] on button "Adicionar itens na mesa" at bounding box center [517, 139] width 95 height 21
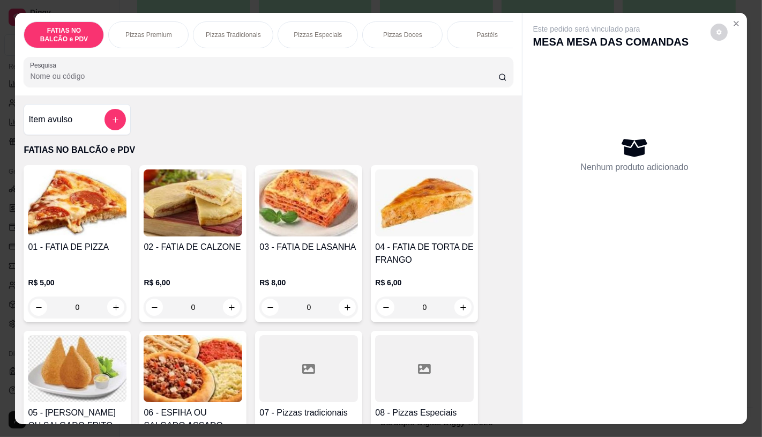
scroll to position [0, 427]
click at [247, 39] on div "Calzones" at bounding box center [229, 34] width 80 height 27
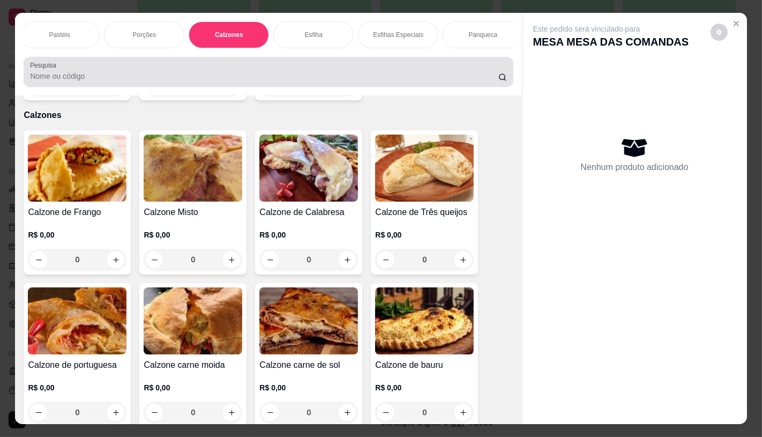
scroll to position [25, 0]
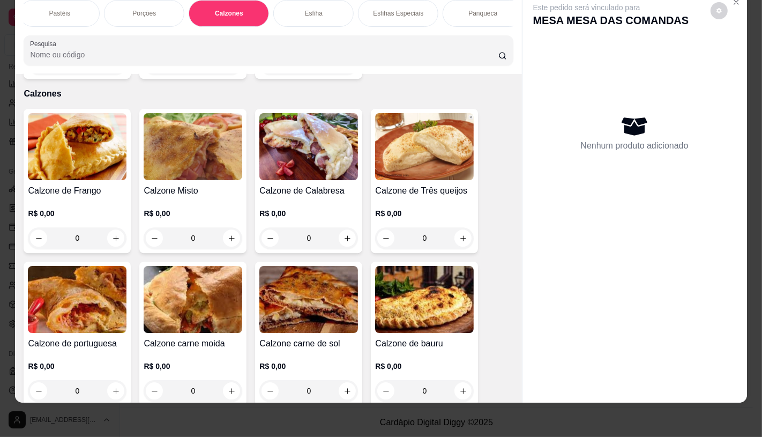
click at [282, 271] on img at bounding box center [308, 299] width 99 height 67
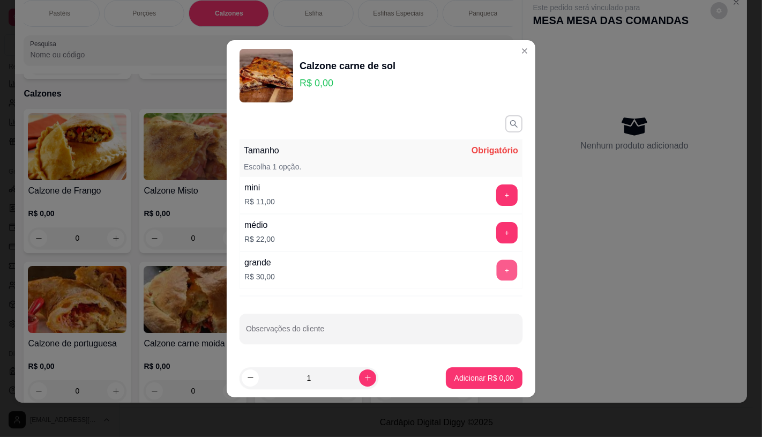
click at [498, 264] on button "+" at bounding box center [507, 269] width 21 height 21
click at [486, 378] on p "Adicionar R$ 30,00" at bounding box center [482, 377] width 62 height 10
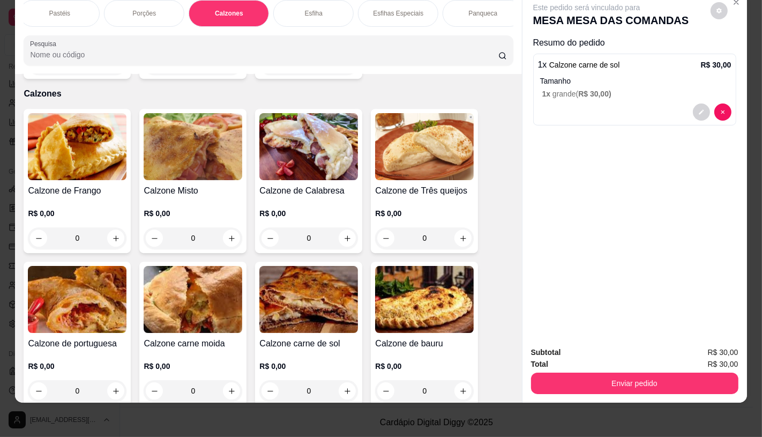
scroll to position [0, 0]
click at [60, 5] on p "FATIAS NO BALCÃO e PDV" at bounding box center [64, 13] width 62 height 17
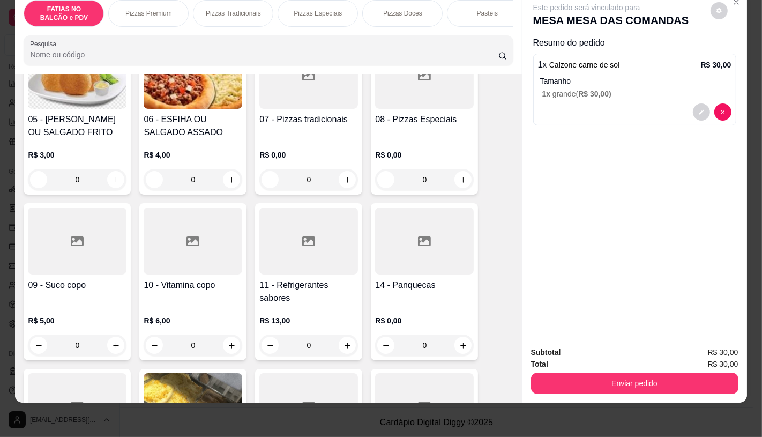
scroll to position [286, 0]
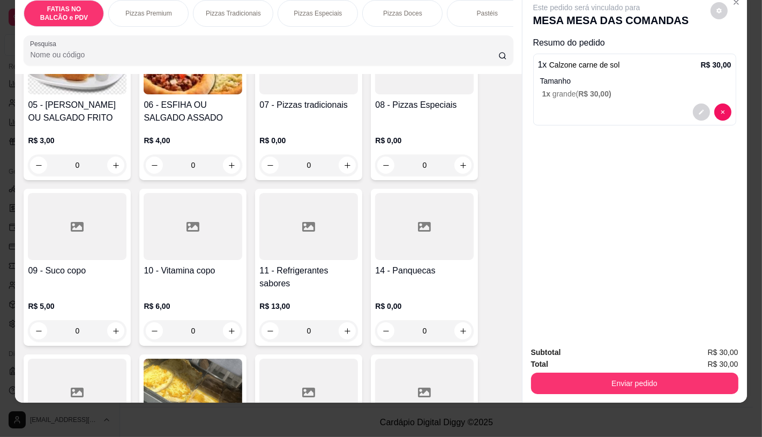
click at [94, 252] on div at bounding box center [77, 226] width 99 height 67
click at [261, 196] on div "tradicionais" at bounding box center [278, 193] width 43 height 13
radio input "true"
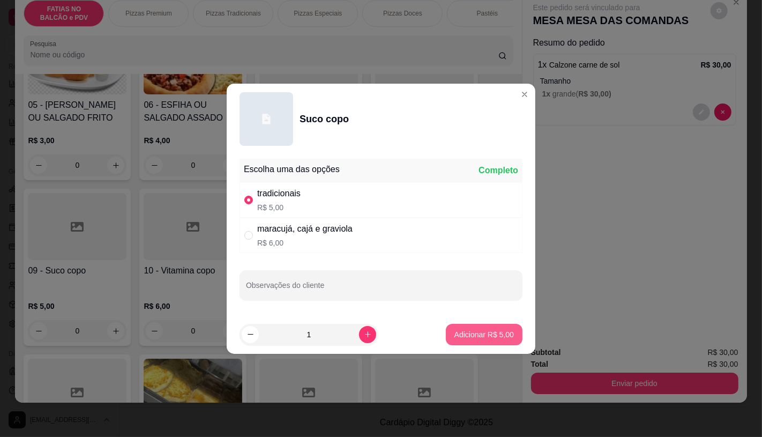
click at [471, 333] on p "Adicionar R$ 5,00" at bounding box center [483, 334] width 59 height 11
type input "1"
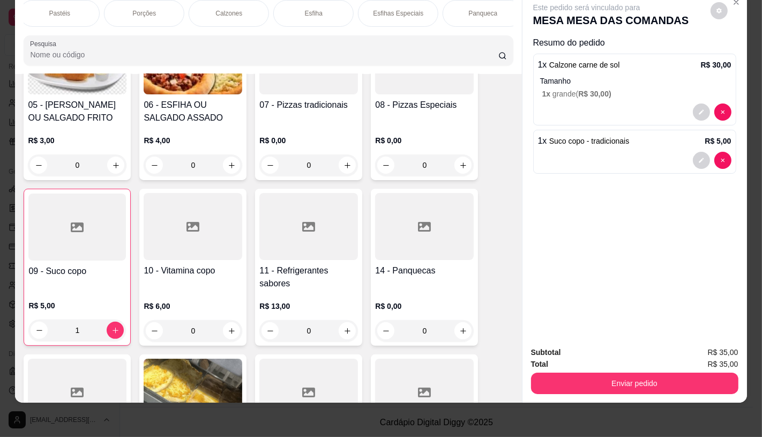
scroll to position [0, 1114]
click at [491, 5] on p "TAXAS DE ENTREGAS" at bounding box center [473, 13] width 62 height 17
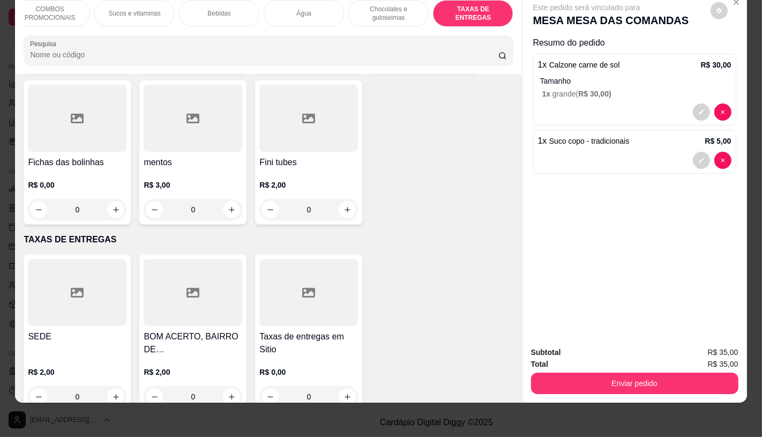
click at [82, 259] on div at bounding box center [77, 292] width 99 height 67
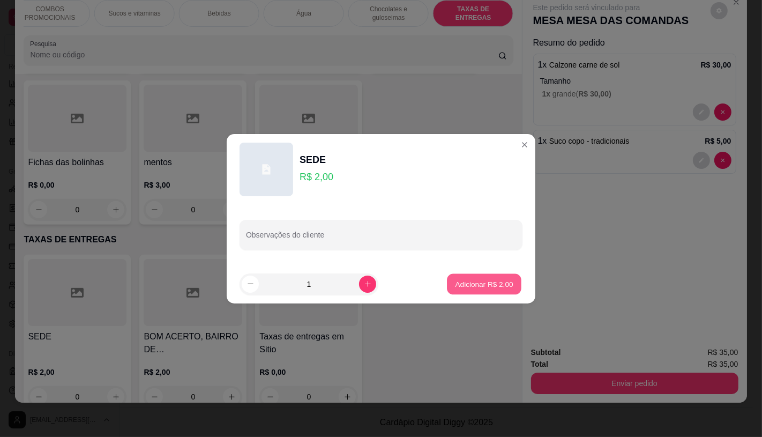
click at [472, 282] on p "Adicionar R$ 2,00" at bounding box center [484, 284] width 58 height 10
type input "1"
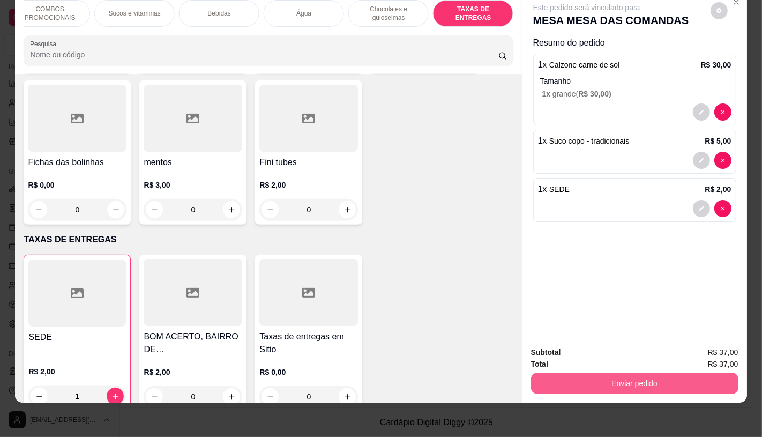
click at [615, 373] on button "Enviar pedido" at bounding box center [634, 382] width 207 height 21
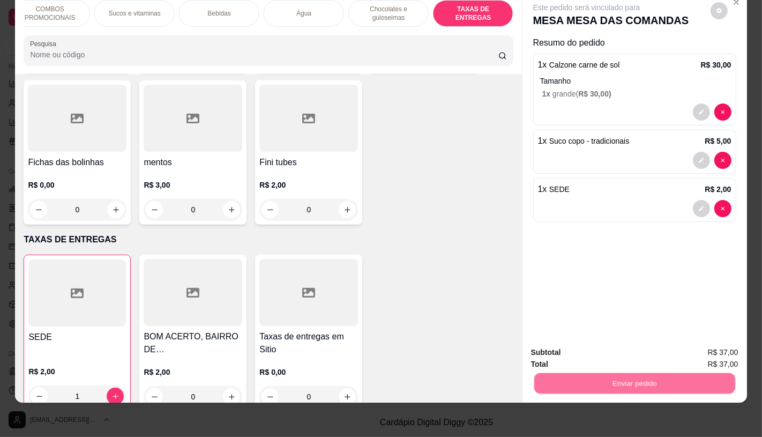
click at [717, 343] on button "Enviar pedido" at bounding box center [710, 349] width 61 height 20
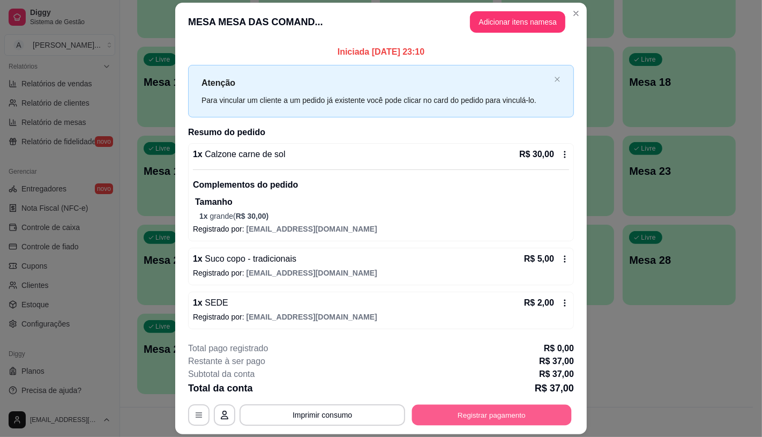
click at [436, 418] on button "Registrar pagamento" at bounding box center [492, 414] width 160 height 21
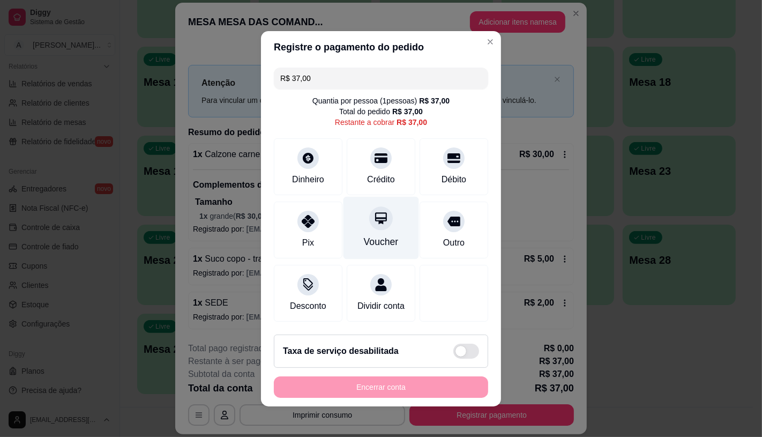
click at [382, 250] on div "Voucher" at bounding box center [381, 227] width 76 height 63
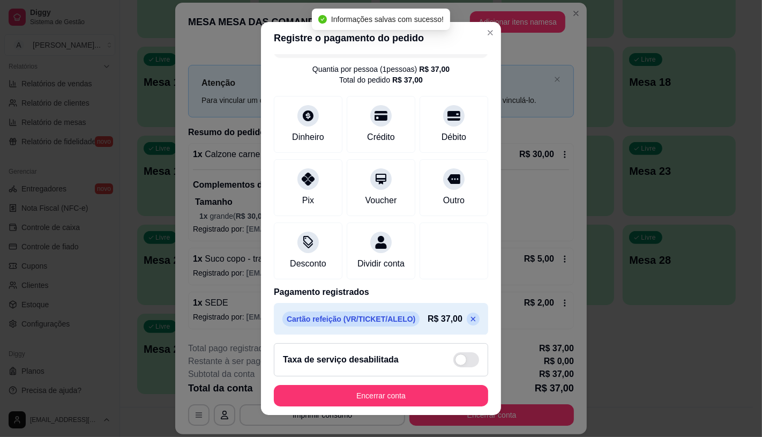
scroll to position [40, 0]
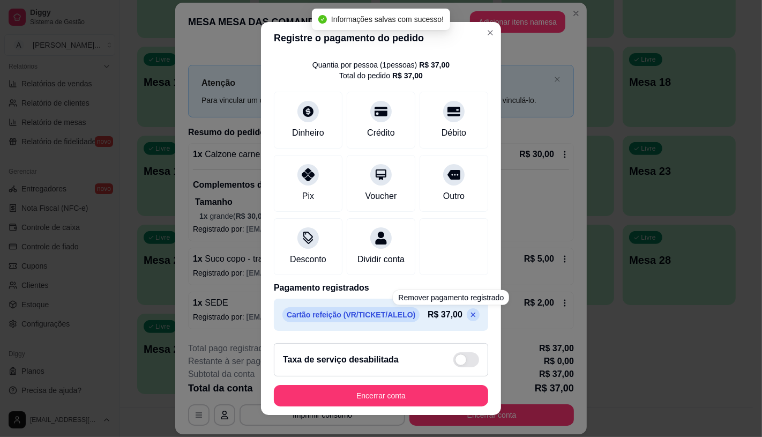
click at [452, 307] on div "Cartão refeição (VR/TICKET/ALELO) R$ 37,00" at bounding box center [380, 314] width 197 height 15
click at [469, 318] on icon at bounding box center [473, 314] width 9 height 9
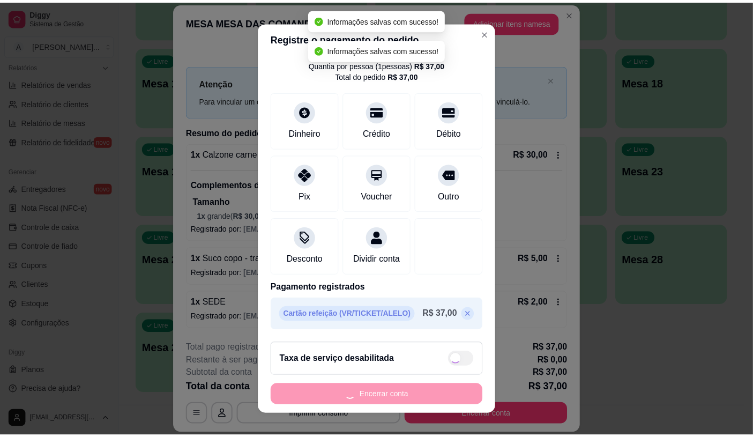
scroll to position [0, 0]
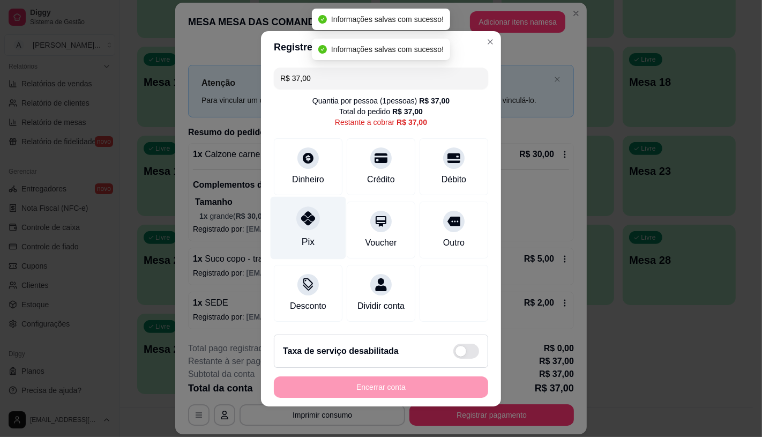
click at [306, 228] on div "Pix" at bounding box center [309, 227] width 76 height 63
type input "R$ 0,00"
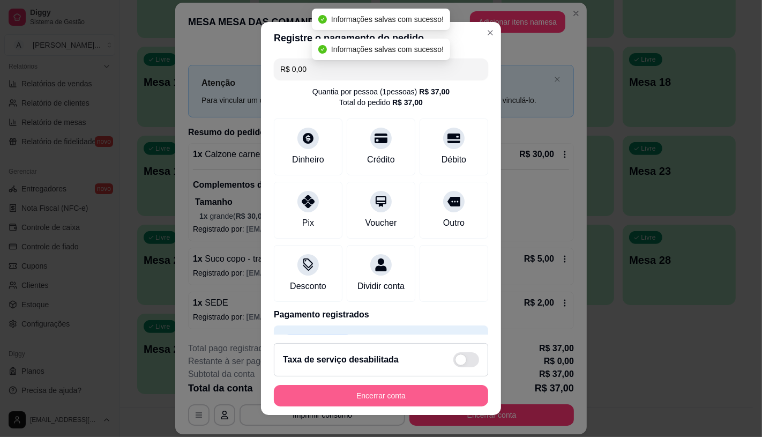
click at [404, 392] on button "Encerrar conta" at bounding box center [381, 395] width 214 height 21
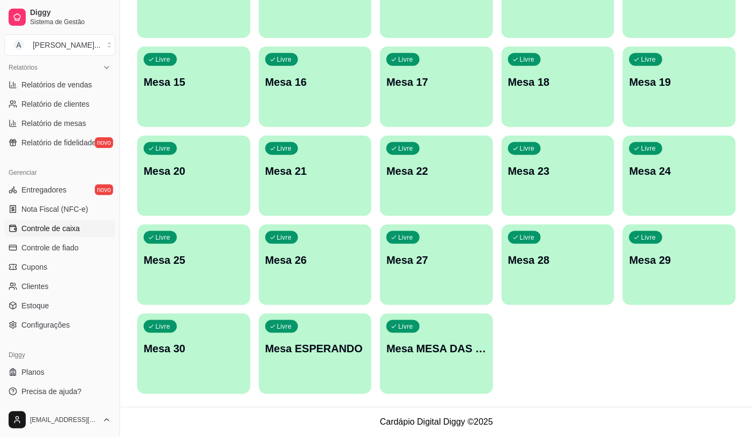
scroll to position [334, 0]
click at [75, 230] on span "Controle de caixa" at bounding box center [50, 227] width 58 height 11
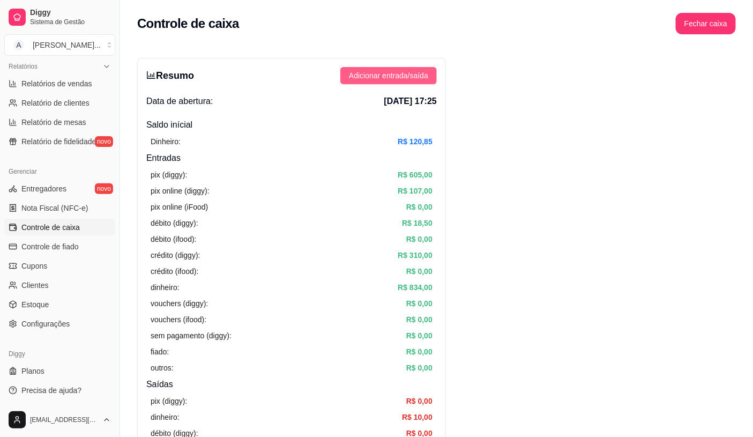
click at [396, 84] on button "Adicionar entrada/saída" at bounding box center [388, 75] width 96 height 17
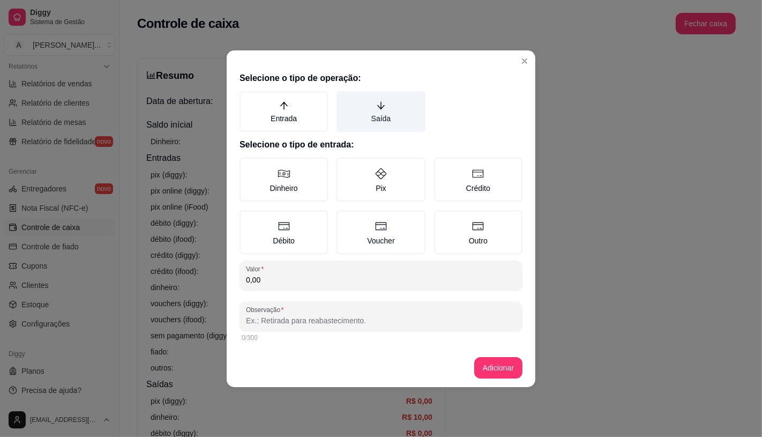
click at [392, 114] on label "Saída" at bounding box center [380, 111] width 88 height 41
click at [344, 99] on button "Saída" at bounding box center [340, 95] width 9 height 9
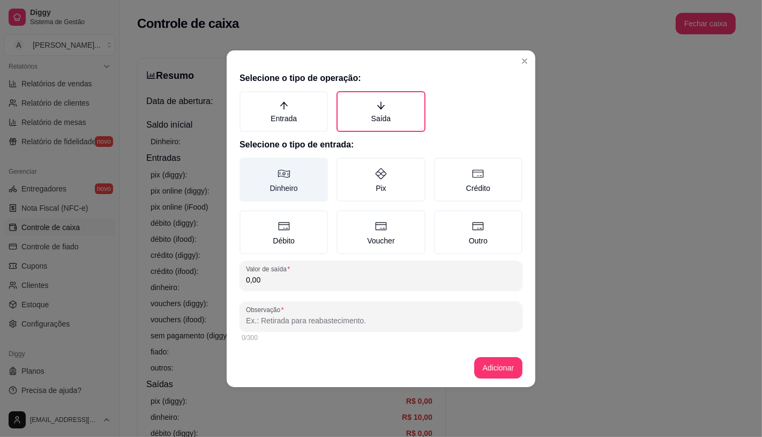
click at [299, 190] on label "Dinheiro" at bounding box center [283, 179] width 88 height 44
click at [247, 166] on button "Dinheiro" at bounding box center [243, 161] width 9 height 9
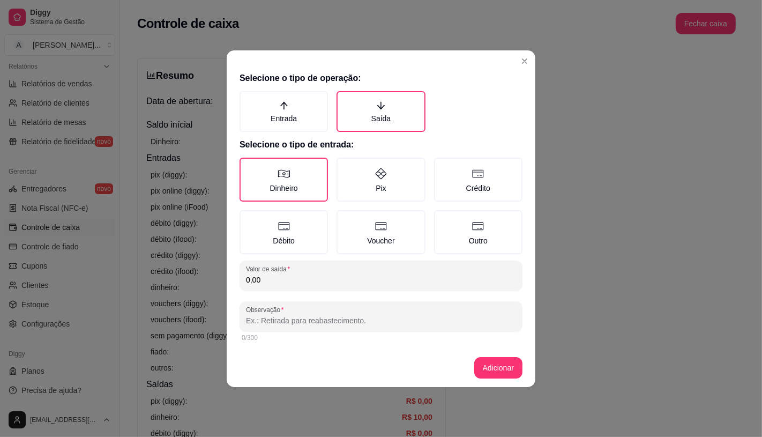
click at [294, 281] on input "0,00" at bounding box center [381, 279] width 270 height 11
type input "0,00"
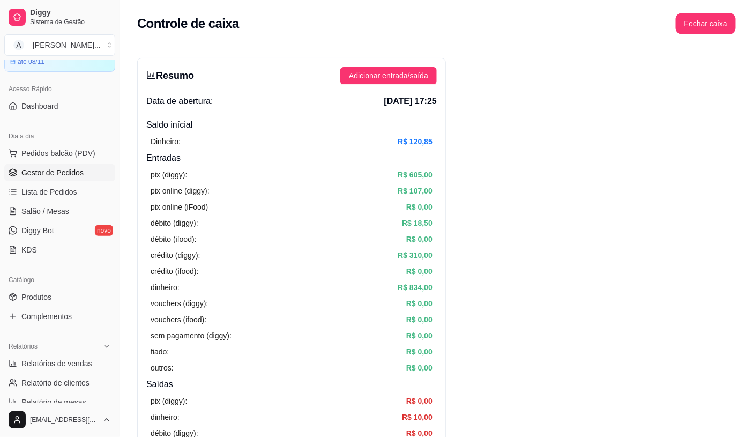
scroll to position [36, 0]
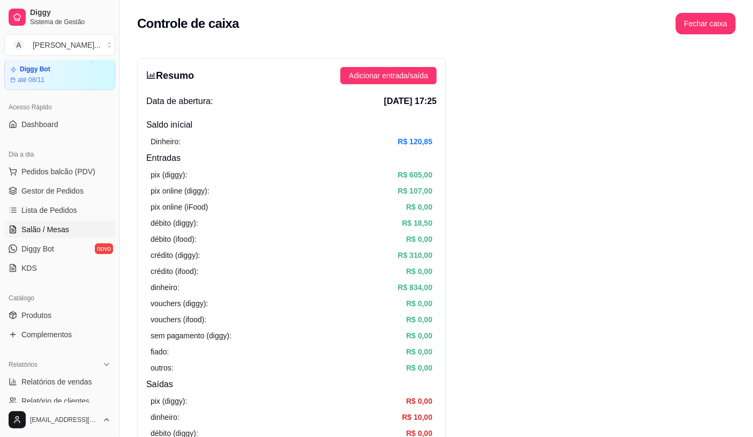
click at [56, 227] on span "Salão / Mesas" at bounding box center [45, 229] width 48 height 11
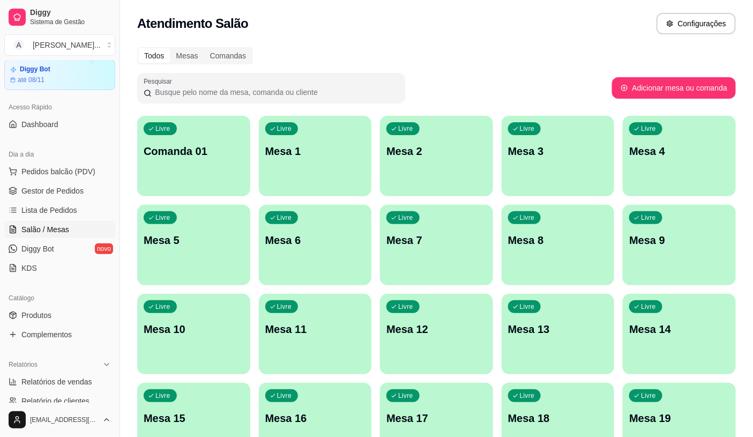
click at [56, 227] on span "Salão / Mesas" at bounding box center [45, 229] width 48 height 11
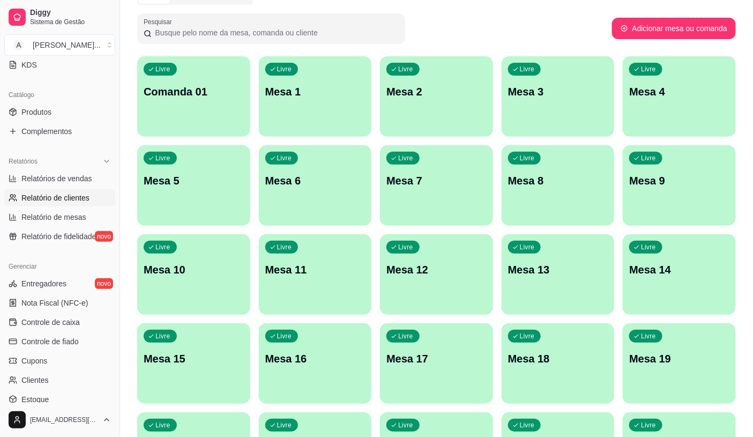
scroll to position [274, 0]
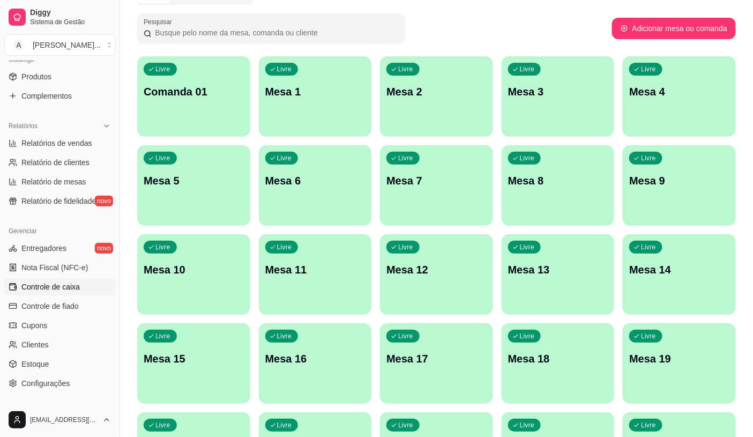
click at [73, 286] on span "Controle de caixa" at bounding box center [50, 286] width 58 height 11
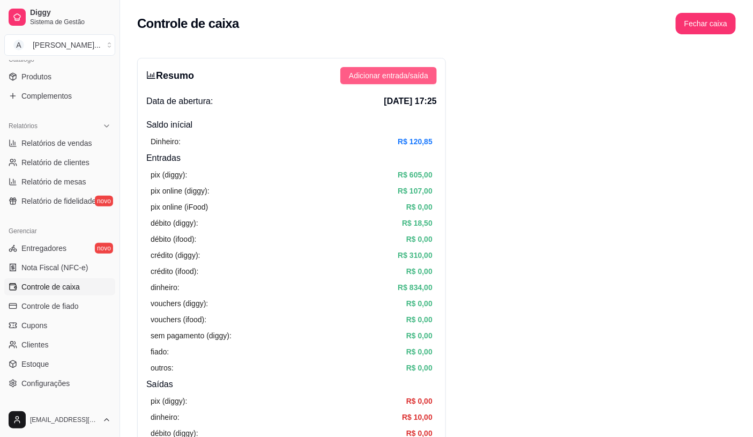
click at [425, 72] on span "Adicionar entrada/saída" at bounding box center [388, 76] width 79 height 12
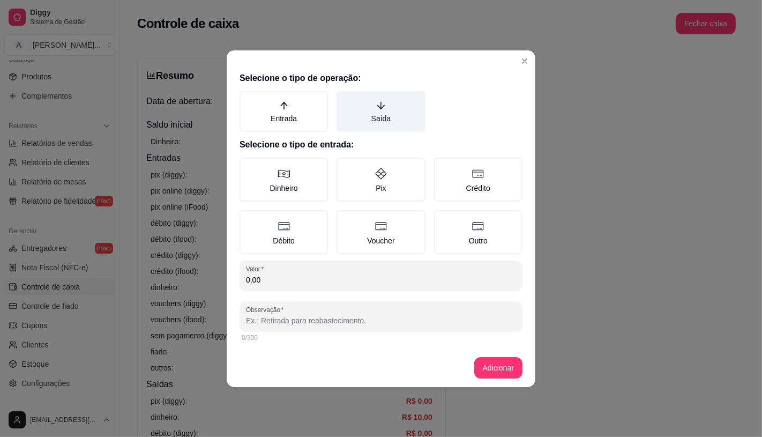
click at [396, 112] on label "Saída" at bounding box center [380, 111] width 88 height 41
click at [344, 99] on button "Saída" at bounding box center [340, 95] width 9 height 9
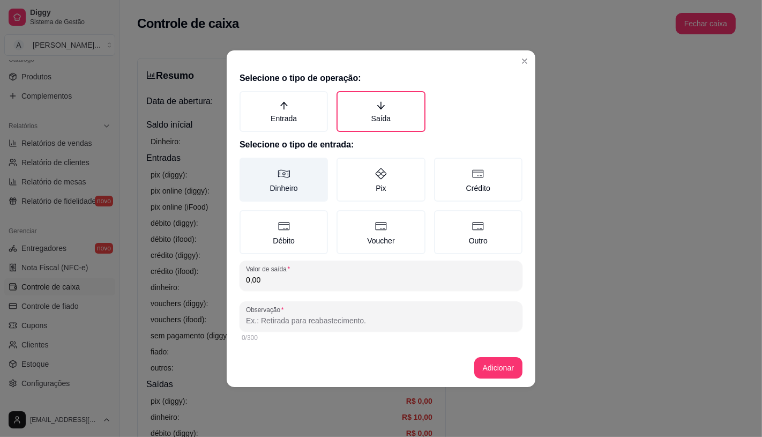
click at [283, 193] on label "Dinheiro" at bounding box center [283, 179] width 88 height 44
click at [247, 166] on button "Dinheiro" at bounding box center [243, 161] width 9 height 9
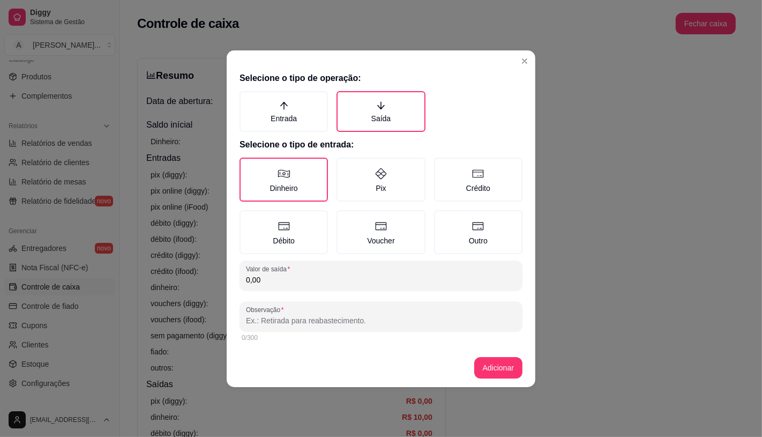
click at [291, 274] on input "0,00" at bounding box center [381, 279] width 270 height 11
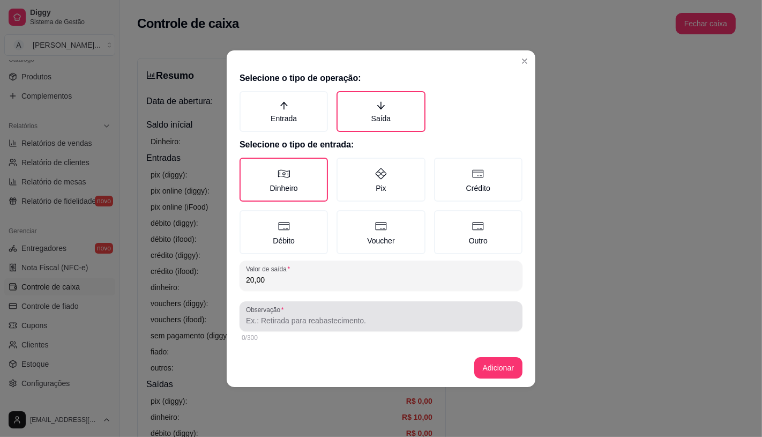
type input "20,00"
click at [303, 324] on div at bounding box center [381, 315] width 270 height 21
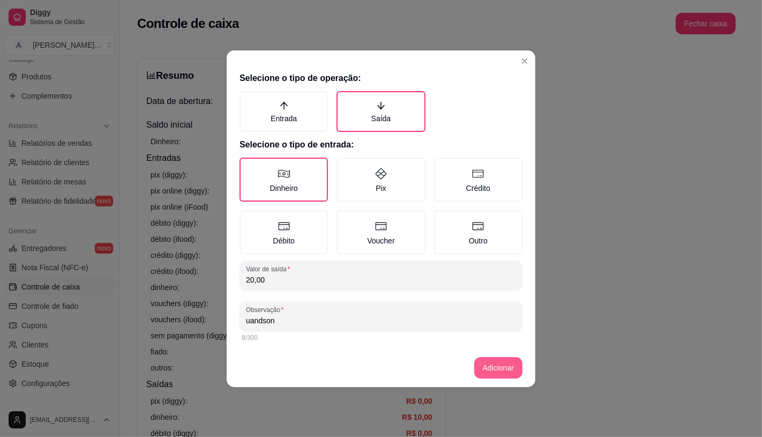
type input "uandson"
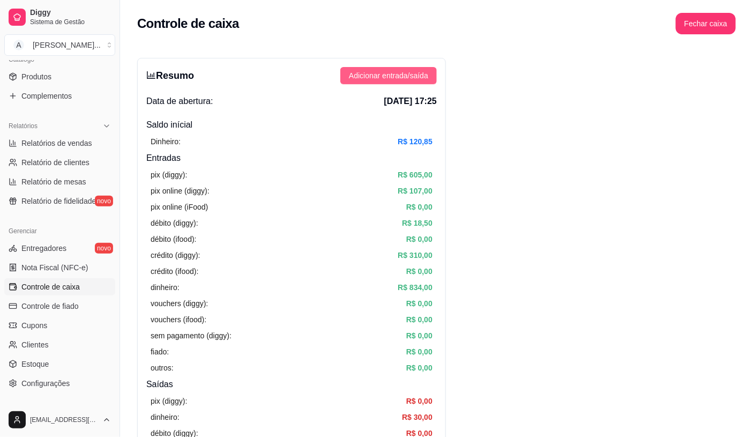
click at [382, 80] on span "Adicionar entrada/saída" at bounding box center [388, 76] width 79 height 12
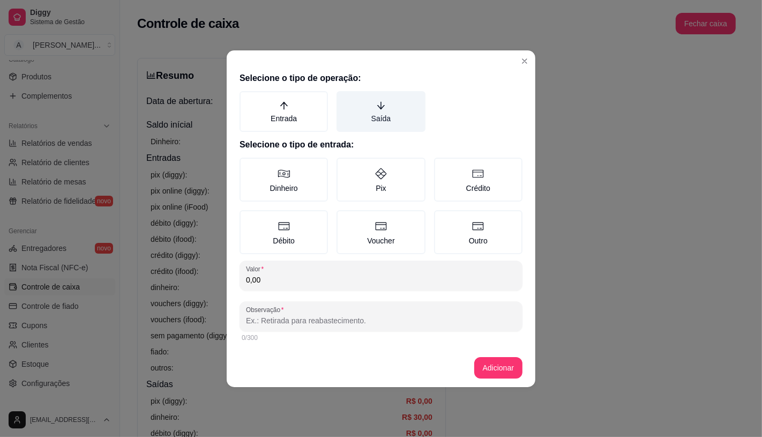
click at [370, 112] on label "Saída" at bounding box center [380, 111] width 88 height 41
click at [344, 99] on button "Saída" at bounding box center [340, 95] width 9 height 9
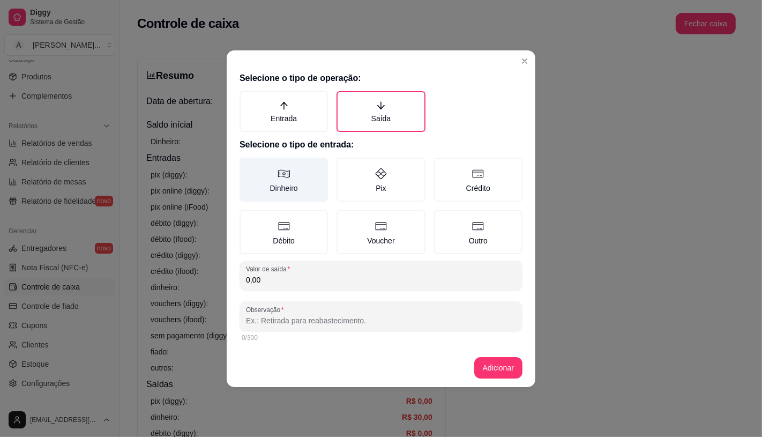
click at [268, 170] on label "Dinheiro" at bounding box center [283, 179] width 88 height 44
click at [247, 166] on button "Dinheiro" at bounding box center [243, 161] width 9 height 9
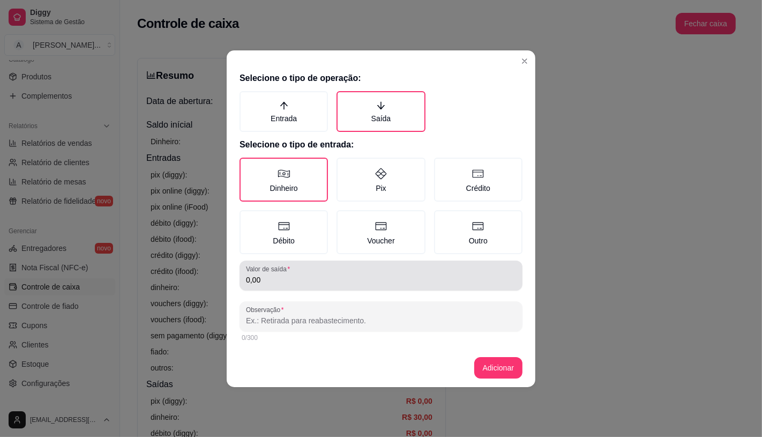
click at [302, 268] on div "0,00" at bounding box center [381, 275] width 270 height 21
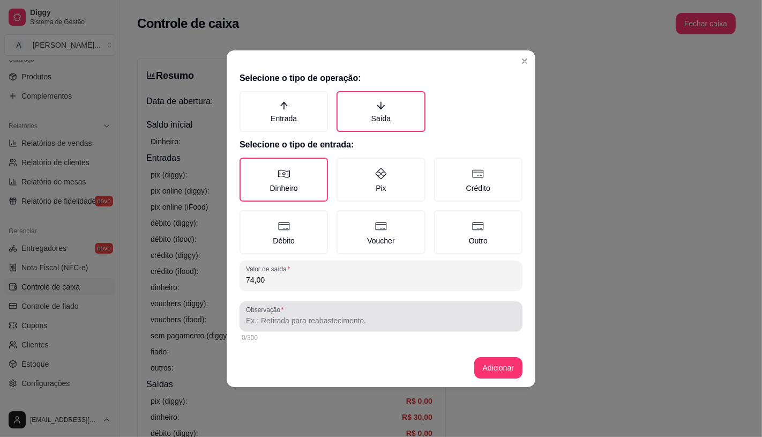
type input "74,00"
click at [297, 306] on div at bounding box center [381, 315] width 270 height 21
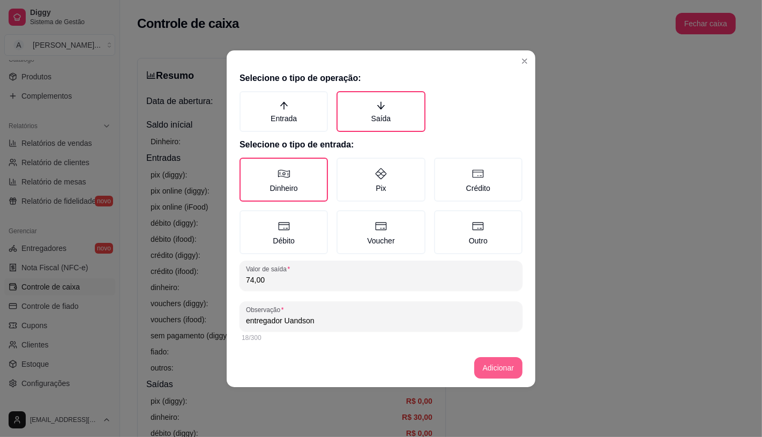
type input "entregador Uandson"
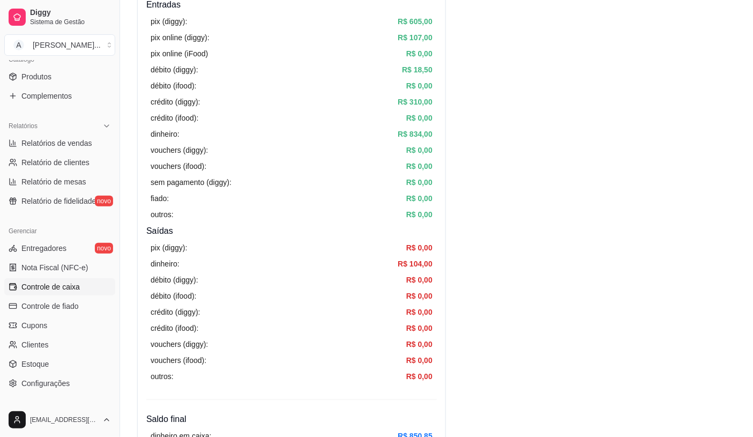
scroll to position [238, 0]
